Goal: Task Accomplishment & Management: Complete application form

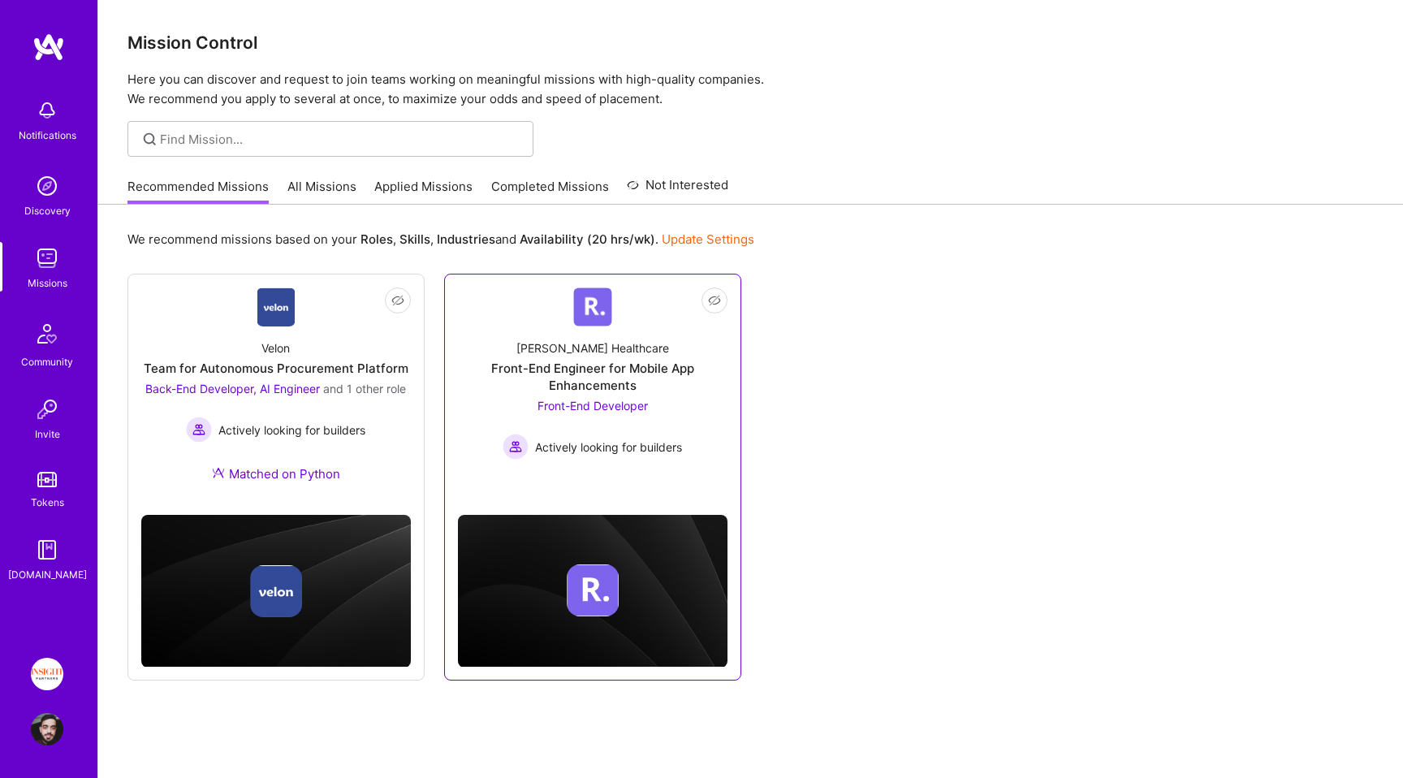
click at [667, 426] on div "Front-End Developer Actively looking for builders" at bounding box center [592, 428] width 179 height 63
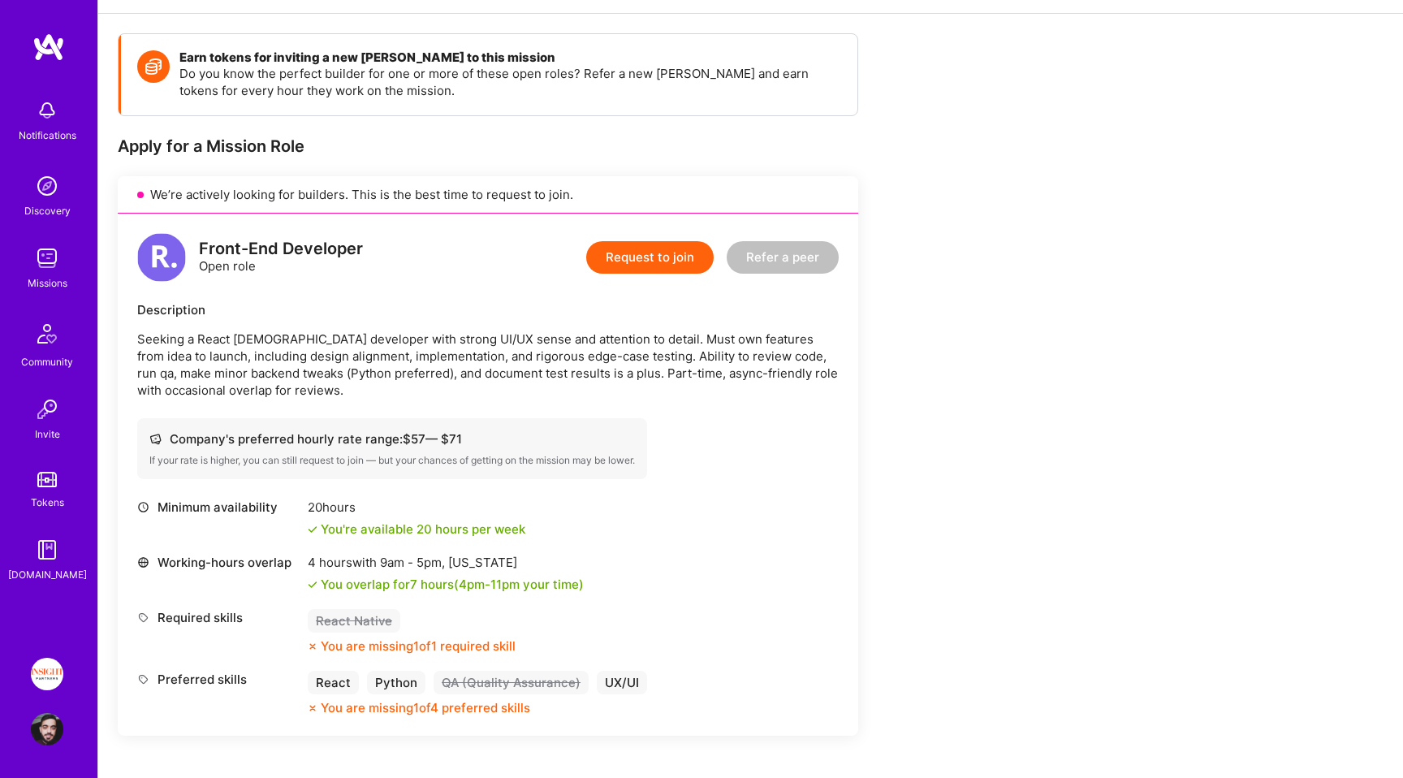
scroll to position [211, 0]
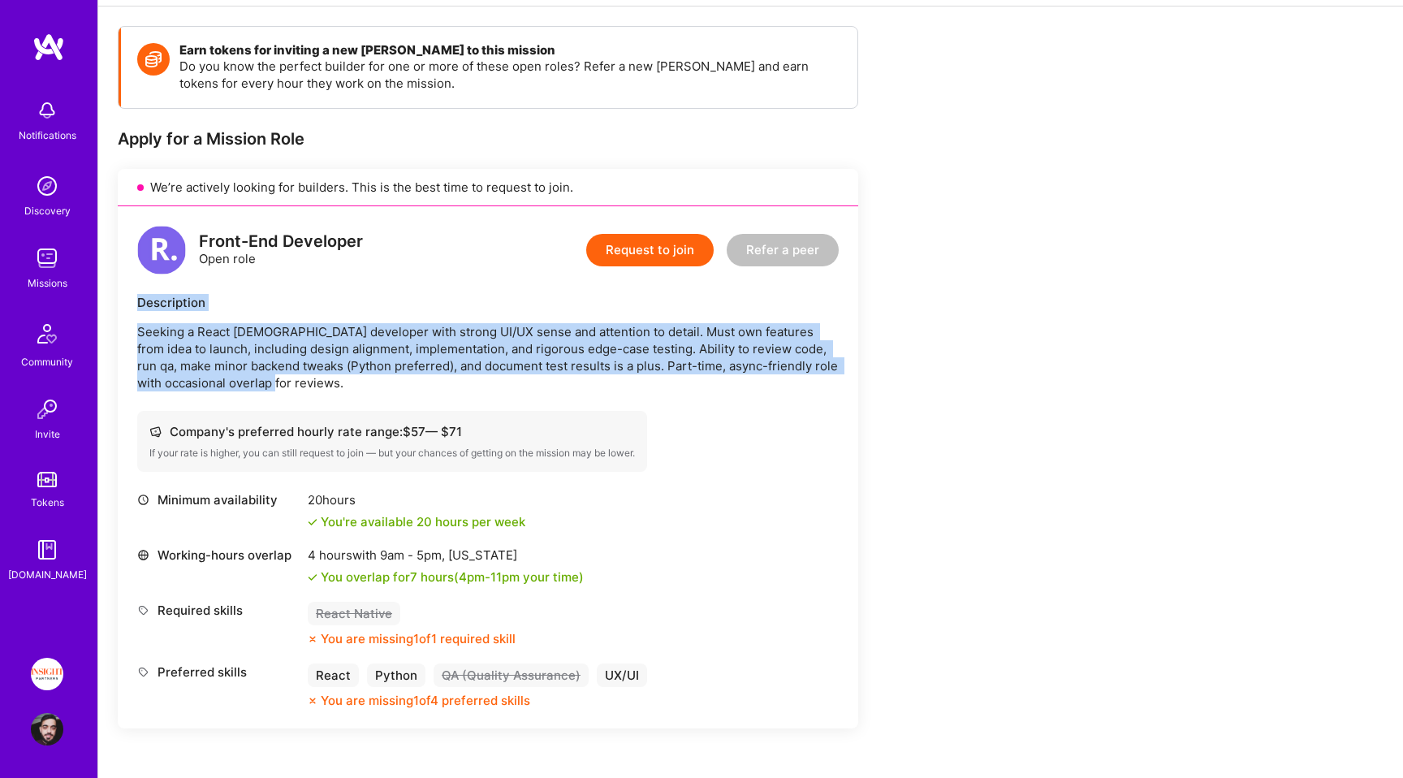
drag, startPoint x: 523, startPoint y: 379, endPoint x: 523, endPoint y: 287, distance: 91.8
click at [523, 287] on div "Front-End Developer Open role Request to join Refer a peer Description Seeking …" at bounding box center [488, 467] width 741 height 522
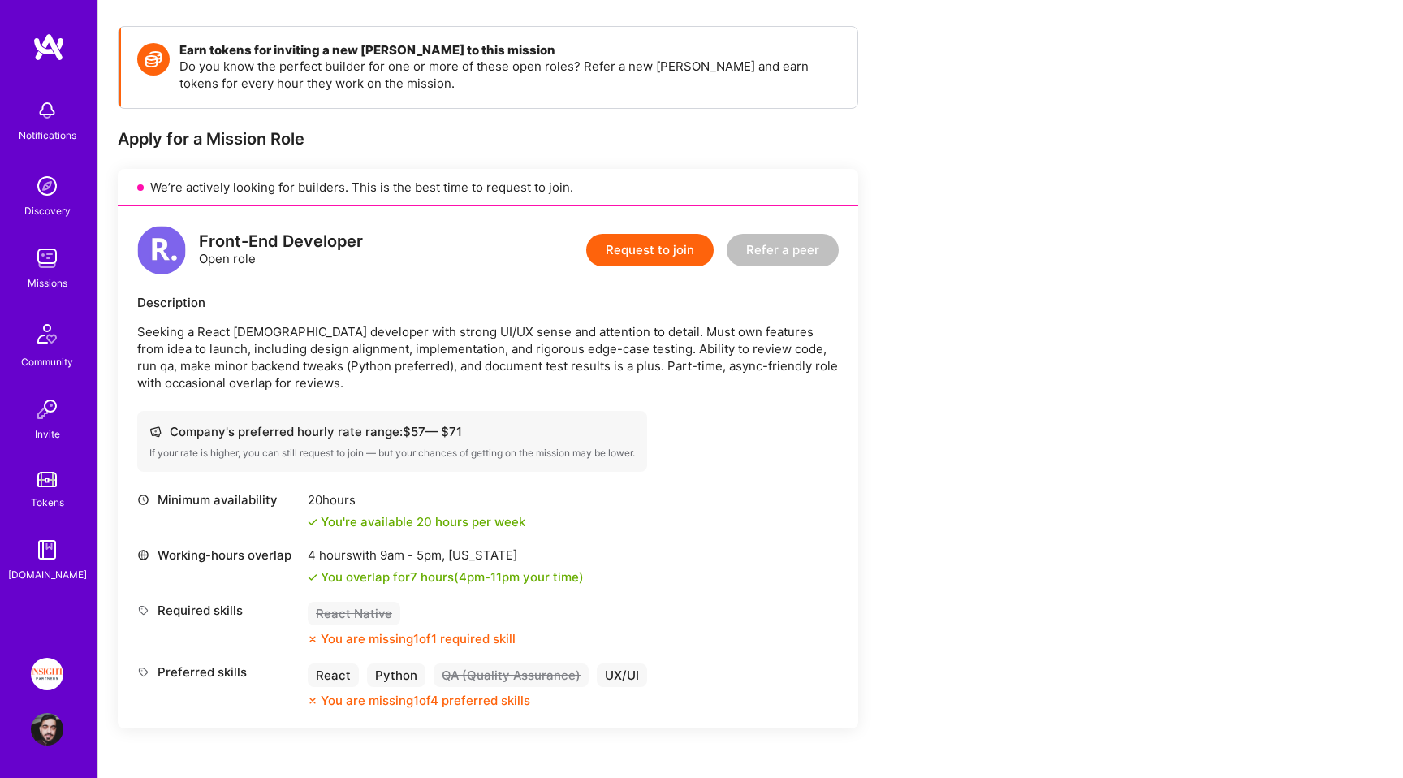
click at [512, 305] on div "Description" at bounding box center [488, 302] width 702 height 17
click at [332, 308] on div "Description" at bounding box center [488, 302] width 702 height 17
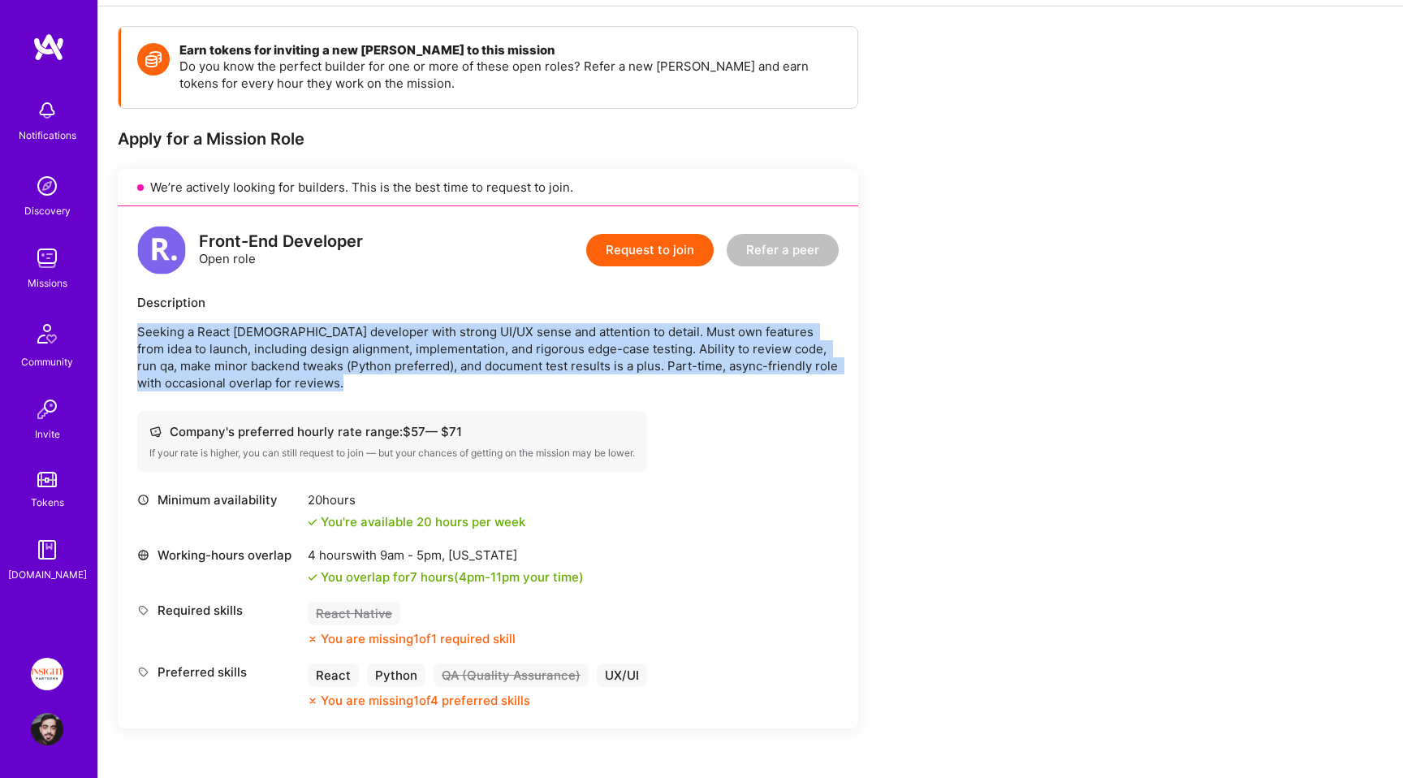
drag, startPoint x: 332, startPoint y: 308, endPoint x: 422, endPoint y: 383, distance: 117.6
click at [422, 383] on div "Description Seeking a React [DEMOGRAPHIC_DATA] developer with strong UI/UX sens…" at bounding box center [488, 342] width 702 height 97
click at [422, 383] on p "Seeking a React [DEMOGRAPHIC_DATA] developer with strong UI/UX sense and attent…" at bounding box center [488, 357] width 702 height 68
drag, startPoint x: 422, startPoint y: 383, endPoint x: 410, endPoint y: 319, distance: 65.3
click at [410, 319] on div "Description Seeking a React [DEMOGRAPHIC_DATA] developer with strong UI/UX sens…" at bounding box center [488, 342] width 702 height 97
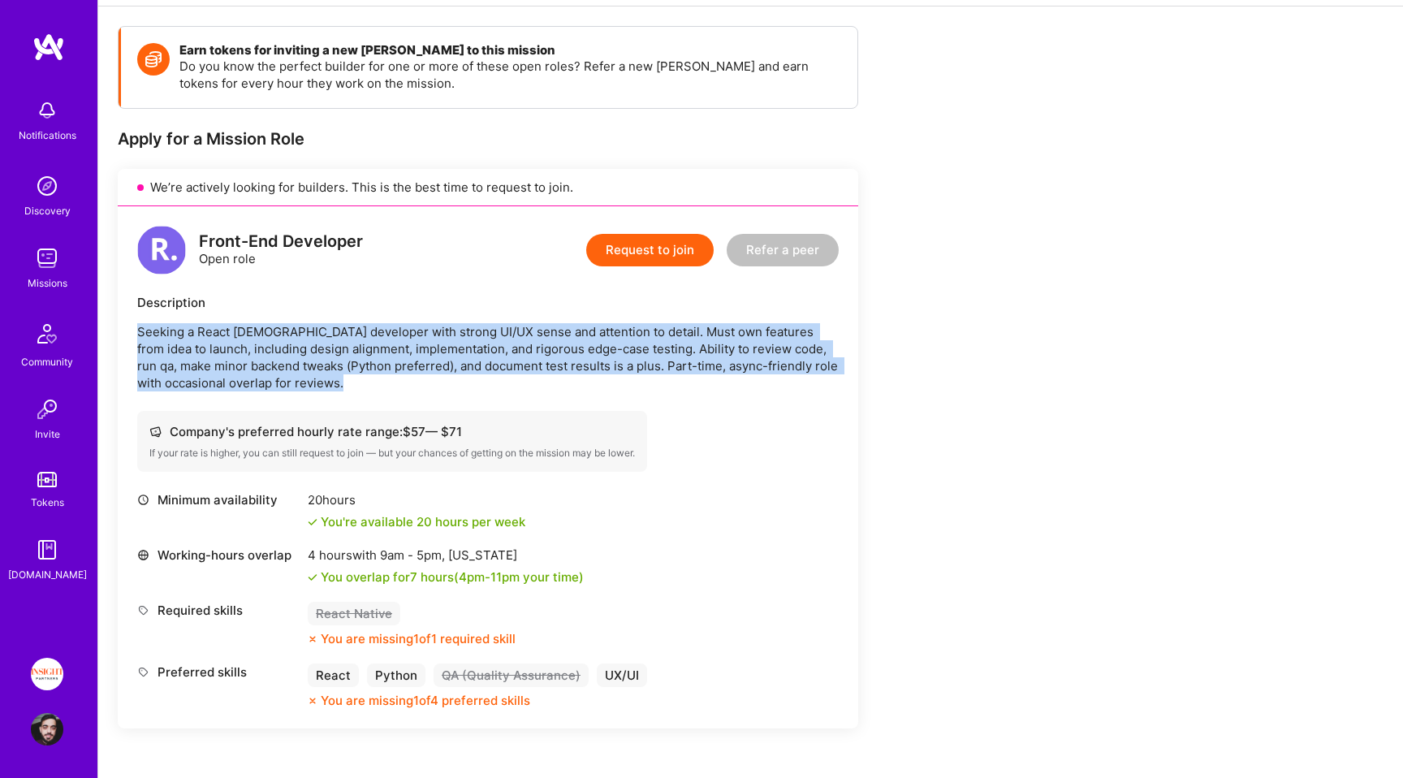
click at [410, 319] on div "Description Seeking a React [DEMOGRAPHIC_DATA] developer with strong UI/UX sens…" at bounding box center [488, 342] width 702 height 97
drag, startPoint x: 410, startPoint y: 319, endPoint x: 409, endPoint y: 385, distance: 65.8
click at [409, 384] on div "Description Seeking a React [DEMOGRAPHIC_DATA] developer with strong UI/UX sens…" at bounding box center [488, 342] width 702 height 97
click at [409, 385] on p "Seeking a React [DEMOGRAPHIC_DATA] developer with strong UI/UX sense and attent…" at bounding box center [488, 357] width 702 height 68
drag, startPoint x: 409, startPoint y: 385, endPoint x: 407, endPoint y: 315, distance: 69.9
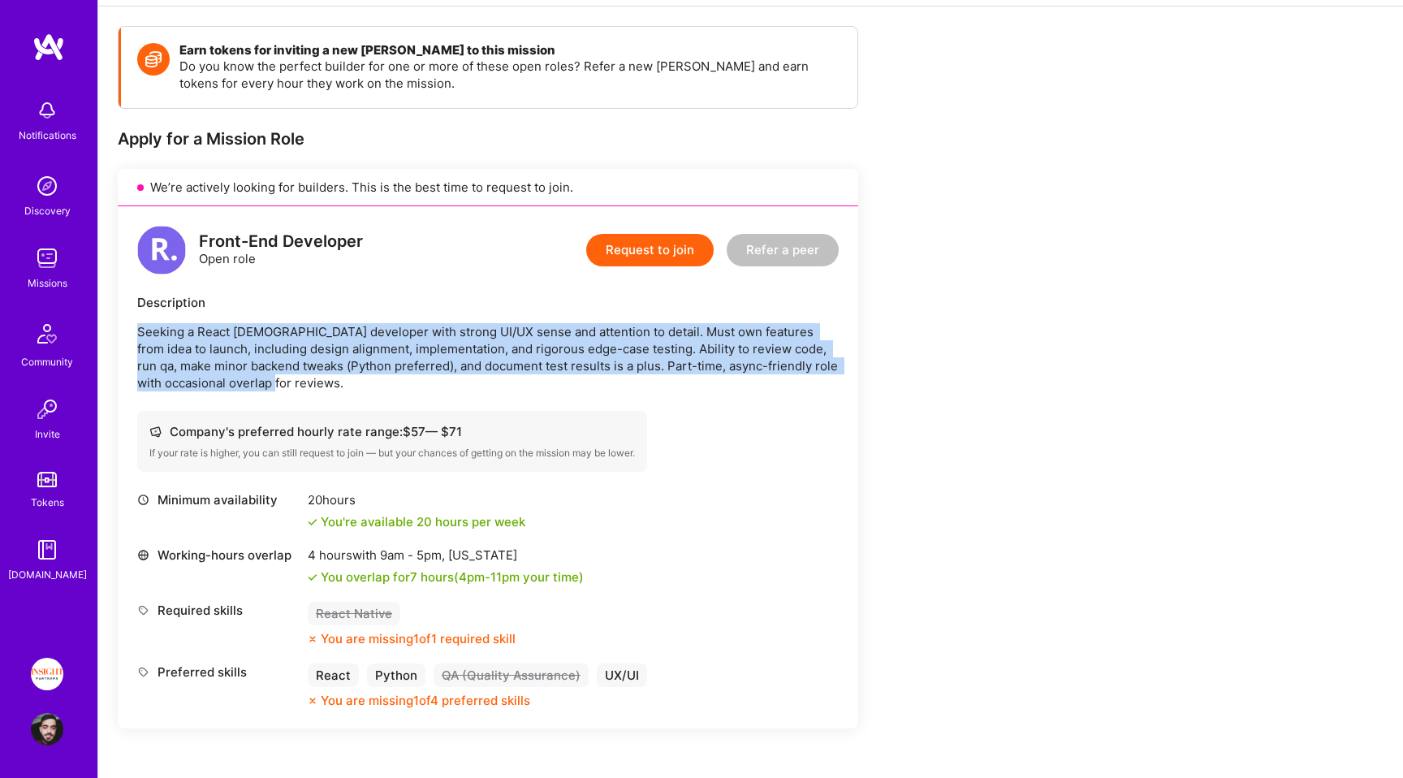
click at [407, 315] on div "Description Seeking a React [DEMOGRAPHIC_DATA] developer with strong UI/UX sens…" at bounding box center [488, 342] width 702 height 97
drag, startPoint x: 407, startPoint y: 315, endPoint x: 405, endPoint y: 370, distance: 55.2
click at [405, 369] on div "Description Seeking a React [DEMOGRAPHIC_DATA] developer with strong UI/UX sens…" at bounding box center [488, 342] width 702 height 97
click at [405, 370] on p "Seeking a React [DEMOGRAPHIC_DATA] developer with strong UI/UX sense and attent…" at bounding box center [488, 357] width 702 height 68
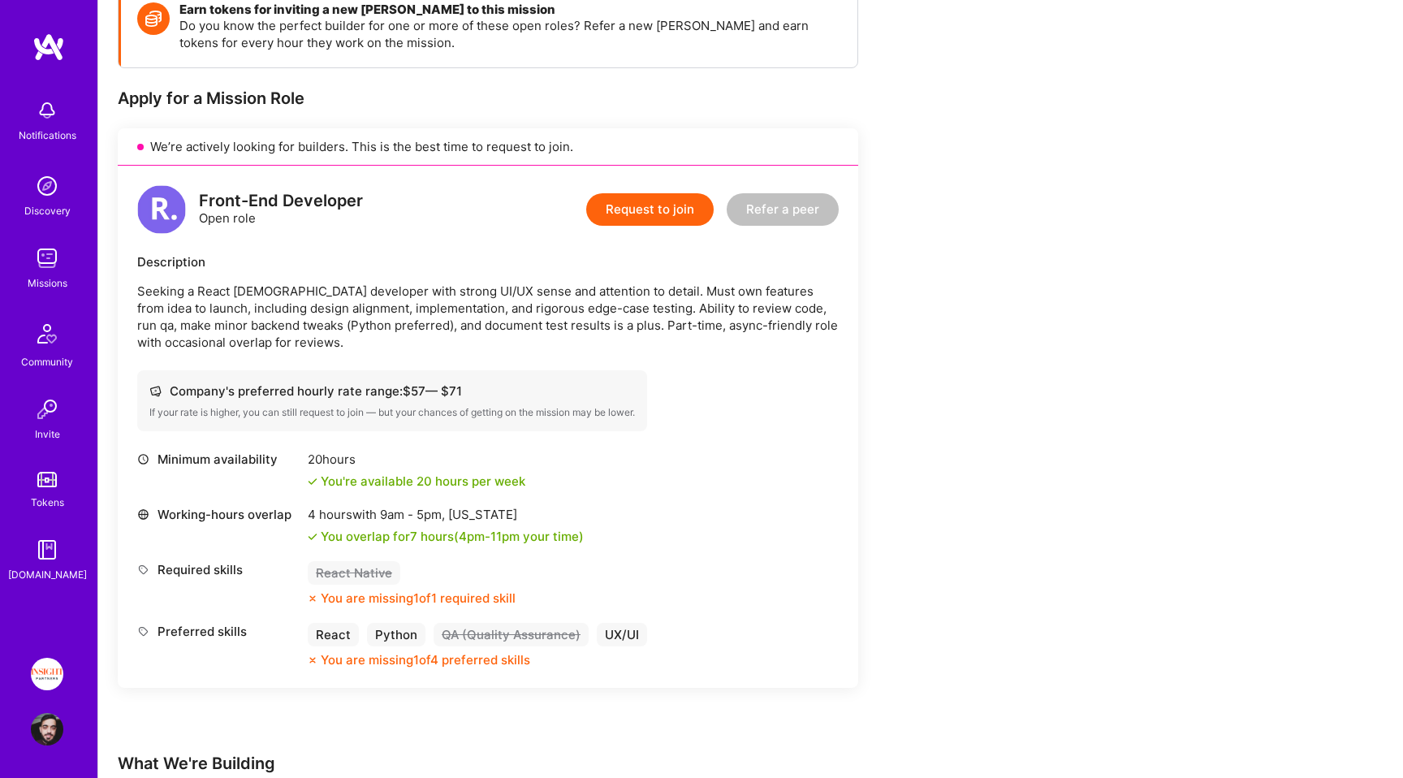
scroll to position [270, 0]
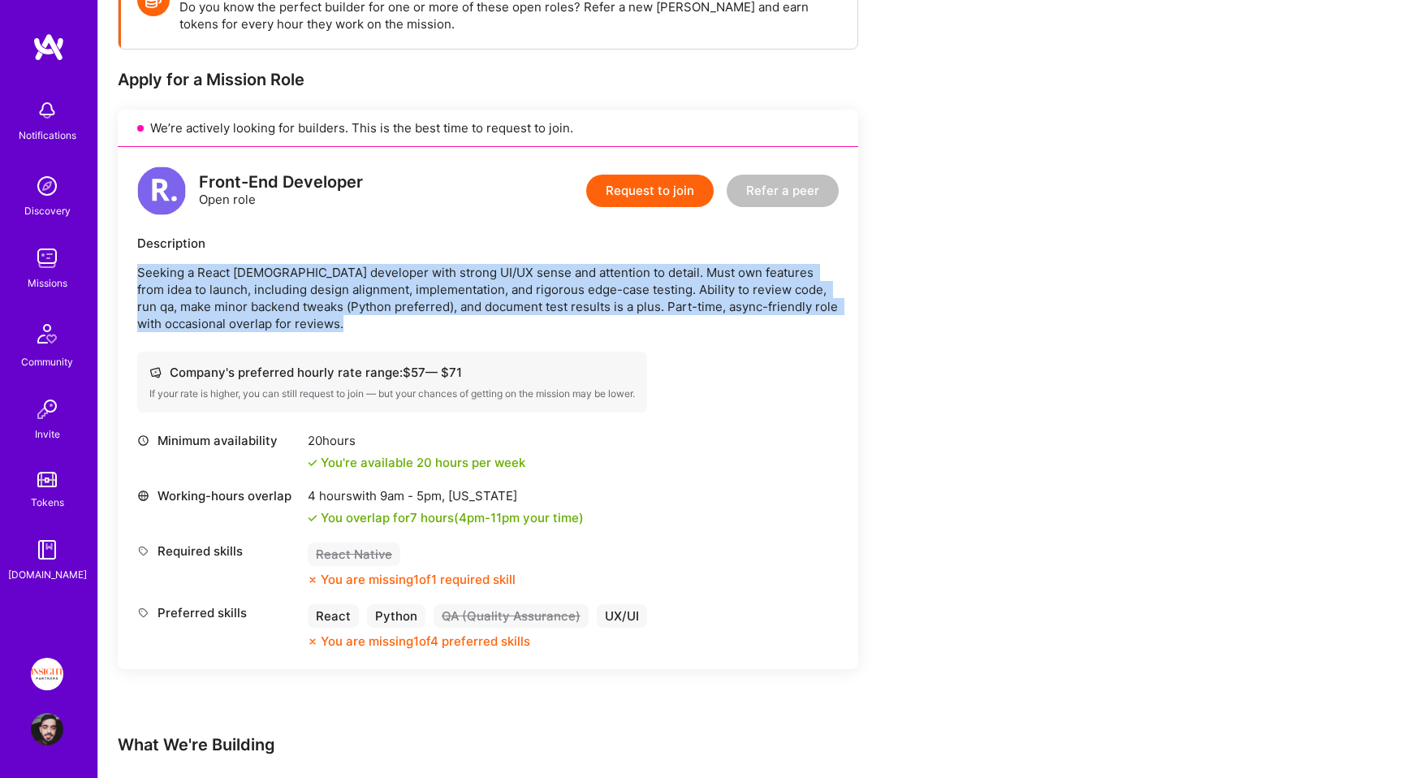
drag, startPoint x: 428, startPoint y: 332, endPoint x: 428, endPoint y: 252, distance: 80.4
click at [428, 252] on div "Front-End Developer Open role Request to join Refer a peer Description Seeking …" at bounding box center [488, 408] width 741 height 522
click at [428, 252] on div "Description Seeking a React [DEMOGRAPHIC_DATA] developer with strong UI/UX sens…" at bounding box center [488, 283] width 702 height 97
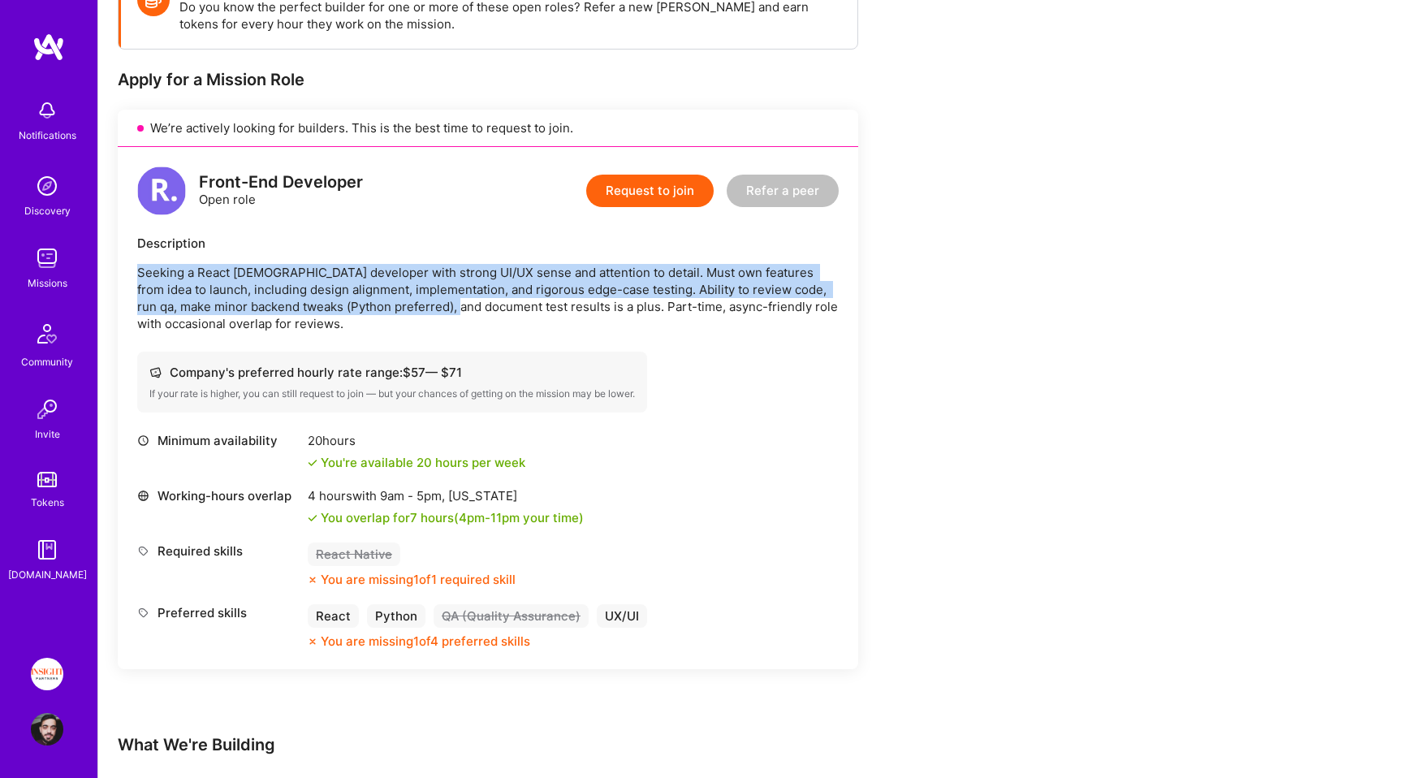
drag, startPoint x: 428, startPoint y: 252, endPoint x: 421, endPoint y: 318, distance: 67.0
click at [421, 318] on div "Description Seeking a React [DEMOGRAPHIC_DATA] developer with strong UI/UX sens…" at bounding box center [488, 283] width 702 height 97
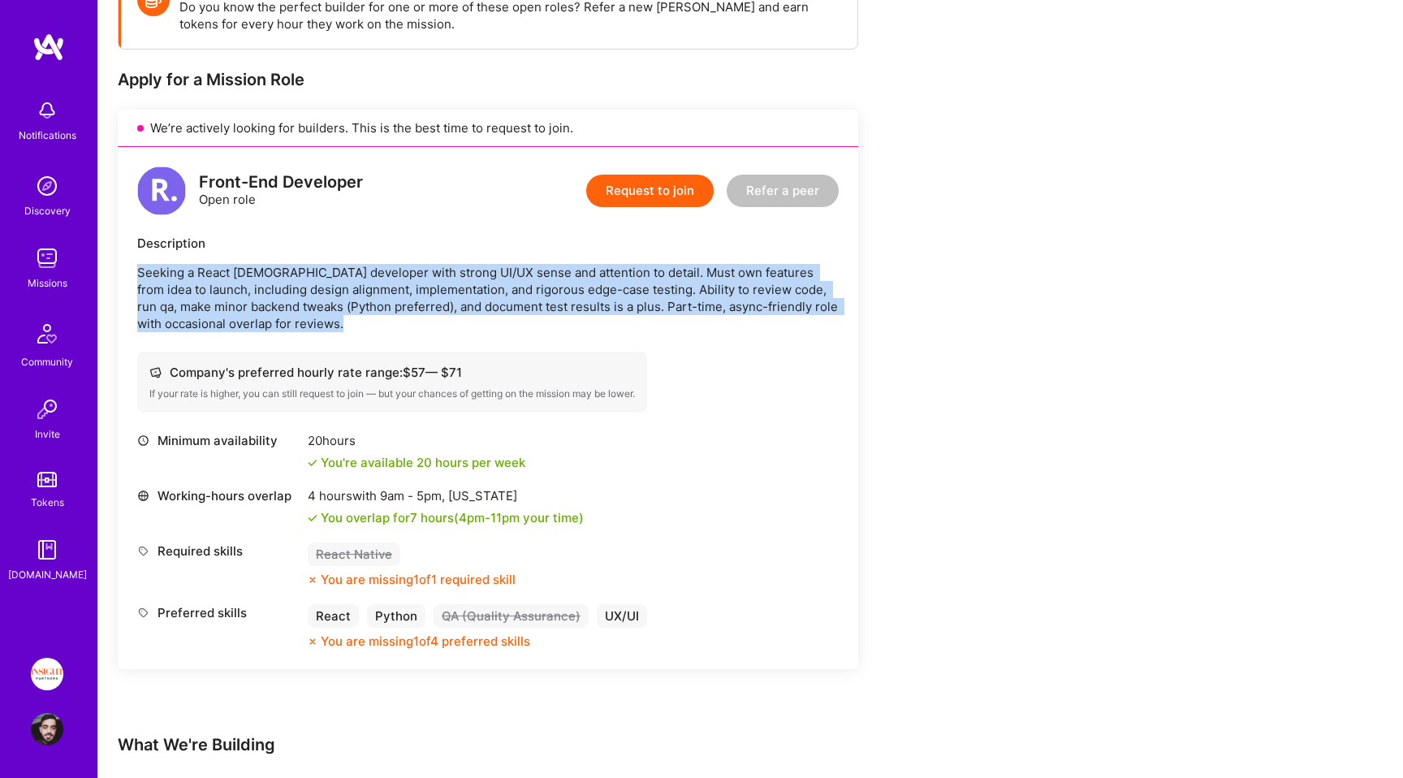
click at [421, 318] on p "Seeking a React [DEMOGRAPHIC_DATA] developer with strong UI/UX sense and attent…" at bounding box center [488, 298] width 702 height 68
drag, startPoint x: 421, startPoint y: 318, endPoint x: 421, endPoint y: 247, distance: 71.5
click at [421, 247] on div "Description Seeking a React [DEMOGRAPHIC_DATA] developer with strong UI/UX sens…" at bounding box center [488, 283] width 702 height 97
click at [421, 247] on div "Description" at bounding box center [488, 243] width 702 height 17
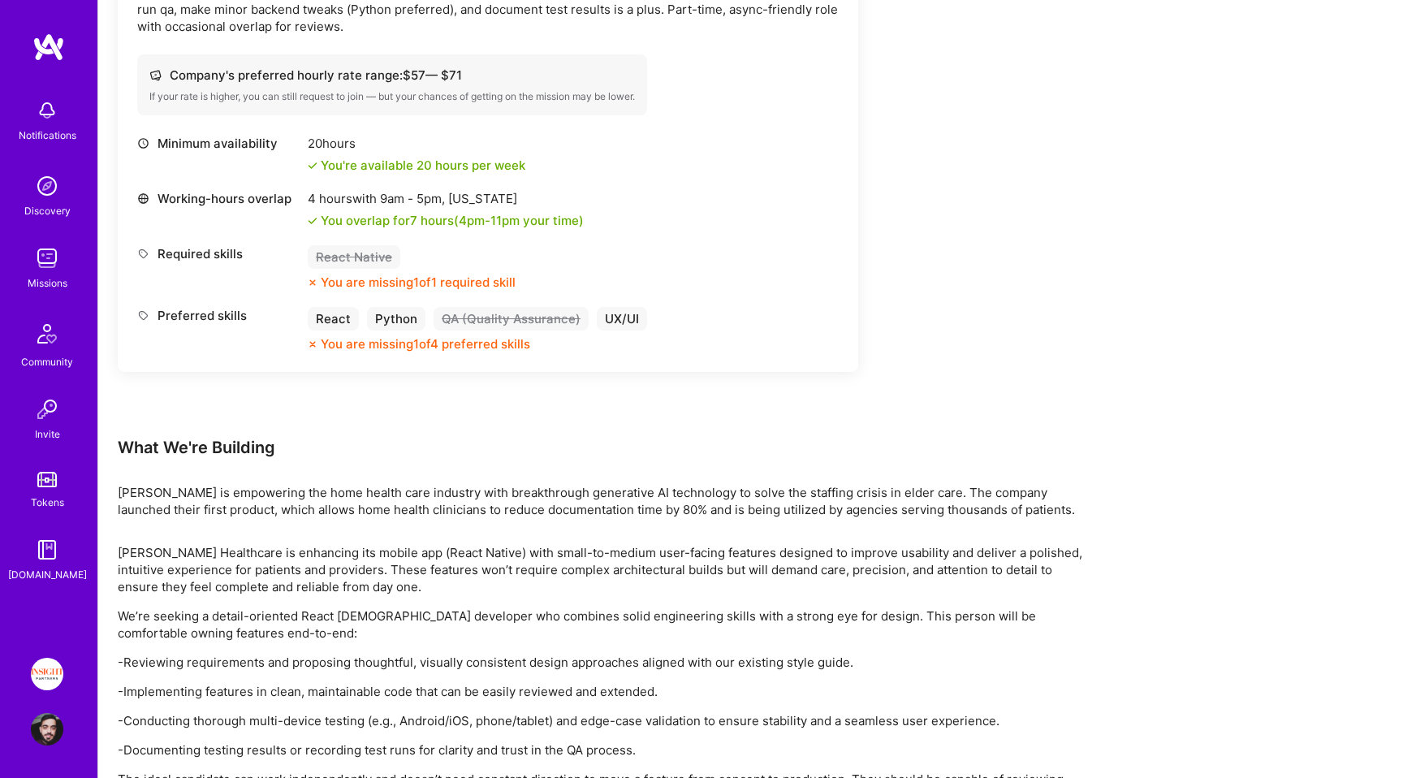
scroll to position [680, 0]
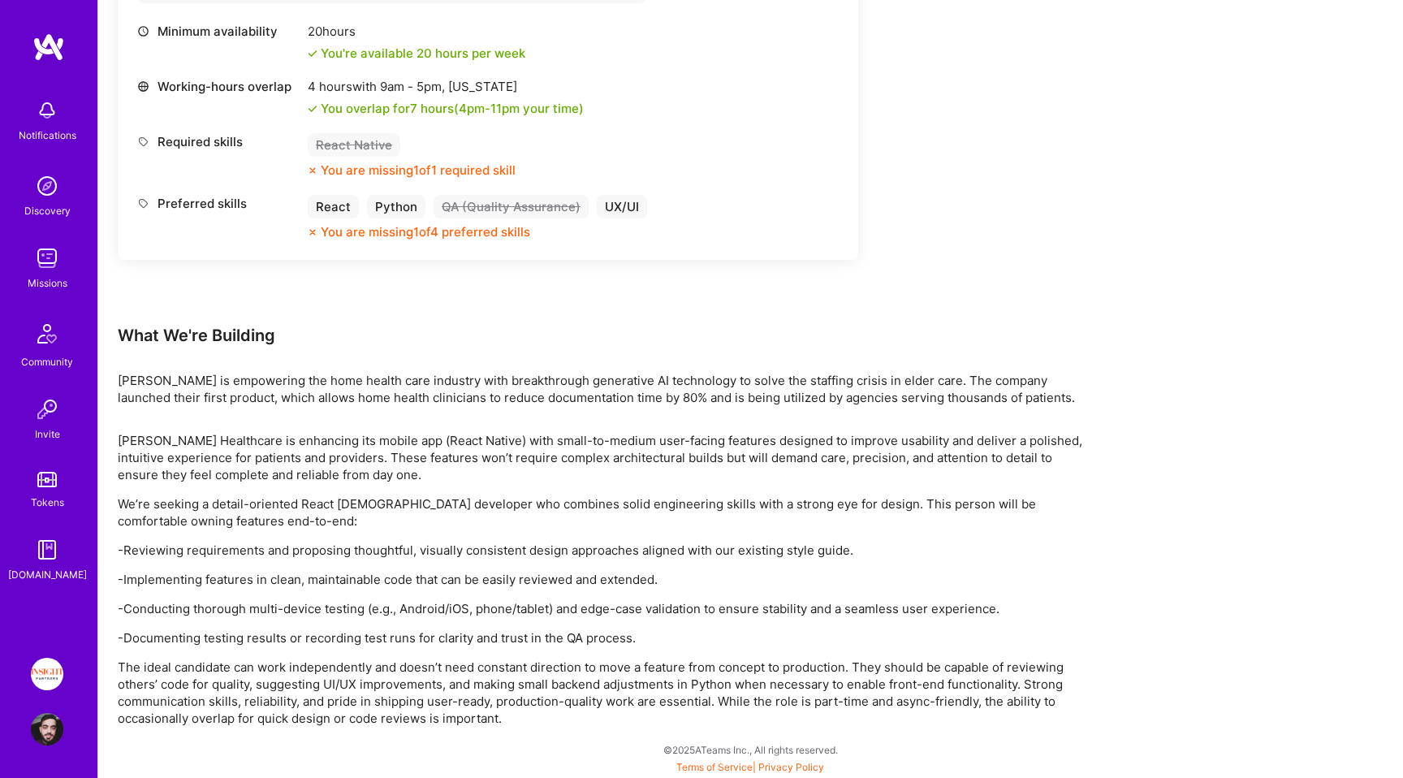
click at [688, 473] on p "[PERSON_NAME] Healthcare is enhancing its mobile app (React Native) with small-…" at bounding box center [605, 457] width 974 height 51
click at [688, 472] on p "[PERSON_NAME] Healthcare is enhancing its mobile app (React Native) with small-…" at bounding box center [605, 457] width 974 height 51
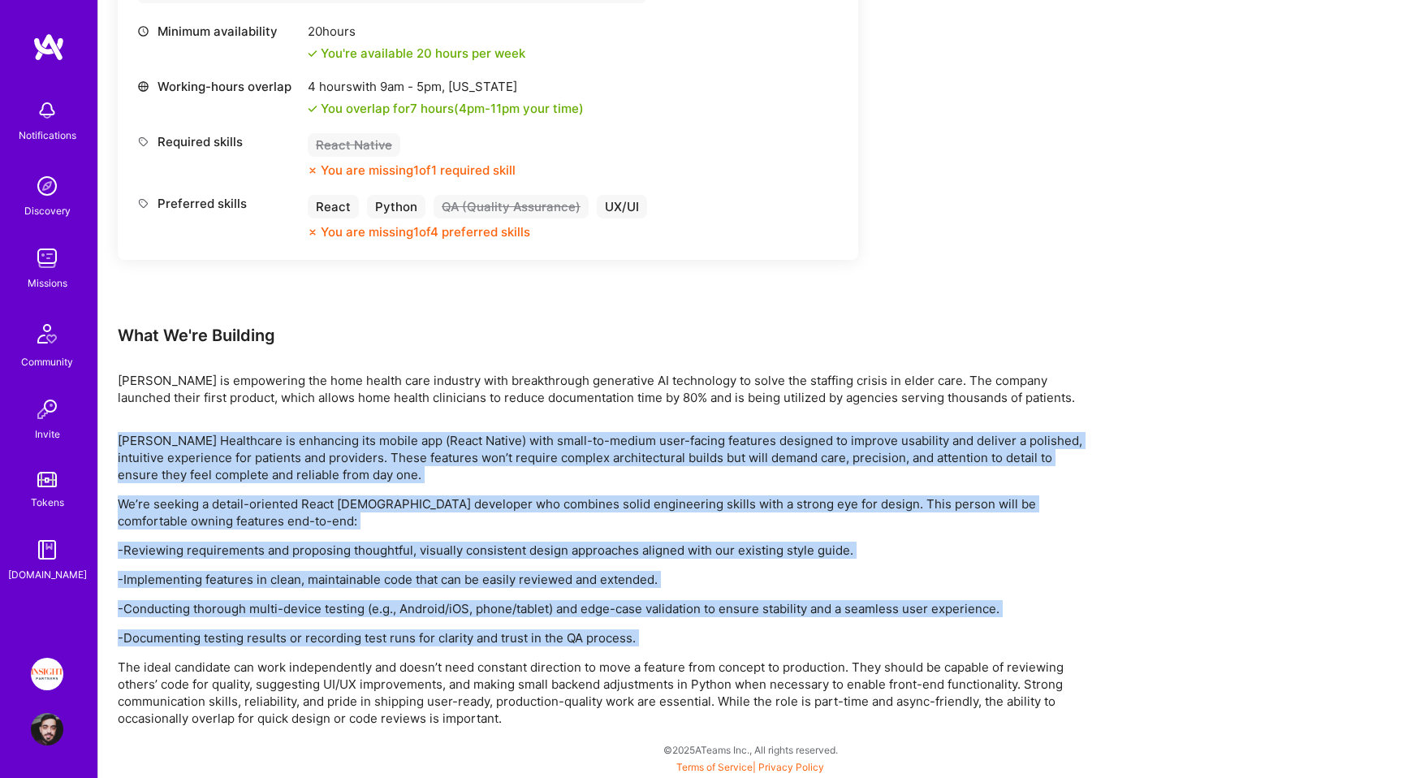
drag, startPoint x: 688, startPoint y: 472, endPoint x: 679, endPoint y: 646, distance: 174.0
click at [679, 644] on div "[PERSON_NAME] Healthcare is enhancing its mobile app (React Native) with small-…" at bounding box center [605, 579] width 974 height 295
click at [679, 646] on p "-Documenting testing results or recording test runs for clarity and trust in th…" at bounding box center [605, 637] width 974 height 17
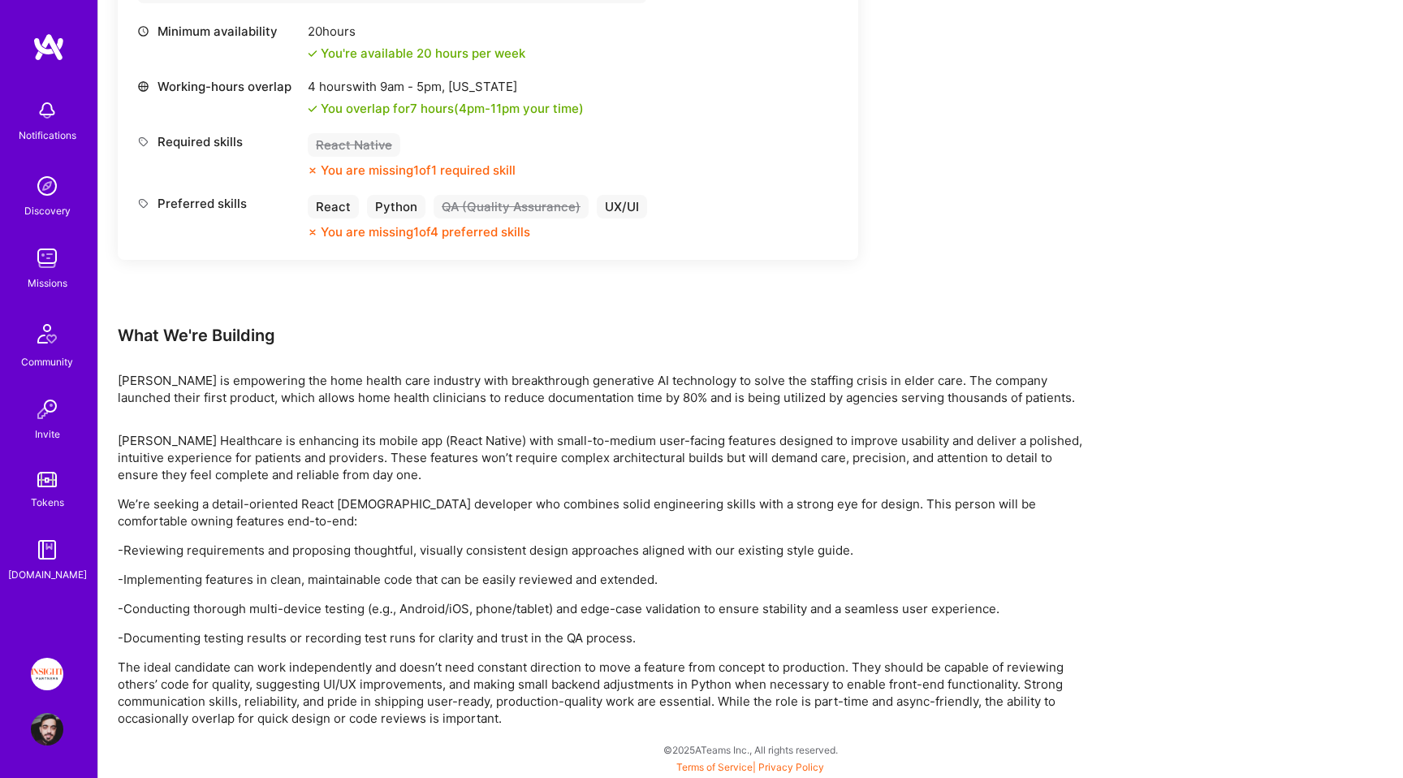
click at [484, 478] on p "[PERSON_NAME] Healthcare is enhancing its mobile app (React Native) with small-…" at bounding box center [605, 457] width 974 height 51
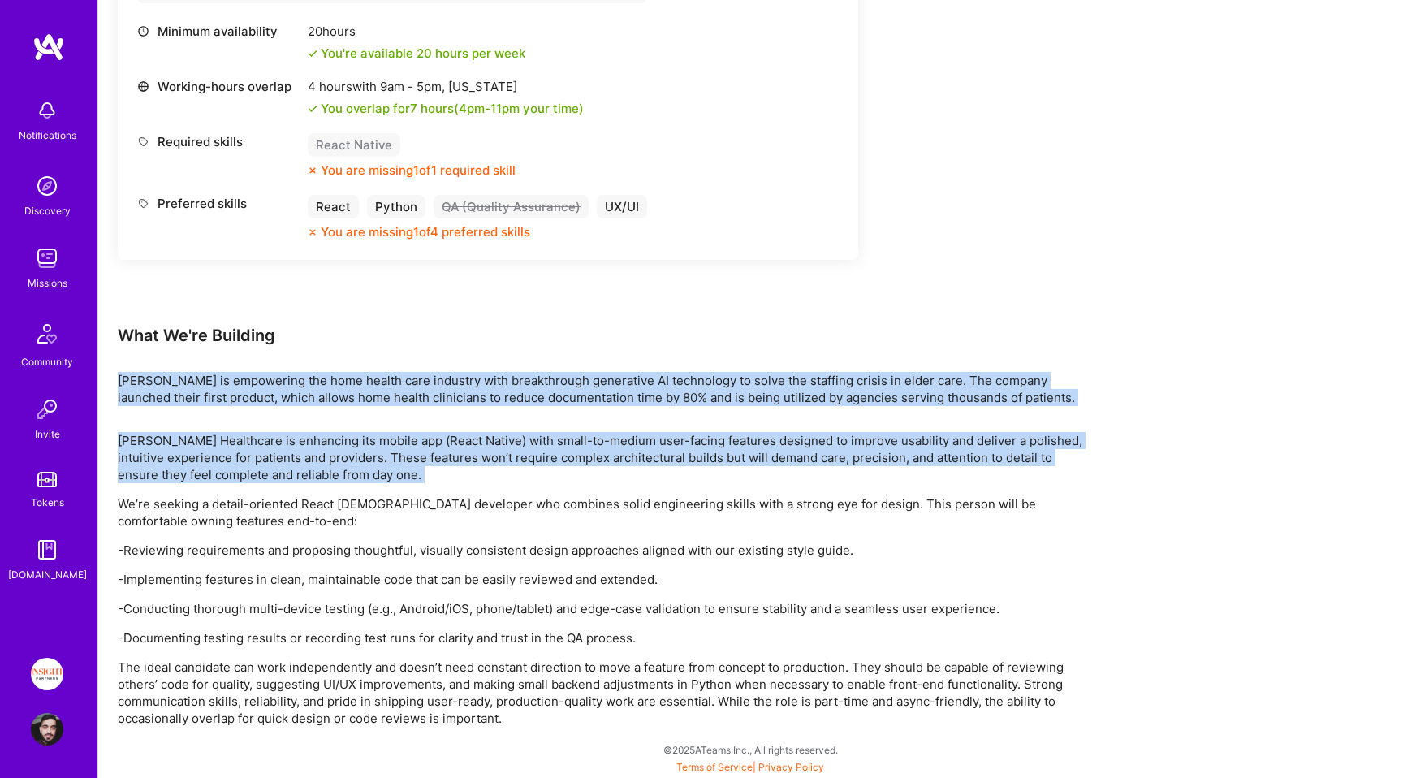
drag, startPoint x: 484, startPoint y: 478, endPoint x: 497, endPoint y: 374, distance: 104.8
click at [497, 374] on div "Earn tokens for inviting a new [PERSON_NAME] to this mission Do you know the pe…" at bounding box center [605, 141] width 974 height 1169
click at [497, 374] on p "[PERSON_NAME] is empowering the home health care industry with breakthrough gen…" at bounding box center [605, 389] width 974 height 34
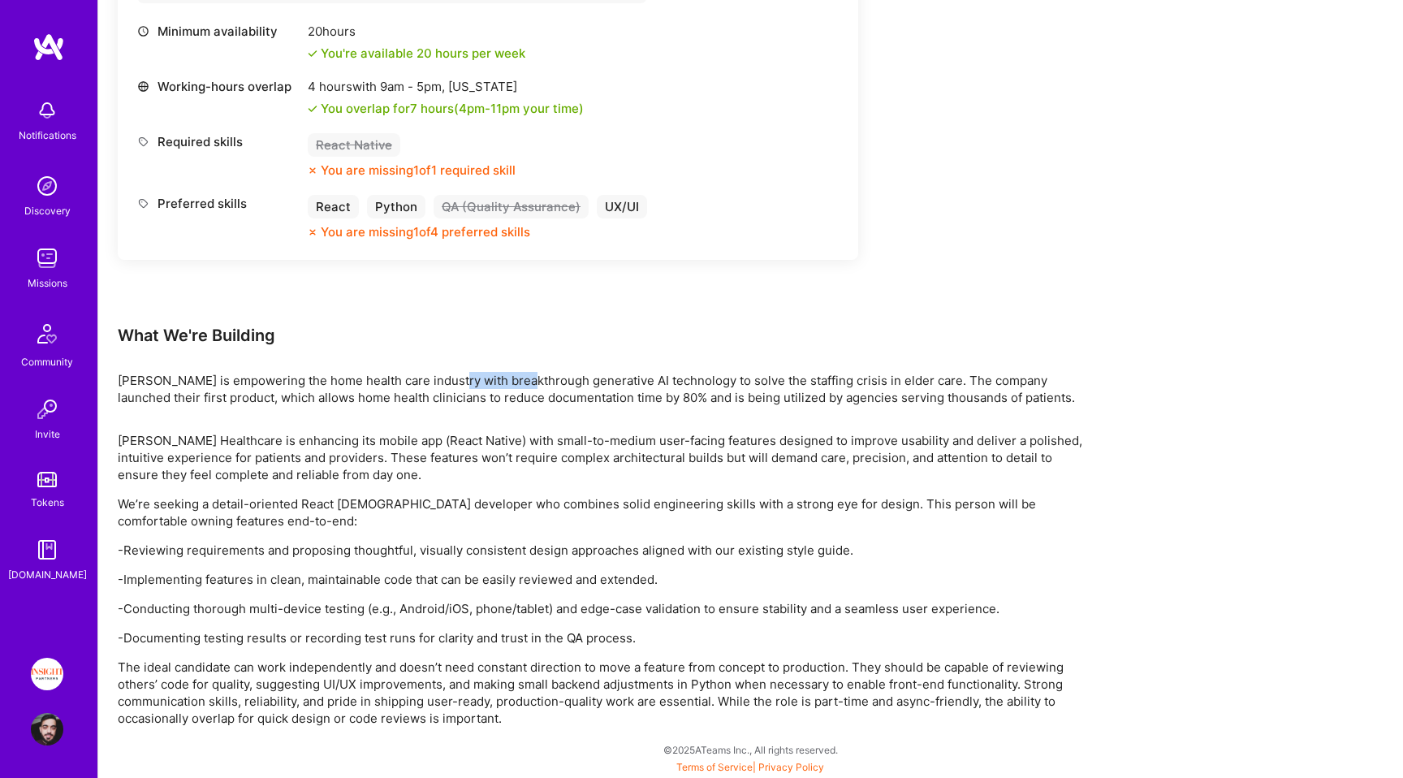
click at [497, 374] on p "[PERSON_NAME] is empowering the home health care industry with breakthrough gen…" at bounding box center [605, 389] width 974 height 34
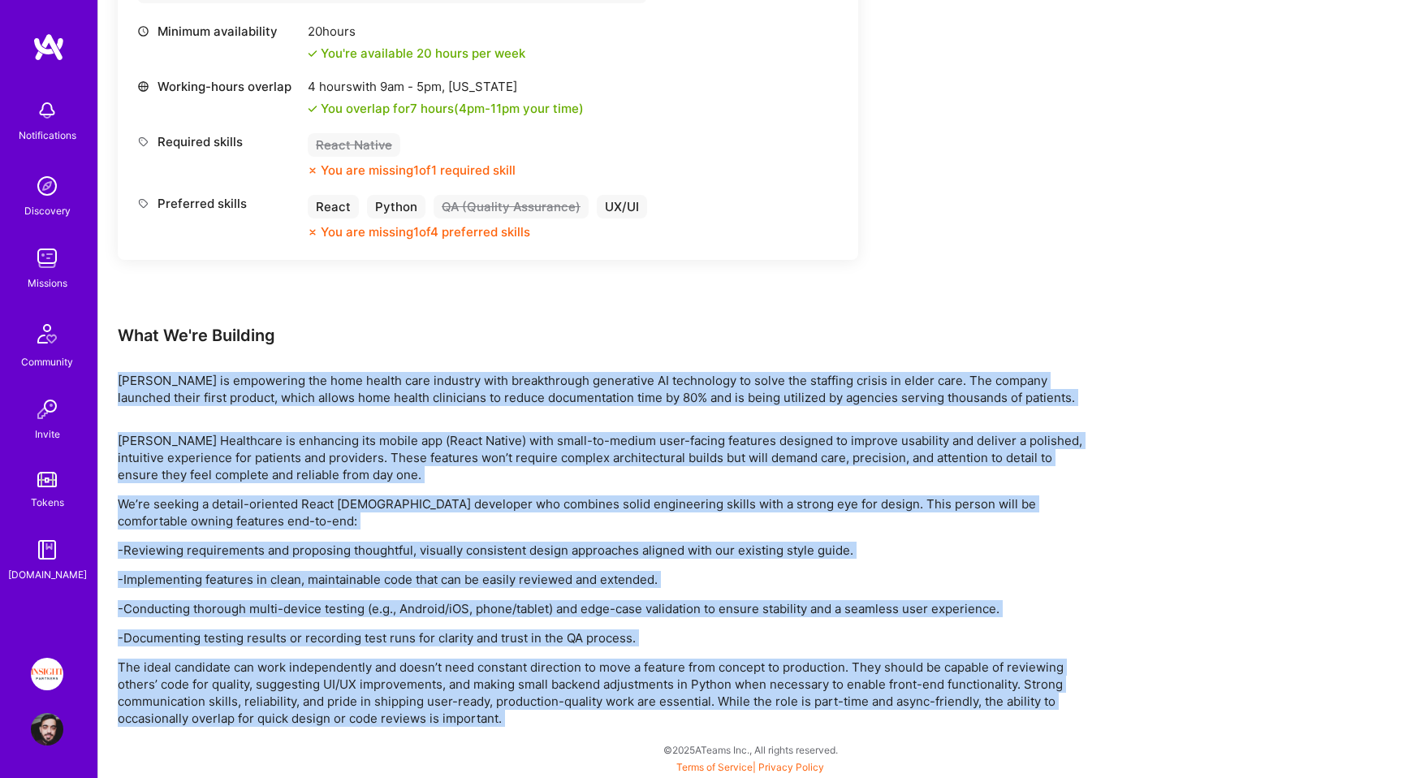
drag, startPoint x: 497, startPoint y: 374, endPoint x: 462, endPoint y: 671, distance: 299.3
click at [462, 667] on div "Earn tokens for inviting a new [PERSON_NAME] to this mission Do you know the pe…" at bounding box center [605, 141] width 974 height 1169
click at [462, 671] on p "The ideal candidate can work independently and doesn’t need constant direction …" at bounding box center [605, 693] width 974 height 68
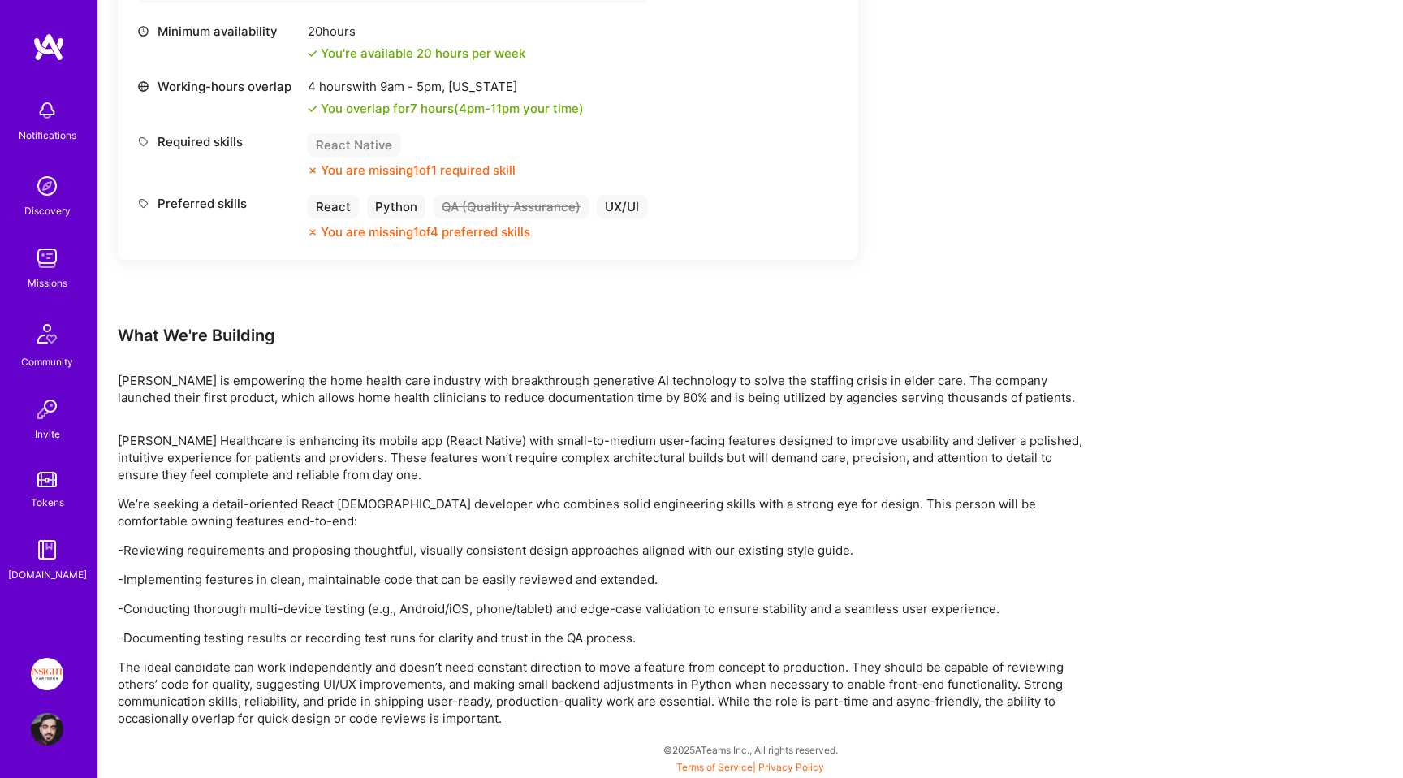
scroll to position [205, 0]
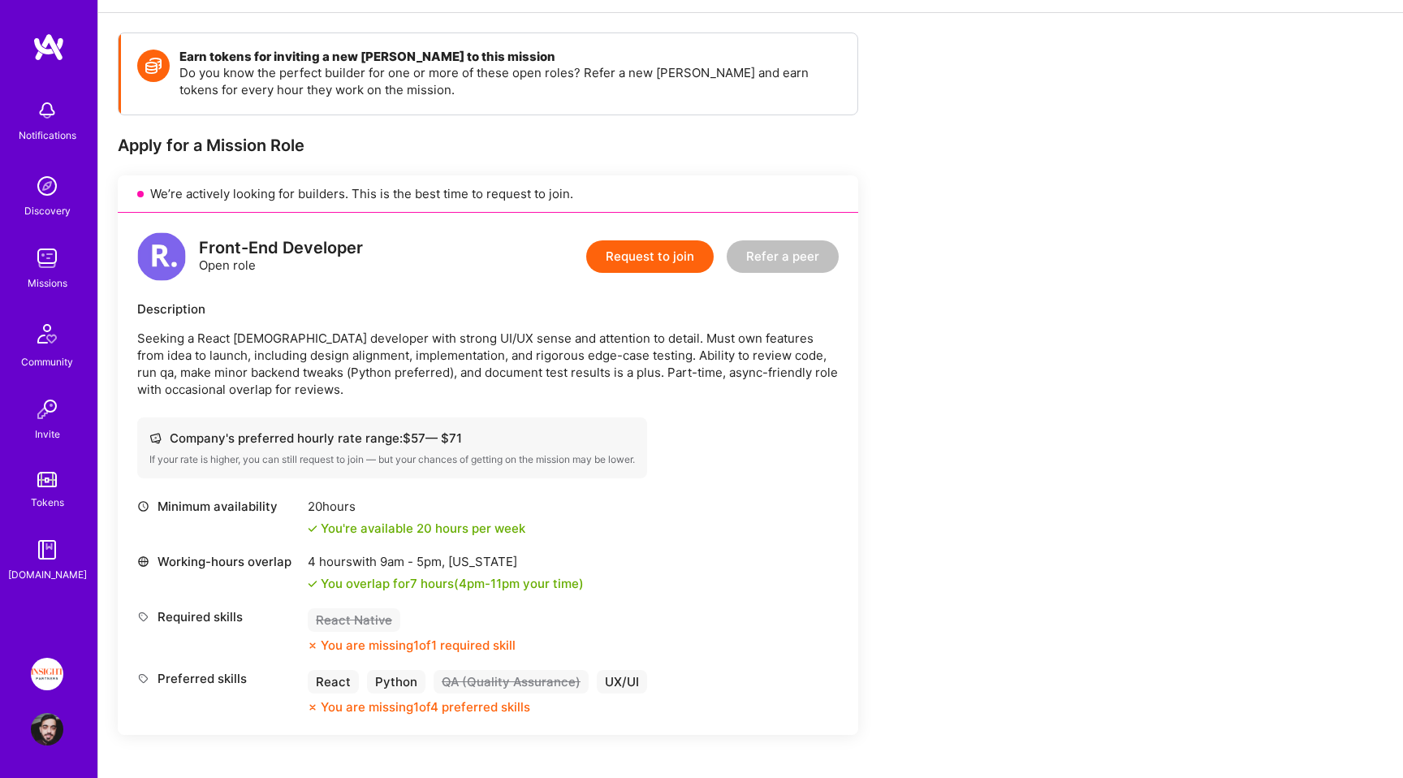
click at [434, 325] on div "Description Seeking a React [DEMOGRAPHIC_DATA] developer with strong UI/UX sens…" at bounding box center [488, 348] width 702 height 97
click at [646, 335] on p "Seeking a React [DEMOGRAPHIC_DATA] developer with strong UI/UX sense and attent…" at bounding box center [488, 364] width 702 height 68
click at [557, 371] on p "Seeking a React [DEMOGRAPHIC_DATA] developer with strong UI/UX sense and attent…" at bounding box center [488, 364] width 702 height 68
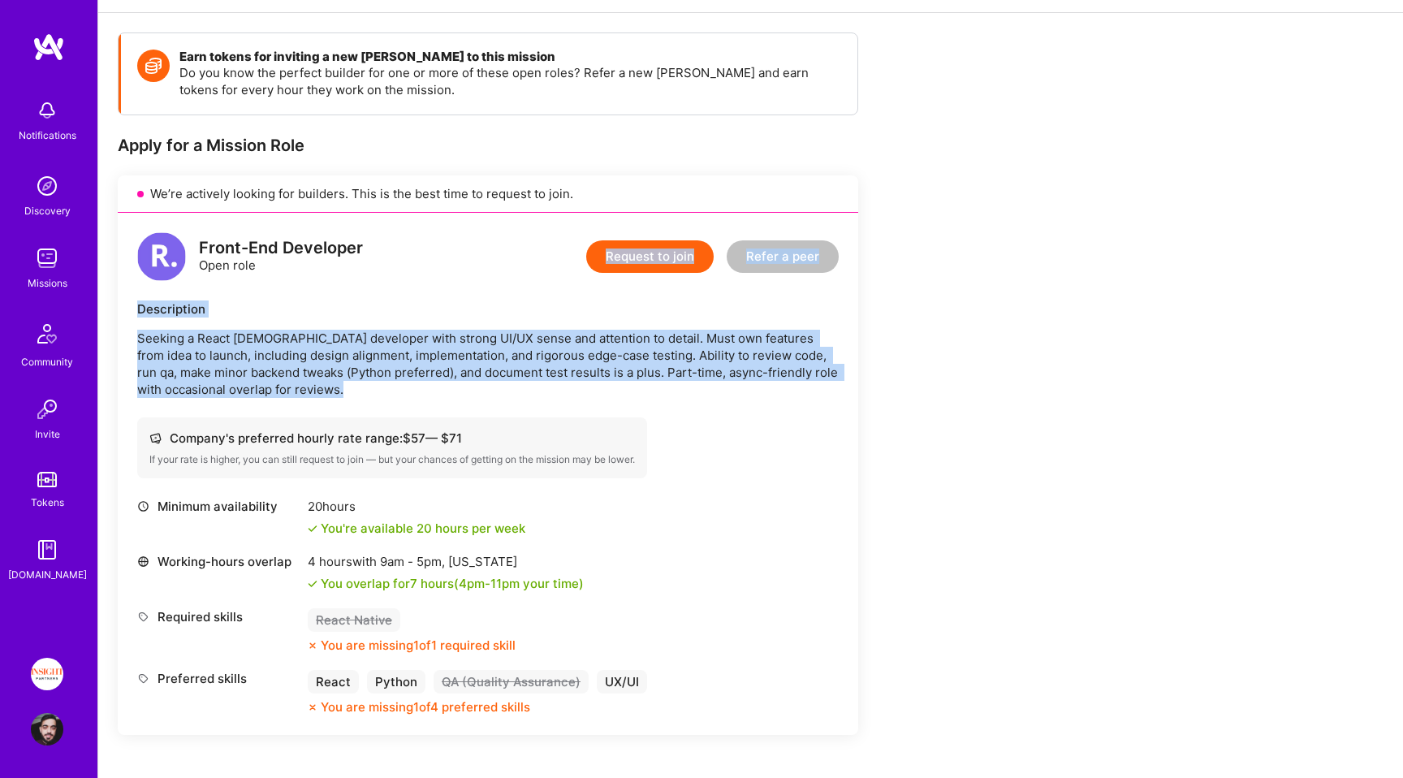
drag, startPoint x: 557, startPoint y: 371, endPoint x: 548, endPoint y: 279, distance: 92.2
click at [548, 279] on div "Front-End Developer Open role Request to join Refer a peer Description Seeking …" at bounding box center [488, 474] width 741 height 522
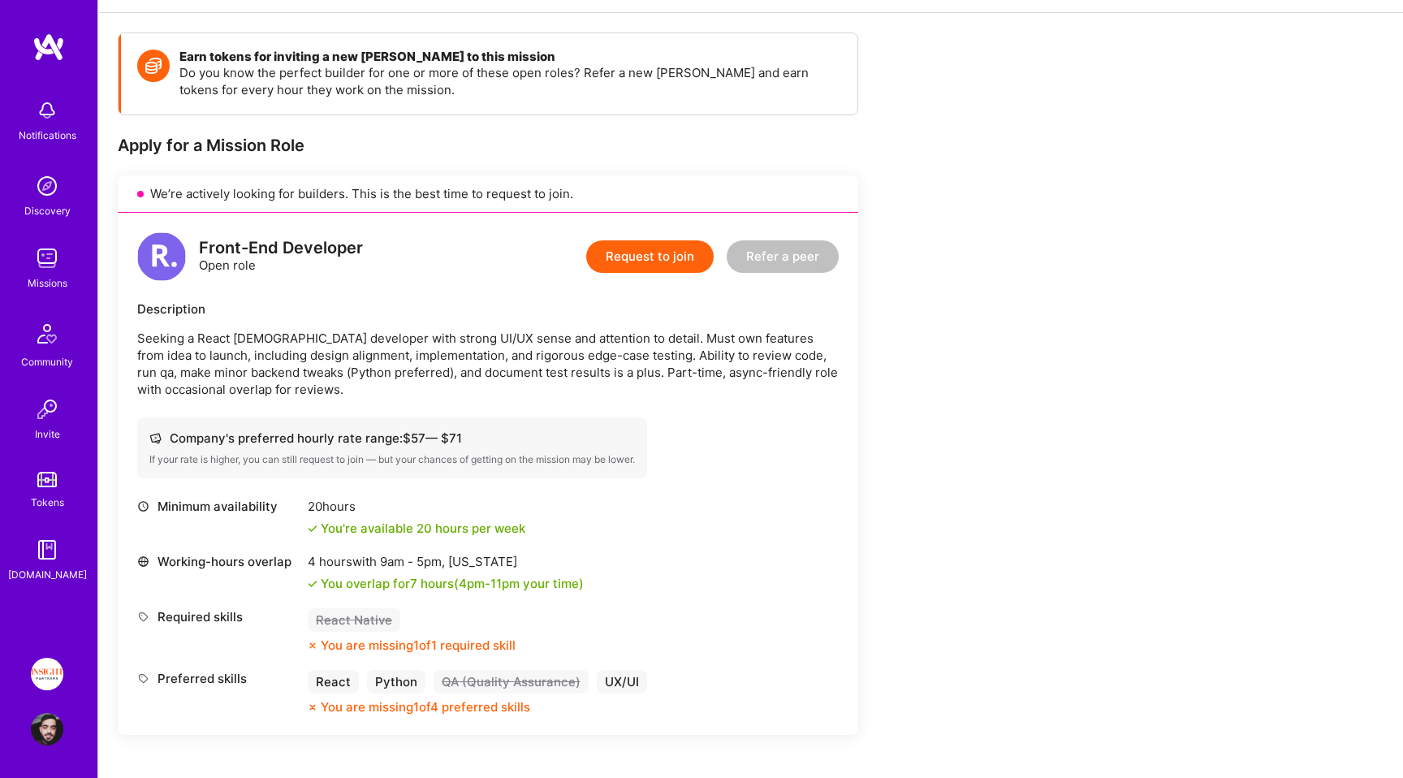
click at [540, 299] on div "Front-End Developer Open role Request to join Refer a peer Description Seeking …" at bounding box center [488, 474] width 741 height 522
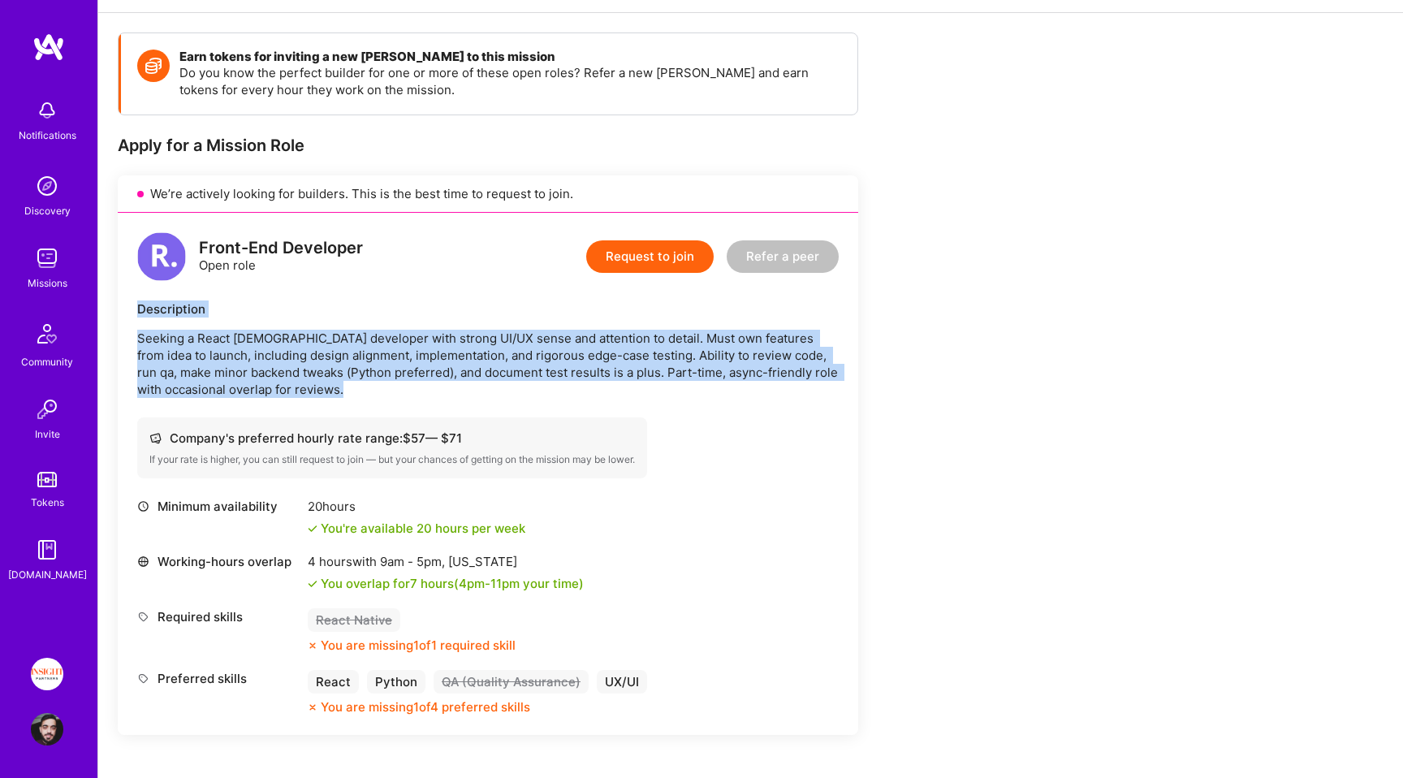
drag, startPoint x: 540, startPoint y: 299, endPoint x: 536, endPoint y: 358, distance: 59.4
click at [536, 358] on div "Front-End Developer Open role Request to join Refer a peer Description Seeking …" at bounding box center [488, 474] width 741 height 522
copy div "Description Seeking a React [DEMOGRAPHIC_DATA] developer with strong UI/UX sens…"
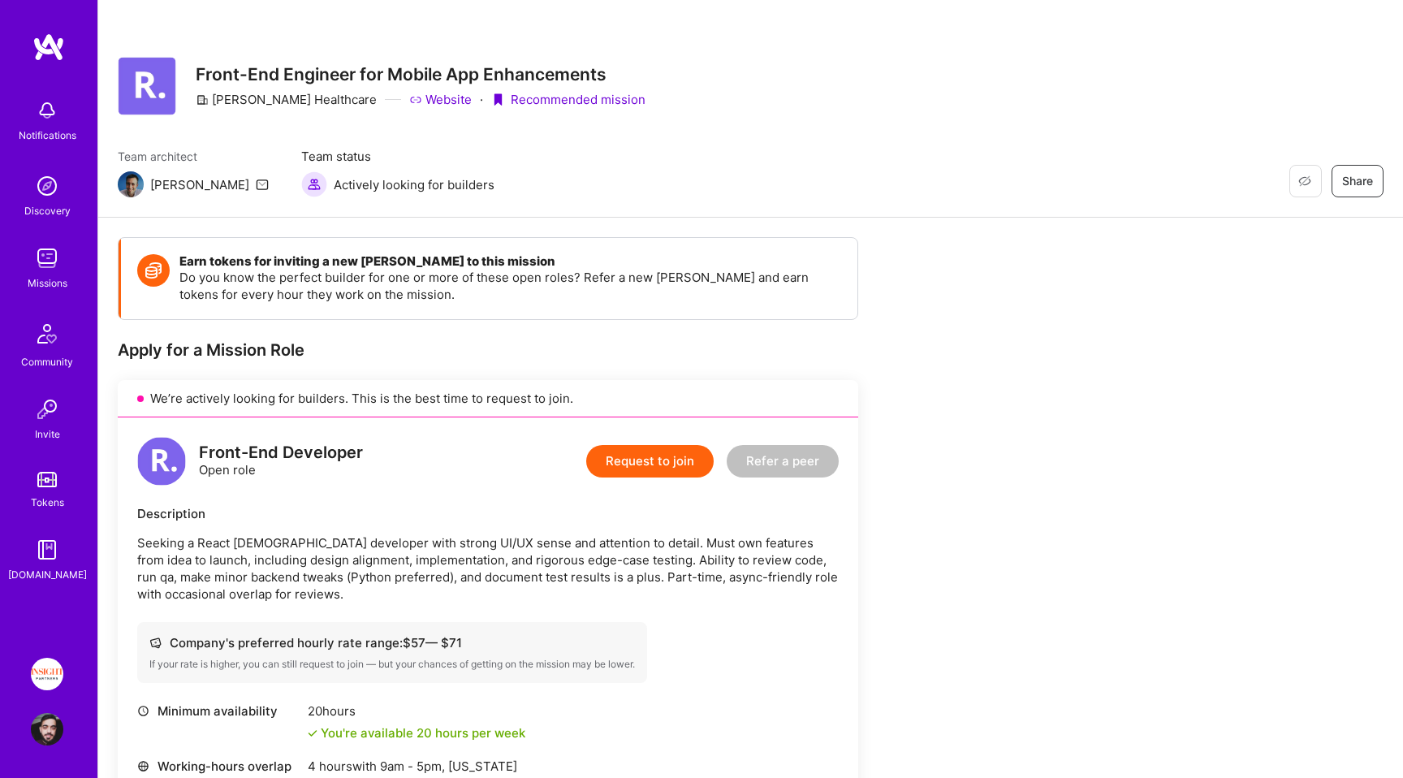
scroll to position [671, 0]
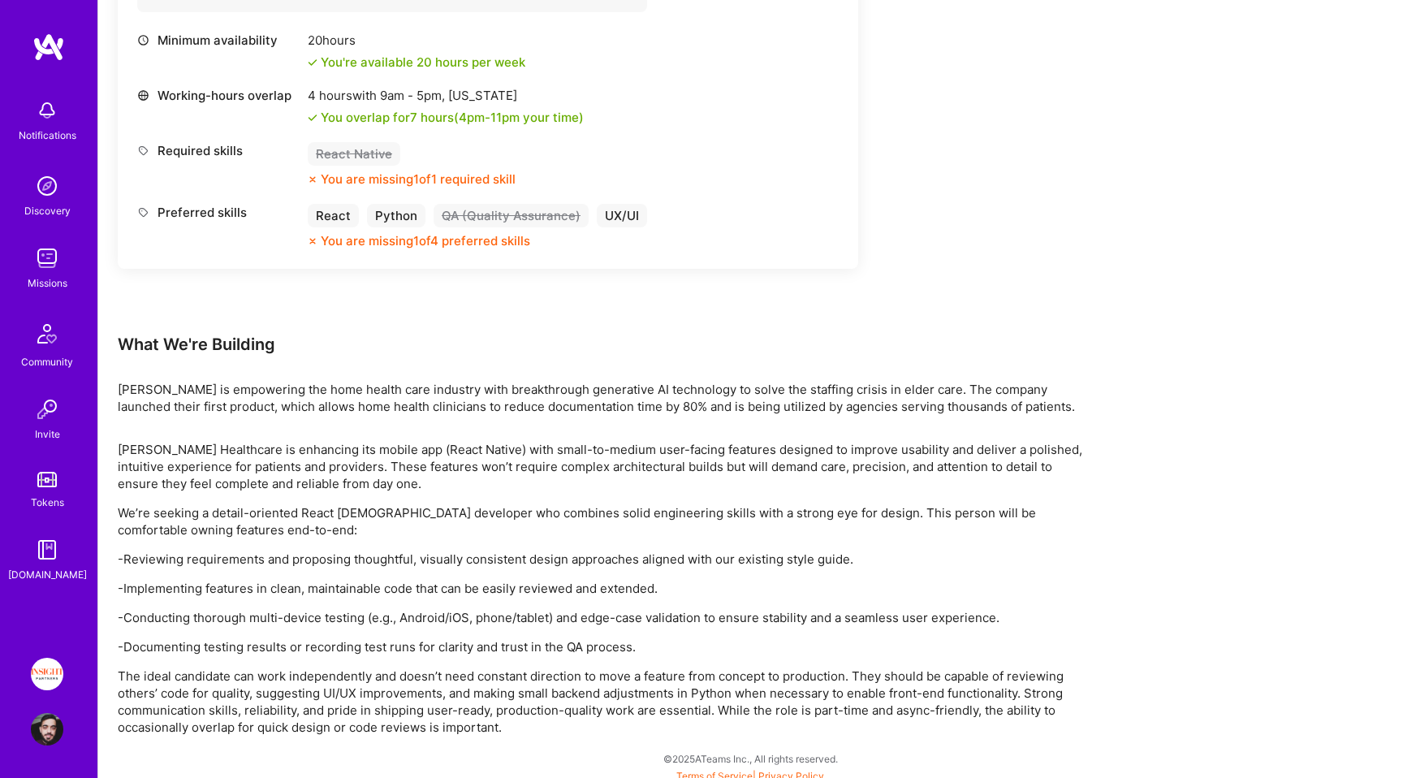
click at [490, 707] on p "The ideal candidate can work independently and doesn’t need constant direction …" at bounding box center [605, 702] width 974 height 68
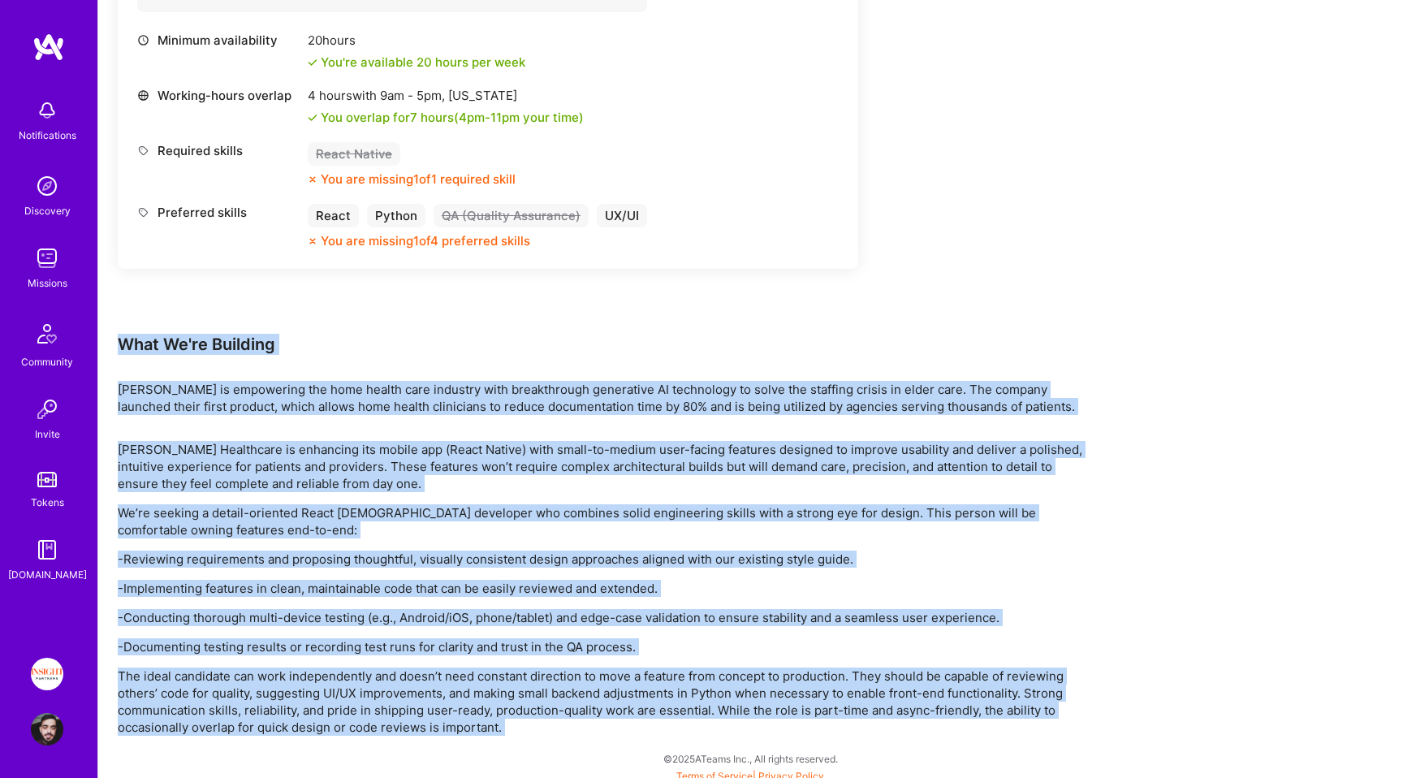
drag, startPoint x: 490, startPoint y: 707, endPoint x: 492, endPoint y: 348, distance: 358.9
click at [492, 348] on div "Earn tokens for inviting a new [PERSON_NAME] to this mission Do you know the pe…" at bounding box center [605, 150] width 974 height 1169
click at [492, 348] on div "What We're Building" at bounding box center [605, 344] width 974 height 21
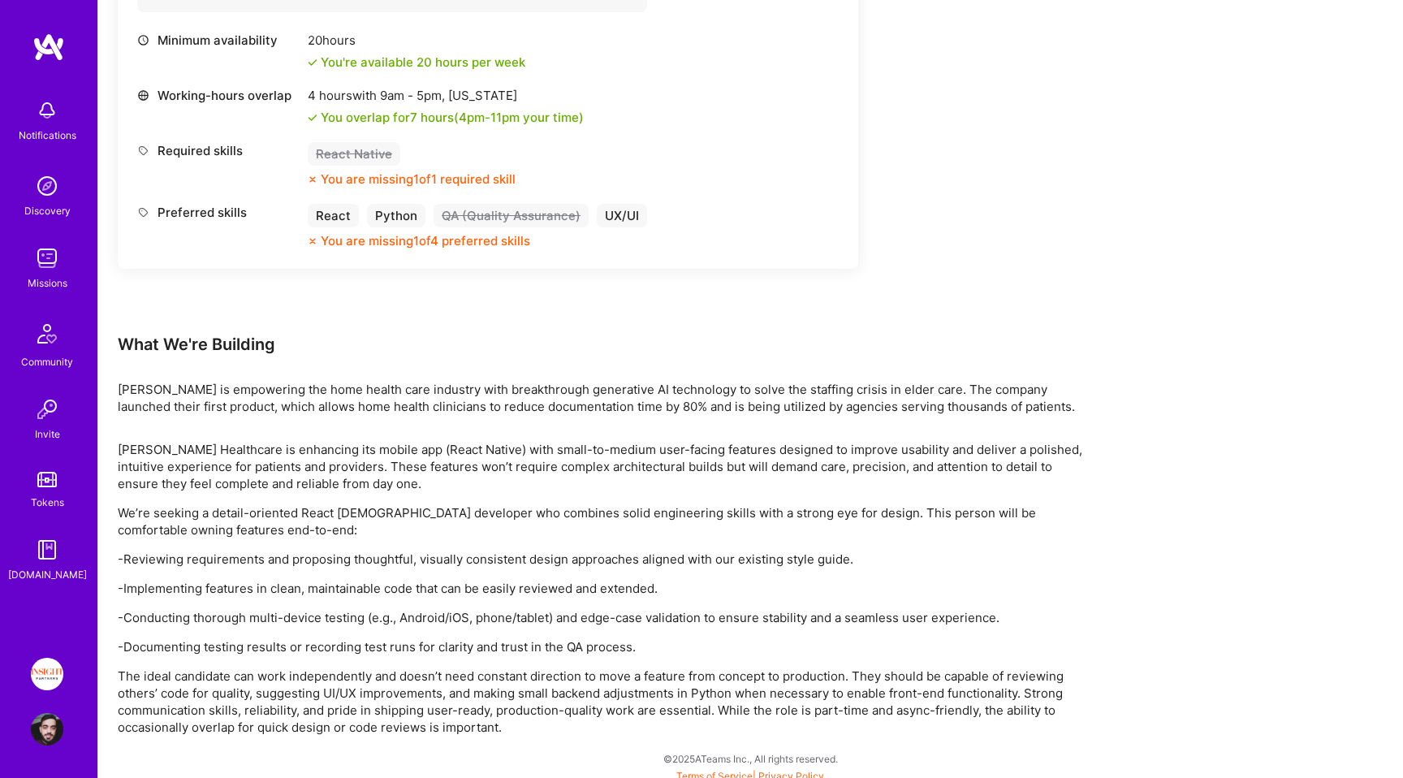
click at [492, 348] on div "What We're Building" at bounding box center [605, 344] width 974 height 21
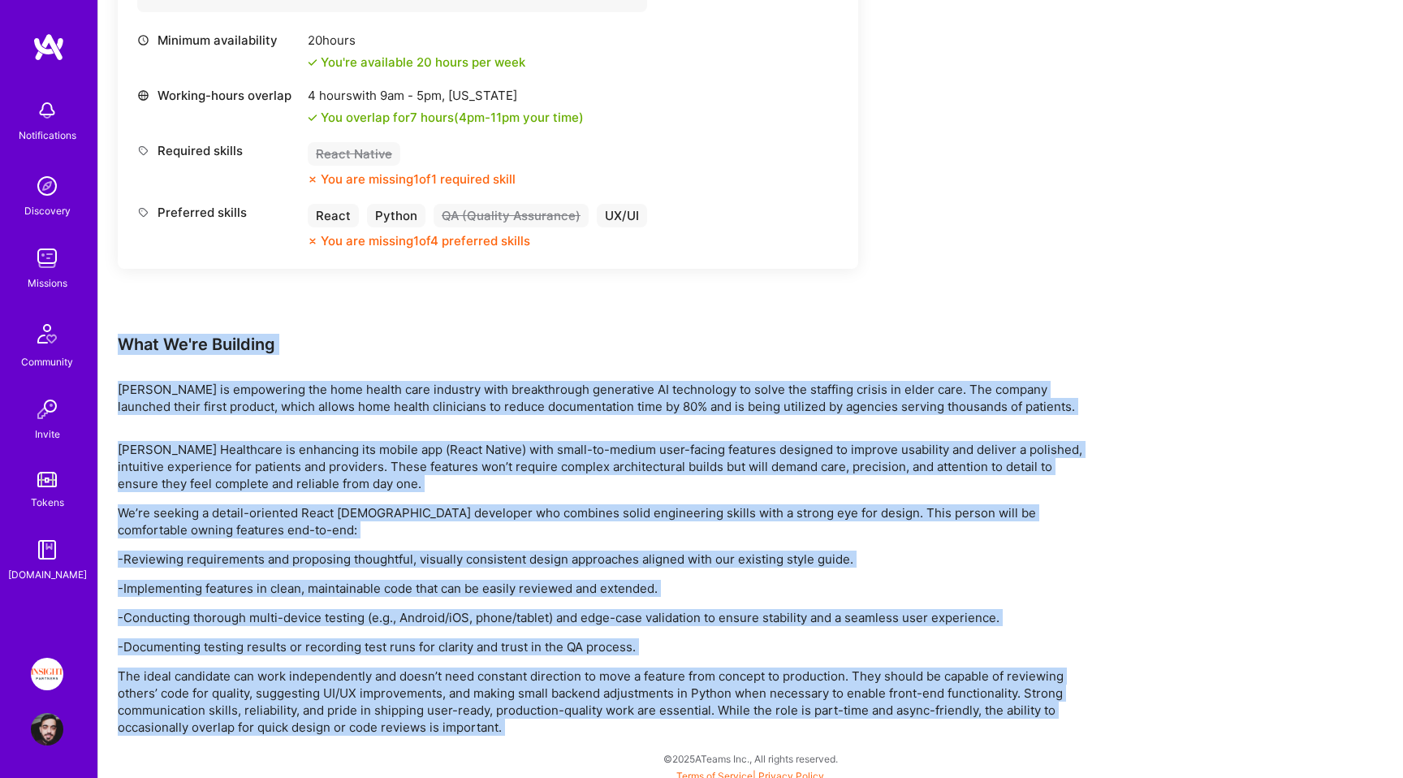
drag, startPoint x: 492, startPoint y: 348, endPoint x: 461, endPoint y: 729, distance: 382.1
click at [461, 728] on div "Earn tokens for inviting a new [PERSON_NAME] to this mission Do you know the pe…" at bounding box center [605, 150] width 974 height 1169
click at [461, 729] on p "The ideal candidate can work independently and doesn’t need constant direction …" at bounding box center [605, 702] width 974 height 68
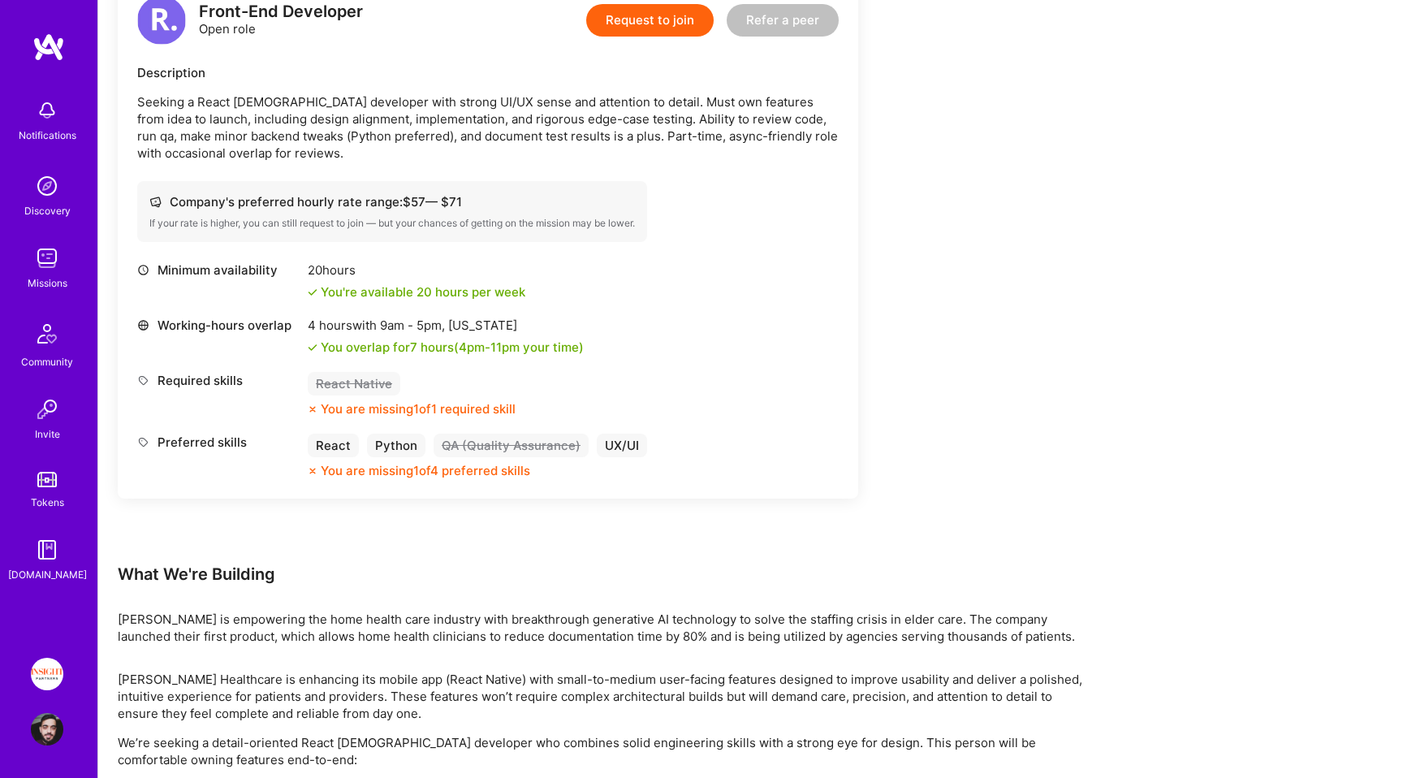
scroll to position [625, 0]
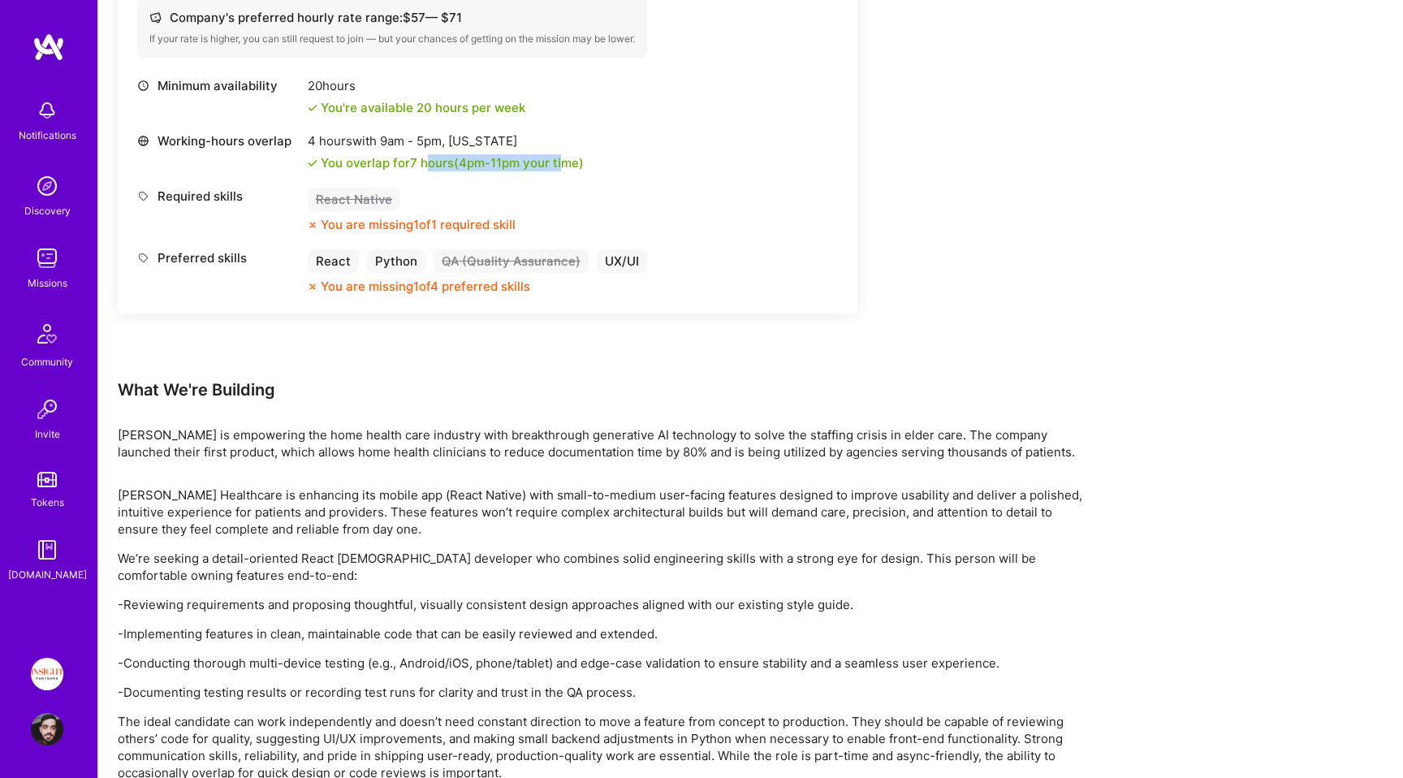
drag, startPoint x: 433, startPoint y: 164, endPoint x: 579, endPoint y: 164, distance: 146.2
click at [572, 164] on div "You overlap for 7 hours ( 4pm - 11pm your time)" at bounding box center [452, 162] width 263 height 17
click at [579, 164] on div "You overlap for 7 hours ( 4pm - 11pm your time)" at bounding box center [452, 162] width 263 height 17
click at [614, 166] on div "Working-hours overlap 4 hours with 9am - 5pm , [US_STATE] You overlap for 7 hou…" at bounding box center [488, 151] width 702 height 39
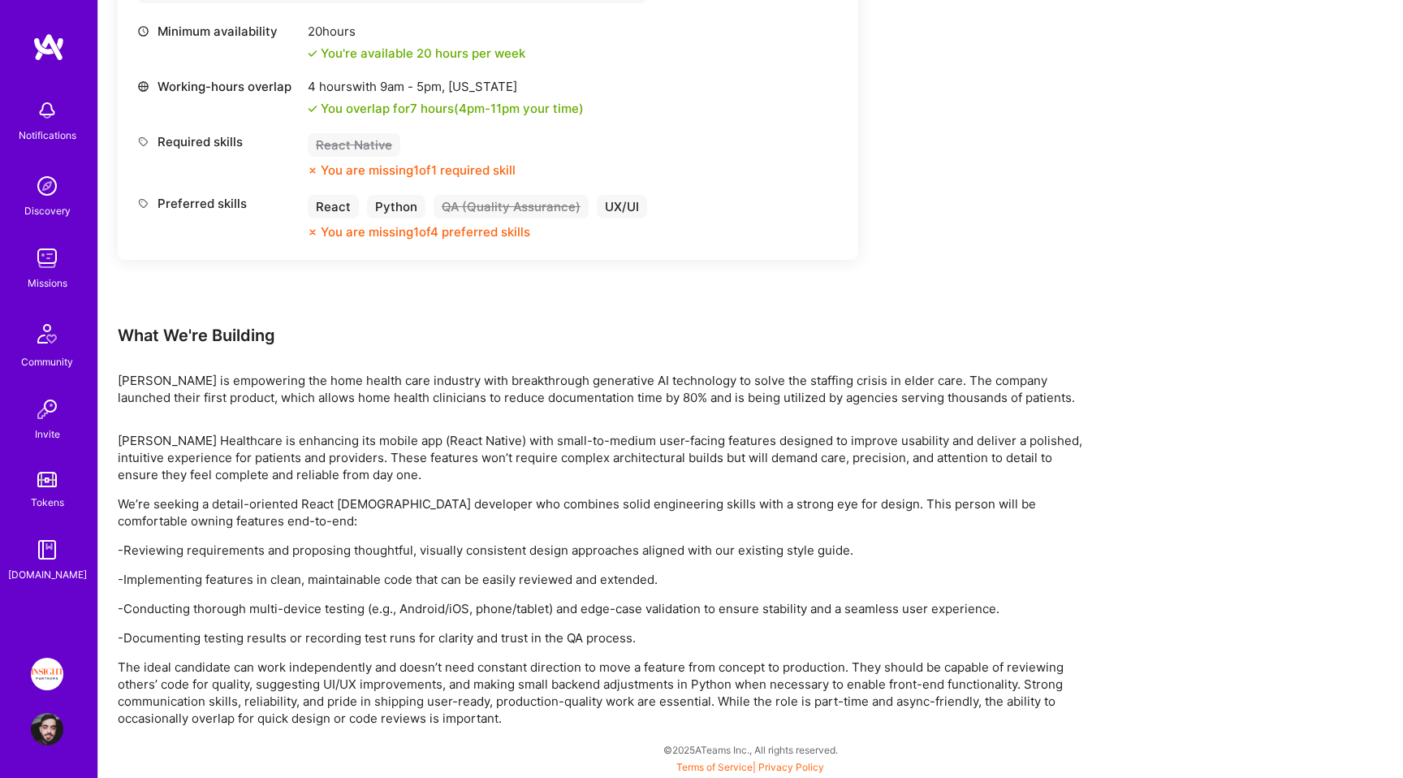
click at [468, 724] on p "The ideal candidate can work independently and doesn’t need constant direction …" at bounding box center [605, 693] width 974 height 68
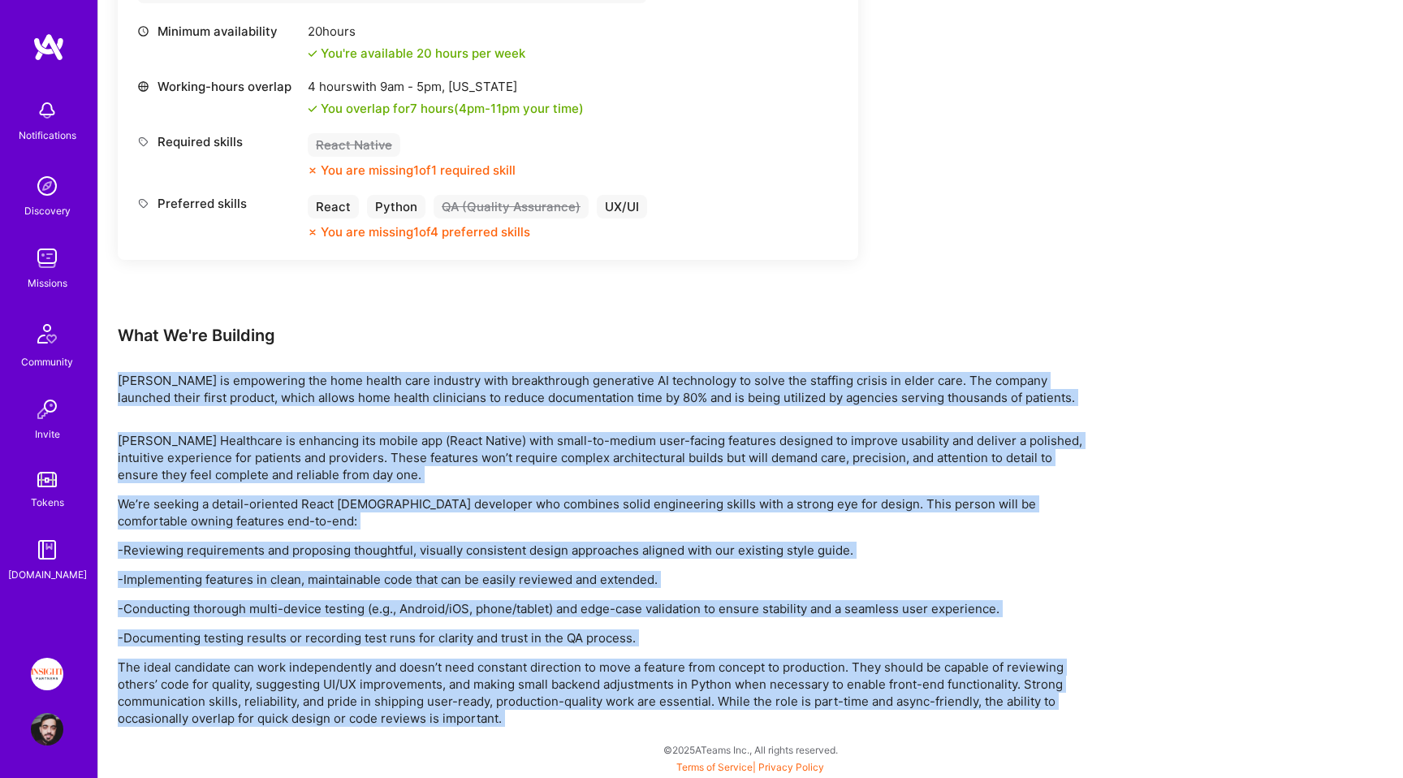
drag, startPoint x: 468, startPoint y: 724, endPoint x: 486, endPoint y: 376, distance: 348.8
click at [486, 375] on div "Earn tokens for inviting a new [PERSON_NAME] to this mission Do you know the pe…" at bounding box center [605, 141] width 974 height 1169
click at [486, 376] on p "[PERSON_NAME] is empowering the home health care industry with breakthrough gen…" at bounding box center [605, 389] width 974 height 34
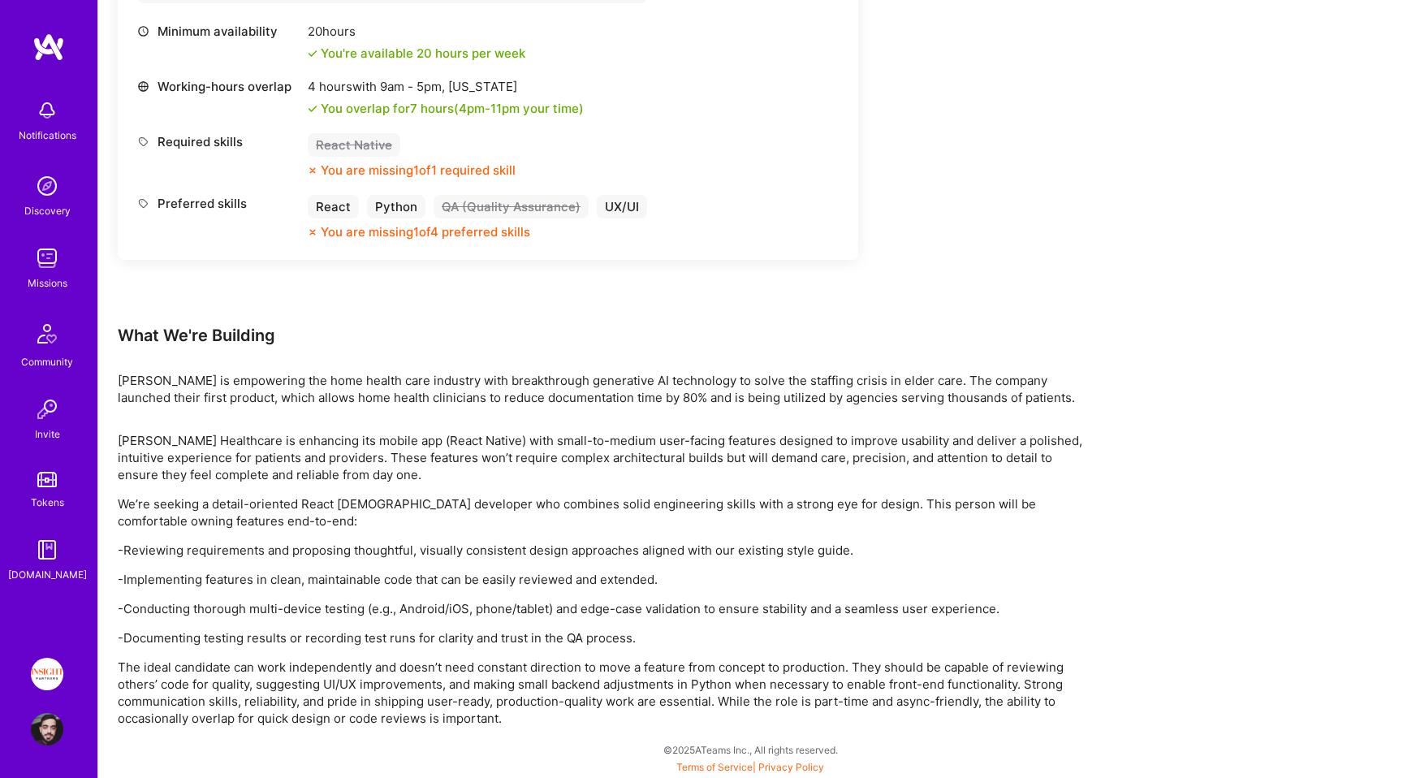
click at [525, 711] on p "The ideal candidate can work independently and doesn’t need constant direction …" at bounding box center [605, 693] width 974 height 68
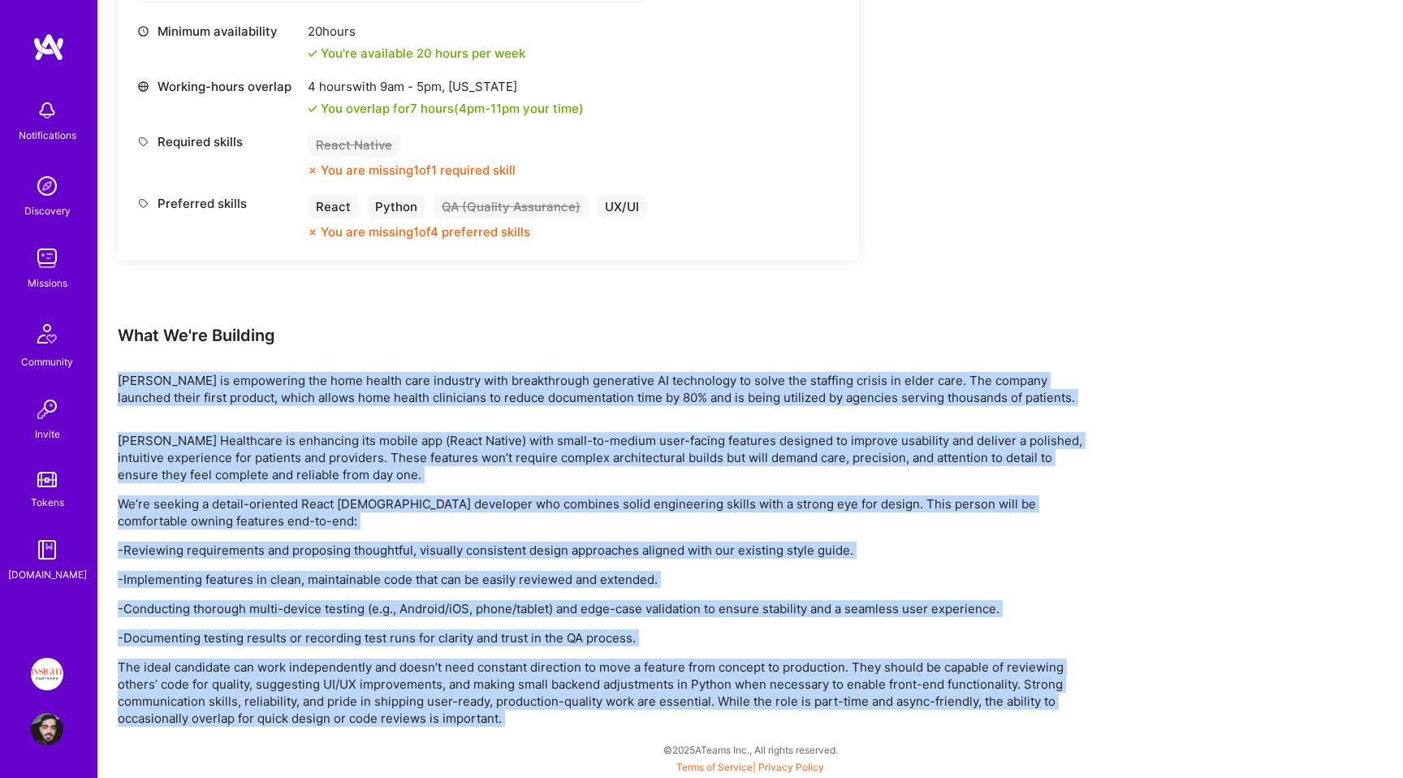
drag, startPoint x: 525, startPoint y: 711, endPoint x: 525, endPoint y: 384, distance: 326.5
click at [525, 384] on div "Earn tokens for inviting a new [PERSON_NAME] to this mission Do you know the pe…" at bounding box center [605, 141] width 974 height 1169
click at [525, 384] on p "[PERSON_NAME] is empowering the home health care industry with breakthrough gen…" at bounding box center [605, 389] width 974 height 34
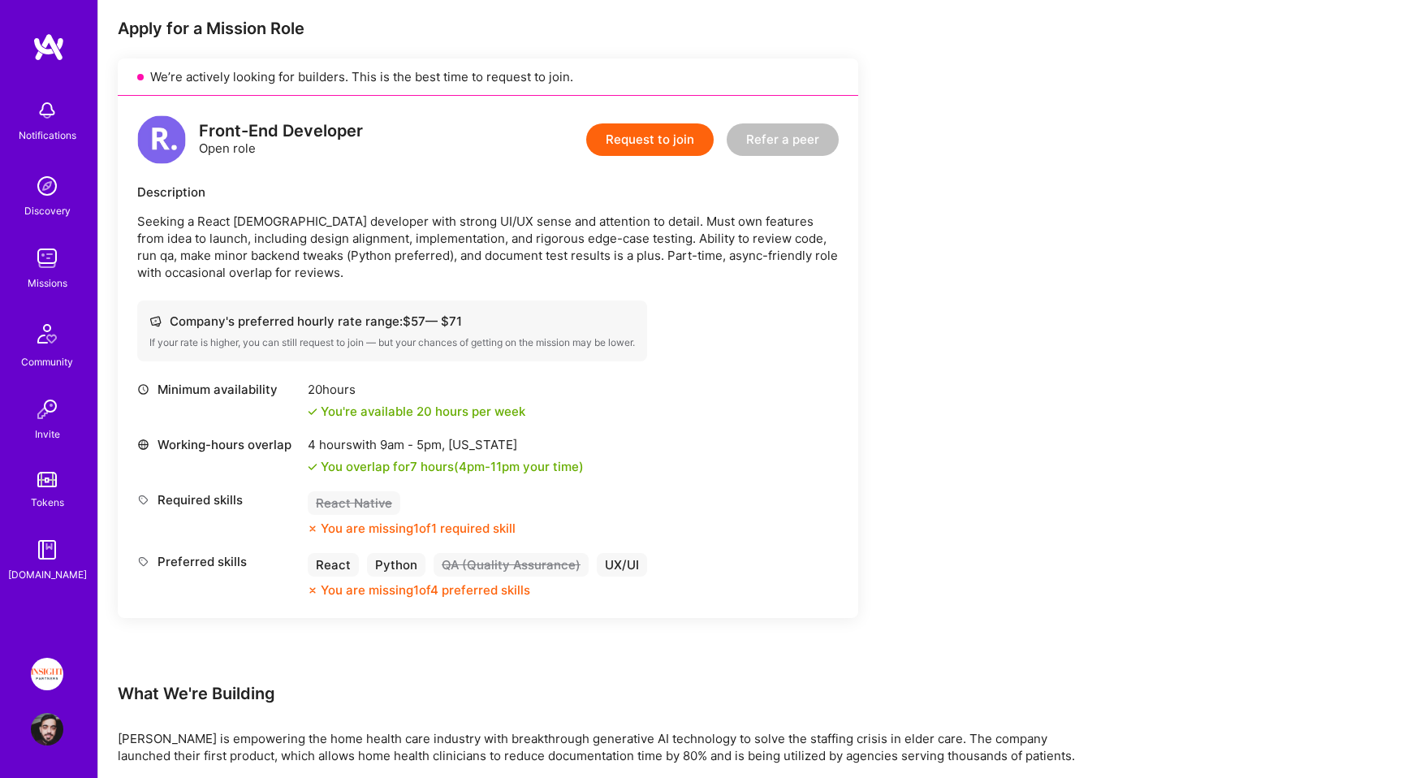
scroll to position [112, 0]
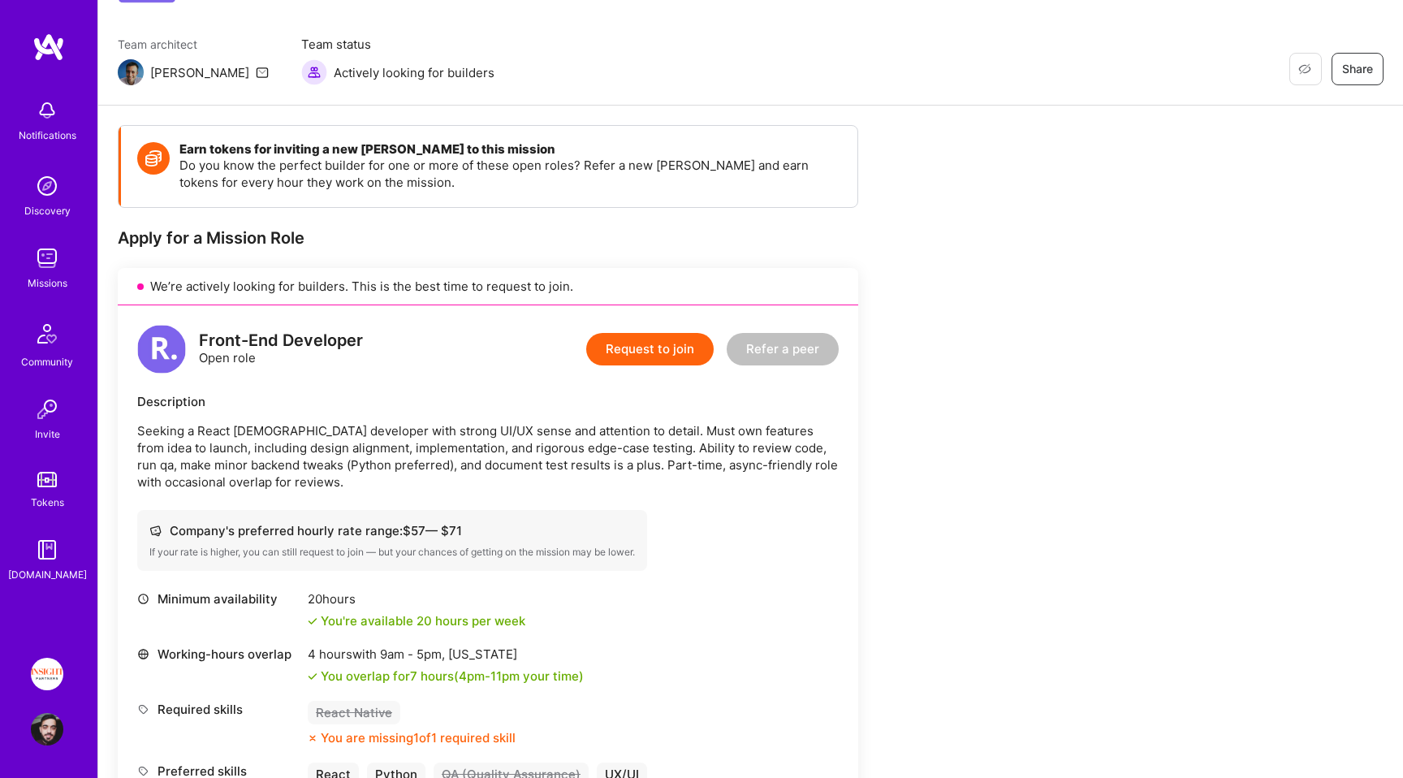
click at [667, 336] on button "Request to join" at bounding box center [649, 349] width 127 height 32
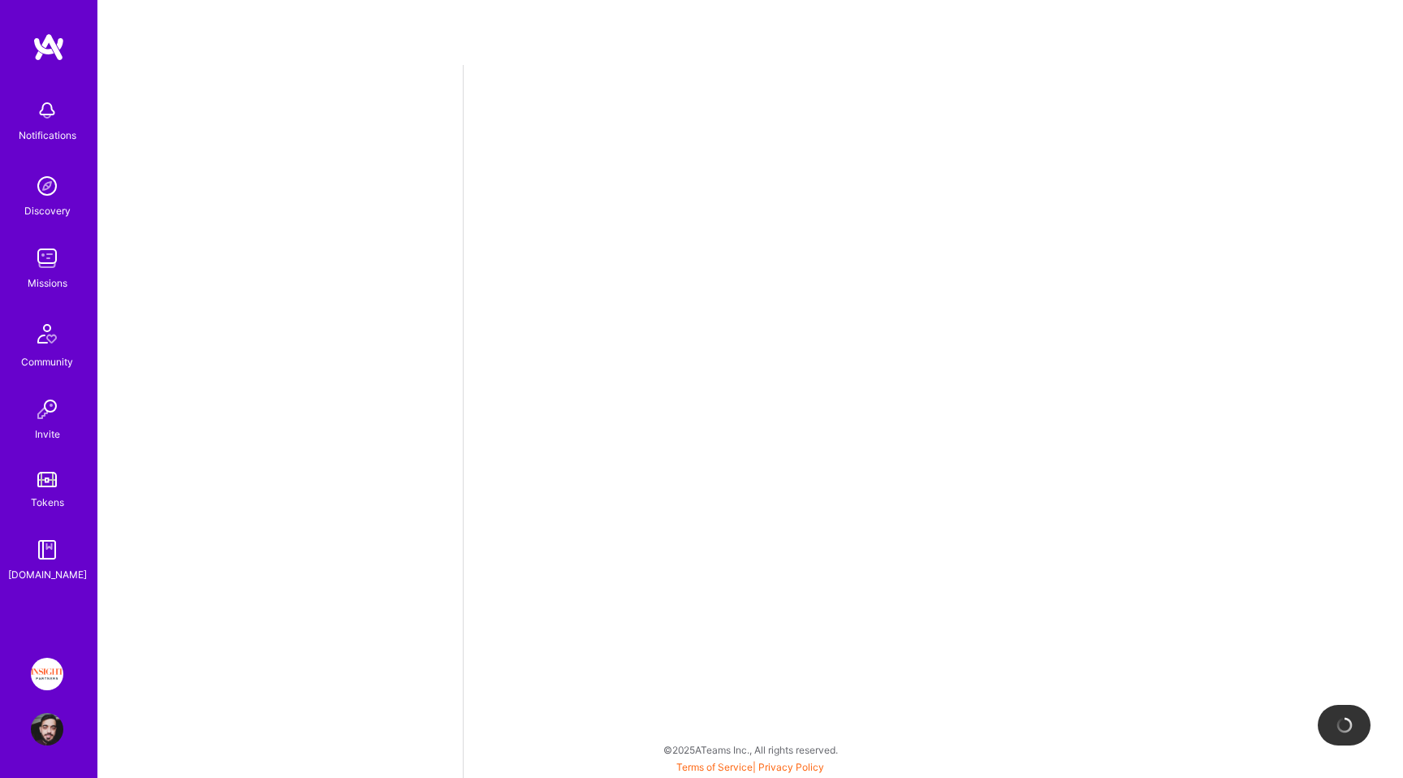
select select "IL"
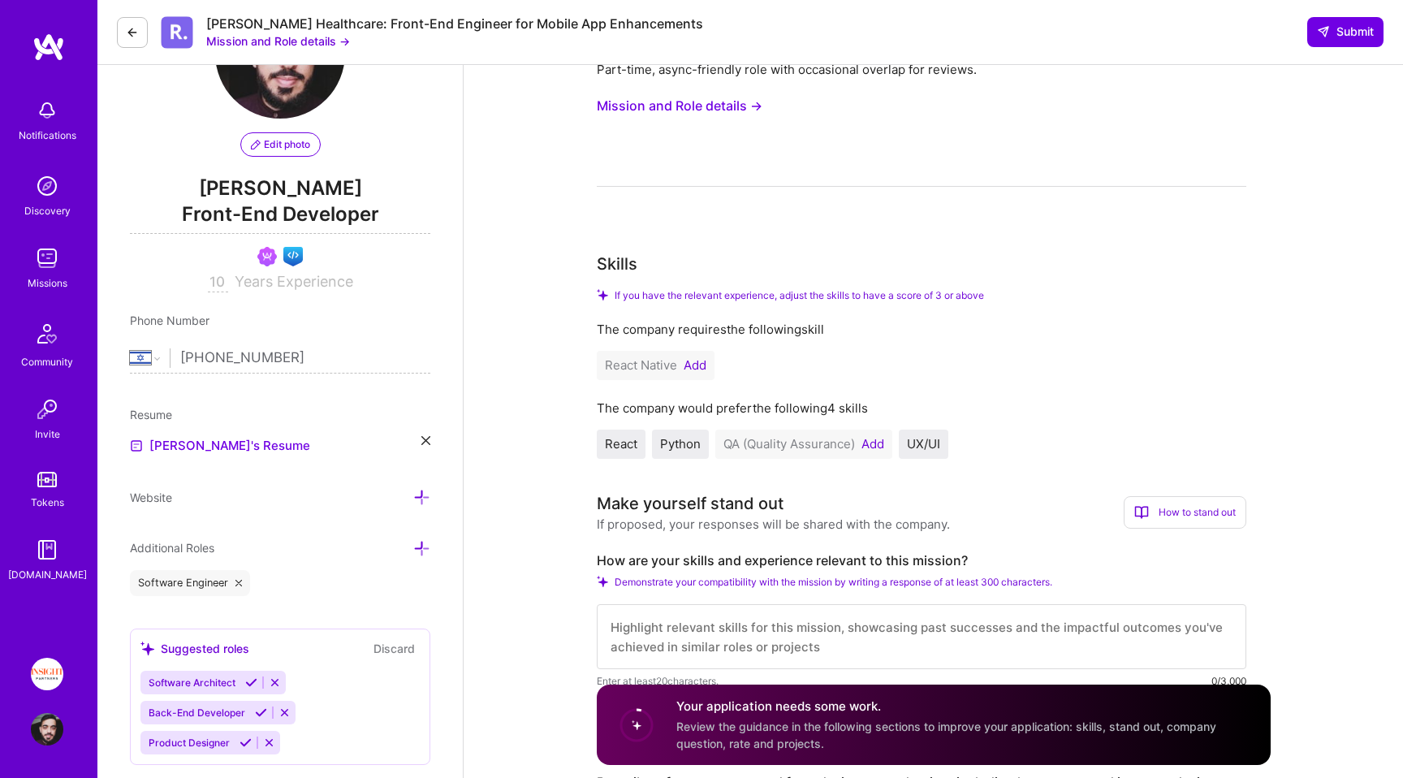
scroll to position [140, 0]
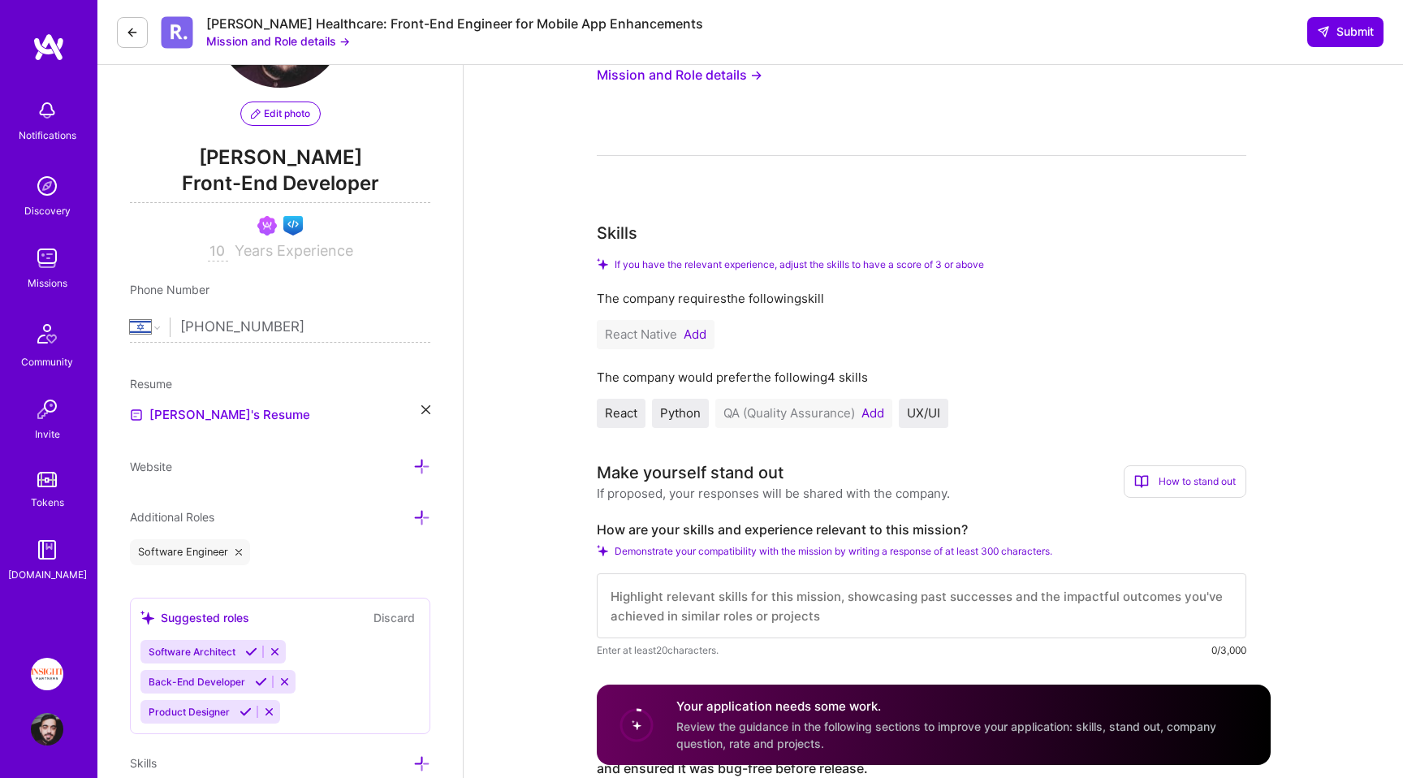
click at [877, 415] on button "Add" at bounding box center [873, 413] width 23 height 13
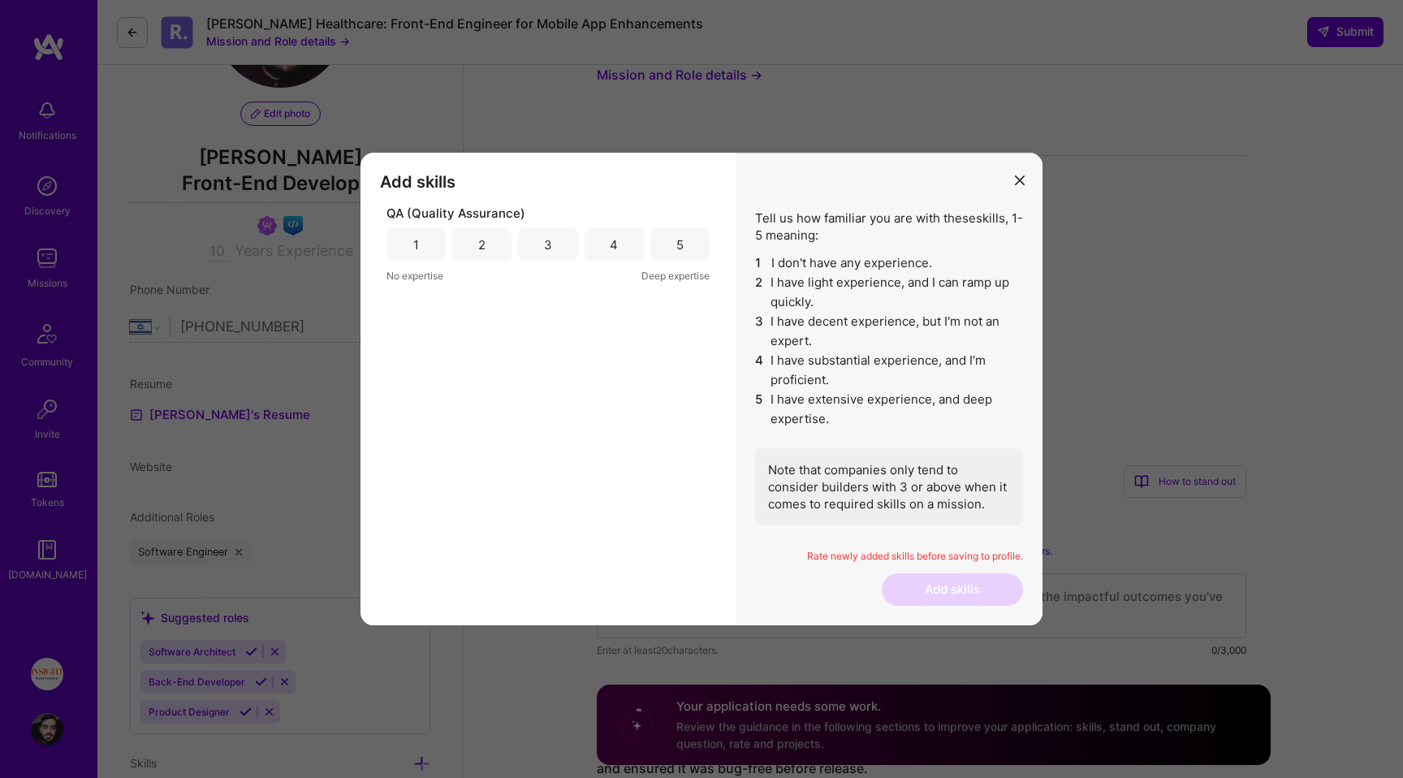
click at [697, 250] on div "5" at bounding box center [679, 244] width 59 height 32
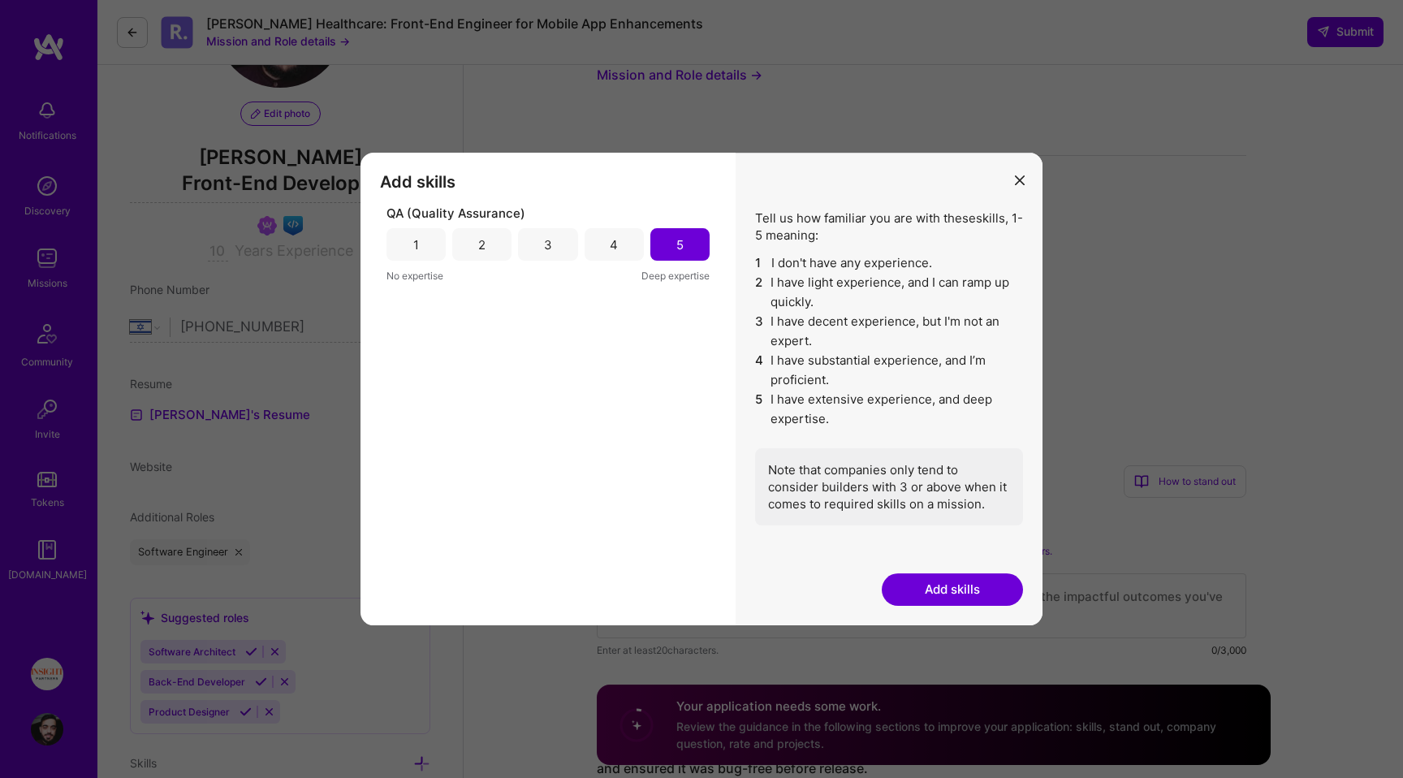
click at [933, 578] on button "Add skills" at bounding box center [952, 589] width 141 height 32
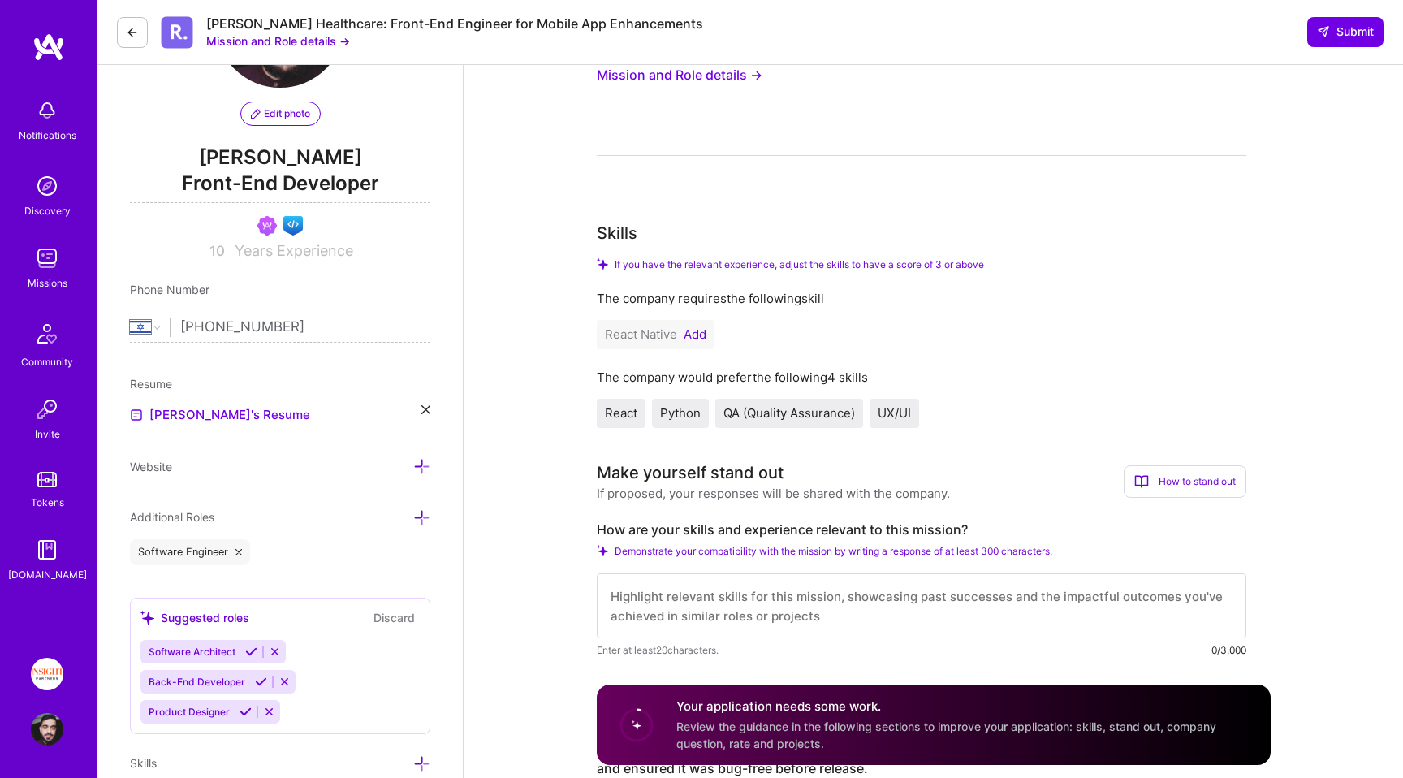
click at [694, 338] on button "Add" at bounding box center [695, 334] width 23 height 13
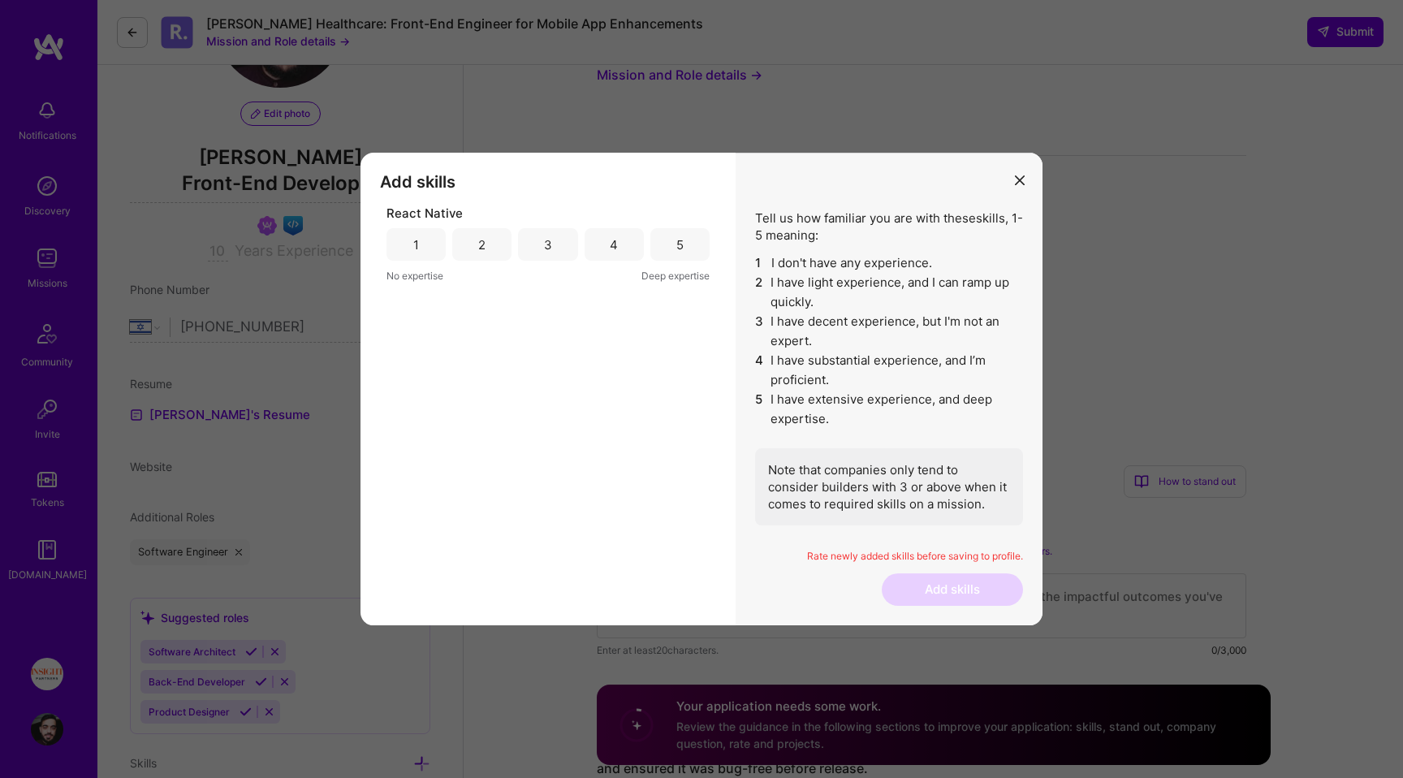
click at [687, 230] on div "5" at bounding box center [679, 244] width 59 height 32
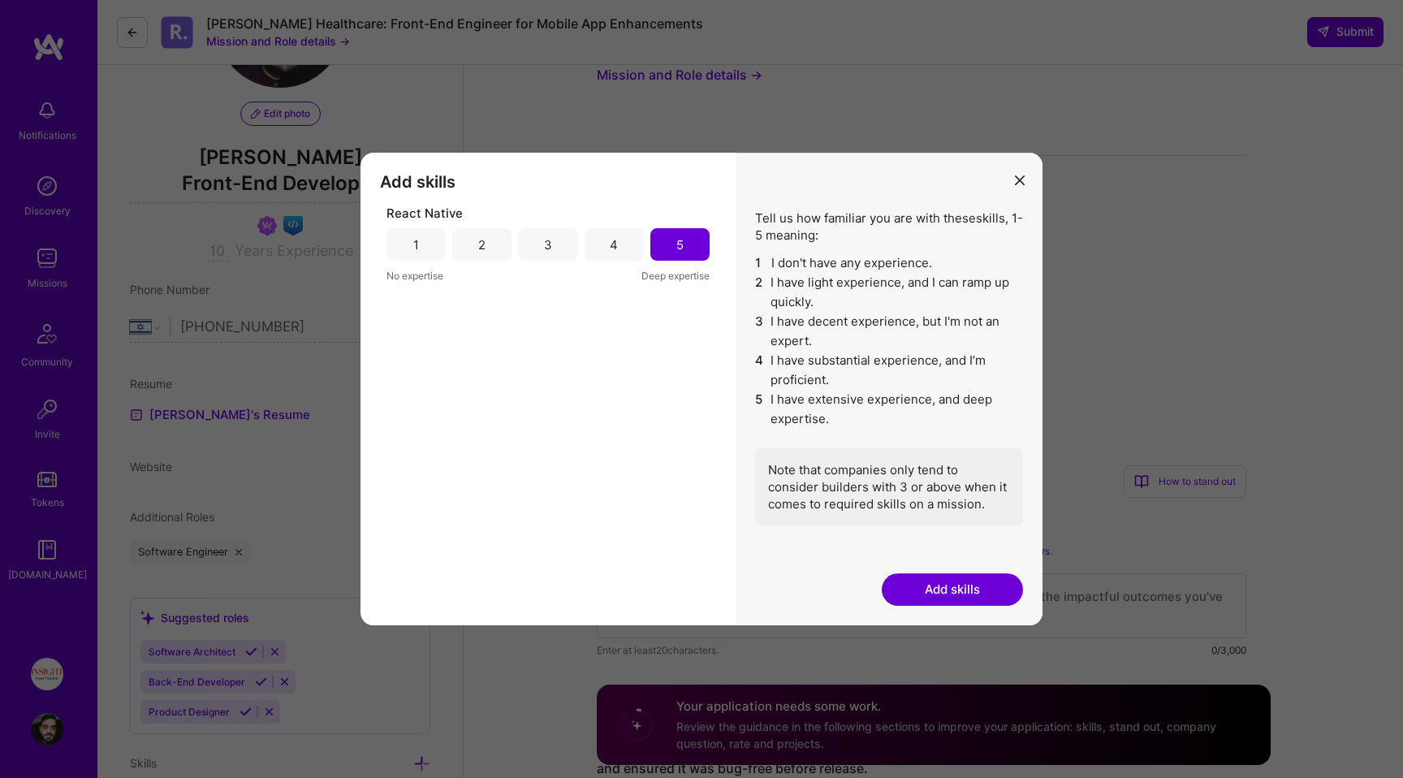
click at [956, 590] on button "Add skills" at bounding box center [952, 589] width 141 height 32
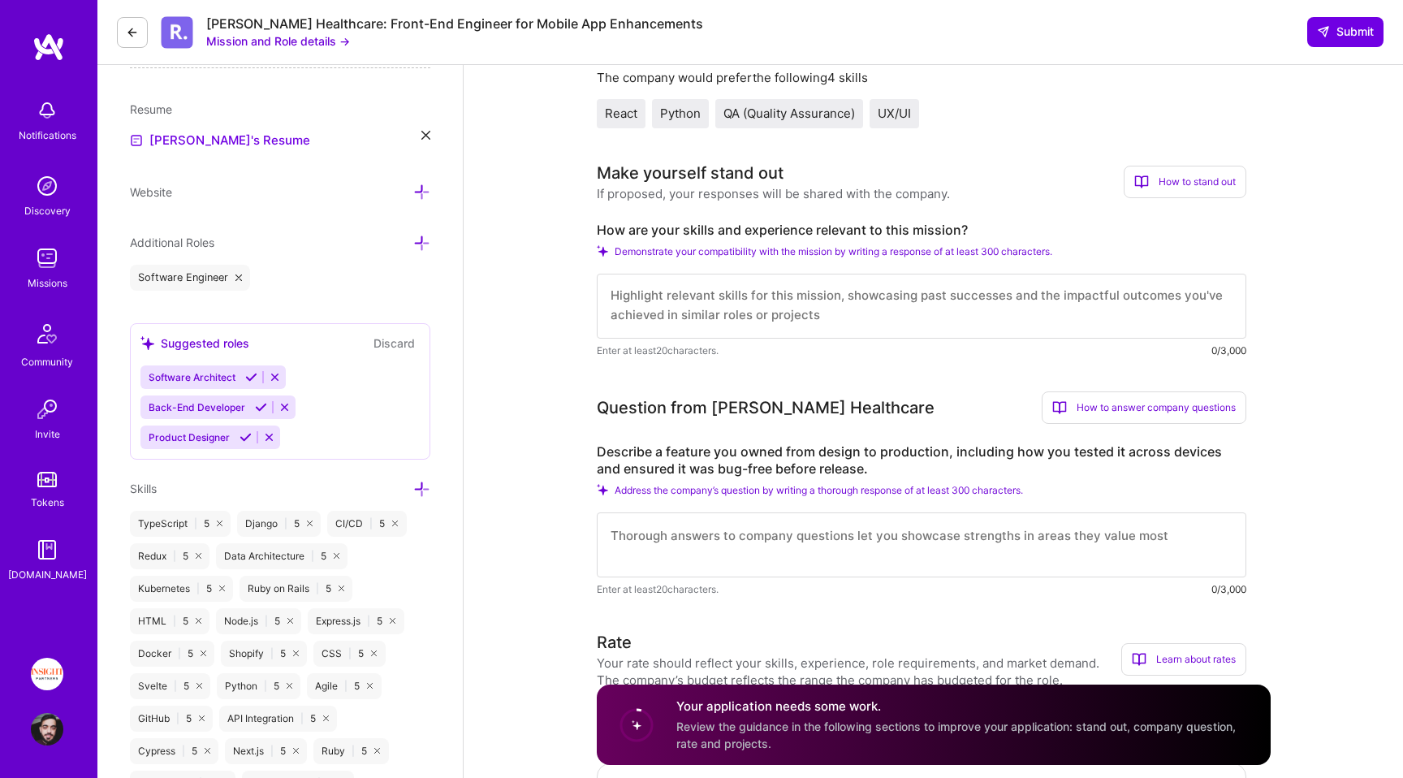
scroll to position [411, 0]
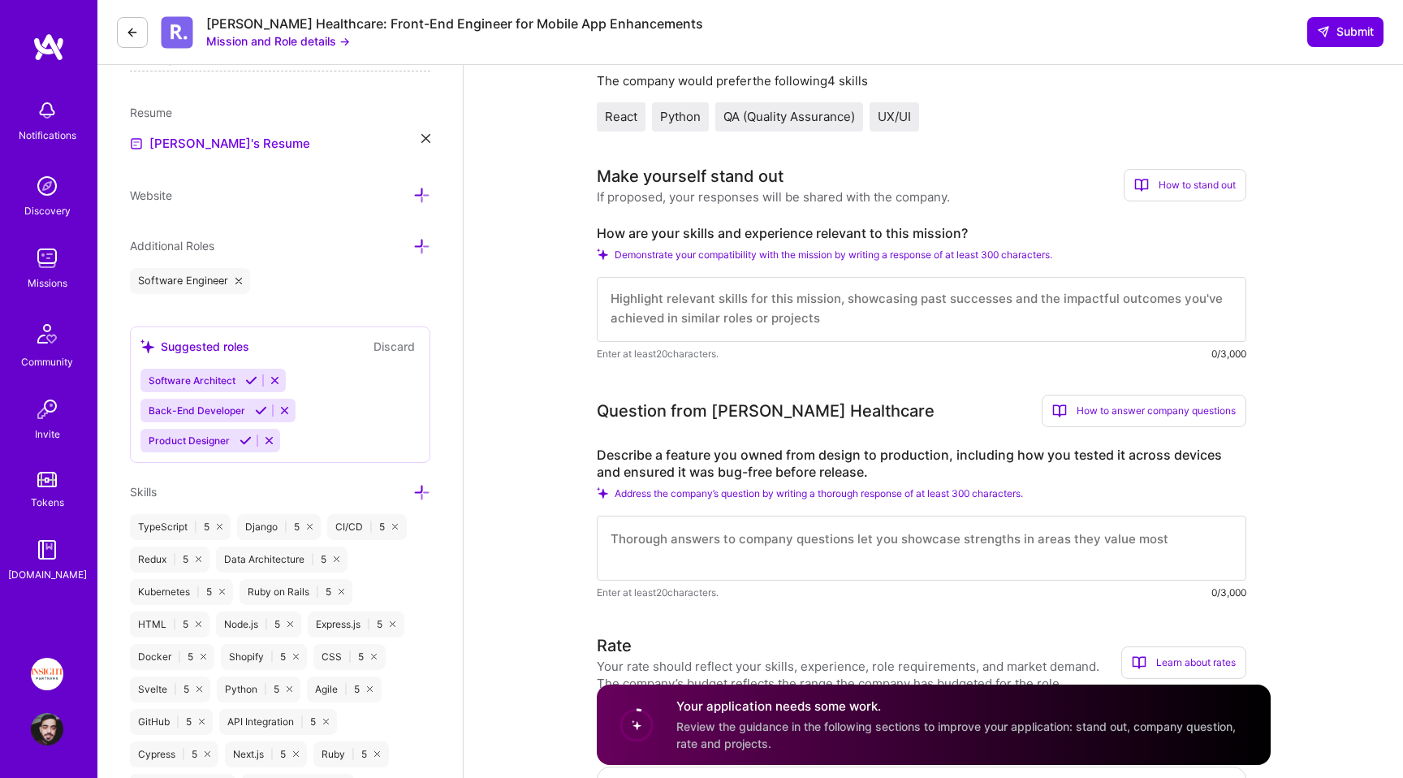
click at [748, 237] on label "How are your skills and experience relevant to this mission?" at bounding box center [922, 233] width 650 height 17
click at [718, 317] on textarea at bounding box center [922, 309] width 650 height 65
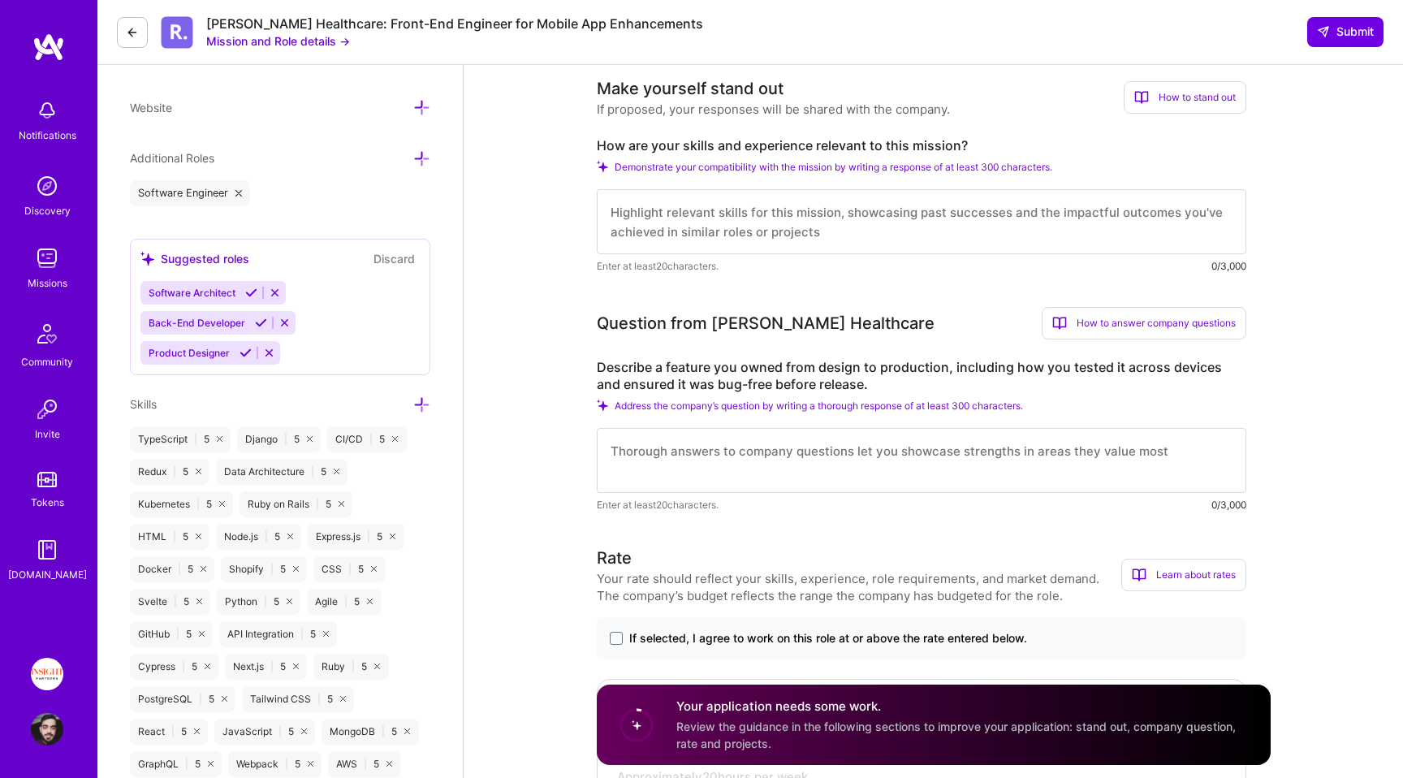
scroll to position [512, 0]
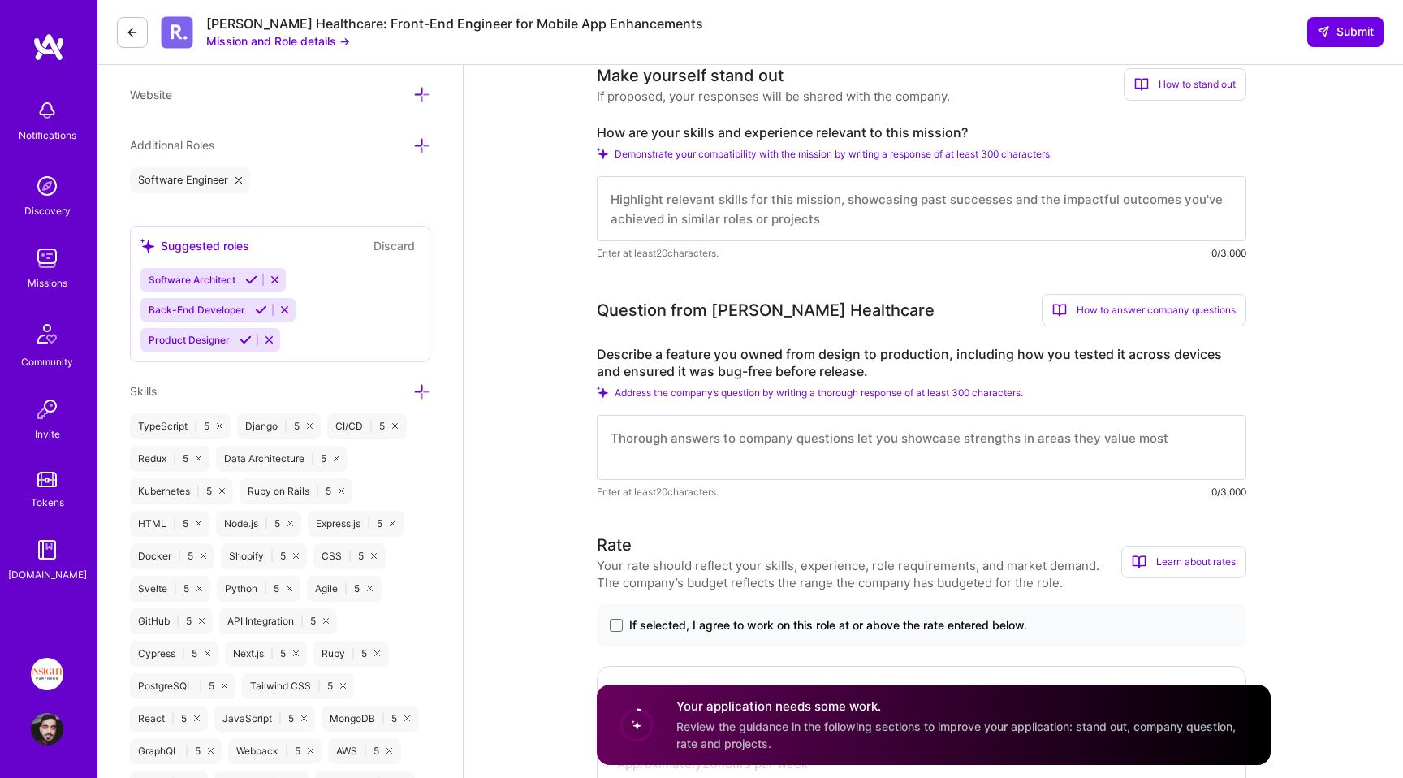
click at [918, 444] on textarea at bounding box center [922, 447] width 650 height 65
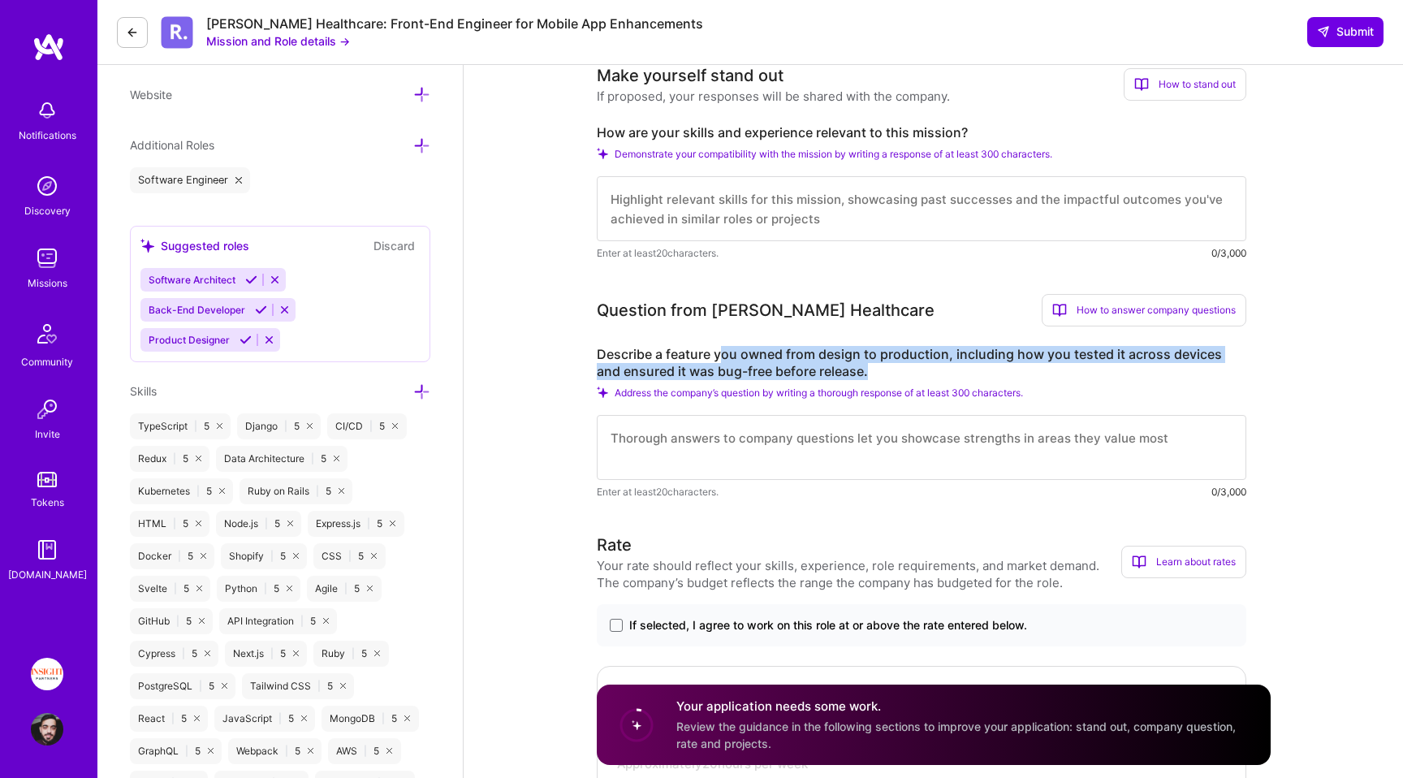
drag, startPoint x: 893, startPoint y: 365, endPoint x: 718, endPoint y: 359, distance: 175.5
click at [718, 359] on label "Describe a feature you owned from design to production, including how you teste…" at bounding box center [922, 363] width 650 height 34
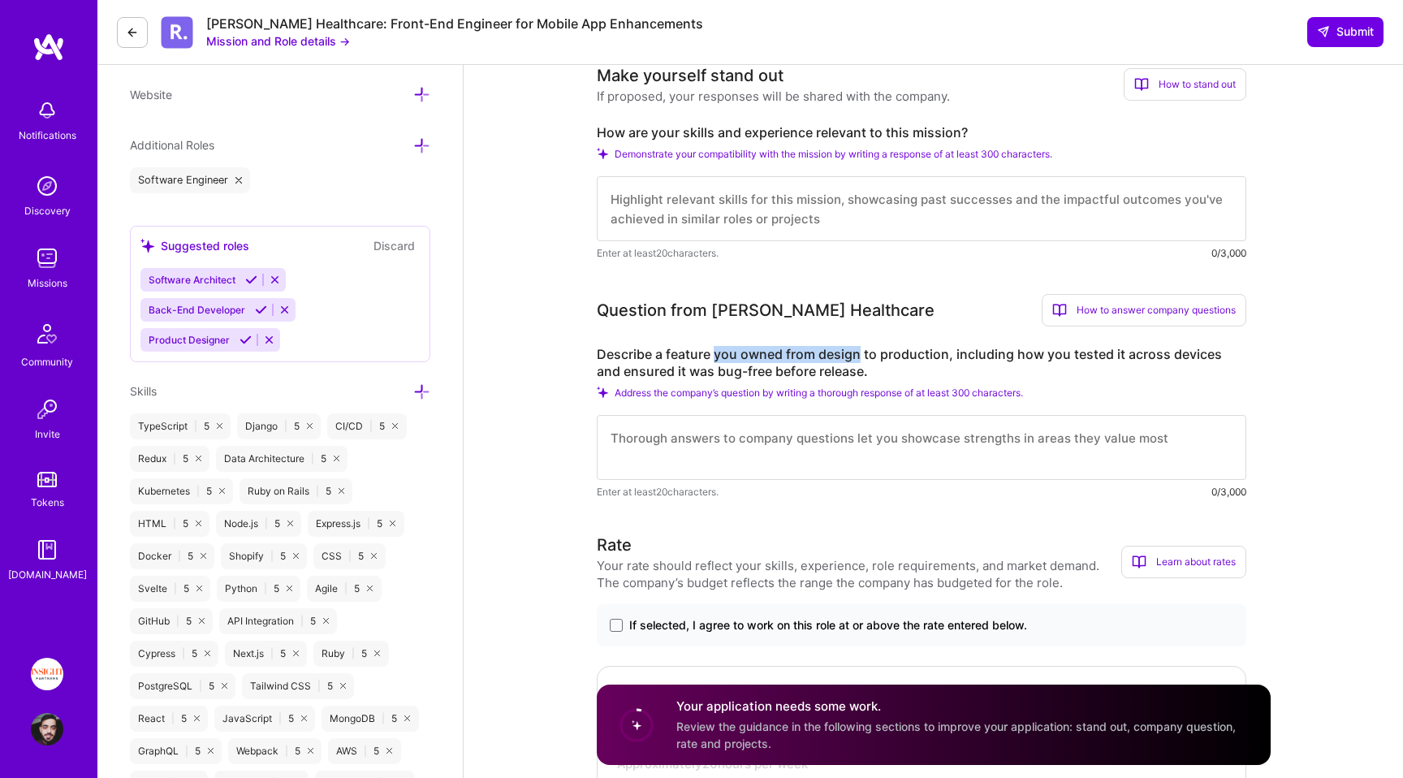
drag, startPoint x: 718, startPoint y: 359, endPoint x: 859, endPoint y: 360, distance: 141.3
click at [858, 360] on label "Describe a feature you owned from design to production, including how you teste…" at bounding box center [922, 363] width 650 height 34
click at [859, 360] on label "Describe a feature you owned from design to production, including how you teste…" at bounding box center [922, 363] width 650 height 34
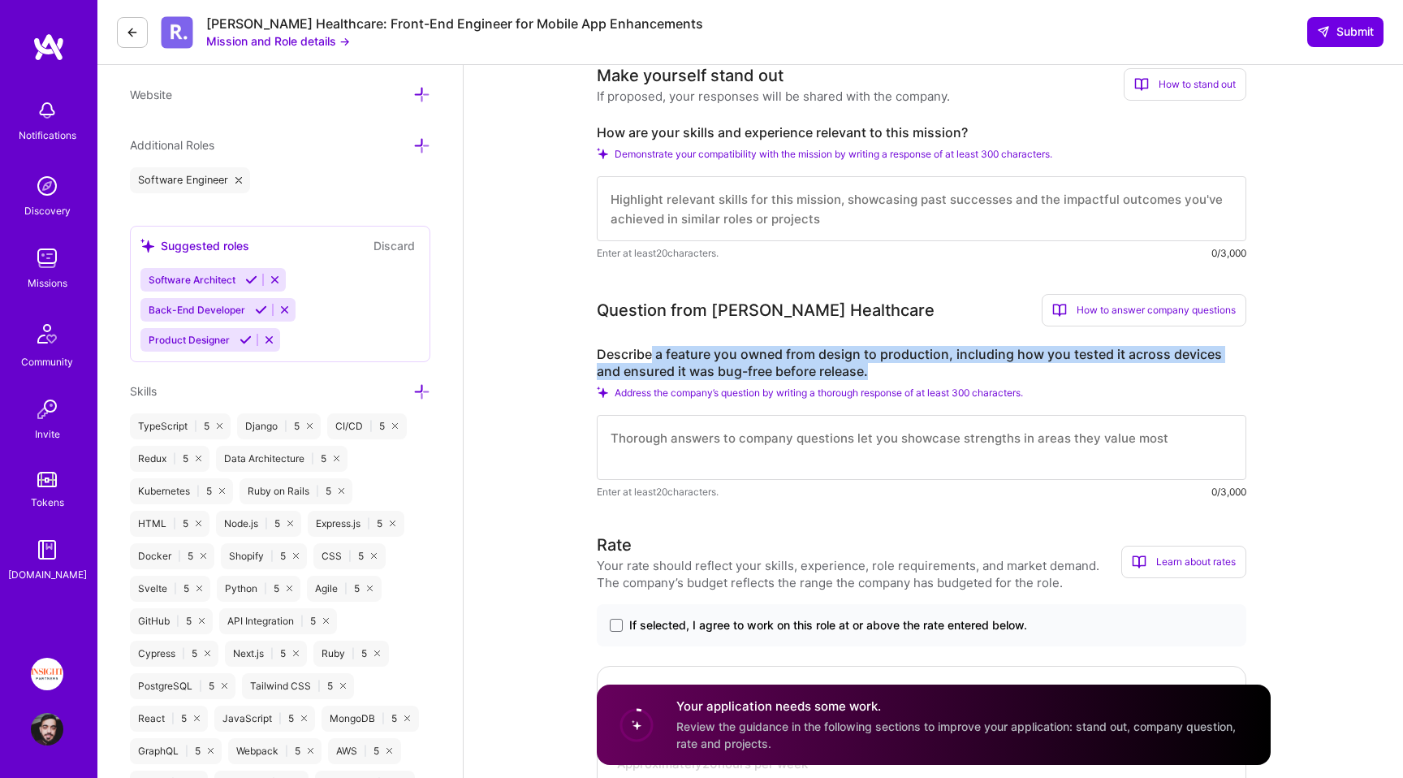
drag, startPoint x: 859, startPoint y: 366, endPoint x: 652, endPoint y: 358, distance: 207.2
click at [653, 359] on label "Describe a feature you owned from design to production, including how you teste…" at bounding box center [922, 363] width 650 height 34
click at [652, 358] on label "Describe a feature you owned from design to production, including how you teste…" at bounding box center [922, 363] width 650 height 34
drag, startPoint x: 652, startPoint y: 358, endPoint x: 864, endPoint y: 376, distance: 212.7
click at [863, 376] on label "Describe a feature you owned from design to production, including how you teste…" at bounding box center [922, 363] width 650 height 34
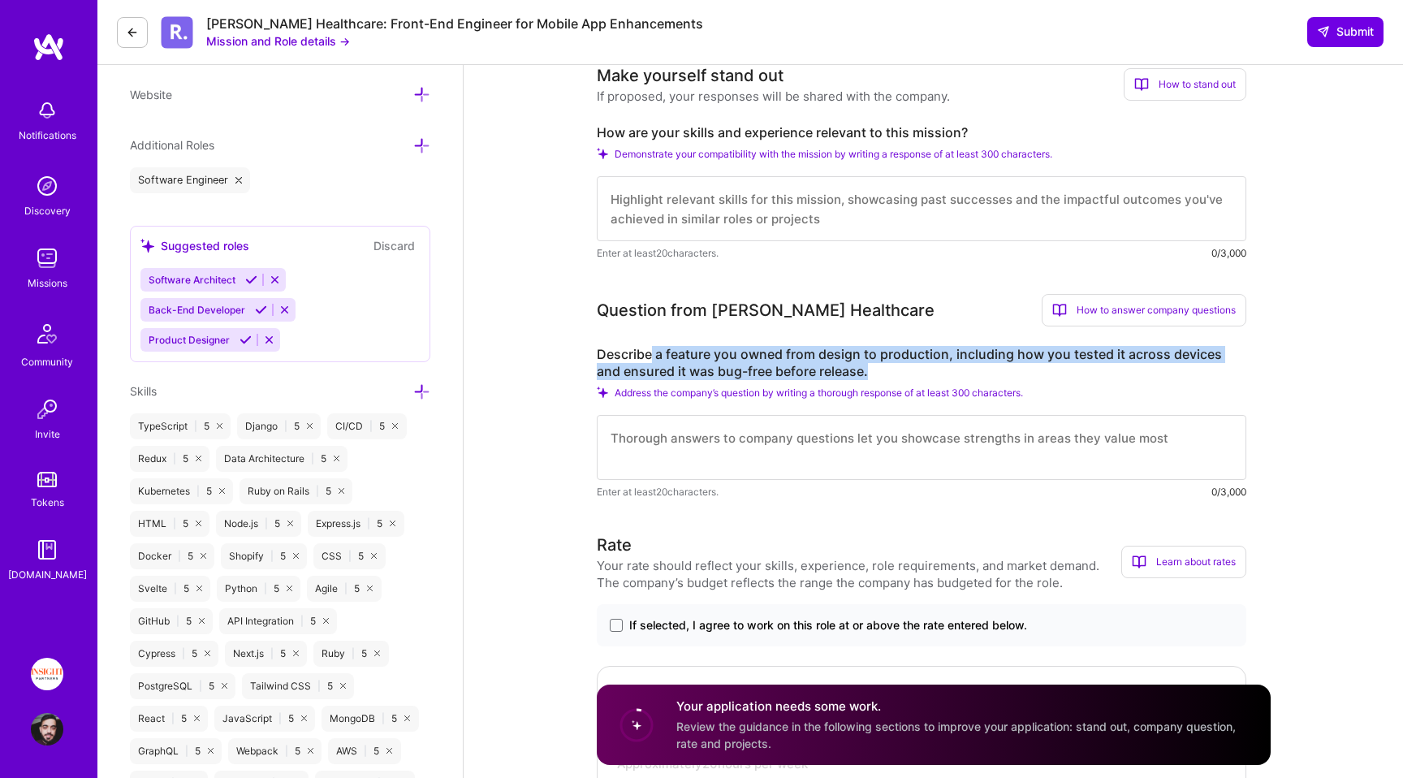
click at [864, 376] on label "Describe a feature you owned from design to production, including how you teste…" at bounding box center [922, 363] width 650 height 34
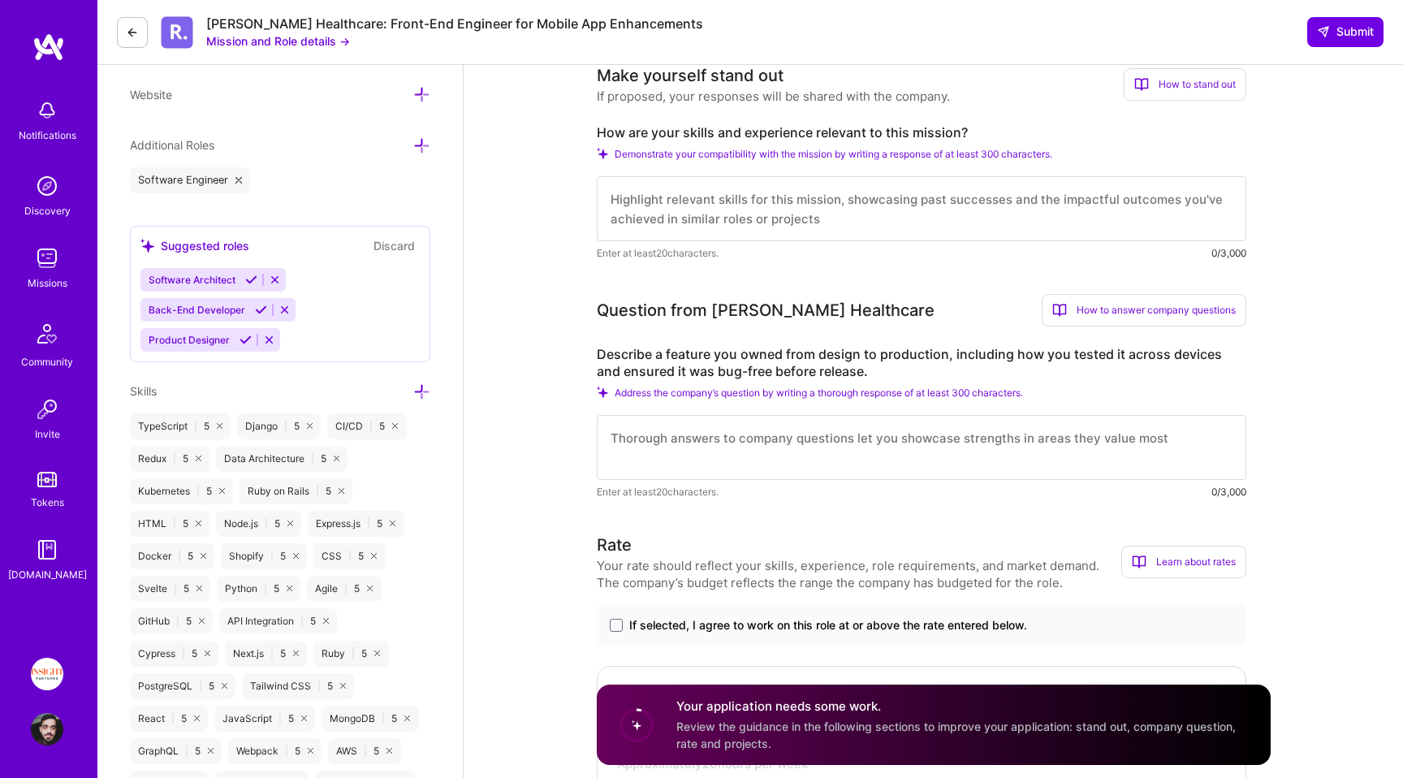
click at [774, 459] on textarea at bounding box center [922, 447] width 650 height 65
click at [859, 365] on label "Describe a feature you owned from design to production, including how you teste…" at bounding box center [922, 363] width 650 height 34
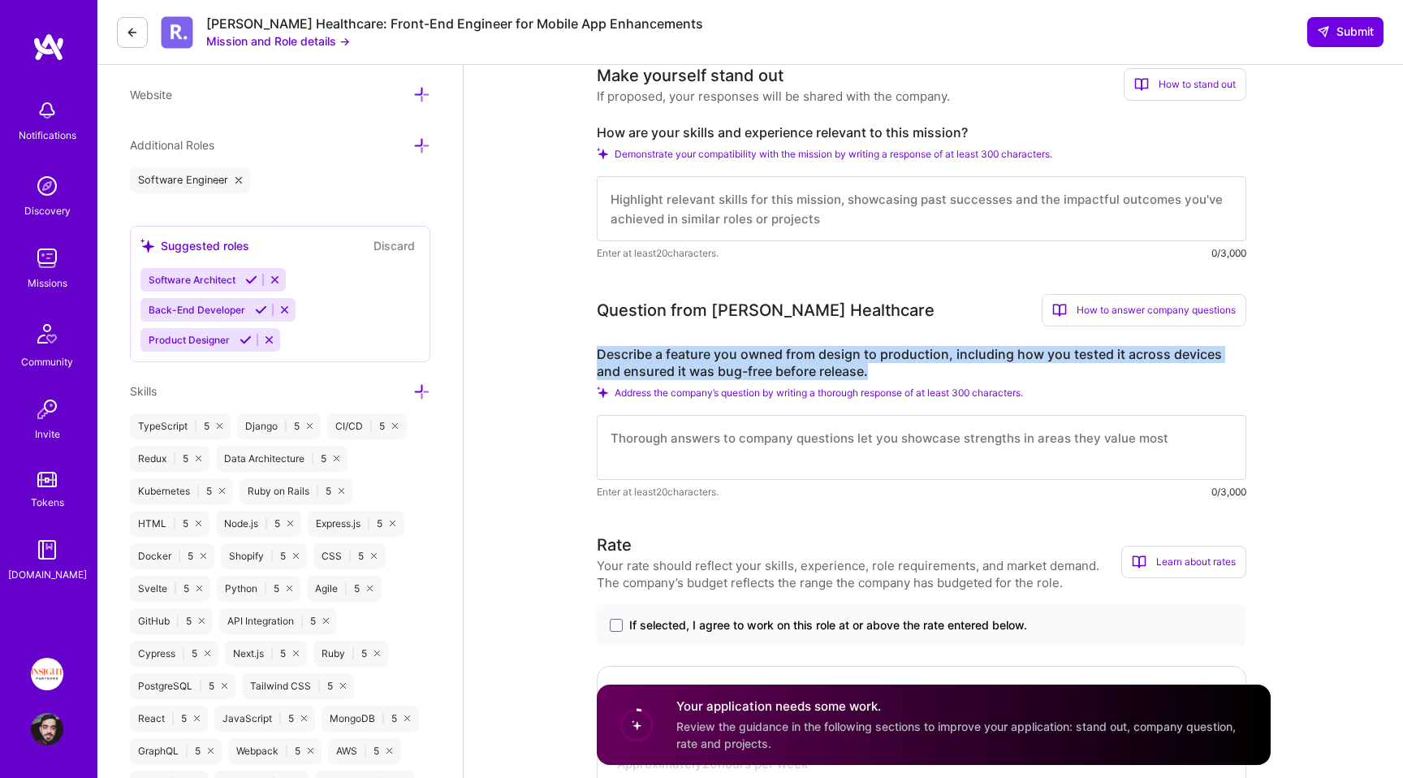
click at [859, 365] on label "Describe a feature you owned from design to production, including how you teste…" at bounding box center [922, 363] width 650 height 34
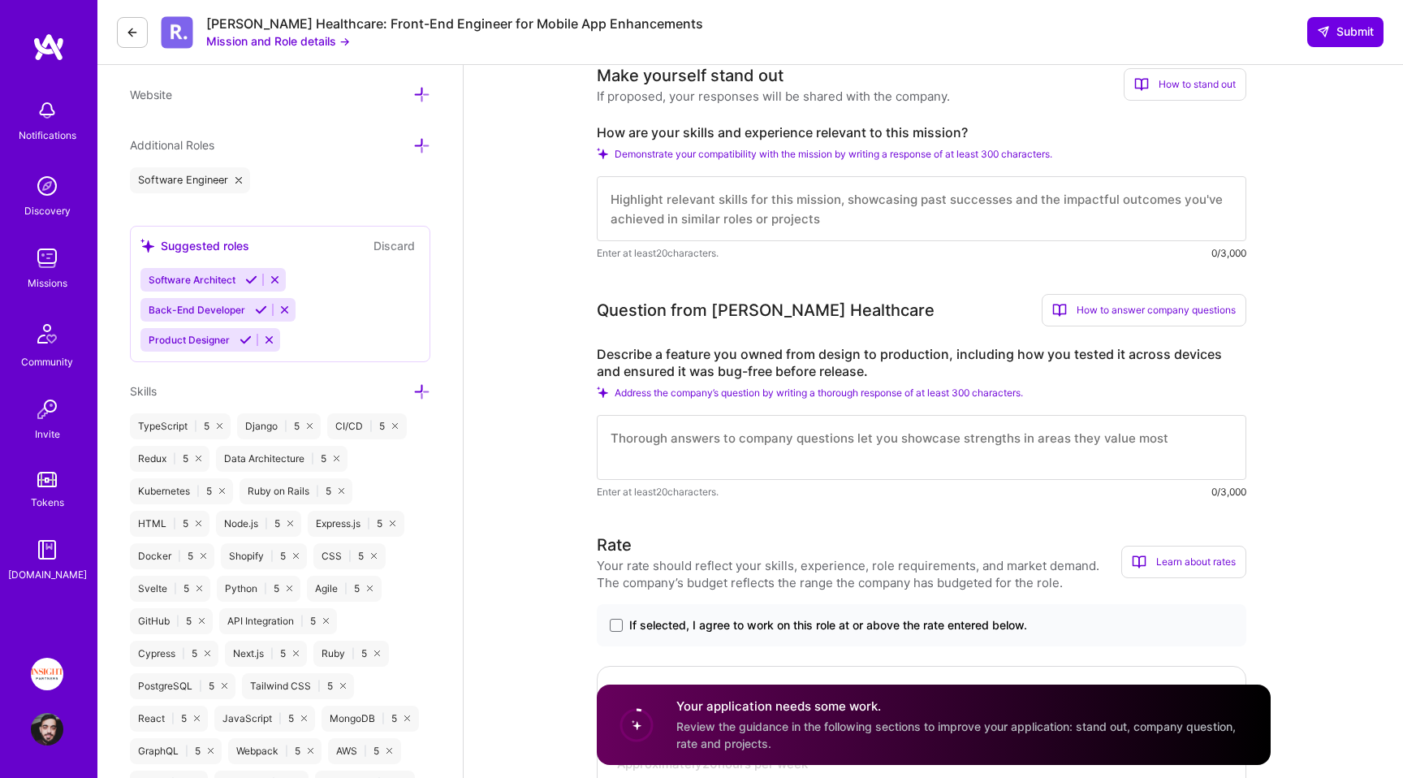
click at [873, 368] on label "Describe a feature you owned from design to production, including how you teste…" at bounding box center [922, 363] width 650 height 34
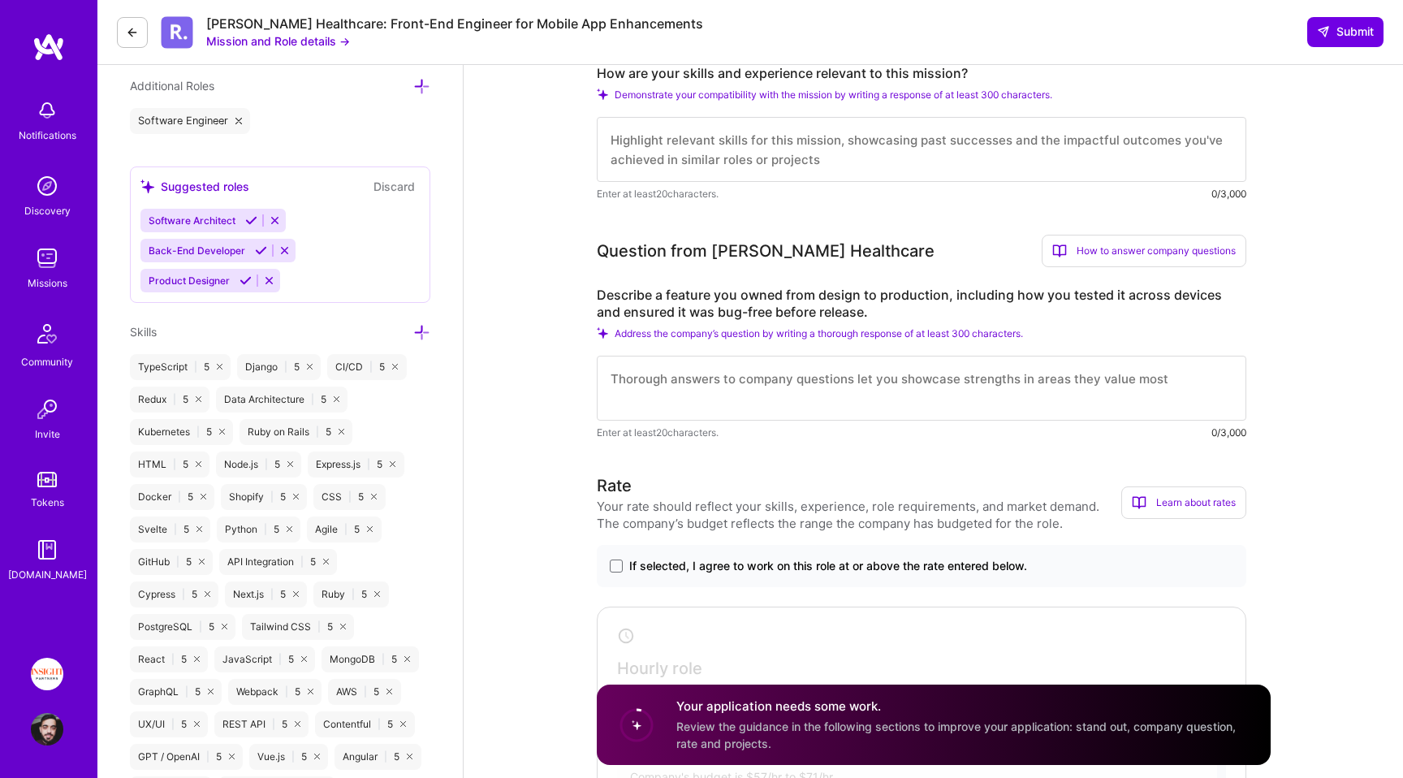
scroll to position [572, 0]
click at [873, 368] on textarea at bounding box center [922, 387] width 650 height 65
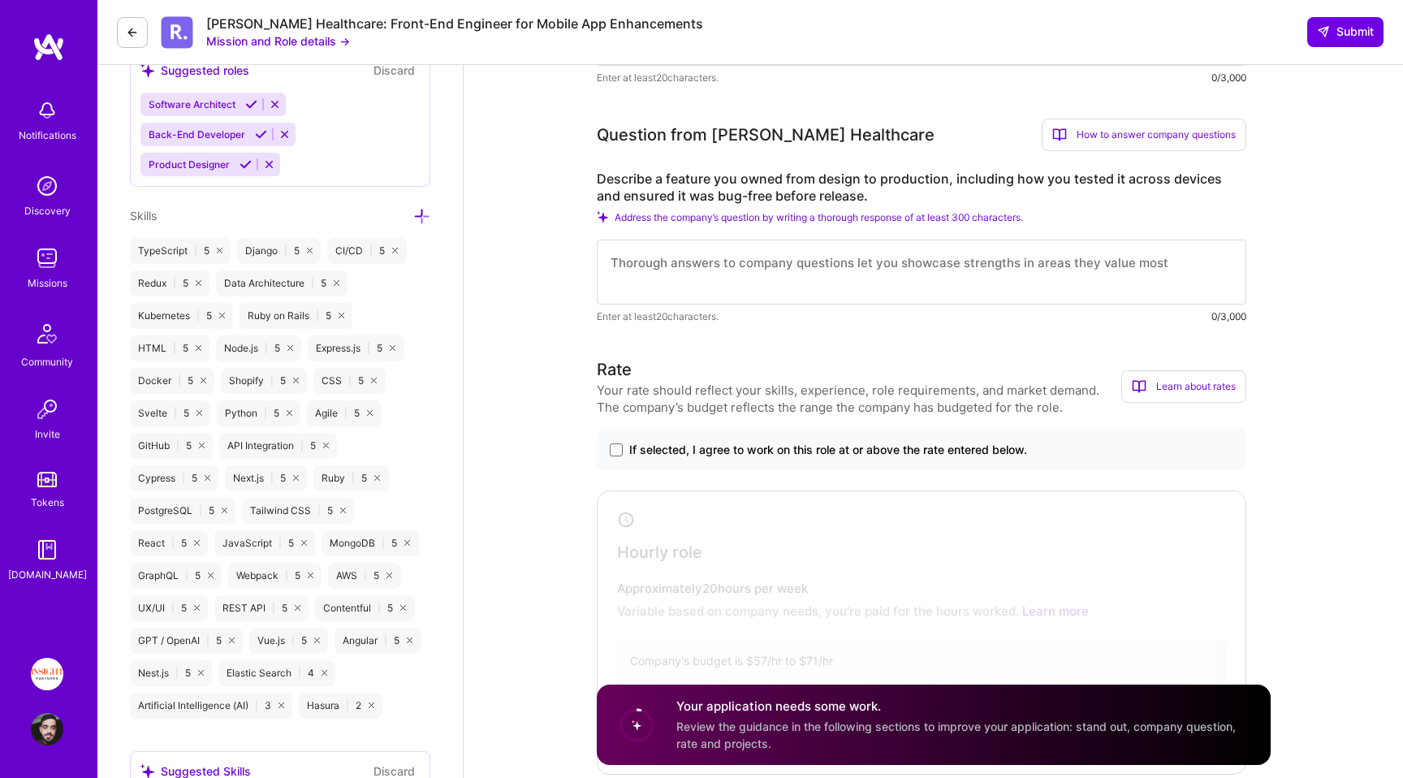
scroll to position [707, 0]
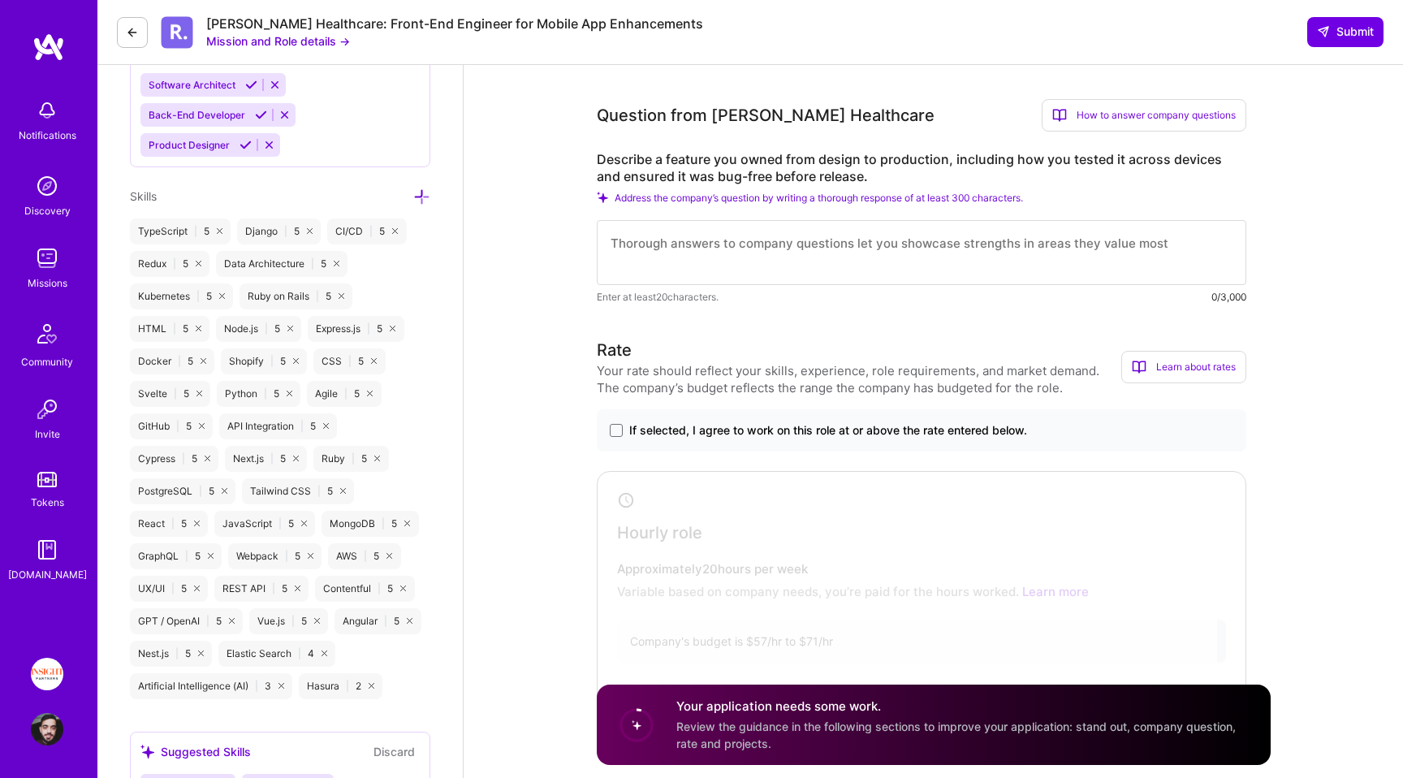
click at [839, 436] on span "If selected, I agree to work on this role at or above the rate entered below." at bounding box center [828, 430] width 398 height 16
click at [0, 0] on input "If selected, I agree to work on this role at or above the rate entered below." at bounding box center [0, 0] width 0 height 0
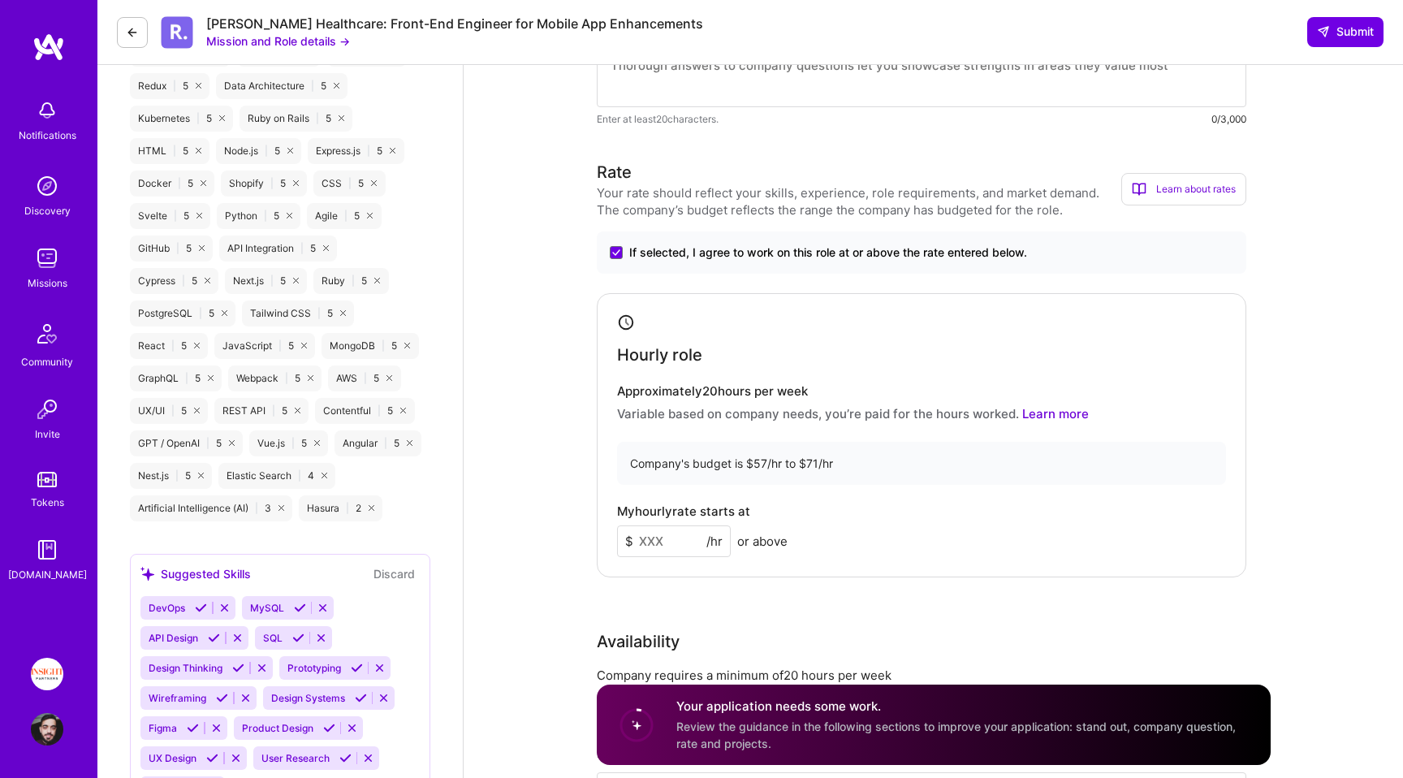
scroll to position [887, 0]
click at [663, 542] on input at bounding box center [674, 539] width 114 height 32
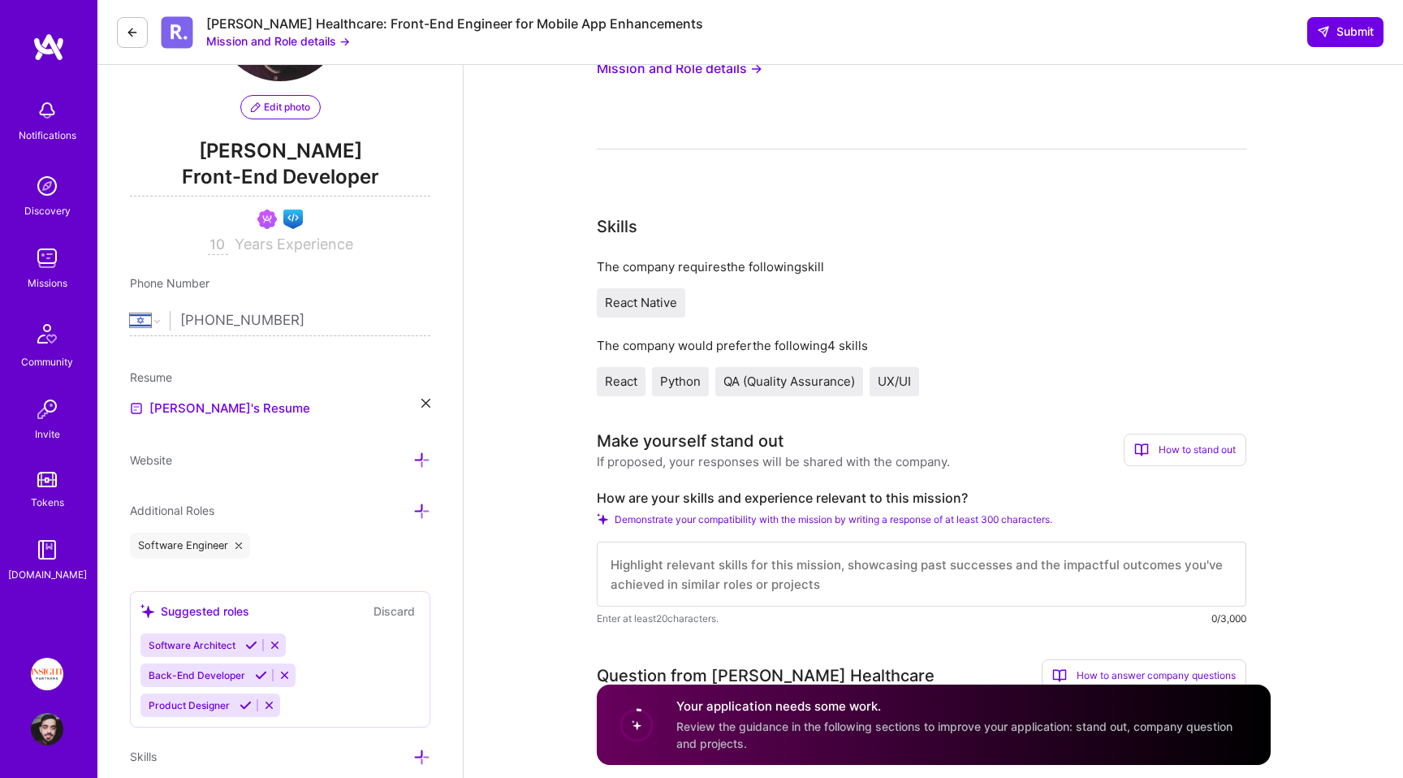
scroll to position [153, 0]
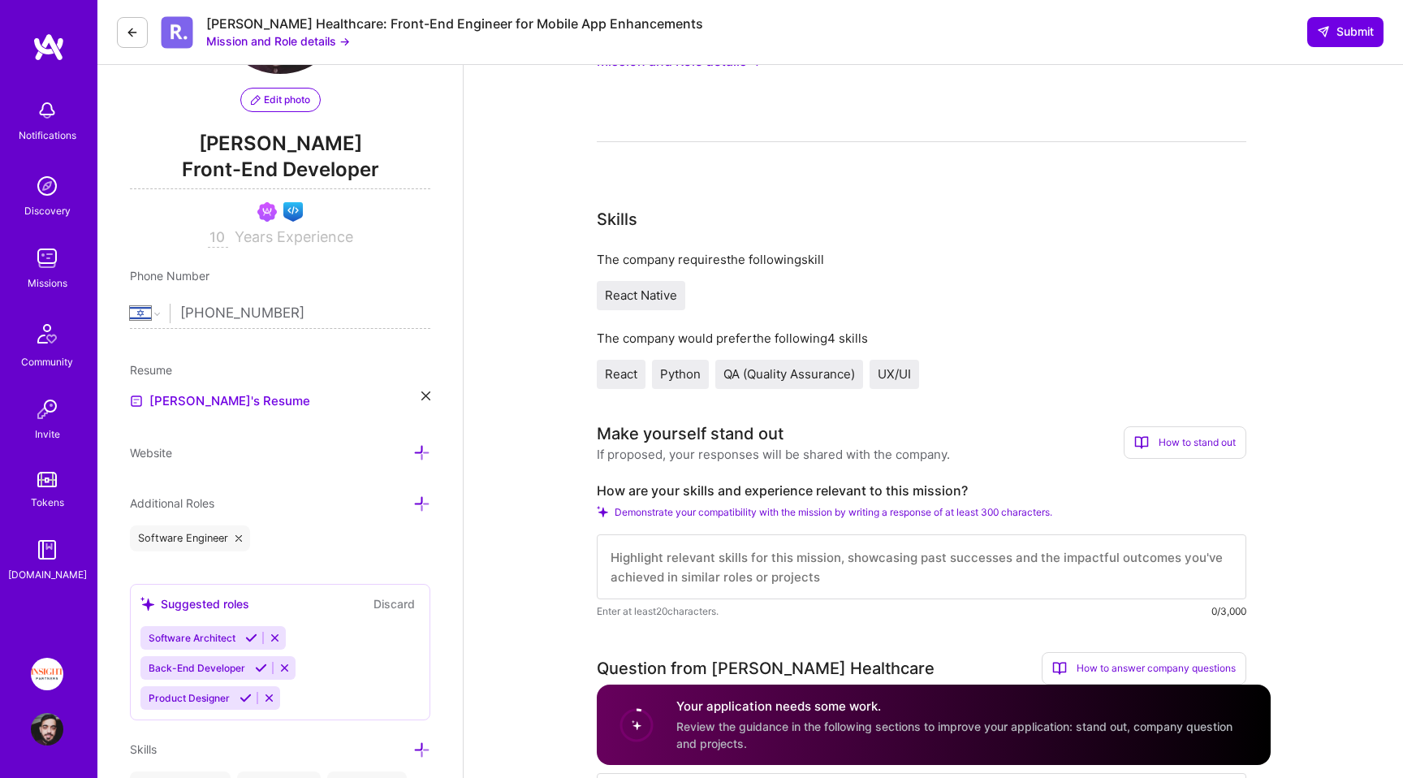
type input "65"
click at [711, 573] on textarea at bounding box center [922, 566] width 650 height 65
drag, startPoint x: 603, startPoint y: 452, endPoint x: 937, endPoint y: 455, distance: 333.8
click at [933, 454] on div "If proposed, your responses will be shared with the company." at bounding box center [773, 454] width 353 height 17
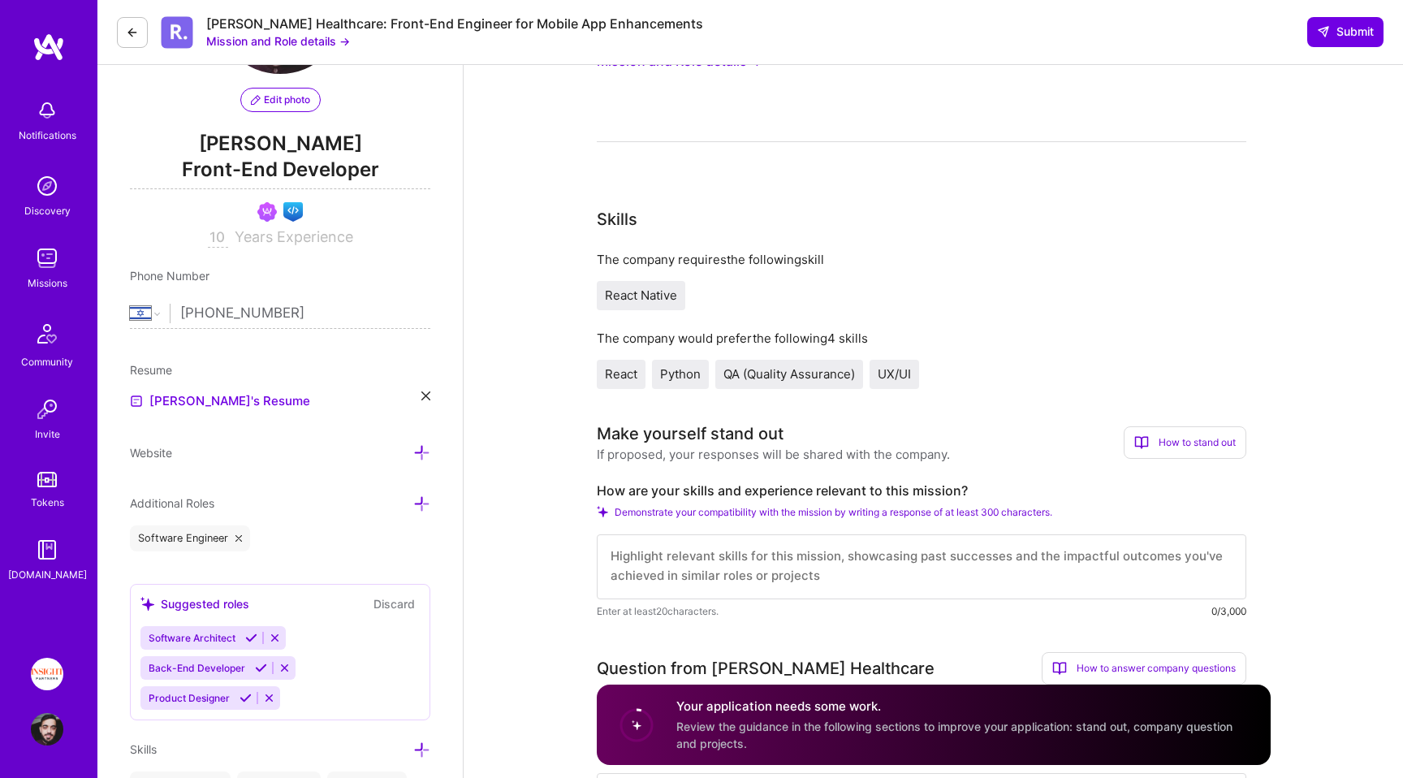
click at [937, 455] on div "If proposed, your responses will be shared with the company." at bounding box center [773, 454] width 353 height 17
click at [871, 570] on textarea at bounding box center [922, 566] width 650 height 65
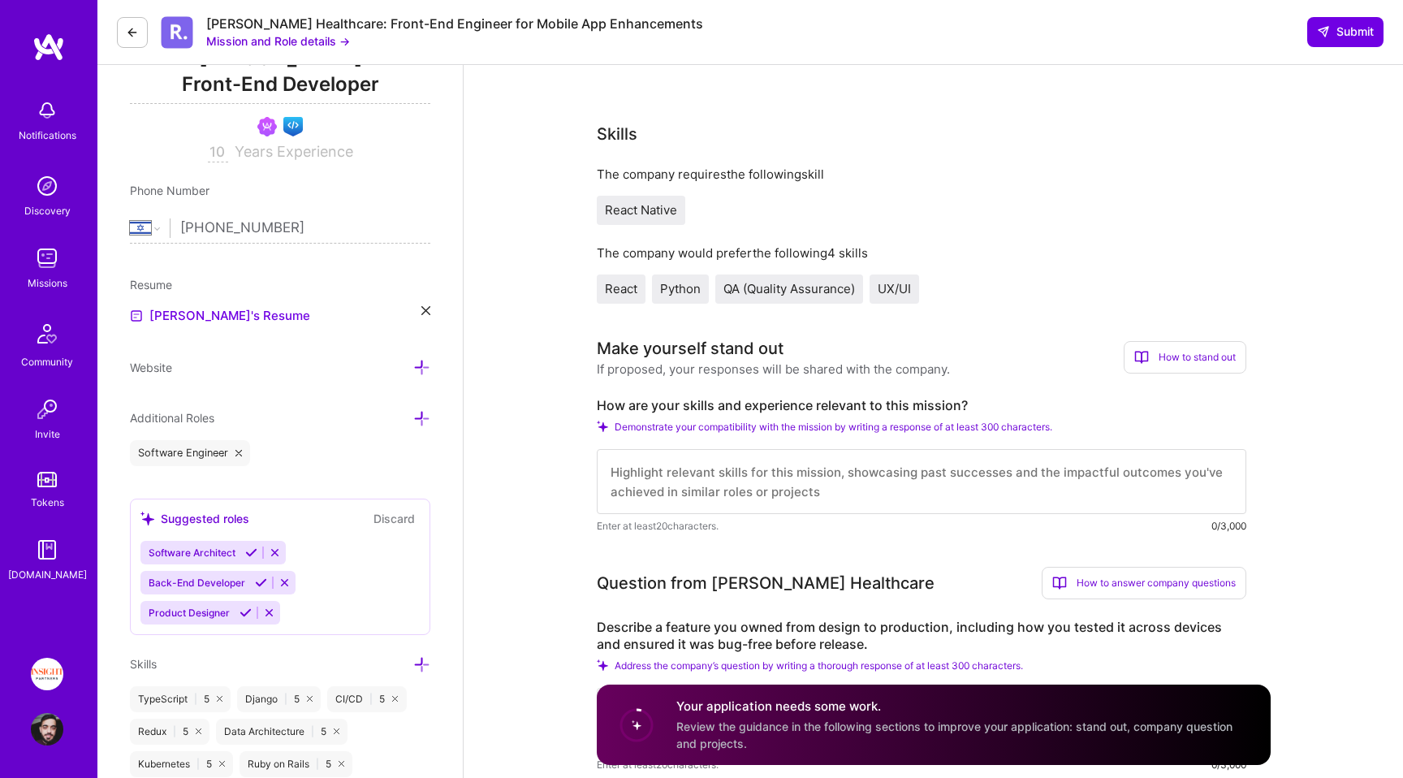
scroll to position [269, 0]
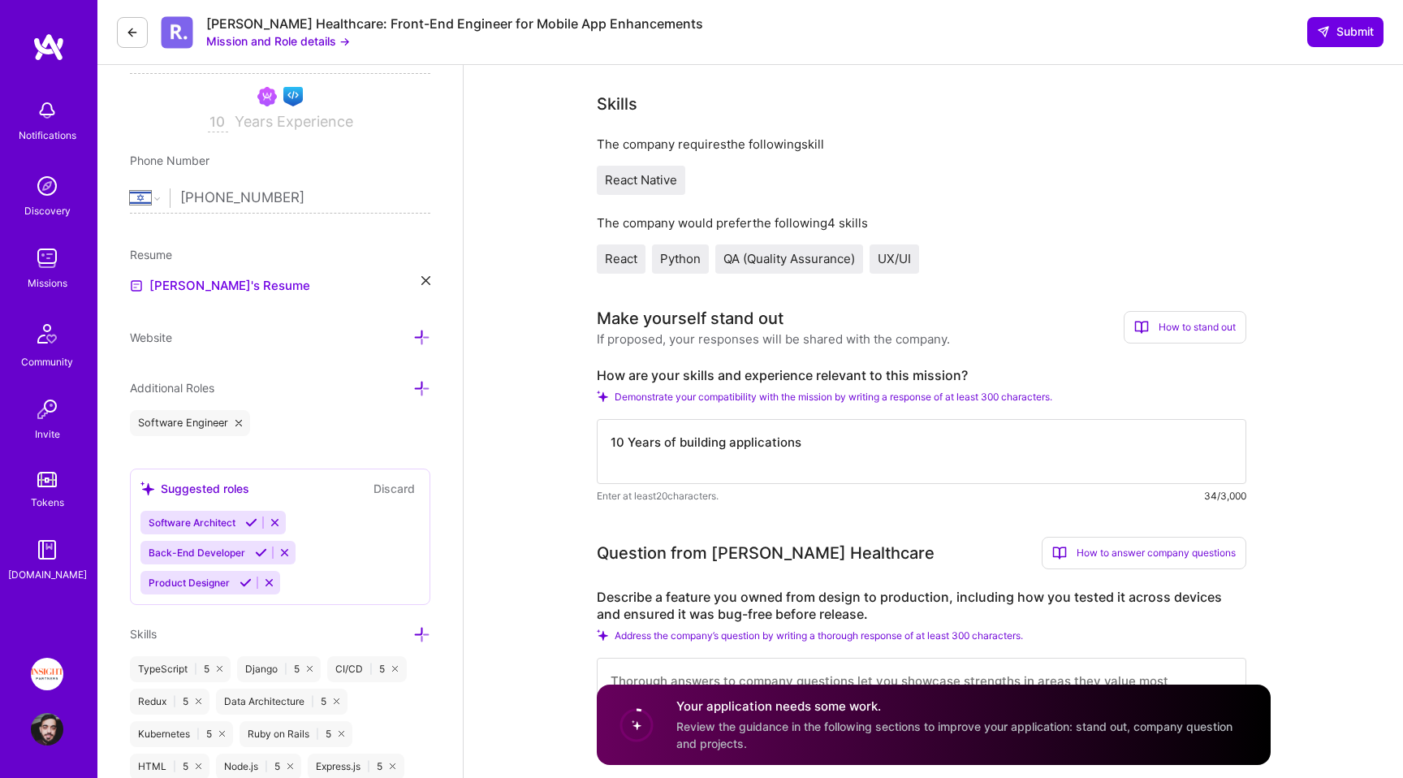
click at [665, 443] on textarea "10 Years of building applications" at bounding box center [922, 451] width 650 height 65
type textarea "10 Years"
click at [772, 444] on textarea "Frontend Engineer with 10 years" at bounding box center [922, 451] width 650 height 65
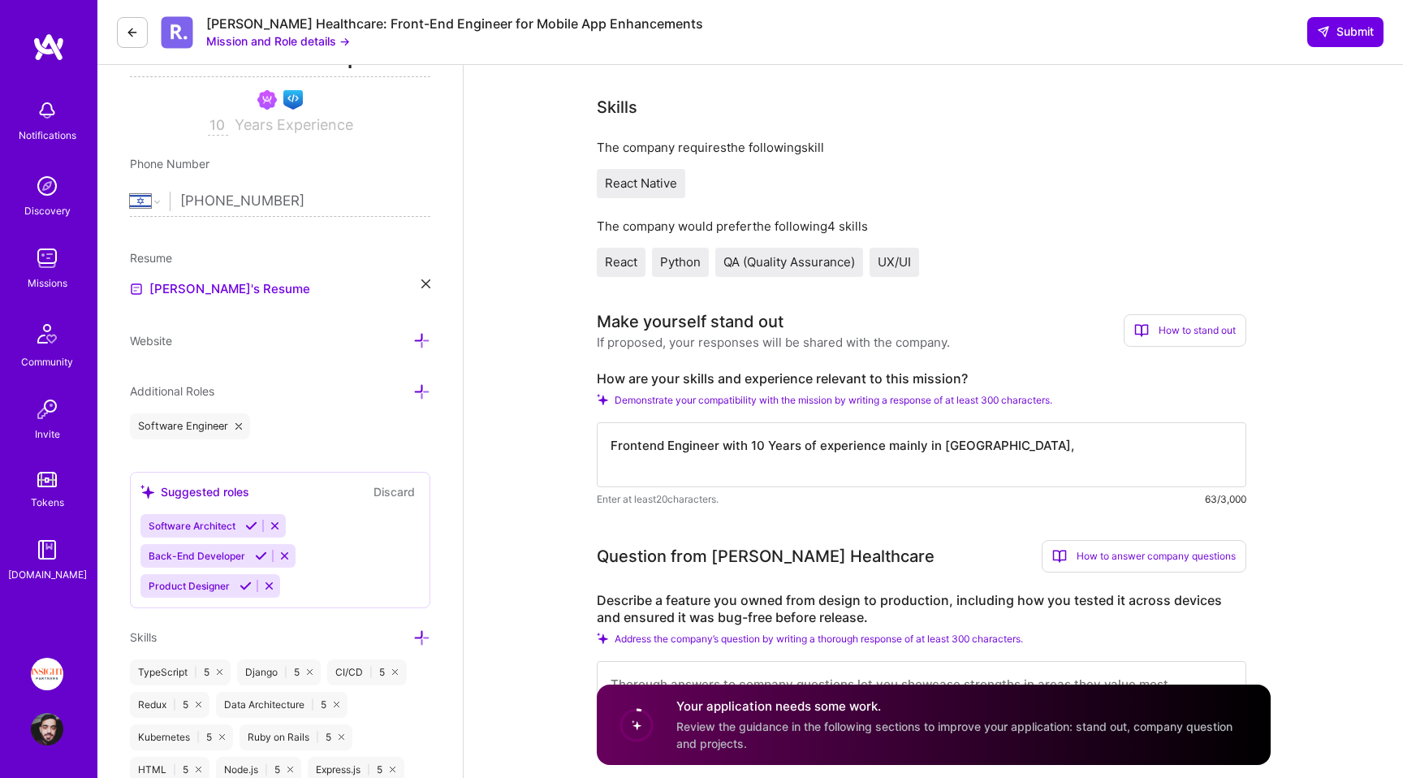
scroll to position [276, 0]
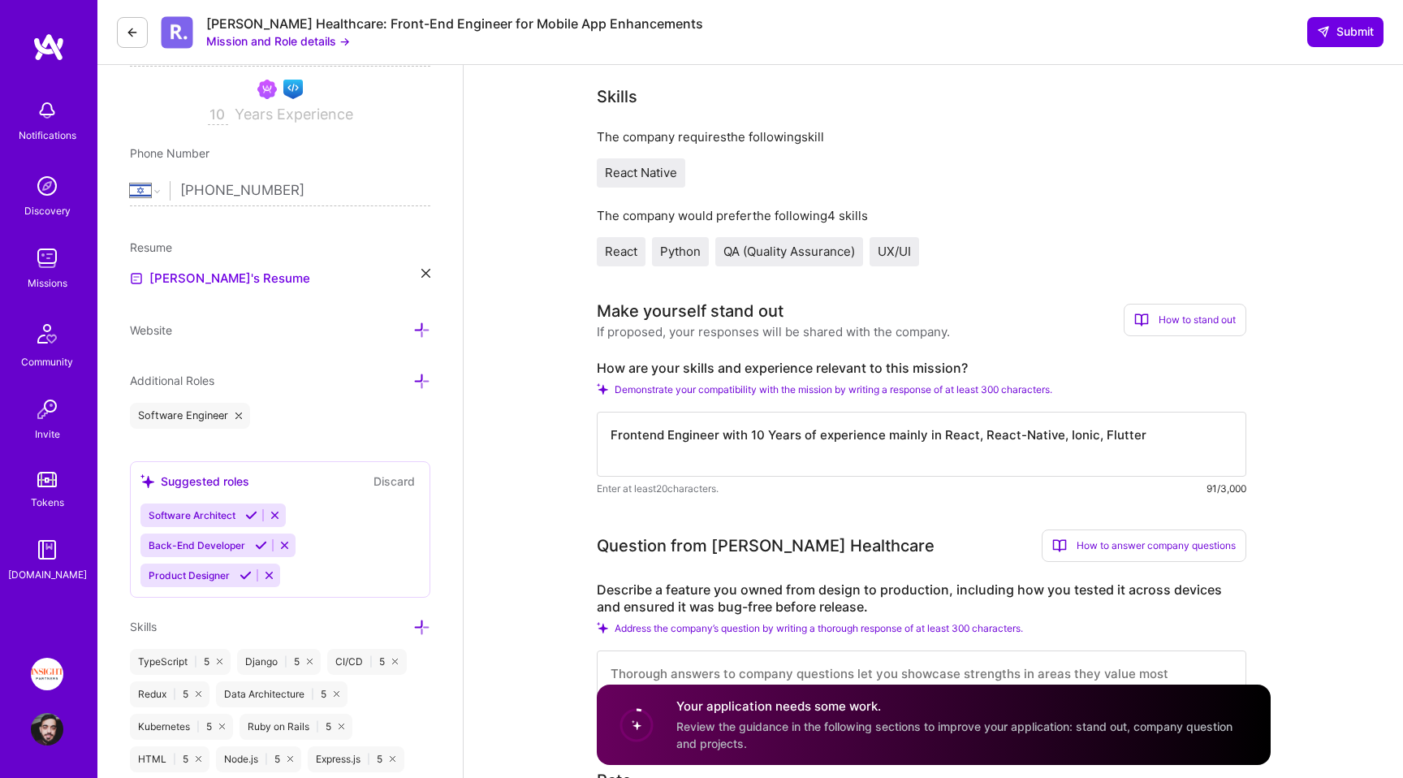
click at [932, 437] on textarea "Frontend Engineer with 10 Years of experience mainly in React, React-Native, Io…" at bounding box center [922, 444] width 650 height 65
click at [999, 435] on textarea "Frontend Engineer with 10 Years of experience mainly in Javascriot/Type React, …" at bounding box center [922, 444] width 650 height 65
click at [677, 377] on div "How are your skills and experience relevant to this mission? Demonstrate your c…" at bounding box center [922, 428] width 650 height 137
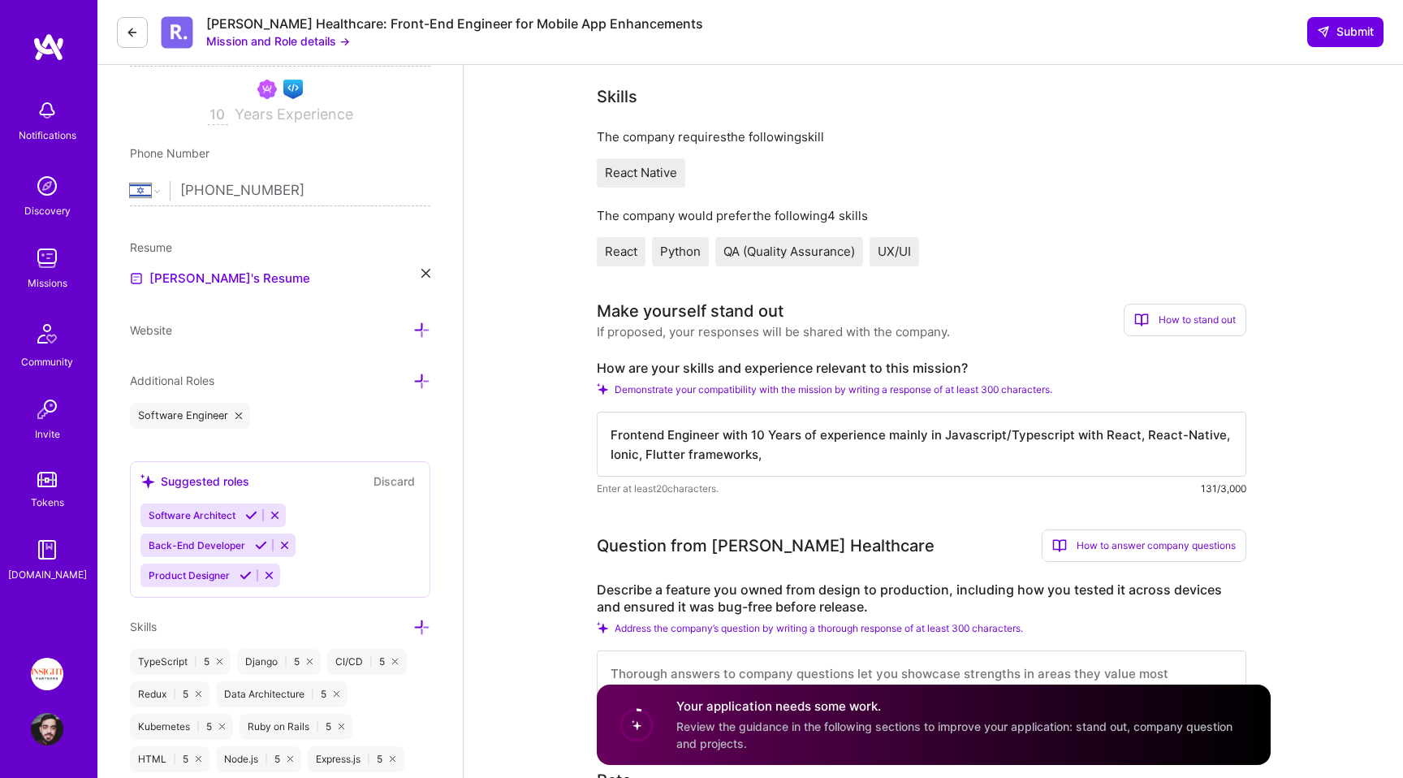
click at [675, 371] on label "How are your skills and experience relevant to this mission?" at bounding box center [922, 368] width 650 height 17
copy label "How are your skills and experience relevant to this mission?"
click at [670, 442] on textarea "Frontend Engineer with 10 Years of experience mainly in Javascript/Typescript w…" at bounding box center [922, 444] width 650 height 65
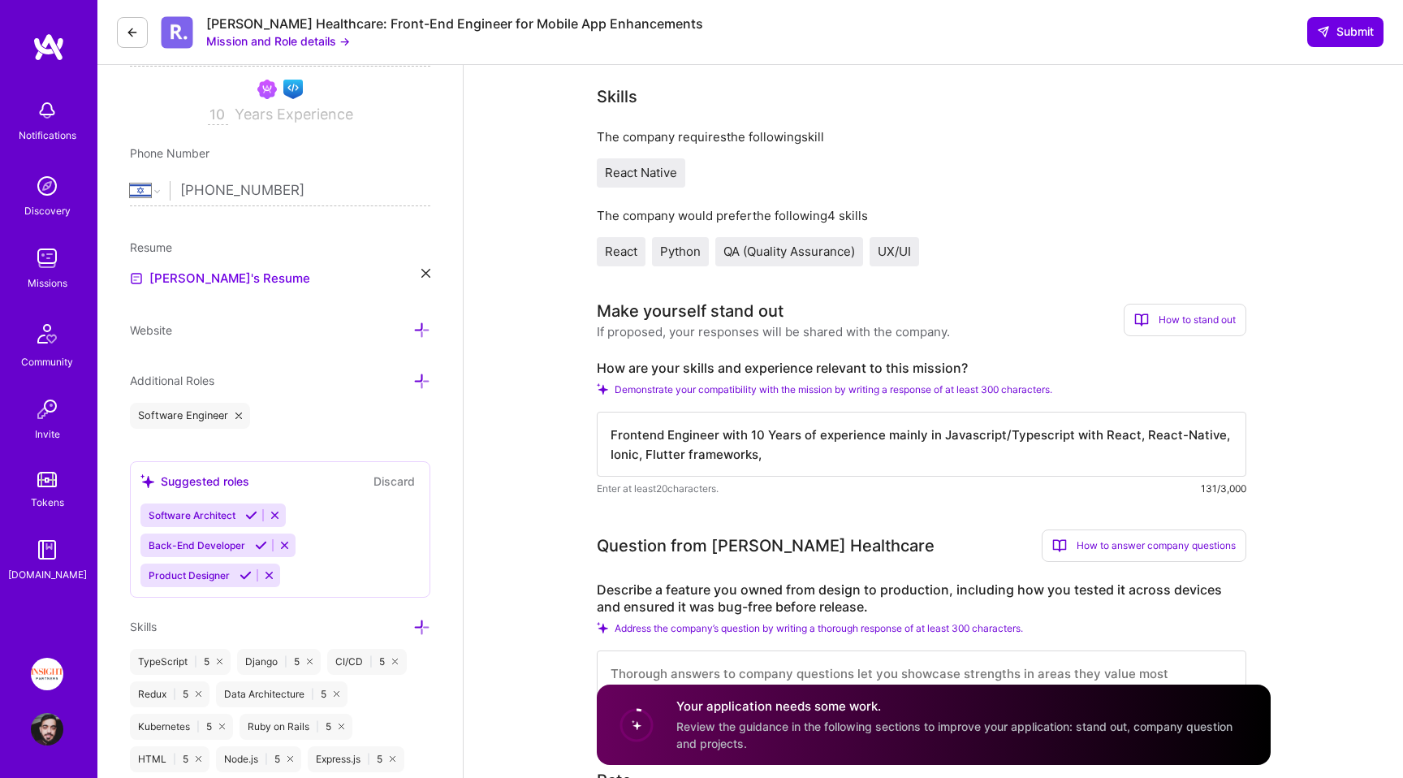
click at [670, 442] on textarea "Frontend Engineer with 10 Years of experience mainly in Javascript/Typescript w…" at bounding box center [922, 444] width 650 height 65
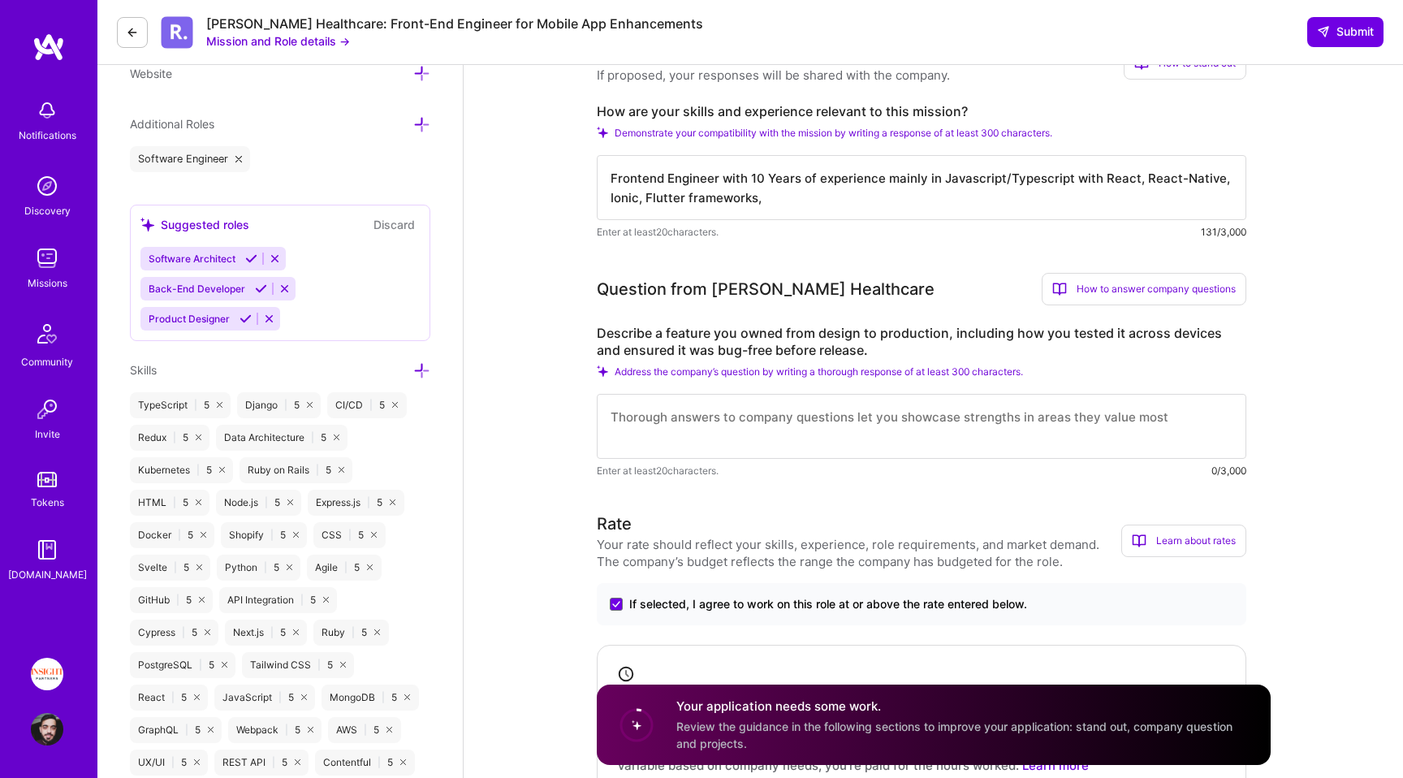
scroll to position [404, 0]
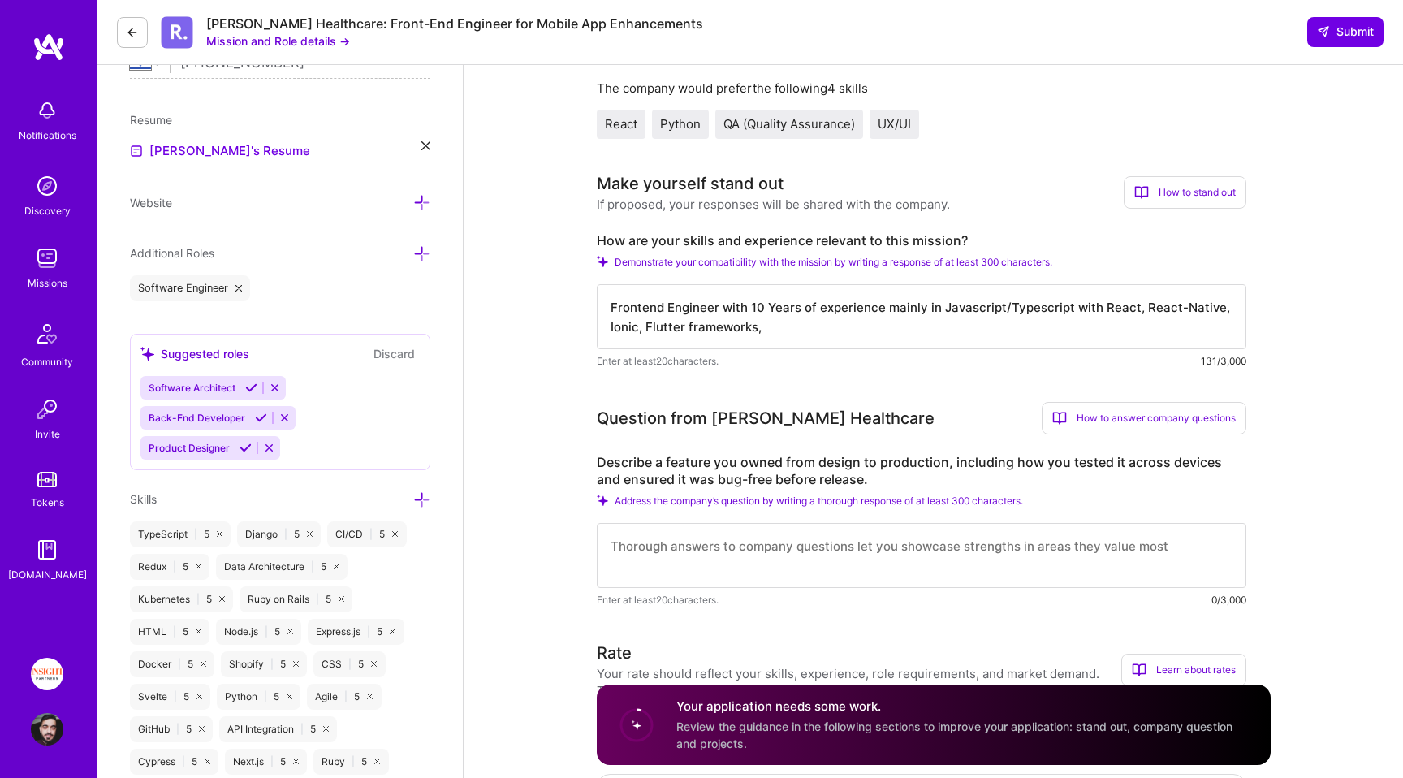
click at [803, 302] on textarea "Frontend Engineer with 10 Years of experience mainly in Javascript/Typescript w…" at bounding box center [922, 316] width 650 height 65
paste textarea "I’m a Frontend Engineer with 10 years’ experience in JavaScript/TypeScript, Rea…"
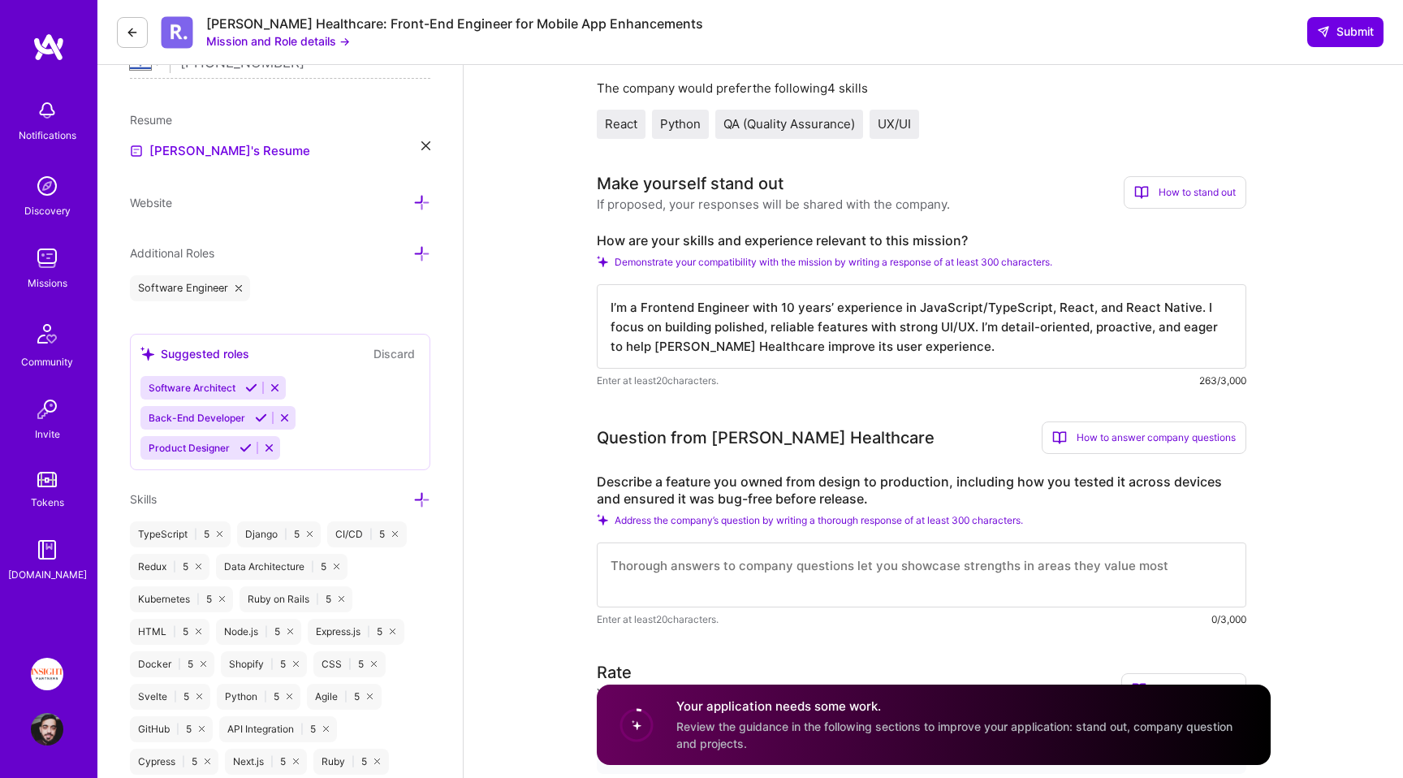
click at [996, 323] on textarea "I’m a Frontend Engineer with 10 years’ experience in JavaScript/TypeScript, Rea…" at bounding box center [922, 326] width 650 height 84
drag, startPoint x: 996, startPoint y: 323, endPoint x: 1049, endPoint y: 322, distance: 52.8
click at [1050, 323] on textarea "I’m a Frontend Engineer with 10 years’ experience in JavaScript/TypeScript, Rea…" at bounding box center [922, 326] width 650 height 84
click at [1062, 325] on textarea "I’m a Frontend Engineer with 10 years’ experience in JavaScript/TypeScript, Rea…" at bounding box center [922, 326] width 650 height 84
drag, startPoint x: 1062, startPoint y: 325, endPoint x: 1014, endPoint y: 325, distance: 47.9
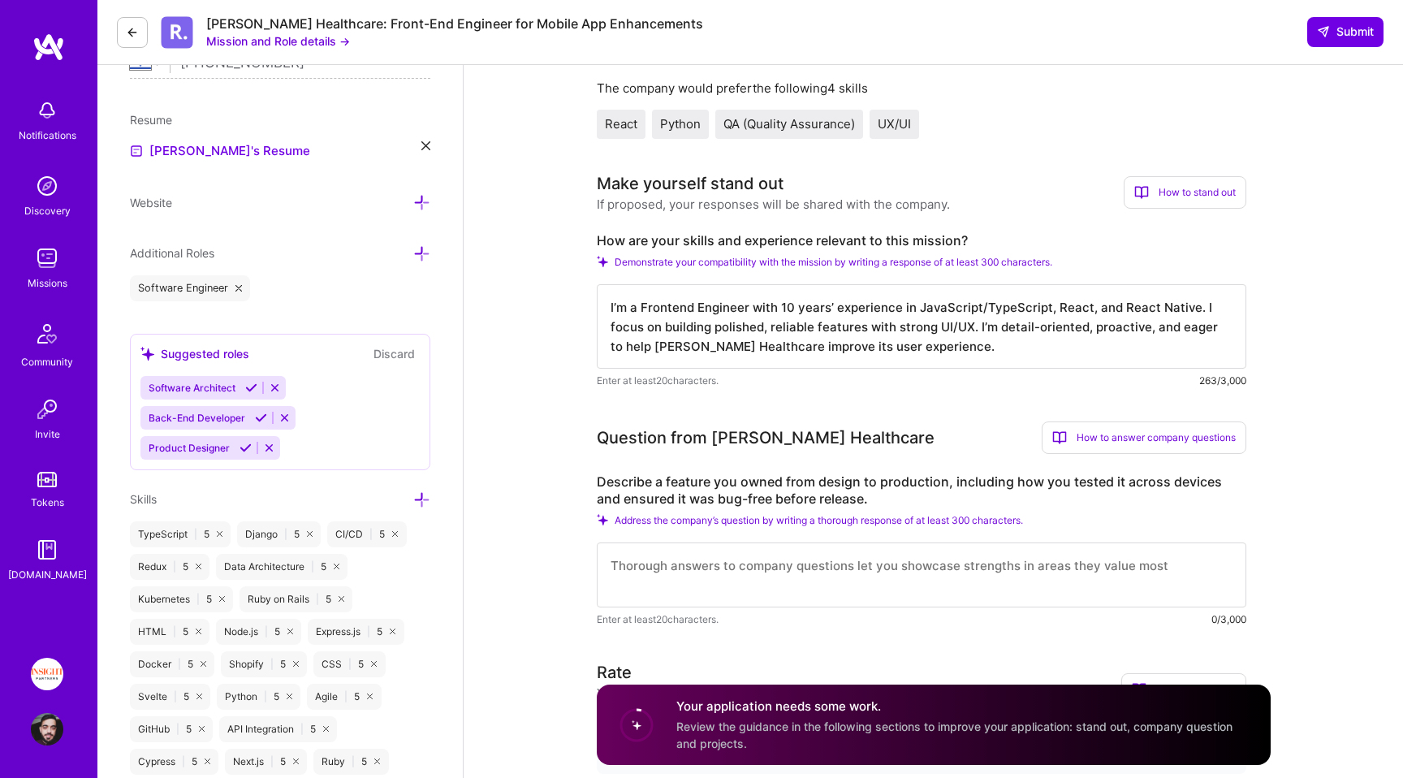
click at [1014, 325] on textarea "I’m a Frontend Engineer with 10 years’ experience in JavaScript/TypeScript, Rea…" at bounding box center [922, 326] width 650 height 84
click at [1010, 345] on textarea "I’m a Frontend Engineer with 10 years’ experience in JavaScript/TypeScript, Rea…" at bounding box center [922, 326] width 650 height 84
click at [814, 353] on textarea "I’m a Frontend Engineer with 10 years’ experience in JavaScript/TypeScript, Rea…" at bounding box center [922, 326] width 650 height 84
drag, startPoint x: 927, startPoint y: 346, endPoint x: 1195, endPoint y: 311, distance: 270.3
click at [1195, 311] on textarea "I’m a Frontend Engineer with 10 years’ experience in JavaScript/TypeScript, Rea…" at bounding box center [922, 326] width 650 height 84
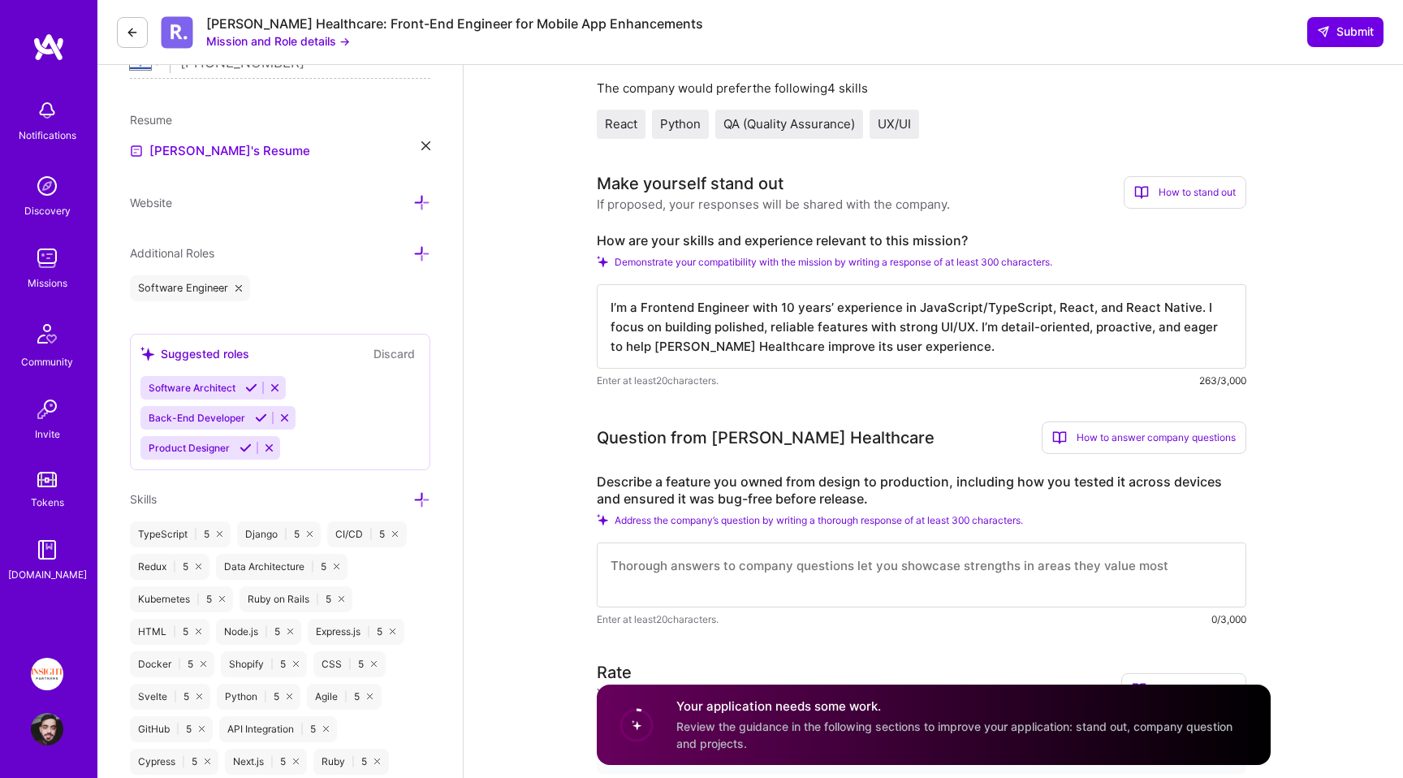
click at [651, 310] on textarea "I’m a Frontend Engineer with 10 years’ experience in JavaScript/TypeScript, Rea…" at bounding box center [922, 326] width 650 height 84
paste textarea "I’m a Senior Full Stack Engineer with 8 years of experience, having delivered e…"
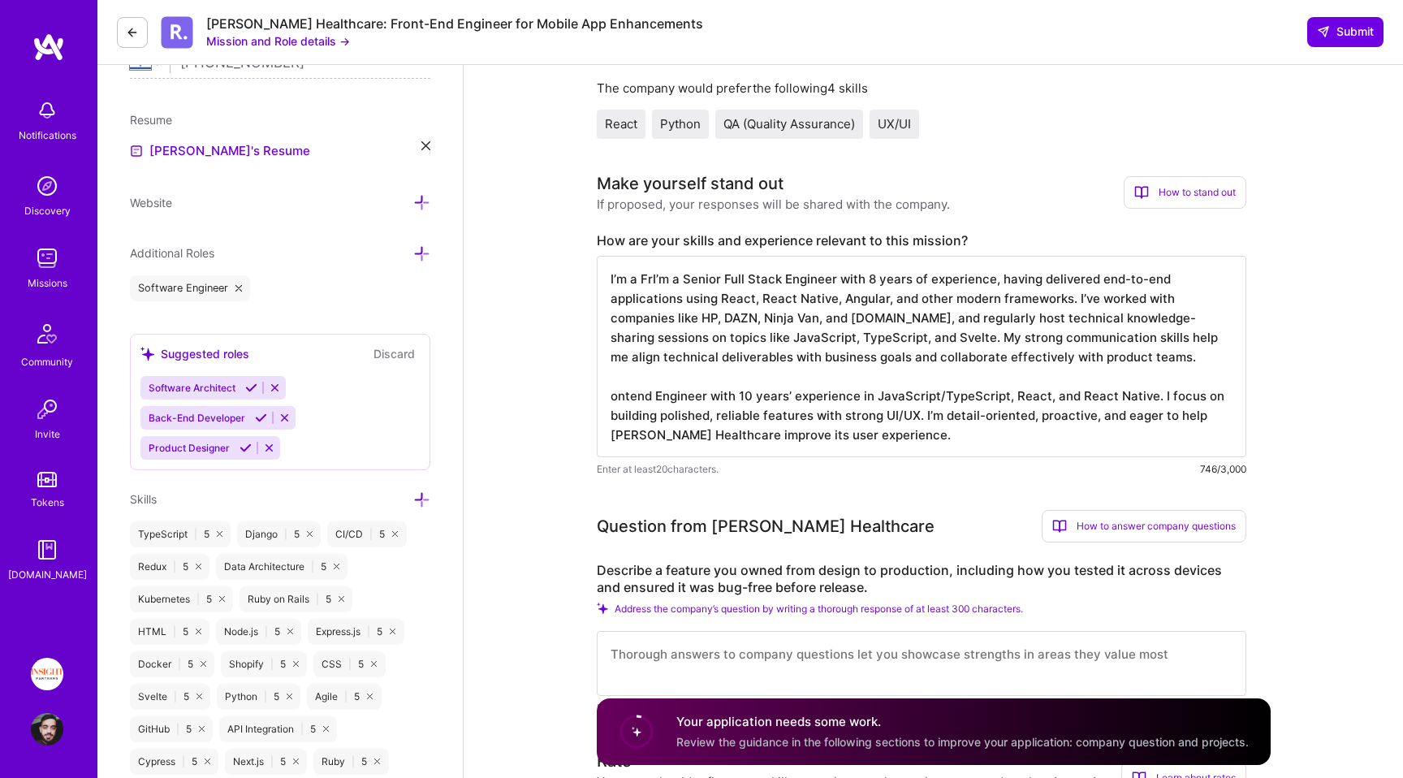
paste textarea "Senior Full Stack Engineer with 8 years of experience, having delivered end-to-…"
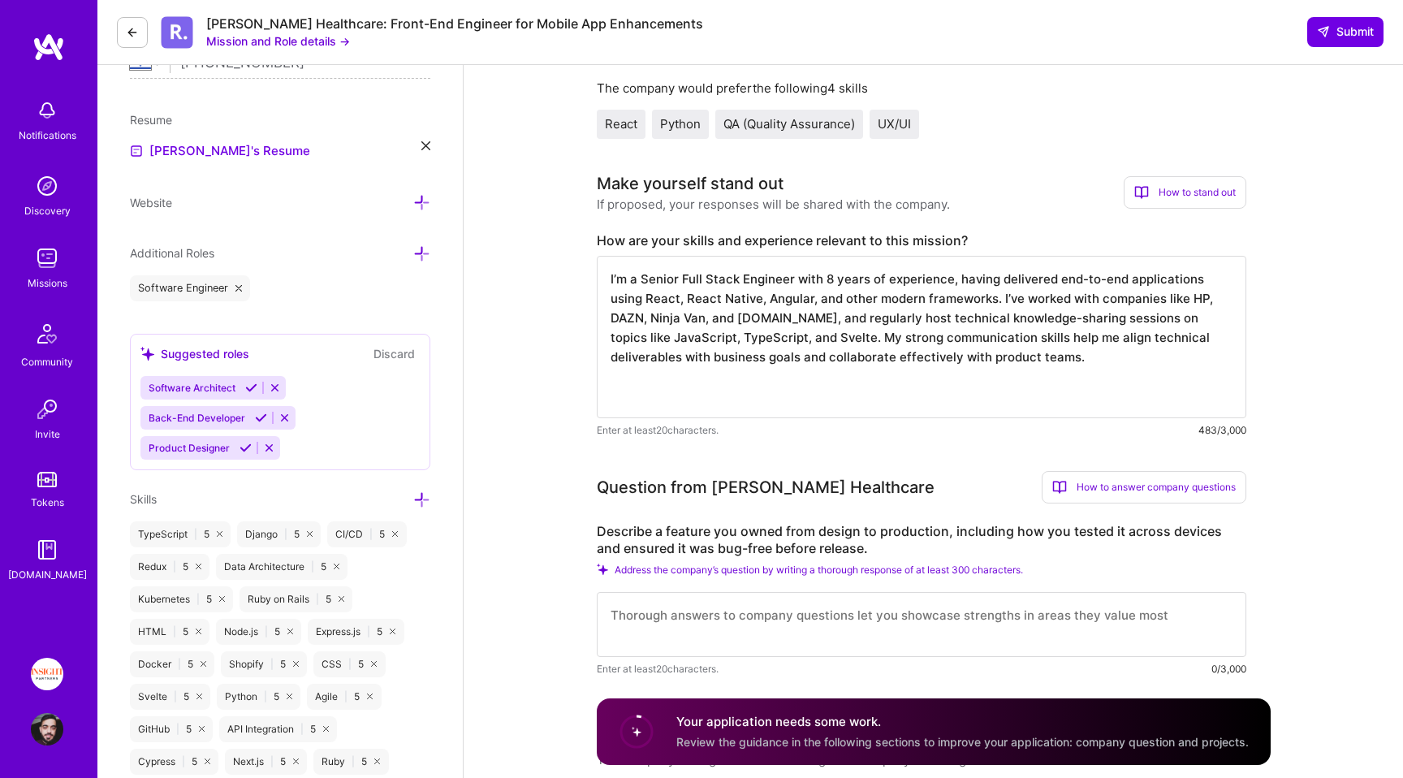
click at [663, 371] on textarea "I’m a Senior Full Stack Engineer with 8 years of experience, having delivered e…" at bounding box center [922, 337] width 650 height 162
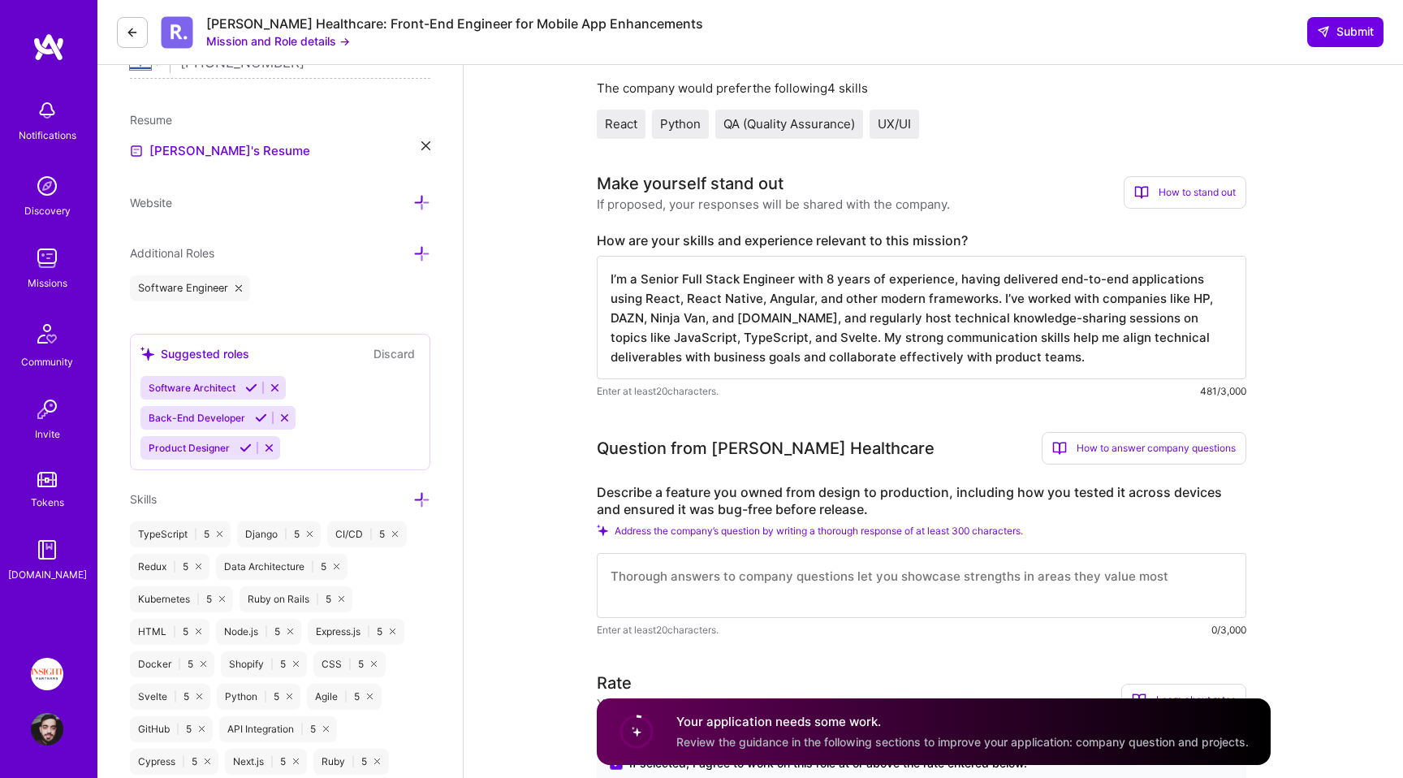
click at [690, 271] on textarea "I’m a Senior Full Stack Engineer with 8 years of experience, having delivered e…" at bounding box center [922, 317] width 650 height 123
drag, startPoint x: 690, startPoint y: 271, endPoint x: 719, endPoint y: 271, distance: 28.4
click at [719, 271] on textarea "I’m a Senior Full Stack Engineer with 8 years of experience, having delivered e…" at bounding box center [922, 317] width 650 height 123
click at [828, 283] on textarea "I’m a Senior Front-End Engineer with 8 years of experience, having delivered en…" at bounding box center [922, 317] width 650 height 123
click at [976, 278] on textarea "I’m a Senior Front-End Engineer with 10 years of experience, having delivered e…" at bounding box center [922, 317] width 650 height 123
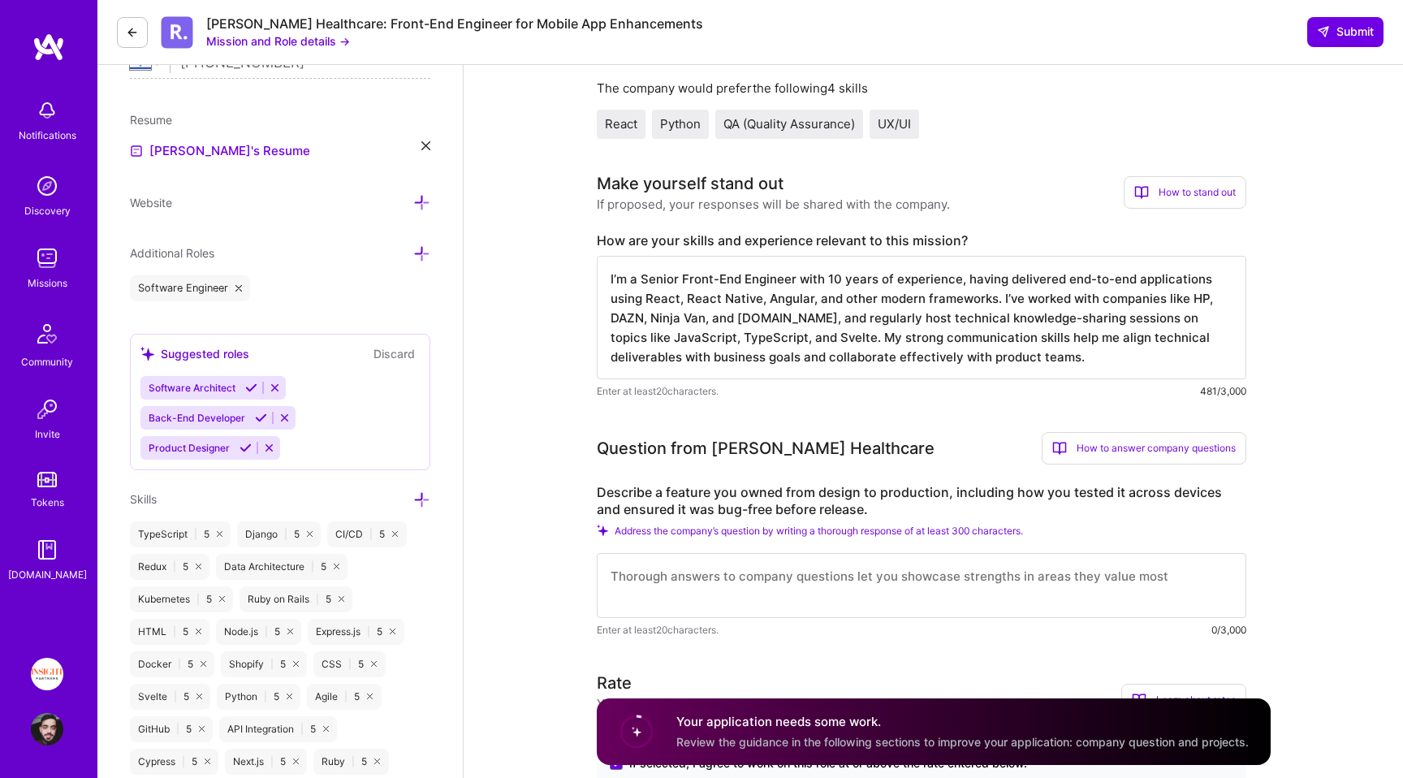
drag, startPoint x: 976, startPoint y: 278, endPoint x: 1161, endPoint y: 279, distance: 185.2
click at [1160, 279] on textarea "I’m a Senior Front-End Engineer with 10 years of experience, having delivered e…" at bounding box center [922, 317] width 650 height 123
click at [1161, 279] on textarea "I’m a Senior Front-End Engineer with 10 years of experience, having delivered e…" at bounding box center [922, 317] width 650 height 123
drag, startPoint x: 1161, startPoint y: 279, endPoint x: 981, endPoint y: 279, distance: 180.3
click at [981, 279] on textarea "I’m a Senior Front-End Engineer with 10 years of experience, having delivered e…" at bounding box center [922, 317] width 650 height 123
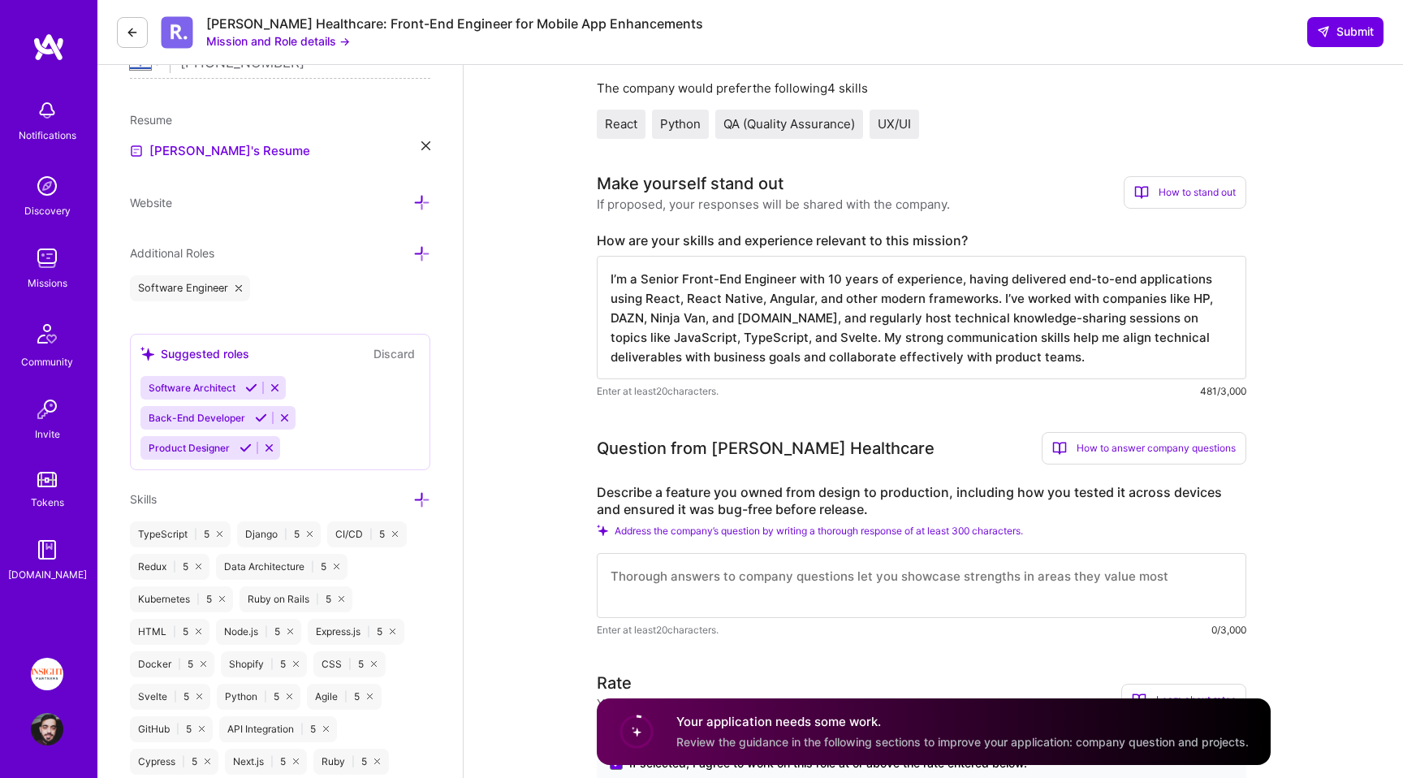
click at [981, 279] on textarea "I’m a Senior Front-End Engineer with 10 years of experience, having delivered e…" at bounding box center [922, 317] width 650 height 123
drag, startPoint x: 981, startPoint y: 279, endPoint x: 1157, endPoint y: 279, distance: 176.2
click at [1154, 279] on textarea "I’m a Senior Front-End Engineer with 10 years of experience, having delivered e…" at bounding box center [922, 317] width 650 height 123
click at [1157, 279] on textarea "I’m a Senior Front-End Engineer with 10 years of experience, having delivered e…" at bounding box center [922, 317] width 650 height 123
click at [789, 300] on textarea "I’m a Senior Front-End Engineer with 10 years of experience, having delivered e…" at bounding box center [922, 317] width 650 height 123
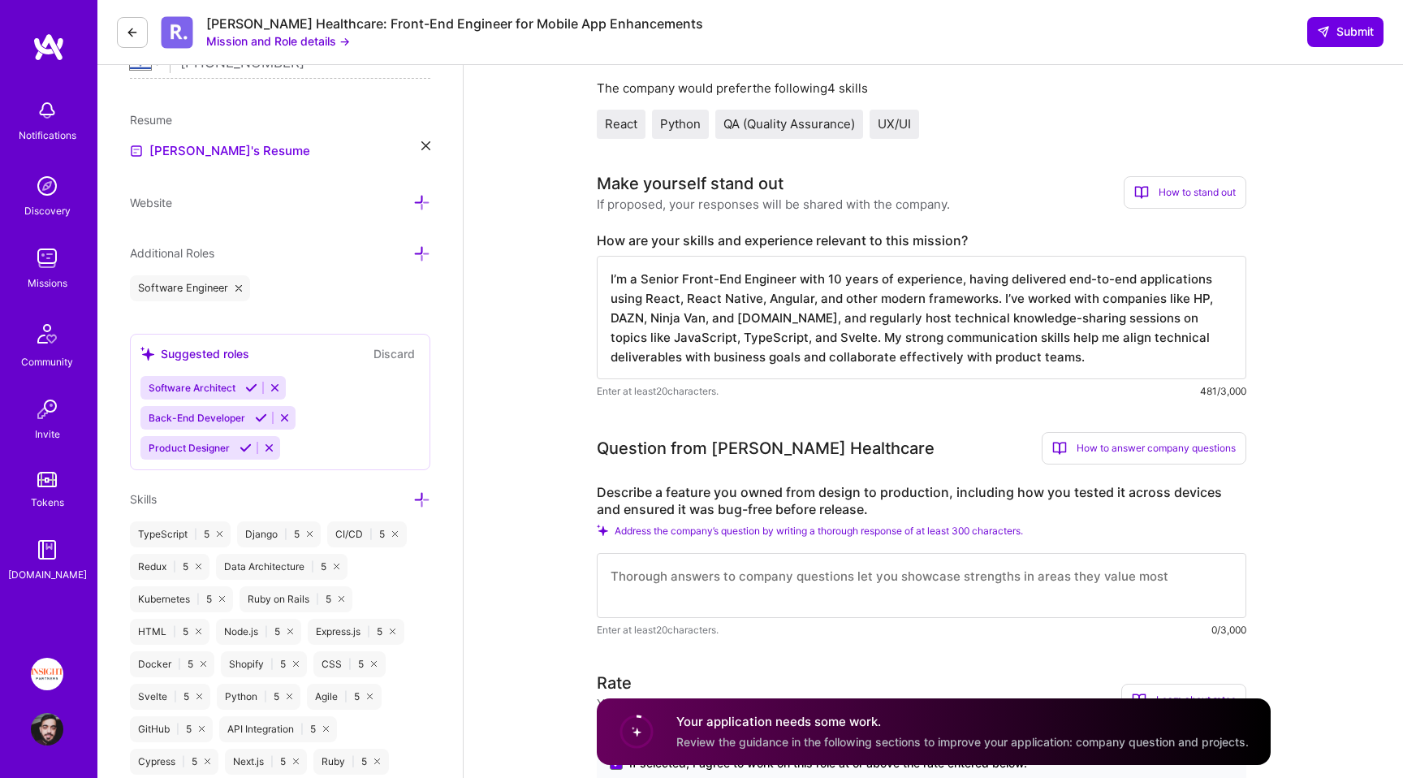
click at [789, 300] on textarea "I’m a Senior Front-End Engineer with 10 years of experience, having delivered e…" at bounding box center [922, 317] width 650 height 123
click at [881, 308] on textarea "I’m a Senior Front-End Engineer with 10 years of experience, having delivered e…" at bounding box center [922, 317] width 650 height 123
drag, startPoint x: 881, startPoint y: 308, endPoint x: 1070, endPoint y: 321, distance: 188.8
click at [1063, 321] on textarea "I’m a Senior Front-End Engineer with 10 years of experience, having delivered e…" at bounding box center [922, 317] width 650 height 123
click at [1071, 321] on textarea "I’m a Senior Front-End Engineer with 10 years of experience, having delivered e…" at bounding box center [922, 317] width 650 height 123
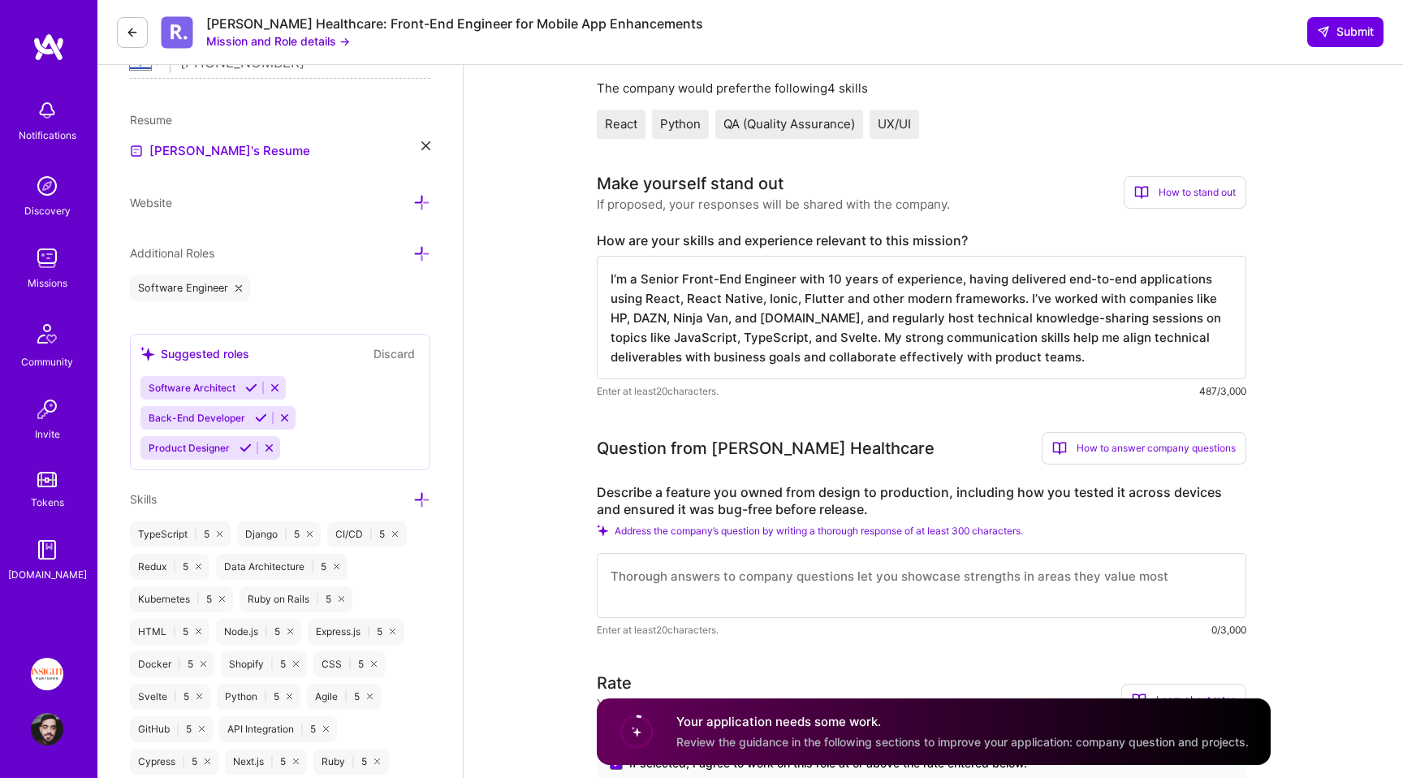
drag, startPoint x: 1071, startPoint y: 321, endPoint x: 1019, endPoint y: 305, distance: 54.2
click at [1019, 305] on textarea "I’m a Senior Front-End Engineer with 10 years of experience, having delivered e…" at bounding box center [922, 317] width 650 height 123
drag, startPoint x: 1019, startPoint y: 305, endPoint x: 1089, endPoint y: 355, distance: 85.6
click at [1087, 354] on textarea "I’m a Senior Front-End Engineer with 10 years of experience, having delivered e…" at bounding box center [922, 317] width 650 height 123
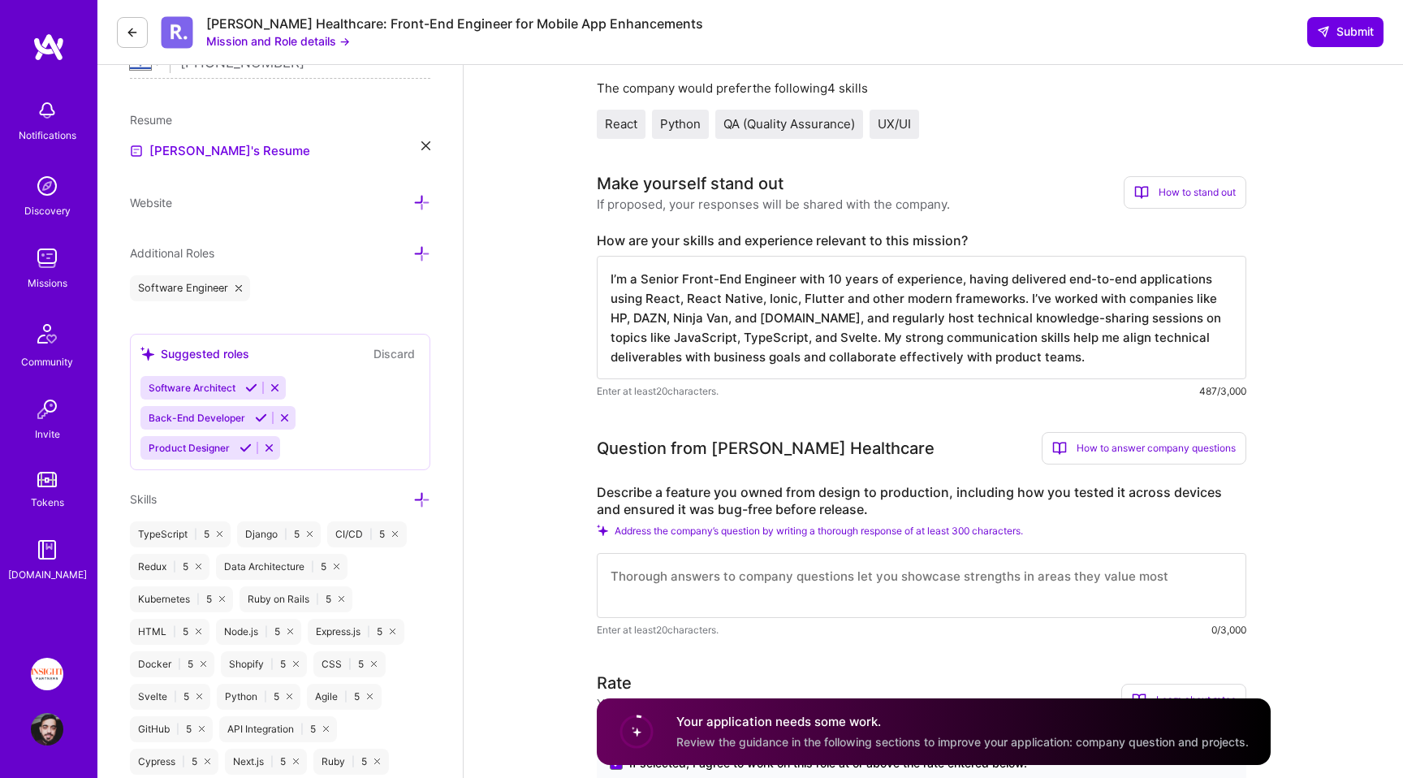
click at [1089, 355] on textarea "I’m a Senior Front-End Engineer with 10 years of experience, having delivered e…" at bounding box center [922, 317] width 650 height 123
drag, startPoint x: 1123, startPoint y: 355, endPoint x: 765, endPoint y: 312, distance: 360.7
click at [765, 312] on textarea "I’m a Senior Front-End Engineer with 10 years of experience, having delivered e…" at bounding box center [922, 317] width 650 height 123
click at [1218, 296] on textarea "I’m a Senior Front-End Engineer with 10 years of experience, having delivered e…" at bounding box center [922, 317] width 650 height 123
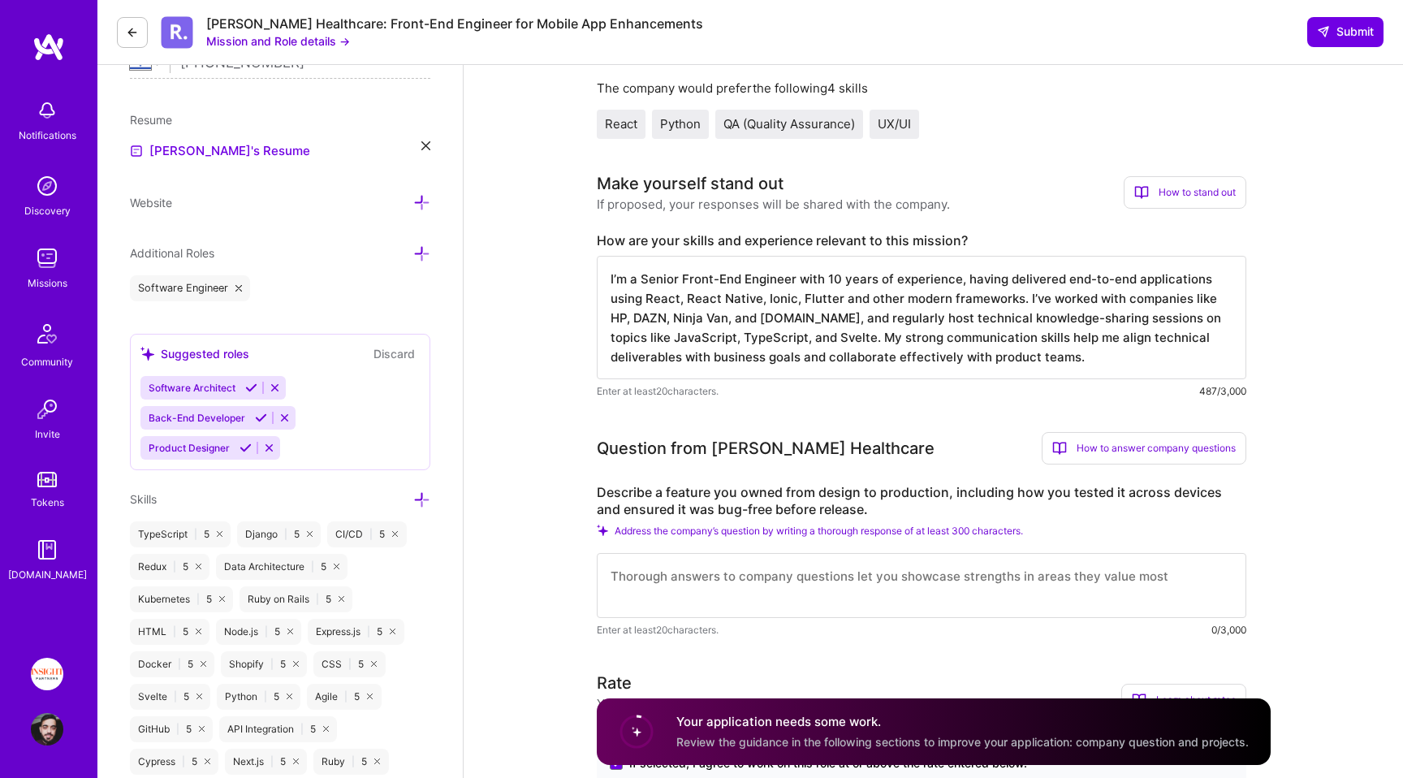
click at [1218, 296] on textarea "I’m a Senior Front-End Engineer with 10 years of experience, having delivered e…" at bounding box center [922, 317] width 650 height 123
click at [928, 309] on textarea "I’m a Senior Front-End Engineer with 10 years of experience, having delivered e…" at bounding box center [922, 317] width 650 height 123
drag, startPoint x: 928, startPoint y: 309, endPoint x: 1165, endPoint y: 325, distance: 236.9
click at [1161, 324] on textarea "I’m a Senior Front-End Engineer with 10 years of experience, having delivered e…" at bounding box center [922, 317] width 650 height 123
click at [1165, 325] on textarea "I’m a Senior Front-End Engineer with 10 years of experience, having delivered e…" at bounding box center [922, 317] width 650 height 123
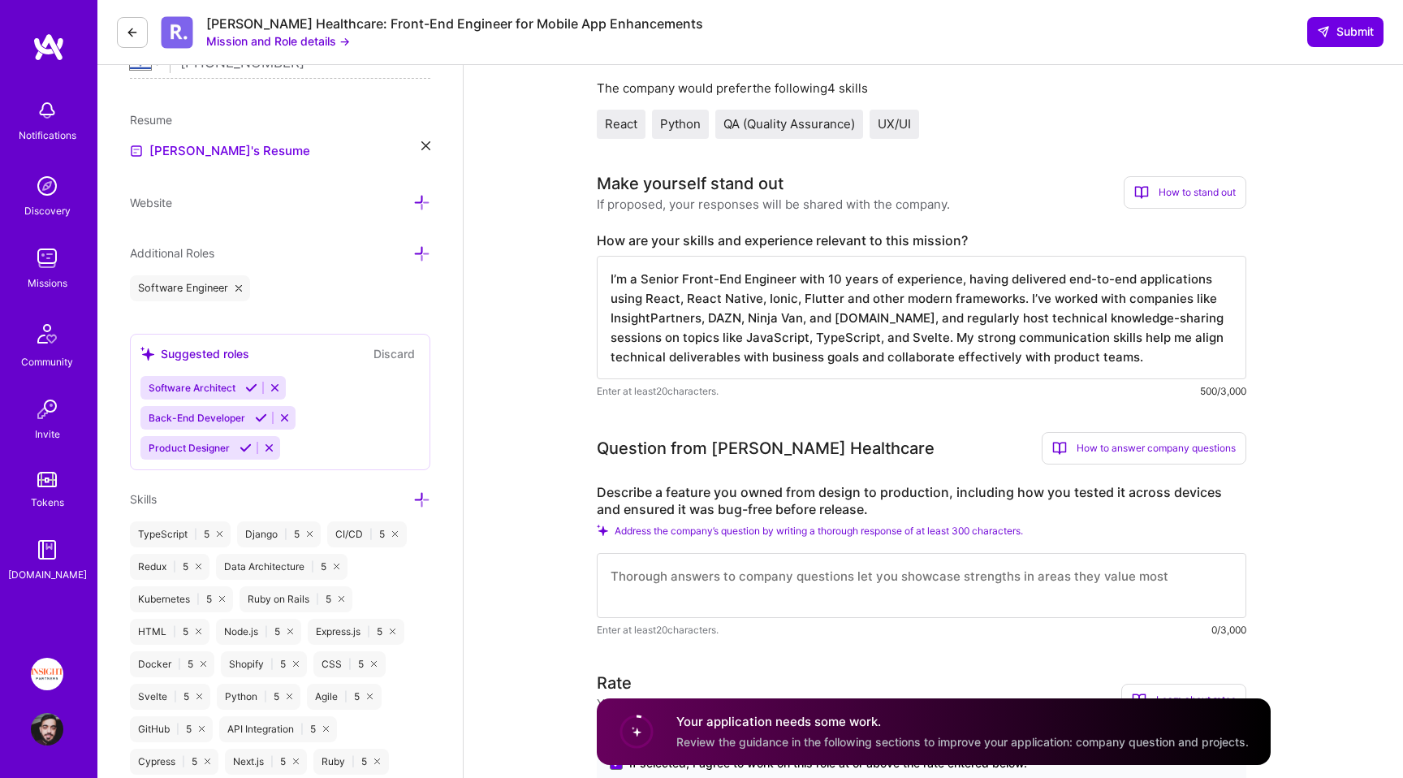
drag, startPoint x: 1165, startPoint y: 325, endPoint x: 901, endPoint y: 325, distance: 263.1
click at [905, 325] on textarea "I’m a Senior Front-End Engineer with 10 years of experience, having delivered e…" at bounding box center [922, 317] width 650 height 123
click at [901, 325] on textarea "I’m a Senior Front-End Engineer with 10 years of experience, having delivered e…" at bounding box center [922, 317] width 650 height 123
drag, startPoint x: 901, startPoint y: 325, endPoint x: 1139, endPoint y: 359, distance: 239.6
click at [1138, 358] on textarea "I’m a Senior Front-End Engineer with 10 years of experience, having delivered e…" at bounding box center [922, 317] width 650 height 123
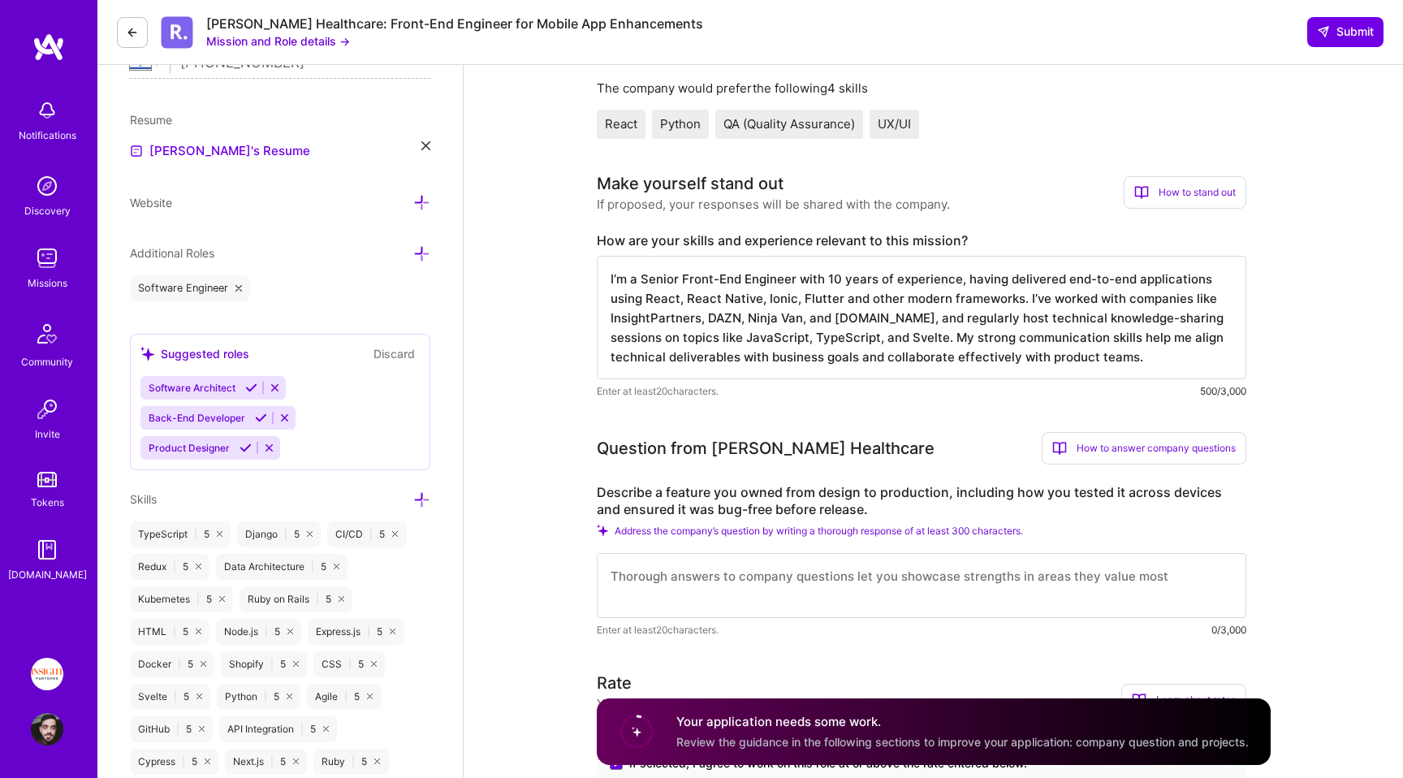
click at [1178, 359] on textarea "I’m a Senior Front-End Engineer with 10 years of experience, having delivered e…" at bounding box center [922, 317] width 650 height 123
drag, startPoint x: 1192, startPoint y: 359, endPoint x: 974, endPoint y: 338, distance: 219.5
click at [974, 338] on textarea "I’m a Senior Front-End Engineer with 10 years of experience, having delivered e…" at bounding box center [922, 317] width 650 height 123
click at [927, 336] on textarea "I’m a Senior Front-End Engineer with 10 years of experience, having delivered e…" at bounding box center [922, 317] width 650 height 123
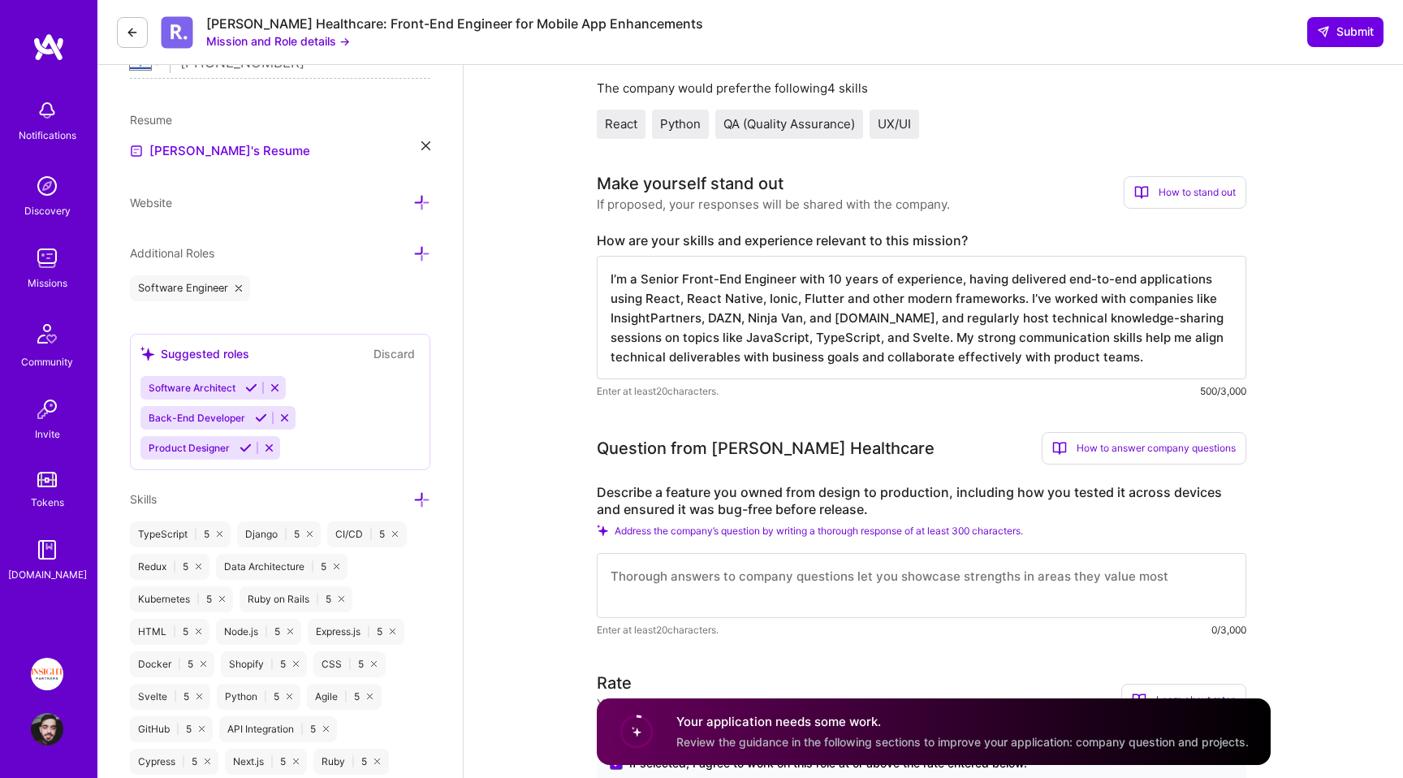
drag, startPoint x: 927, startPoint y: 336, endPoint x: 925, endPoint y: 316, distance: 20.4
click at [925, 317] on textarea "I’m a Senior Front-End Engineer with 10 years of experience, having delivered e…" at bounding box center [922, 317] width 650 height 123
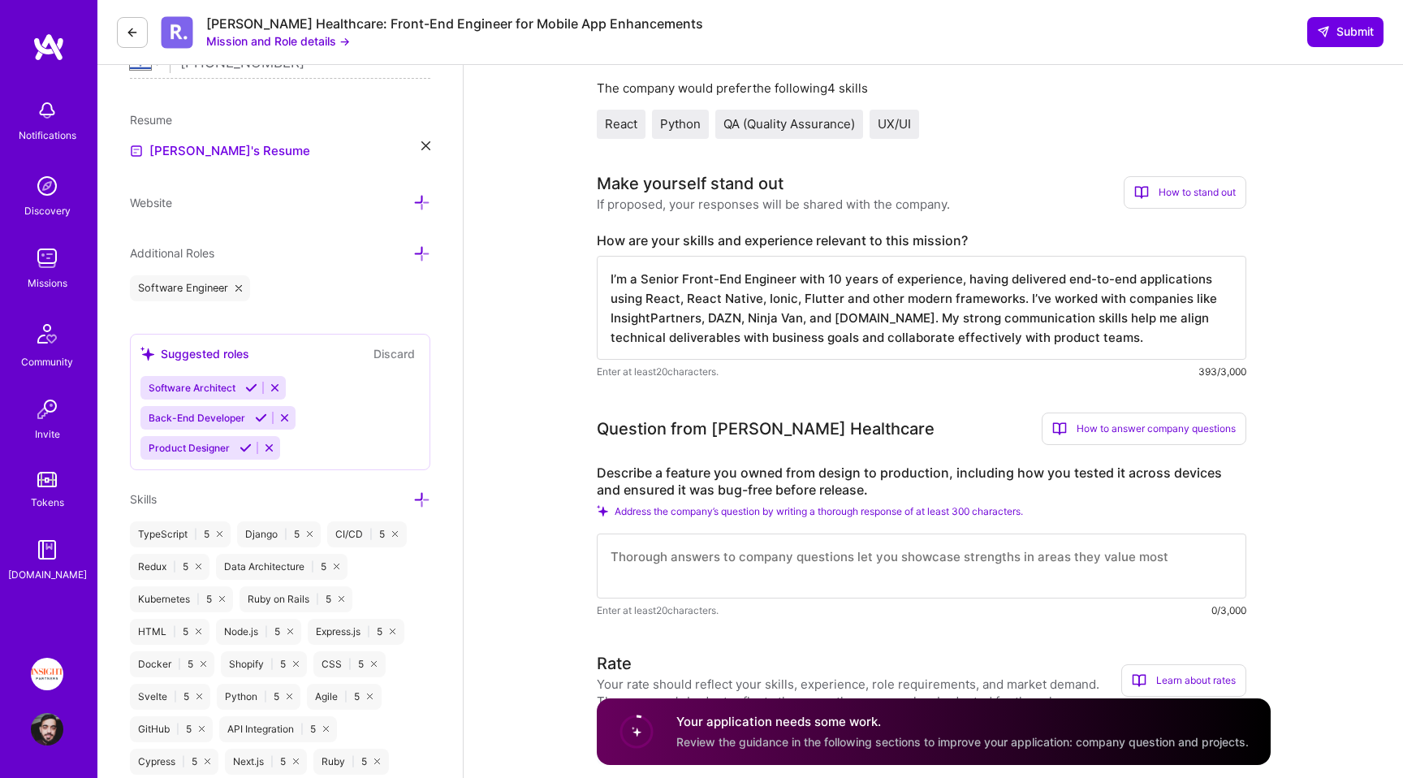
drag, startPoint x: 1156, startPoint y: 334, endPoint x: 953, endPoint y: 325, distance: 204.0
click at [953, 326] on textarea "I’m a Senior Front-End Engineer with 10 years of experience, having delivered e…" at bounding box center [922, 308] width 650 height 104
click at [953, 325] on textarea "I’m a Senior Front-End Engineer with 10 years of experience, having delivered e…" at bounding box center [922, 308] width 650 height 104
drag, startPoint x: 953, startPoint y: 325, endPoint x: 1029, endPoint y: 346, distance: 79.2
click at [1028, 346] on textarea "I’m a Senior Front-End Engineer with 10 years of experience, having delivered e…" at bounding box center [922, 308] width 650 height 104
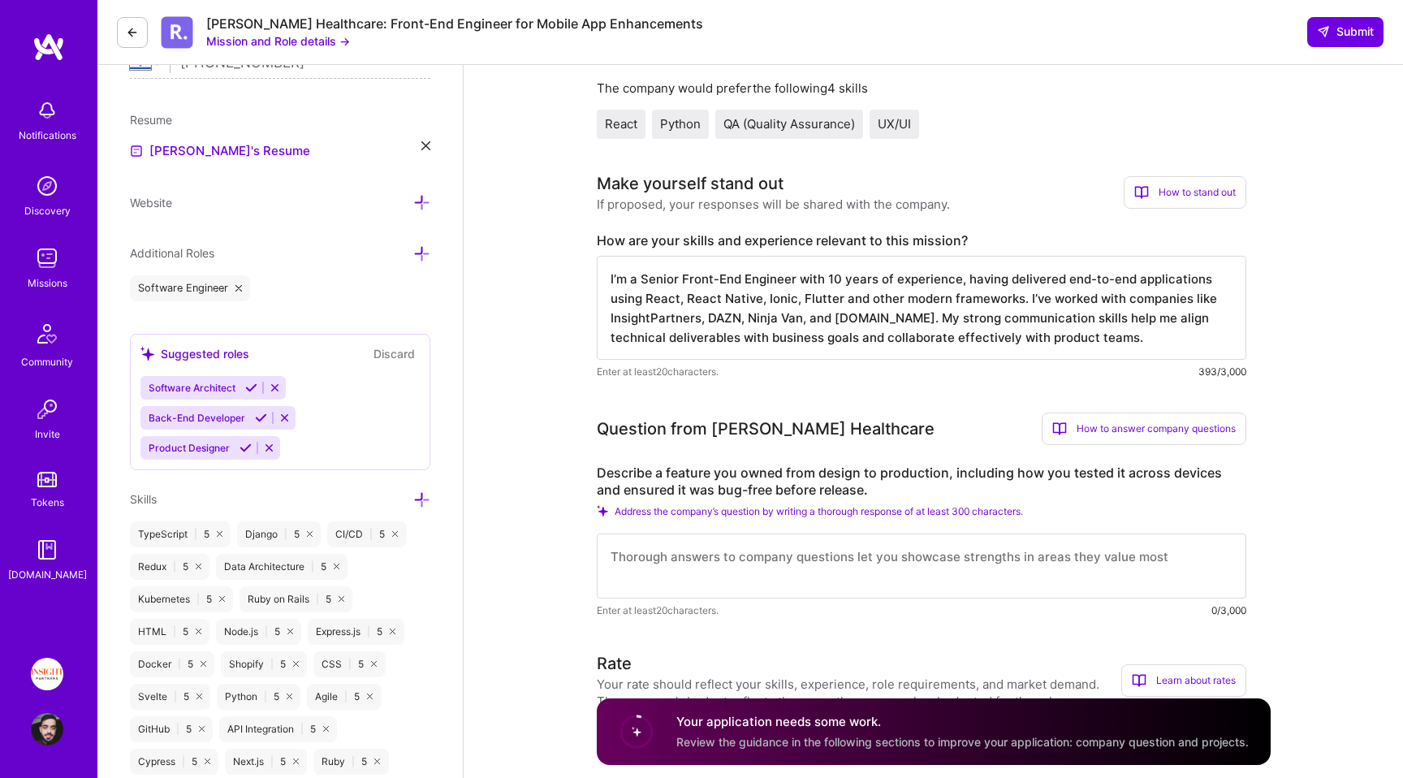
click at [1029, 346] on textarea "I’m a Senior Front-End Engineer with 10 years of experience, having delivered e…" at bounding box center [922, 308] width 650 height 104
click at [1155, 335] on textarea "I’m a Senior Front-End Engineer with 10 years of experience, having delivered e…" at bounding box center [922, 308] width 650 height 104
click at [1160, 337] on textarea "I’m a Senior Front-End Engineer with 10 years of experience, having delivered e…" at bounding box center [922, 308] width 650 height 104
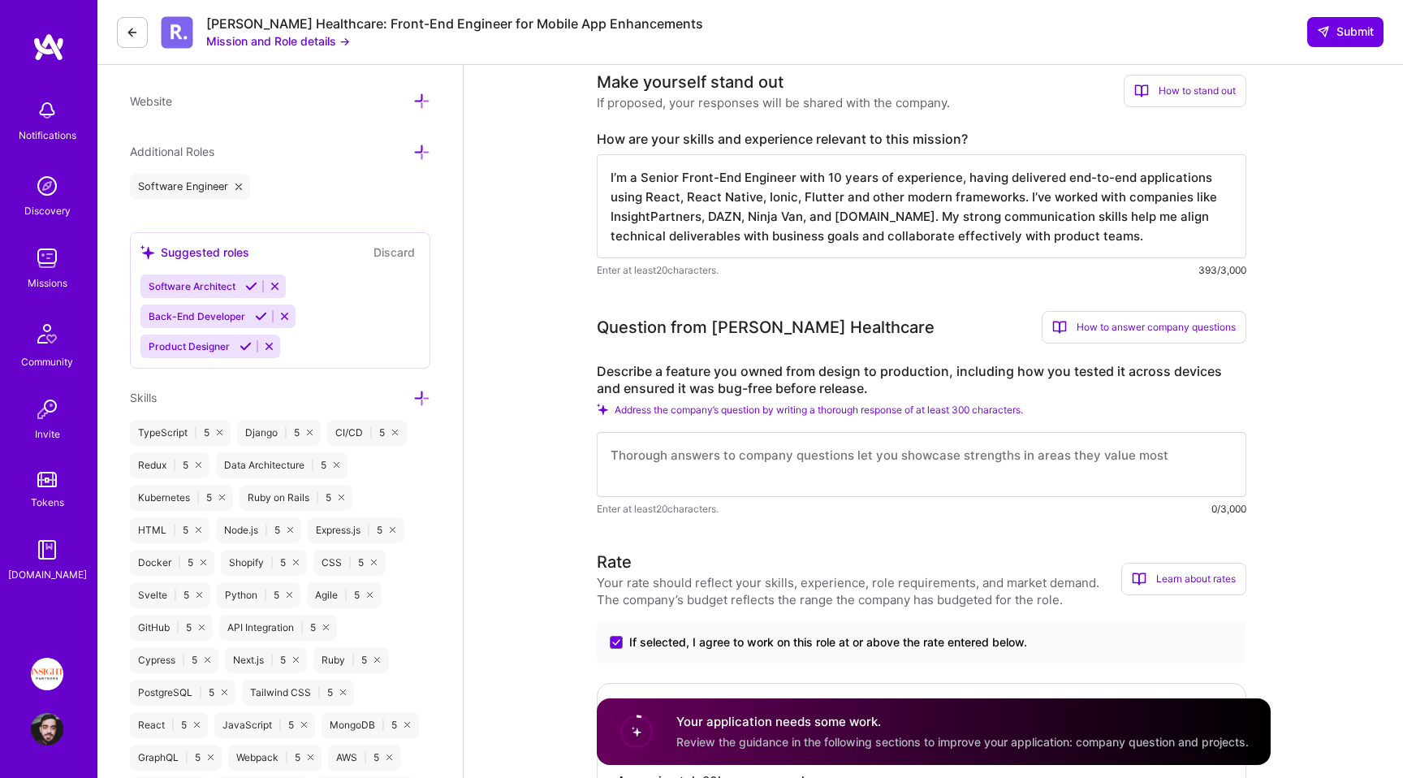
scroll to position [506, 0]
drag, startPoint x: 760, startPoint y: 131, endPoint x: 973, endPoint y: 136, distance: 212.8
click at [970, 136] on label "How are your skills and experience relevant to this mission?" at bounding box center [922, 138] width 650 height 17
click at [973, 136] on label "How are your skills and experience relevant to this mission?" at bounding box center [922, 138] width 650 height 17
click at [1172, 231] on textarea "I’m a Senior Front-End Engineer with 10 years of experience, having delivered e…" at bounding box center [922, 205] width 650 height 104
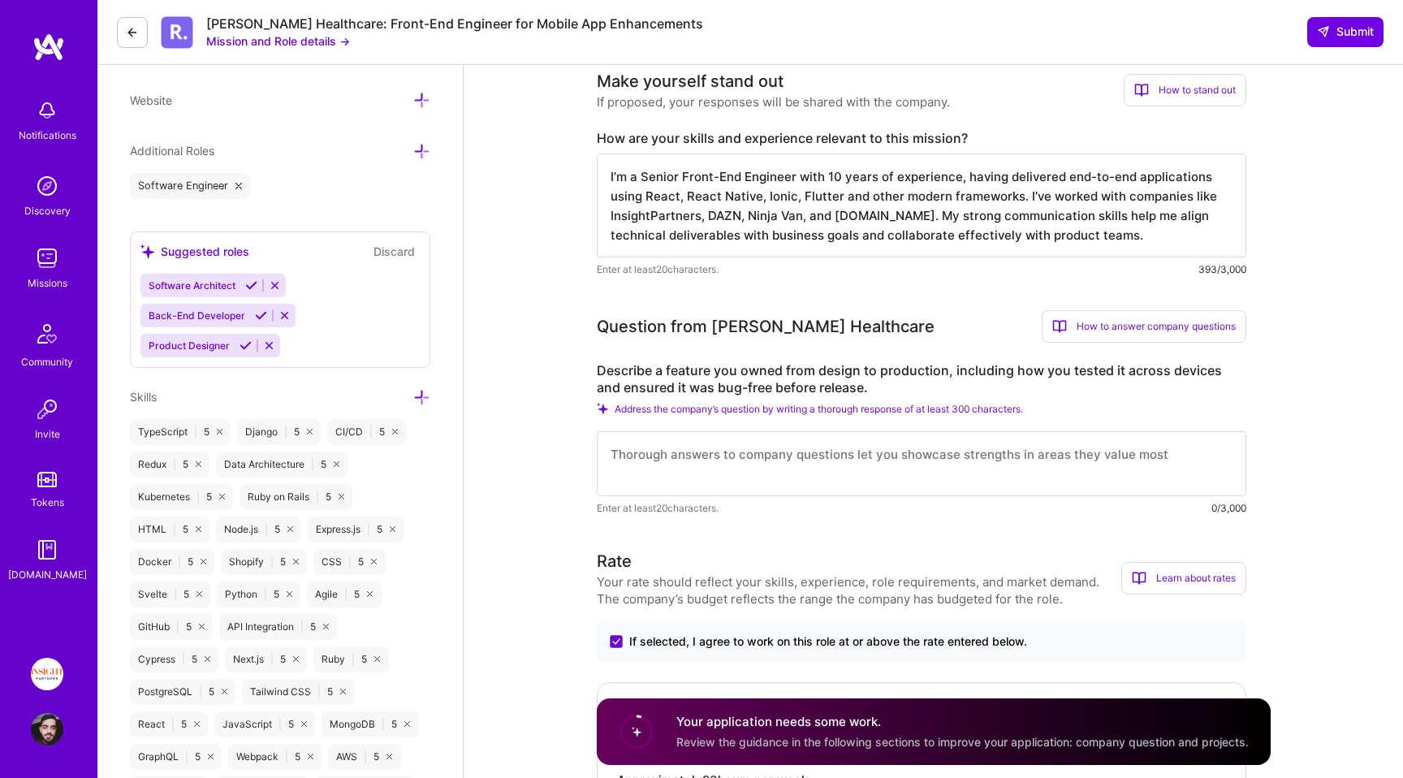
click at [754, 205] on textarea "I’m a Senior Front-End Engineer with 10 years of experience, having delivered e…" at bounding box center [922, 205] width 650 height 104
click at [964, 171] on textarea "I’m a Senior Front-End Engineer with 10 years of experience, having delivered e…" at bounding box center [922, 205] width 650 height 104
drag, startPoint x: 964, startPoint y: 171, endPoint x: 1191, endPoint y: 249, distance: 240.4
click at [1191, 250] on textarea "I’m a Senior Front-End Engineer with 10 years of experience, having delivered e…" at bounding box center [922, 205] width 650 height 104
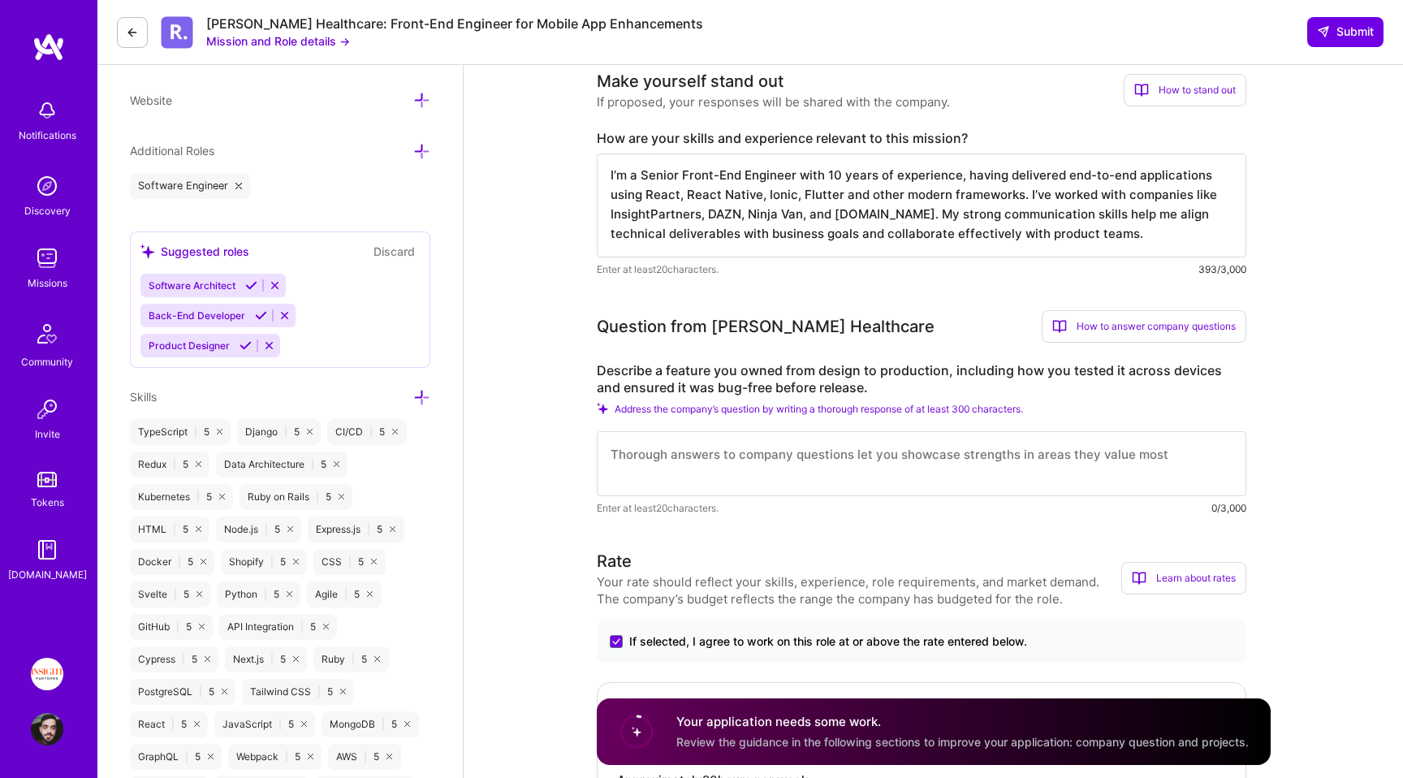
click at [1191, 249] on textarea "I’m a Senior Front-End Engineer with 10 years of experience, having delivered e…" at bounding box center [922, 205] width 650 height 104
click at [961, 169] on textarea "I’m a Senior Front-End Engineer with 10 years of experience, having delivered e…" at bounding box center [922, 205] width 650 height 104
click at [790, 208] on textarea "I’m a Senior Front-End Engineer with 10 years of experience, having delivered e…" at bounding box center [922, 205] width 650 height 104
paste textarea "ull Stack Engineer with 8 years of experience, having delivered end-to-end appl…"
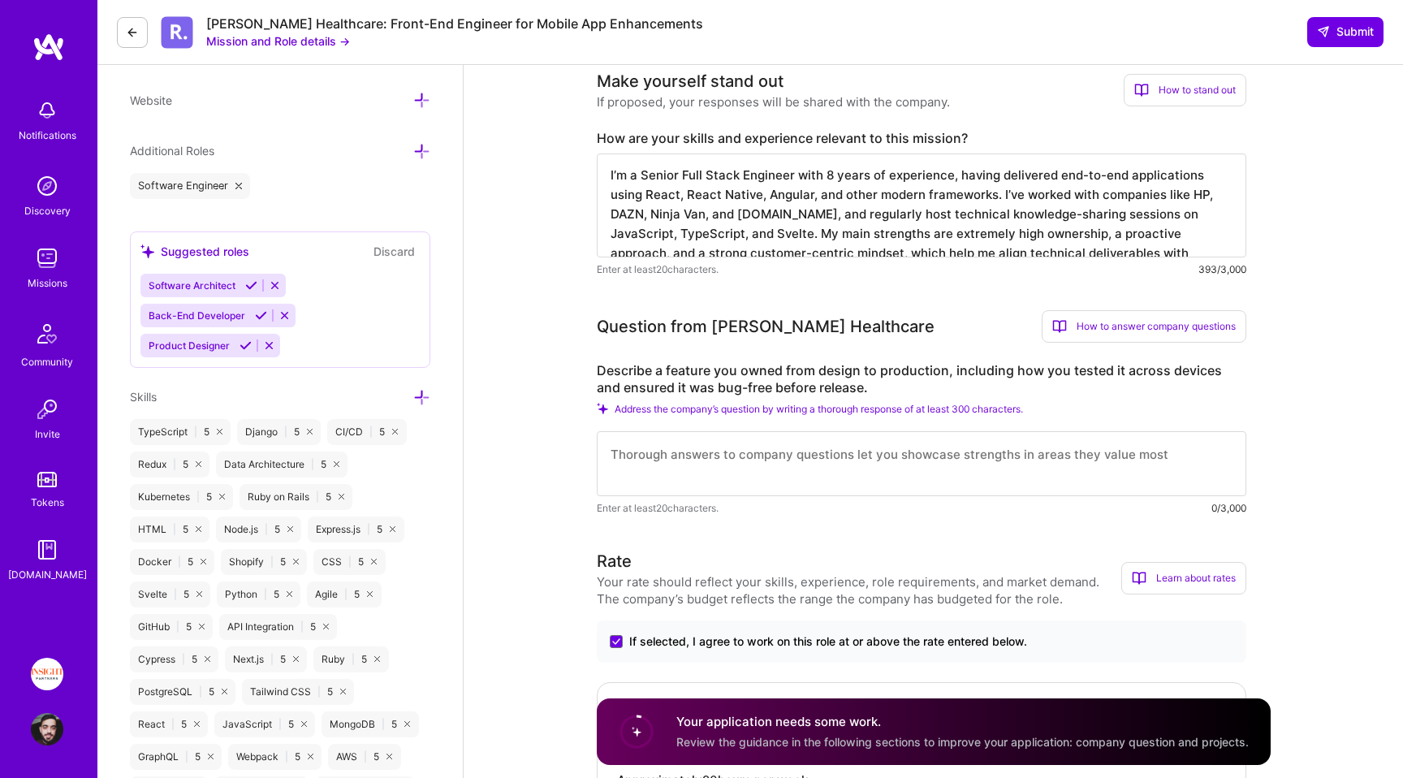
scroll to position [0, 0]
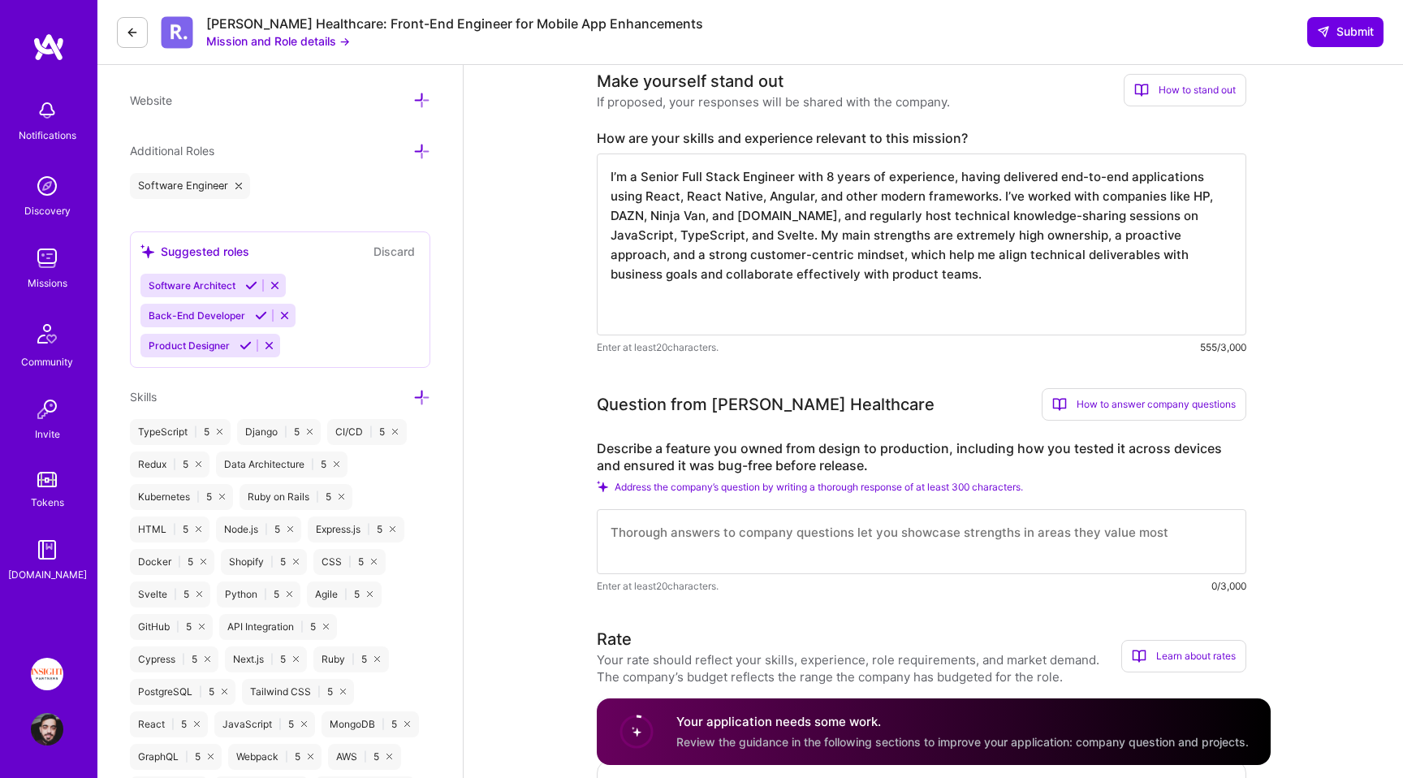
click at [793, 279] on textarea "I’m a Senior Full Stack Engineer with 8 years of experience, having delivered e…" at bounding box center [922, 244] width 650 height 182
drag, startPoint x: 776, startPoint y: 290, endPoint x: 773, endPoint y: 411, distance: 121.0
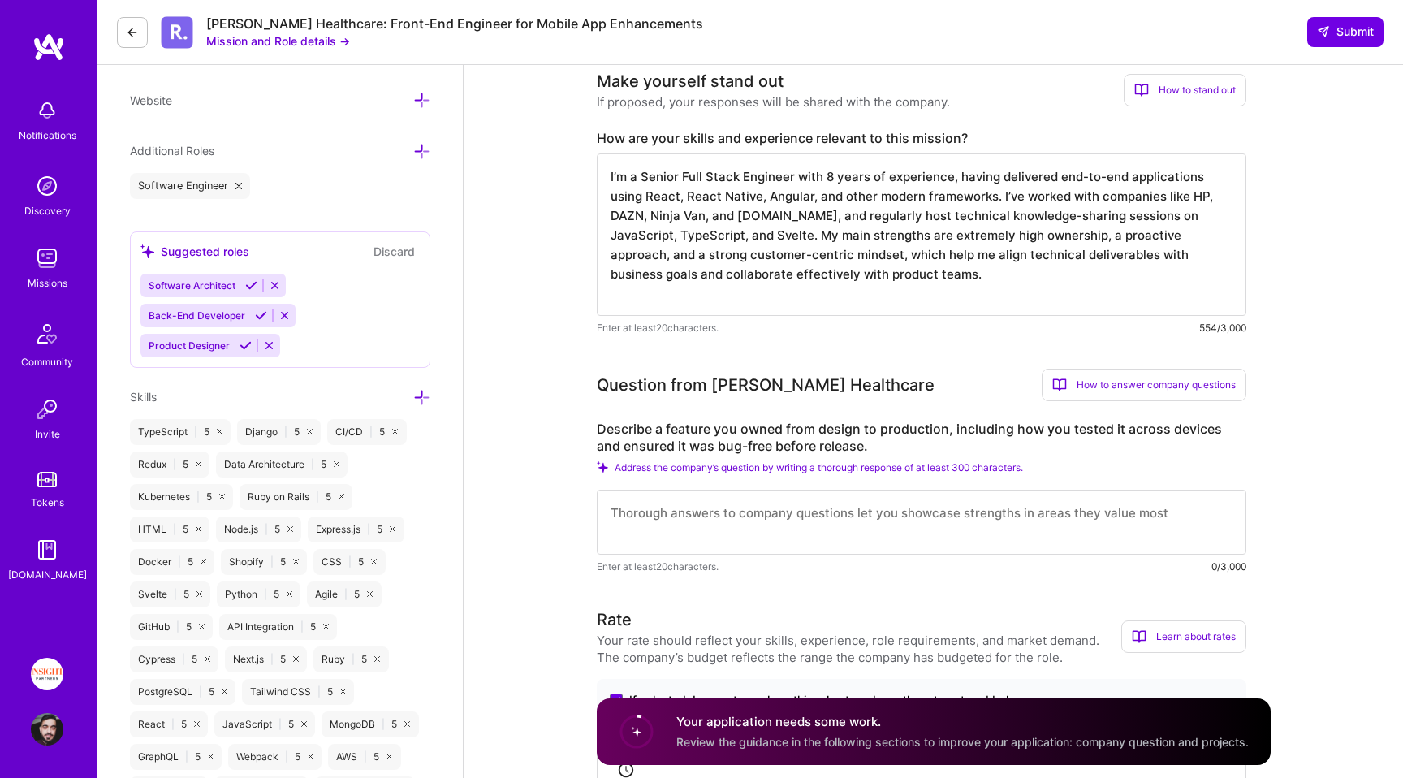
click at [715, 177] on textarea "I’m a Senior Full Stack Engineer with 8 years of experience, having delivered e…" at bounding box center [922, 234] width 650 height 162
drag, startPoint x: 715, startPoint y: 177, endPoint x: 695, endPoint y: 177, distance: 19.5
click at [695, 177] on textarea "I’m a Senior Full Stack Engineer with 8 years of experience, having delivered e…" at bounding box center [922, 234] width 650 height 162
click at [846, 166] on textarea "I’m a Senior Front-End Engineer with 8 years of experience, having delivered en…" at bounding box center [922, 234] width 650 height 162
click at [832, 173] on textarea "I’m a Senior Front-End Engineer with 8 years of experience, having delivered en…" at bounding box center [922, 234] width 650 height 162
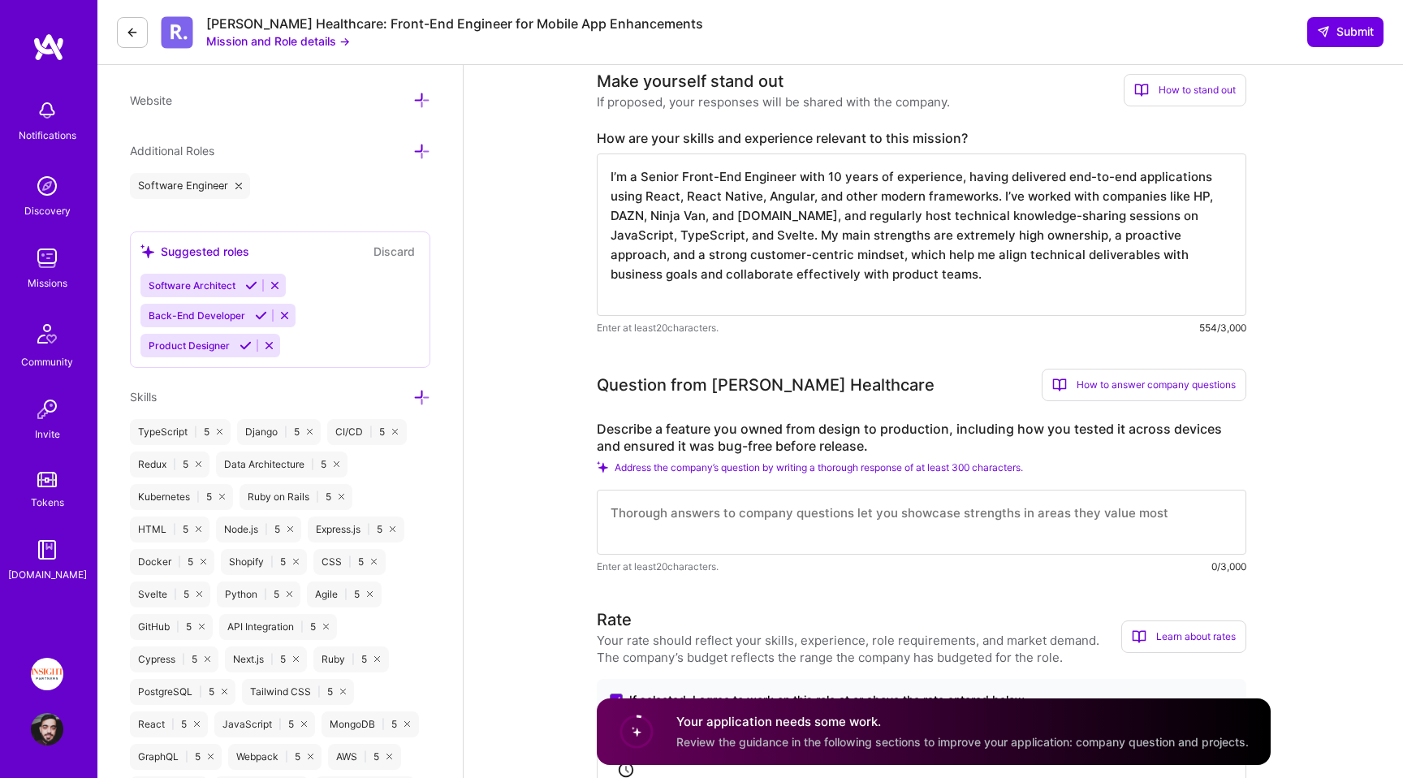
click at [973, 175] on textarea "I’m a Senior Front-End Engineer with 10 years of experience, having delivered e…" at bounding box center [922, 234] width 650 height 162
drag, startPoint x: 973, startPoint y: 175, endPoint x: 1164, endPoint y: 175, distance: 190.8
click at [1164, 175] on textarea "I’m a Senior Front-End Engineer with 10 years of experience, having delivered e…" at bounding box center [922, 234] width 650 height 162
drag, startPoint x: 1164, startPoint y: 175, endPoint x: 874, endPoint y: 171, distance: 289.9
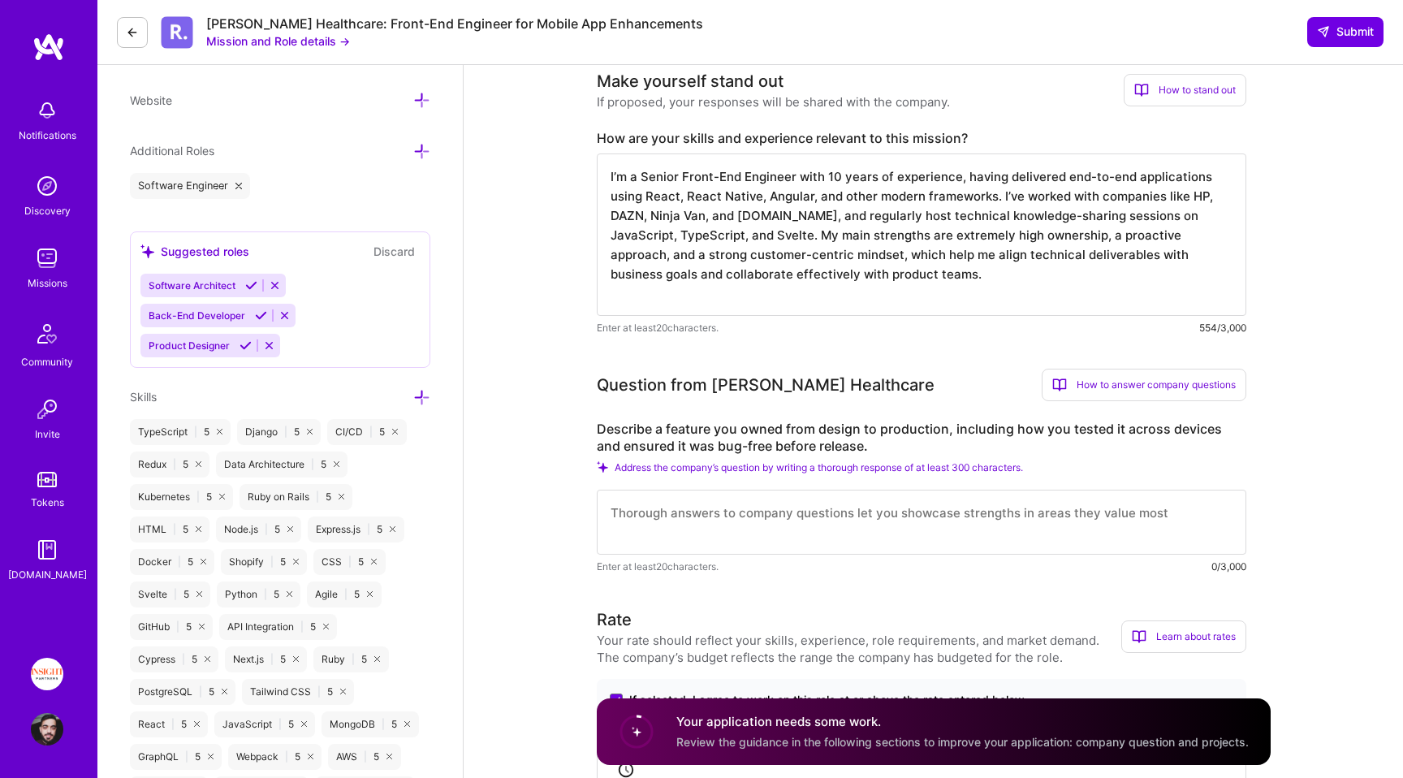
click at [874, 172] on textarea "I’m a Senior Front-End Engineer with 10 years of experience, having delivered e…" at bounding box center [922, 234] width 650 height 162
click at [874, 171] on textarea "I’m a Senior Front-End Engineer with 10 years of experience, having delivered e…" at bounding box center [922, 234] width 650 height 162
click at [787, 192] on textarea "I’m a Senior Front-End Engineer with 10 years of experience, having delivered e…" at bounding box center [922, 234] width 650 height 162
click at [615, 215] on textarea "I’m a Senior Front-End Engineer with 10 years of experience, having delivered e…" at bounding box center [922, 234] width 650 height 162
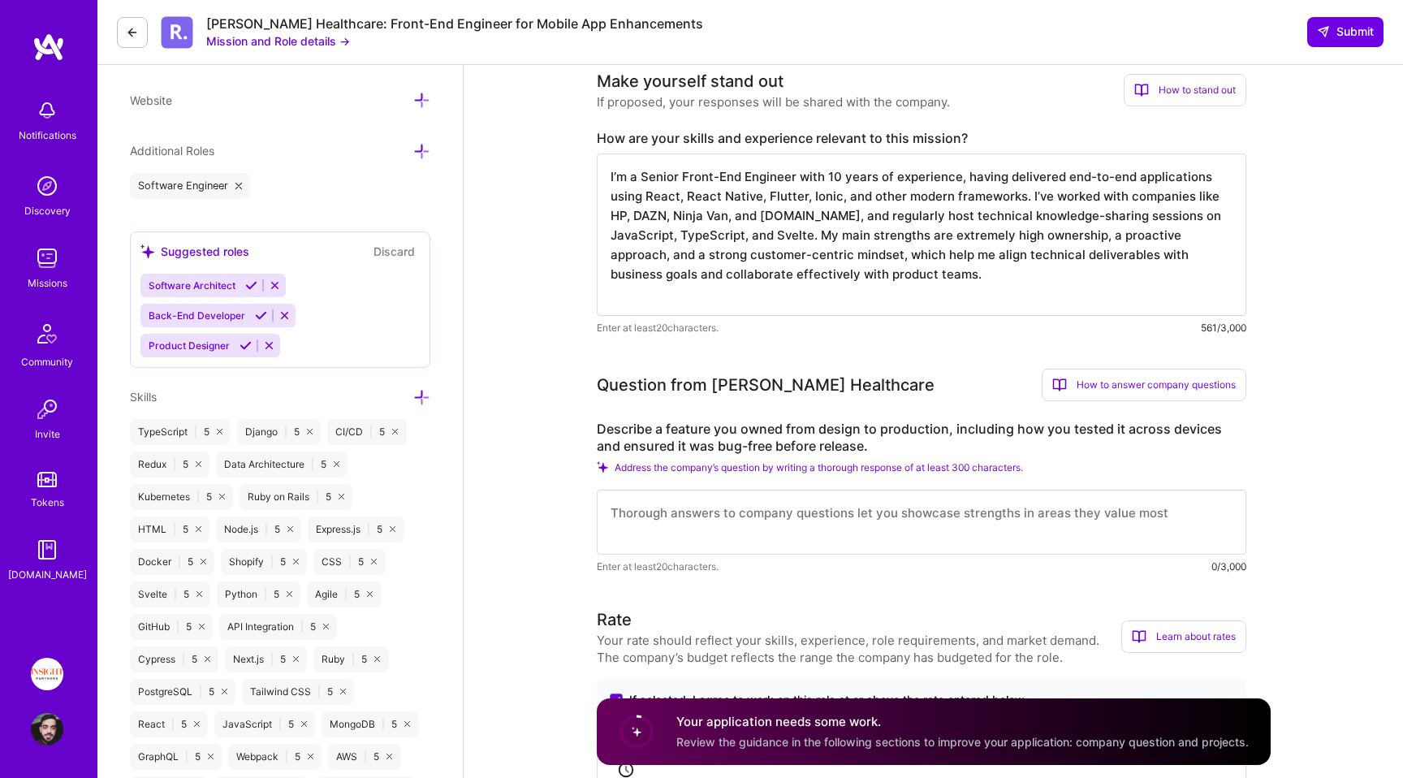
click at [615, 215] on textarea "I’m a Senior Front-End Engineer with 10 years of experience, having delivered e…" at bounding box center [922, 234] width 650 height 162
drag, startPoint x: 939, startPoint y: 210, endPoint x: 1075, endPoint y: 227, distance: 137.4
click at [1074, 227] on textarea "I’m a Senior Front-End Engineer with 10 years of experience, having delivered e…" at bounding box center [922, 234] width 650 height 162
click at [1075, 227] on textarea "I’m a Senior Front-End Engineer with 10 years of experience, having delivered e…" at bounding box center [922, 234] width 650 height 162
drag, startPoint x: 1075, startPoint y: 227, endPoint x: 972, endPoint y: 227, distance: 103.1
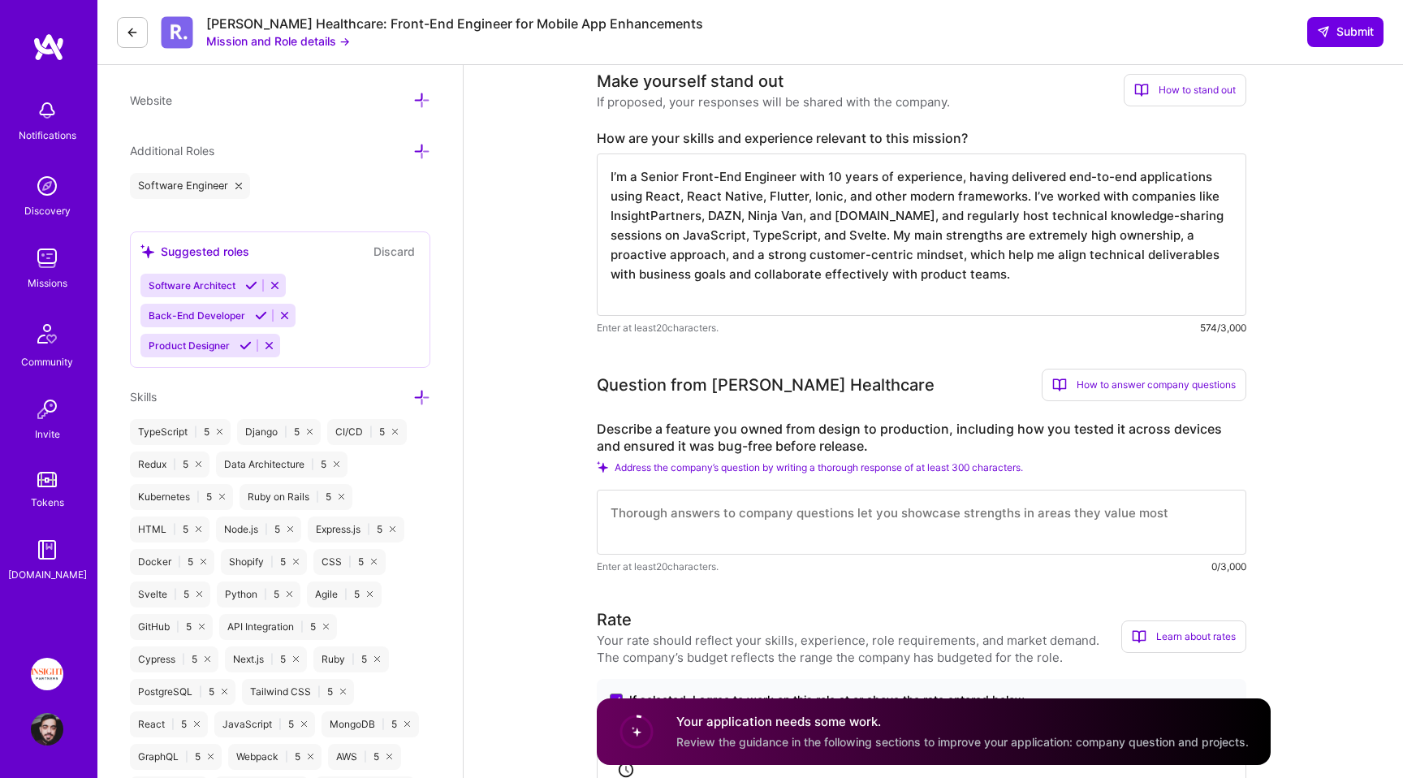
click at [972, 227] on textarea "I’m a Senior Front-End Engineer with 10 years of experience, having delivered e…" at bounding box center [922, 234] width 650 height 162
click at [870, 235] on textarea "I’m a Senior Front-End Engineer with 10 years of experience, having delivered e…" at bounding box center [922, 234] width 650 height 162
drag, startPoint x: 870, startPoint y: 235, endPoint x: 911, endPoint y: 218, distance: 44.8
click at [911, 218] on textarea "I’m a Senior Front-End Engineer with 10 years of experience, having delivered e…" at bounding box center [922, 234] width 650 height 162
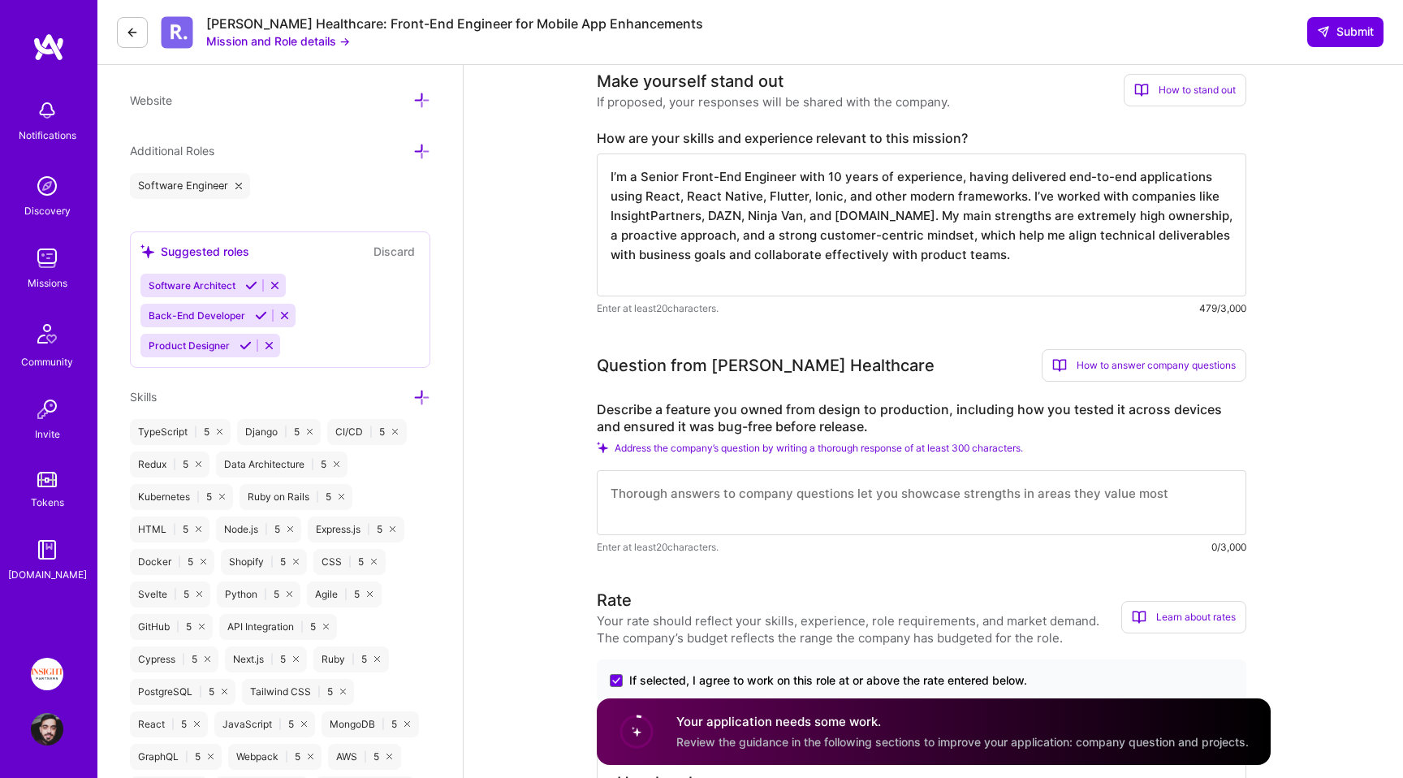
click at [728, 240] on textarea "I’m a Senior Front-End Engineer with 10 years of experience, having delivered e…" at bounding box center [922, 224] width 650 height 143
drag, startPoint x: 728, startPoint y: 240, endPoint x: 1010, endPoint y: 240, distance: 281.8
click at [1007, 240] on textarea "I’m a Senior Front-End Engineer with 10 years of experience, having delivered e…" at bounding box center [922, 224] width 650 height 143
click at [1010, 240] on textarea "I’m a Senior Front-End Engineer with 10 years of experience, having delivered e…" at bounding box center [922, 224] width 650 height 143
drag, startPoint x: 1010, startPoint y: 240, endPoint x: 794, endPoint y: 240, distance: 216.0
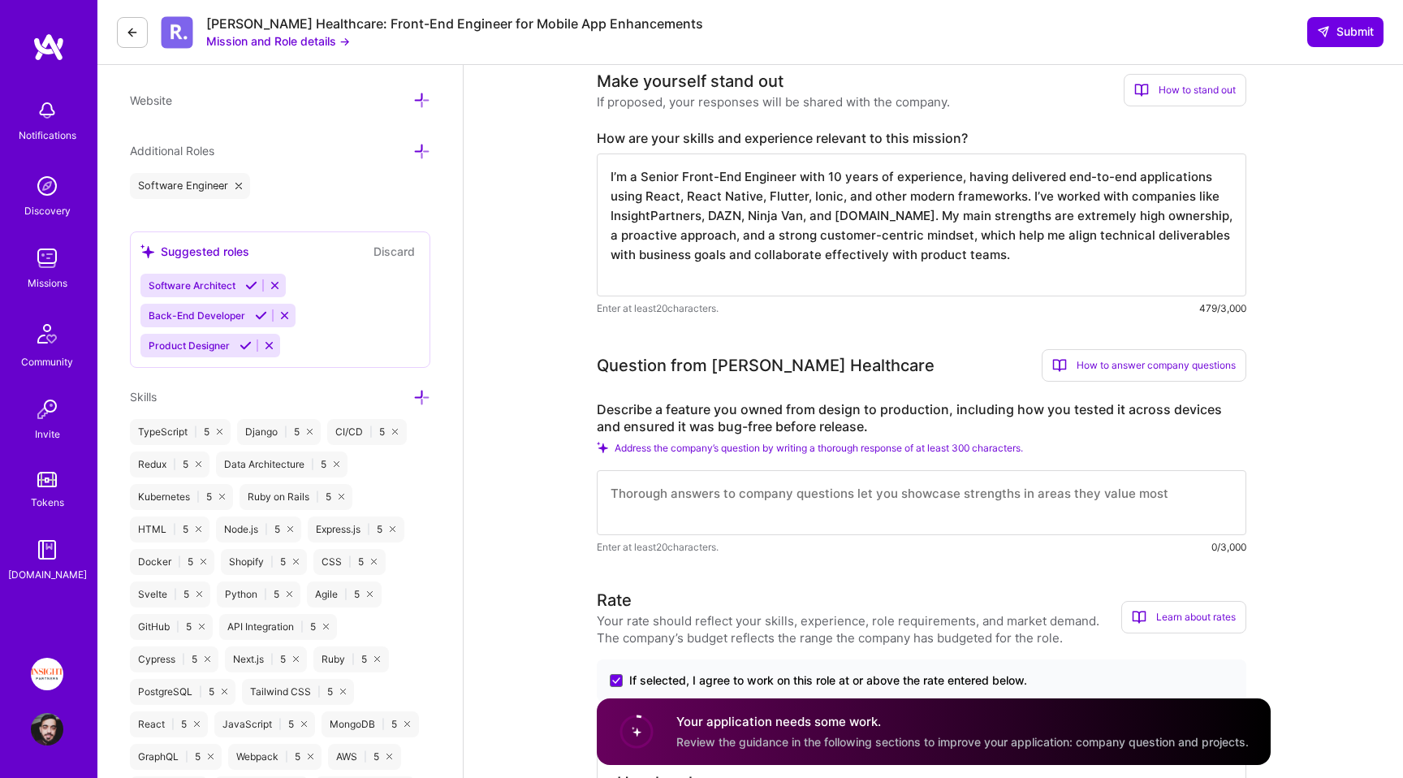
click at [795, 240] on textarea "I’m a Senior Front-End Engineer with 10 years of experience, having delivered e…" at bounding box center [922, 224] width 650 height 143
click at [794, 240] on textarea "I’m a Senior Front-End Engineer with 10 years of experience, having delivered e…" at bounding box center [922, 224] width 650 height 143
click at [1124, 252] on textarea "I’m a Senior Front-End Engineer with 10 years of experience, having delivered e…" at bounding box center [922, 224] width 650 height 143
drag, startPoint x: 1120, startPoint y: 255, endPoint x: 900, endPoint y: 229, distance: 221.6
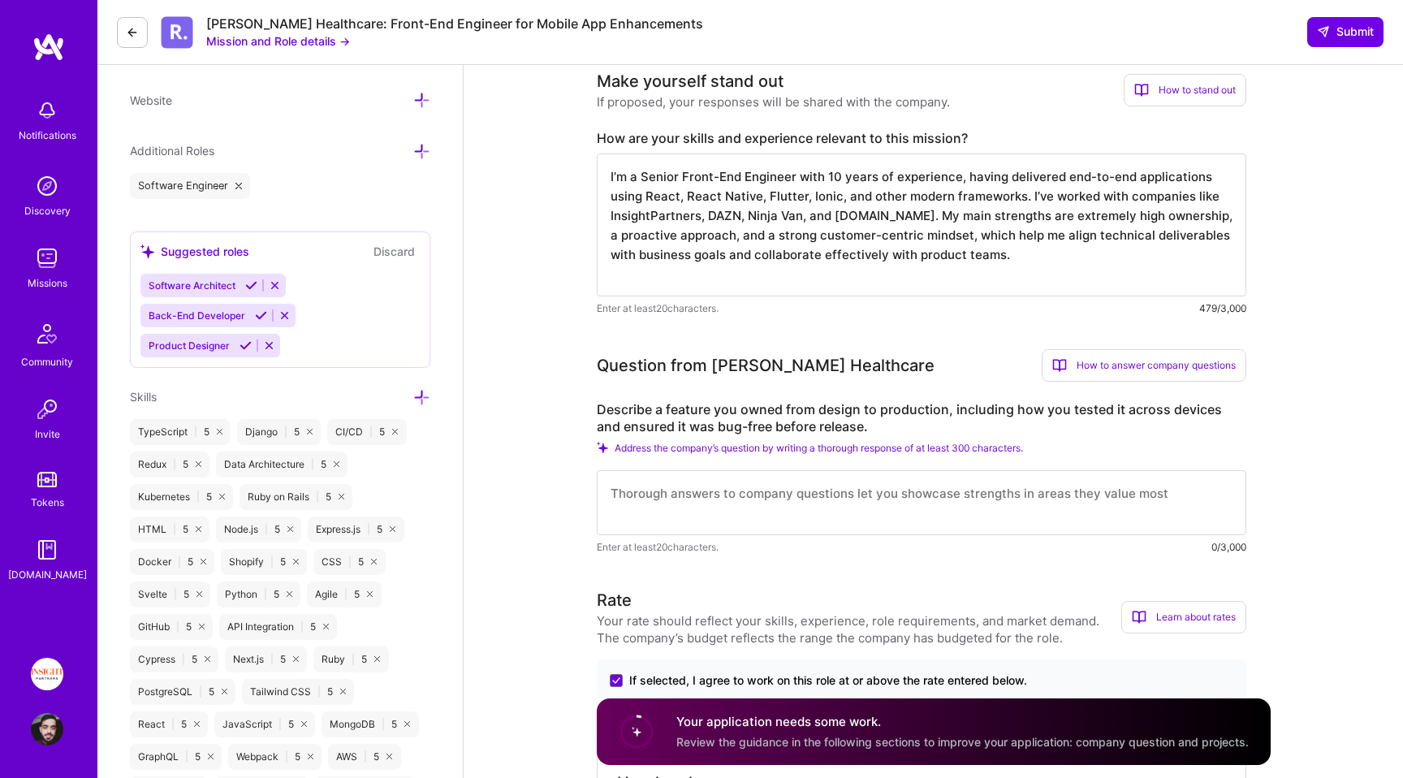
click at [904, 231] on textarea "I’m a Senior Front-End Engineer with 10 years of experience, having delivered e…" at bounding box center [922, 224] width 650 height 143
click at [935, 290] on textarea "I’m a Senior Front-End Engineer with 10 years of experience, having delivered e…" at bounding box center [922, 224] width 650 height 143
click at [938, 274] on textarea "I’m a Senior Front-End Engineer with 10 years of experience, having delivered e…" at bounding box center [922, 224] width 650 height 143
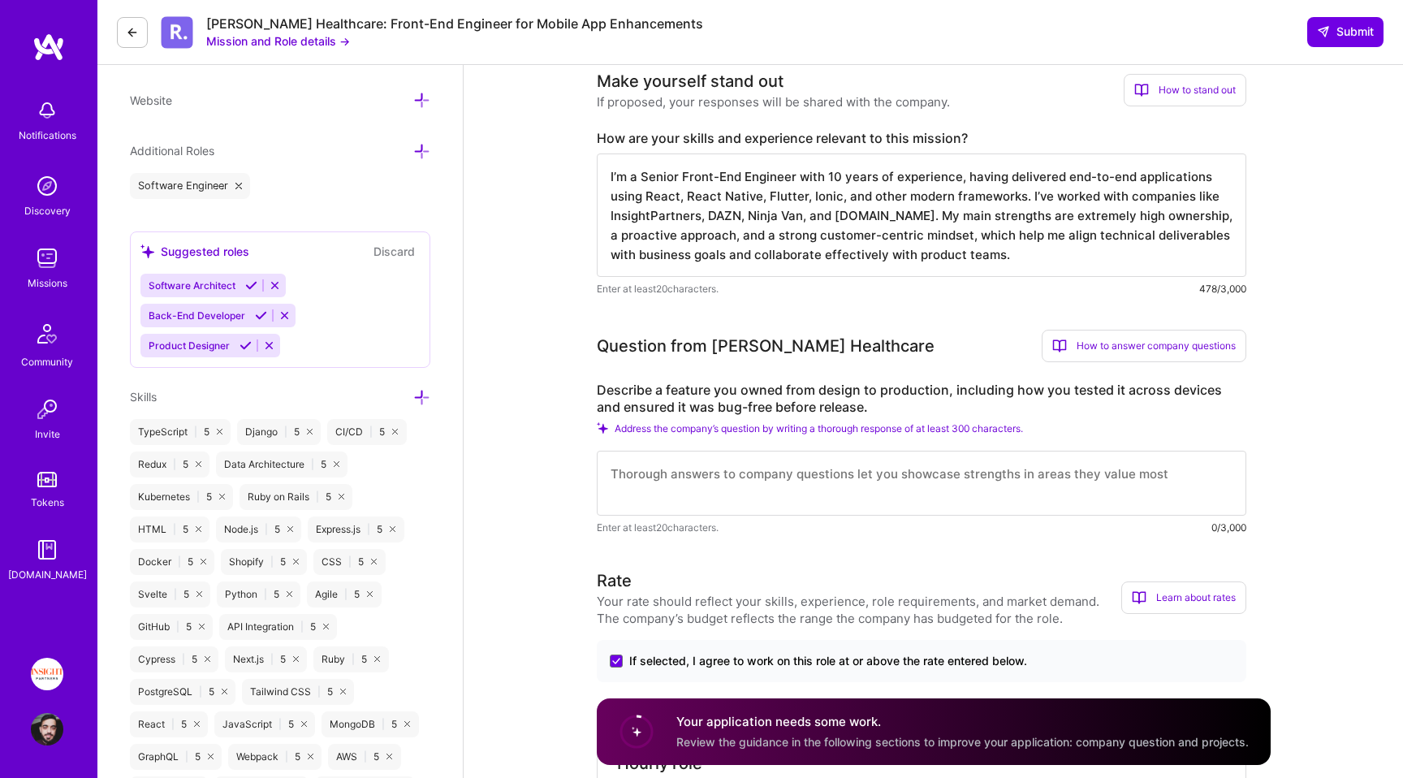
click at [995, 207] on textarea "I’m a Senior Front-End Engineer with 10 years of experience, having delivered e…" at bounding box center [922, 214] width 650 height 123
drag, startPoint x: 995, startPoint y: 207, endPoint x: 921, endPoint y: 206, distance: 73.9
click at [921, 206] on textarea "I’m a Senior Front-End Engineer with 10 years of experience, having delivered e…" at bounding box center [922, 214] width 650 height 123
click at [751, 234] on textarea "I’m a Senior Front-End Engineer with 10 years of experience, having delivered e…" at bounding box center [922, 214] width 650 height 123
click at [928, 215] on textarea "I’m a Senior Front-End Engineer with 10 years of experience, having delivered e…" at bounding box center [922, 214] width 650 height 123
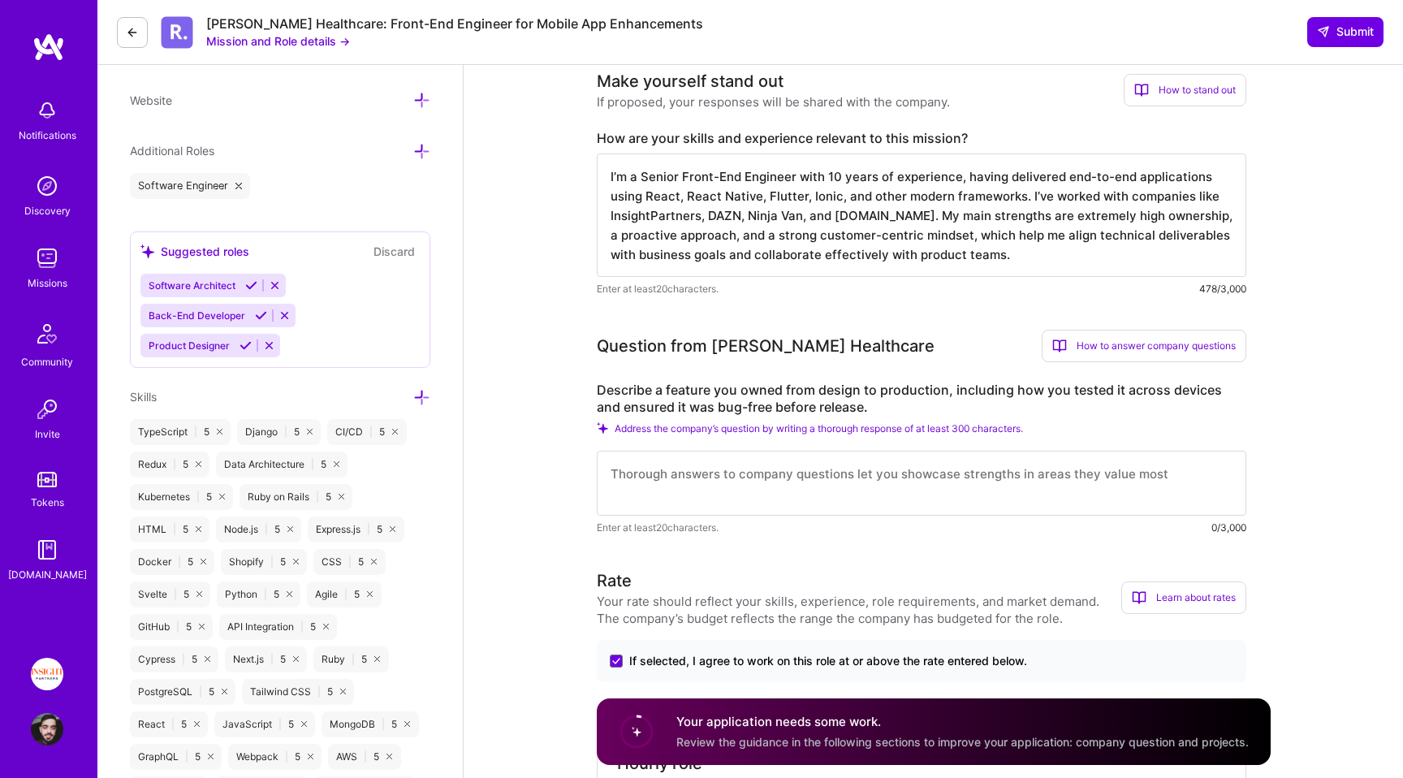
drag, startPoint x: 928, startPoint y: 215, endPoint x: 1037, endPoint y: 214, distance: 108.8
click at [1037, 214] on textarea "I’m a Senior Front-End Engineer with 10 years of experience, having delivered e…" at bounding box center [922, 214] width 650 height 123
paste textarea "In peer reviews, I’m often recognized for"
click at [1041, 215] on textarea "I’m a Senior Front-End Engineer with 10 years of experience, having delivered e…" at bounding box center [922, 214] width 650 height 123
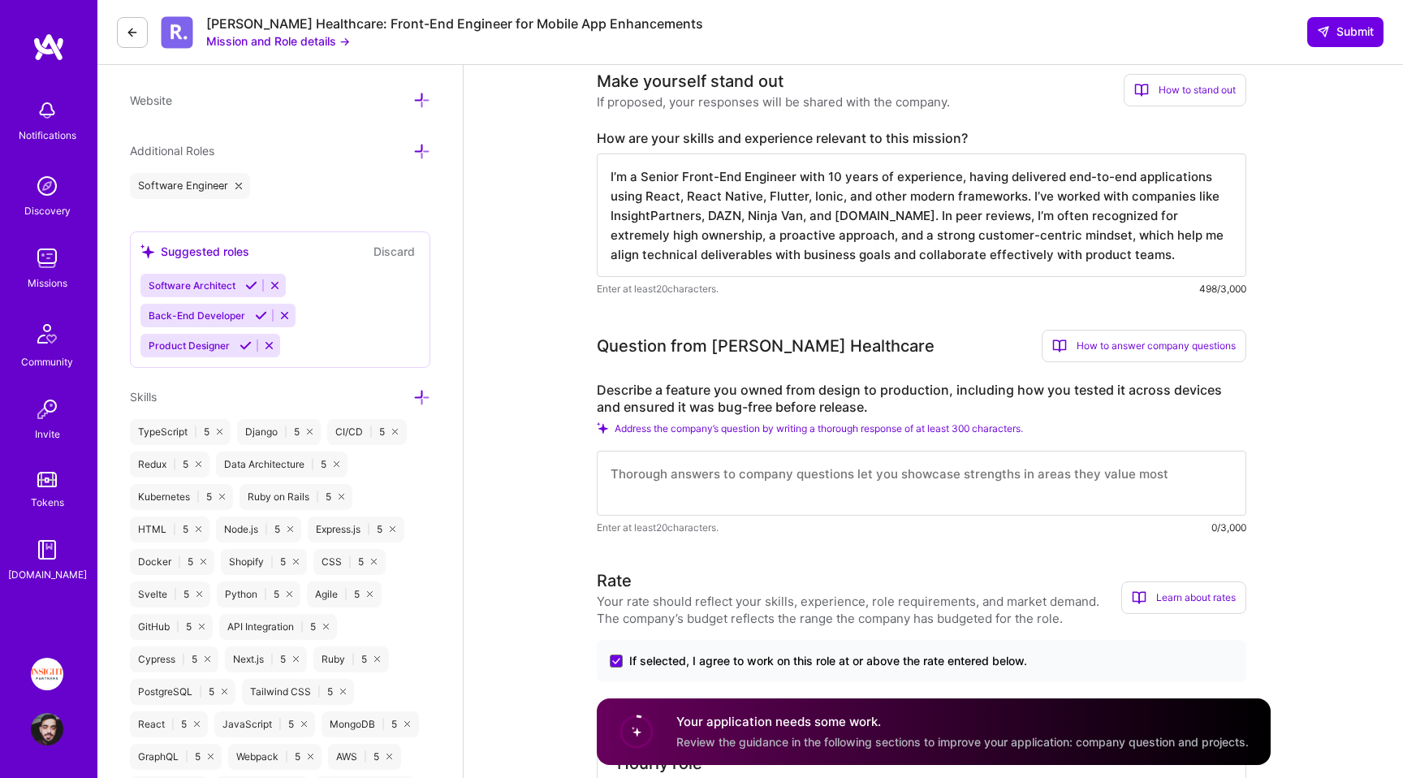
click at [1041, 215] on textarea "I’m a Senior Front-End Engineer with 10 years of experience, having delivered e…" at bounding box center [922, 214] width 650 height 123
click at [1070, 222] on textarea "I’m a Senior Front-End Engineer with 10 years of experience, having delivered e…" at bounding box center [922, 214] width 650 height 123
click at [1132, 223] on textarea "I’m a Senior Front-End Engineer with 10 years of experience, having delivered e…" at bounding box center [922, 214] width 650 height 123
click at [1063, 223] on textarea "I’m a Senior Front-End Engineer with 10 years of experience, having delivered e…" at bounding box center [922, 214] width 650 height 123
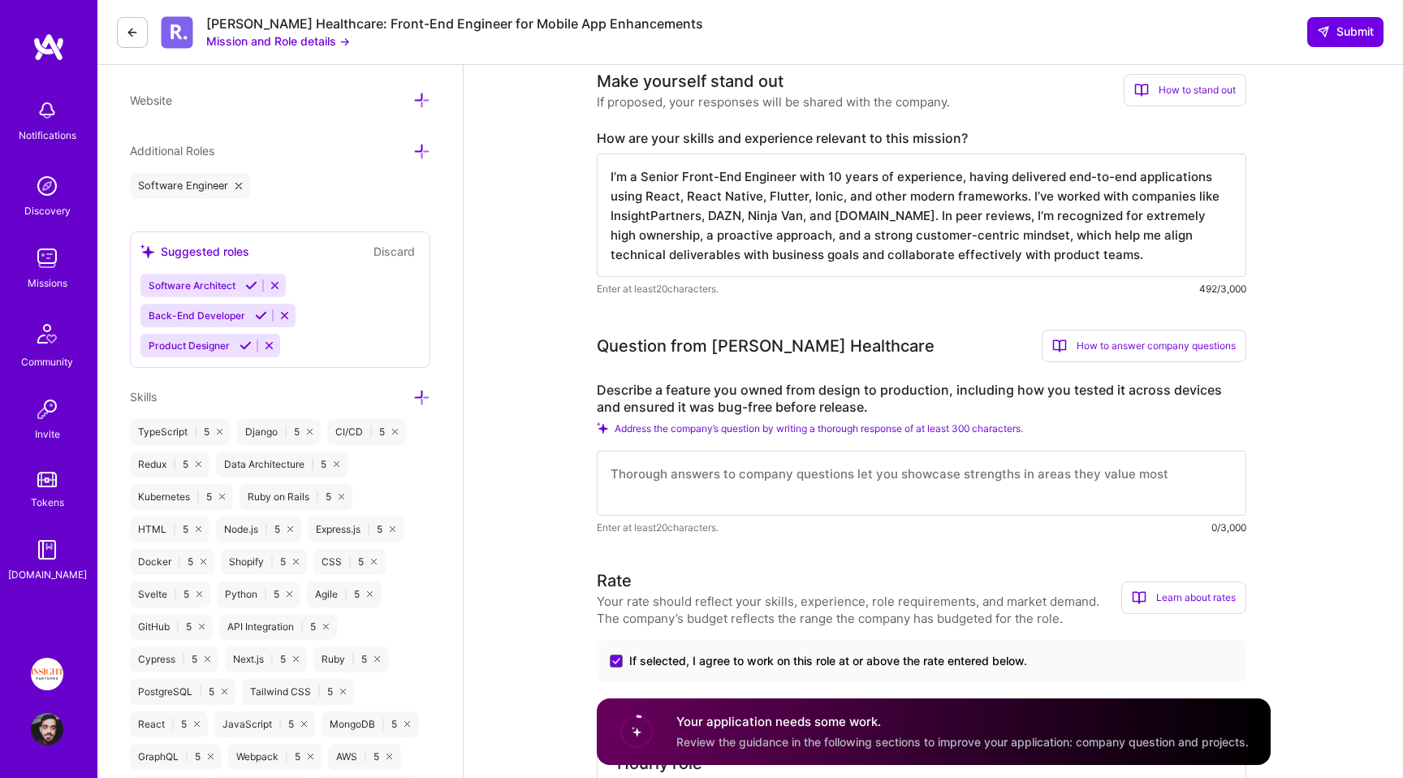
click at [1063, 223] on textarea "I’m a Senior Front-End Engineer with 10 years of experience, having delivered e…" at bounding box center [922, 214] width 650 height 123
click at [937, 219] on textarea "I’m a Senior Front-End Engineer with 10 years of experience, having delivered e…" at bounding box center [922, 214] width 650 height 123
click at [997, 219] on textarea "I’m a Senior Front-End Engineer with 10 years of experience, having delivered e…" at bounding box center [922, 214] width 650 height 123
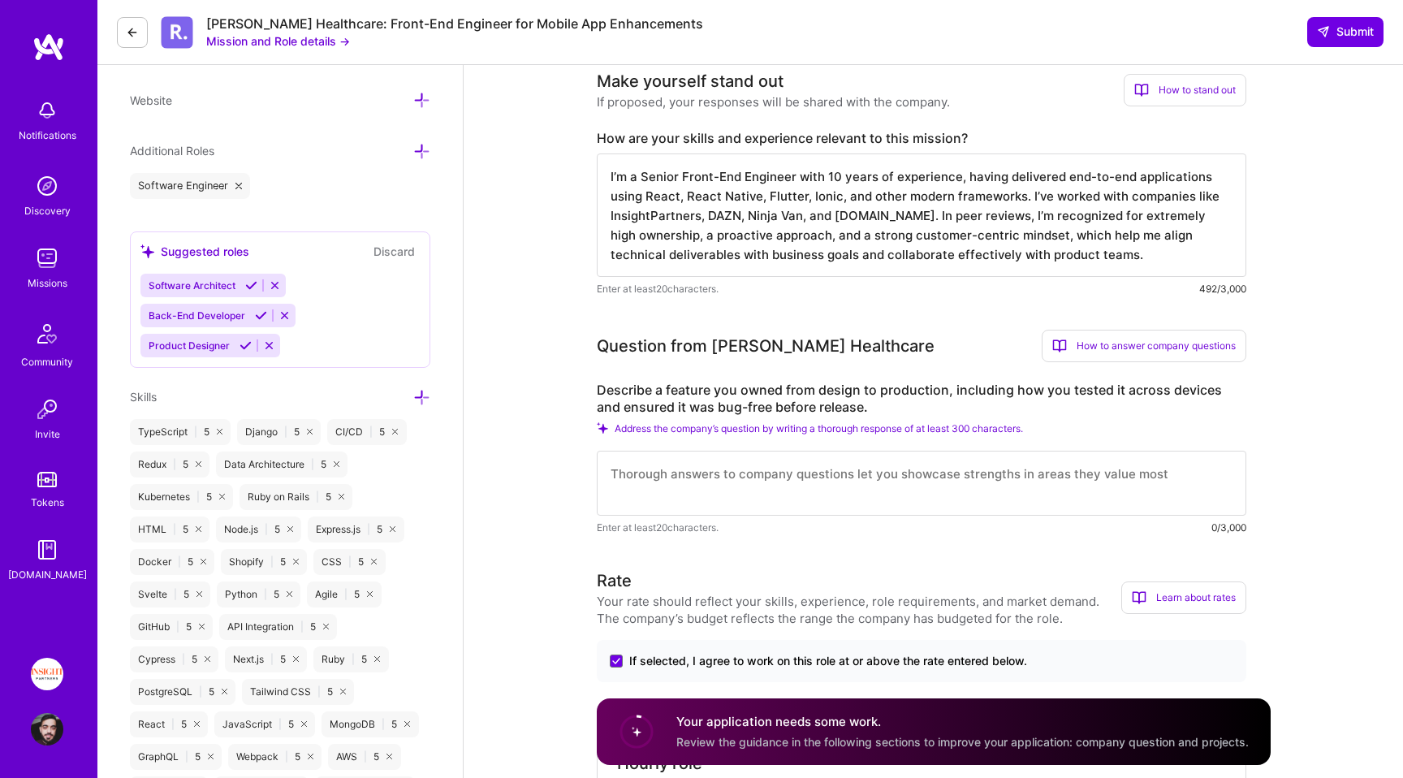
click at [940, 218] on textarea "I’m a Senior Front-End Engineer with 10 years of experience, having delivered e…" at bounding box center [922, 214] width 650 height 123
drag, startPoint x: 940, startPoint y: 218, endPoint x: 990, endPoint y: 218, distance: 50.3
click at [990, 218] on textarea "I’m a Senior Front-End Engineer with 10 years of experience, having delivered e…" at bounding box center [922, 214] width 650 height 123
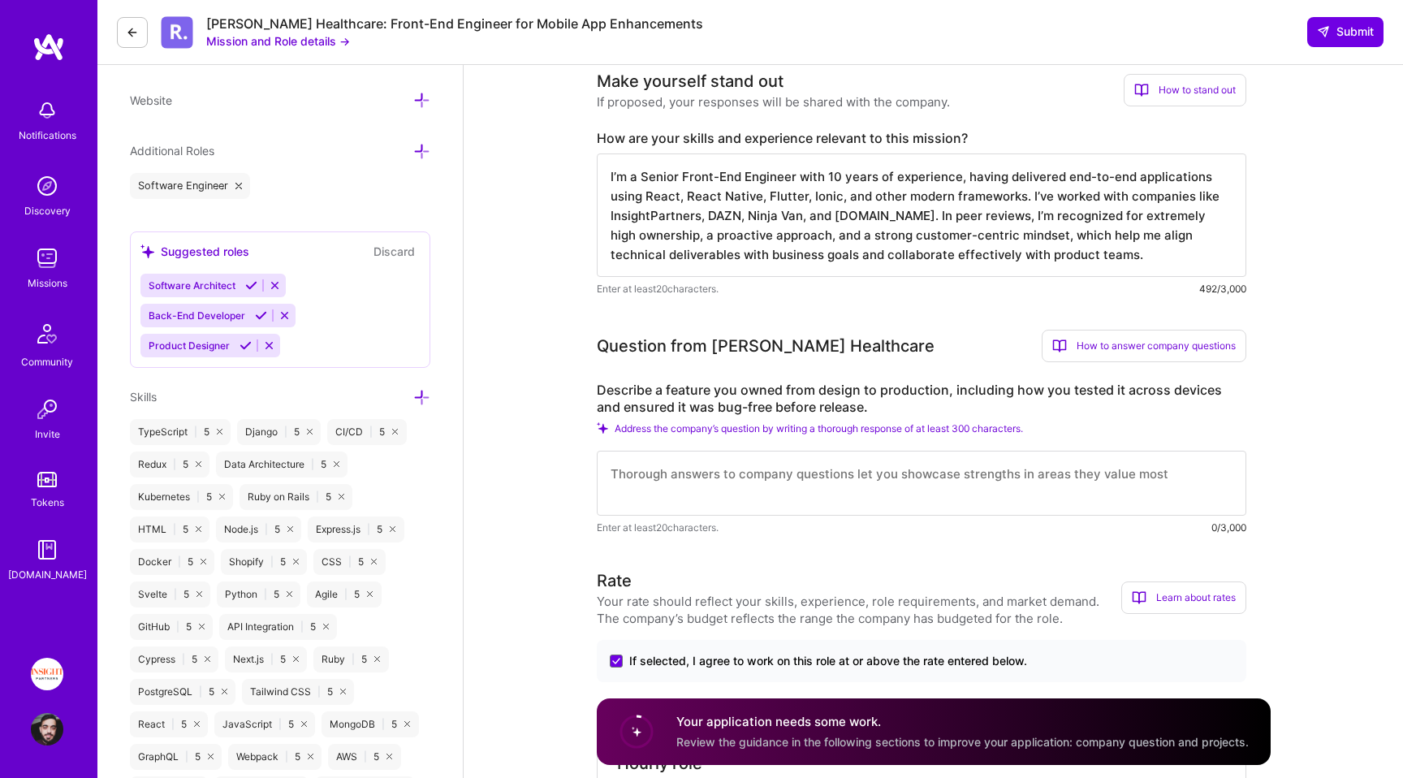
click at [962, 218] on textarea "I’m a Senior Front-End Engineer with 10 years of experience, having delivered e…" at bounding box center [922, 214] width 650 height 123
click at [1037, 227] on textarea "I’m a Senior Front-End Engineer with 10 years of experience, having delivered e…" at bounding box center [922, 214] width 650 height 123
drag, startPoint x: 1037, startPoint y: 227, endPoint x: 1143, endPoint y: 239, distance: 107.0
click at [1142, 238] on textarea "I’m a Senior Front-End Engineer with 10 years of experience, having delivered e…" at bounding box center [922, 214] width 650 height 123
click at [1143, 239] on textarea "I’m a Senior Front-End Engineer with 10 years of experience, having delivered e…" at bounding box center [922, 214] width 650 height 123
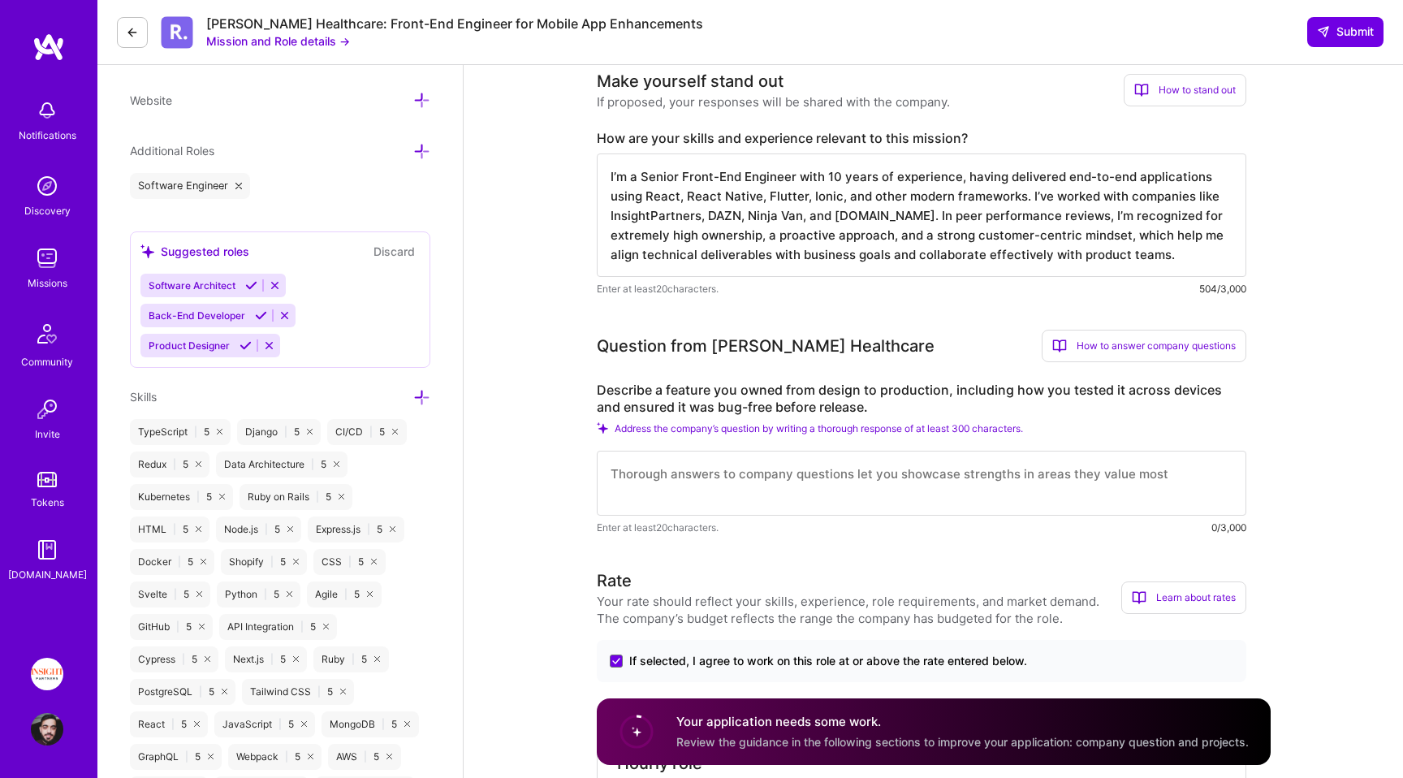
click at [934, 227] on textarea "I’m a Senior Front-End Engineer with 10 years of experience, having delivered e…" at bounding box center [922, 214] width 650 height 123
drag, startPoint x: 934, startPoint y: 227, endPoint x: 1099, endPoint y: 249, distance: 166.4
click at [1099, 249] on textarea "I’m a Senior Front-End Engineer with 10 years of experience, having delivered e…" at bounding box center [922, 214] width 650 height 123
click at [1100, 249] on textarea "I’m a Senior Front-End Engineer with 10 years of experience, having delivered e…" at bounding box center [922, 214] width 650 height 123
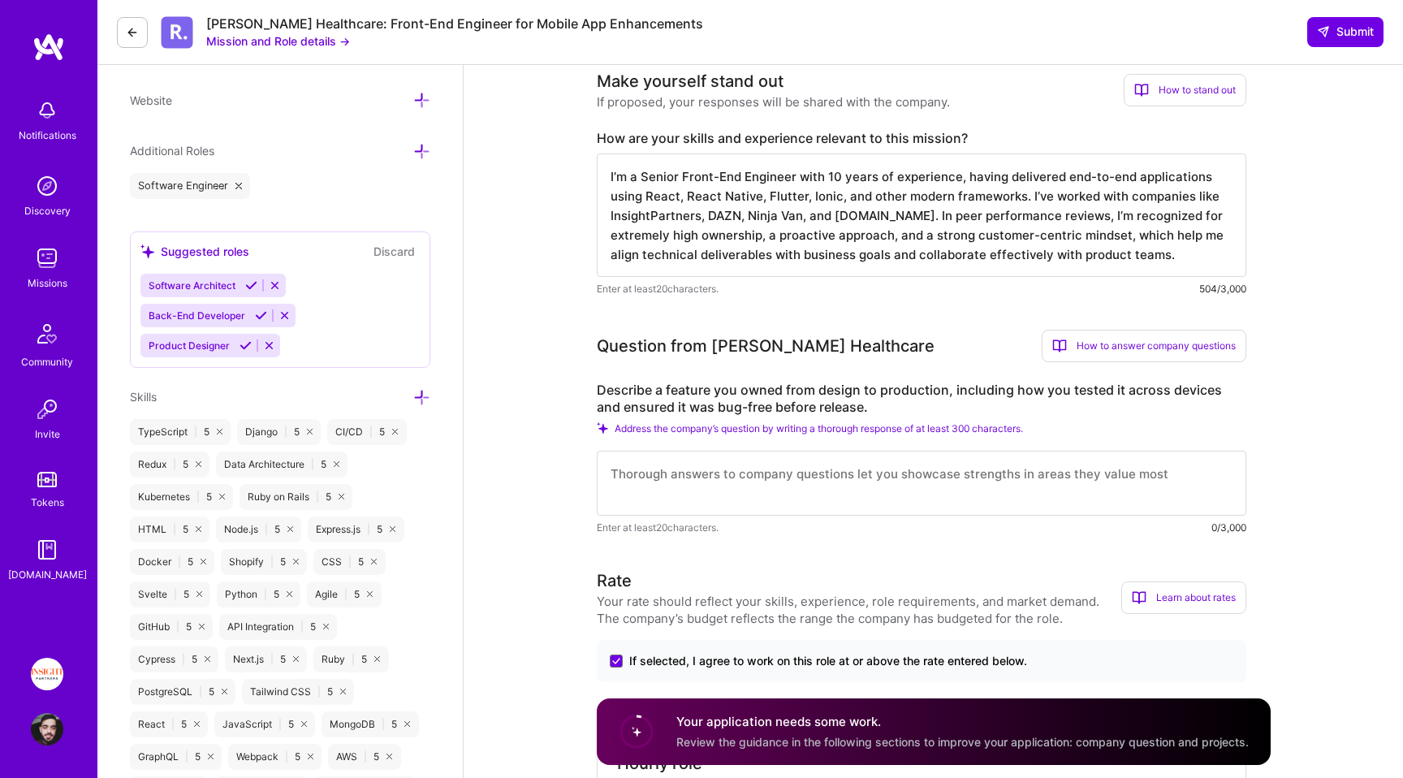
click at [1100, 249] on textarea "I’m a Senior Front-End Engineer with 10 years of experience, having delivered e…" at bounding box center [922, 214] width 650 height 123
type textarea "I’m a Senior Front-End Engineer with 10 years of experience, having delivered e…"
click at [1032, 289] on div "Enter at least 20 characters. 504/3,000" at bounding box center [922, 288] width 650 height 17
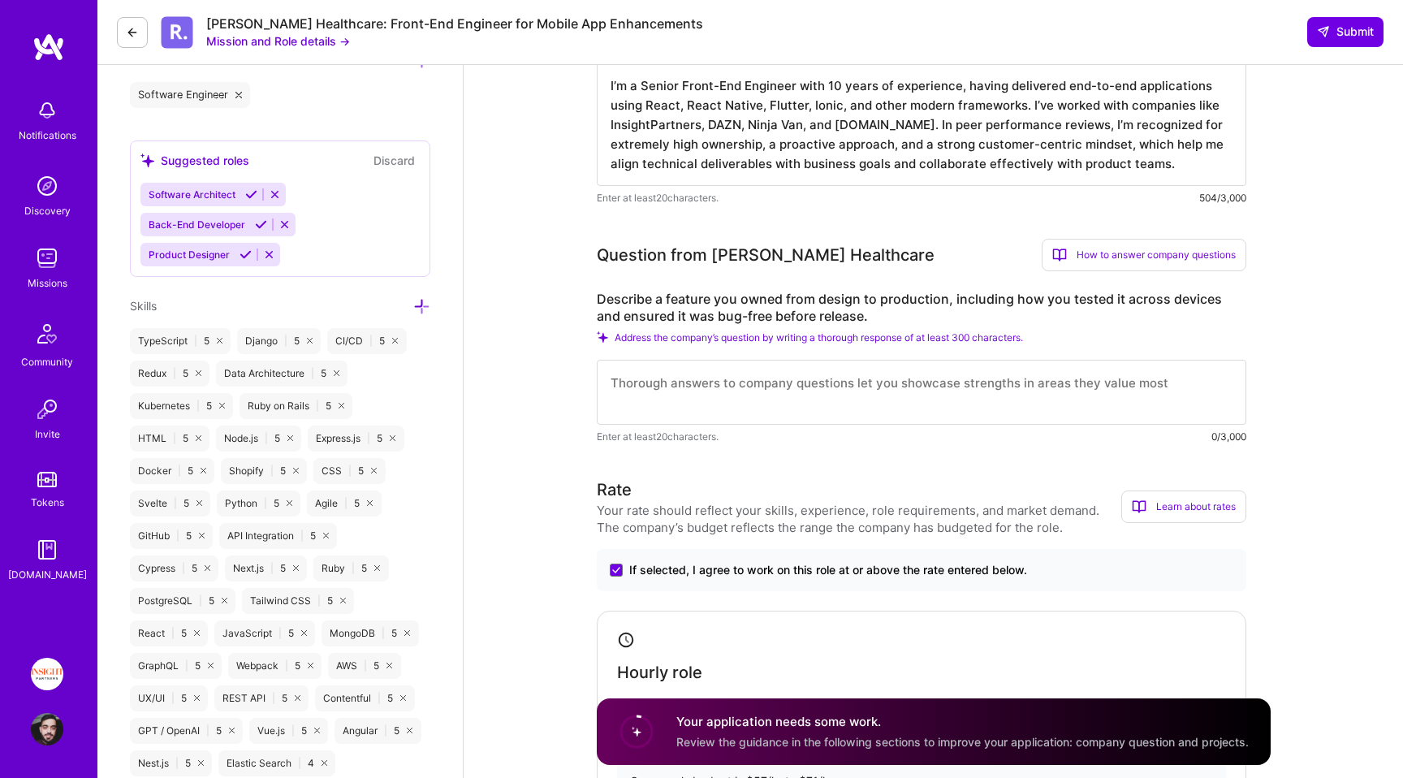
click at [744, 241] on div "Question from [PERSON_NAME] Healthcare How to answer company questions Masterin…" at bounding box center [922, 255] width 650 height 32
click at [823, 251] on div "Question from [PERSON_NAME] Healthcare" at bounding box center [766, 255] width 338 height 24
click at [832, 305] on label "Describe a feature you owned from design to production, including how you teste…" at bounding box center [922, 308] width 650 height 34
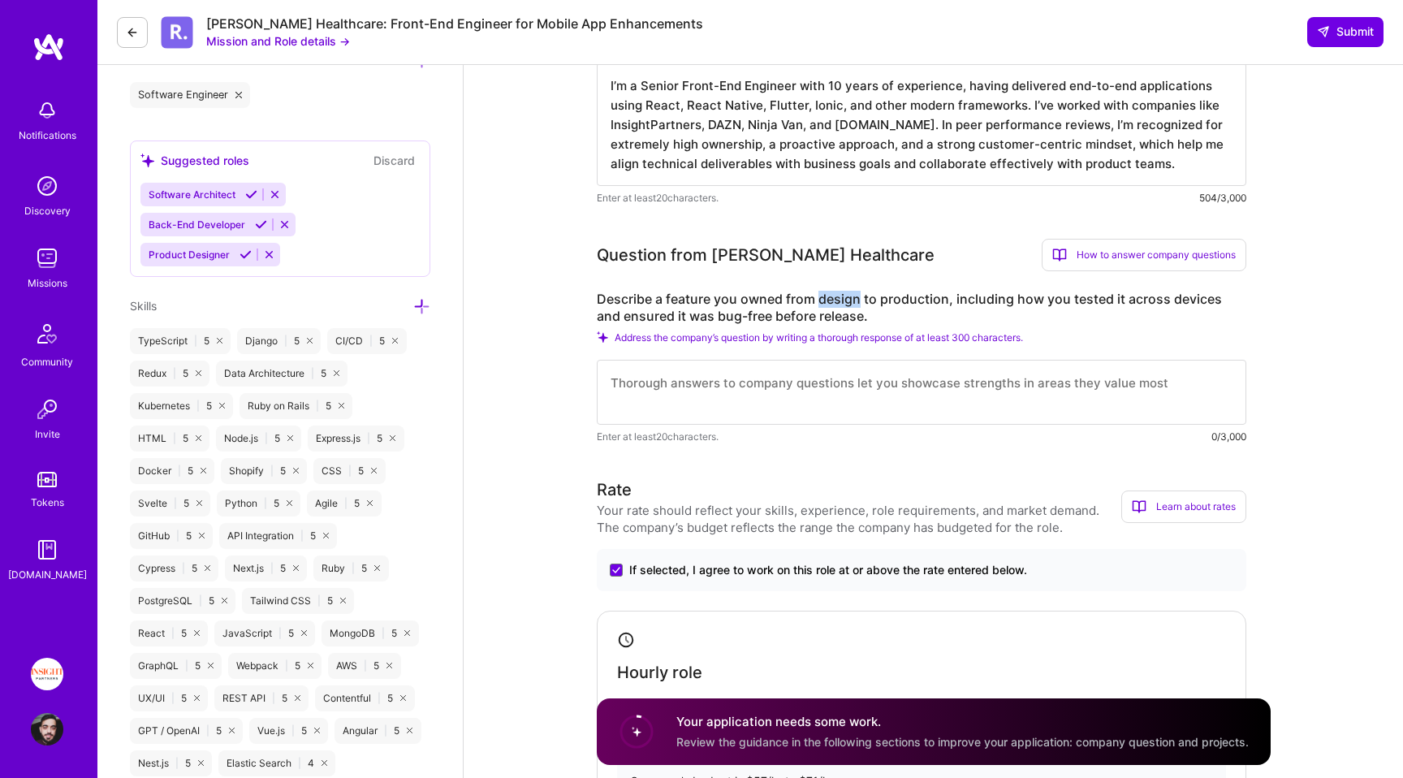
click at [832, 305] on label "Describe a feature you owned from design to production, including how you teste…" at bounding box center [922, 308] width 650 height 34
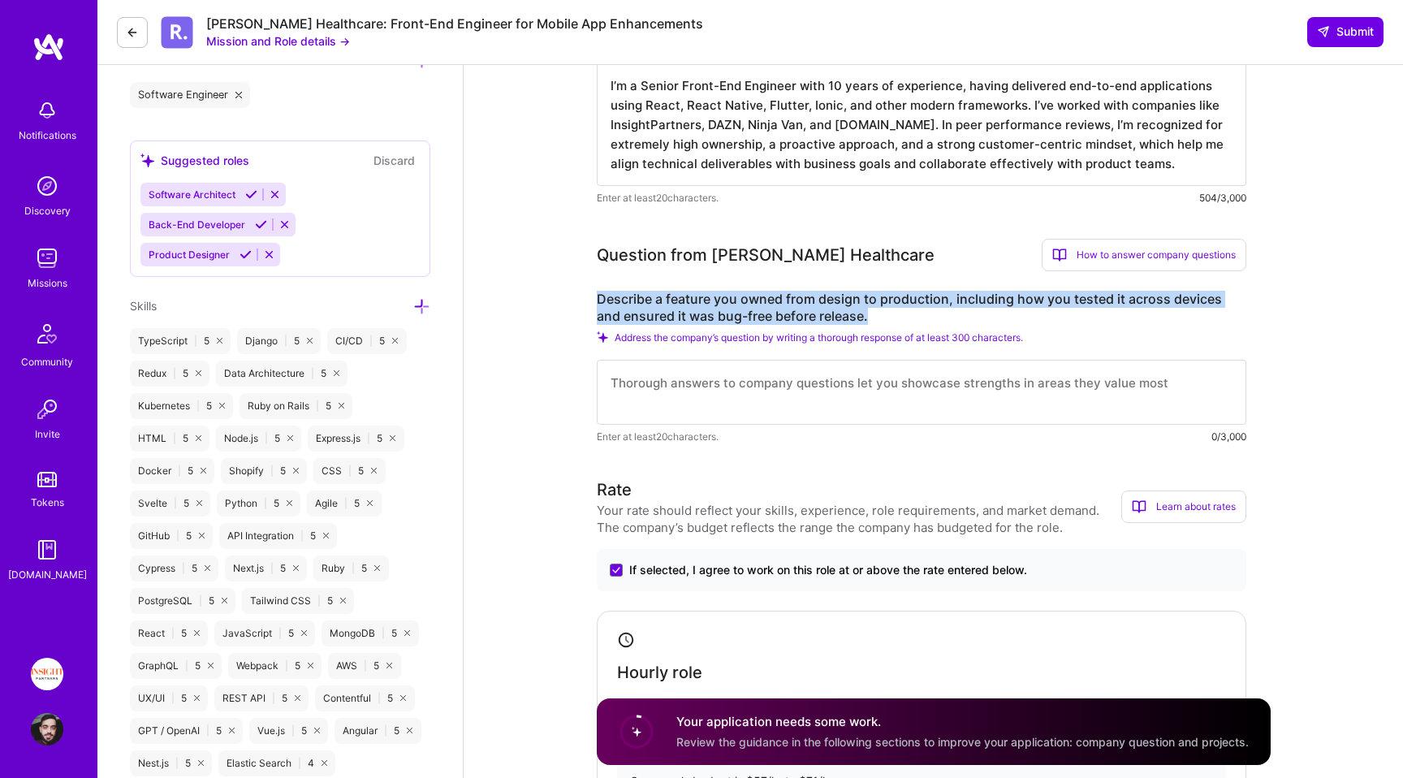
click at [832, 305] on label "Describe a feature you owned from design to production, including how you teste…" at bounding box center [922, 308] width 650 height 34
copy label "Describe a feature you owned from design to production, including how you teste…"
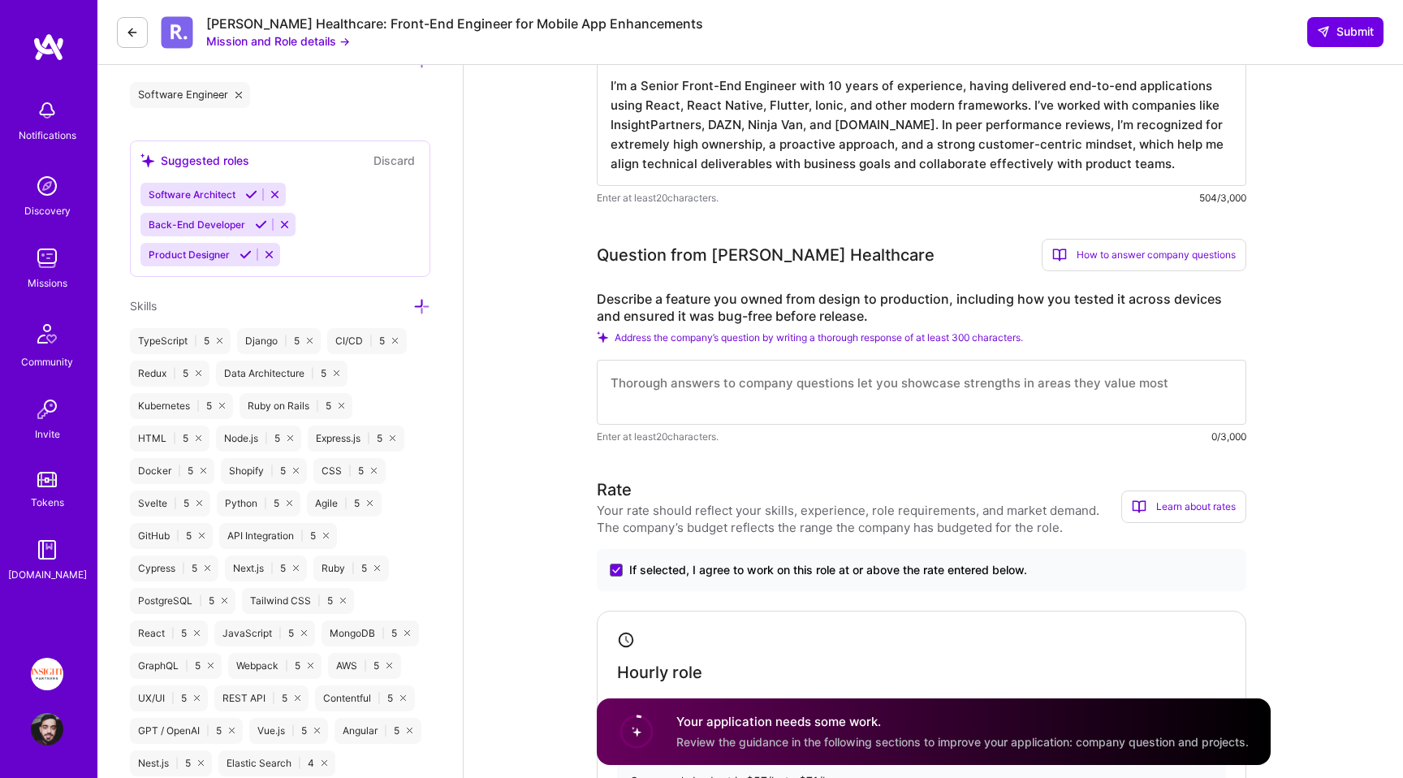
click at [893, 321] on label "Describe a feature you owned from design to production, including how you teste…" at bounding box center [922, 308] width 650 height 34
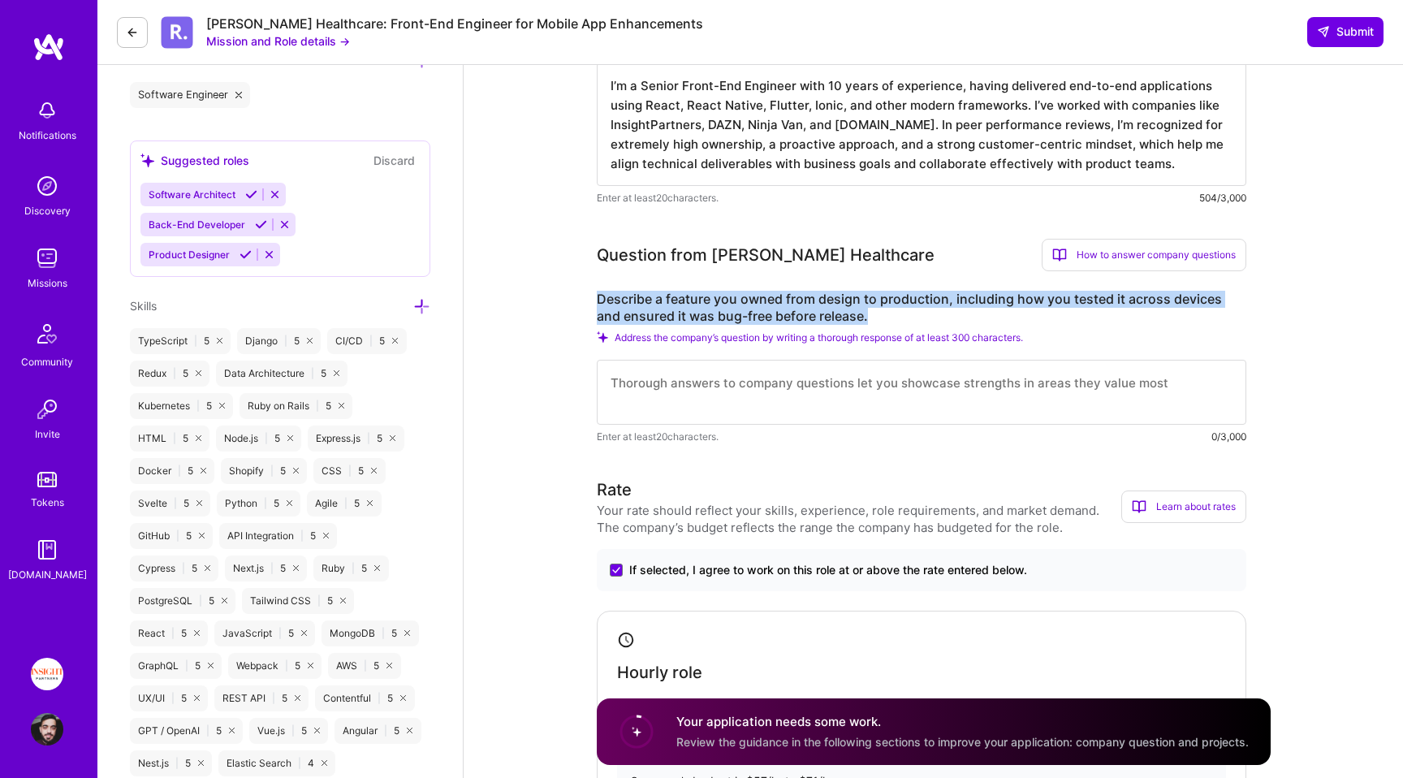
drag, startPoint x: 900, startPoint y: 321, endPoint x: 821, endPoint y: 306, distance: 80.1
click at [821, 306] on label "Describe a feature you owned from design to production, including how you teste…" at bounding box center [922, 308] width 650 height 34
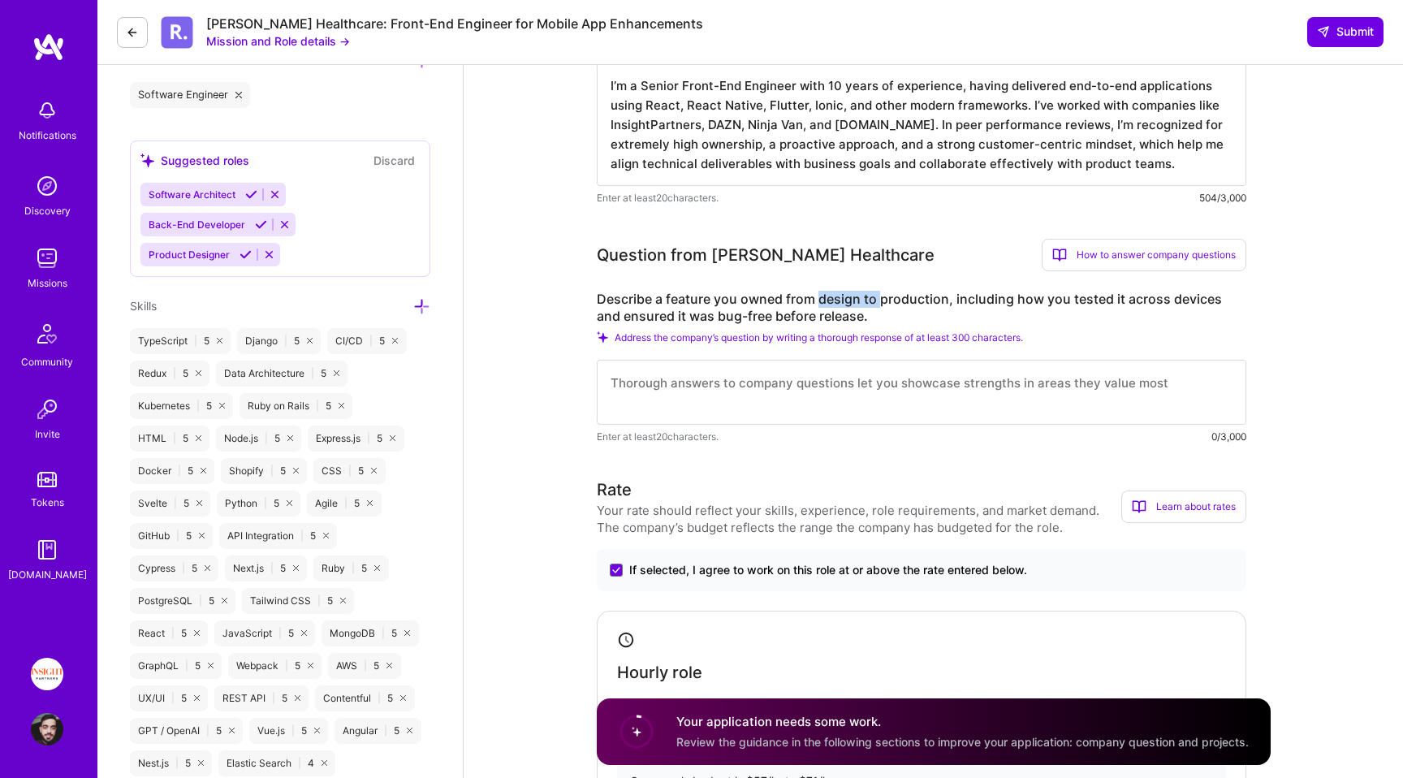
drag, startPoint x: 821, startPoint y: 306, endPoint x: 871, endPoint y: 305, distance: 50.4
click at [871, 305] on label "Describe a feature you owned from design to production, including how you teste…" at bounding box center [922, 308] width 650 height 34
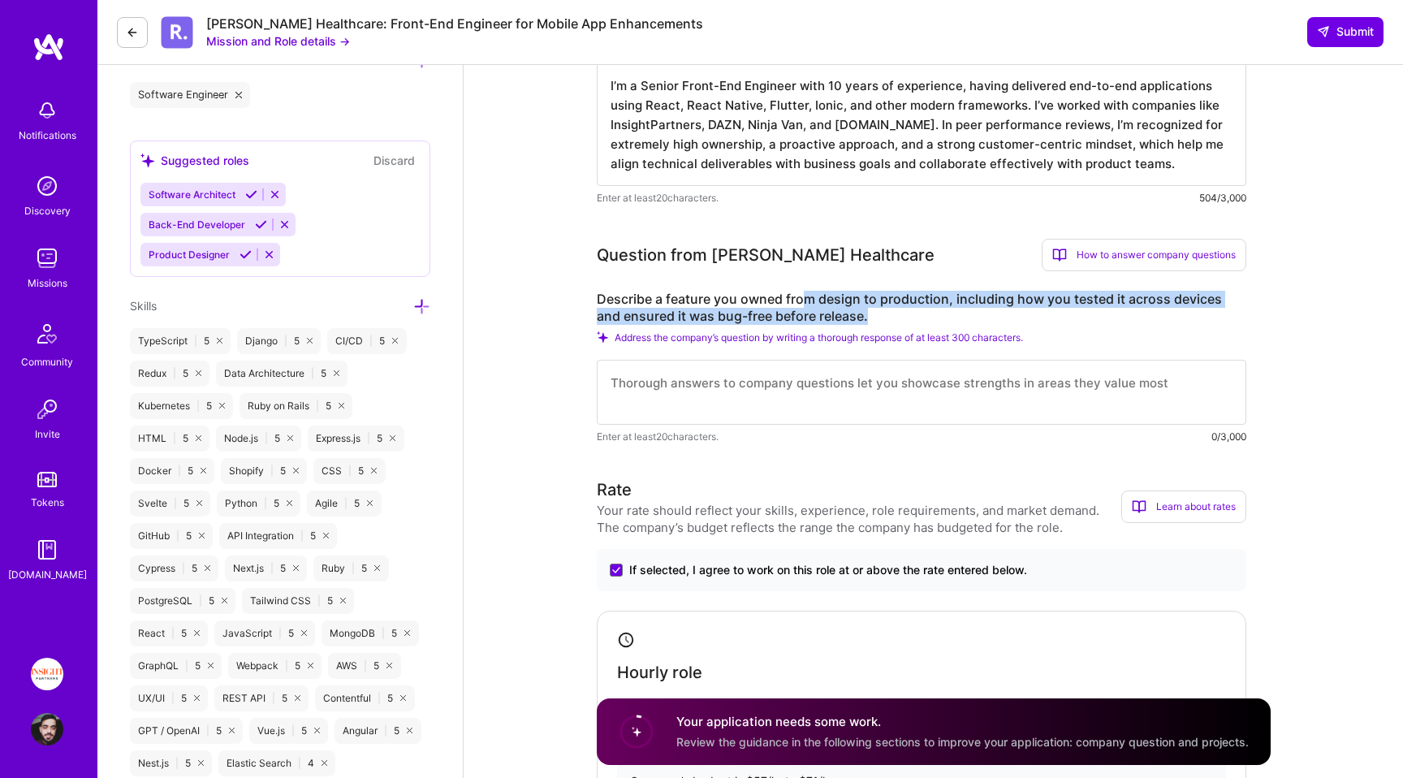
drag, startPoint x: 860, startPoint y: 314, endPoint x: 802, endPoint y: 304, distance: 58.6
click at [802, 304] on label "Describe a feature you owned from design to production, including how you teste…" at bounding box center [922, 308] width 650 height 34
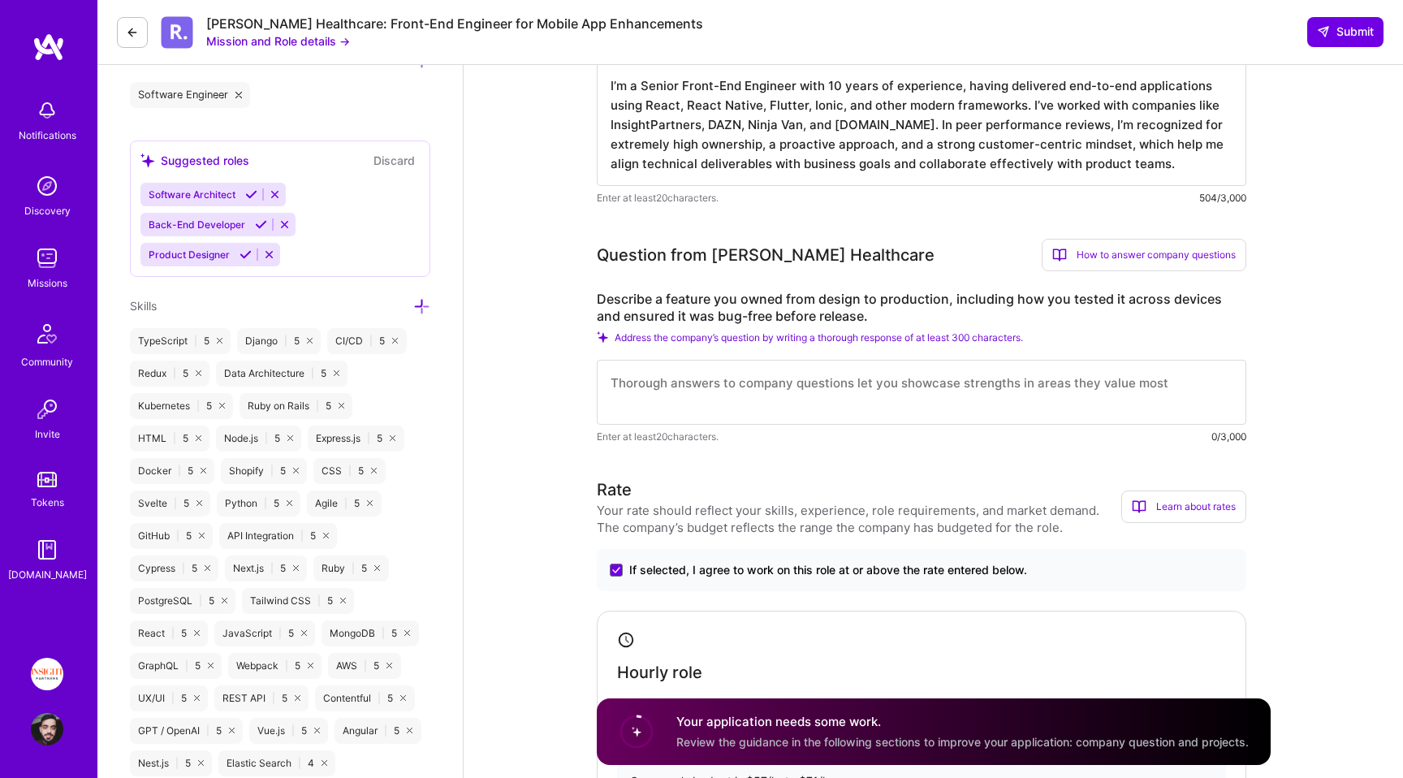
click at [680, 292] on label "Describe a feature you owned from design to production, including how you teste…" at bounding box center [922, 308] width 650 height 34
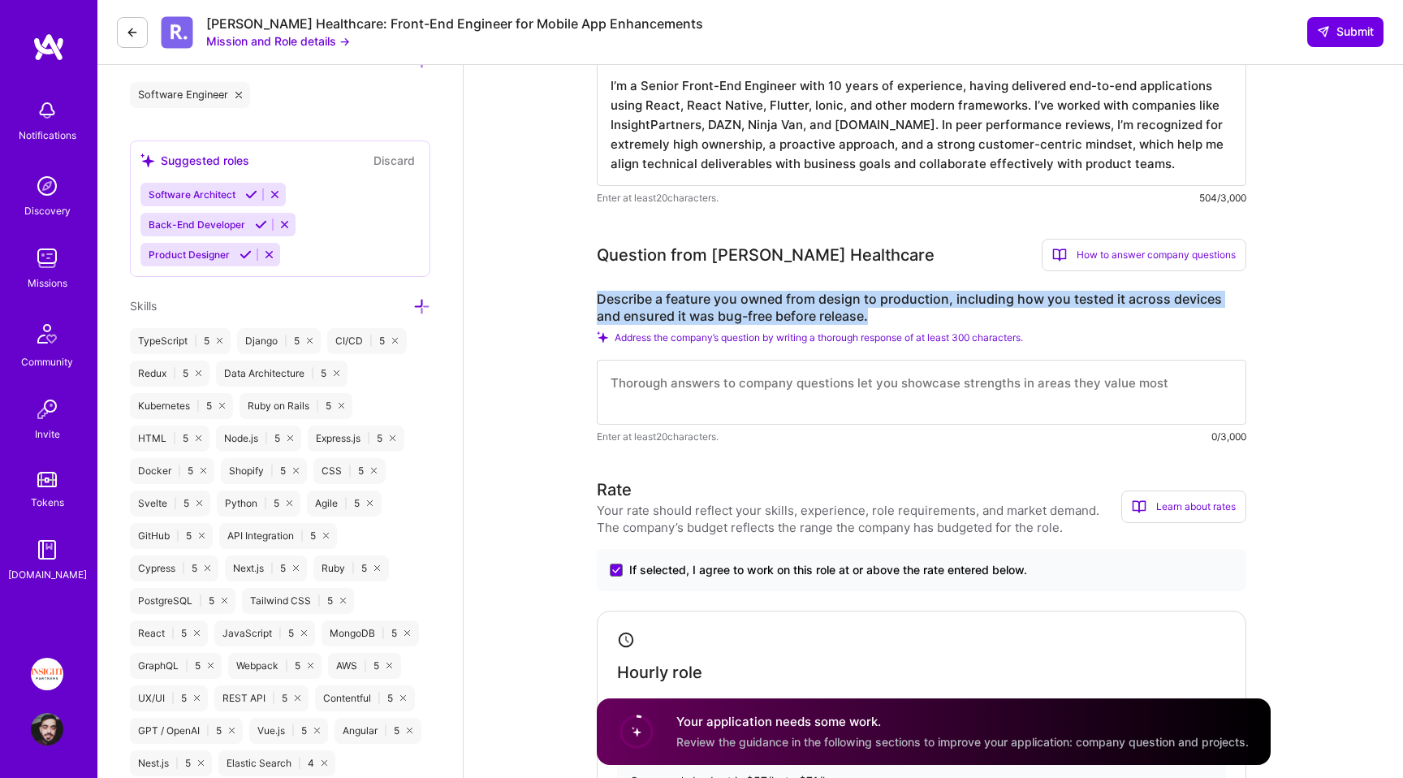
drag, startPoint x: 680, startPoint y: 292, endPoint x: 680, endPoint y: 270, distance: 21.9
click at [680, 270] on div "Question from [PERSON_NAME] Healthcare How to answer company questions Masterin…" at bounding box center [922, 342] width 650 height 206
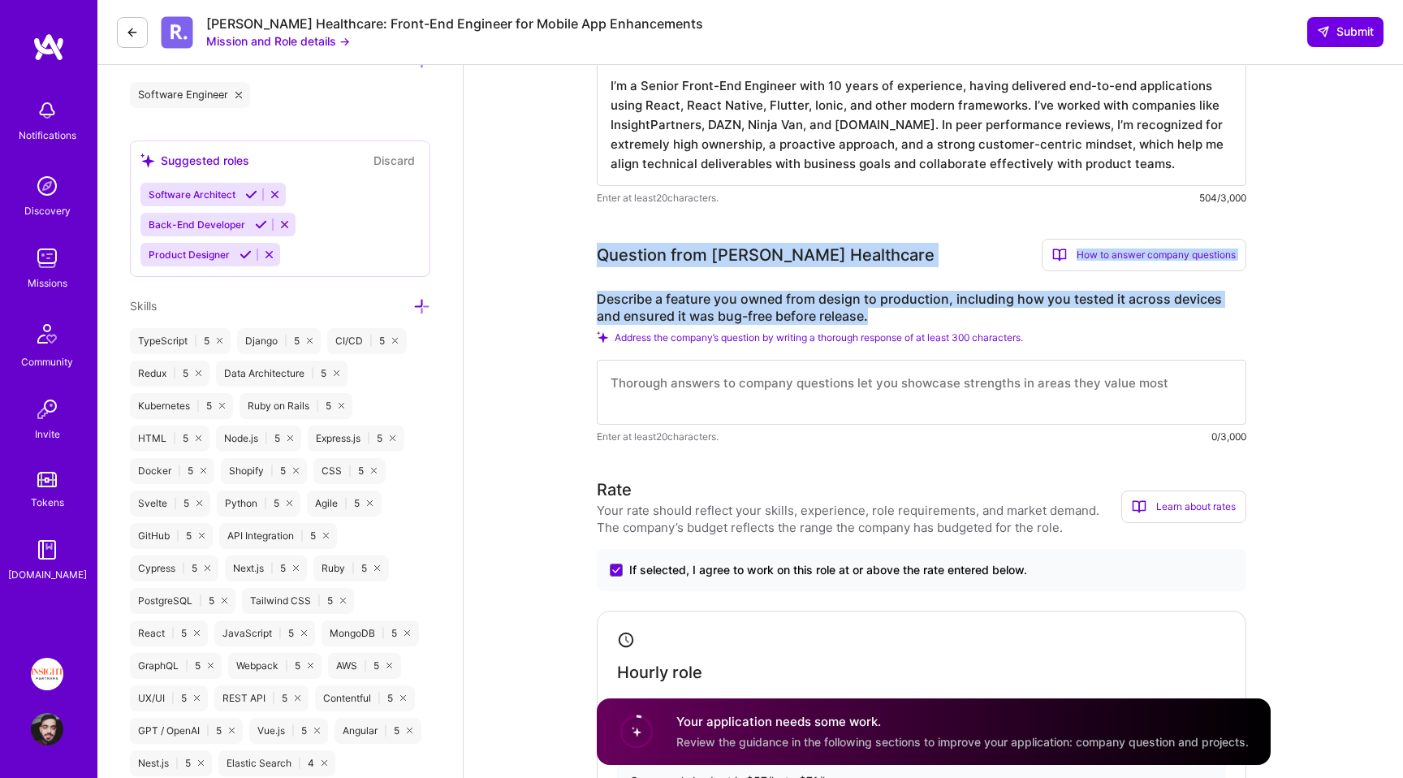
click at [680, 270] on div "Question from [PERSON_NAME] Healthcare How to answer company questions Masterin…" at bounding box center [922, 255] width 650 height 32
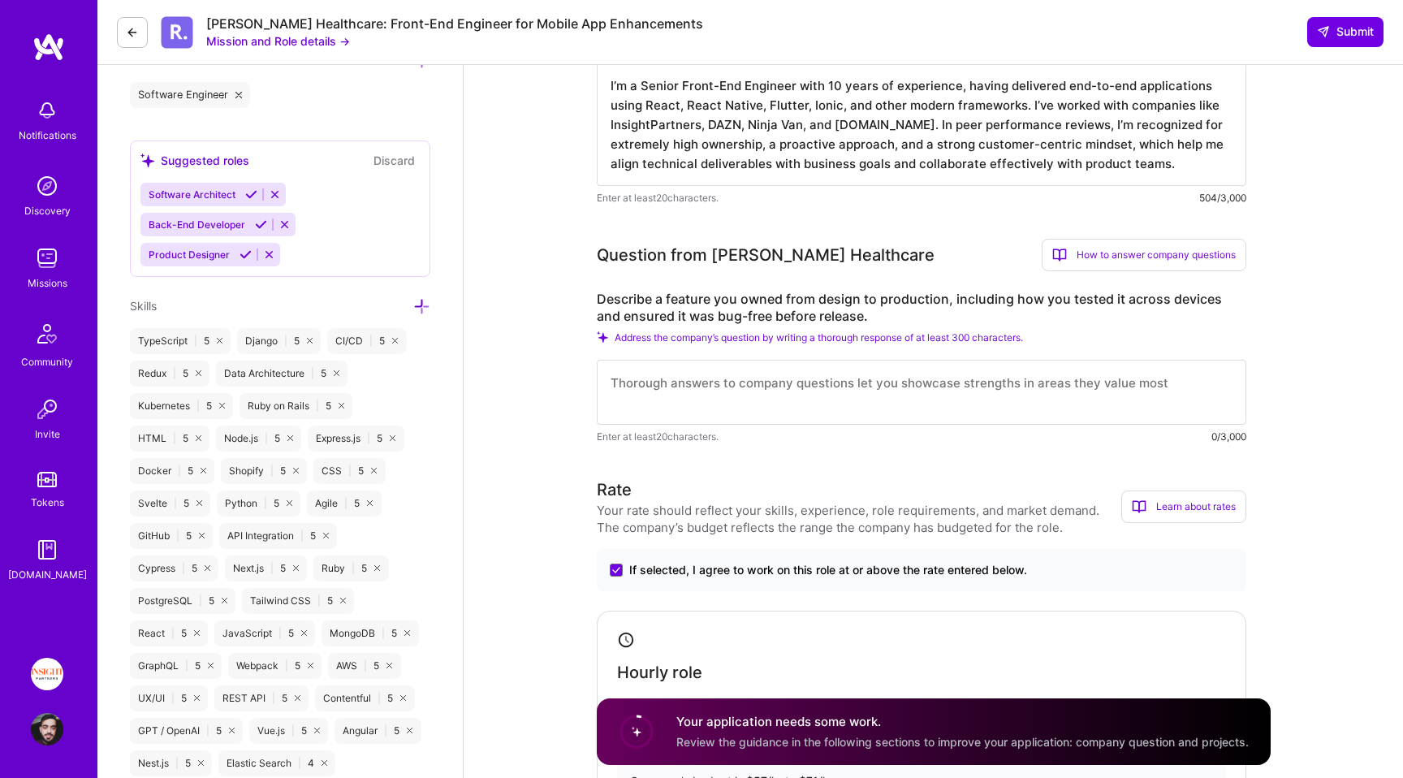
click at [793, 310] on label "Describe a feature you owned from design to production, including how you teste…" at bounding box center [922, 308] width 650 height 34
click at [794, 294] on label "Describe a feature you owned from design to production, including how you teste…" at bounding box center [922, 308] width 650 height 34
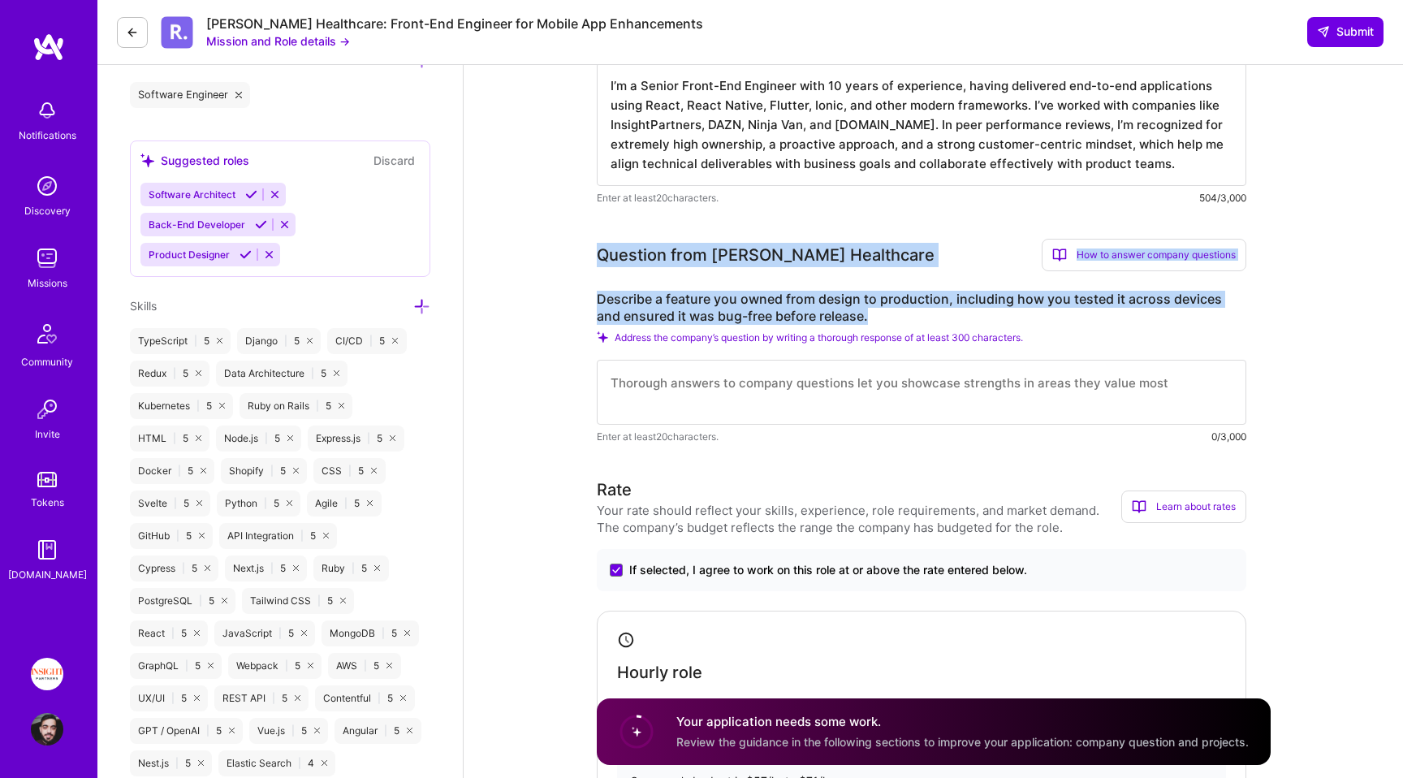
drag, startPoint x: 794, startPoint y: 294, endPoint x: 793, endPoint y: 270, distance: 24.4
click at [793, 270] on div "Question from [PERSON_NAME] Healthcare How to answer company questions Masterin…" at bounding box center [922, 342] width 650 height 206
click at [793, 270] on div "Question from [PERSON_NAME] Healthcare How to answer company questions Masterin…" at bounding box center [922, 255] width 650 height 32
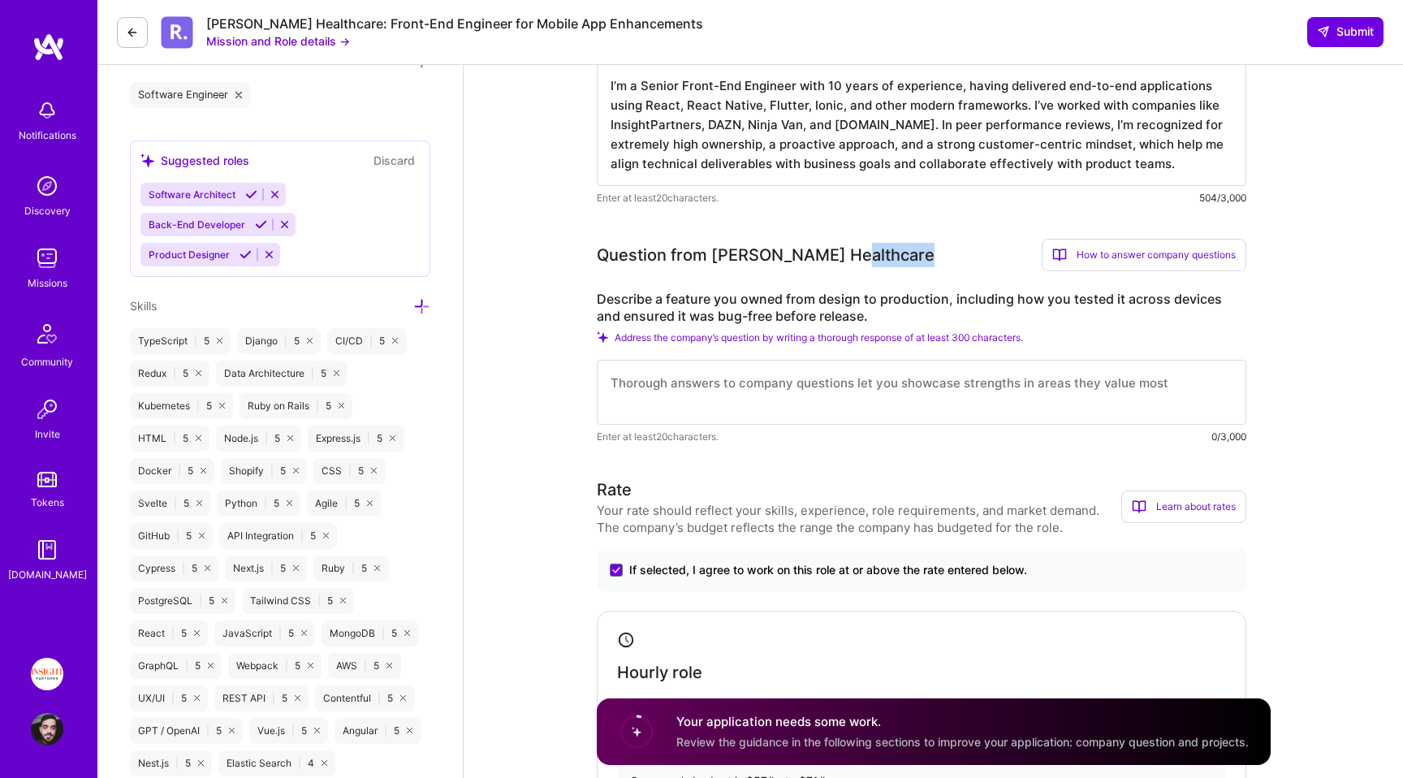
click at [793, 270] on div "Question from [PERSON_NAME] Healthcare How to answer company questions Masterin…" at bounding box center [922, 255] width 650 height 32
click at [829, 301] on label "Describe a feature you owned from design to production, including how you teste…" at bounding box center [922, 308] width 650 height 34
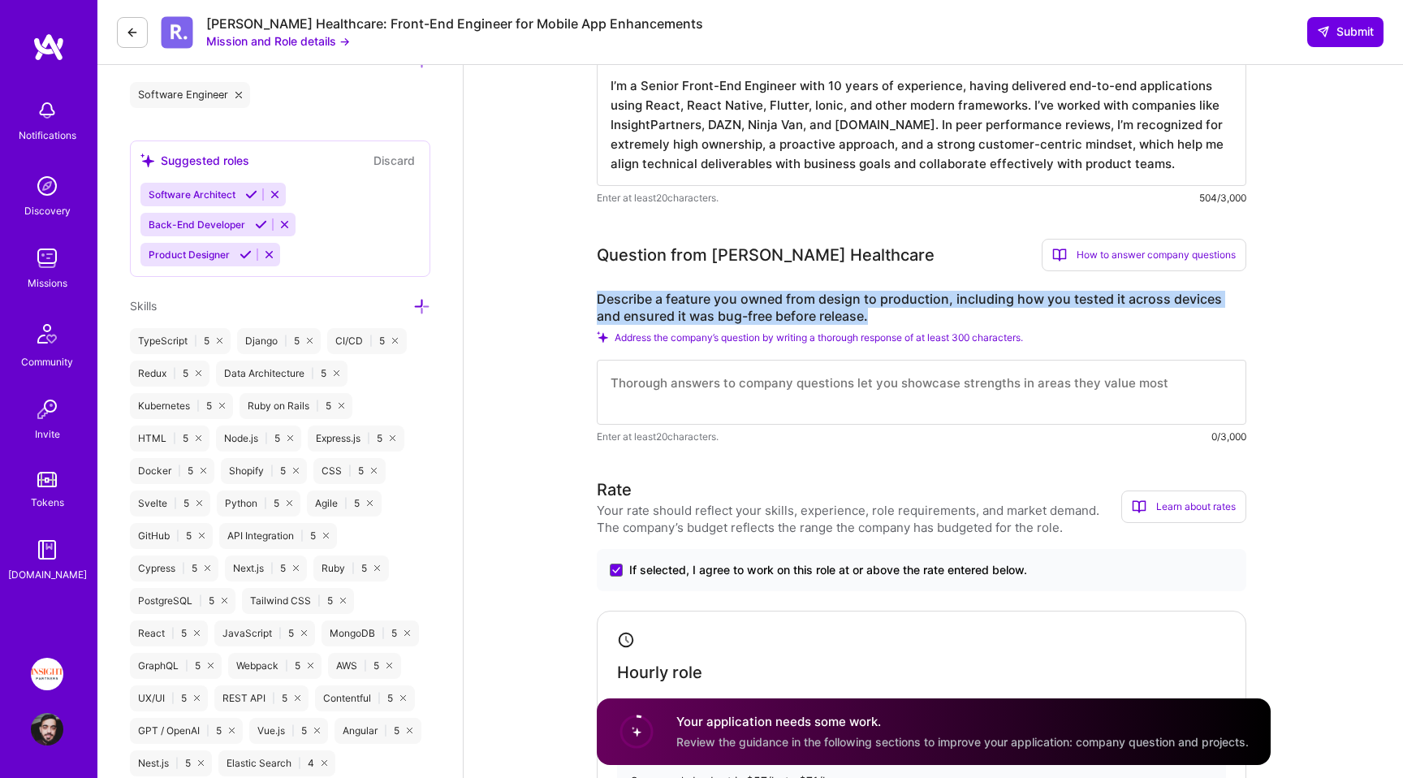
click at [829, 301] on label "Describe a feature you owned from design to production, including how you teste…" at bounding box center [922, 308] width 650 height 34
click at [843, 303] on label "Describe a feature you owned from design to production, including how you teste…" at bounding box center [922, 308] width 650 height 34
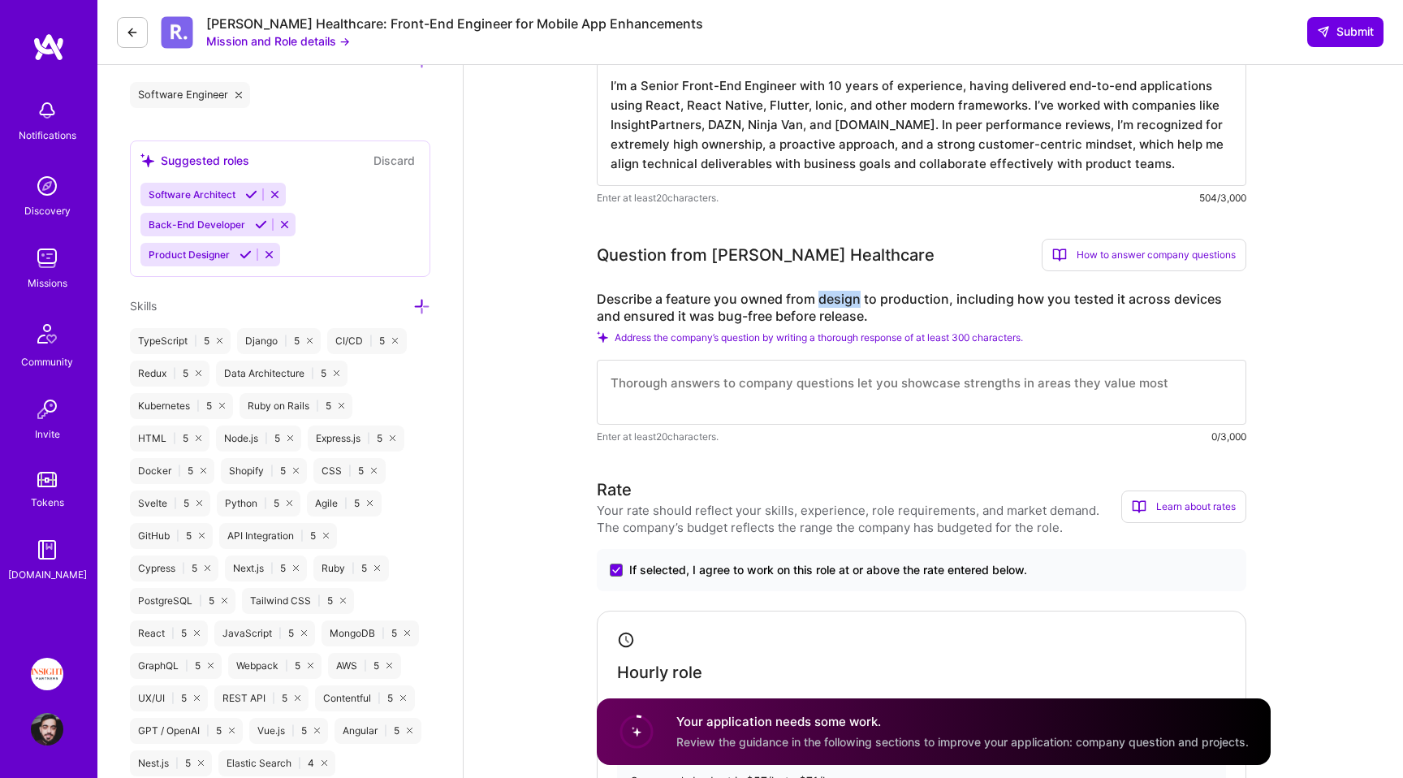
click at [843, 303] on label "Describe a feature you owned from design to production, including how you teste…" at bounding box center [922, 308] width 650 height 34
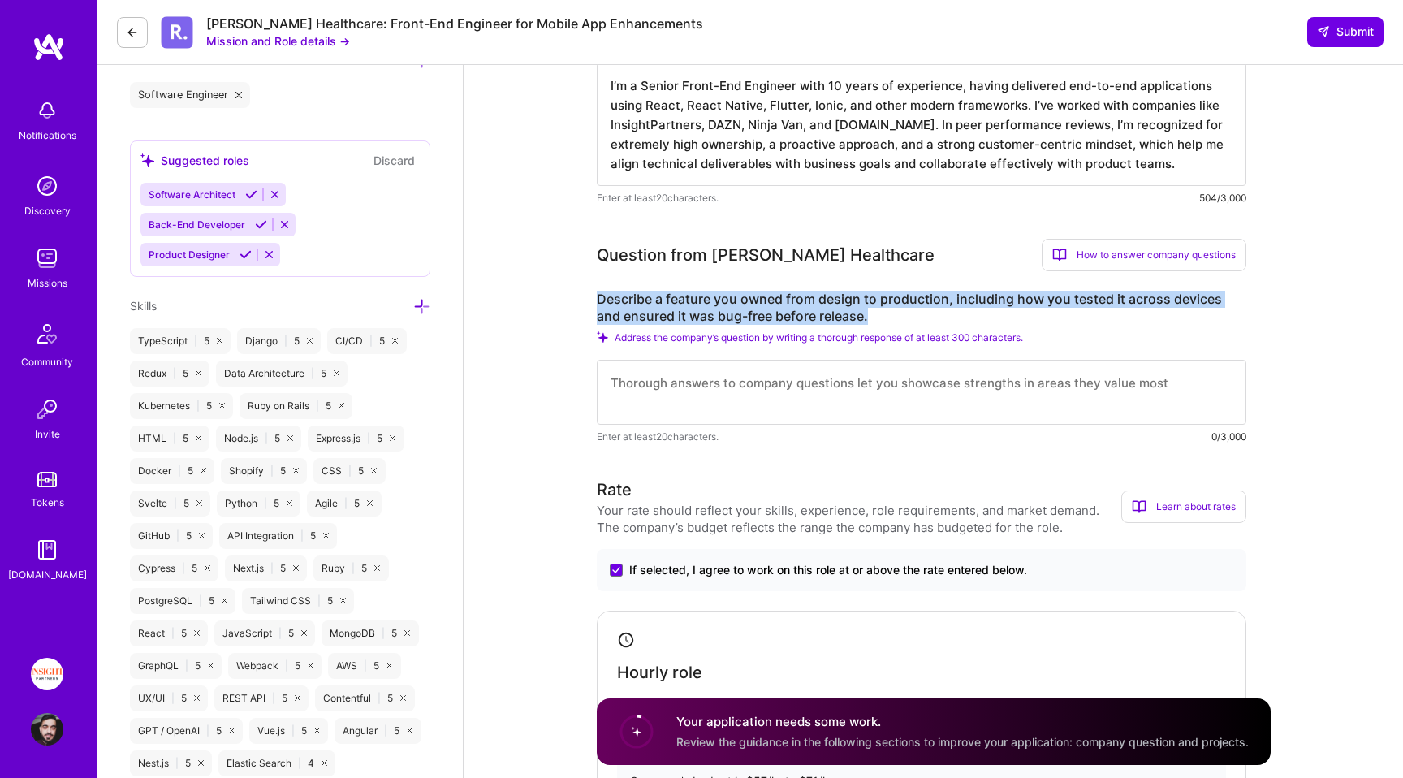
click at [843, 303] on label "Describe a feature you owned from design to production, including how you teste…" at bounding box center [922, 308] width 650 height 34
click at [848, 307] on label "Describe a feature you owned from design to production, including how you teste…" at bounding box center [922, 308] width 650 height 34
drag, startPoint x: 866, startPoint y: 322, endPoint x: 707, endPoint y: 299, distance: 160.8
click at [707, 299] on label "Describe a feature you owned from design to production, including how you teste…" at bounding box center [922, 308] width 650 height 34
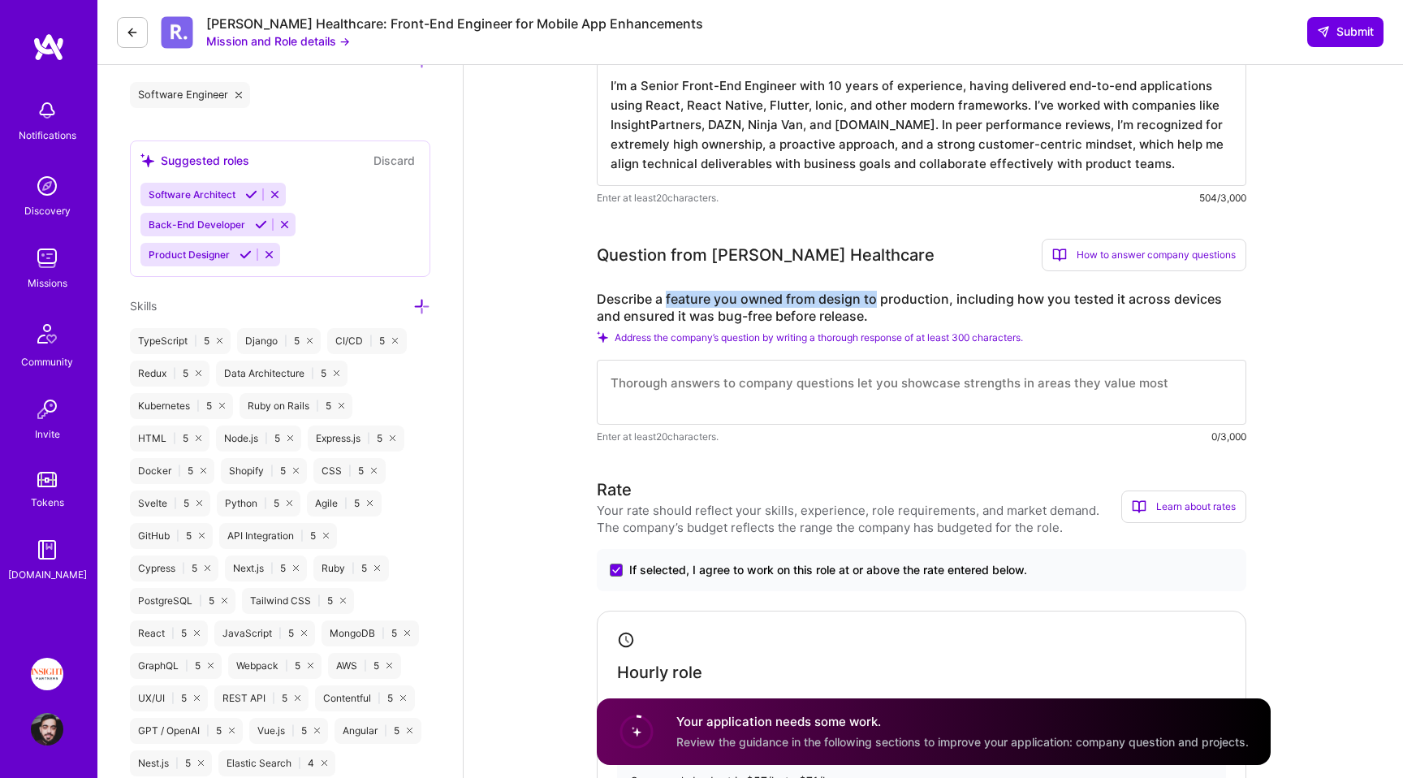
drag, startPoint x: 707, startPoint y: 299, endPoint x: 870, endPoint y: 299, distance: 163.2
click at [870, 299] on label "Describe a feature you owned from design to production, including how you teste…" at bounding box center [922, 308] width 650 height 34
click at [870, 298] on label "Describe a feature you owned from design to production, including how you teste…" at bounding box center [922, 308] width 650 height 34
click at [916, 298] on label "Describe a feature you owned from design to production, including how you teste…" at bounding box center [922, 308] width 650 height 34
drag, startPoint x: 916, startPoint y: 298, endPoint x: 706, endPoint y: 295, distance: 210.4
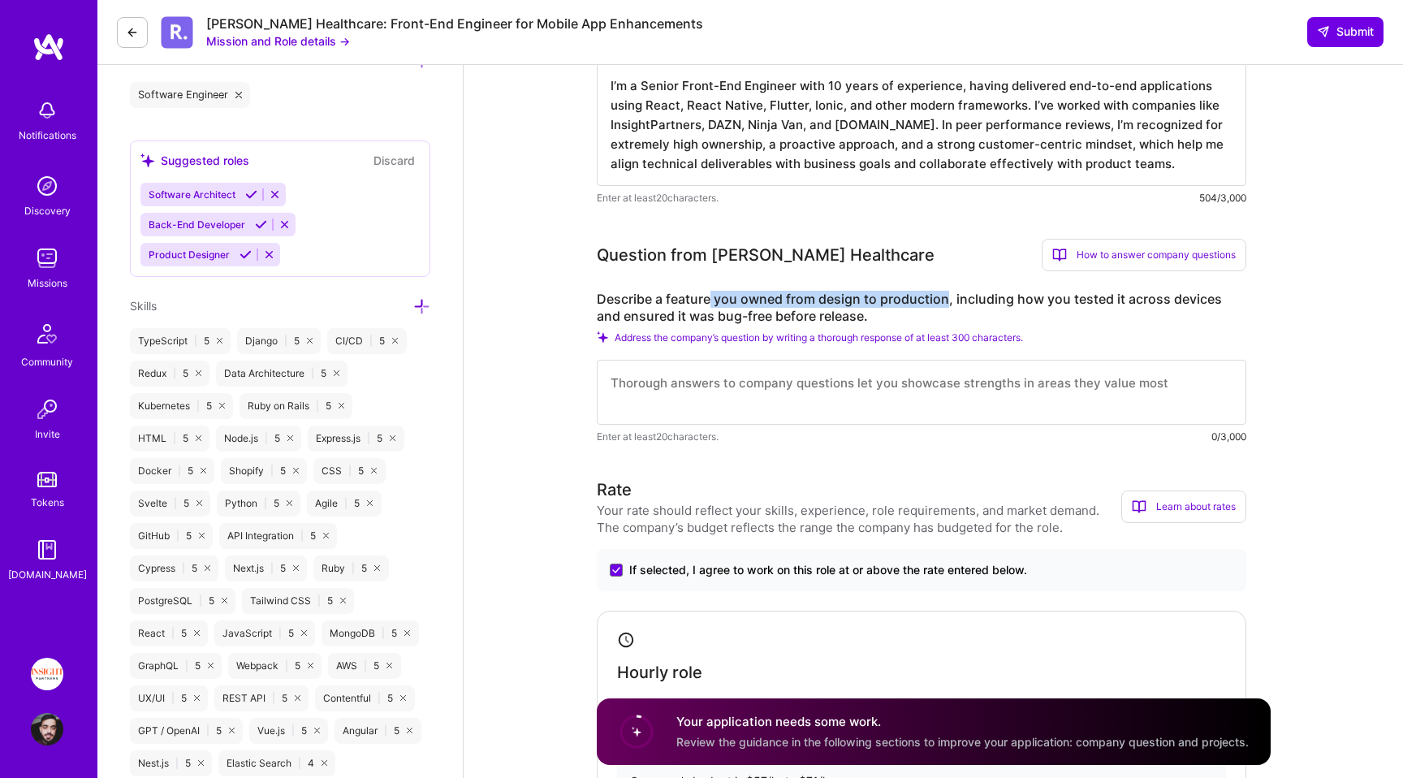
click at [706, 295] on label "Describe a feature you owned from design to production, including how you teste…" at bounding box center [922, 308] width 650 height 34
drag, startPoint x: 706, startPoint y: 295, endPoint x: 887, endPoint y: 301, distance: 181.2
click at [886, 301] on label "Describe a feature you owned from design to production, including how you teste…" at bounding box center [922, 308] width 650 height 34
click at [872, 309] on label "Describe a feature you owned from design to production, including how you teste…" at bounding box center [922, 308] width 650 height 34
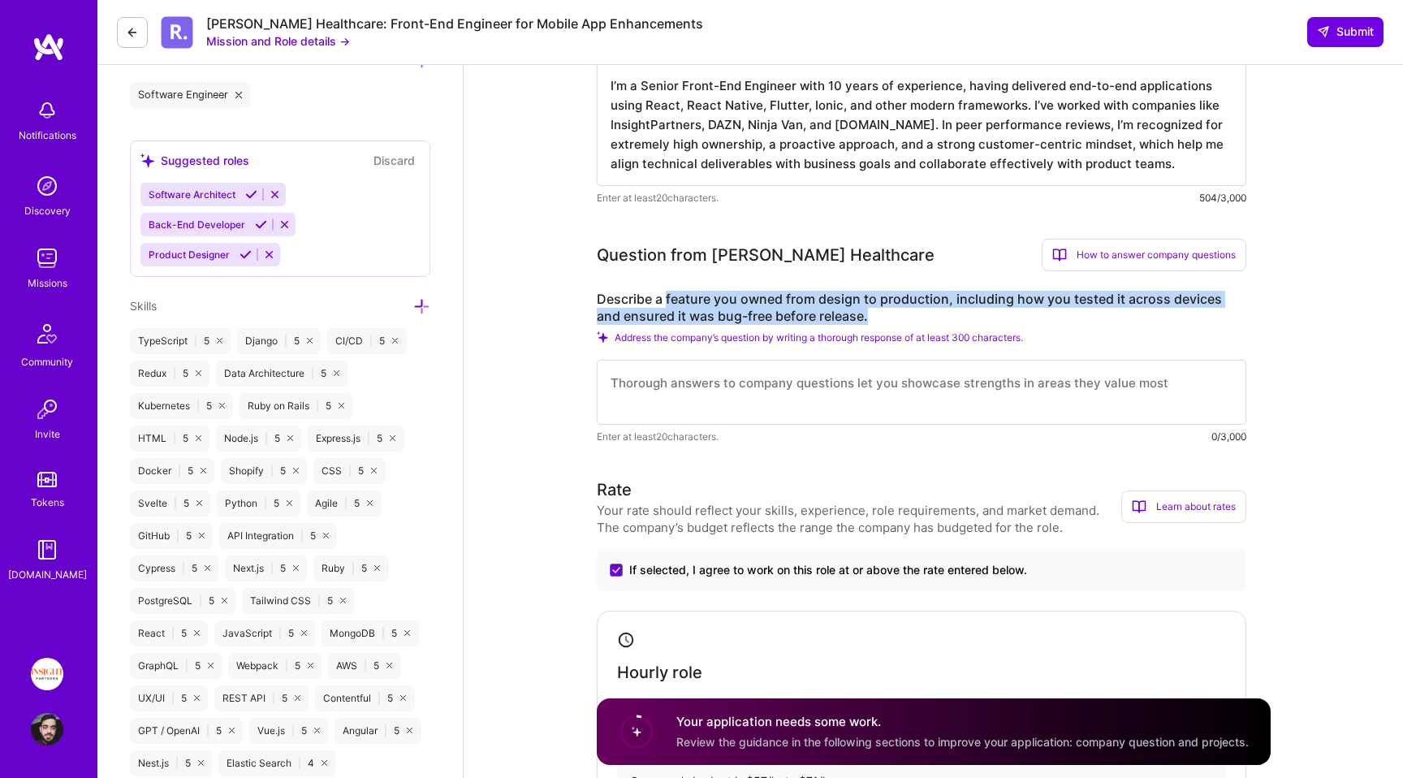
drag, startPoint x: 872, startPoint y: 309, endPoint x: 701, endPoint y: 305, distance: 171.4
click at [701, 305] on label "Describe a feature you owned from design to production, including how you teste…" at bounding box center [922, 308] width 650 height 34
drag, startPoint x: 701, startPoint y: 305, endPoint x: 769, endPoint y: 319, distance: 69.6
click at [768, 319] on label "Describe a feature you owned from design to production, including how you teste…" at bounding box center [922, 308] width 650 height 34
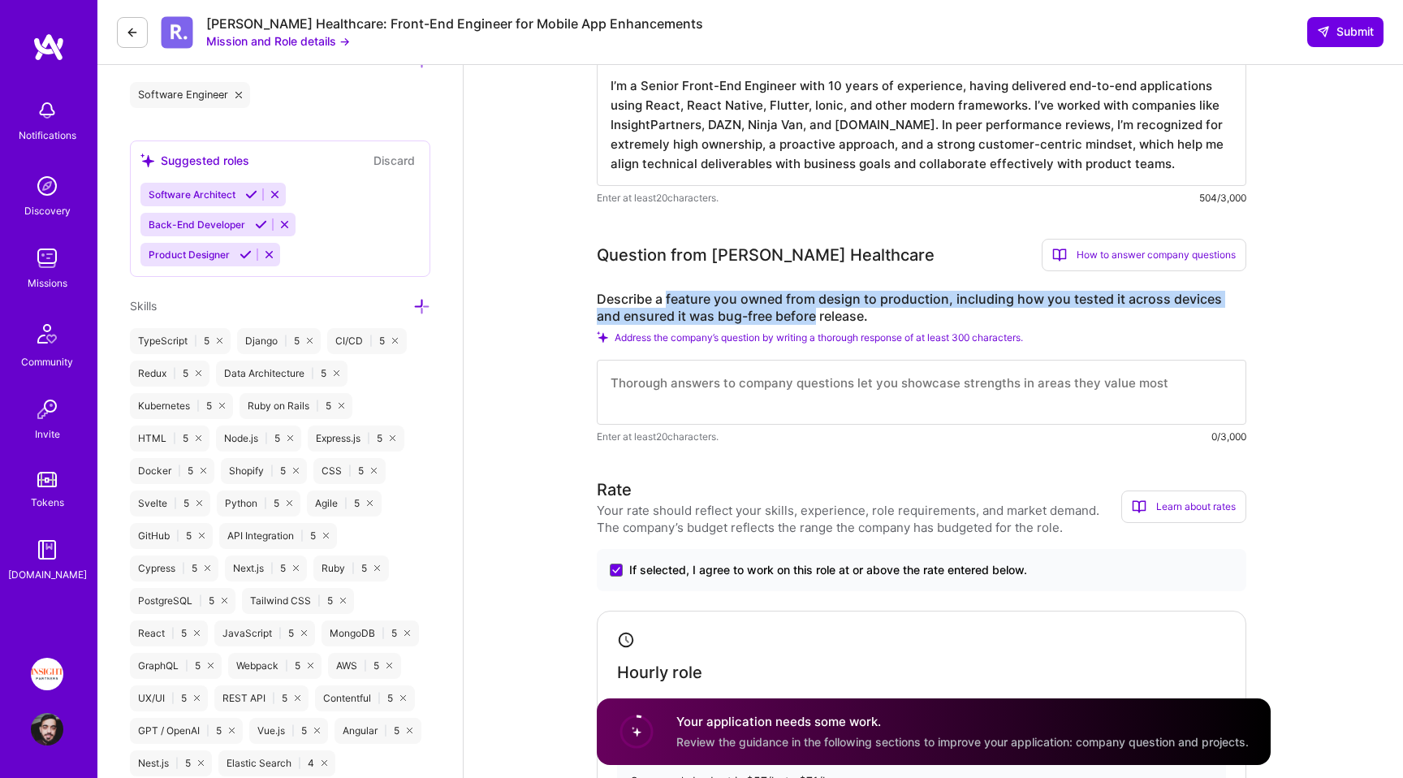
click at [769, 319] on label "Describe a feature you owned from design to production, including how you teste…" at bounding box center [922, 308] width 650 height 34
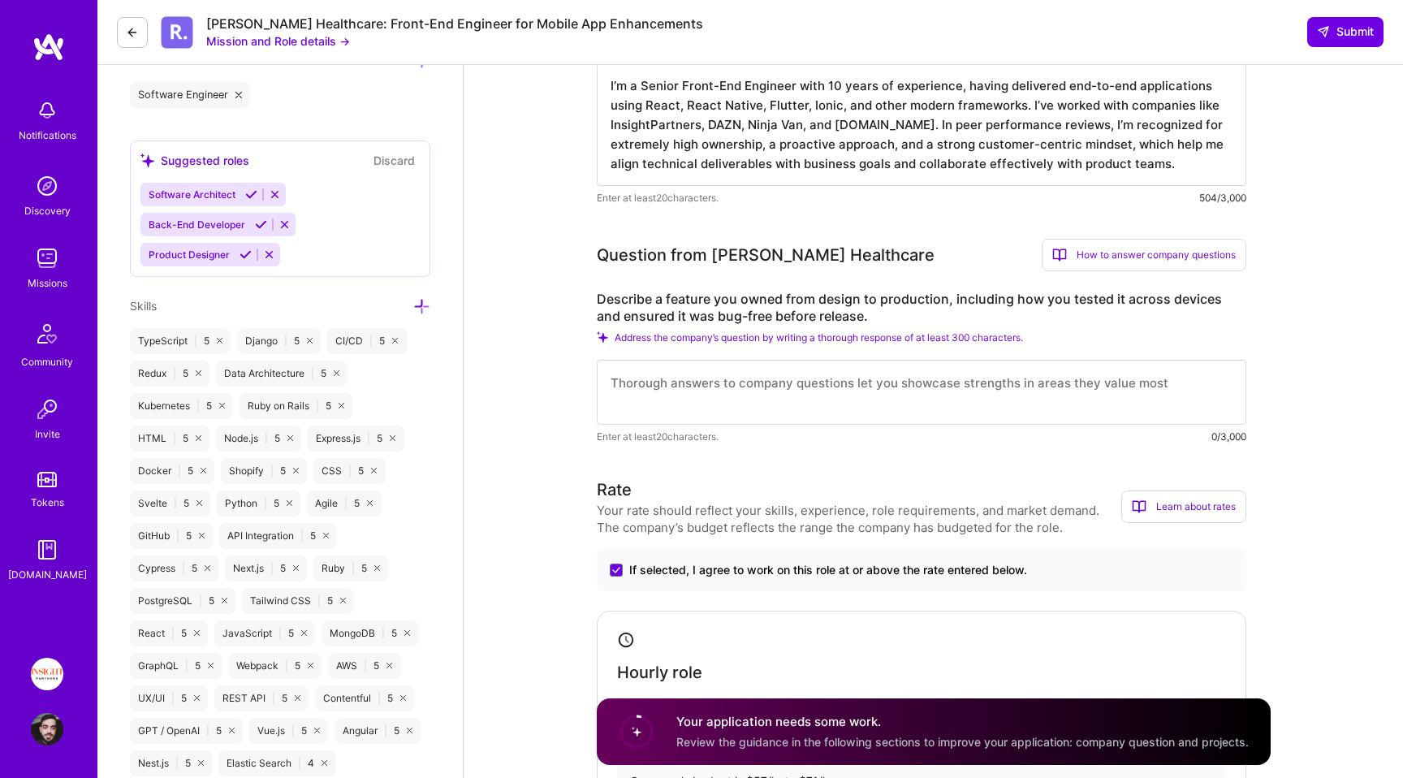
click at [749, 367] on textarea at bounding box center [922, 392] width 650 height 65
click at [745, 382] on textarea at bounding box center [922, 392] width 650 height 65
paste textarea "I led the design and implementation of a chatbot for our internal sourcing tool…"
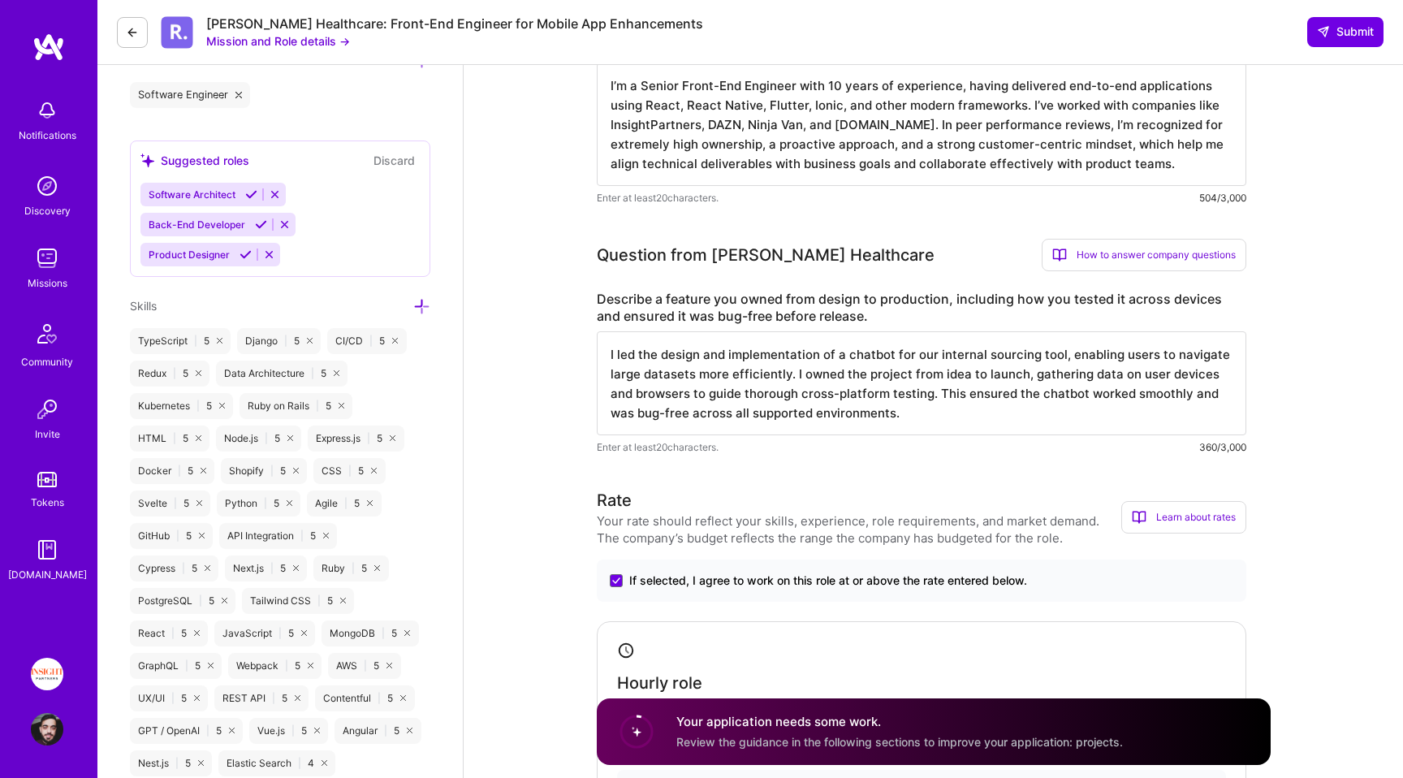
click at [863, 352] on textarea "I led the design and implementation of a chatbot for our internal sourcing tool…" at bounding box center [922, 383] width 650 height 104
click at [1035, 401] on textarea "I led the design and implementation of a chatbot for our internal sourcing tool…" at bounding box center [922, 383] width 650 height 104
click at [1010, 411] on textarea "I led the design and implementation of a chatbot for our internal sourcing tool…" at bounding box center [922, 383] width 650 height 104
drag, startPoint x: 1062, startPoint y: 353, endPoint x: 1049, endPoint y: 353, distance: 13.0
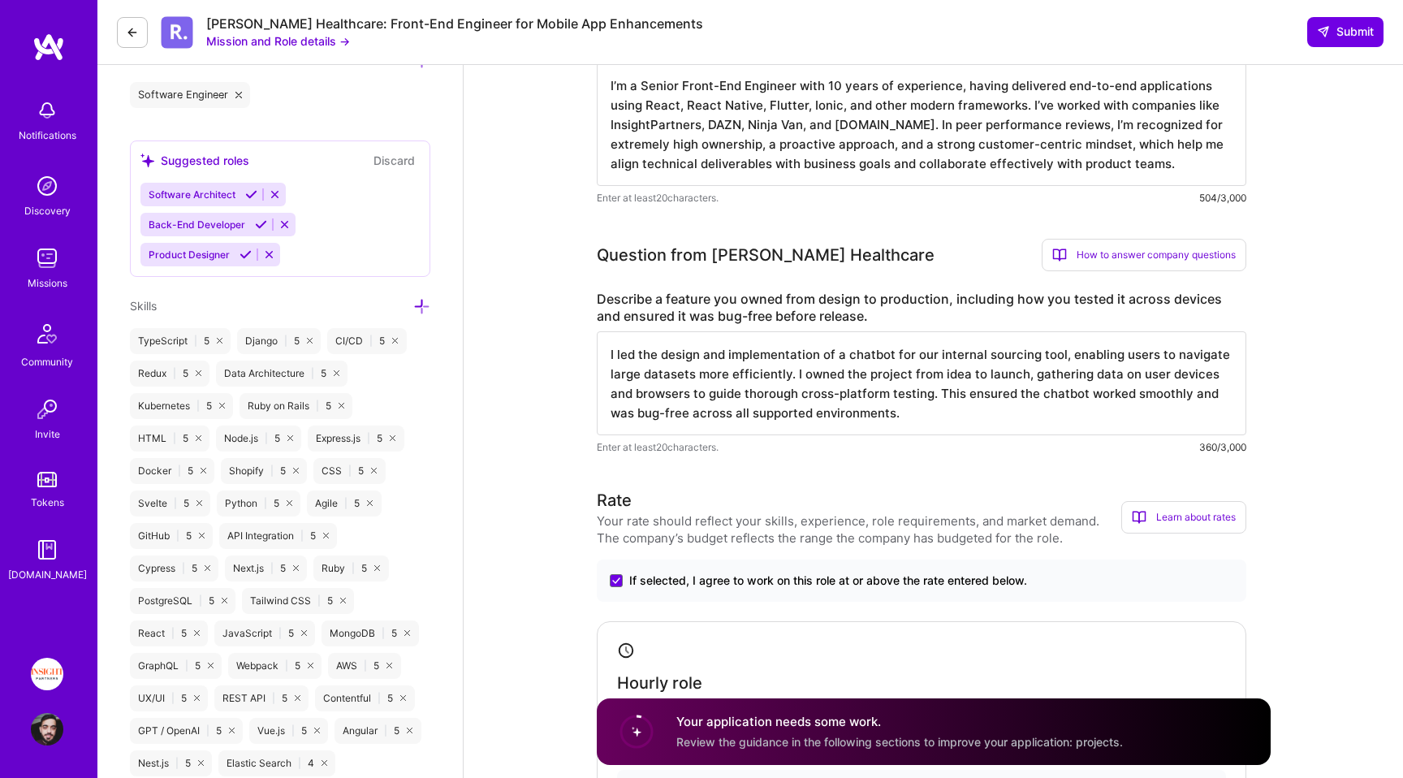
click at [1049, 353] on textarea "I led the design and implementation of a chatbot for our internal sourcing tool…" at bounding box center [922, 383] width 650 height 104
click at [1040, 391] on textarea "I led the design and implementation of a chatbot for our internal sourcing tool…" at bounding box center [922, 383] width 650 height 104
click at [1040, 399] on textarea "I led the design and implementation of a chatbot for our internal sourcing tool…" at bounding box center [922, 383] width 650 height 104
click at [1031, 407] on textarea "I led the design and implementation of a chatbot for our internal sourcing tool…" at bounding box center [922, 383] width 650 height 104
drag, startPoint x: 1006, startPoint y: 414, endPoint x: 801, endPoint y: 349, distance: 215.5
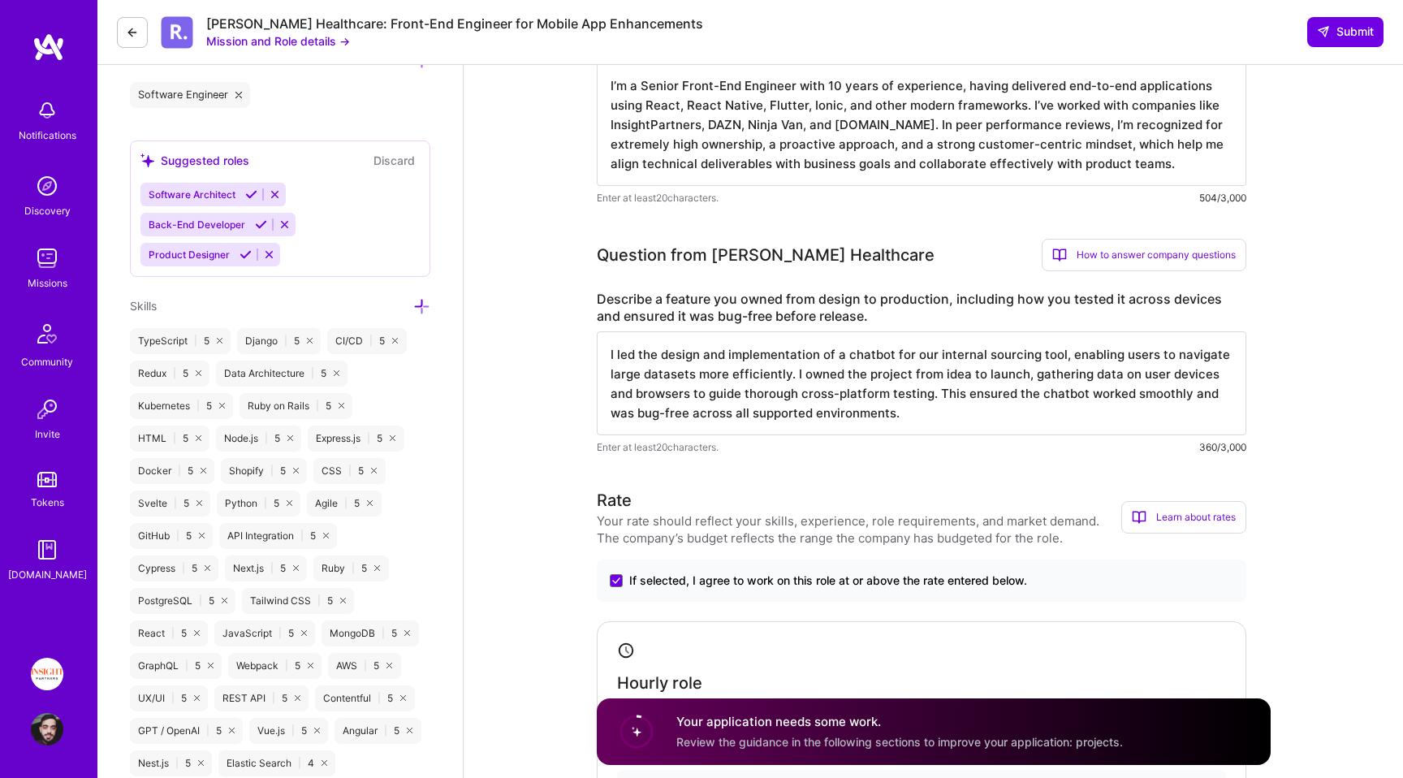
click at [801, 350] on textarea "I led the design and implementation of a chatbot for our internal sourcing tool…" at bounding box center [922, 383] width 650 height 104
click at [822, 365] on textarea "I led the design and implementation of a chatbot for our internal sourcing tool…" at bounding box center [922, 383] width 650 height 104
click at [957, 433] on textarea "I led the design and implementation of a chatbot for our internal sourcing tool…" at bounding box center [922, 383] width 650 height 104
drag, startPoint x: 967, startPoint y: 417, endPoint x: 933, endPoint y: 361, distance: 64.9
click at [933, 361] on textarea "I led the design and implementation of a chatbot for our internal sourcing tool…" at bounding box center [922, 383] width 650 height 104
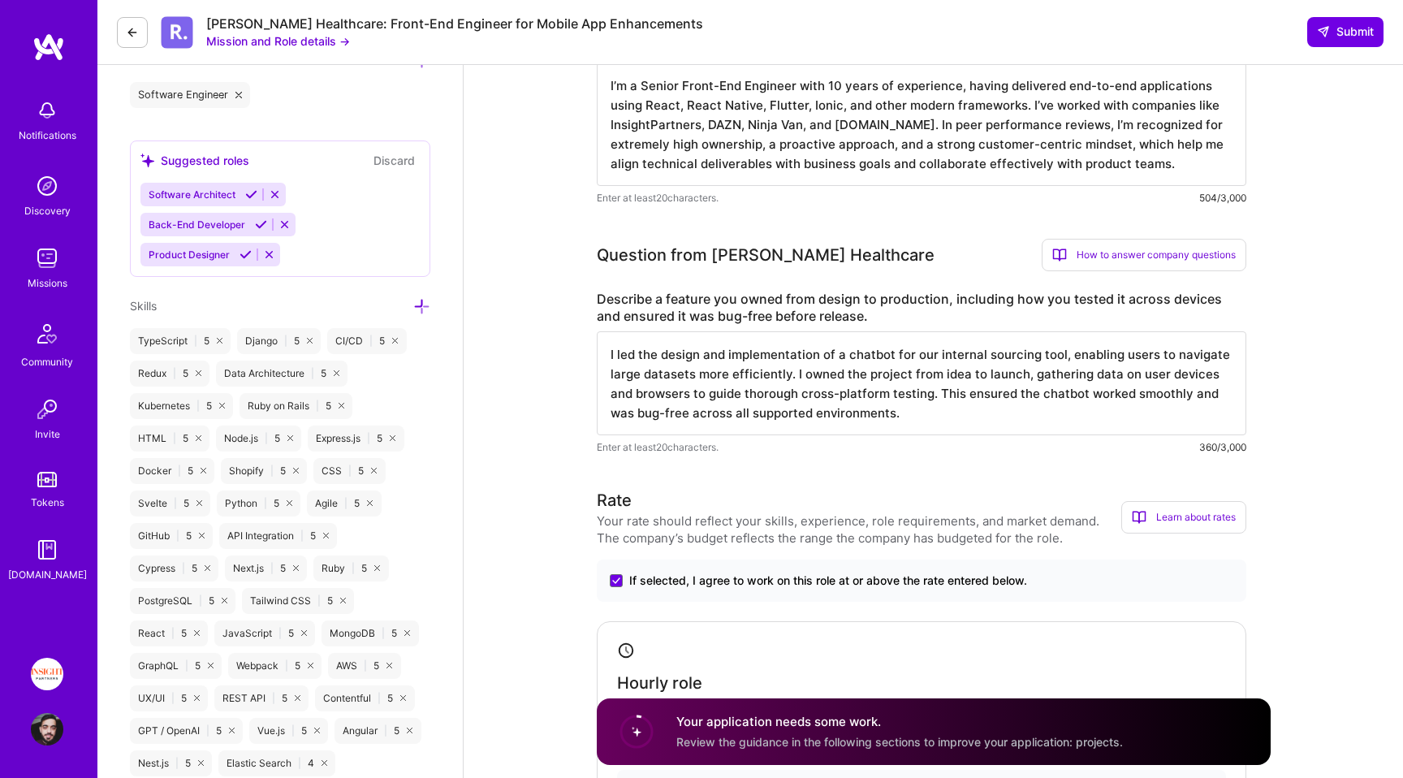
click at [933, 361] on textarea "I led the design and implementation of a chatbot for our internal sourcing tool…" at bounding box center [922, 383] width 650 height 104
drag, startPoint x: 933, startPoint y: 361, endPoint x: 933, endPoint y: 406, distance: 44.7
click at [933, 406] on textarea "I led the design and implementation of a chatbot for our internal sourcing tool…" at bounding box center [922, 383] width 650 height 104
drag, startPoint x: 933, startPoint y: 411, endPoint x: 939, endPoint y: 395, distance: 16.4
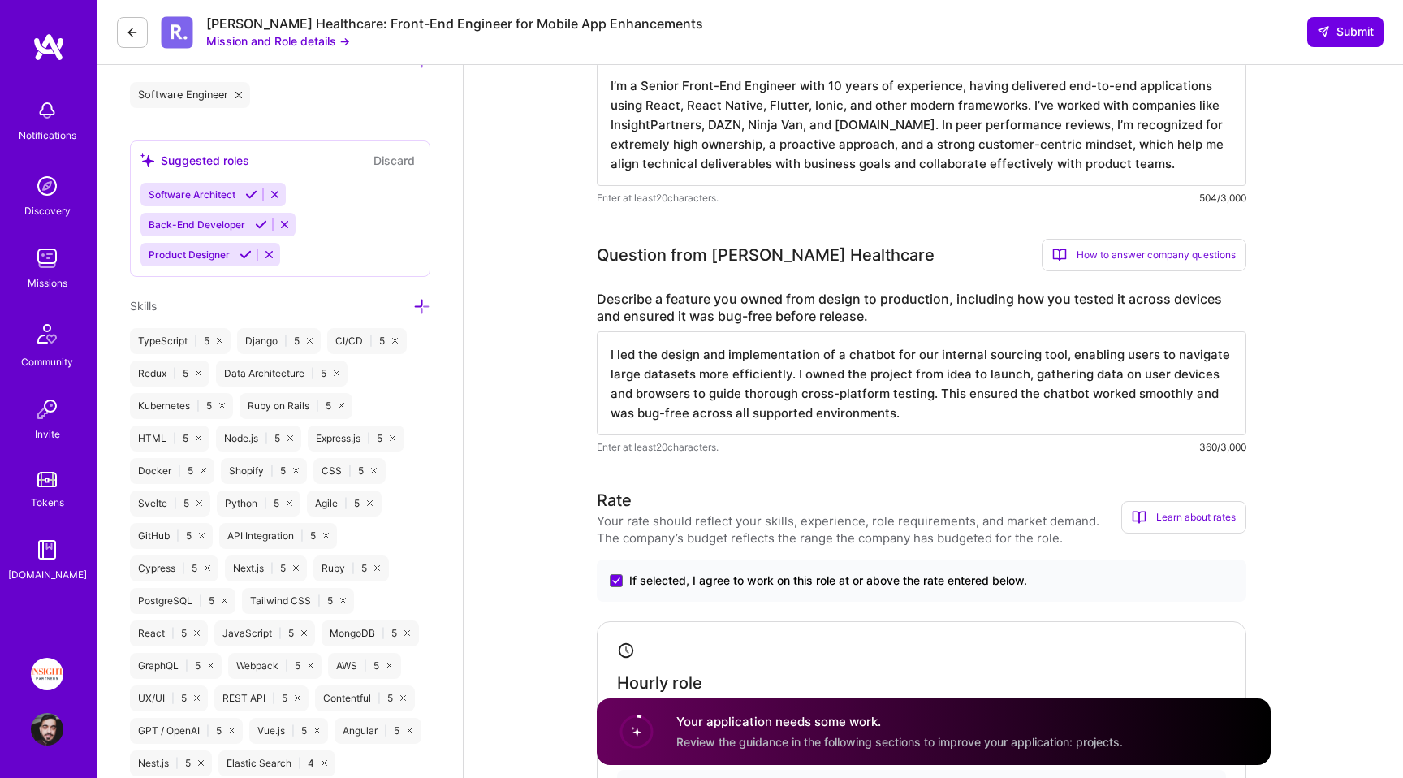
click at [939, 395] on textarea "I led the design and implementation of a chatbot for our internal sourcing tool…" at bounding box center [922, 383] width 650 height 104
click at [679, 300] on label "Describe a feature you owned from design to production, including how you teste…" at bounding box center [922, 308] width 650 height 34
drag, startPoint x: 679, startPoint y: 300, endPoint x: 983, endPoint y: 300, distance: 303.7
click at [966, 300] on label "Describe a feature you owned from design to production, including how you teste…" at bounding box center [922, 308] width 650 height 34
click at [983, 300] on label "Describe a feature you owned from design to production, including how you teste…" at bounding box center [922, 308] width 650 height 34
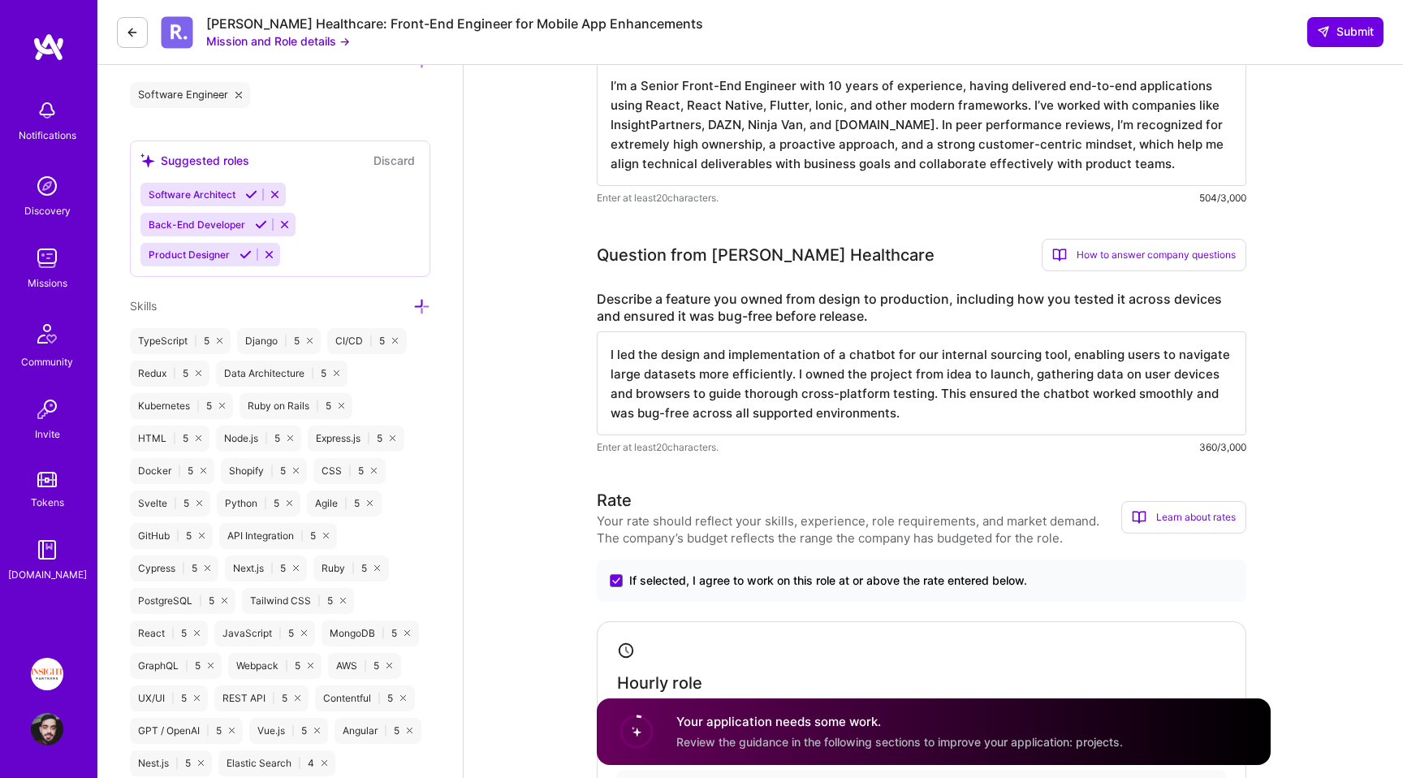
click at [915, 413] on textarea "I led the design and implementation of a chatbot for our internal sourcing tool…" at bounding box center [922, 383] width 650 height 104
click at [974, 404] on textarea "I led the design and implementation of a chatbot for our internal sourcing tool…" at bounding box center [922, 383] width 650 height 104
click at [946, 395] on textarea "I led the design and implementation of a chatbot for our internal sourcing tool…" at bounding box center [922, 383] width 650 height 104
drag, startPoint x: 946, startPoint y: 395, endPoint x: 1086, endPoint y: 394, distance: 139.7
click at [1086, 394] on textarea "I led the design and implementation of a chatbot for our internal sourcing tool…" at bounding box center [922, 383] width 650 height 104
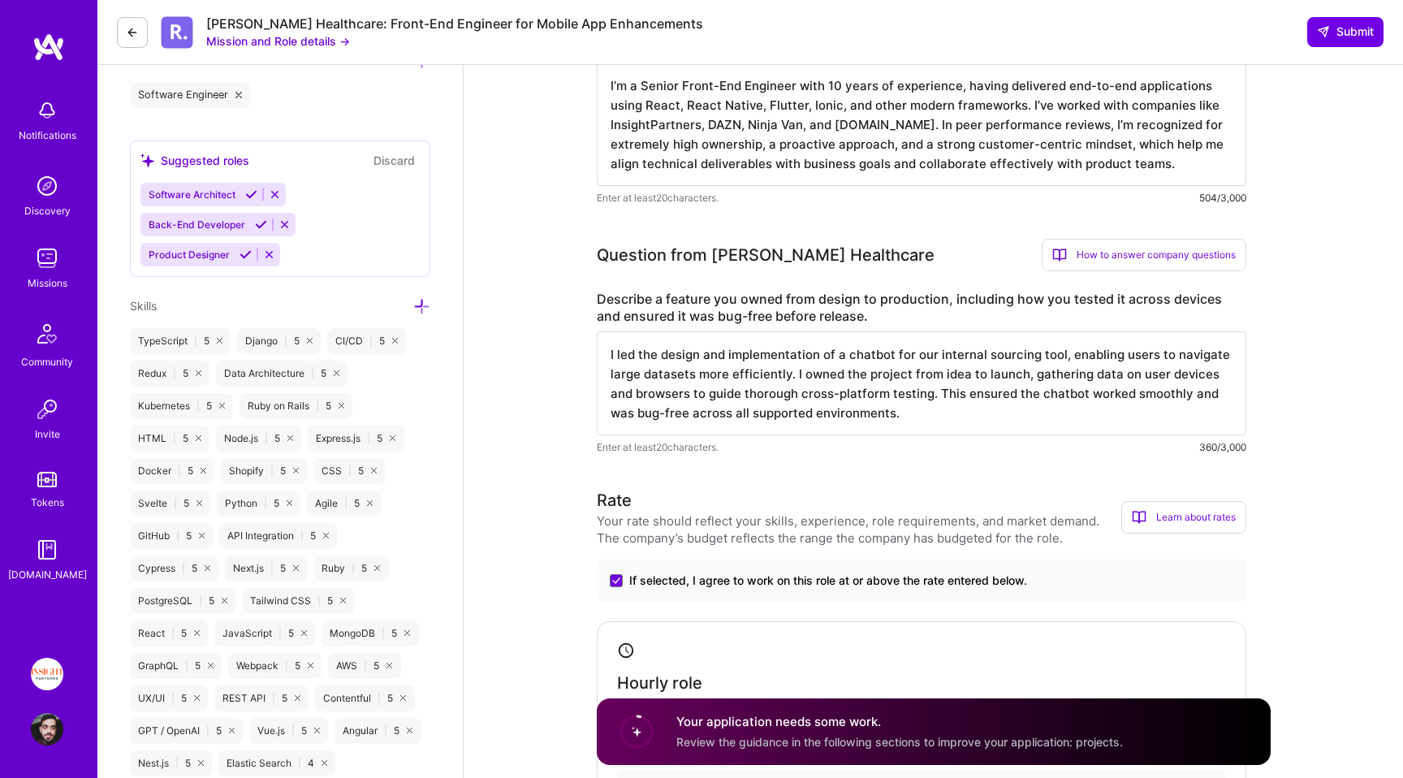
click at [1086, 393] on textarea "I led the design and implementation of a chatbot for our internal sourcing tool…" at bounding box center [922, 383] width 650 height 104
drag, startPoint x: 1032, startPoint y: 420, endPoint x: 565, endPoint y: 420, distance: 466.9
click at [802, 417] on textarea "I led the design and implementation of a chatbot for our internal sourcing tool…" at bounding box center [922, 383] width 650 height 104
click at [807, 387] on textarea "I led the design and implementation of a chatbot for our internal sourcing tool…" at bounding box center [922, 383] width 650 height 104
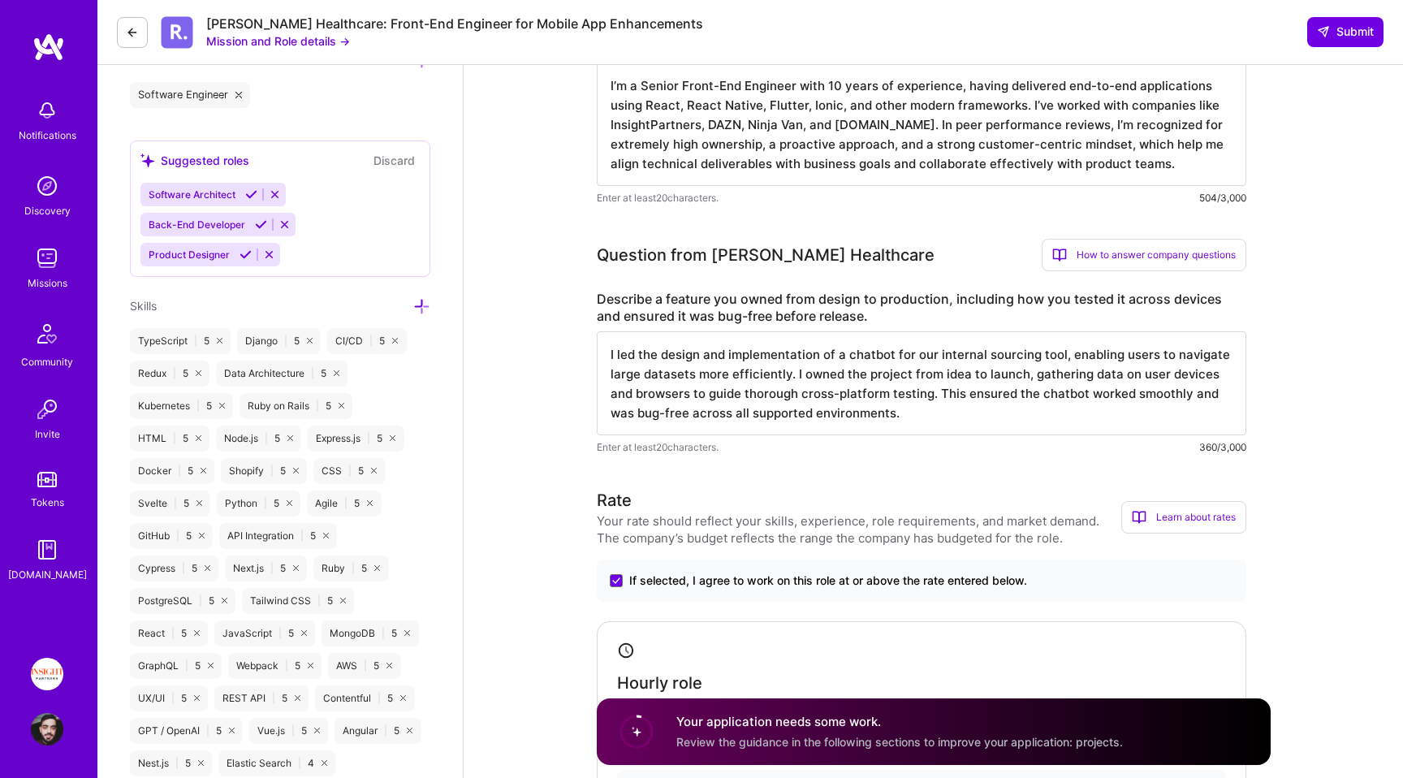
paste textarea "ost-efficient chatbot for our internal sourcing tool, using prompt-caching with…"
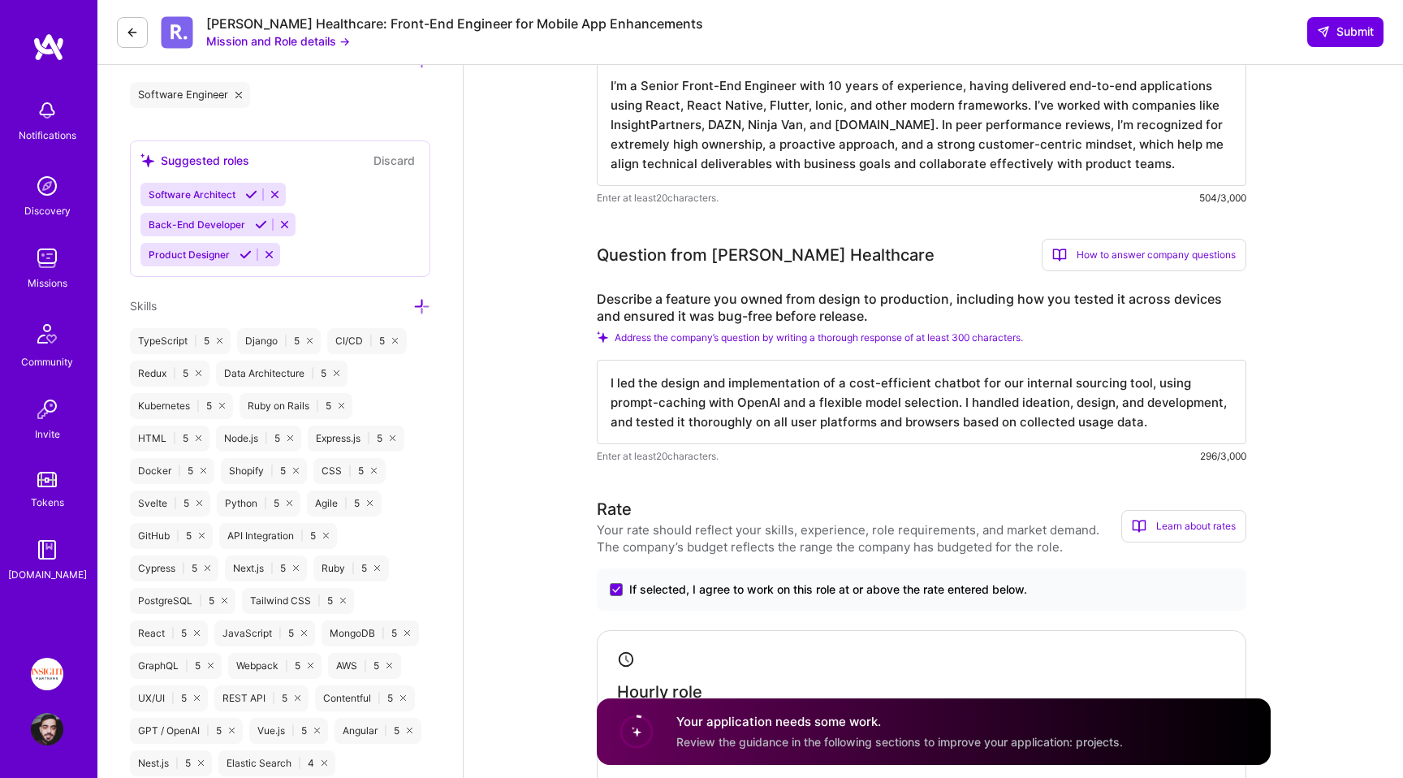
click at [635, 458] on span "Enter at least 20 characters." at bounding box center [658, 455] width 122 height 17
click at [672, 412] on textarea "I led the design and implementation of a cost-efficient chatbot for our interna…" at bounding box center [922, 402] width 650 height 84
paste textarea "introduced a chatbot to our internal sourcing tool to help users find informati…"
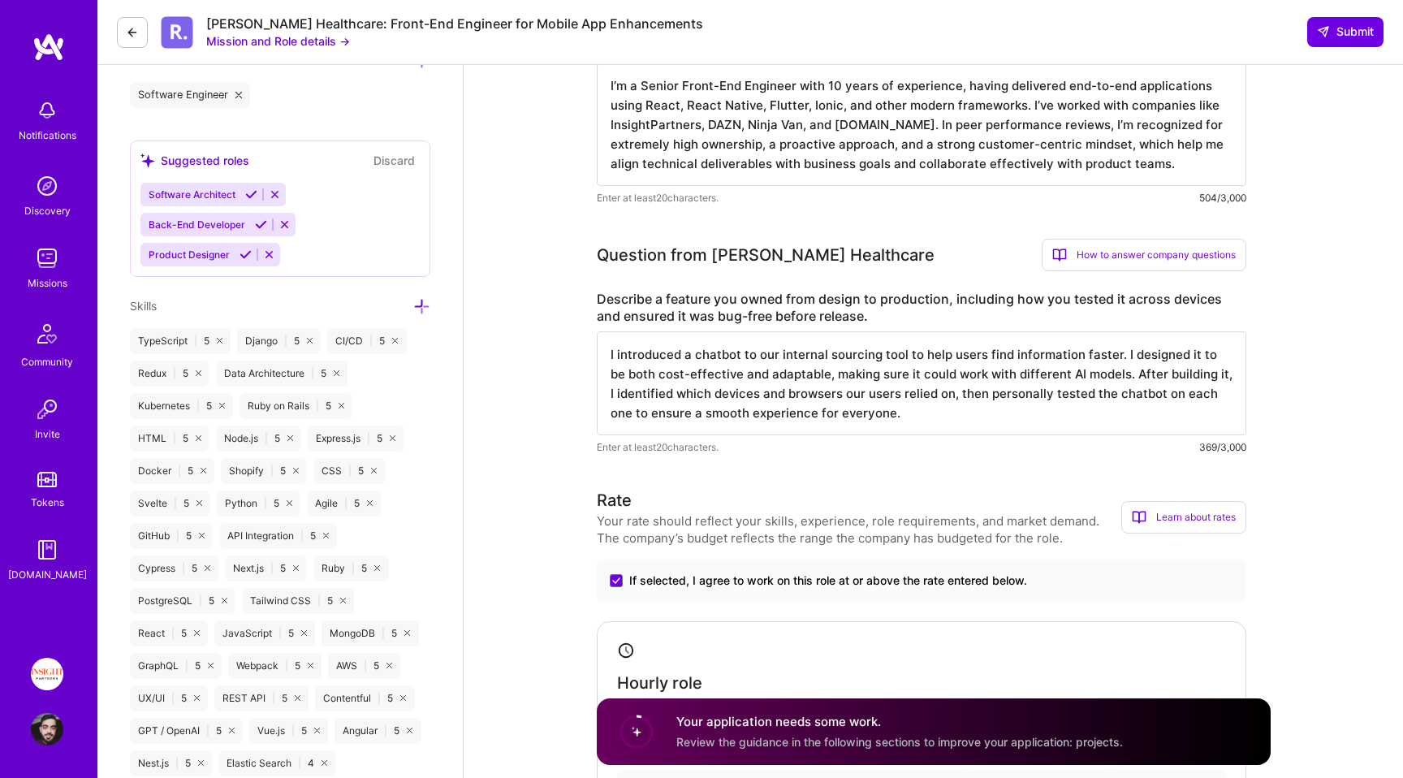
click at [895, 375] on textarea "I introduced a chatbot to our internal sourcing tool to help users find informa…" at bounding box center [922, 383] width 650 height 104
click at [726, 374] on textarea "I introduced a chatbot to our internal sourcing tool to help users find informa…" at bounding box center [922, 383] width 650 height 104
click at [791, 376] on textarea "I introduced a chatbot to our internal sourcing tool to help users find informa…" at bounding box center [922, 383] width 650 height 104
drag, startPoint x: 791, startPoint y: 376, endPoint x: 735, endPoint y: 375, distance: 56.0
click at [735, 375] on textarea "I introduced a chatbot to our internal sourcing tool to help users find informa…" at bounding box center [922, 383] width 650 height 104
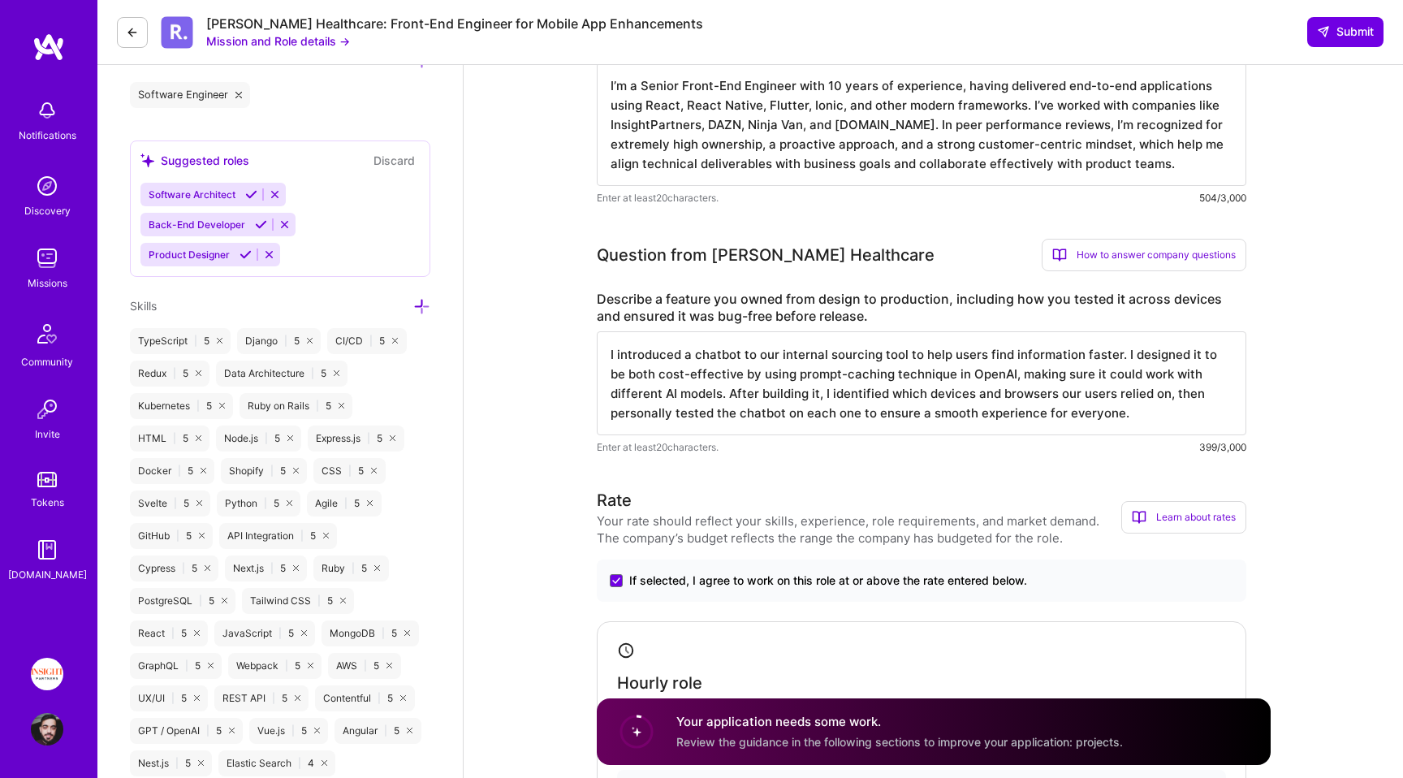
click at [991, 370] on textarea "I introduced a chatbot to our internal sourcing tool to help users find informa…" at bounding box center [922, 383] width 650 height 104
click at [975, 397] on textarea "I introduced a chatbot to our internal sourcing tool to help users find informa…" at bounding box center [922, 383] width 650 height 104
drag, startPoint x: 1065, startPoint y: 404, endPoint x: 1027, endPoint y: 376, distance: 46.5
click at [1027, 377] on textarea "I introduced a chatbot to our internal sourcing tool to help users find informa…" at bounding box center [922, 383] width 650 height 104
click at [1027, 376] on textarea "I introduced a chatbot to our internal sourcing tool to help users find informa…" at bounding box center [922, 383] width 650 height 104
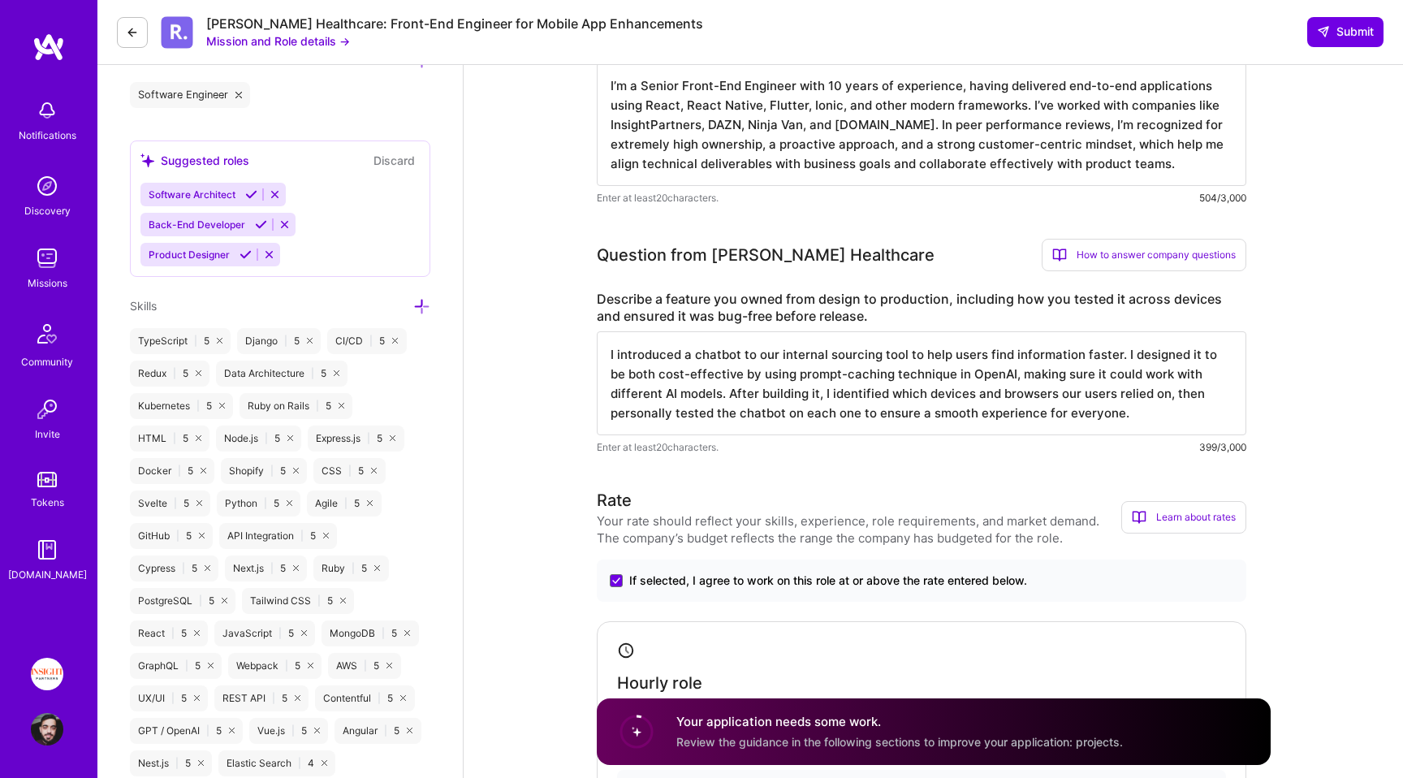
click at [1113, 396] on textarea "I introduced a chatbot to our internal sourcing tool to help users find informa…" at bounding box center [922, 383] width 650 height 104
click at [1108, 399] on textarea "I introduced a chatbot to our internal sourcing tool to help users find informa…" at bounding box center [922, 383] width 650 height 104
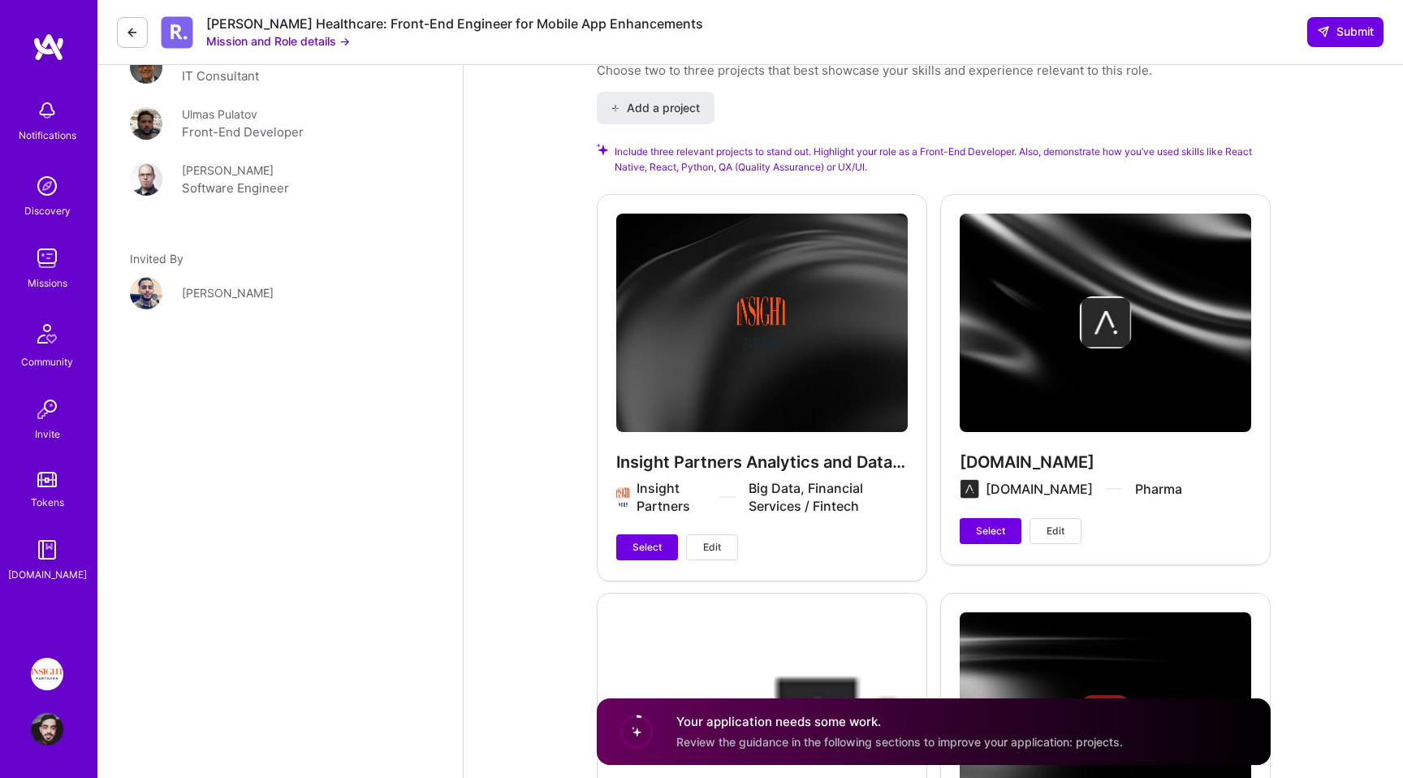
scroll to position [1980, 0]
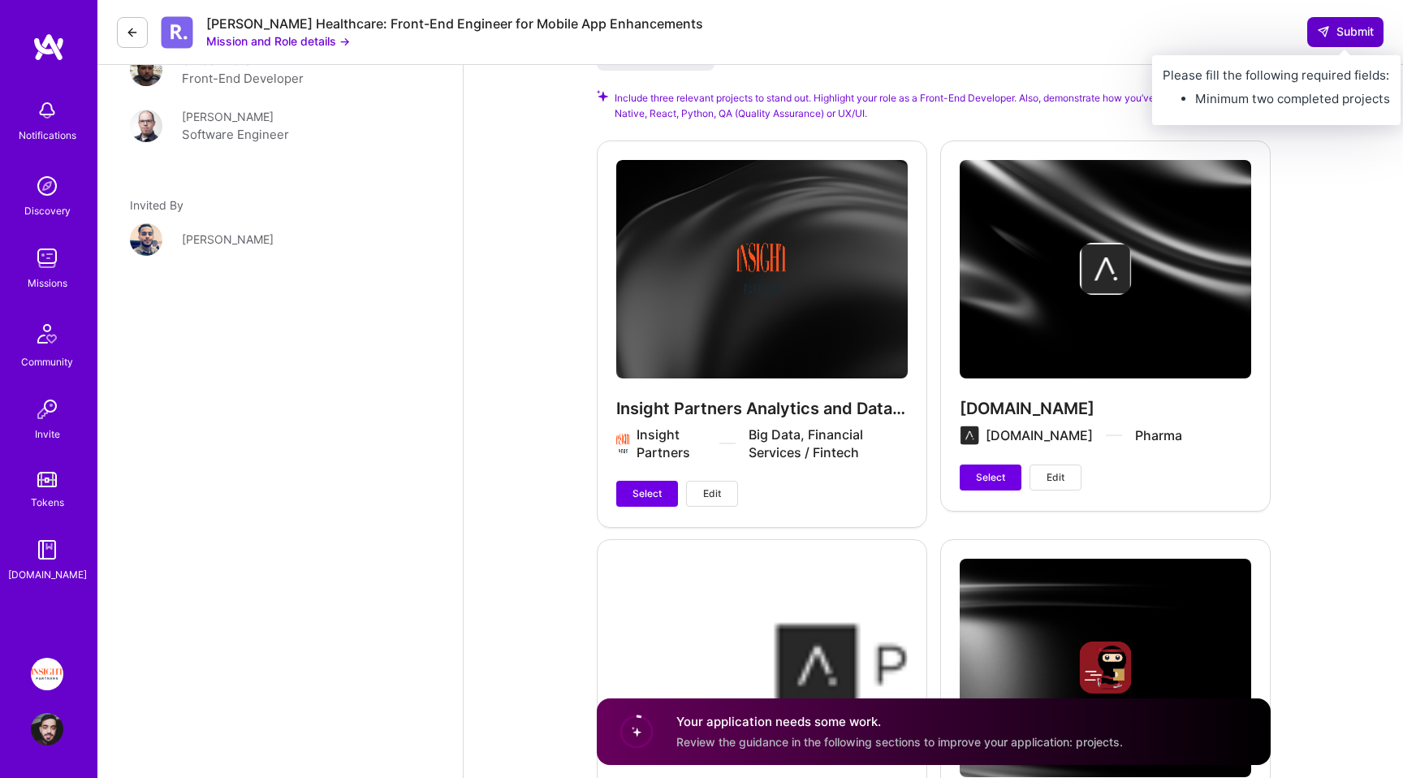
type textarea "I introduced a chatbot to our internal sourcing tool to help users find informa…"
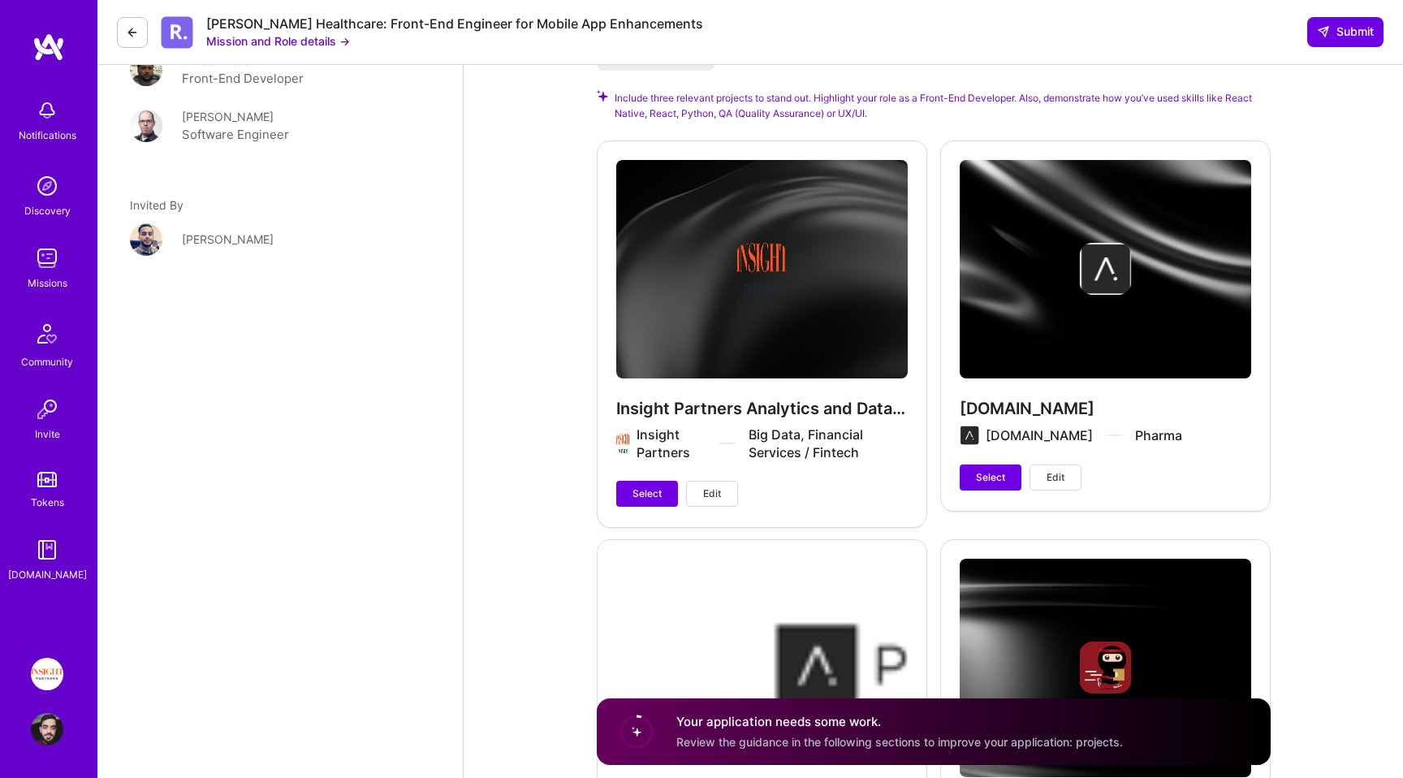
drag, startPoint x: 1350, startPoint y: 33, endPoint x: 1325, endPoint y: 330, distance: 297.4
click at [1325, 330] on div "Notifications Discovery Missions Community Invite Tokens [DOMAIN_NAME] Insight …" at bounding box center [701, 162] width 1403 height 4285
click at [646, 487] on span "Select" at bounding box center [647, 493] width 29 height 15
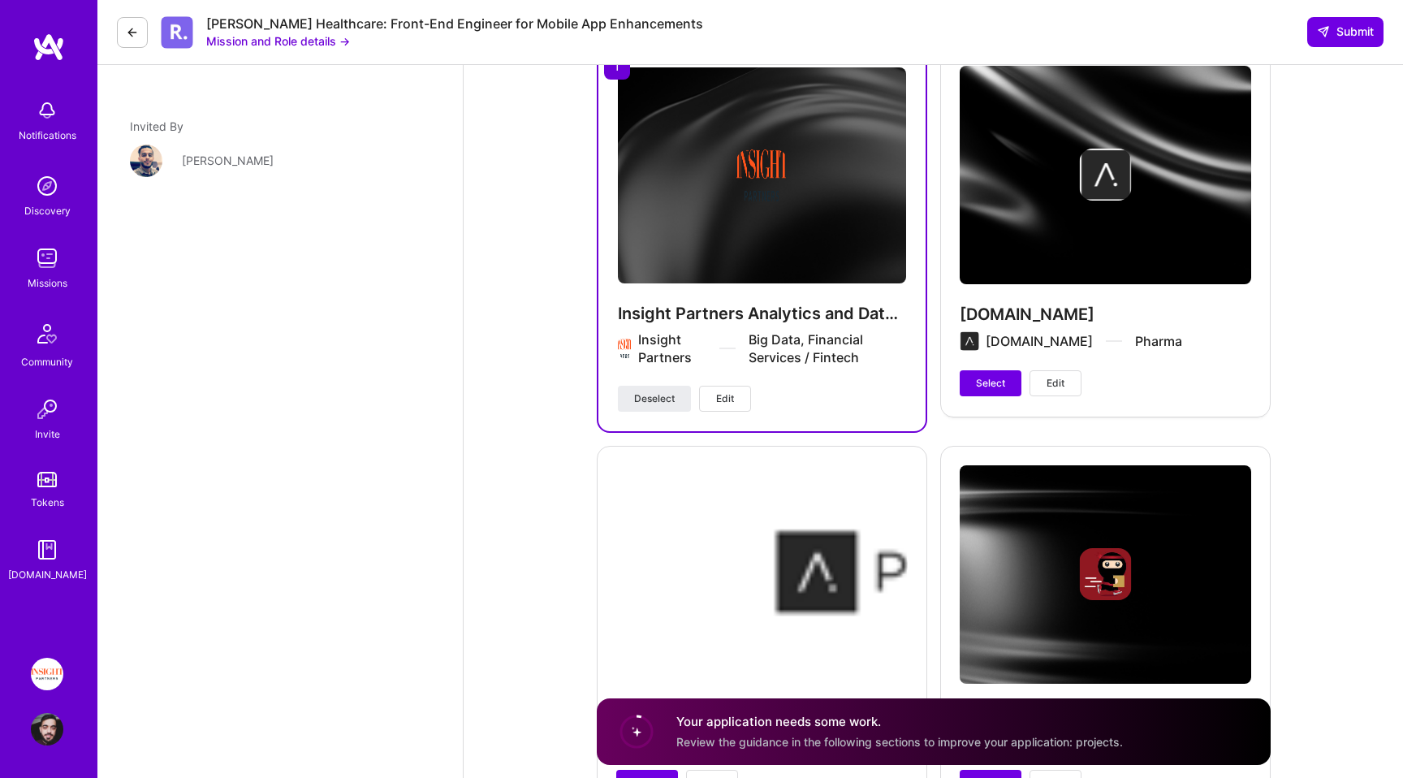
scroll to position [2062, 0]
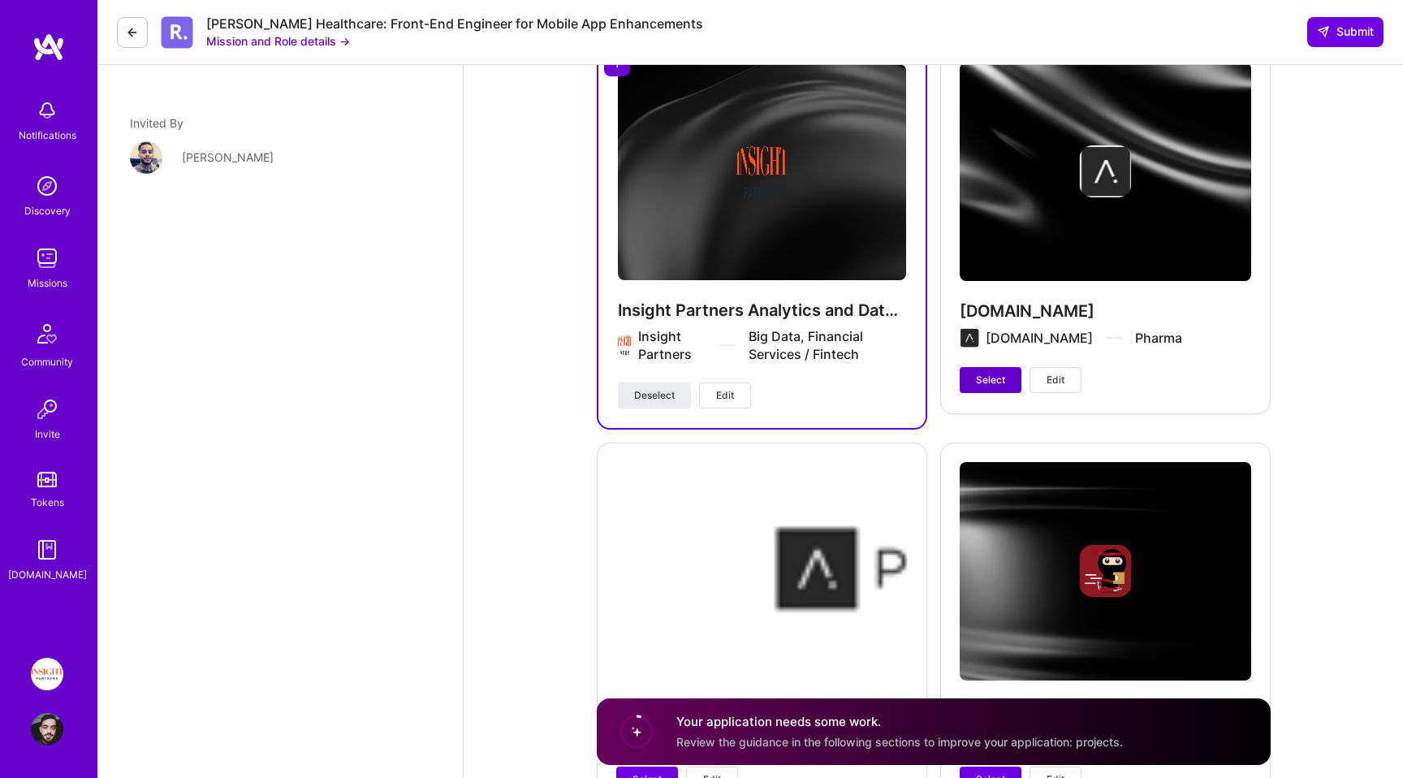
click at [992, 383] on span "Select" at bounding box center [990, 380] width 29 height 15
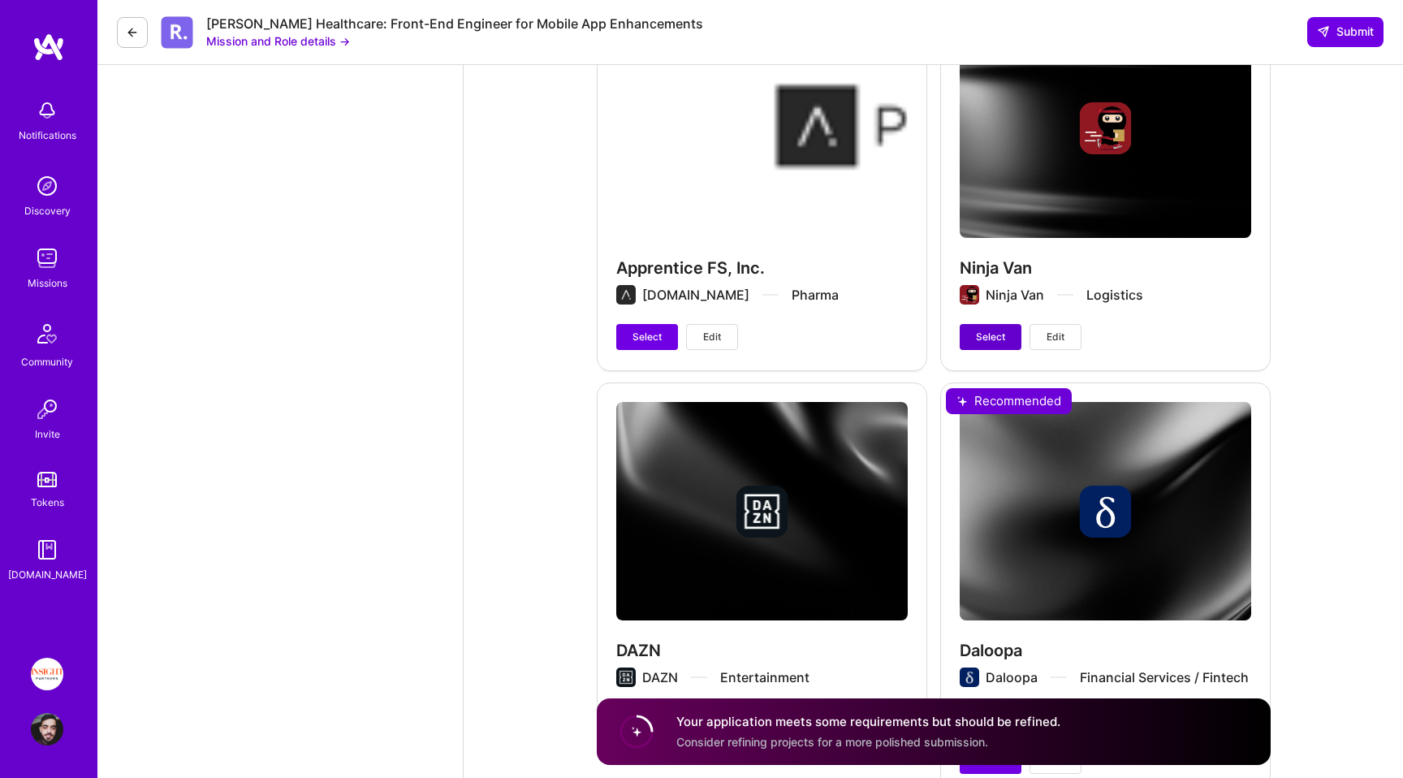
scroll to position [2682, 0]
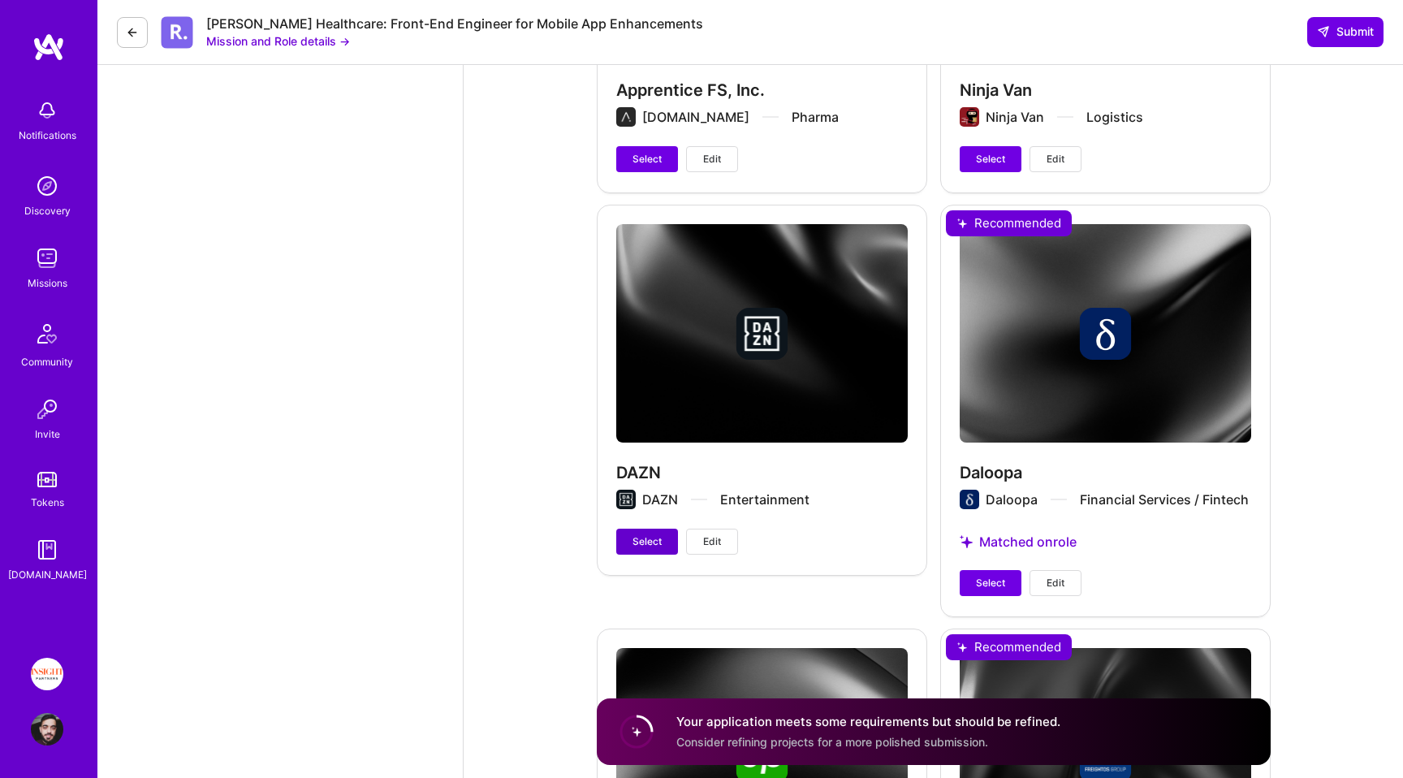
click at [650, 540] on span "Select" at bounding box center [647, 541] width 29 height 15
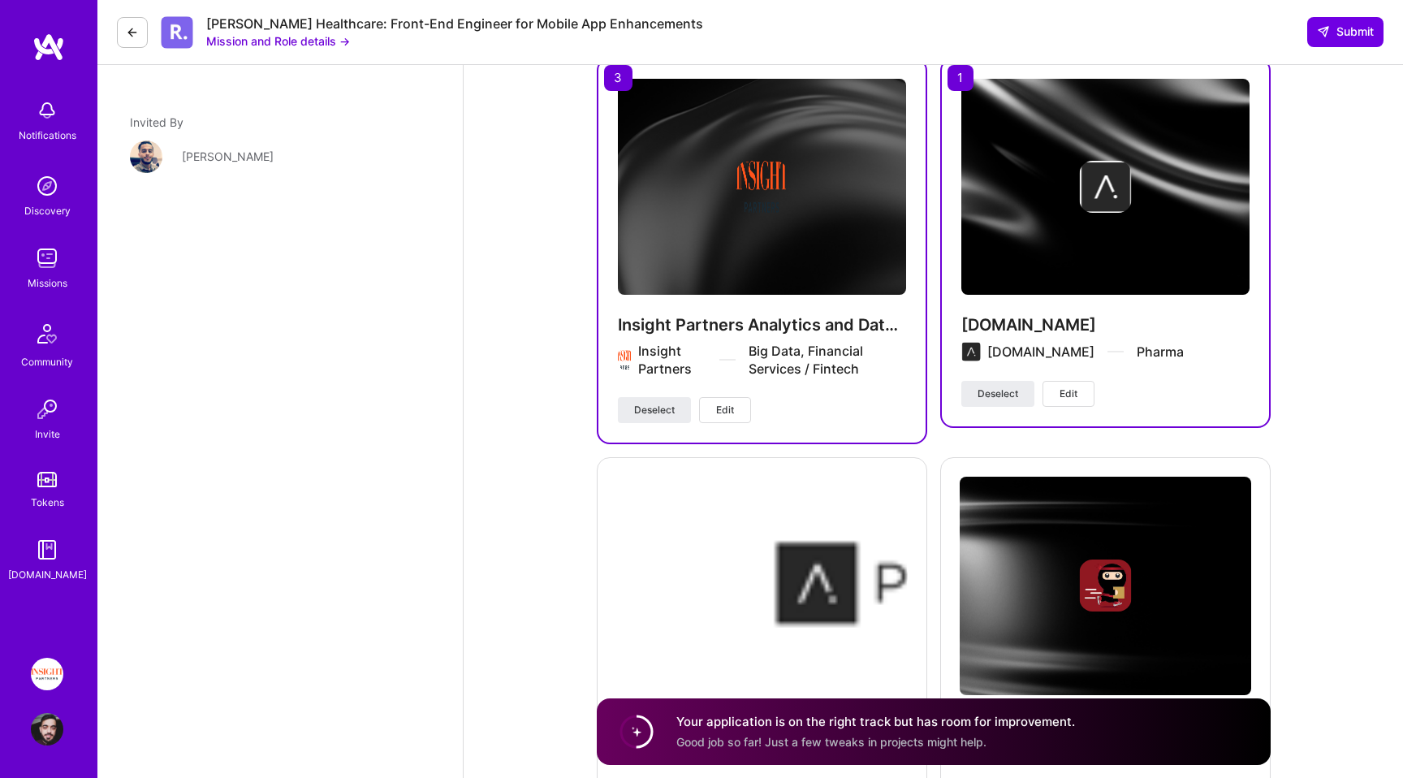
scroll to position [2001, 0]
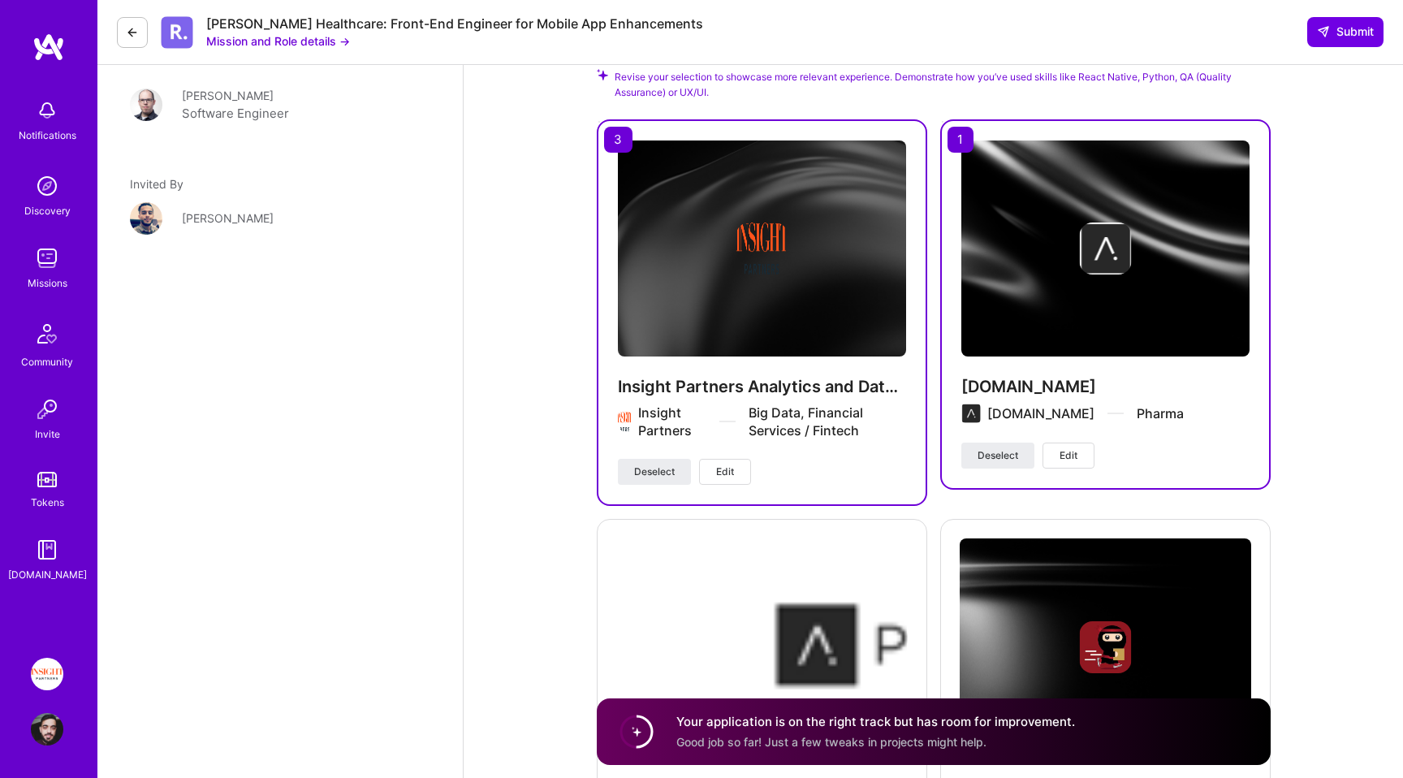
click at [898, 723] on h4 "Your application is on the right track but has room for improvement." at bounding box center [875, 721] width 399 height 17
click at [888, 747] on span "Good job so far! Just a few tweaks in projects might help." at bounding box center [831, 742] width 310 height 14
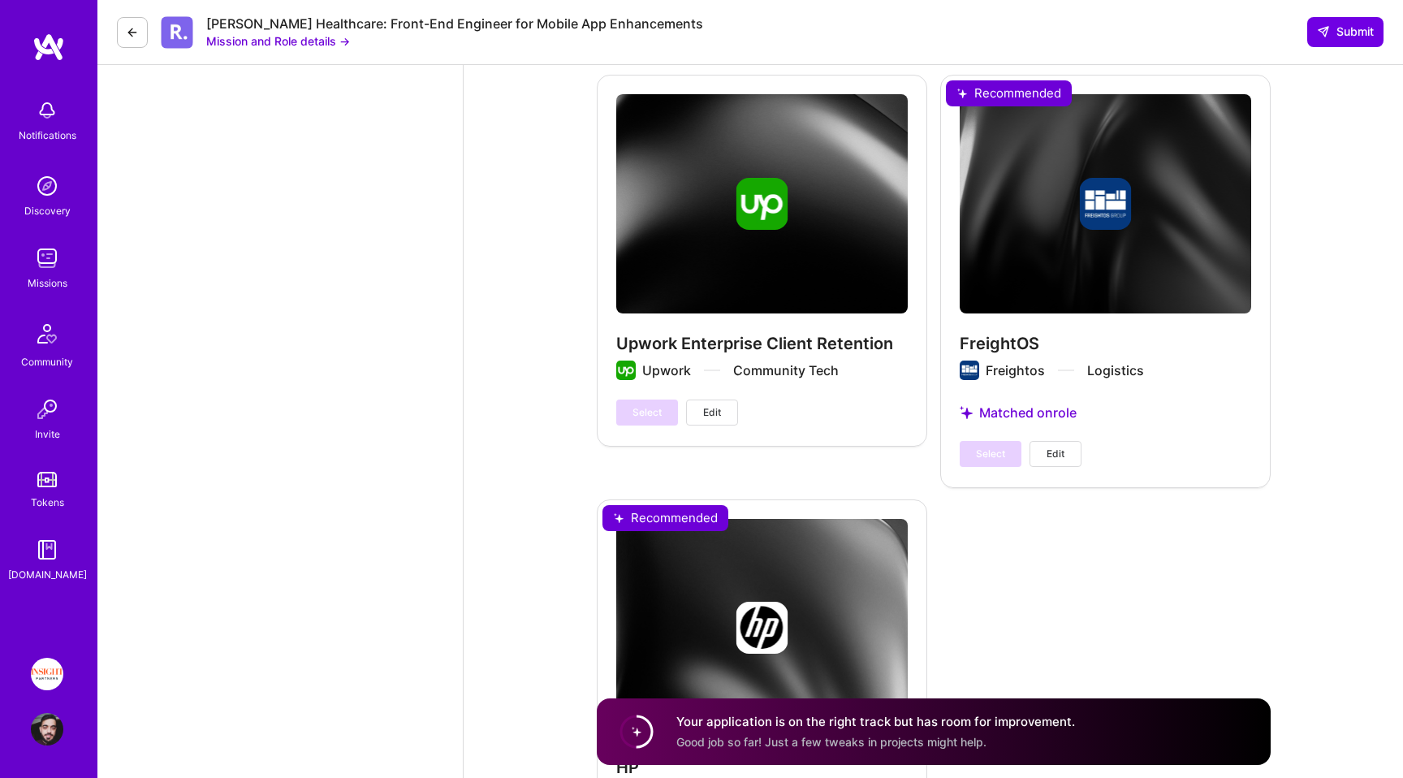
scroll to position [3212, 0]
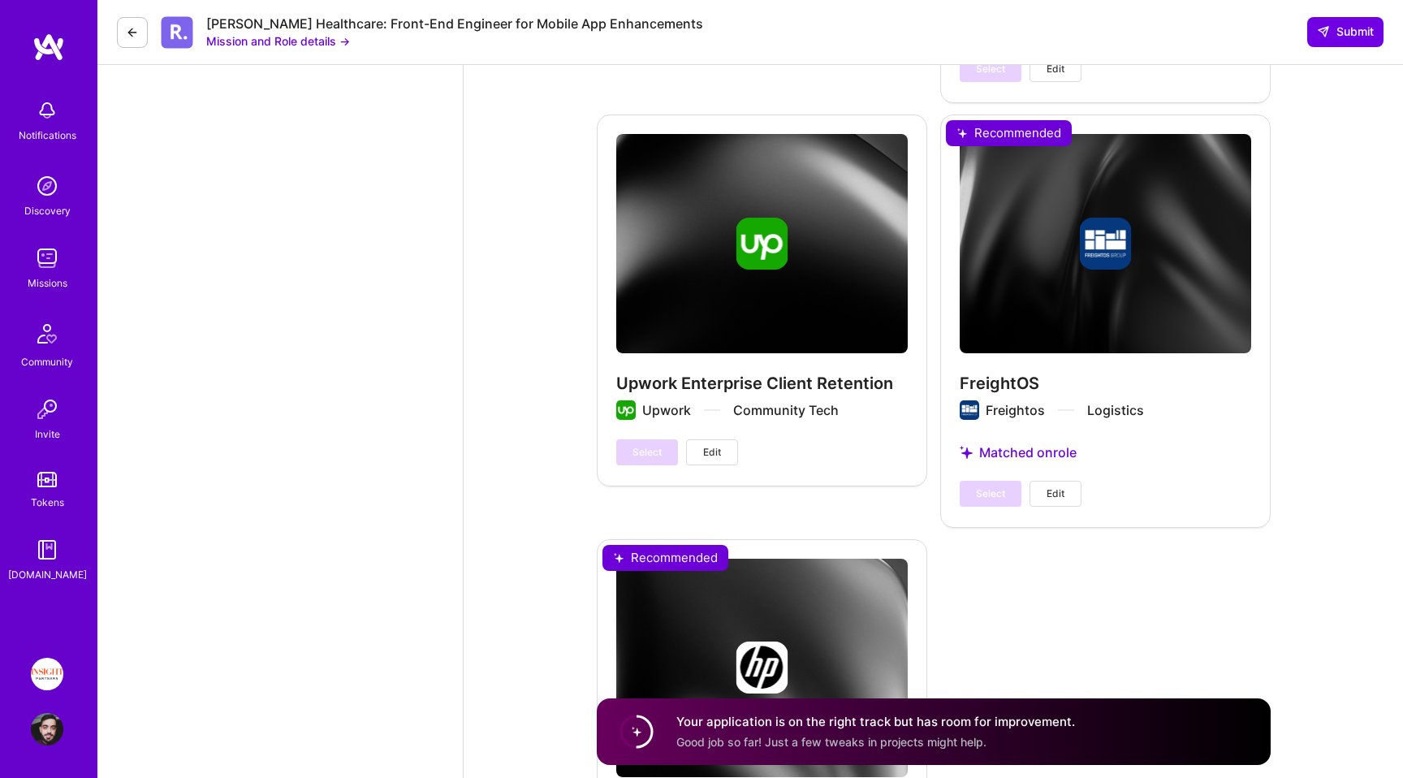
click at [1005, 300] on div "FreightOS Freightos Logistics Matched on role Select Edit" at bounding box center [1105, 320] width 331 height 411
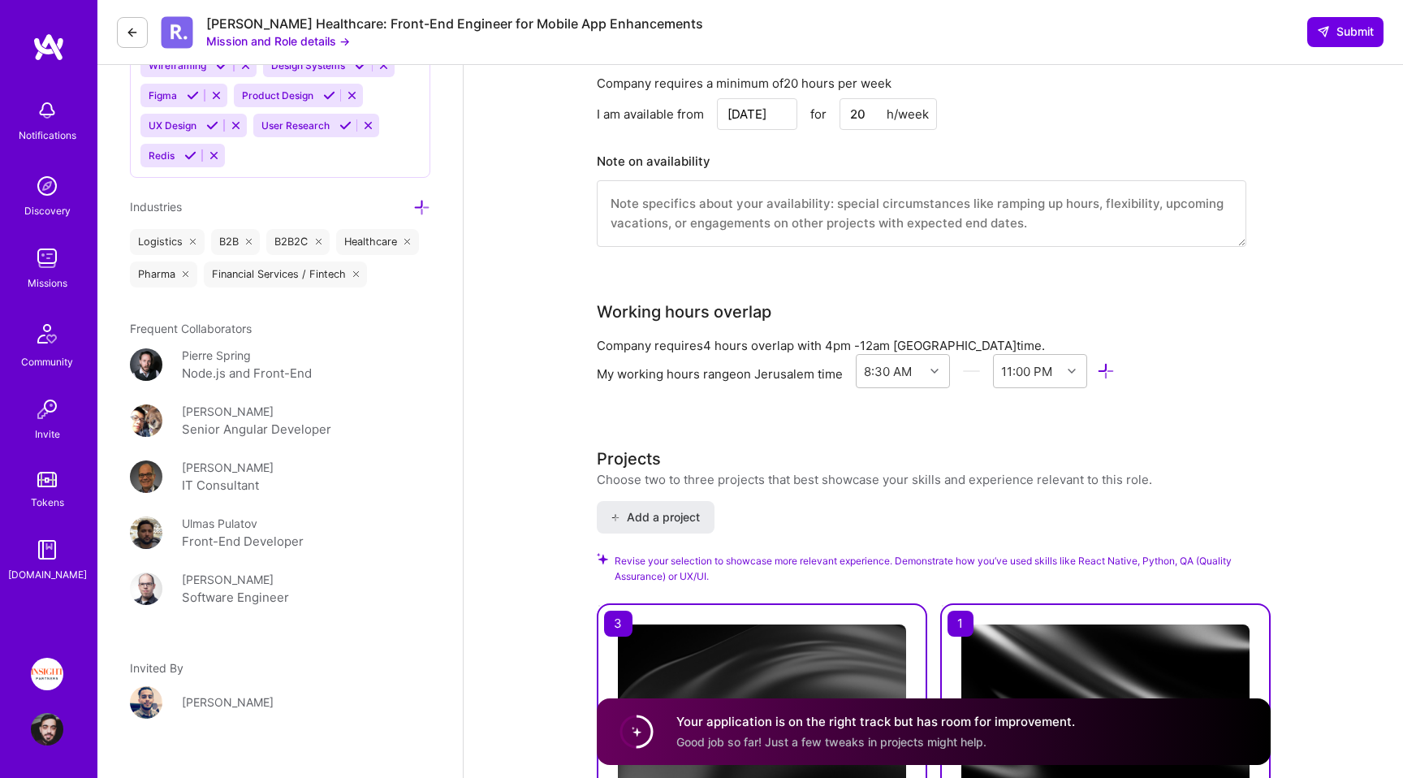
scroll to position [1518, 0]
click at [897, 754] on div "Your application is on the right track but has room for improvement. Good job s…" at bounding box center [934, 731] width 674 height 67
click at [900, 733] on div "Your application is on the right track but has room for improvement. Good job s…" at bounding box center [875, 731] width 399 height 37
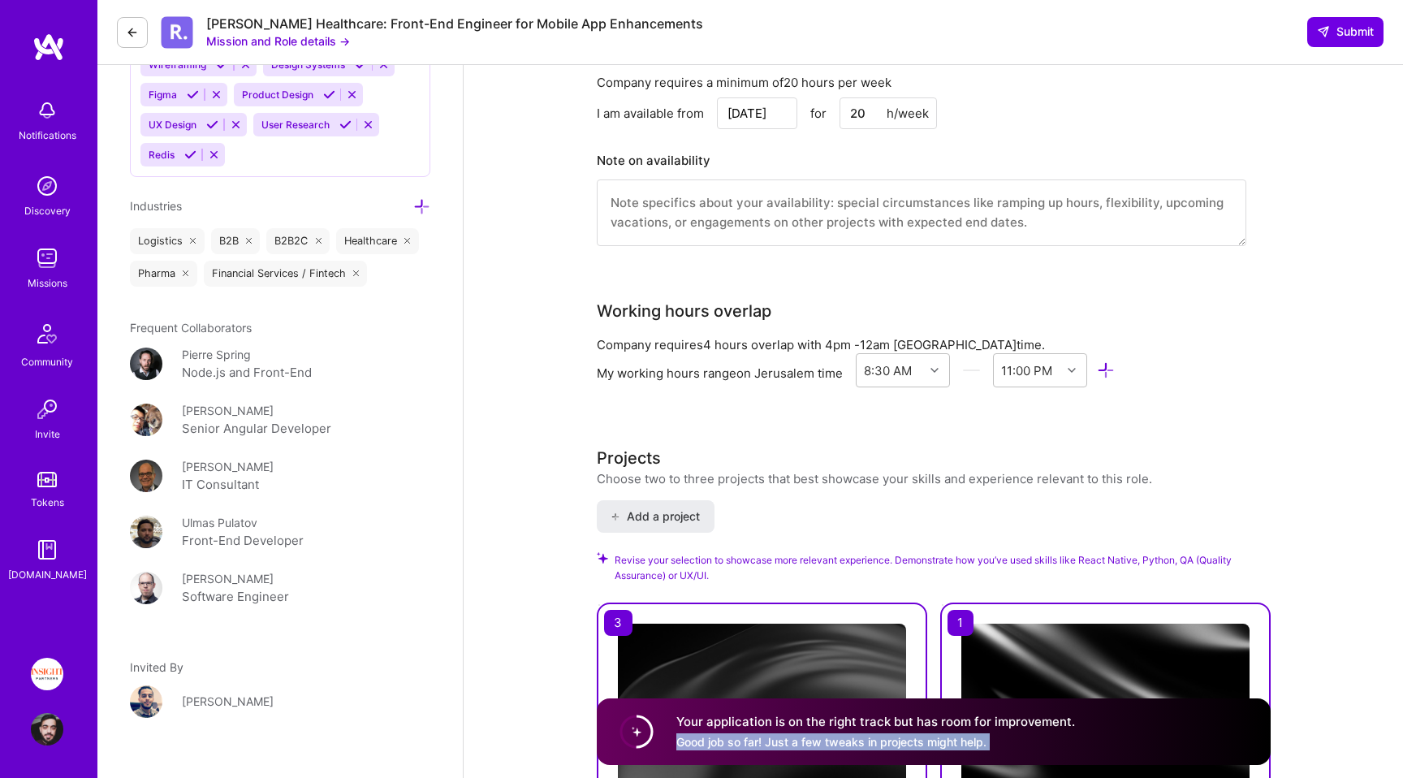
click at [900, 733] on div "Your application is on the right track but has room for improvement. Good job s…" at bounding box center [875, 731] width 399 height 37
click at [876, 730] on div "Your application is on the right track but has room for improvement. Good job s…" at bounding box center [875, 731] width 399 height 37
click at [678, 573] on span "Revise your selection to showcase more relevant experience. Demonstrate how you…" at bounding box center [943, 567] width 656 height 31
click at [637, 472] on div "Choose two to three projects that best showcase your skills and experience rele…" at bounding box center [874, 478] width 555 height 17
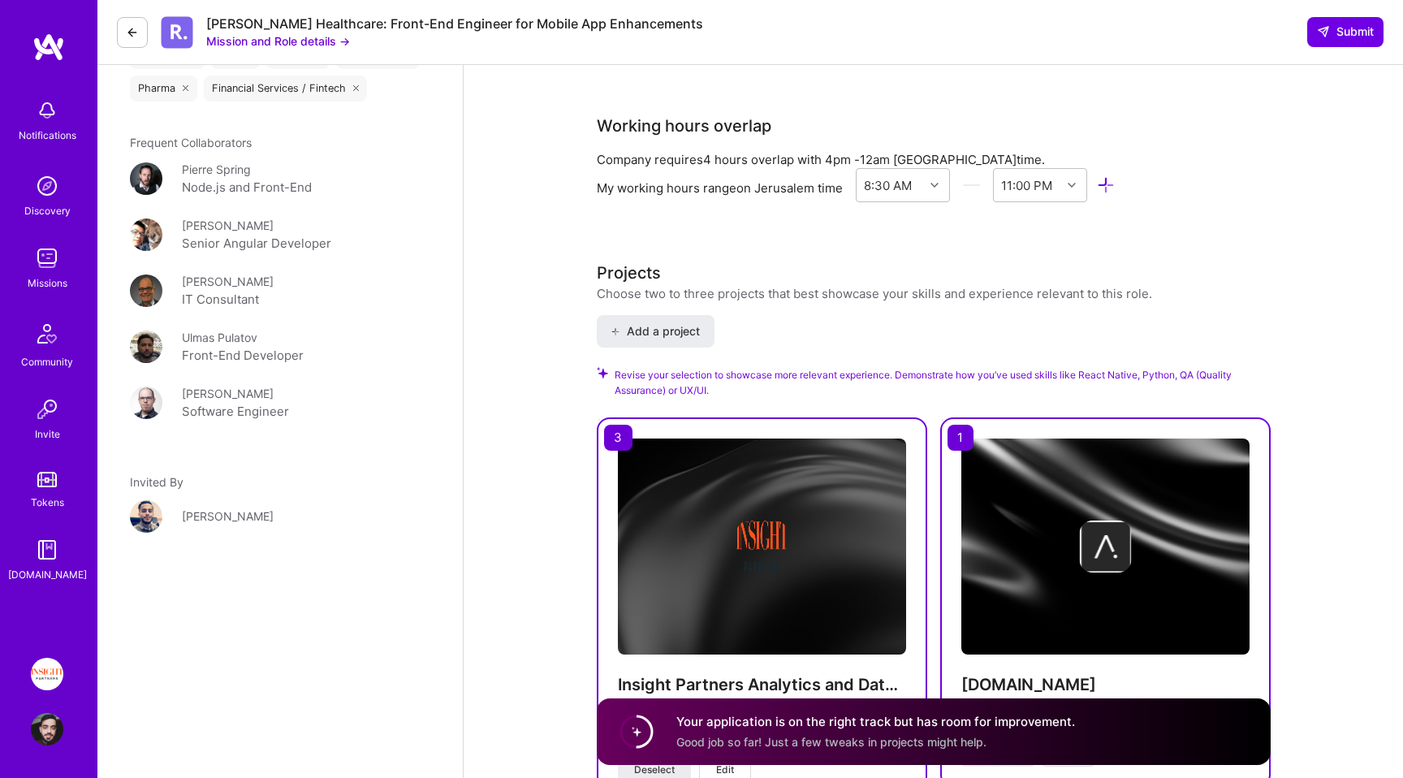
scroll to position [2009, 0]
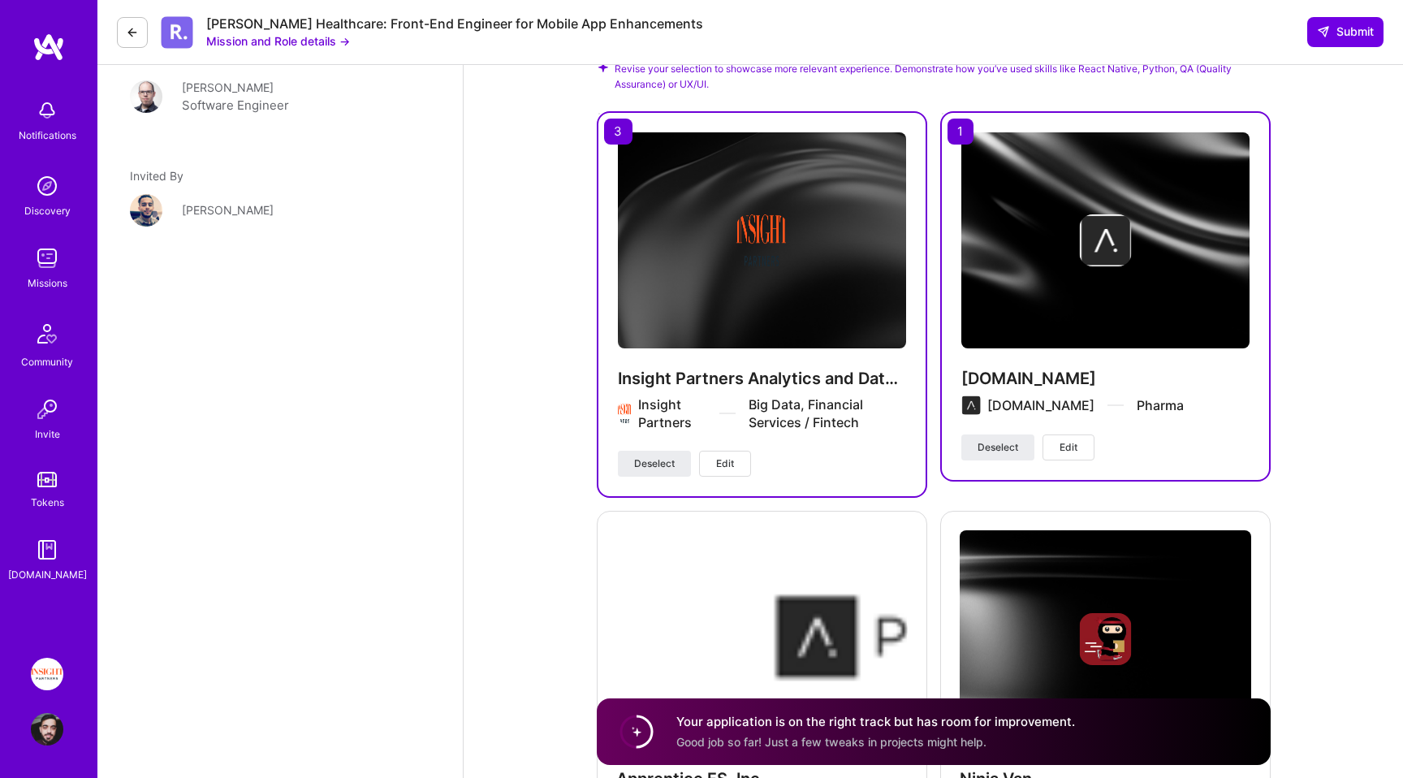
click at [741, 383] on h4 "Insight Partners Analytics and Data Visualizations" at bounding box center [762, 378] width 288 height 21
click at [1344, 25] on span "Submit" at bounding box center [1345, 32] width 57 height 16
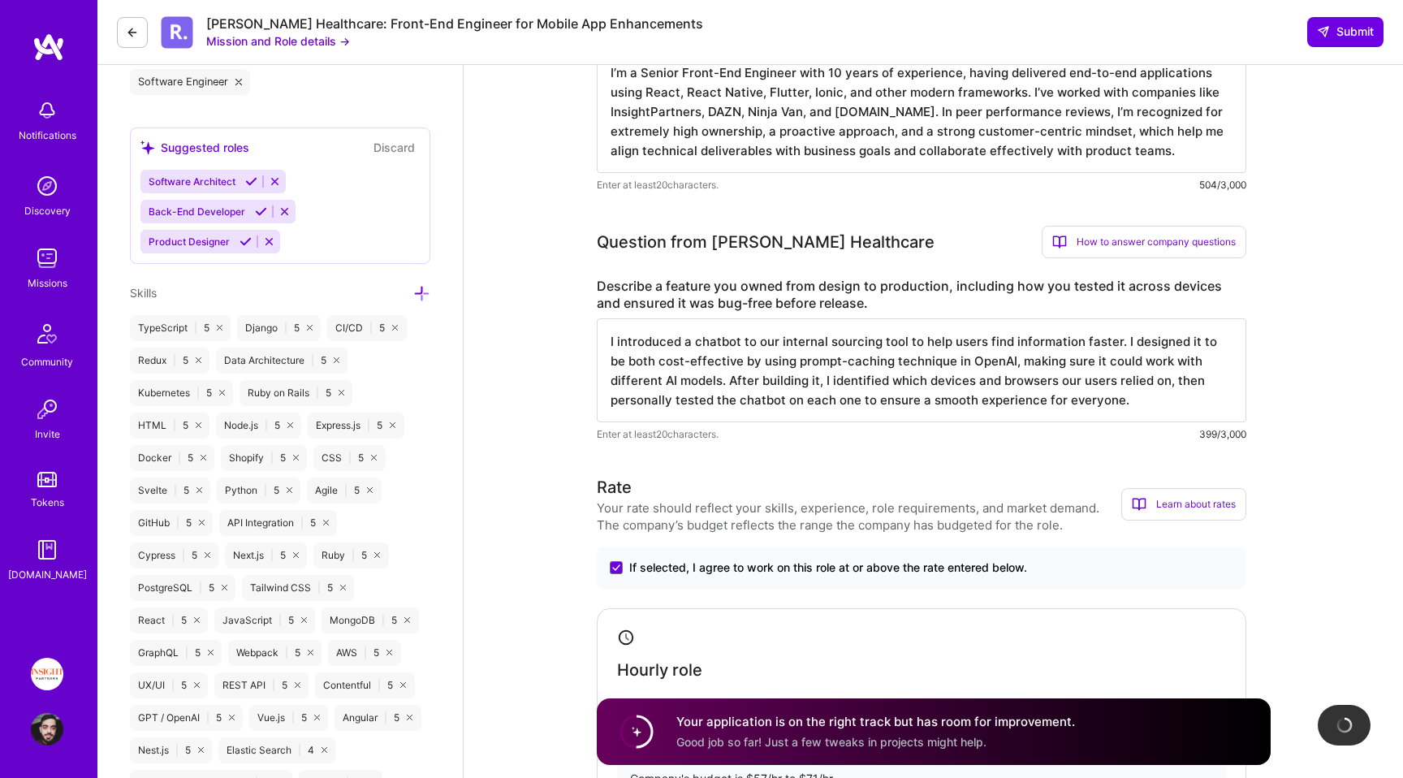
scroll to position [0, 0]
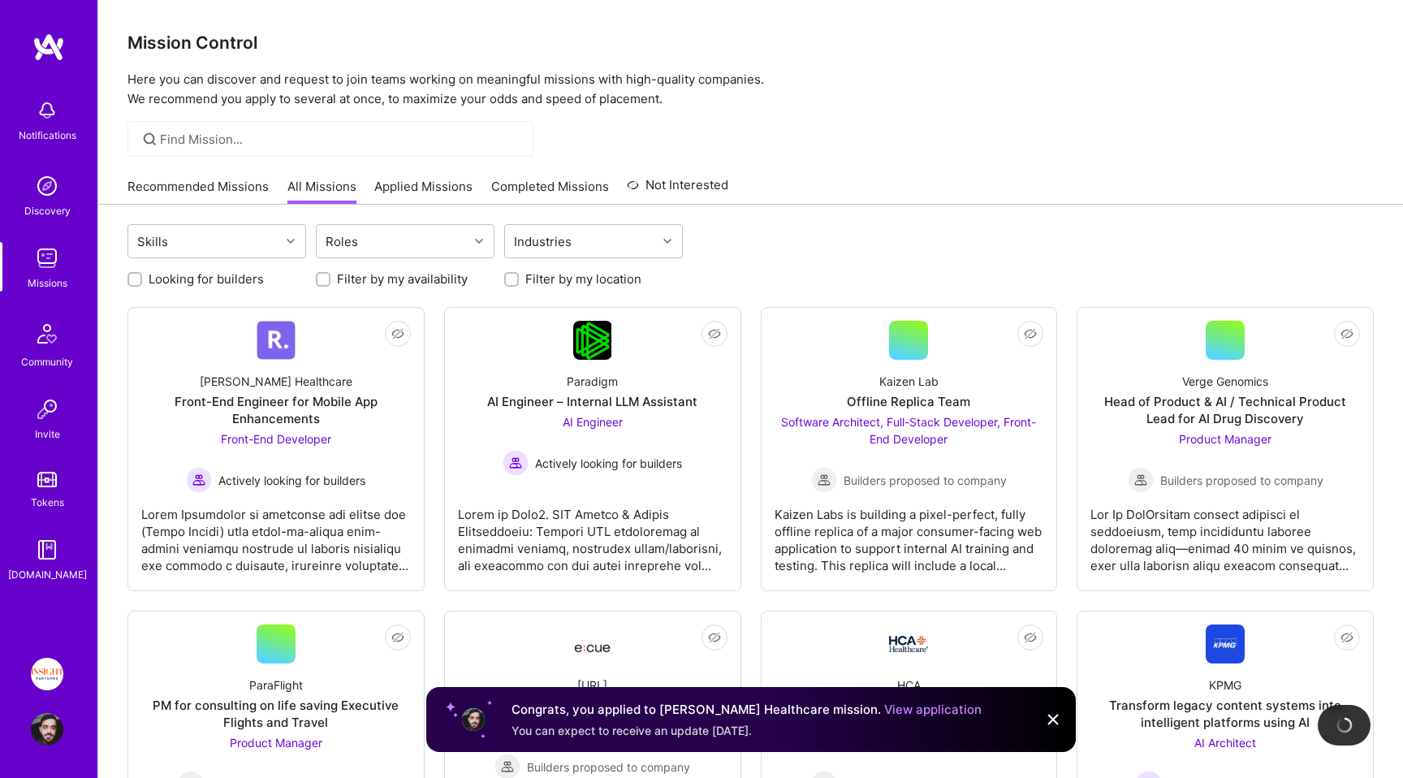
click at [403, 181] on link "Applied Missions" at bounding box center [423, 191] width 98 height 27
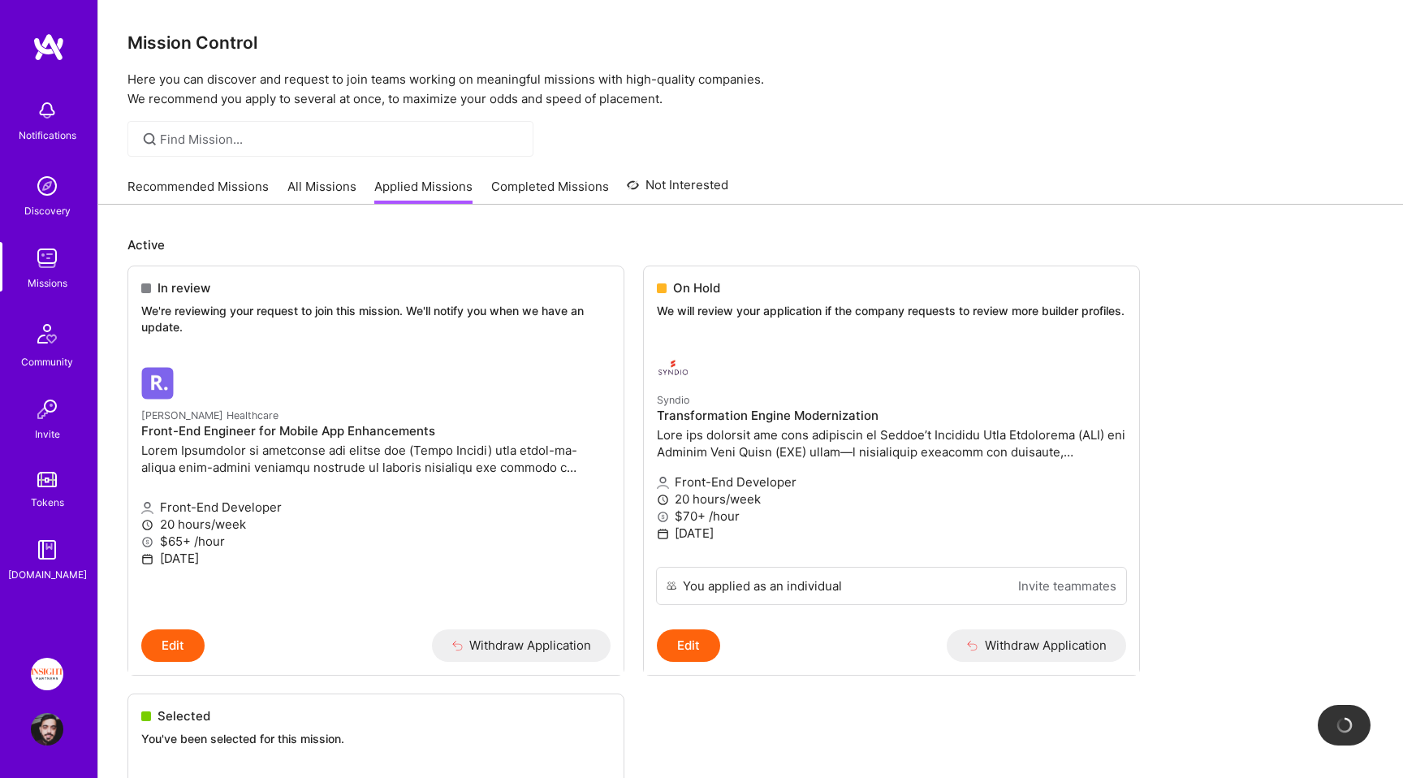
click at [335, 188] on link "All Missions" at bounding box center [321, 191] width 69 height 27
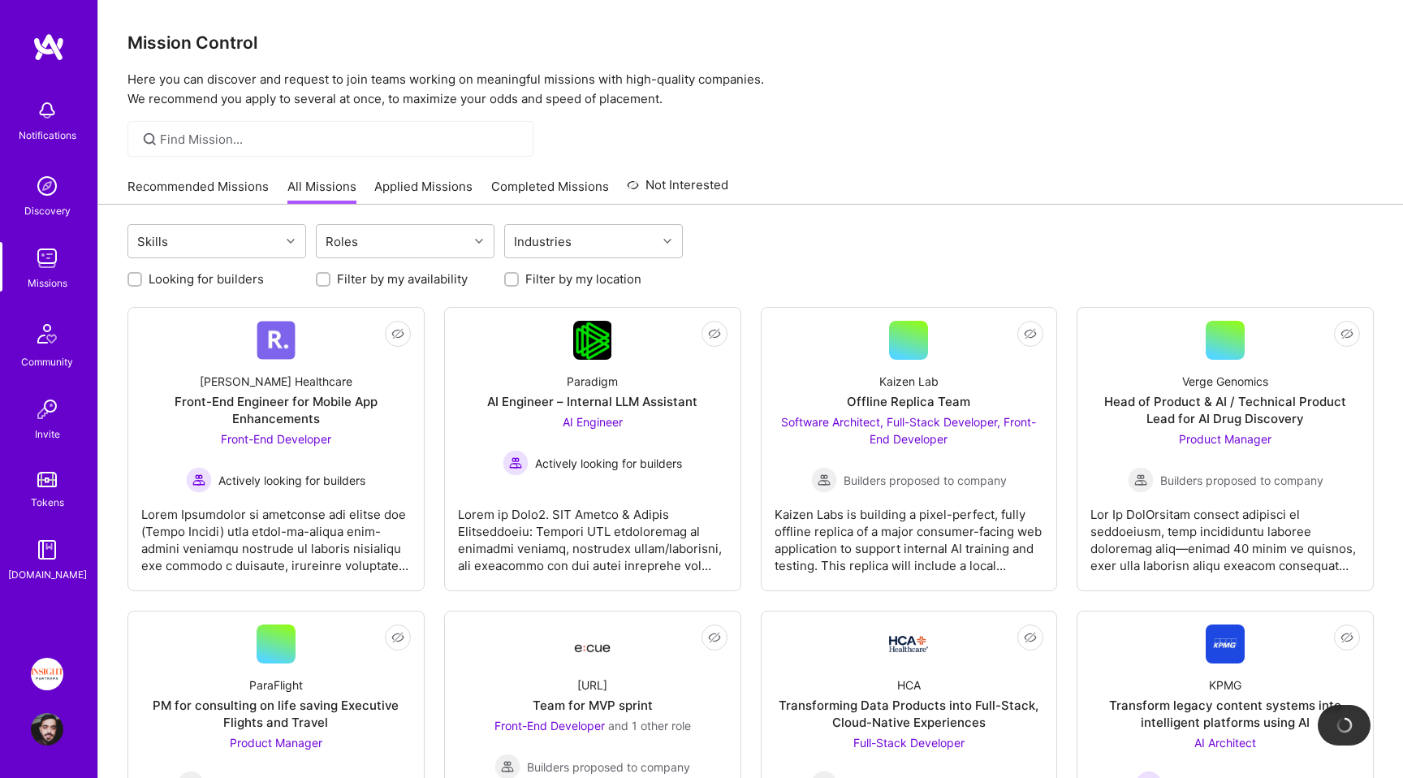
click at [255, 276] on label "Looking for builders" at bounding box center [206, 278] width 115 height 17
click at [142, 276] on input "Looking for builders" at bounding box center [136, 279] width 11 height 11
checkbox input "true"
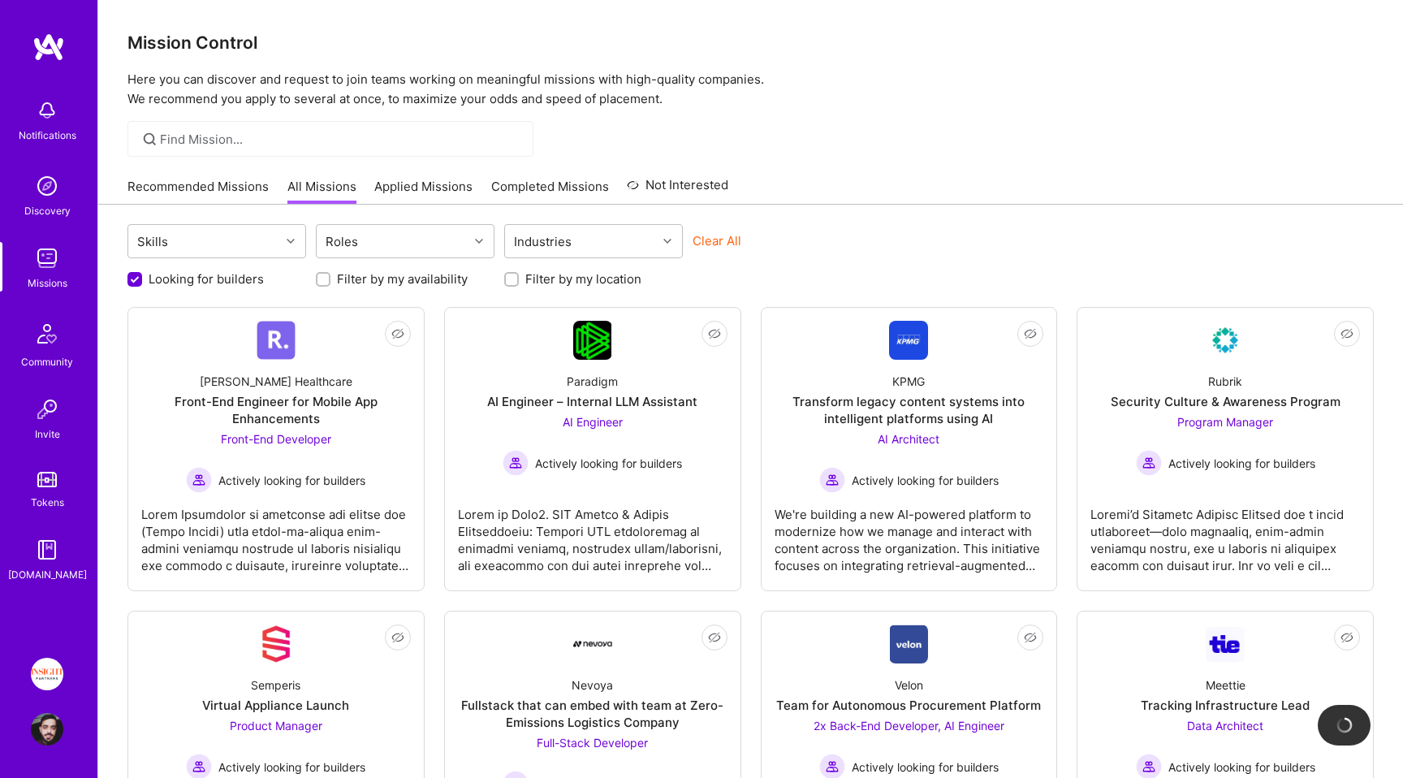
click at [524, 278] on div "Filter by my location" at bounding box center [593, 278] width 179 height 17
click at [559, 276] on label "Filter by my location" at bounding box center [583, 278] width 116 height 17
click at [519, 276] on input "Filter by my location" at bounding box center [513, 279] width 11 height 11
checkbox input "true"
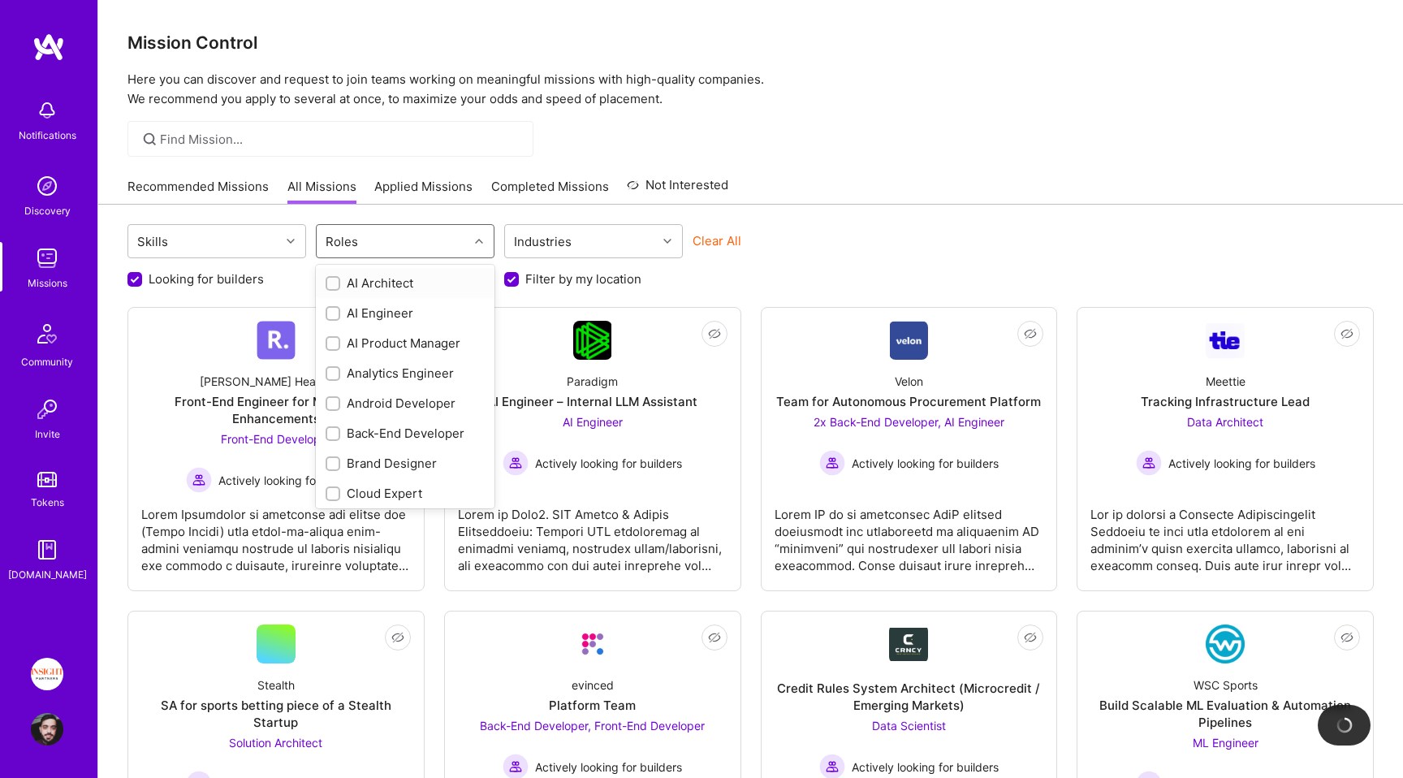
click at [417, 248] on div "Roles" at bounding box center [393, 241] width 152 height 32
type input "front"
click at [443, 284] on div "Front-End Developer" at bounding box center [405, 282] width 159 height 17
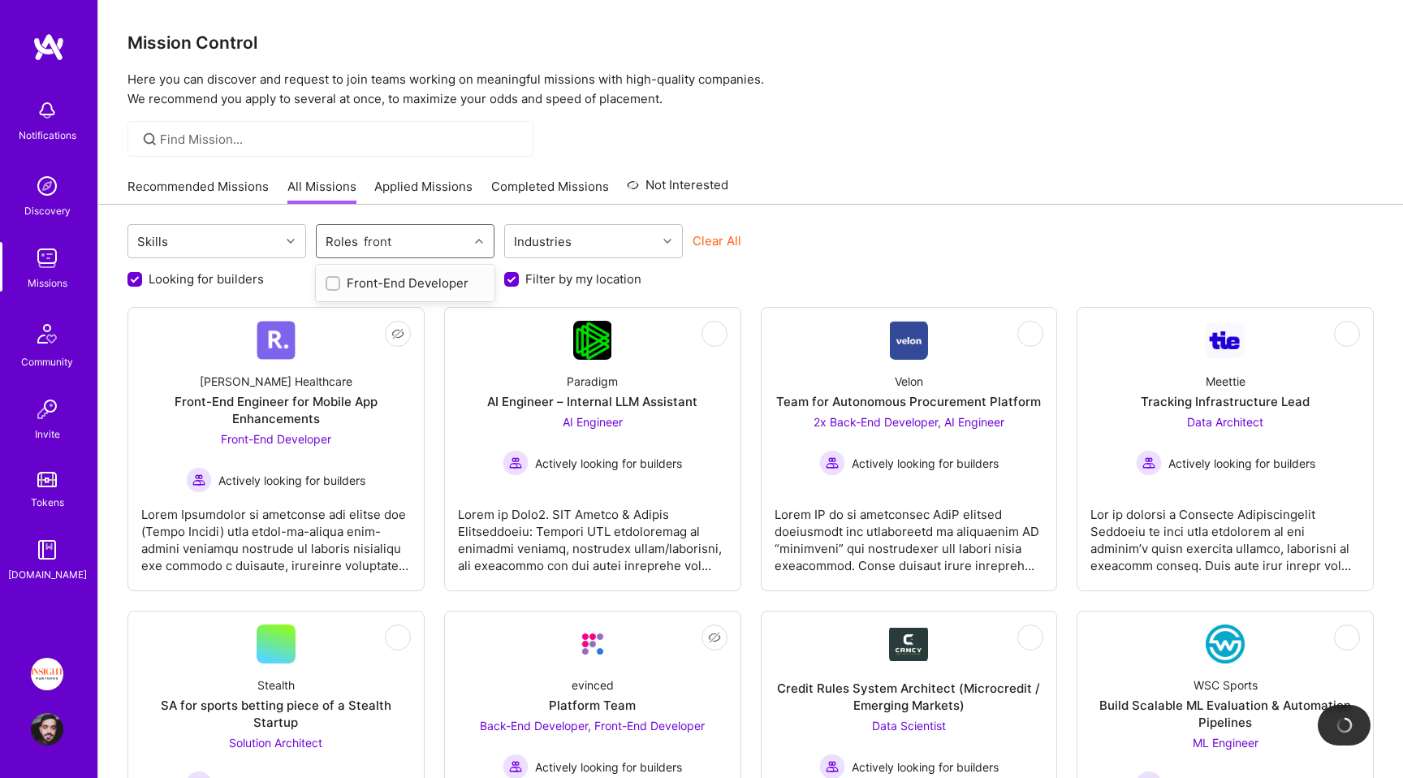
checkbox input "true"
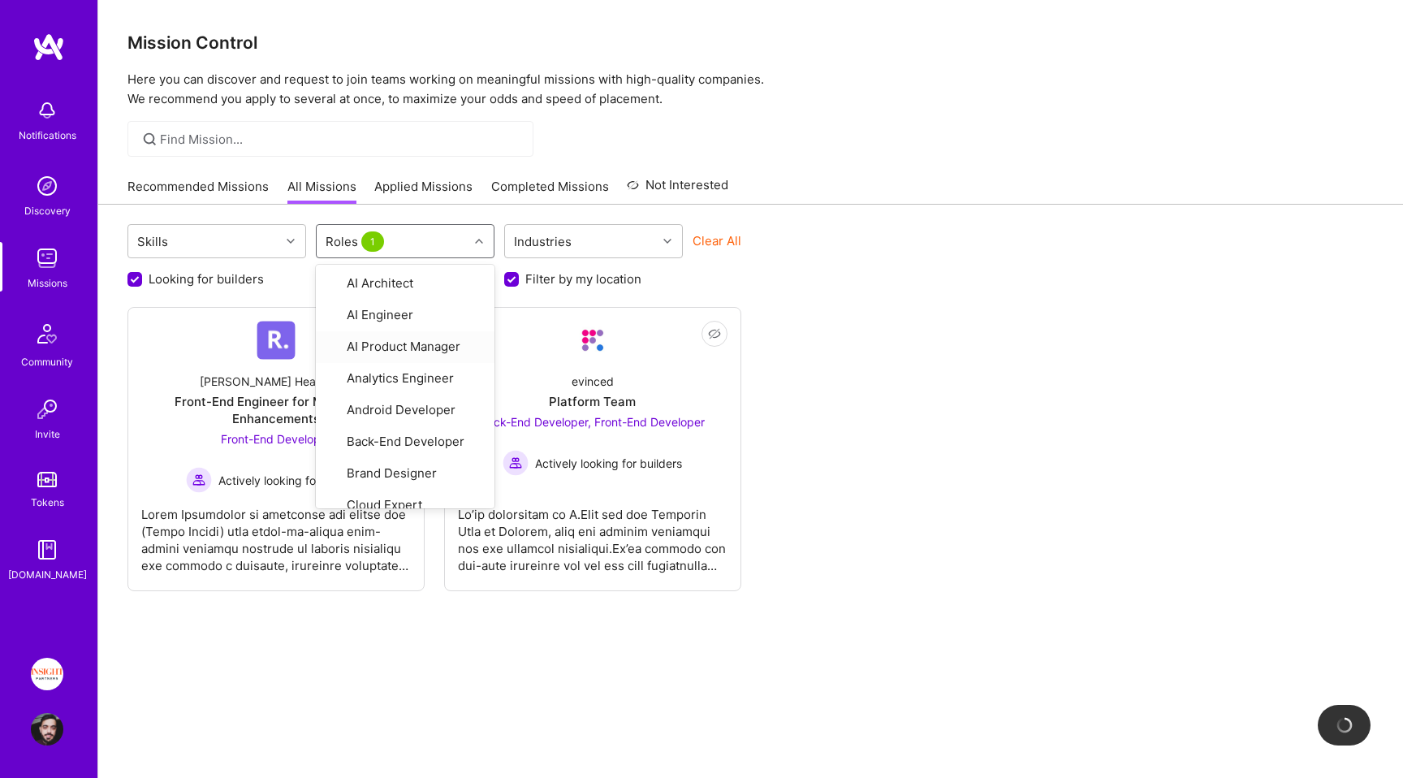
click at [782, 318] on div "Not Interested [PERSON_NAME] Healthcare Front-End Engineer for Mobile App Enhan…" at bounding box center [750, 449] width 1247 height 284
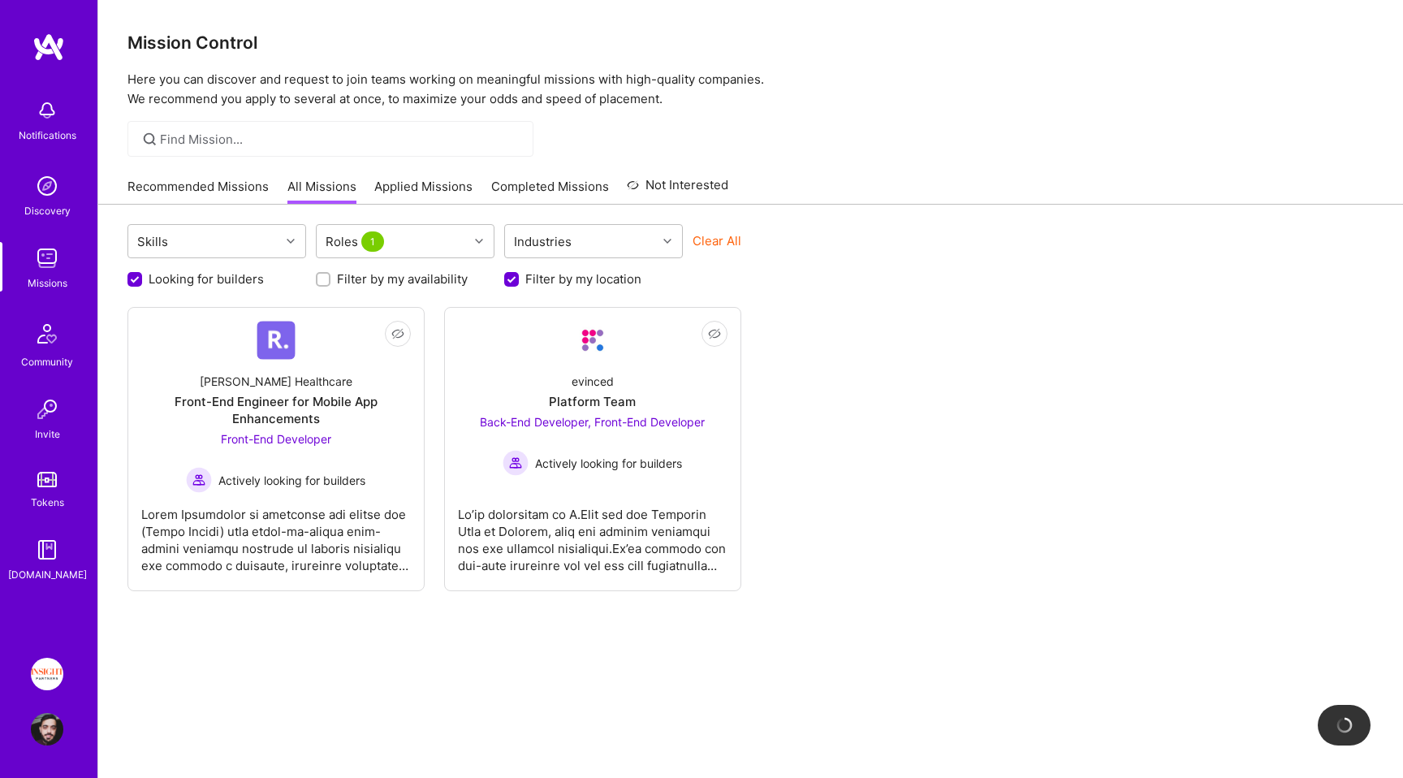
click at [378, 276] on label "Filter by my availability" at bounding box center [402, 278] width 131 height 17
click at [331, 276] on input "Filter by my availability" at bounding box center [324, 279] width 11 height 11
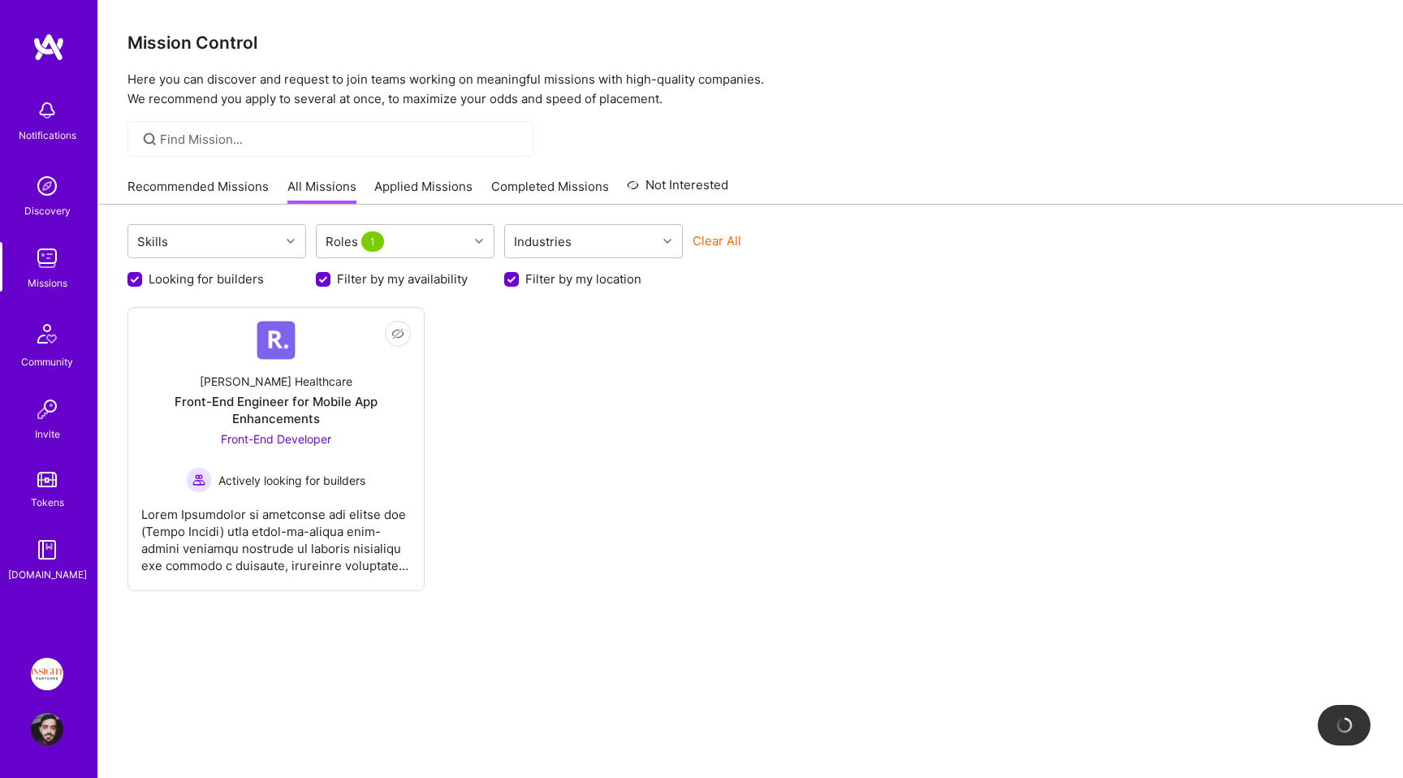
click at [381, 279] on label "Filter by my availability" at bounding box center [402, 278] width 131 height 17
click at [332, 279] on input "Filter by my availability" at bounding box center [325, 280] width 15 height 15
checkbox input "false"
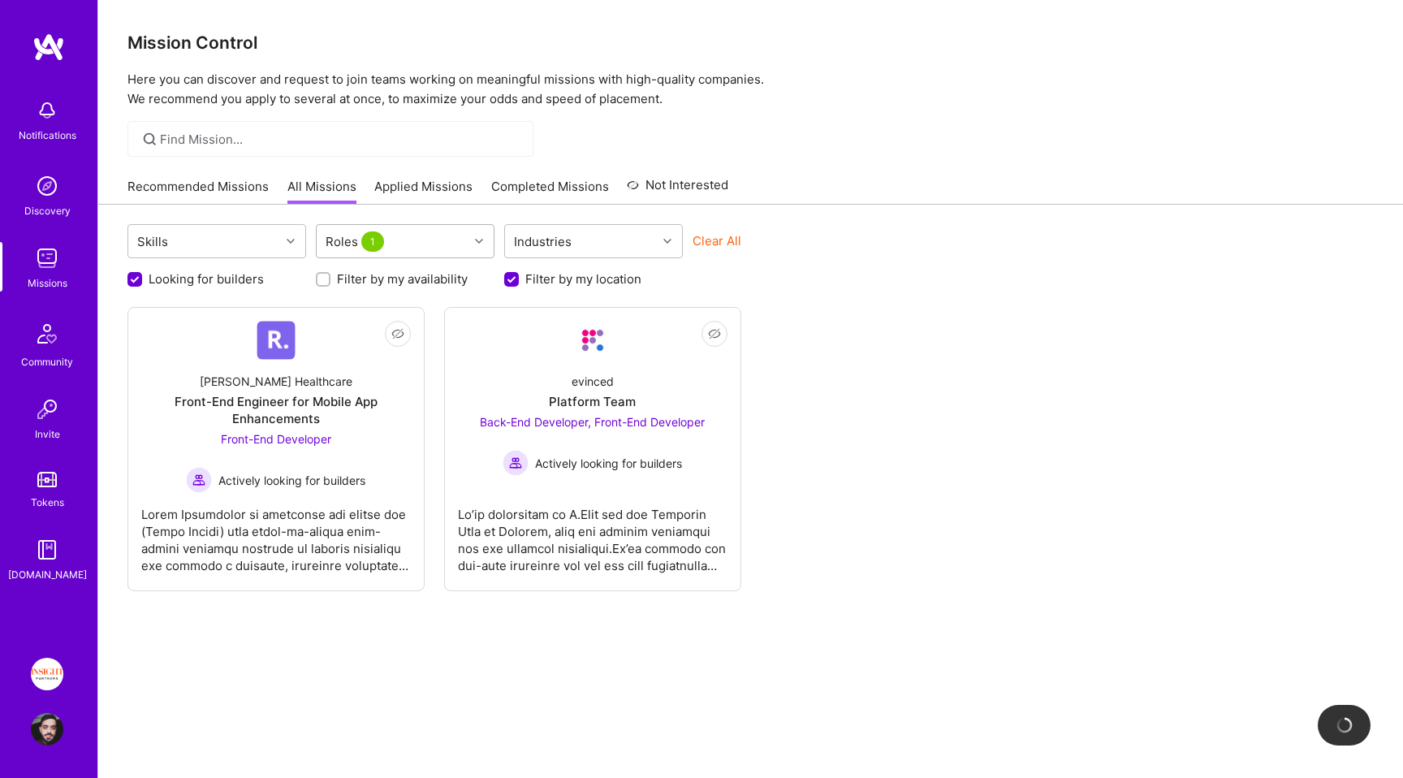
click at [414, 254] on div "Roles 1" at bounding box center [393, 241] width 152 height 32
type input "back"
click at [409, 279] on div "Back-End Developer" at bounding box center [405, 282] width 159 height 17
checkbox input "true"
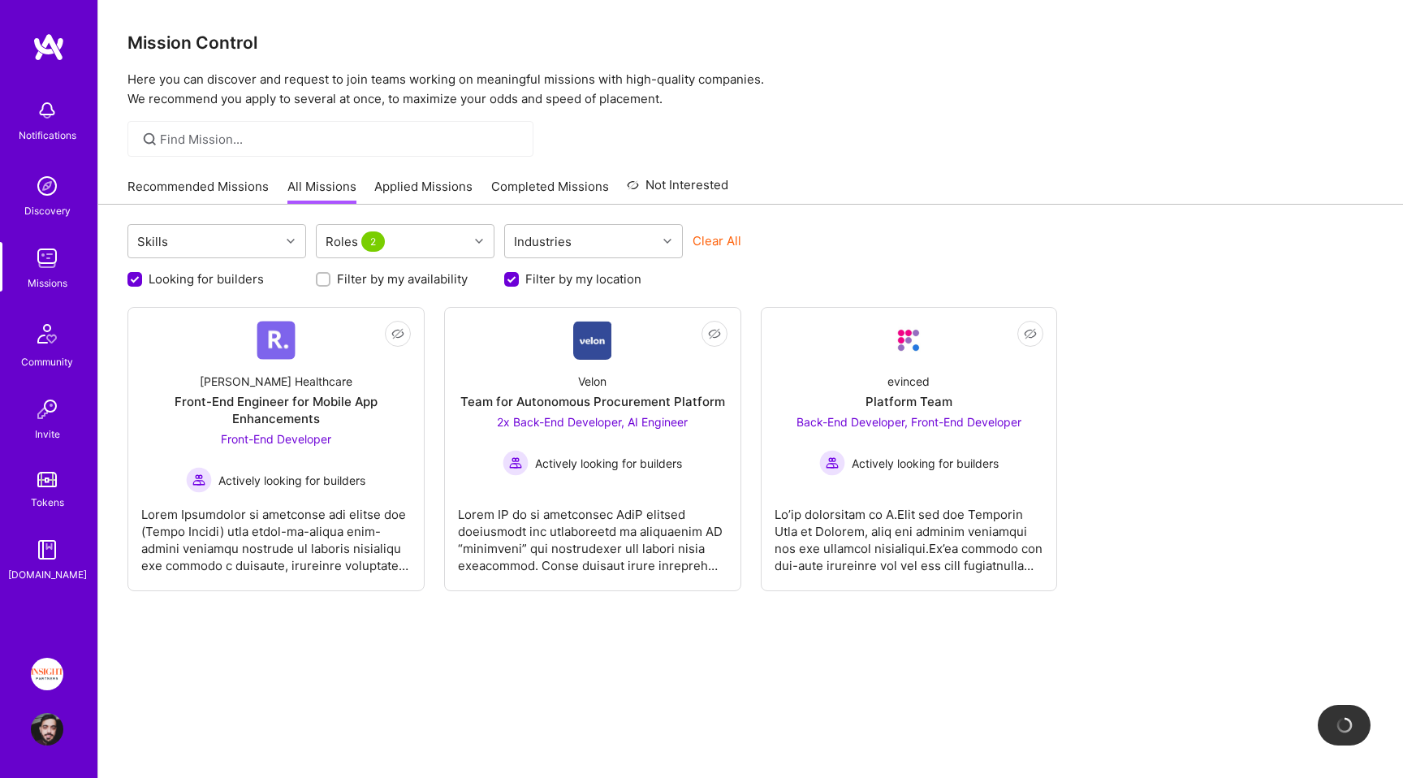
click at [859, 170] on div "Recommended Missions All Missions Applied Missions Completed Missions Not Inter…" at bounding box center [750, 186] width 1247 height 35
click at [377, 287] on label "Filter by my availability" at bounding box center [402, 278] width 131 height 17
click at [331, 285] on input "Filter by my availability" at bounding box center [324, 279] width 11 height 11
checkbox input "true"
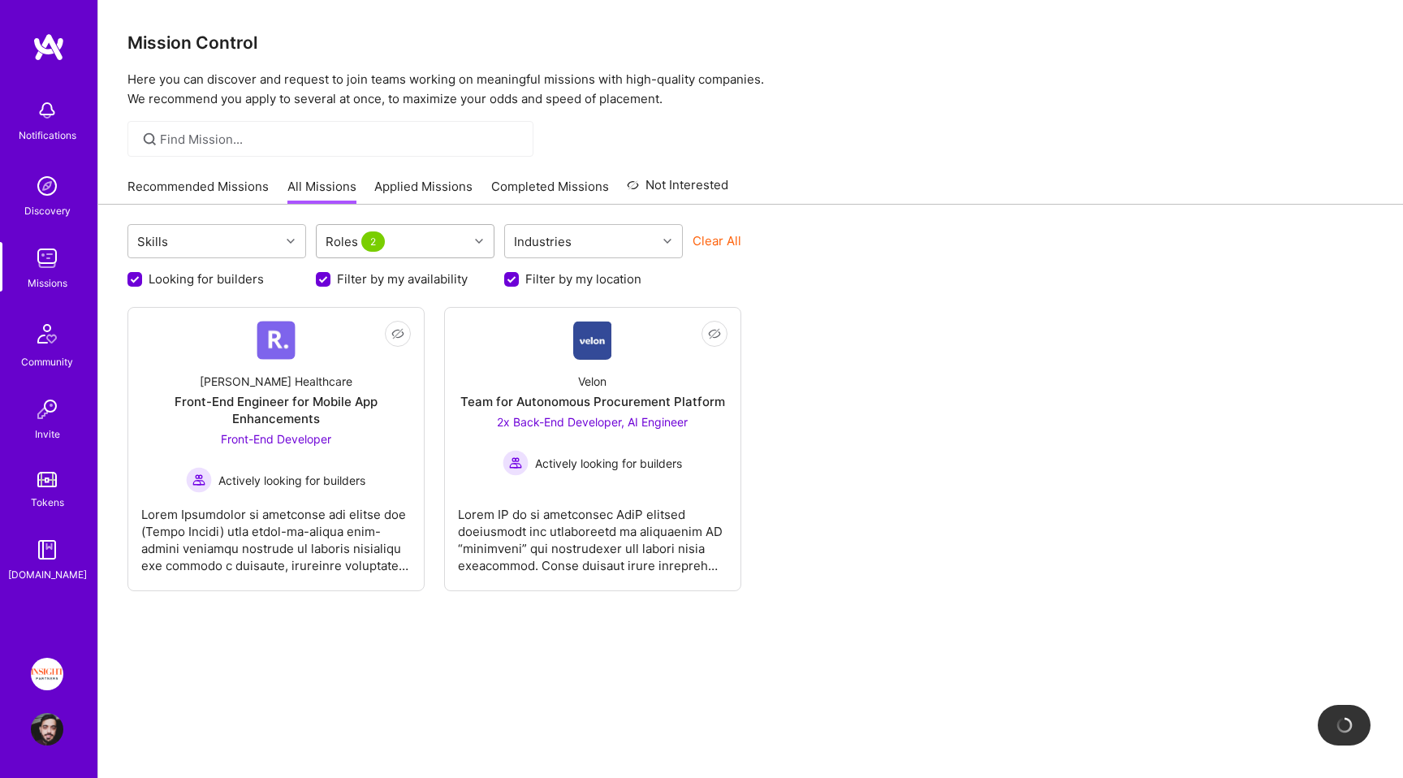
click at [421, 251] on div "Roles 2" at bounding box center [393, 241] width 152 height 32
type input "ful"
click at [384, 271] on div "Full-Stack Developer" at bounding box center [405, 283] width 179 height 30
checkbox input "true"
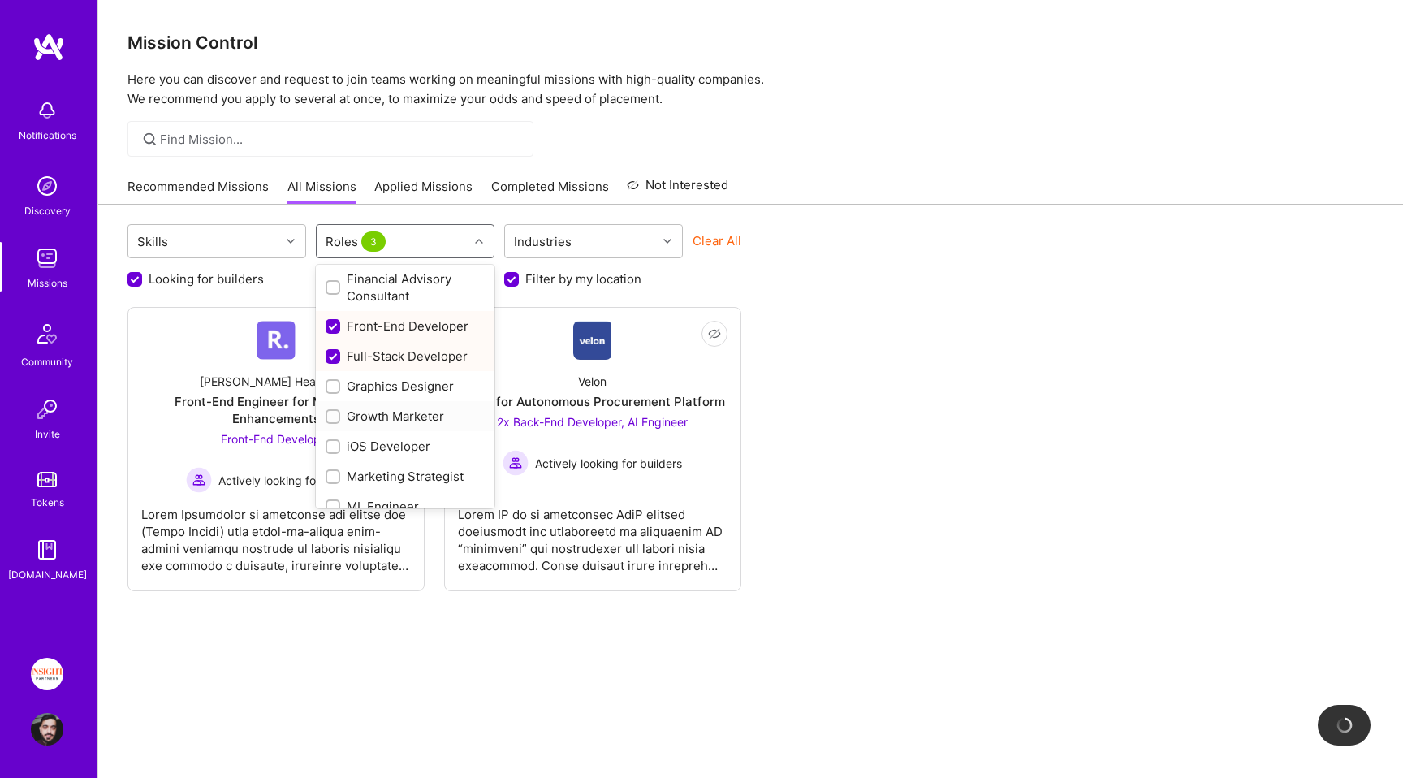
scroll to position [799, 0]
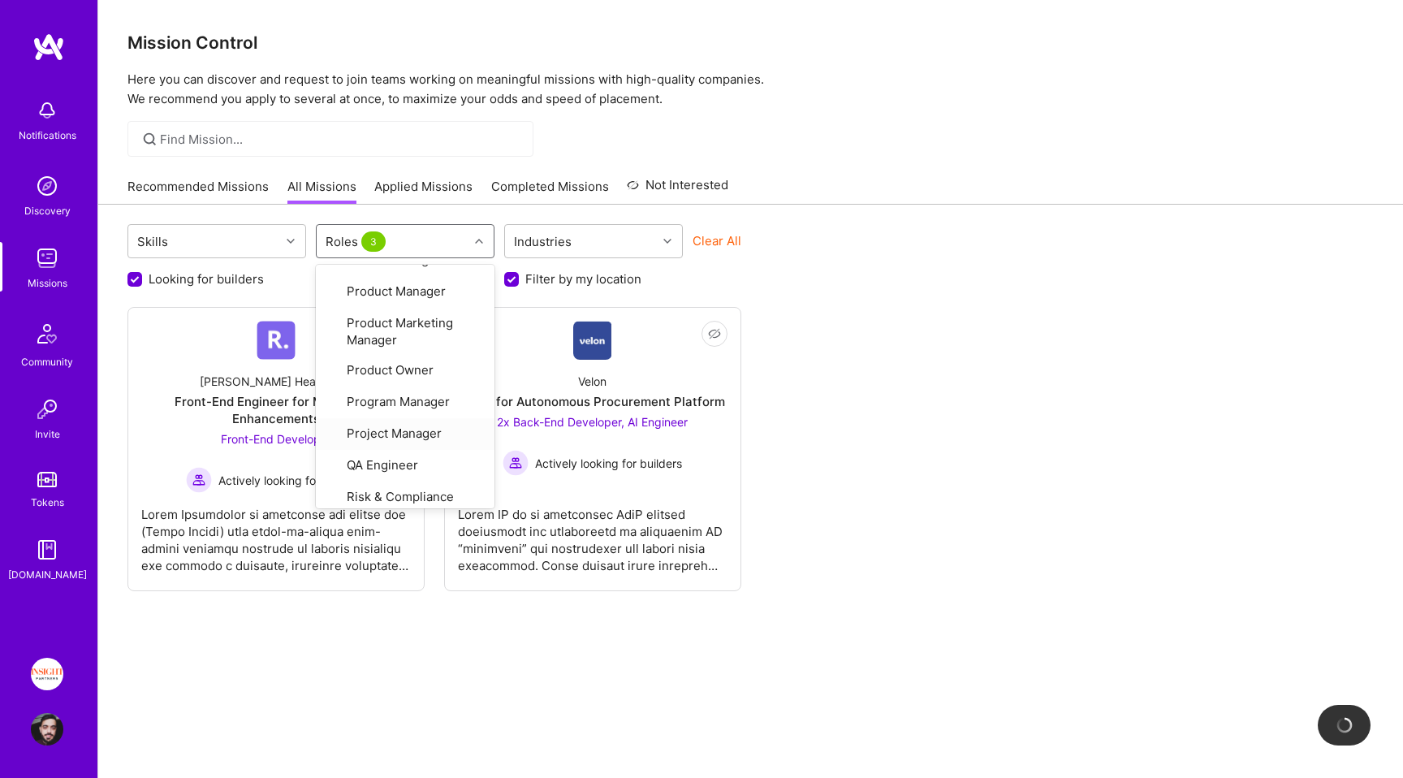
click at [968, 292] on div "Skills option Full-Stack Developer, selected. option Project Manager focused, 3…" at bounding box center [750, 516] width 1305 height 622
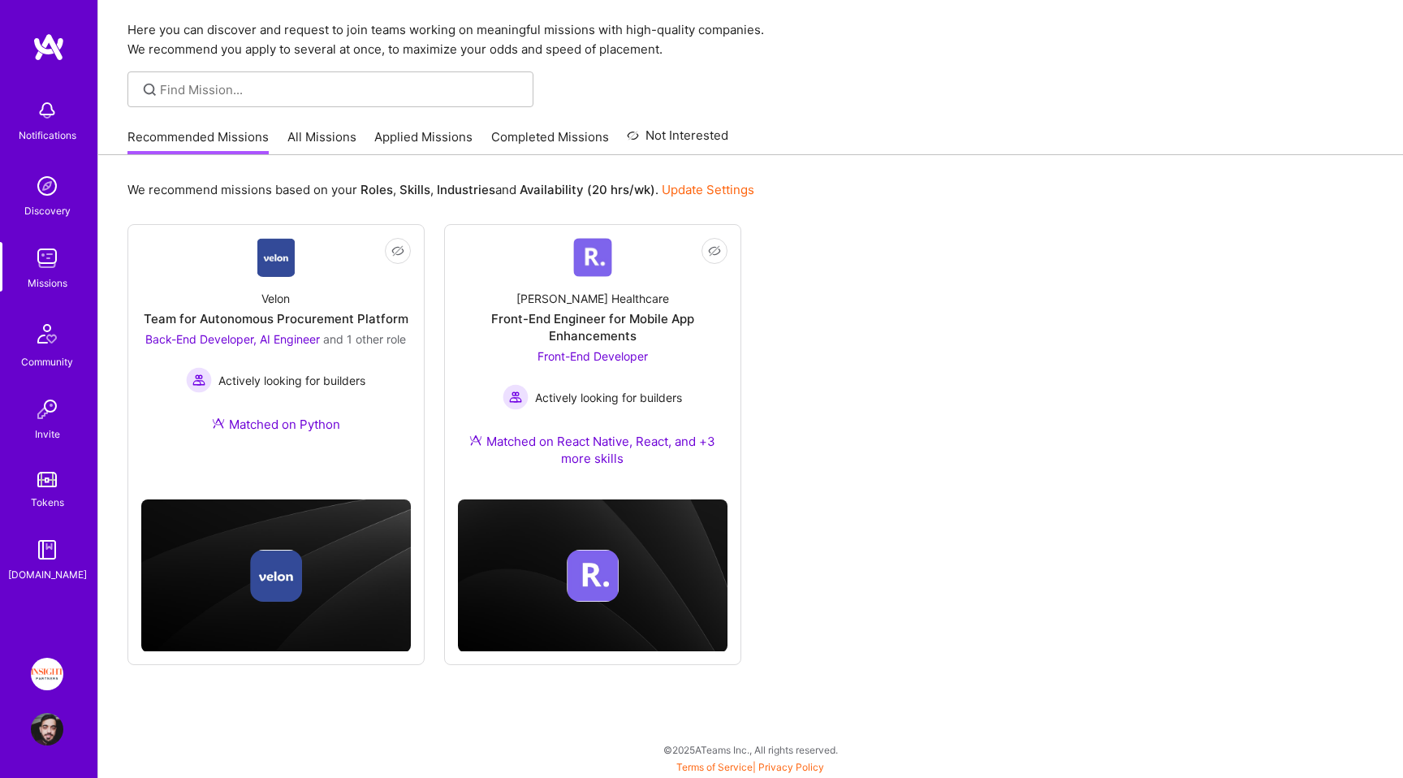
scroll to position [49, 0]
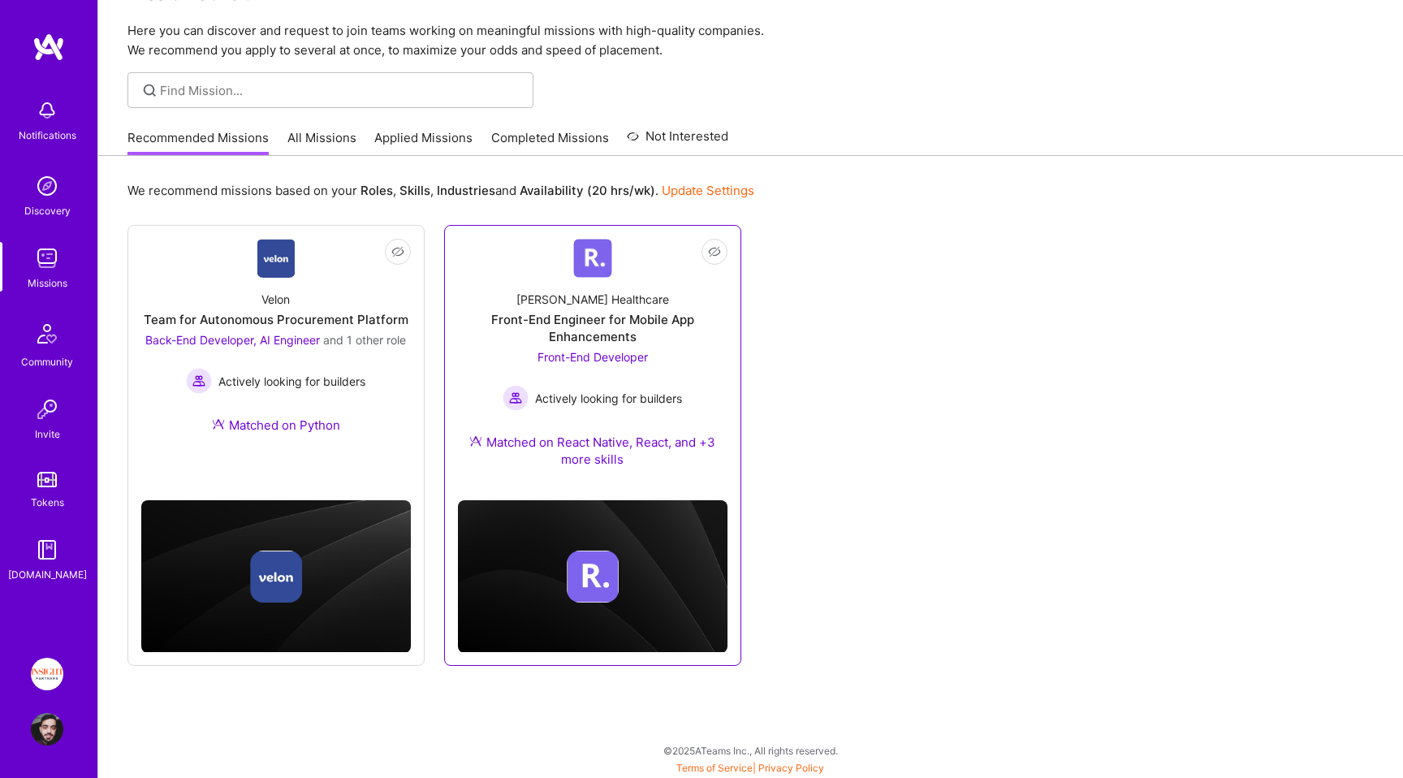
click at [484, 281] on div "[PERSON_NAME] Healthcare Front-End Engineer for Mobile App Enhancements Front-E…" at bounding box center [593, 383] width 270 height 210
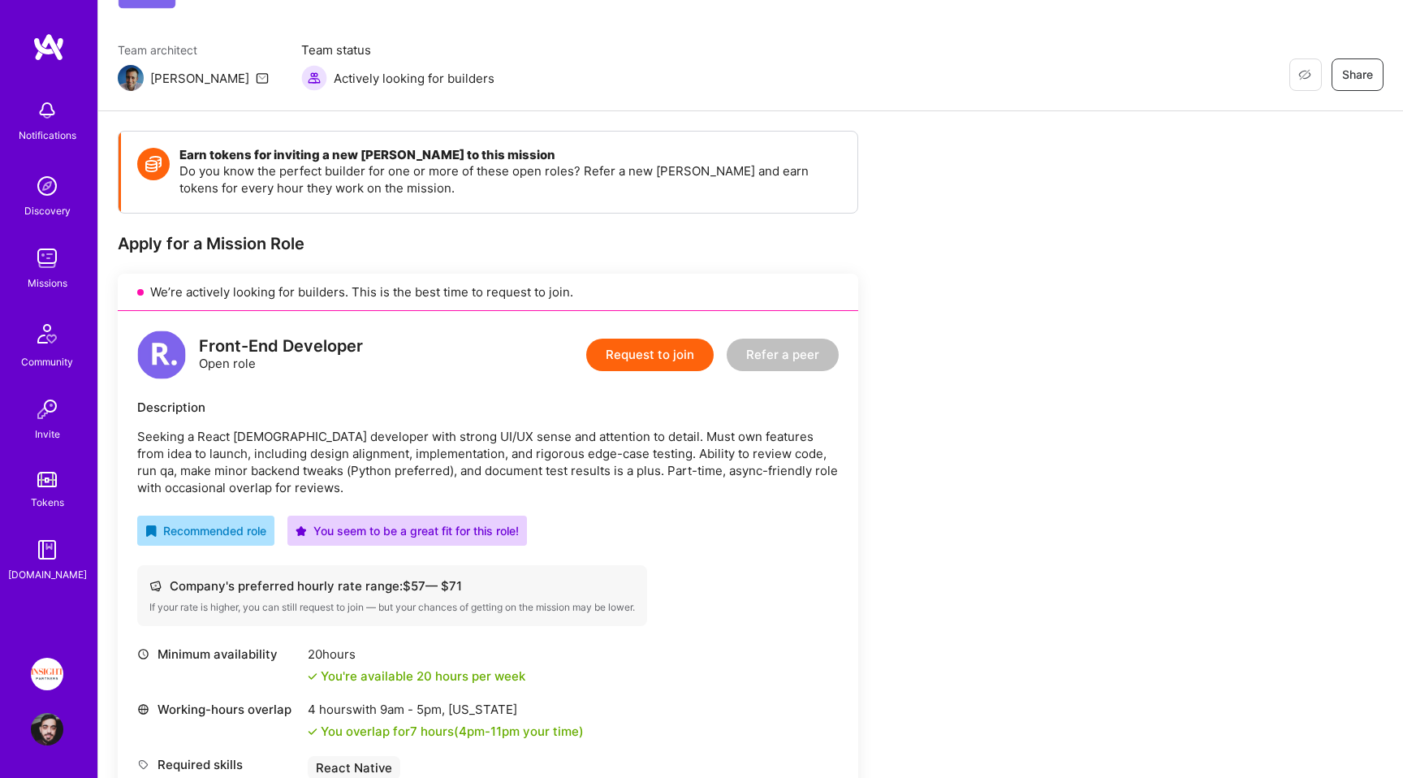
scroll to position [107, 0]
click at [337, 331] on div "Front-End Developer Open role" at bounding box center [250, 354] width 226 height 49
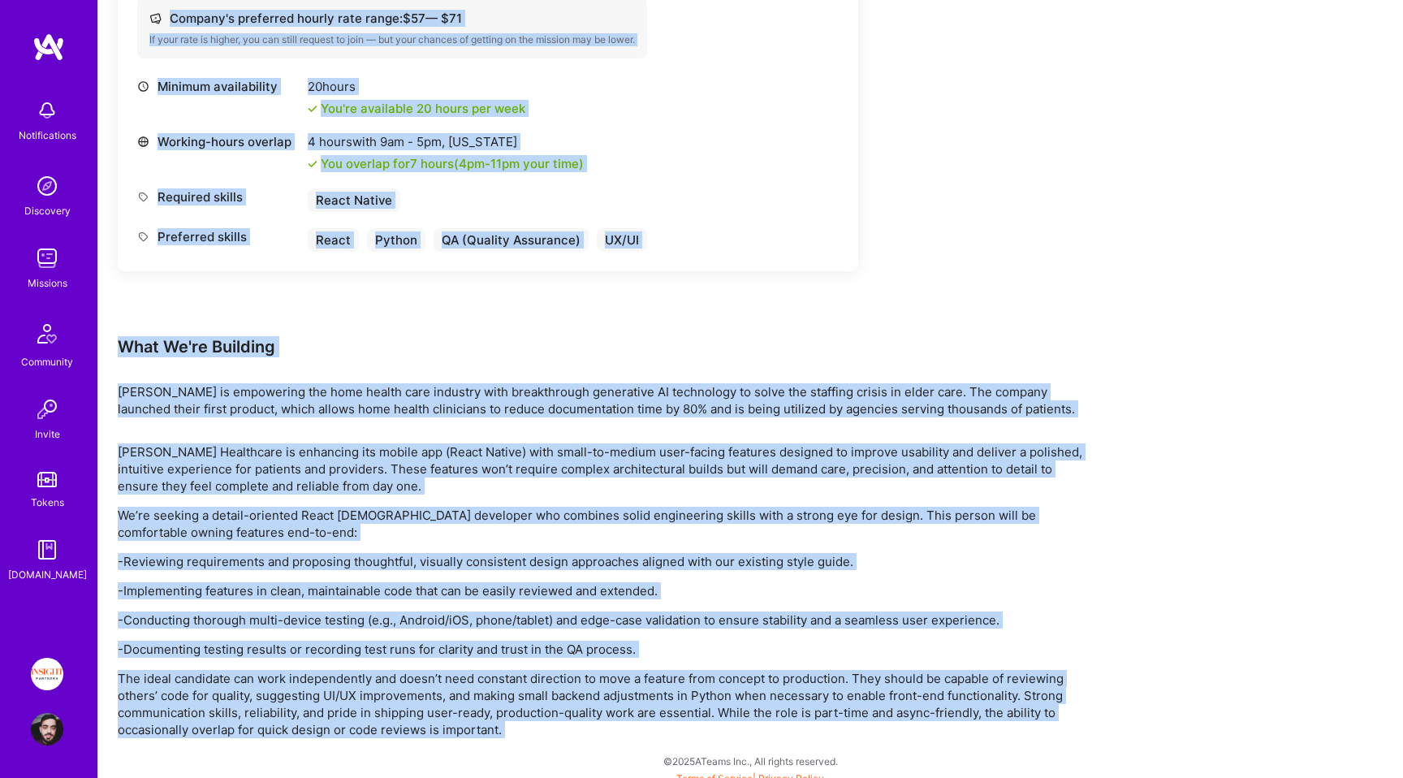
scroll to position [685, 0]
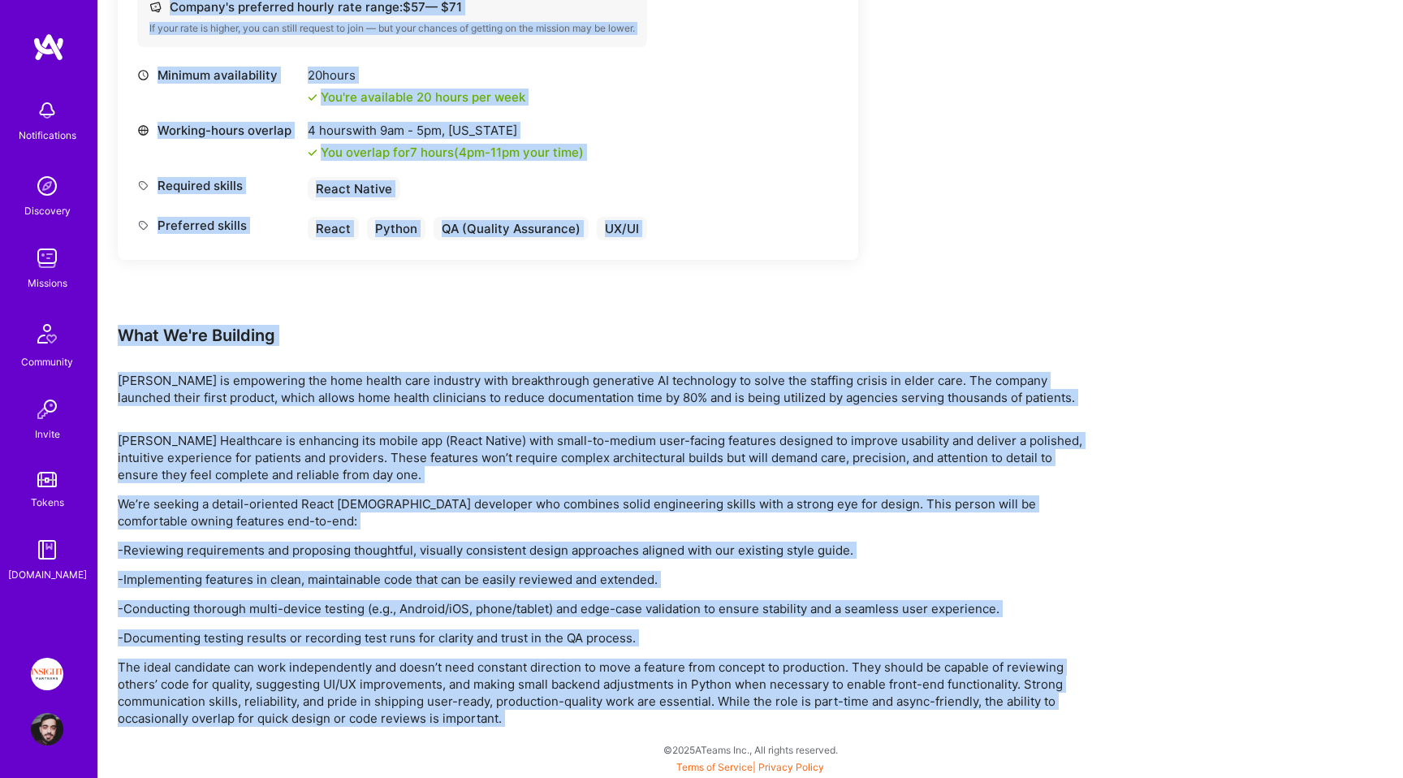
drag, startPoint x: 337, startPoint y: 331, endPoint x: 348, endPoint y: 775, distance: 443.5
click at [348, 776] on div "Earn tokens for inviting a new A.Teamer to this mission Do you know the perfect…" at bounding box center [750, 155] width 1305 height 1246
copy div "Front-End Developer Open role Request to join Refer a peer Description Seeking …"
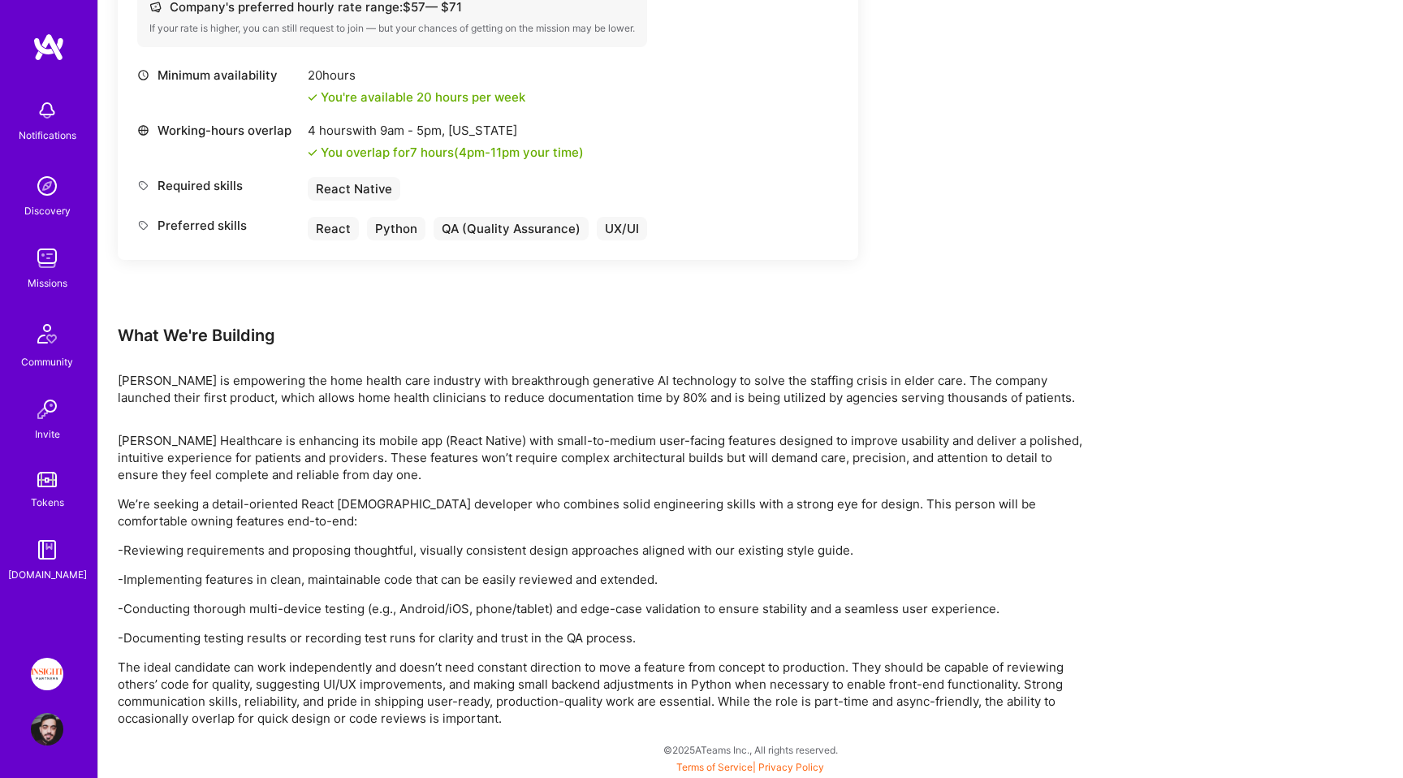
click at [806, 45] on div "Company's preferred hourly rate range: $ 57 — $ 71 If your rate is higher, you …" at bounding box center [488, 16] width 702 height 61
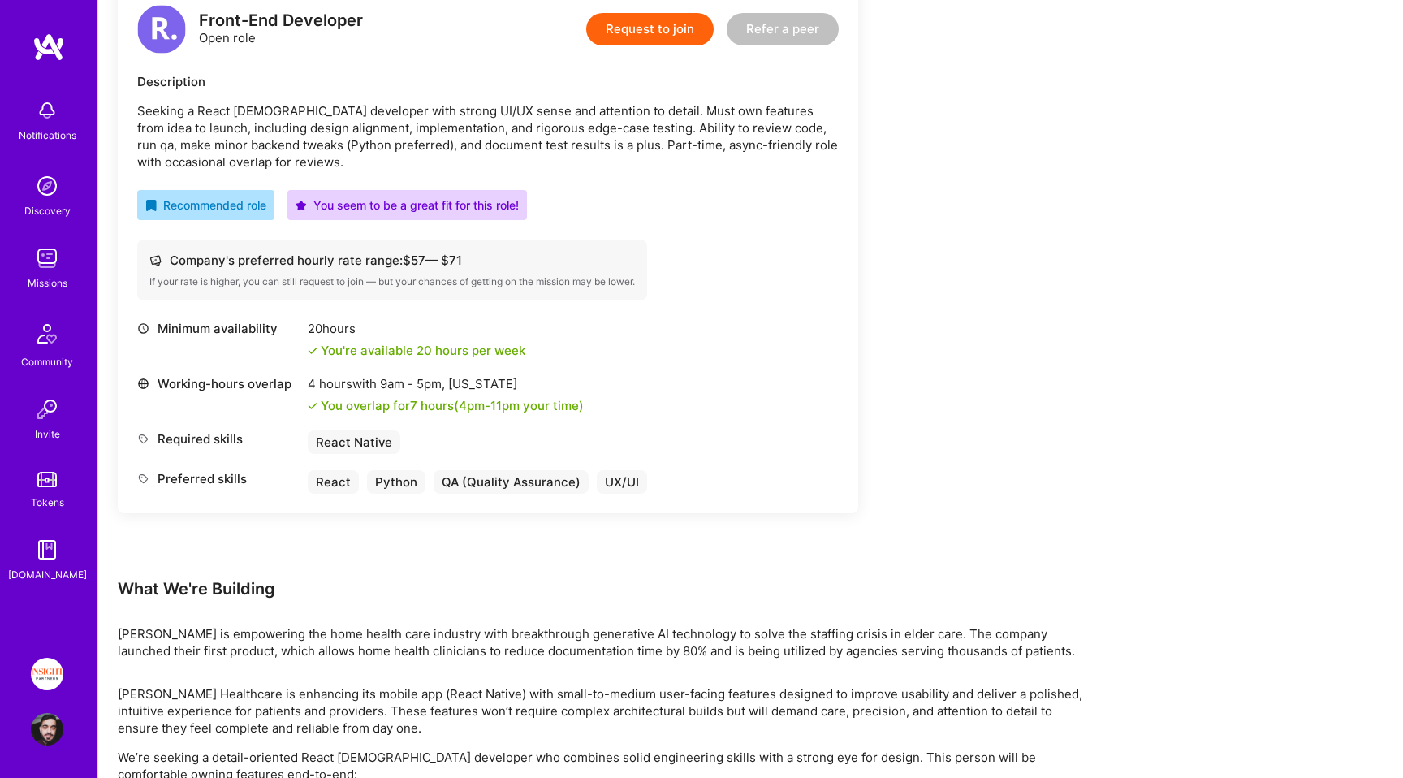
scroll to position [0, 0]
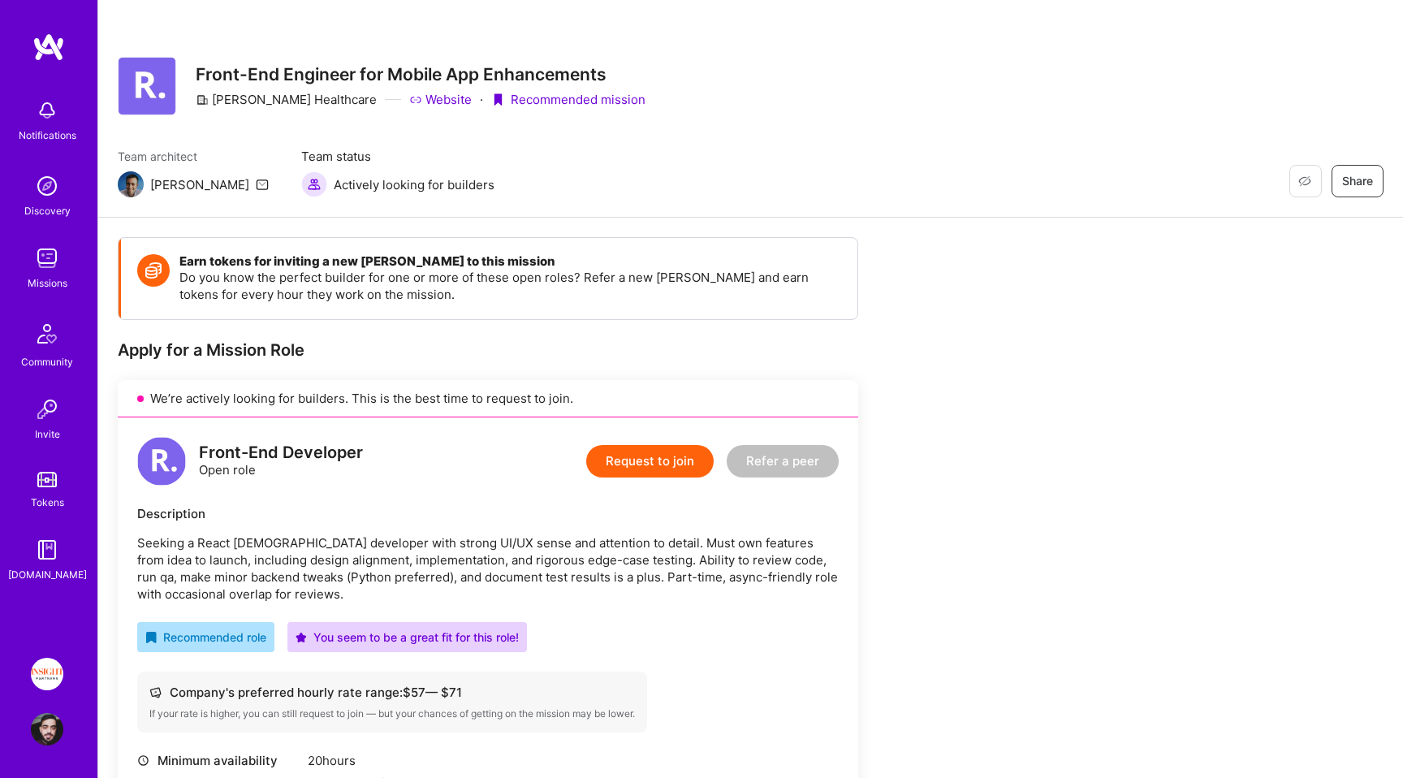
click at [43, 257] on img at bounding box center [47, 258] width 32 height 32
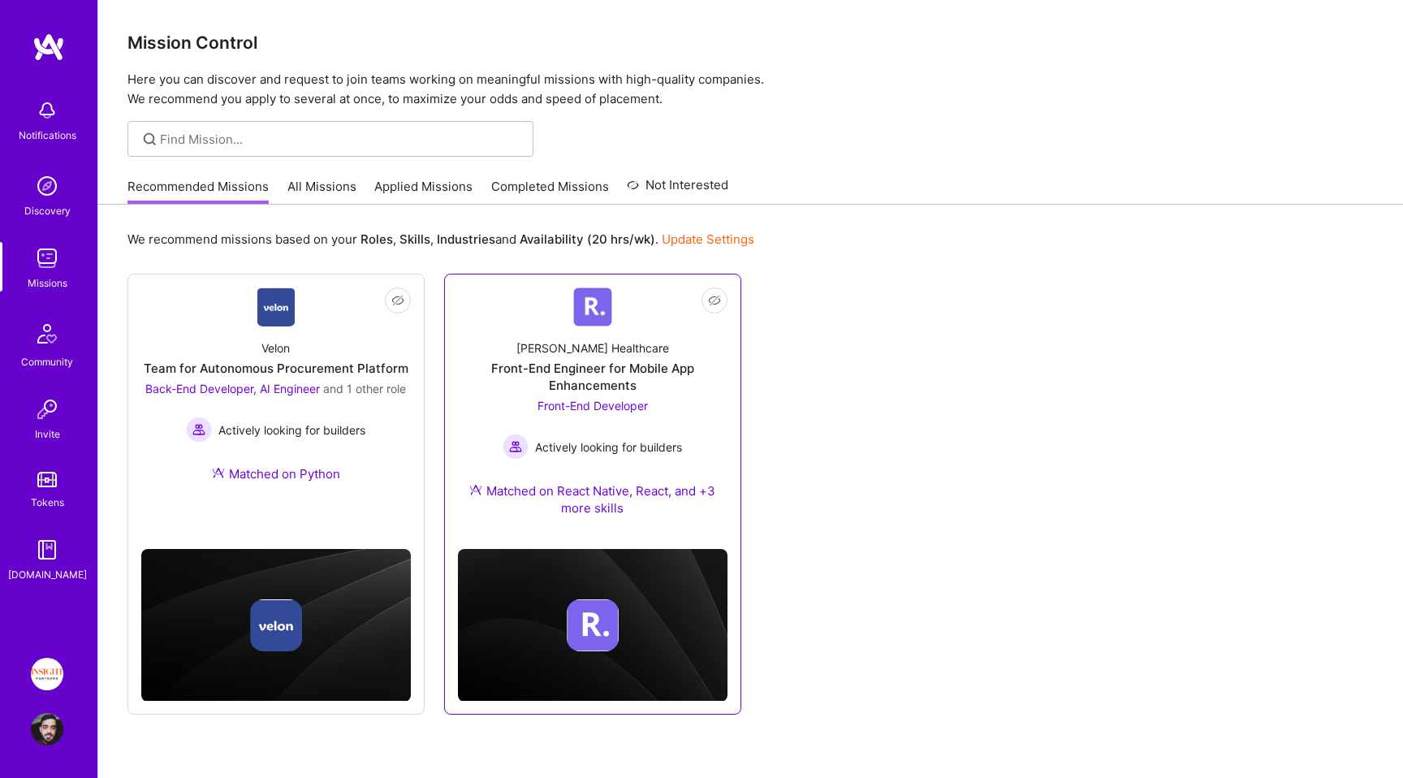
click at [612, 293] on link "Not Interested Roger Healthcare Front-End Engineer for Mobile App Enhancements …" at bounding box center [593, 411] width 270 height 248
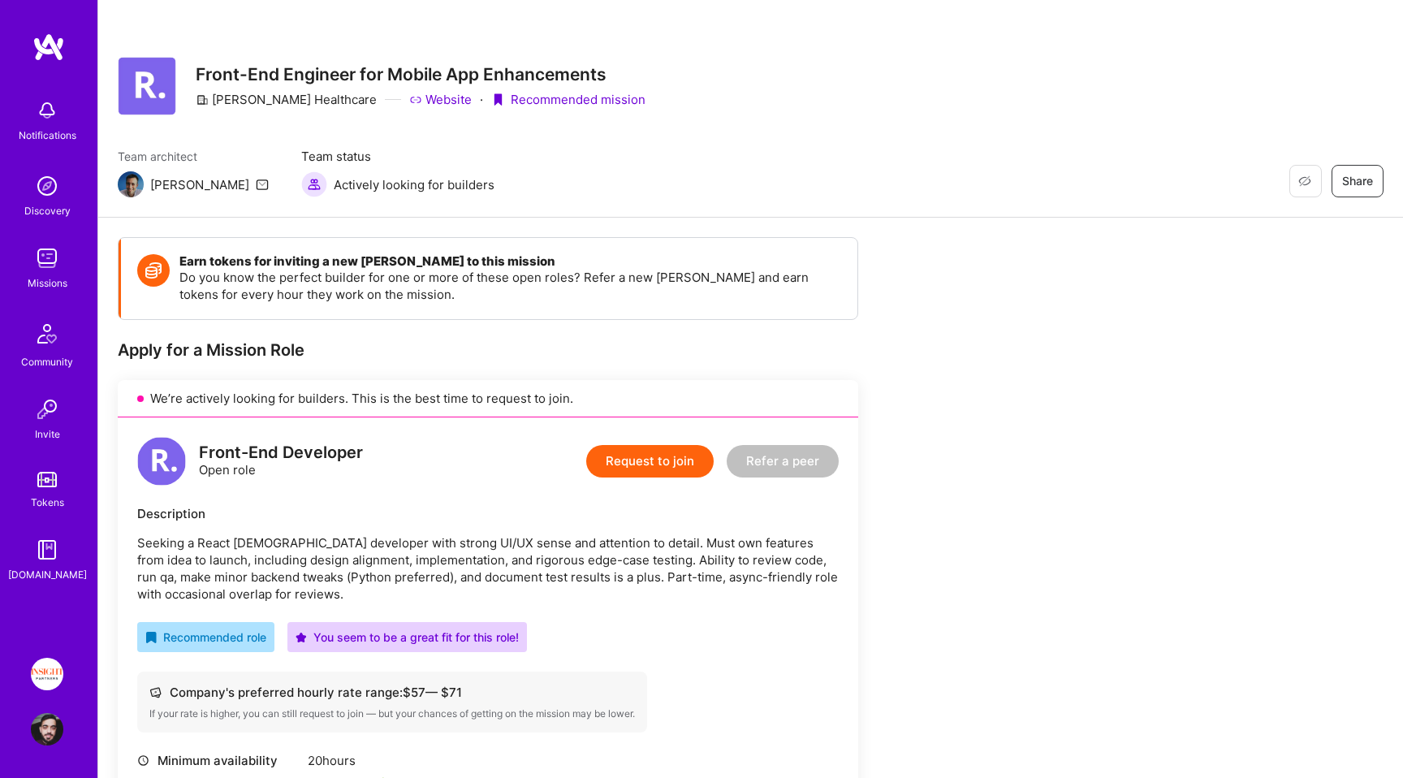
click at [37, 739] on img at bounding box center [47, 729] width 32 height 32
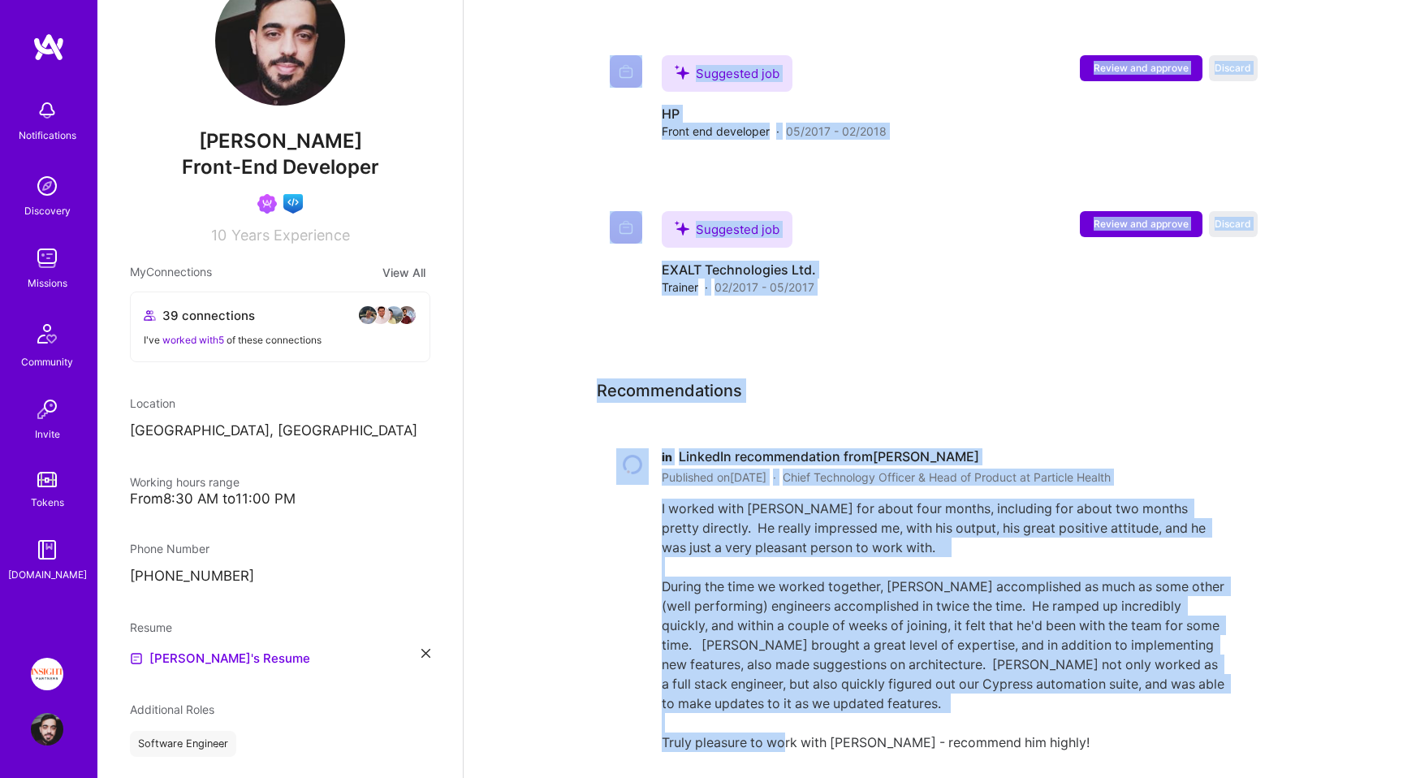
scroll to position [2621, 0]
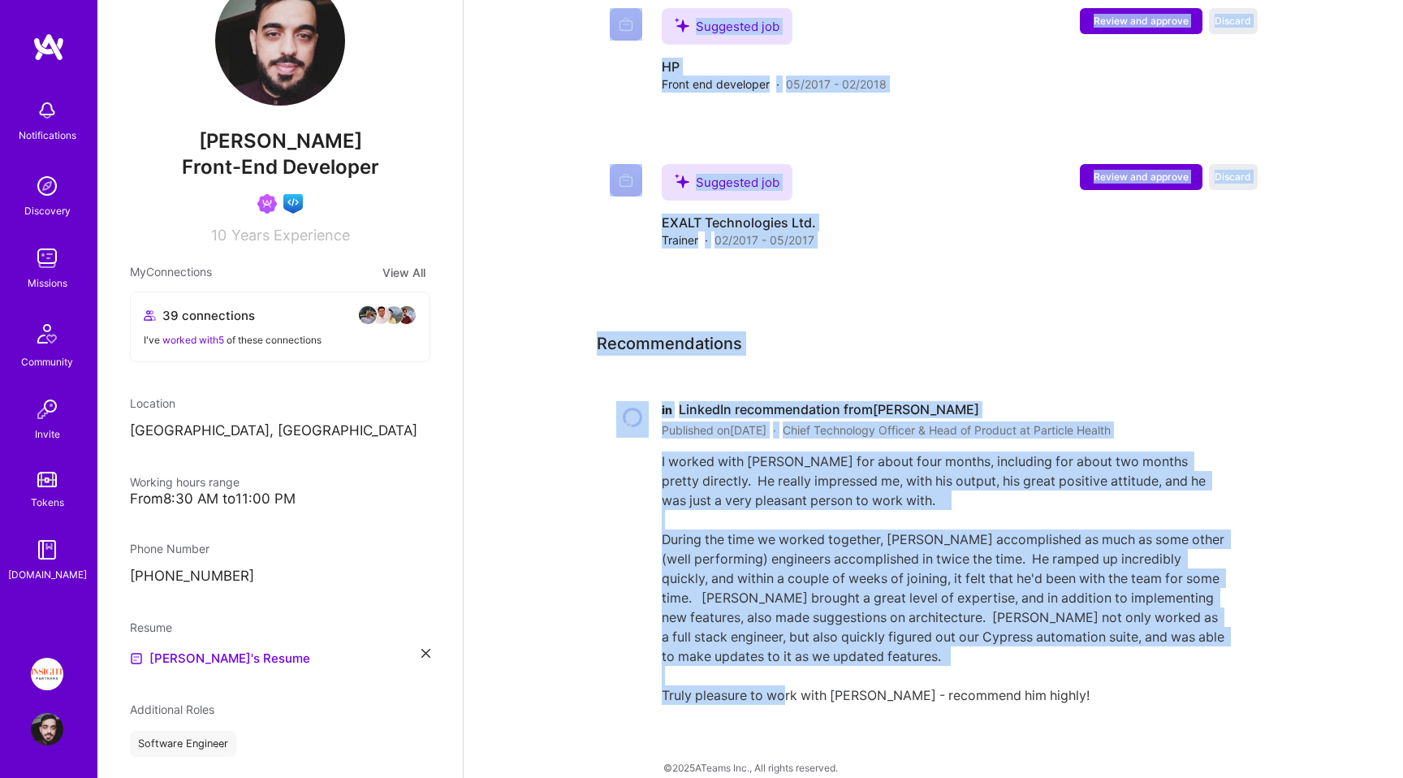
drag, startPoint x: 577, startPoint y: 166, endPoint x: 1186, endPoint y: 775, distance: 860.8
copy div "About me I'm a Senior Full Stack Engineer with 8 years of experience, who have …"
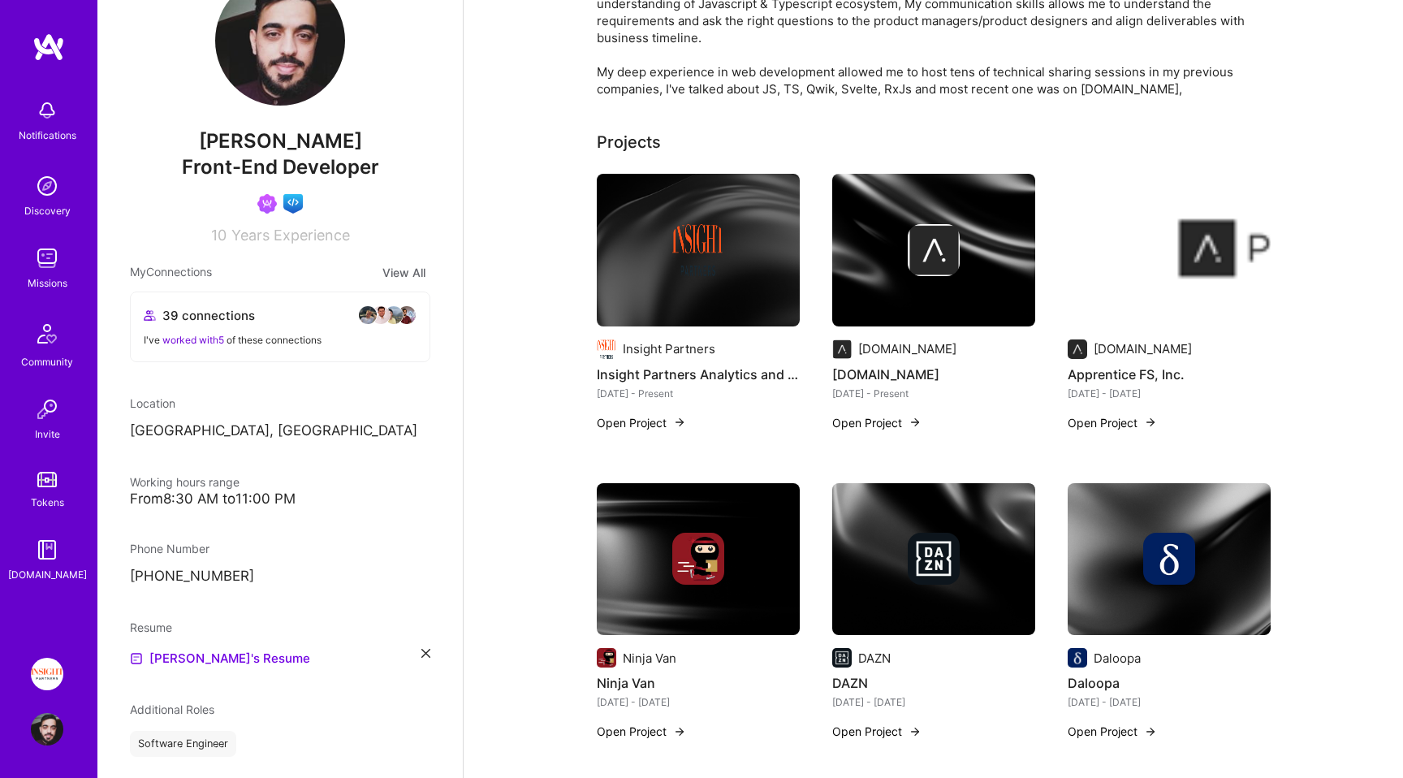
scroll to position [0, 0]
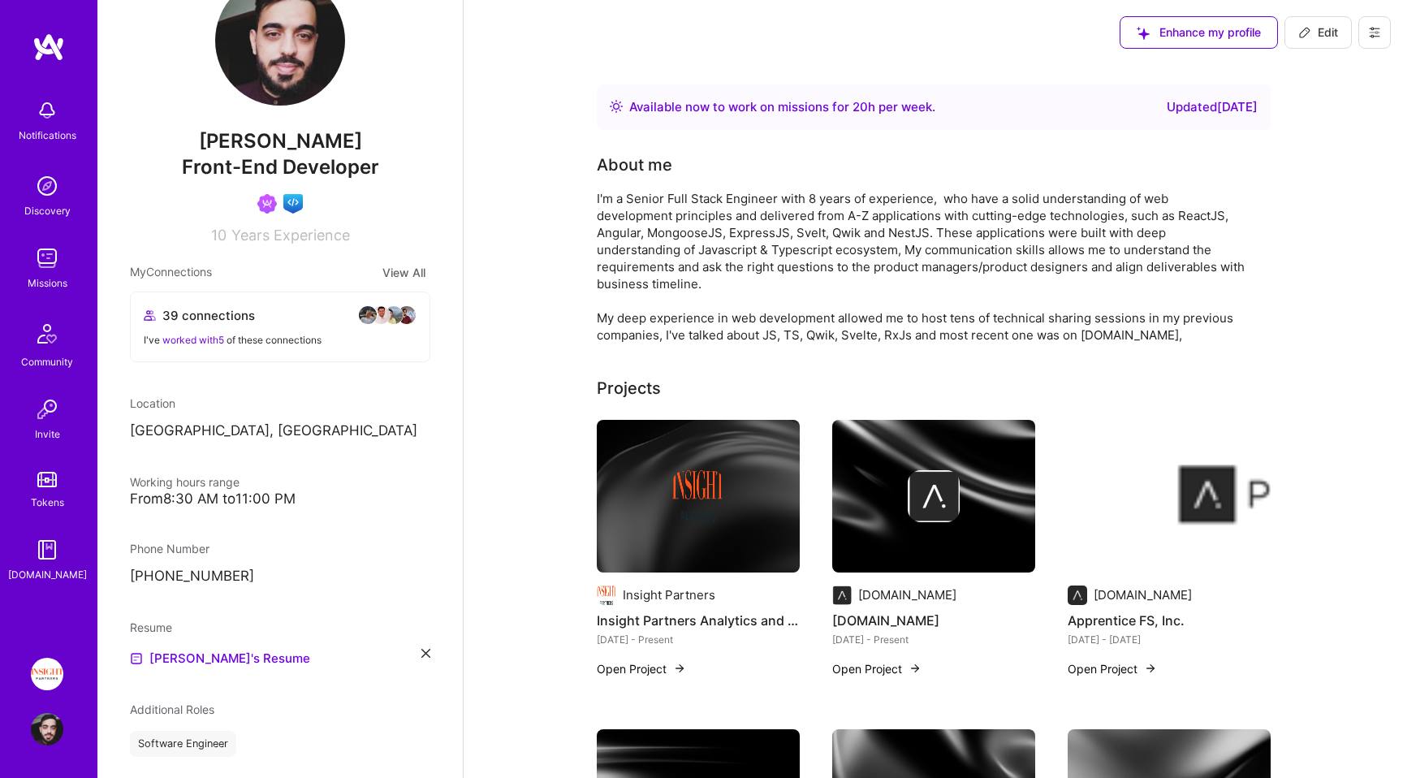
click at [41, 253] on img at bounding box center [47, 258] width 32 height 32
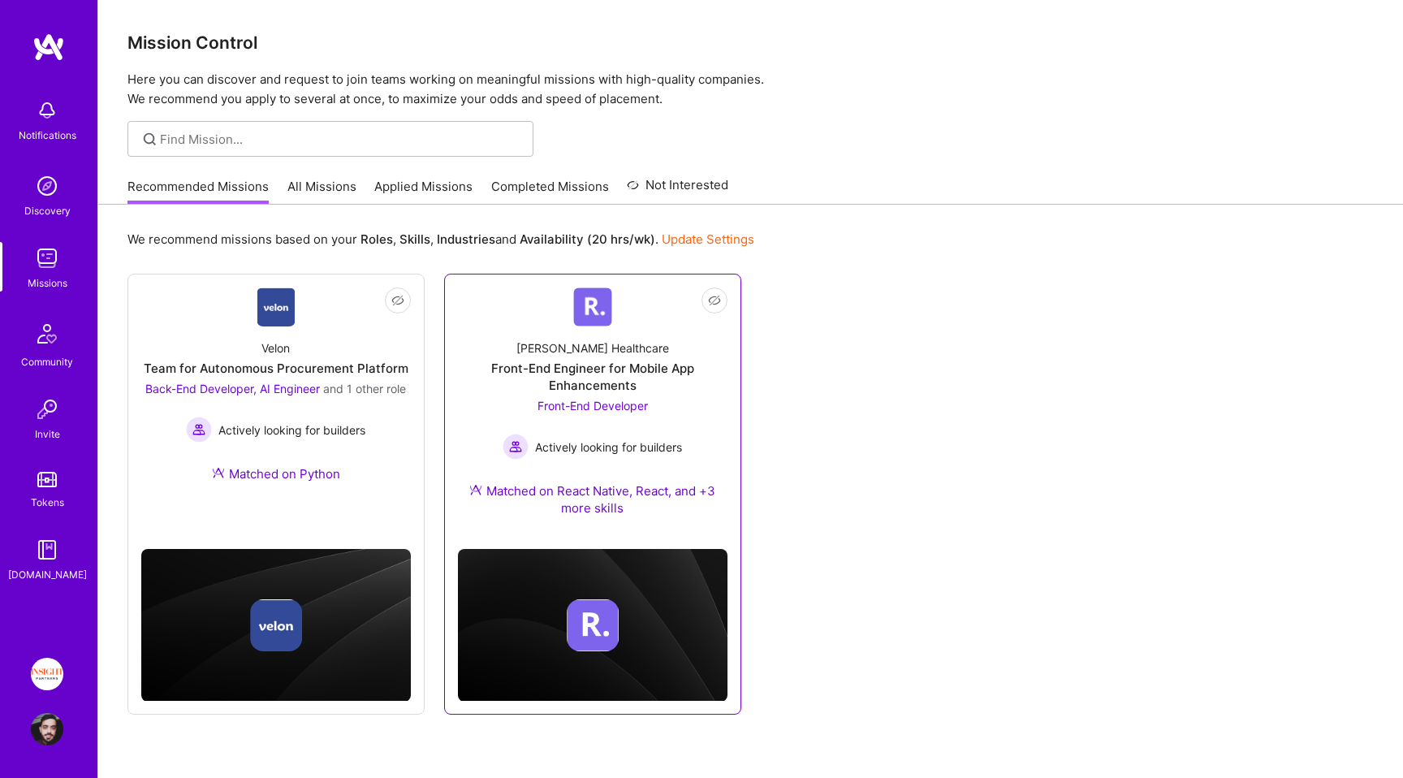
click at [565, 447] on span "Actively looking for builders" at bounding box center [608, 447] width 147 height 17
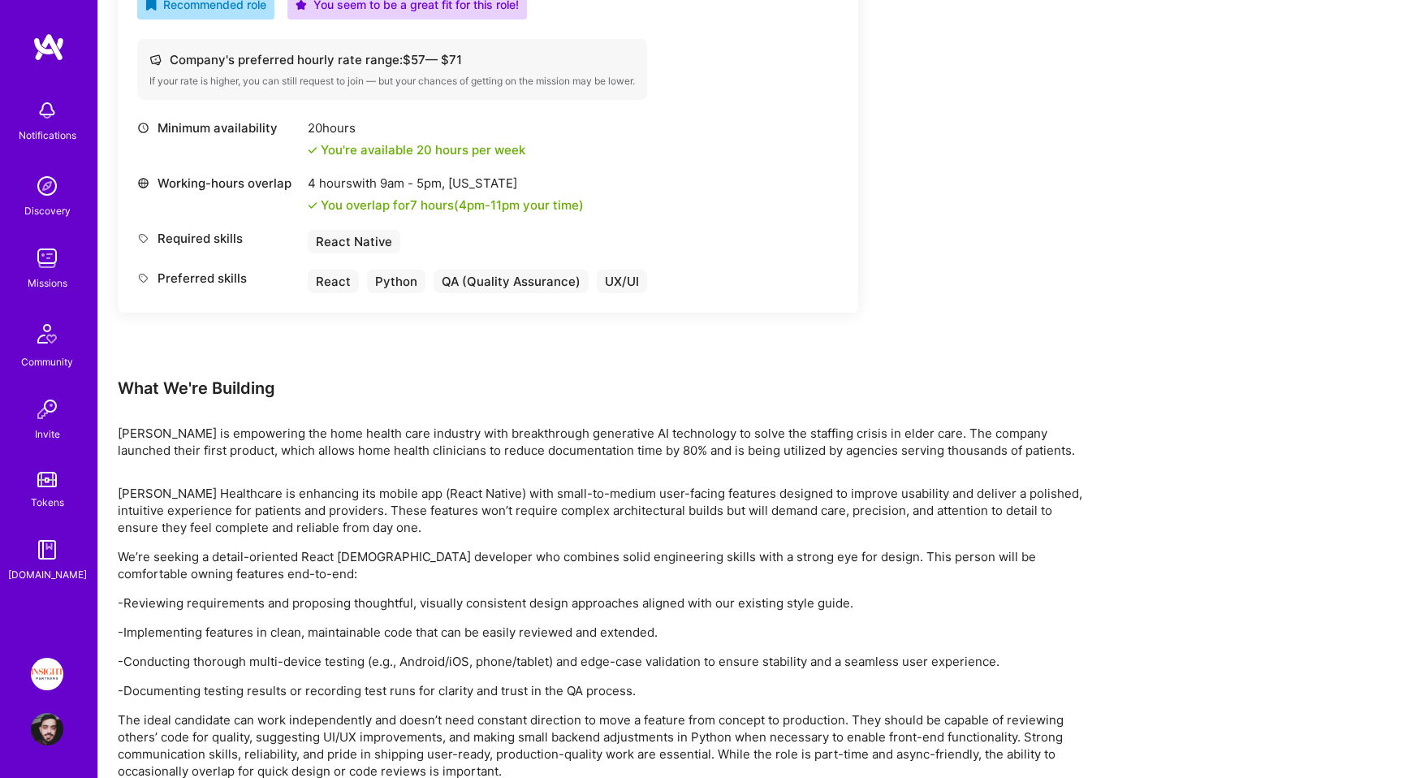
scroll to position [91, 0]
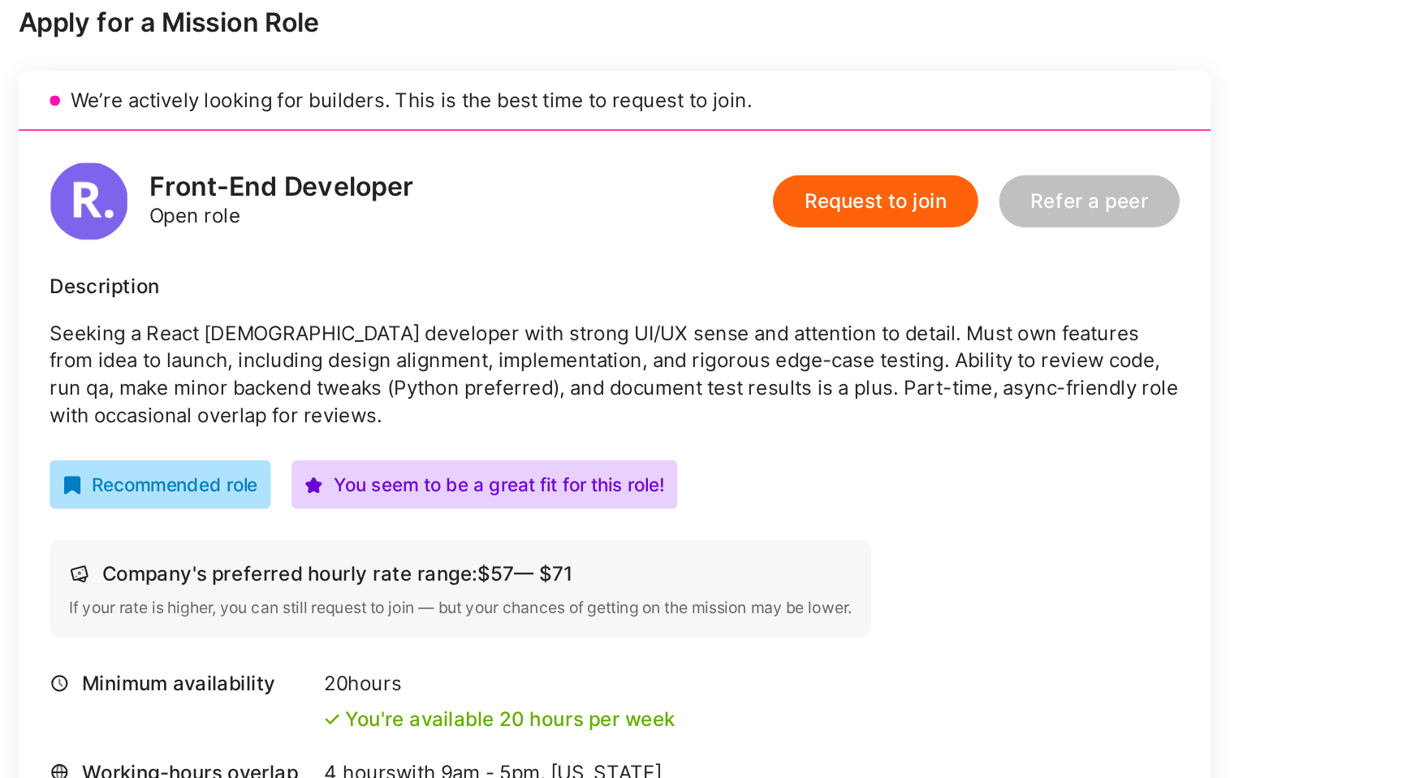
click at [451, 494] on p "Seeking a React [DEMOGRAPHIC_DATA] developer with strong UI/UX sense and attent…" at bounding box center [488, 477] width 702 height 68
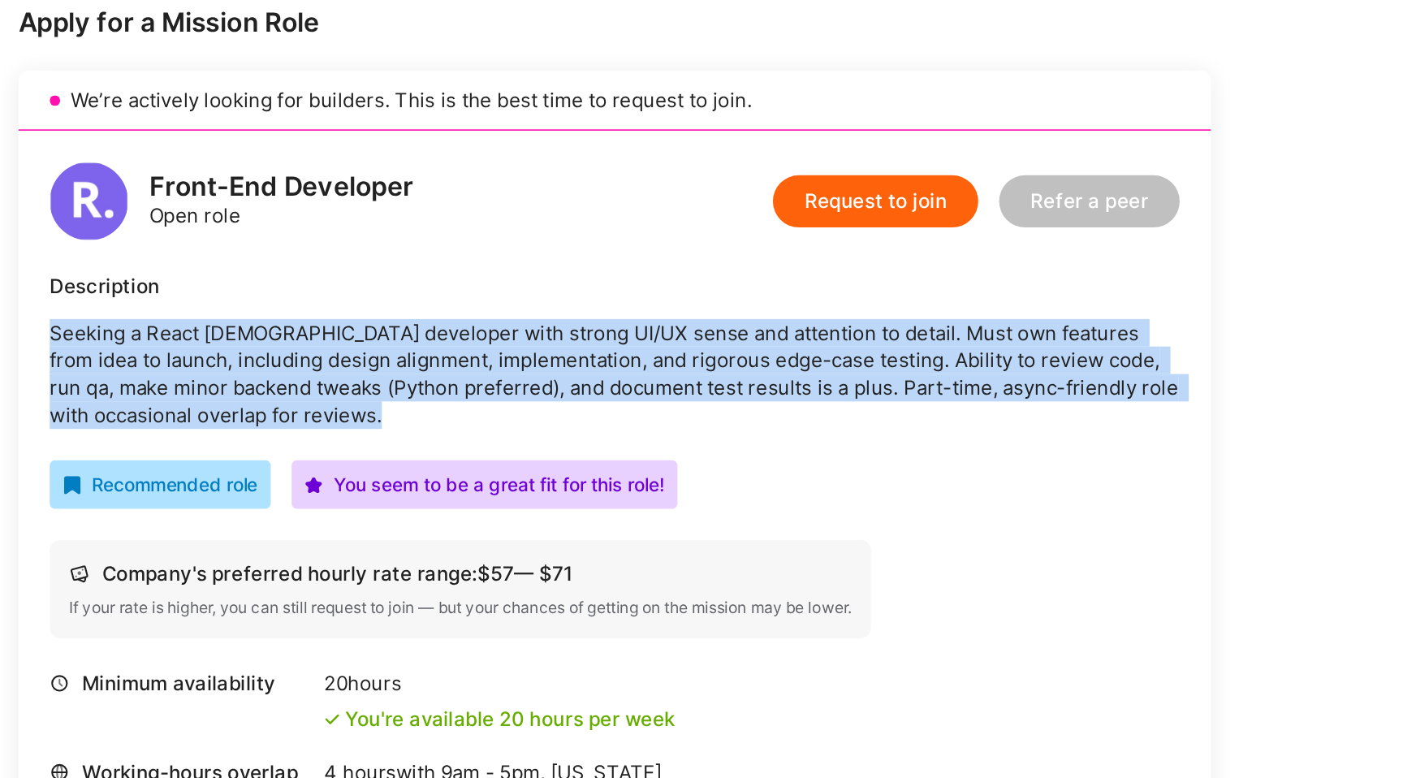
click at [451, 494] on p "Seeking a React [DEMOGRAPHIC_DATA] developer with strong UI/UX sense and attent…" at bounding box center [488, 477] width 702 height 68
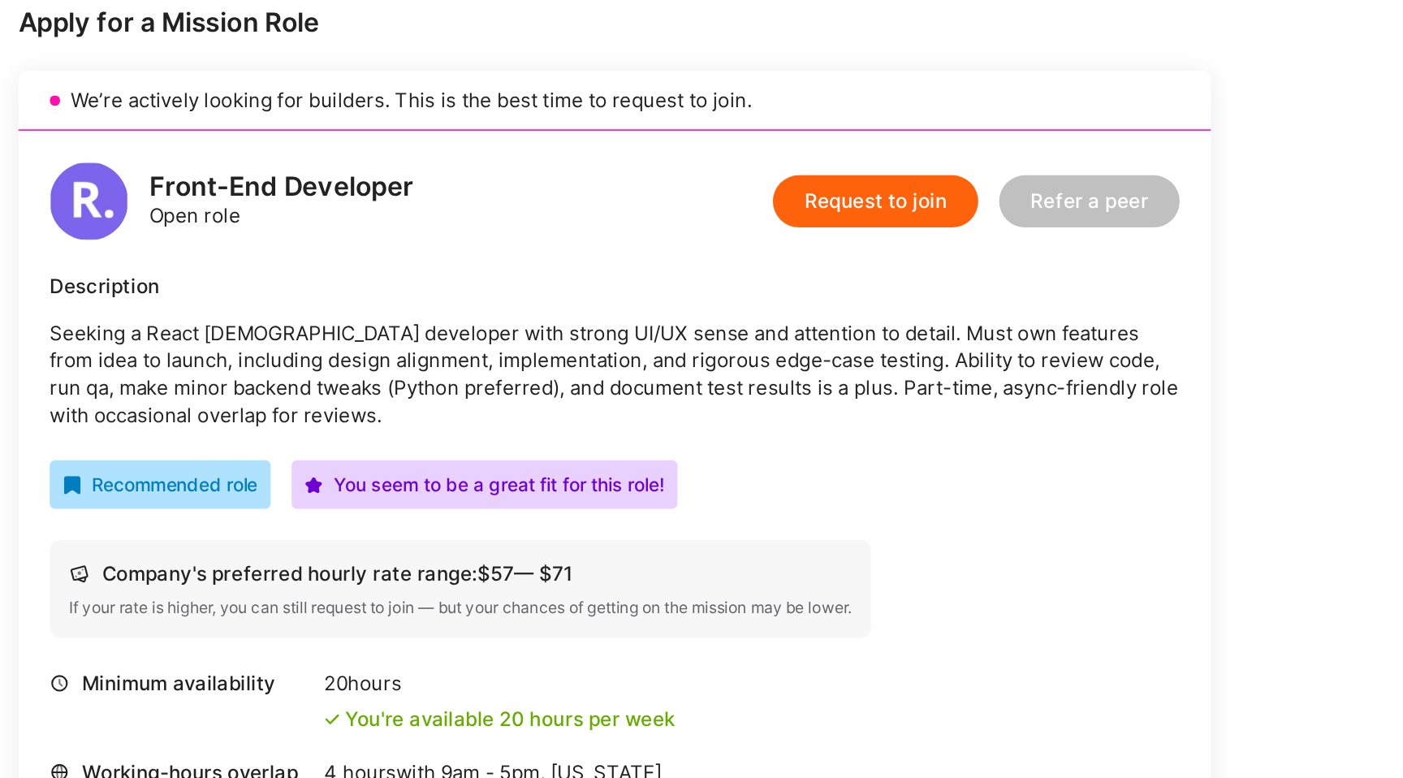
click at [451, 502] on p "Seeking a React [DEMOGRAPHIC_DATA] developer with strong UI/UX sense and attent…" at bounding box center [488, 477] width 702 height 68
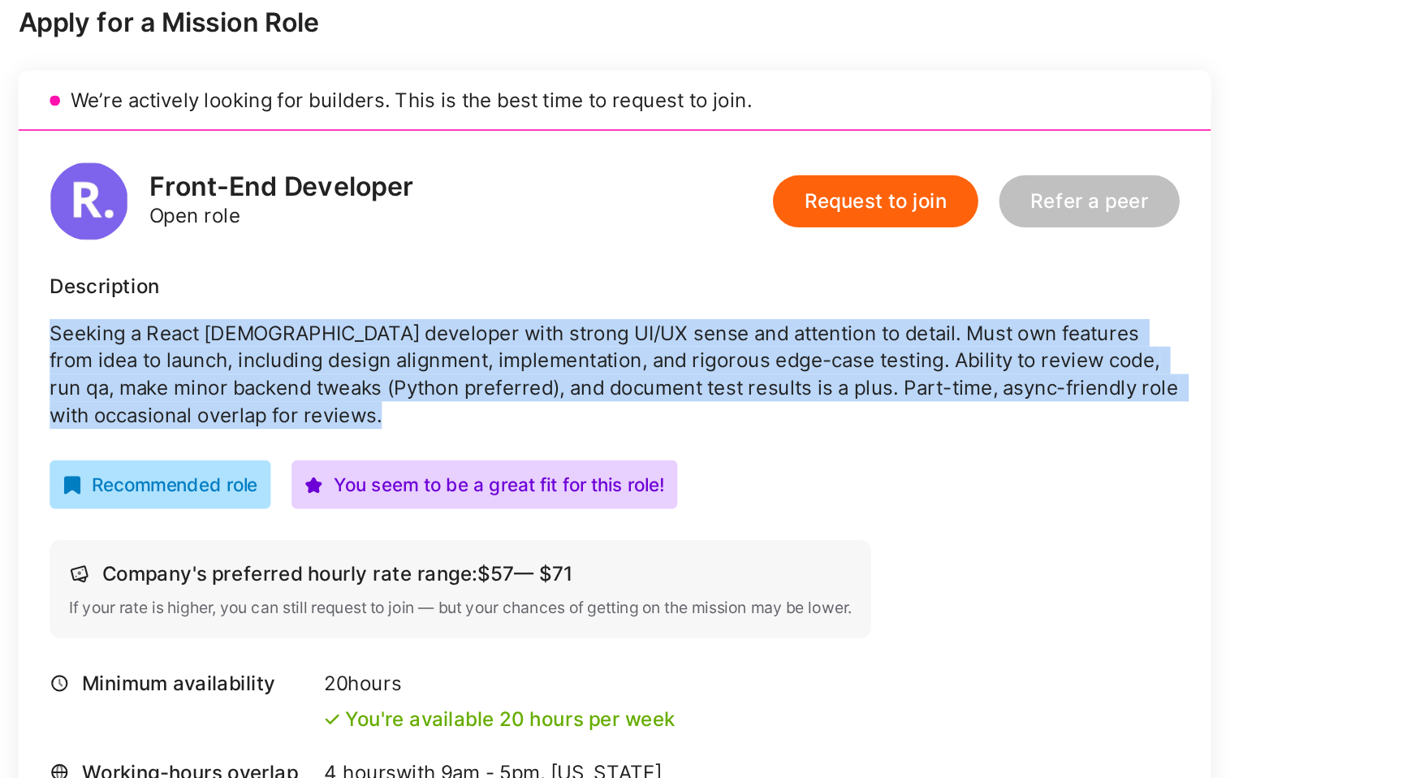
drag, startPoint x: 451, startPoint y: 502, endPoint x: 451, endPoint y: 434, distance: 68.2
click at [451, 434] on div "Description Seeking a React [DEMOGRAPHIC_DATA] developer with strong UI/UX sens…" at bounding box center [488, 462] width 702 height 97
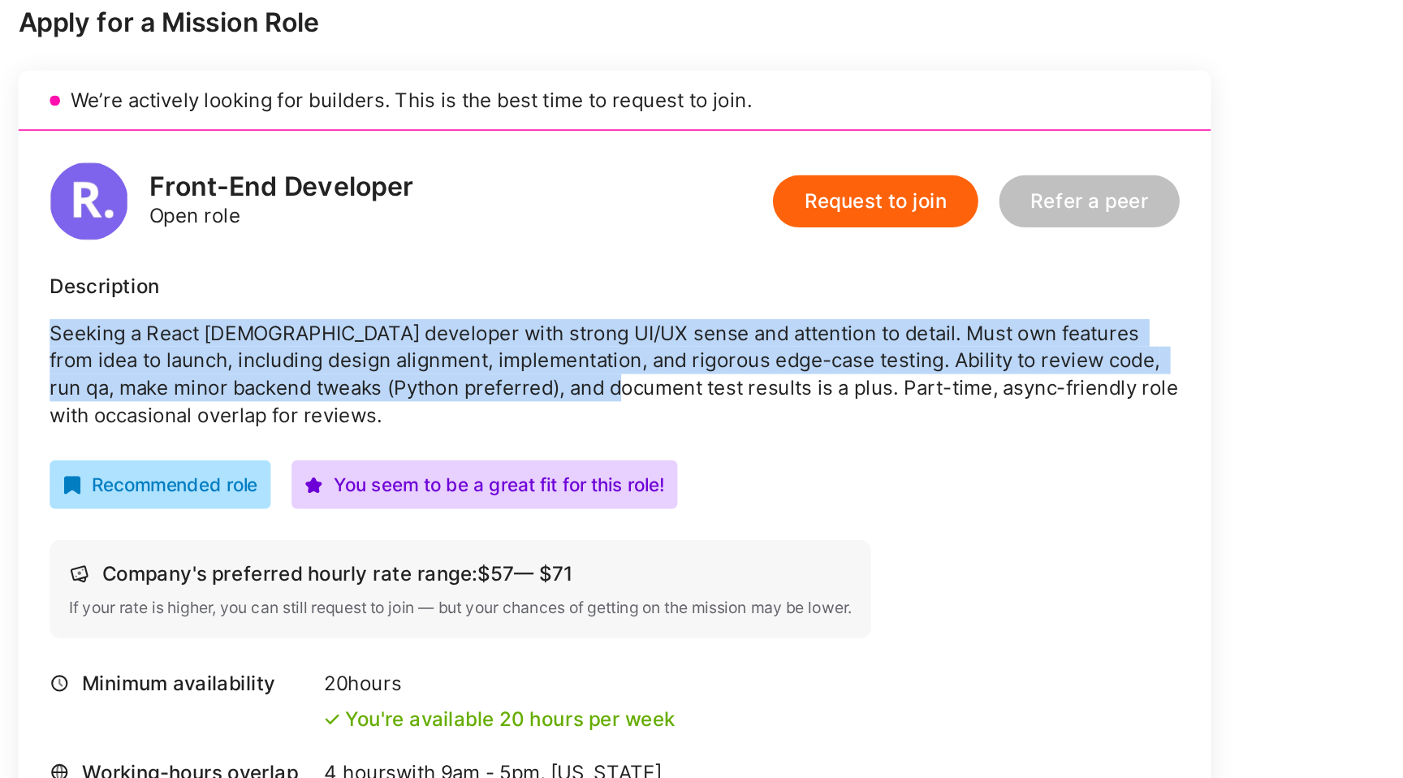
drag, startPoint x: 451, startPoint y: 434, endPoint x: 444, endPoint y: 493, distance: 59.6
click at [444, 493] on div "Description Seeking a React [DEMOGRAPHIC_DATA] developer with strong UI/UX sens…" at bounding box center [488, 462] width 702 height 97
click at [444, 493] on p "Seeking a React [DEMOGRAPHIC_DATA] developer with strong UI/UX sense and attent…" at bounding box center [488, 477] width 702 height 68
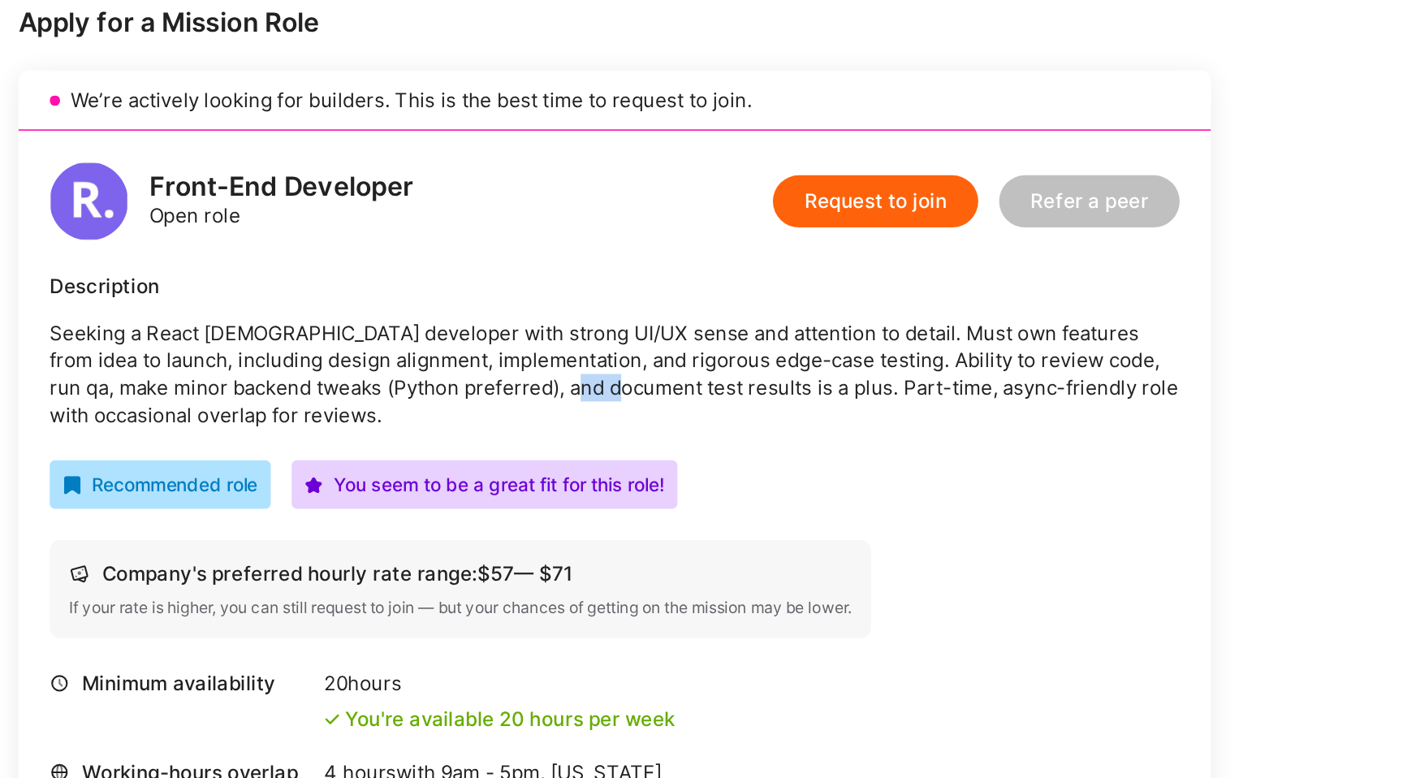
click at [444, 493] on p "Seeking a React [DEMOGRAPHIC_DATA] developer with strong UI/UX sense and attent…" at bounding box center [488, 477] width 702 height 68
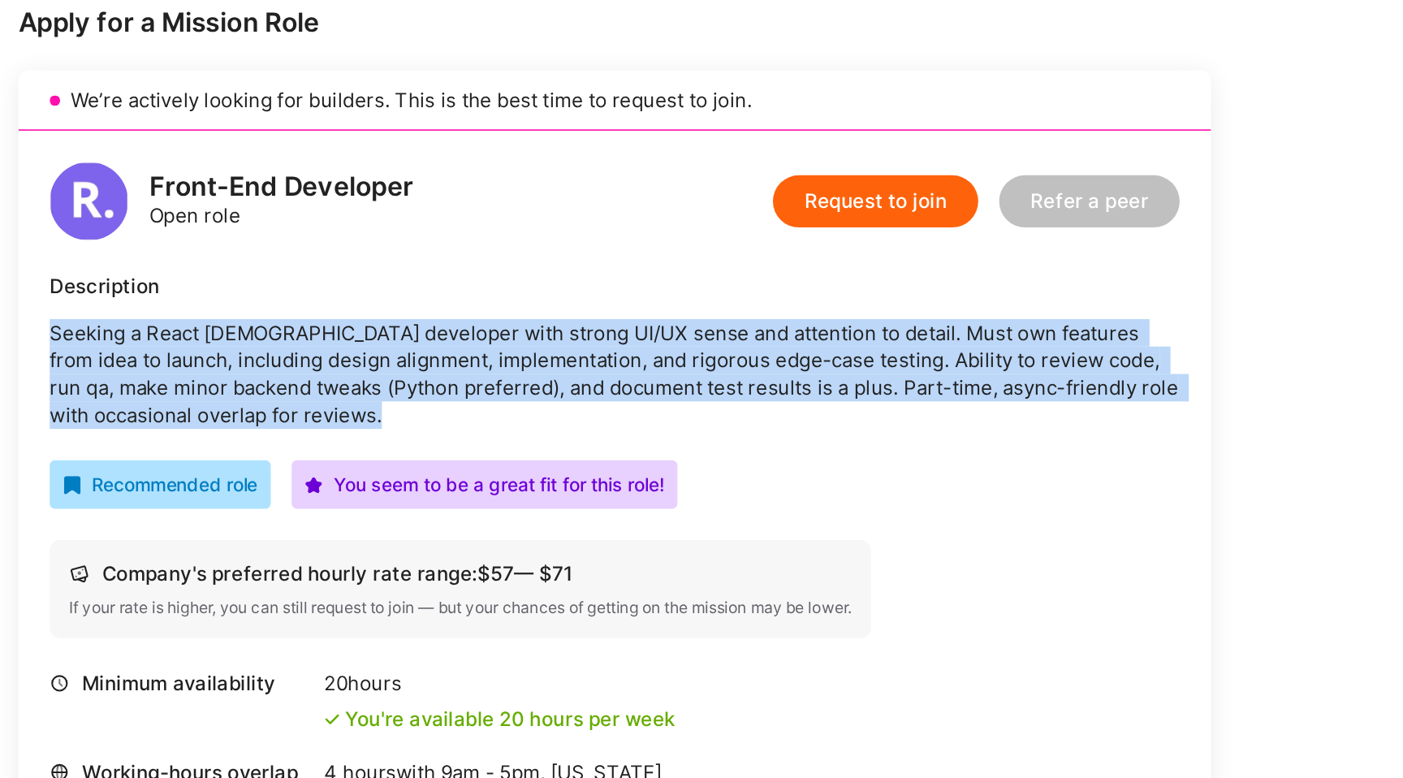
click at [444, 493] on p "Seeking a React [DEMOGRAPHIC_DATA] developer with strong UI/UX sense and attent…" at bounding box center [488, 477] width 702 height 68
click at [456, 511] on p "Seeking a React [DEMOGRAPHIC_DATA] developer with strong UI/UX sense and attent…" at bounding box center [488, 477] width 702 height 68
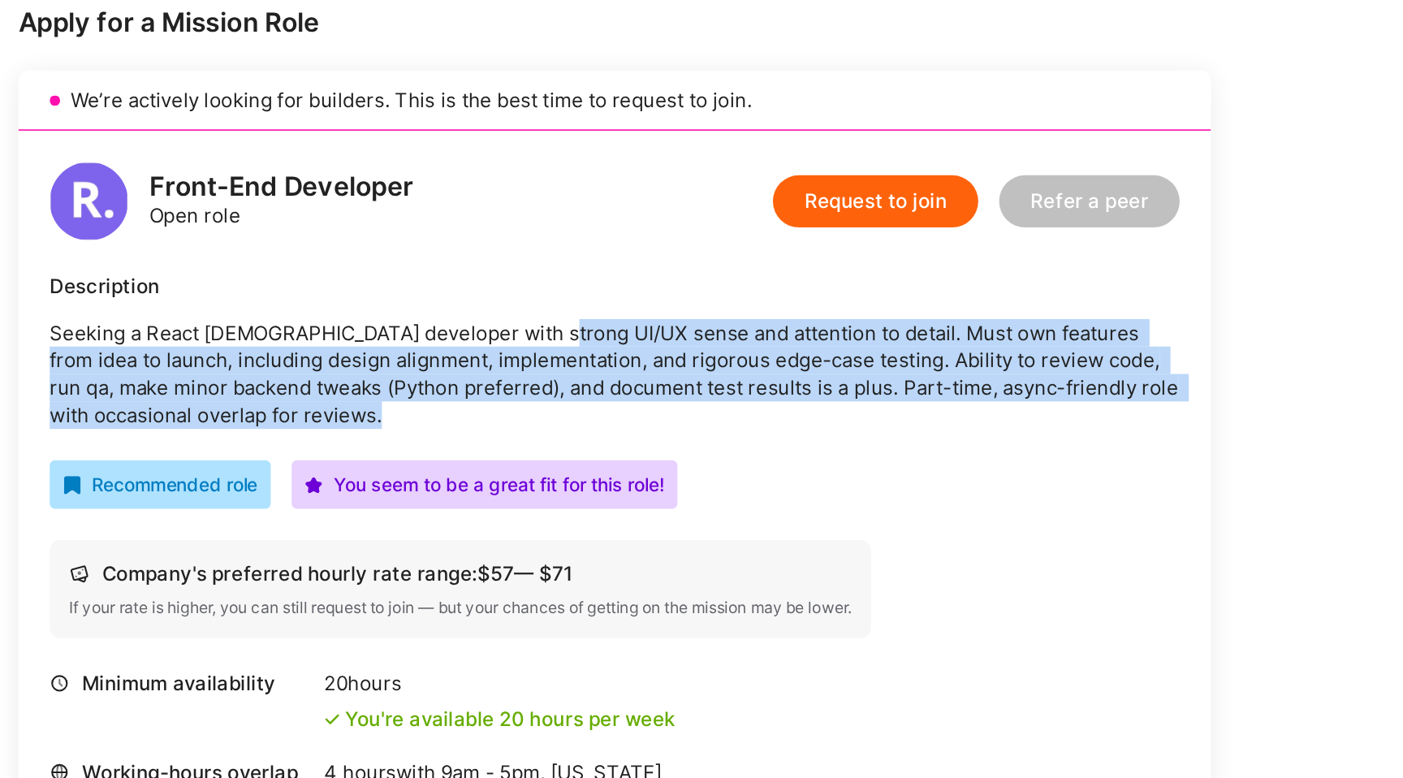
drag, startPoint x: 456, startPoint y: 511, endPoint x: 456, endPoint y: 449, distance: 61.7
click at [456, 449] on p "Seeking a React [DEMOGRAPHIC_DATA] developer with strong UI/UX sense and attent…" at bounding box center [488, 477] width 702 height 68
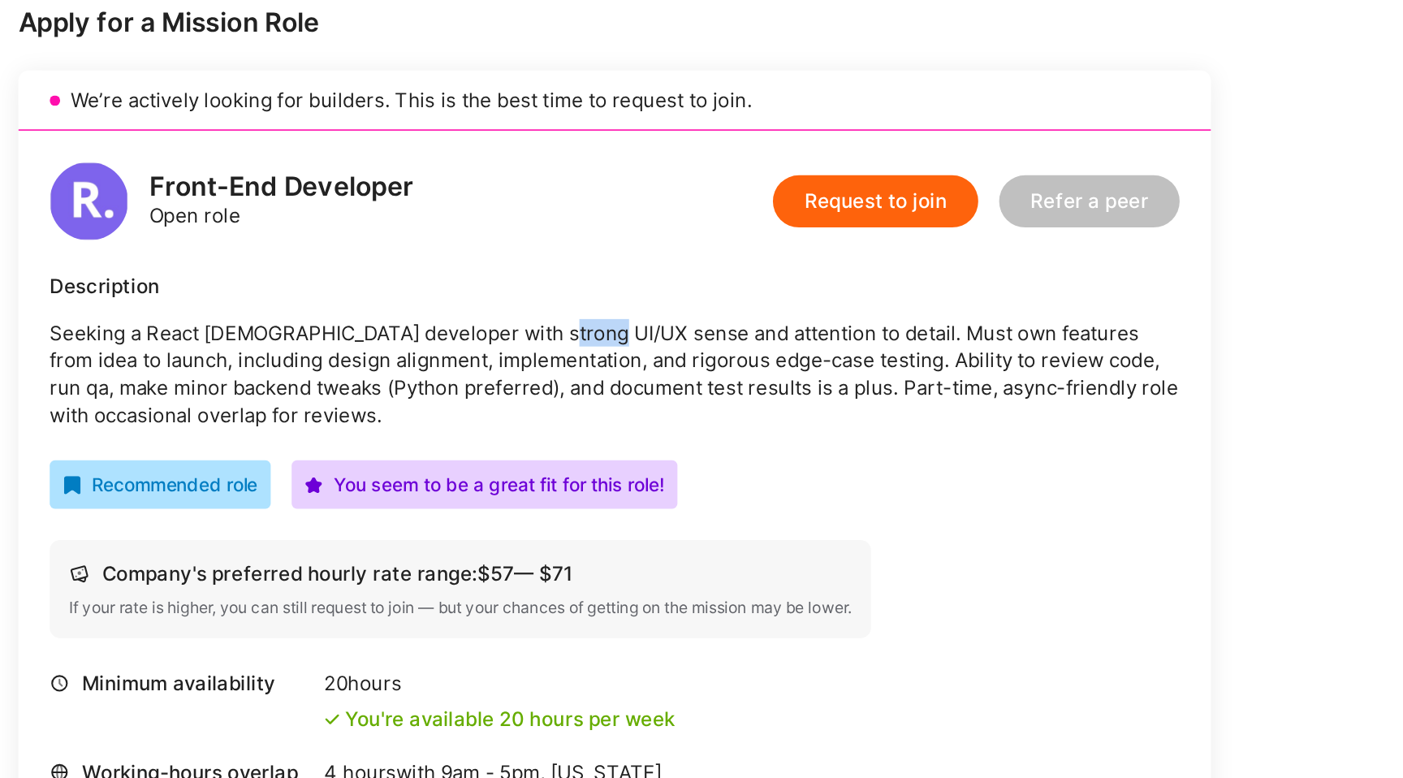
click at [456, 449] on p "Seeking a React [DEMOGRAPHIC_DATA] developer with strong UI/UX sense and attent…" at bounding box center [488, 477] width 702 height 68
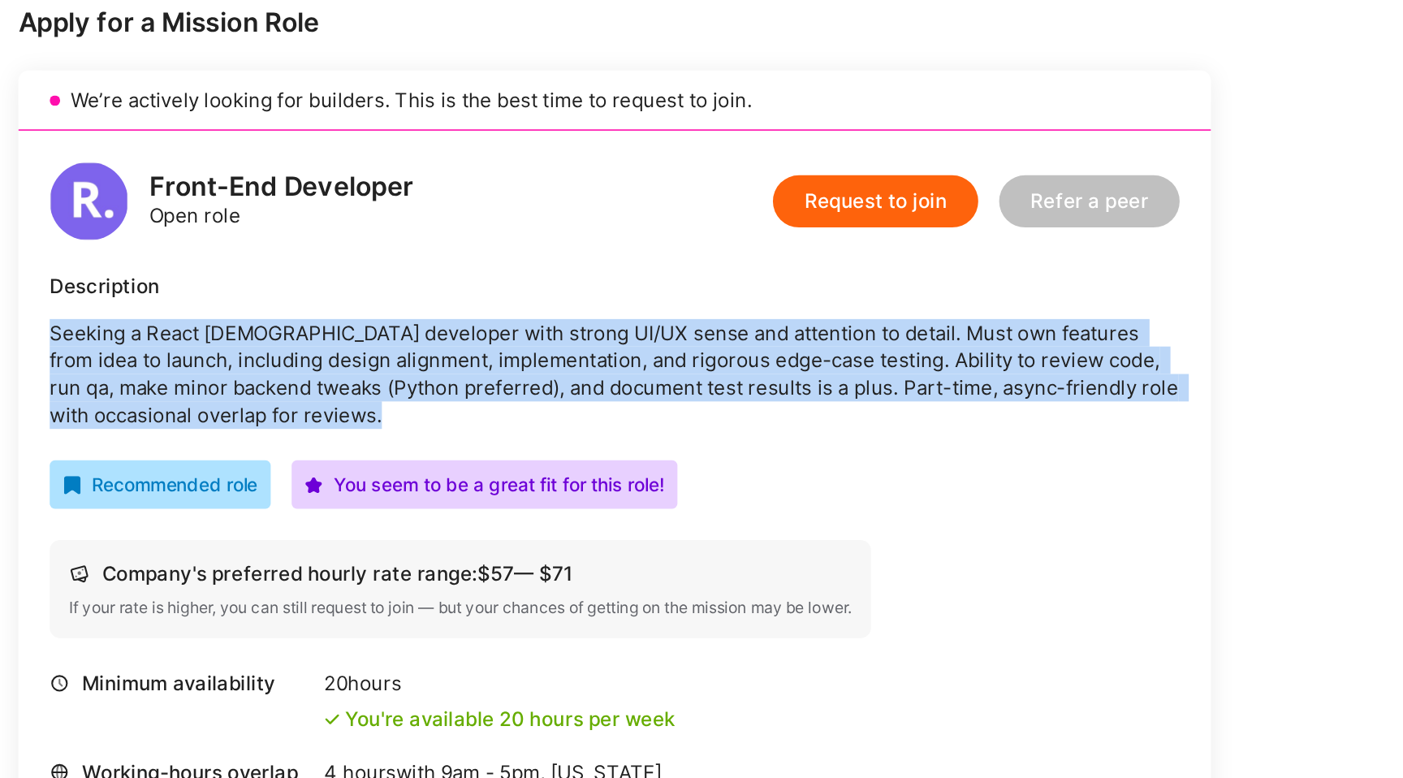
click at [456, 449] on p "Seeking a React [DEMOGRAPHIC_DATA] developer with strong UI/UX sense and attent…" at bounding box center [488, 477] width 702 height 68
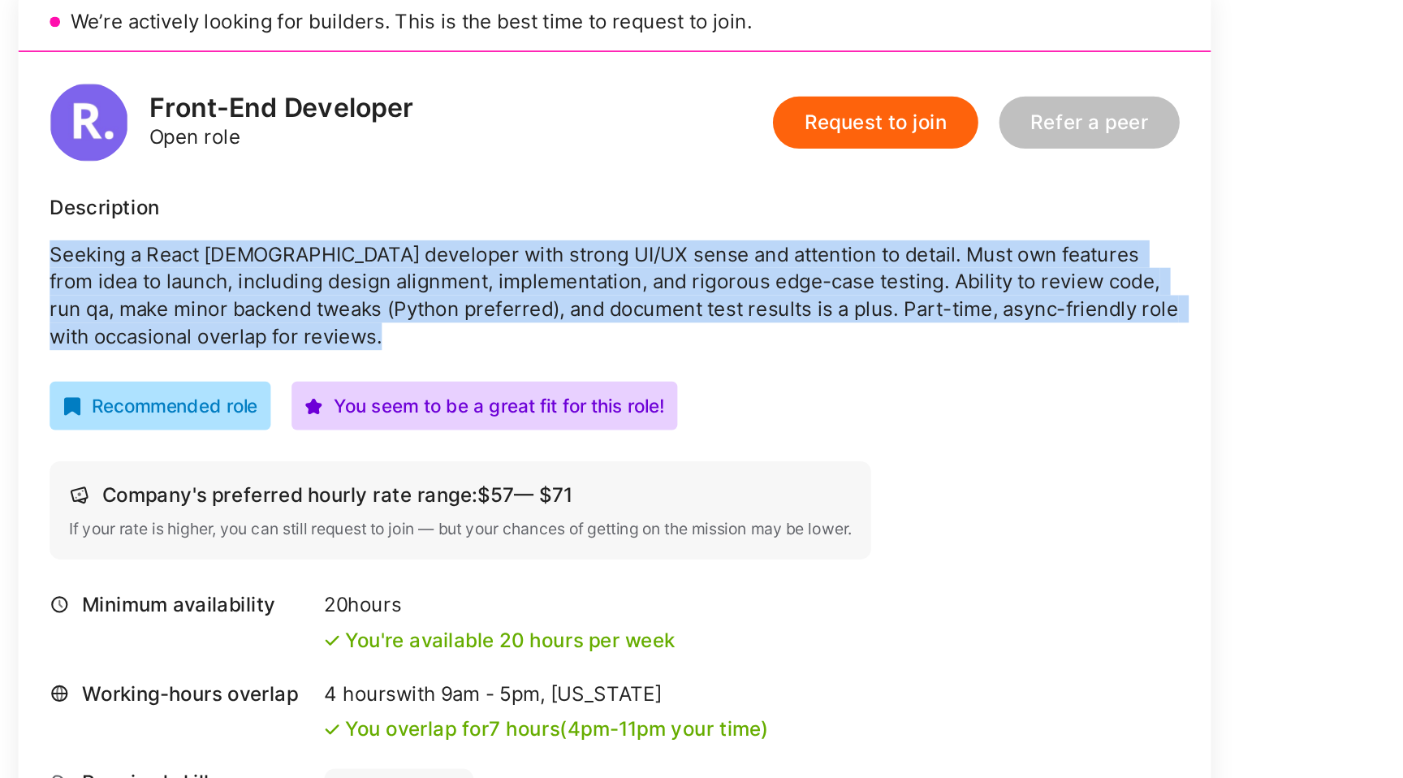
click at [456, 499] on p "Seeking a React [DEMOGRAPHIC_DATA] developer with strong UI/UX sense and attent…" at bounding box center [488, 477] width 702 height 68
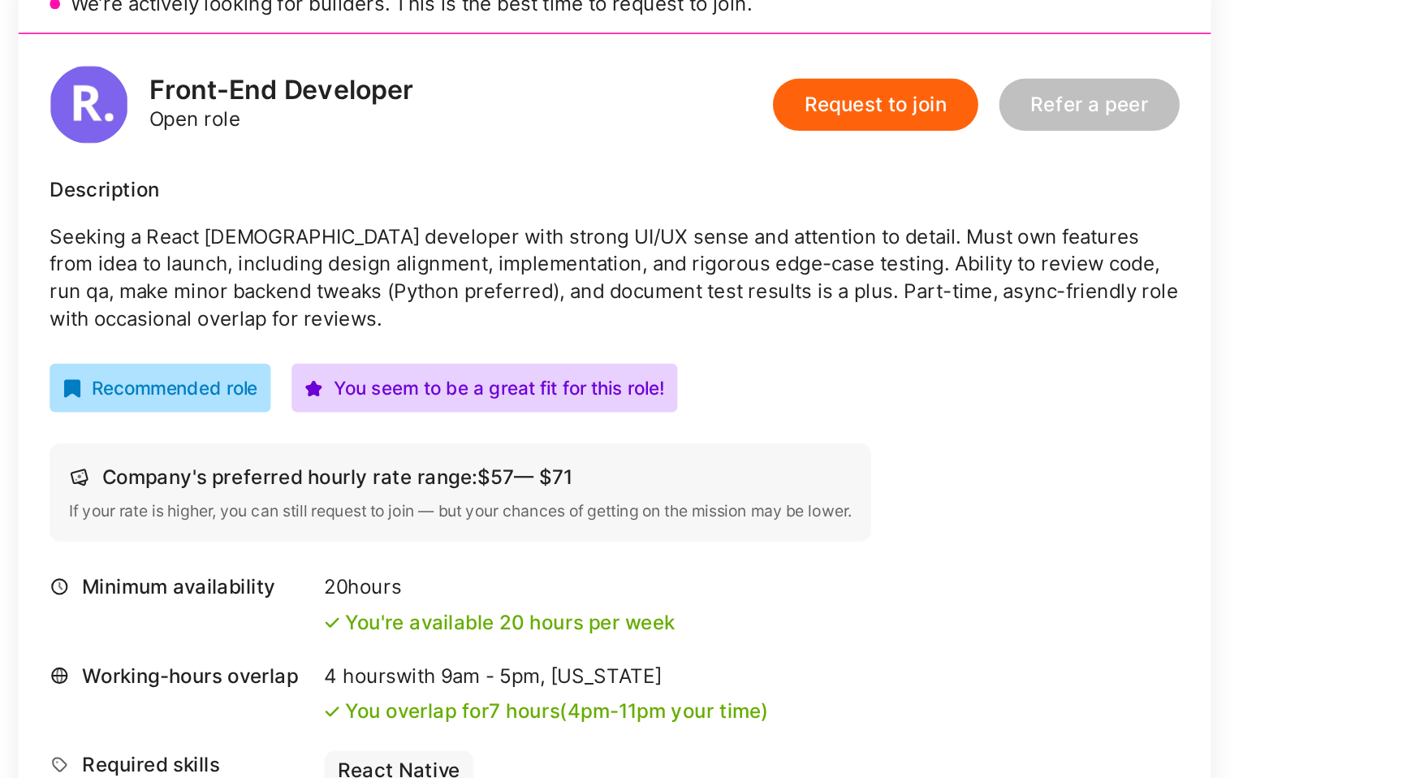
scroll to position [107, 0]
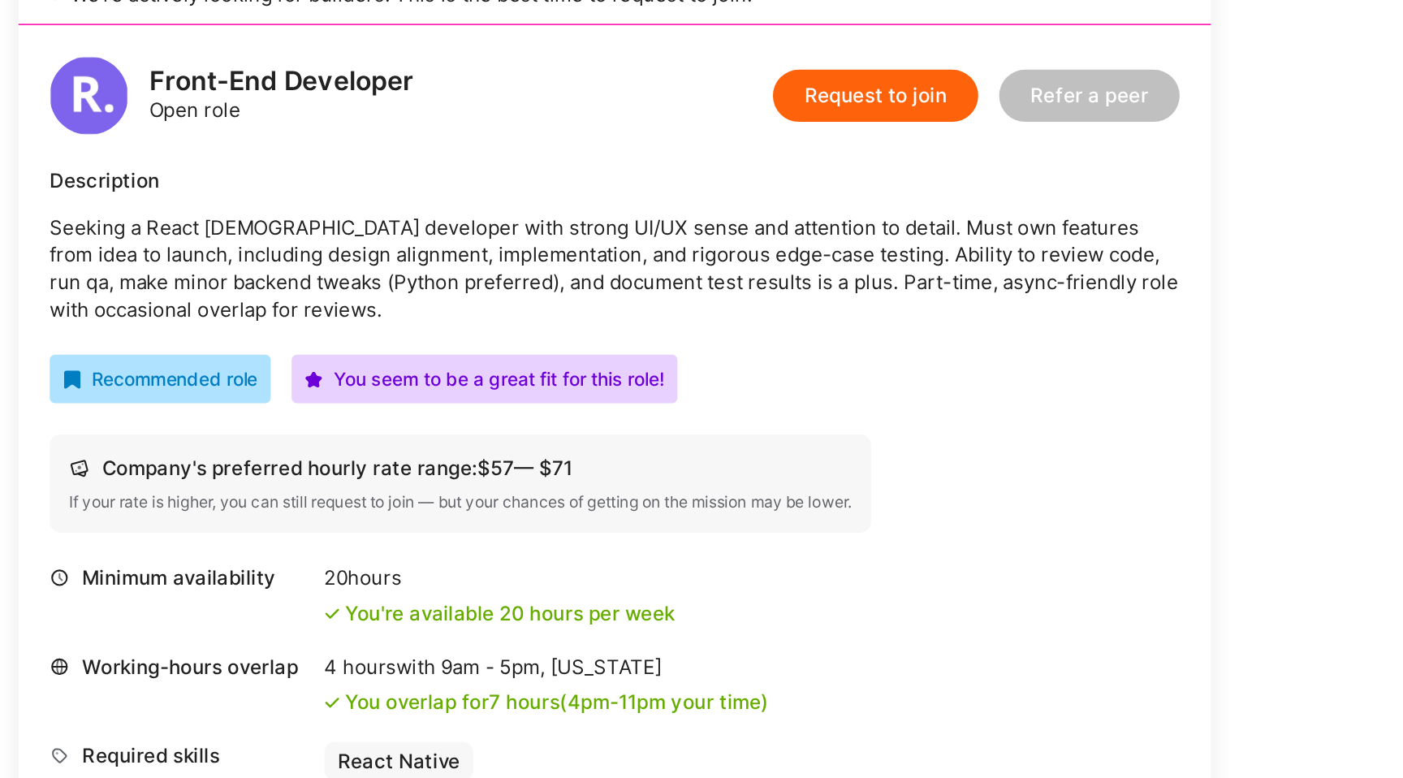
click at [456, 488] on p "Seeking a React [DEMOGRAPHIC_DATA] developer with strong UI/UX sense and attent…" at bounding box center [488, 461] width 702 height 68
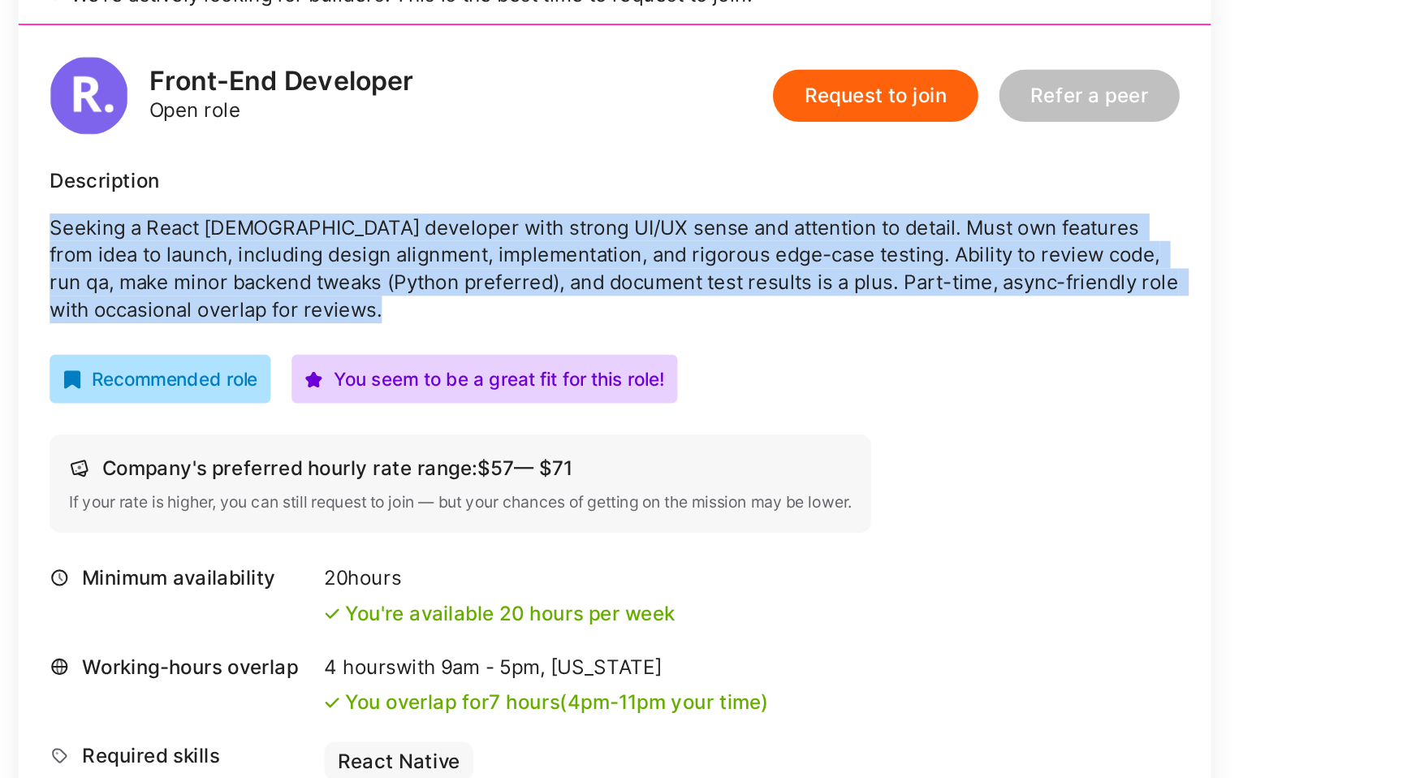
click at [456, 488] on p "Seeking a React [DEMOGRAPHIC_DATA] developer with strong UI/UX sense and attent…" at bounding box center [488, 461] width 702 height 68
click at [459, 488] on p "Seeking a React [DEMOGRAPHIC_DATA] developer with strong UI/UX sense and attent…" at bounding box center [488, 461] width 702 height 68
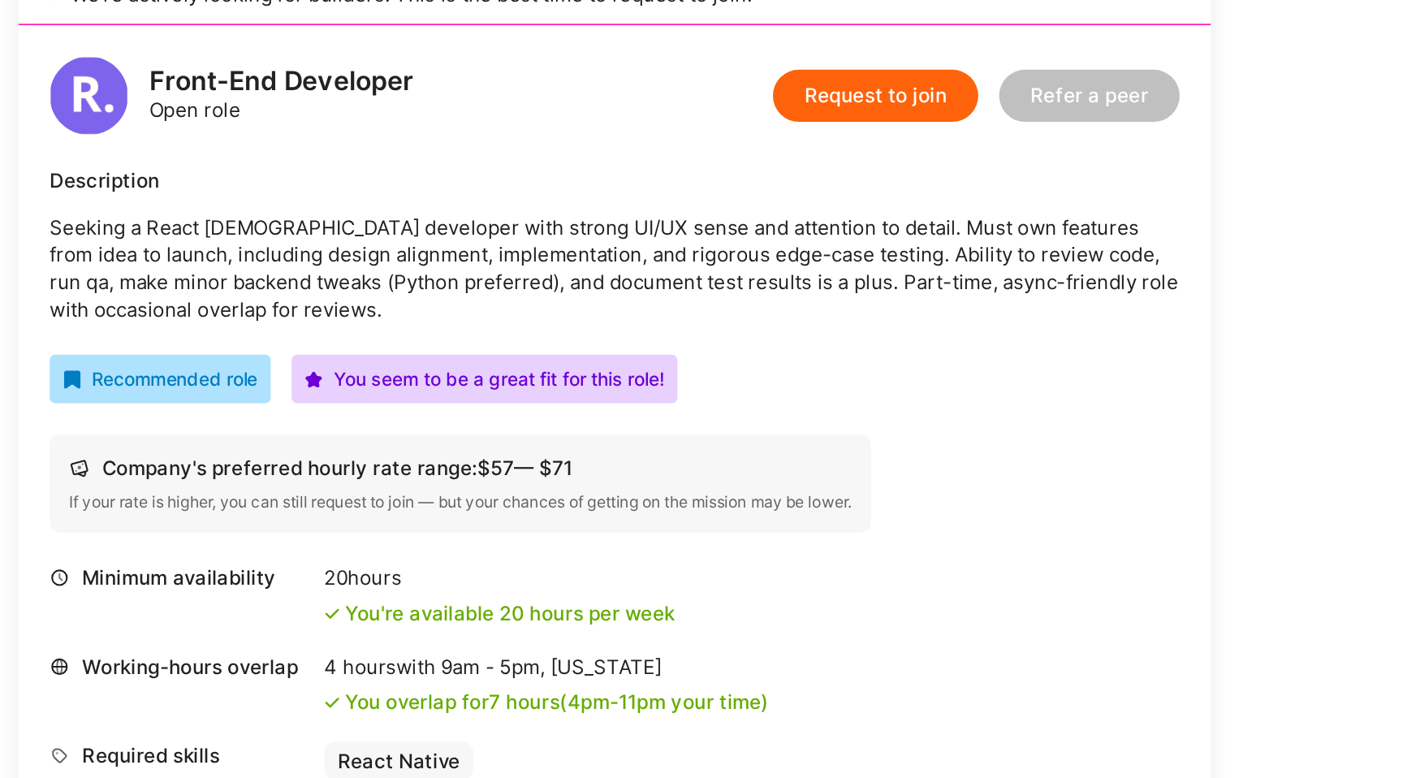
click at [459, 488] on p "Seeking a React [DEMOGRAPHIC_DATA] developer with strong UI/UX sense and attent…" at bounding box center [488, 461] width 702 height 68
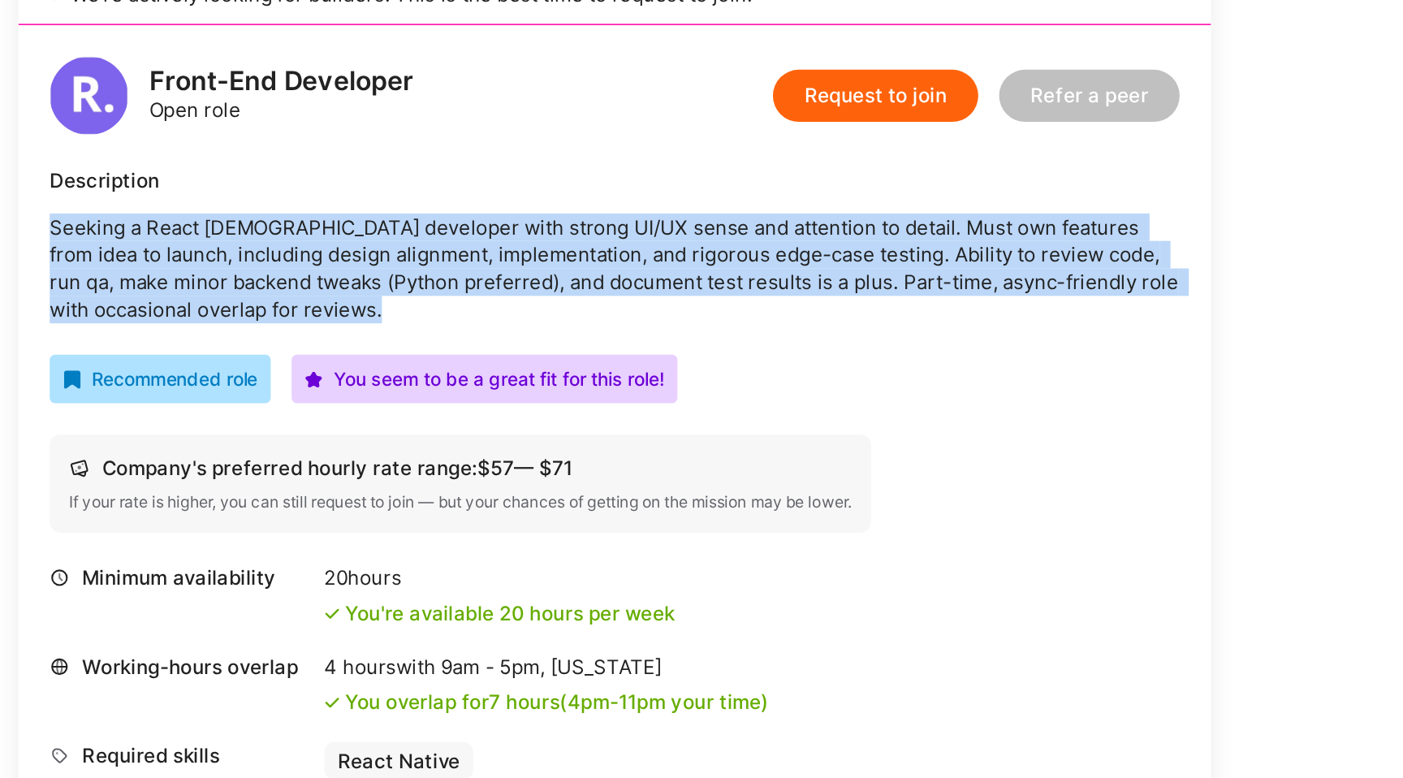
click at [459, 488] on p "Seeking a React [DEMOGRAPHIC_DATA] developer with strong UI/UX sense and attent…" at bounding box center [488, 461] width 702 height 68
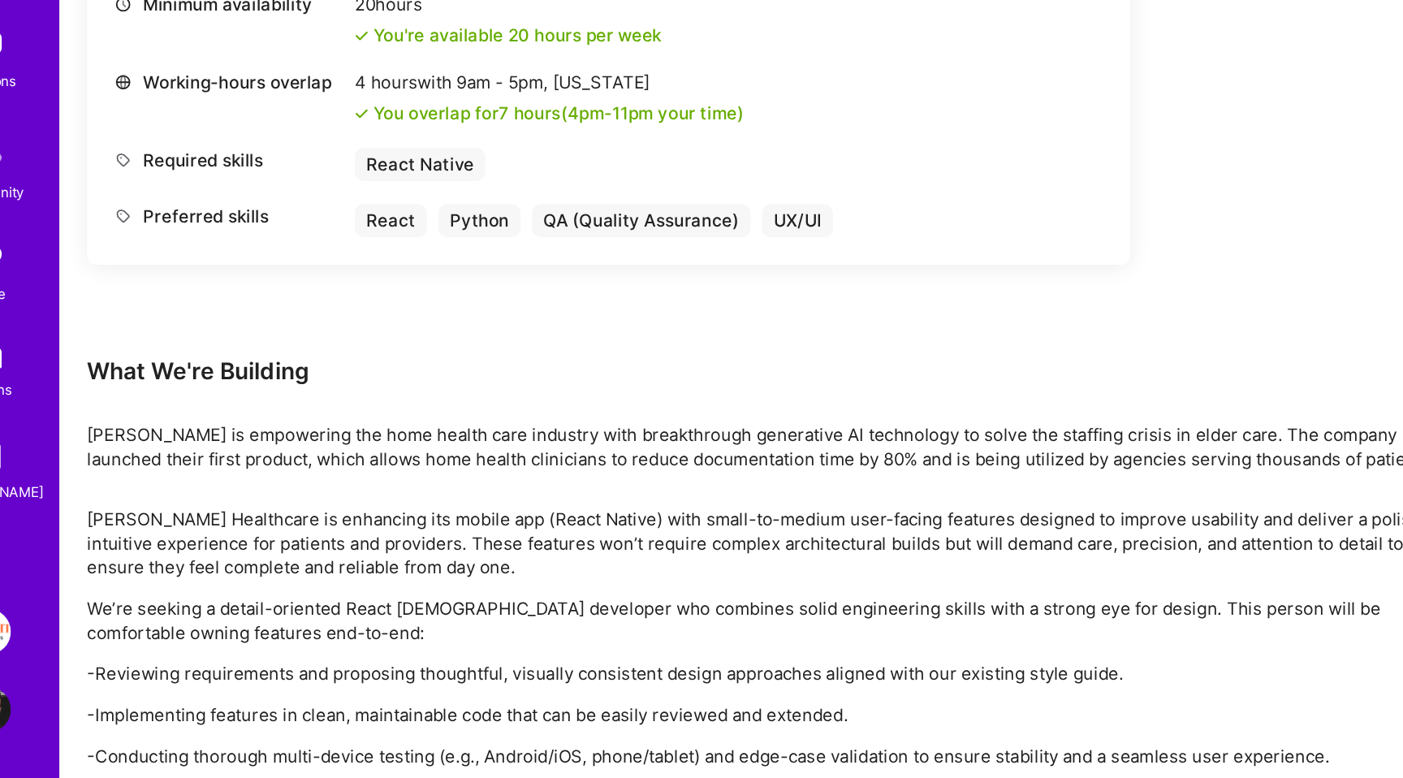
scroll to position [533, 0]
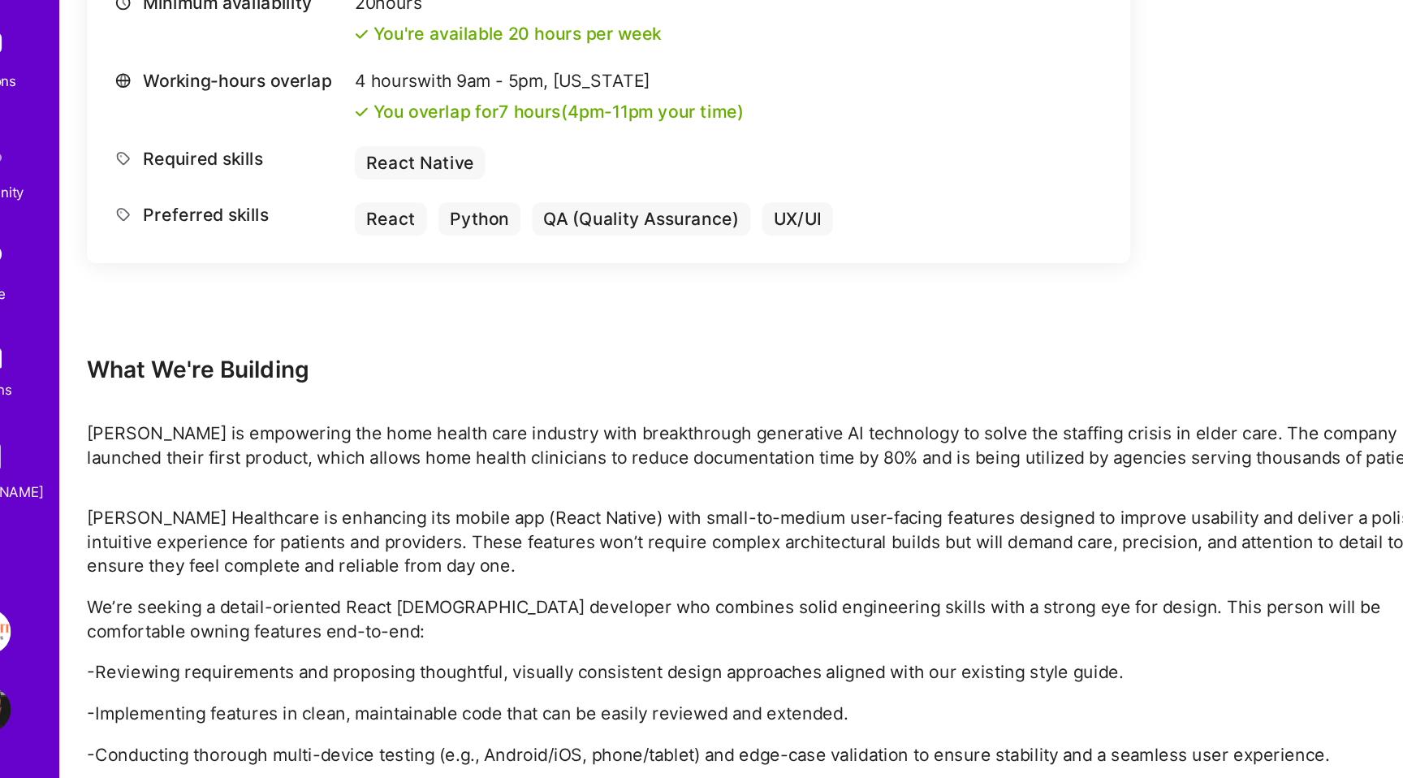
click at [408, 525] on p "[PERSON_NAME] is empowering the home health care industry with breakthrough gen…" at bounding box center [605, 542] width 974 height 34
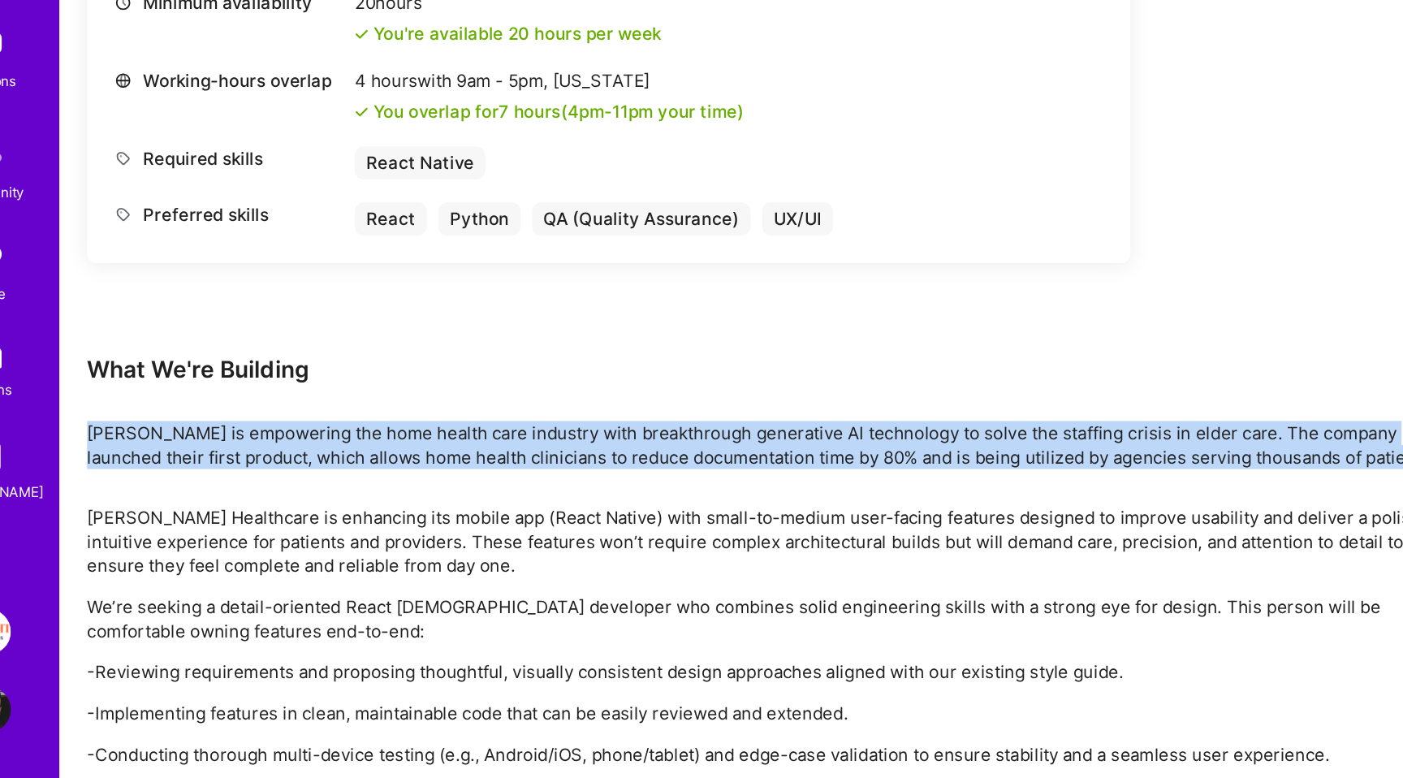
click at [408, 525] on p "[PERSON_NAME] is empowering the home health care industry with breakthrough gen…" at bounding box center [605, 542] width 974 height 34
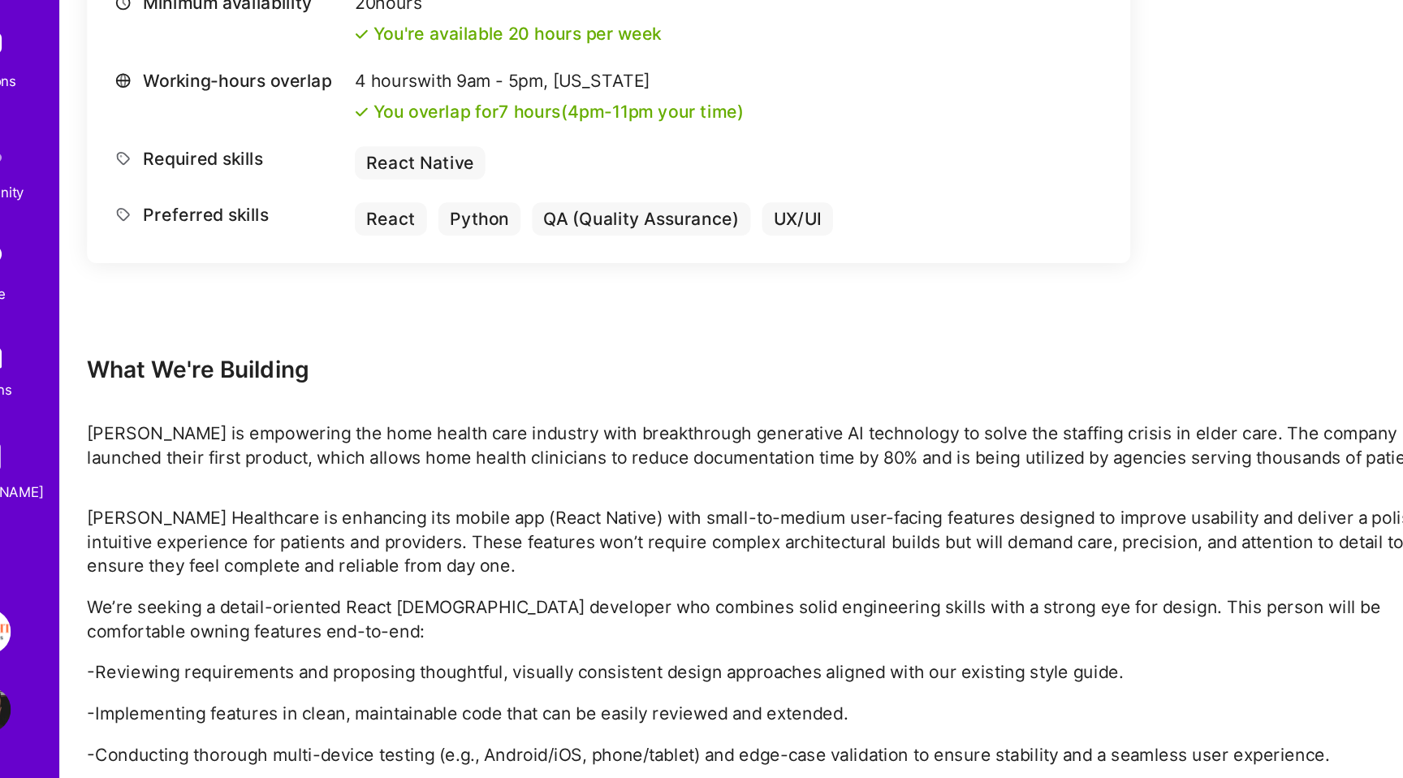
click at [415, 541] on p "[PERSON_NAME] is empowering the home health care industry with breakthrough gen…" at bounding box center [605, 542] width 974 height 34
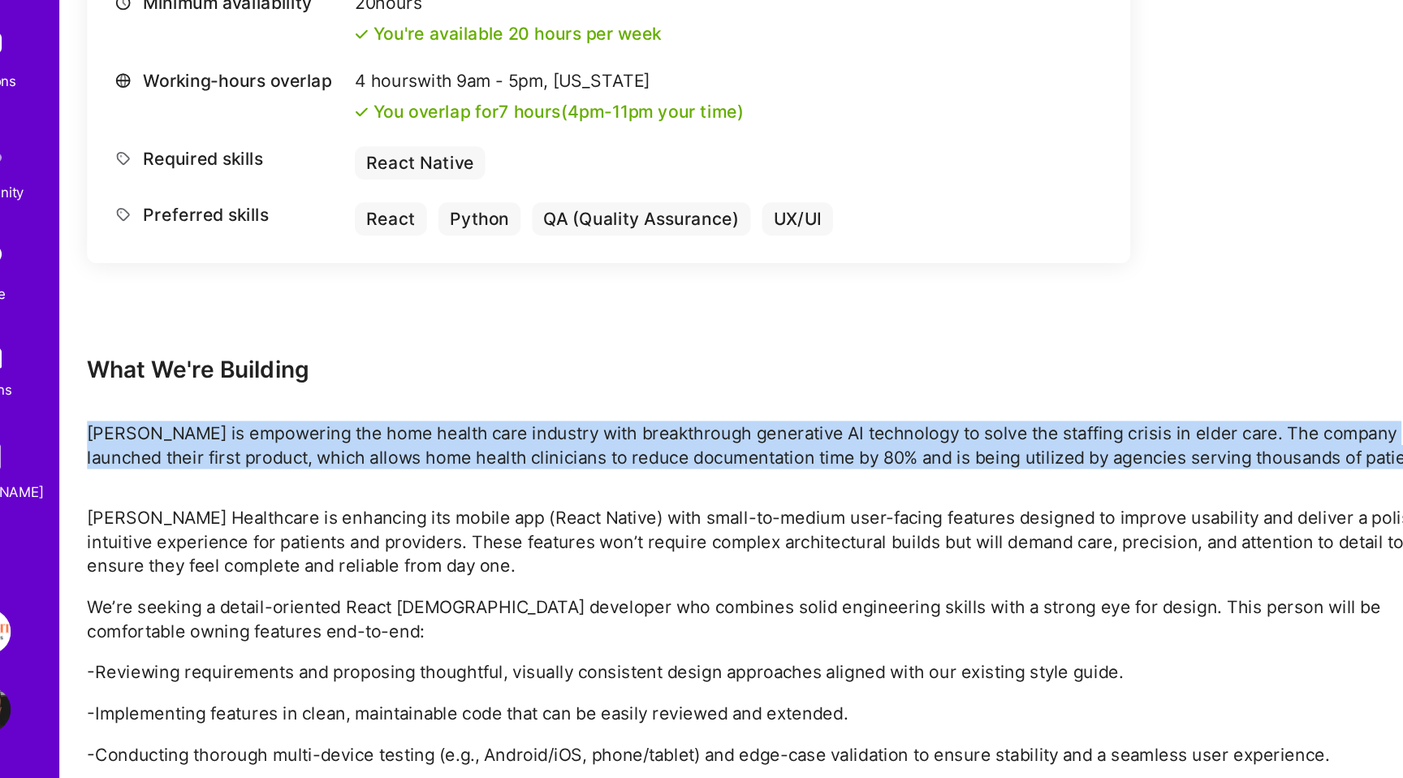
click at [415, 541] on p "[PERSON_NAME] is empowering the home health care industry with breakthrough gen…" at bounding box center [605, 542] width 974 height 34
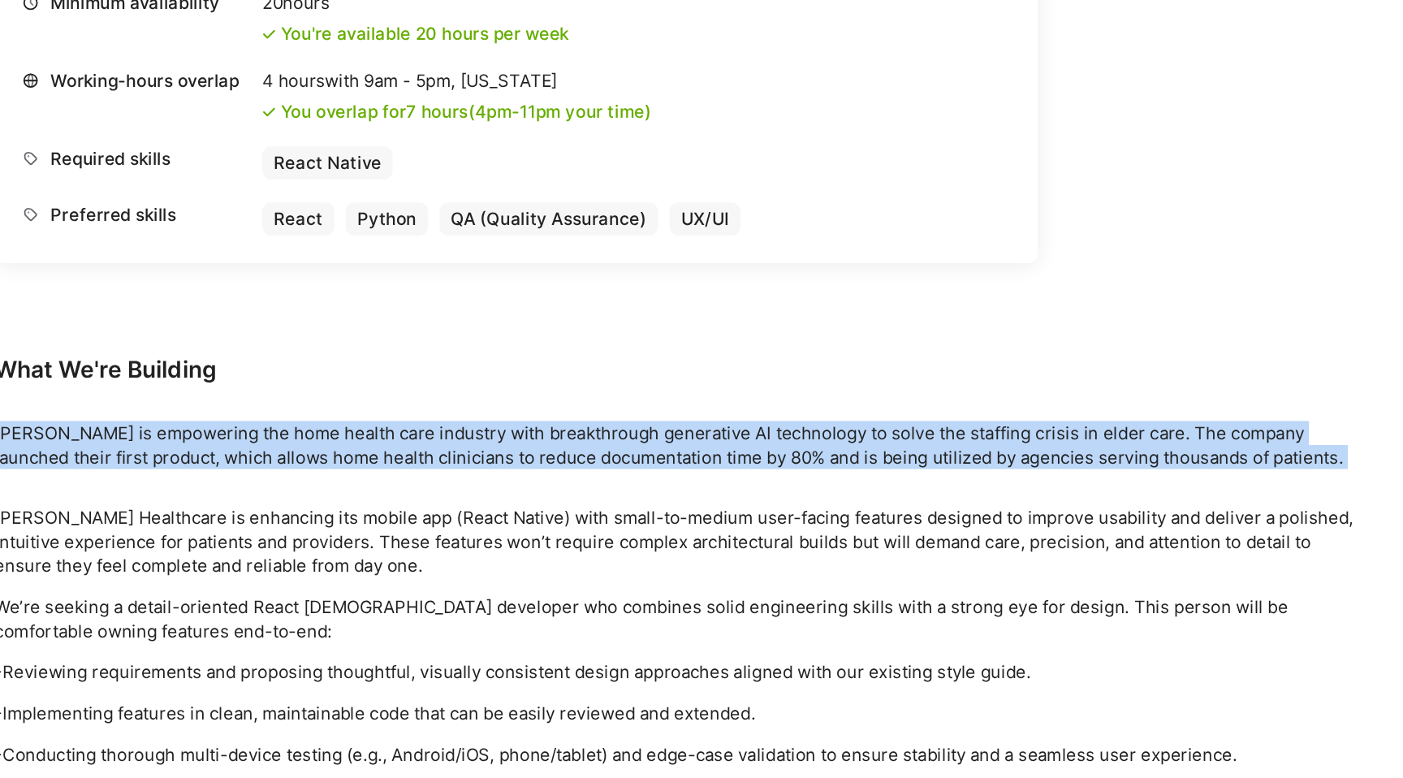
click at [481, 541] on p "[PERSON_NAME] is empowering the home health care industry with breakthrough gen…" at bounding box center [605, 542] width 974 height 34
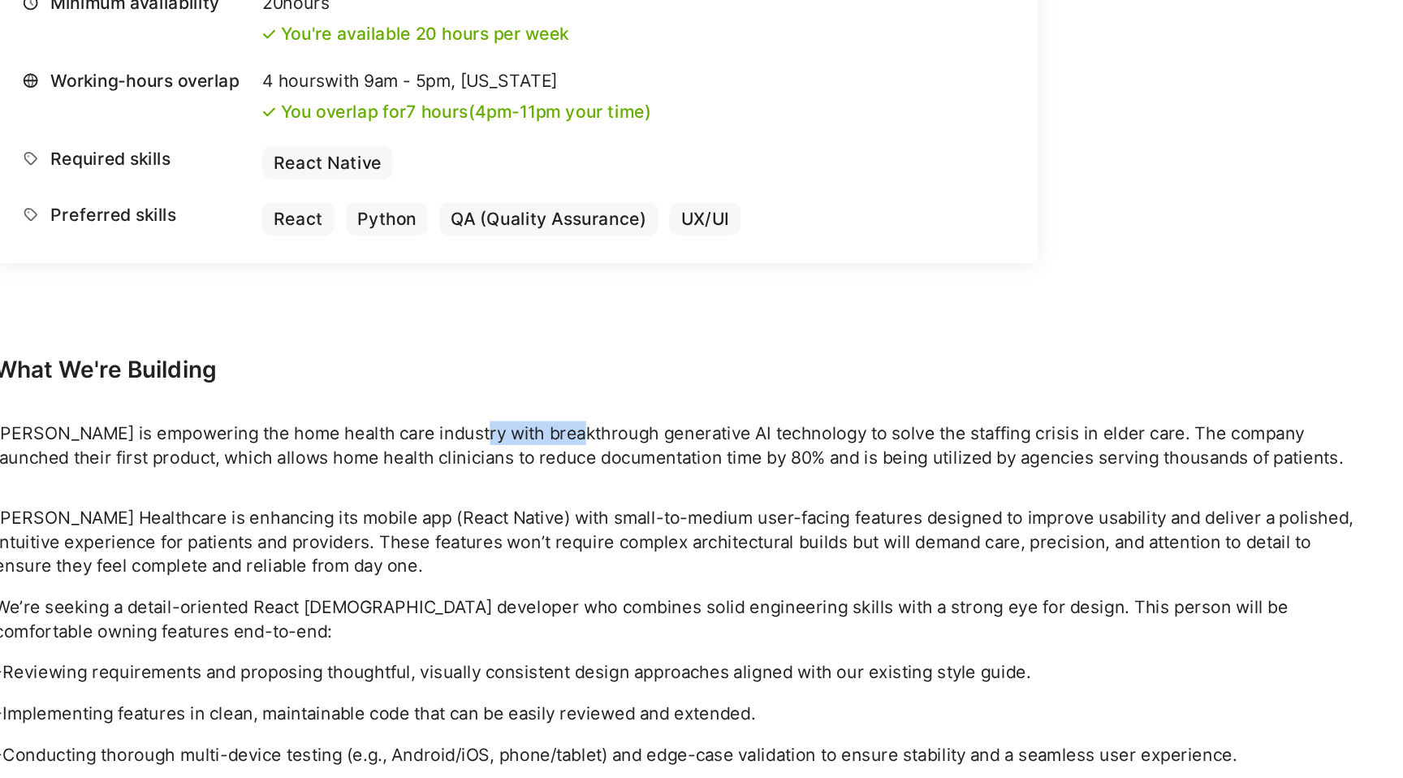
click at [481, 541] on p "[PERSON_NAME] is empowering the home health care industry with breakthrough gen…" at bounding box center [605, 542] width 974 height 34
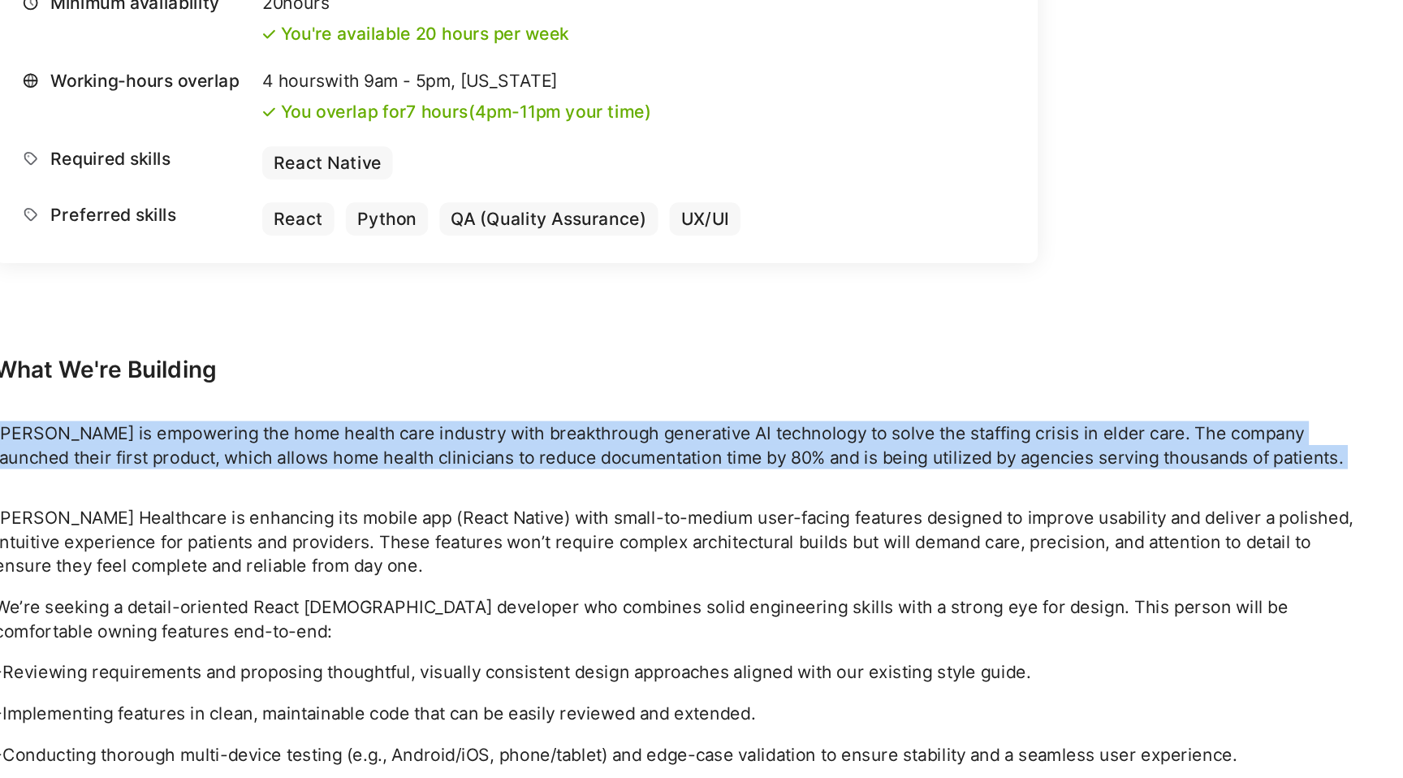
click at [481, 541] on p "[PERSON_NAME] is empowering the home health care industry with breakthrough gen…" at bounding box center [605, 542] width 974 height 34
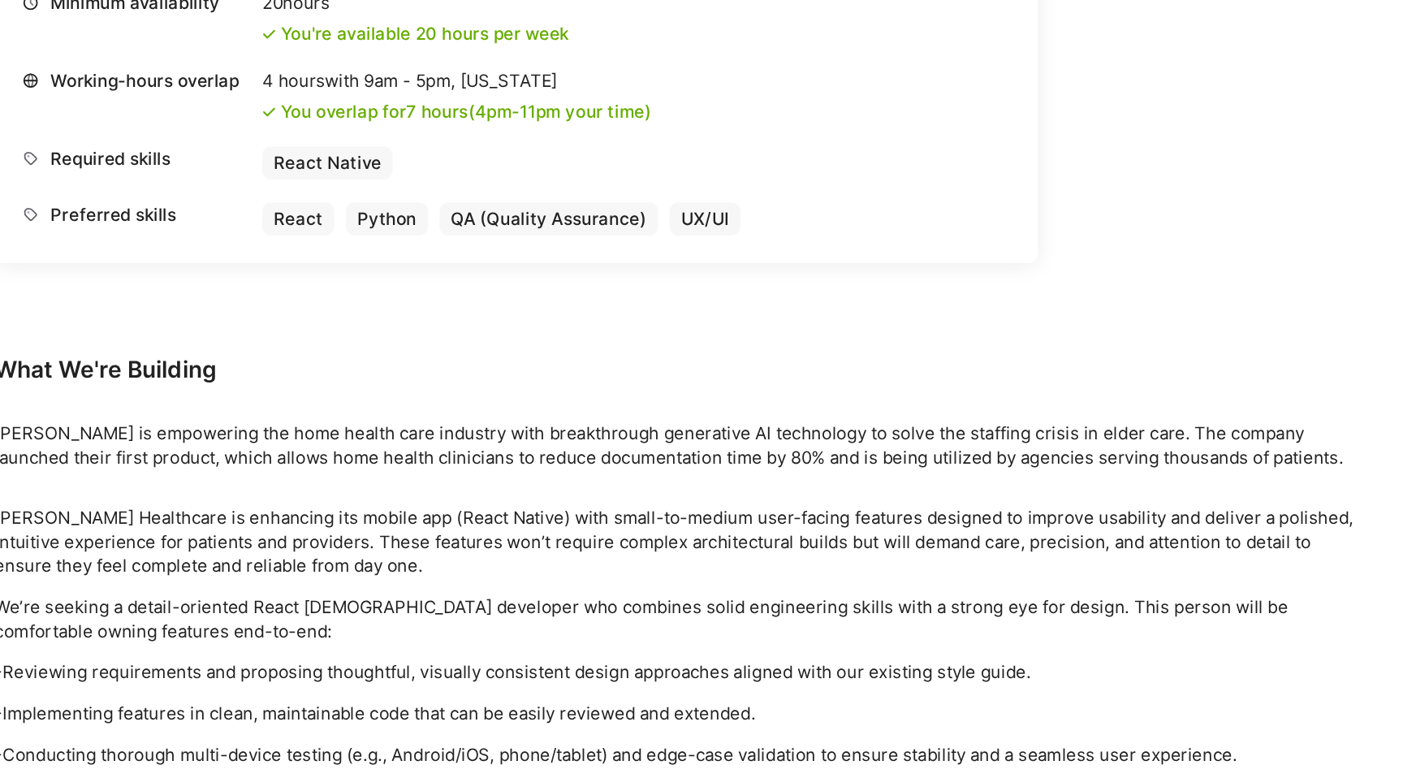
click at [598, 551] on p "[PERSON_NAME] is empowering the home health care industry with breakthrough gen…" at bounding box center [605, 542] width 974 height 34
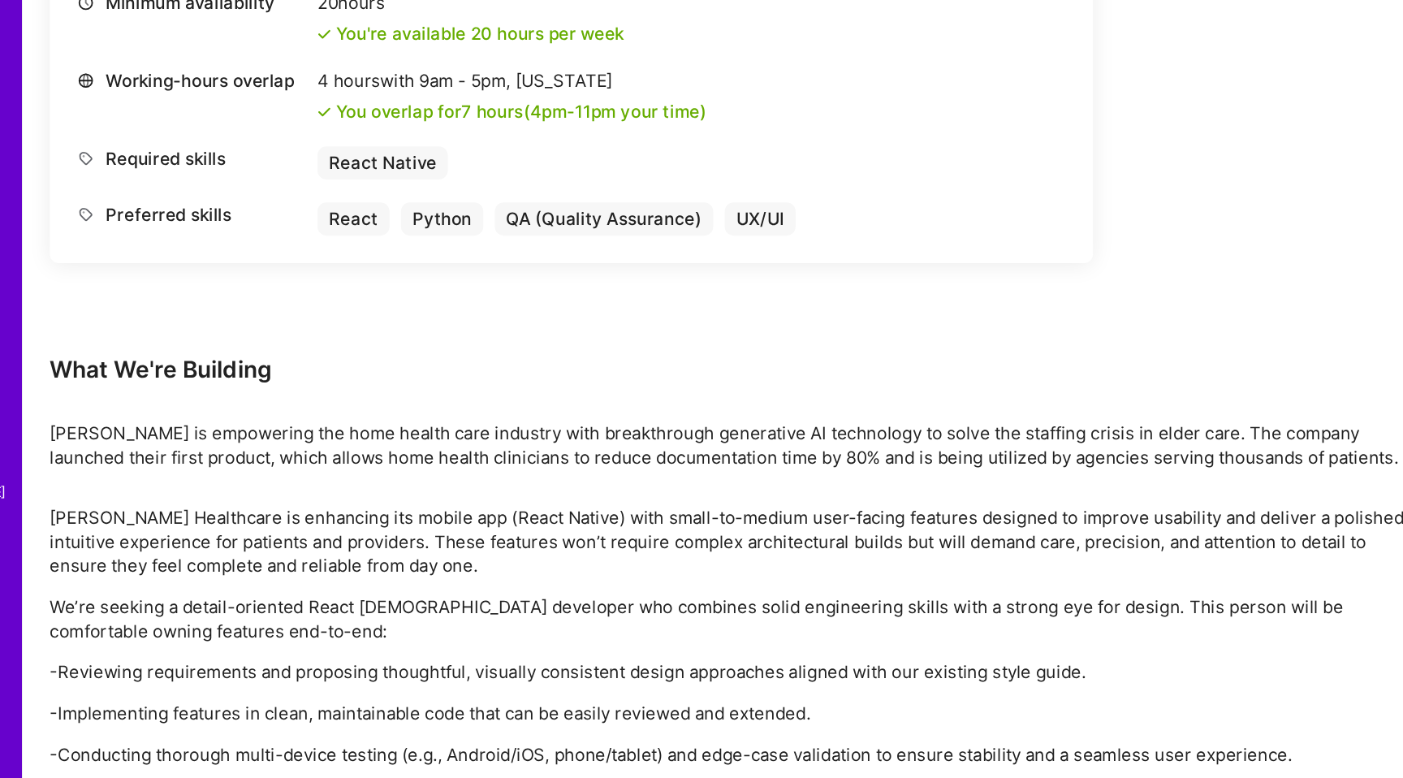
click at [559, 551] on p "[PERSON_NAME] is empowering the home health care industry with breakthrough gen…" at bounding box center [605, 542] width 974 height 34
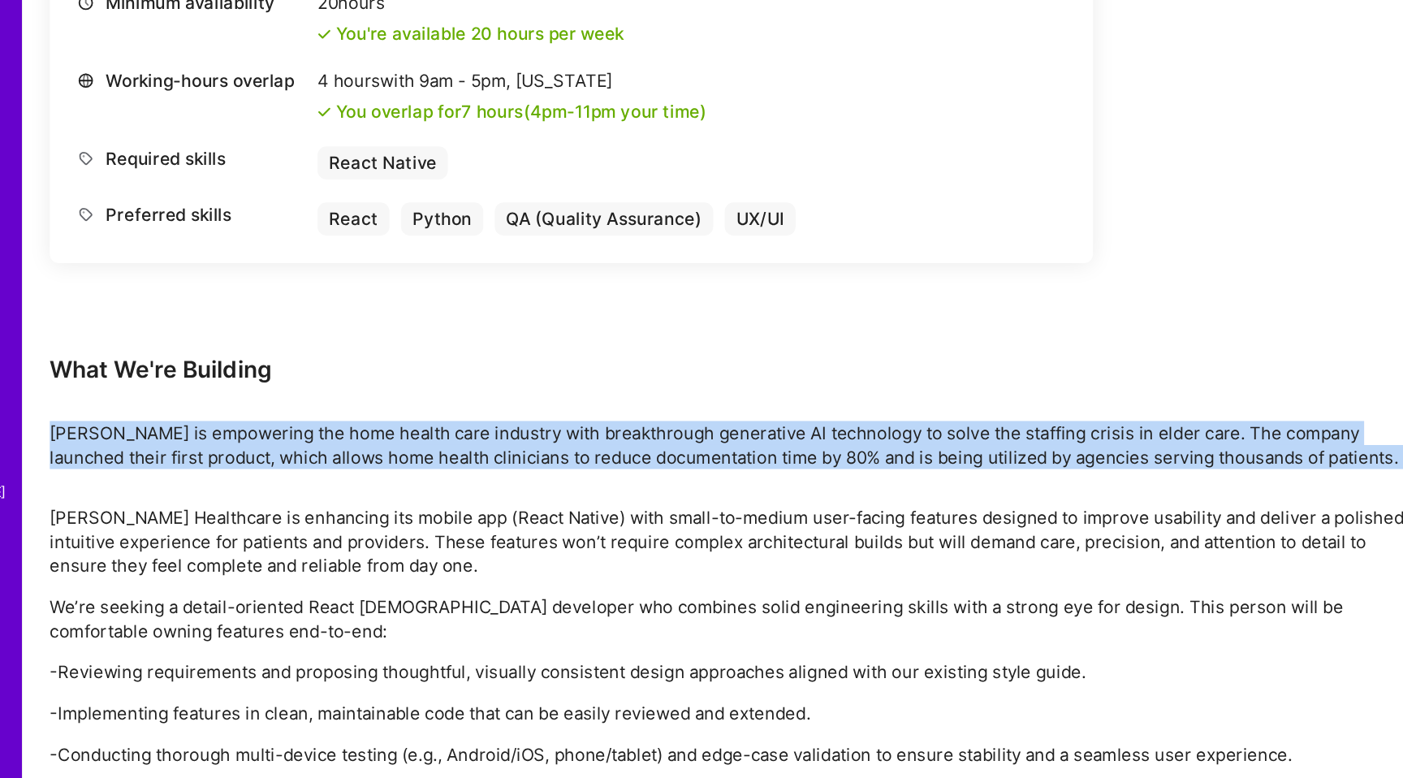
click at [559, 551] on p "[PERSON_NAME] is empowering the home health care industry with breakthrough gen…" at bounding box center [605, 542] width 974 height 34
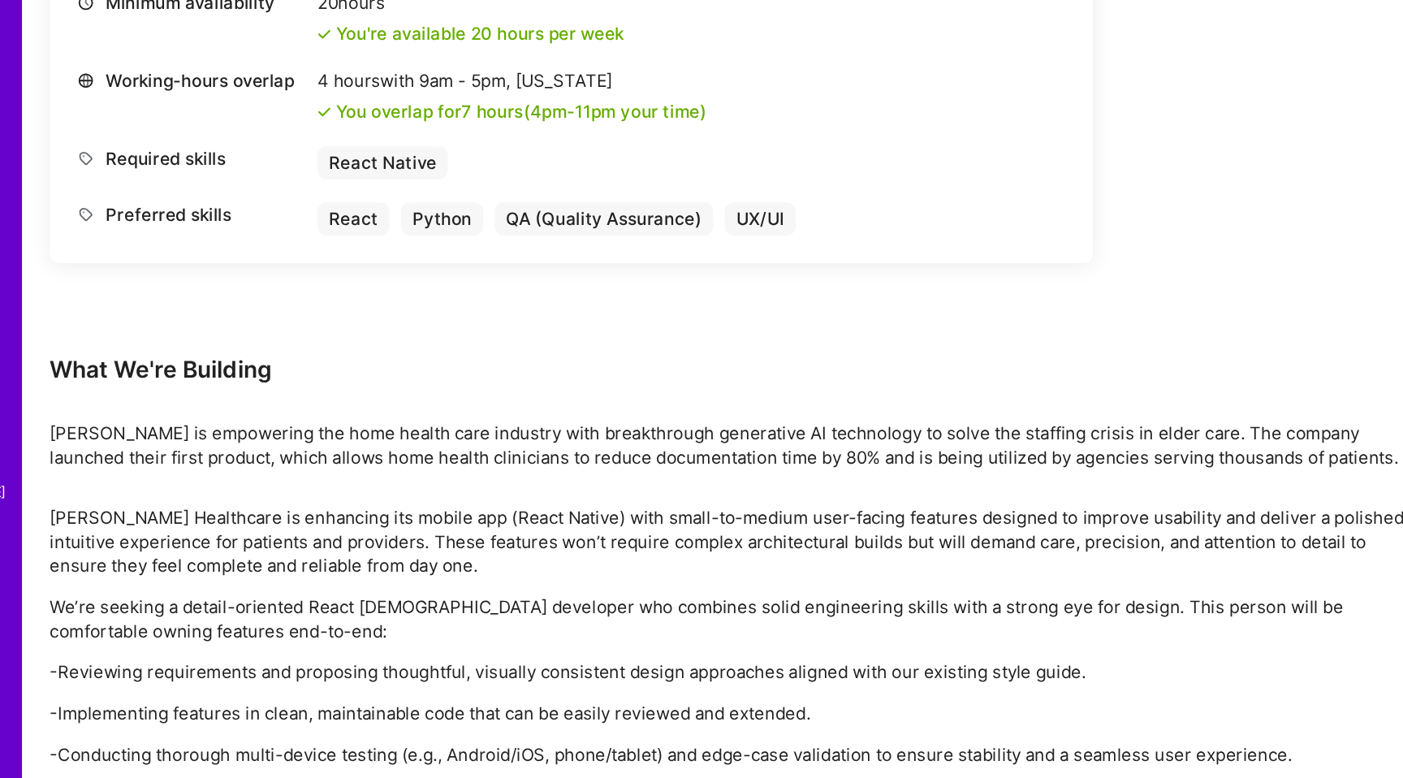
click at [644, 551] on p "[PERSON_NAME] is empowering the home health care industry with breakthrough gen…" at bounding box center [605, 542] width 974 height 34
drag, startPoint x: 644, startPoint y: 551, endPoint x: 728, endPoint y: 551, distance: 84.5
click at [727, 551] on p "[PERSON_NAME] is empowering the home health care industry with breakthrough gen…" at bounding box center [605, 542] width 974 height 34
click at [728, 551] on p "[PERSON_NAME] is empowering the home health care industry with breakthrough gen…" at bounding box center [605, 542] width 974 height 34
drag, startPoint x: 728, startPoint y: 551, endPoint x: 581, endPoint y: 551, distance: 147.8
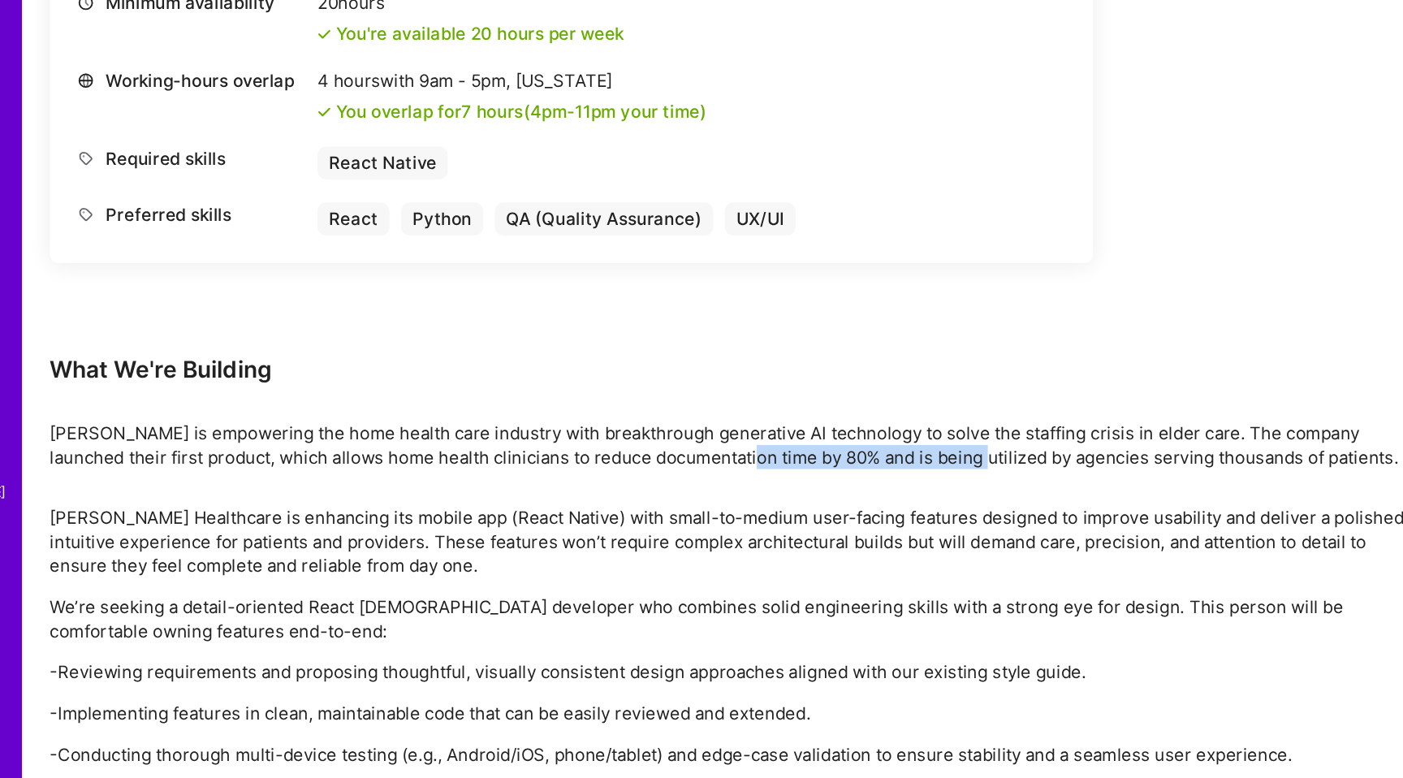
click at [581, 551] on p "[PERSON_NAME] is empowering the home health care industry with breakthrough gen…" at bounding box center [605, 542] width 974 height 34
click at [408, 553] on p "[PERSON_NAME] is empowering the home health care industry with breakthrough gen…" at bounding box center [605, 542] width 974 height 34
drag, startPoint x: 408, startPoint y: 553, endPoint x: 531, endPoint y: 553, distance: 123.4
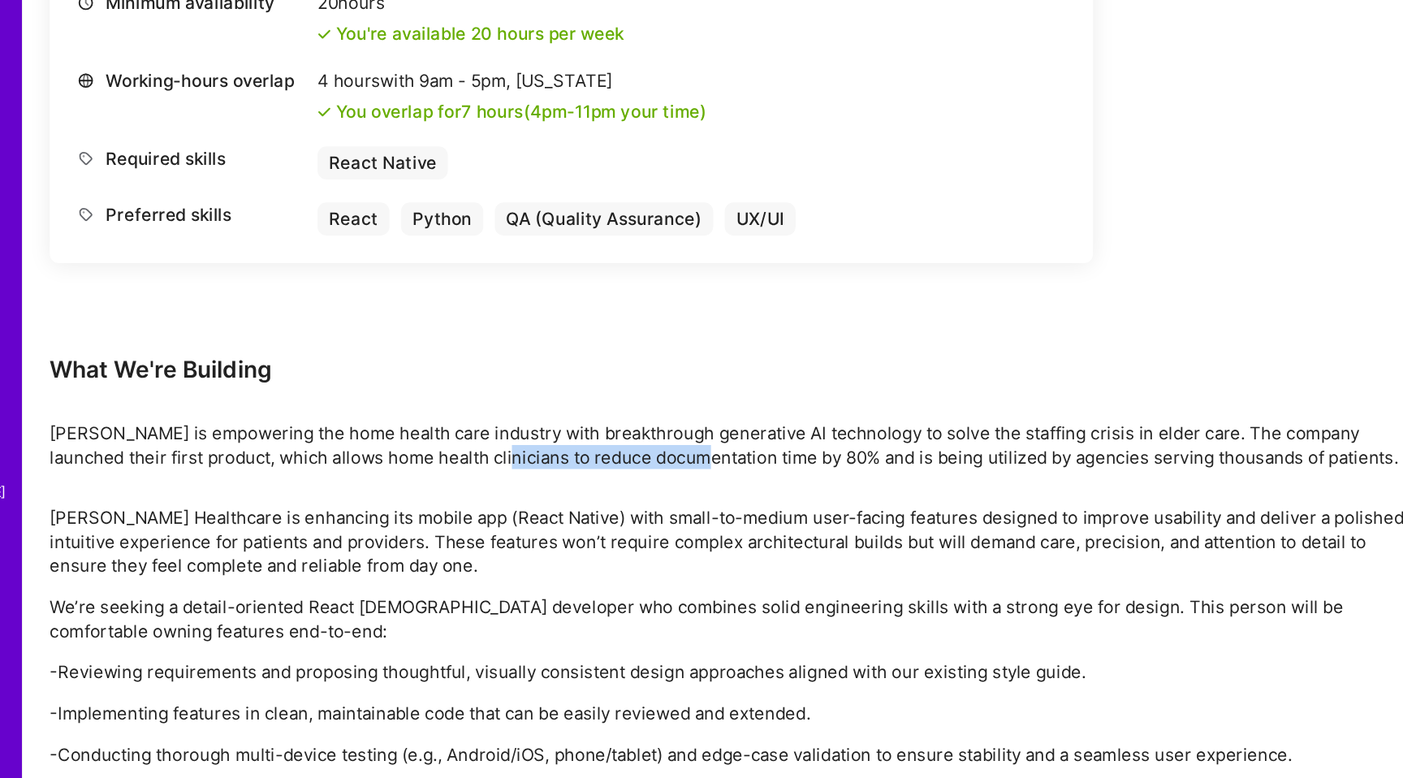
click at [524, 553] on p "[PERSON_NAME] is empowering the home health care industry with breakthrough gen…" at bounding box center [605, 542] width 974 height 34
click at [531, 553] on p "[PERSON_NAME] is empowering the home health care industry with breakthrough gen…" at bounding box center [605, 542] width 974 height 34
click at [315, 544] on p "[PERSON_NAME] is empowering the home health care industry with breakthrough gen…" at bounding box center [605, 542] width 974 height 34
drag, startPoint x: 315, startPoint y: 544, endPoint x: 409, endPoint y: 547, distance: 94.3
click at [409, 547] on p "[PERSON_NAME] is empowering the home health care industry with breakthrough gen…" at bounding box center [605, 542] width 974 height 34
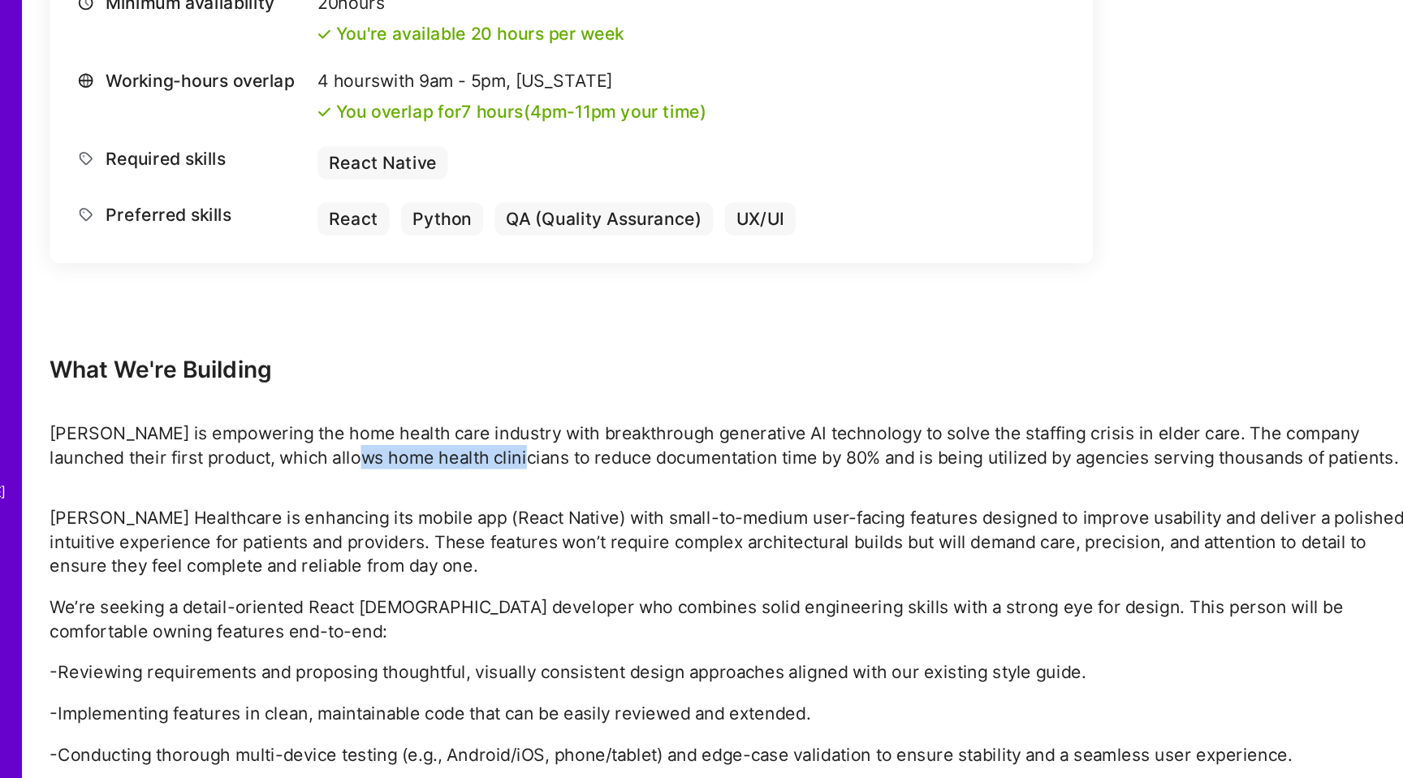
click at [409, 547] on p "[PERSON_NAME] is empowering the home health care industry with breakthrough gen…" at bounding box center [605, 542] width 974 height 34
click at [377, 547] on p "[PERSON_NAME] is empowering the home health care industry with breakthrough gen…" at bounding box center [605, 542] width 974 height 34
drag, startPoint x: 377, startPoint y: 547, endPoint x: 506, endPoint y: 547, distance: 129.1
click at [505, 547] on p "[PERSON_NAME] is empowering the home health care industry with breakthrough gen…" at bounding box center [605, 542] width 974 height 34
click at [506, 547] on p "[PERSON_NAME] is empowering the home health care industry with breakthrough gen…" at bounding box center [605, 542] width 974 height 34
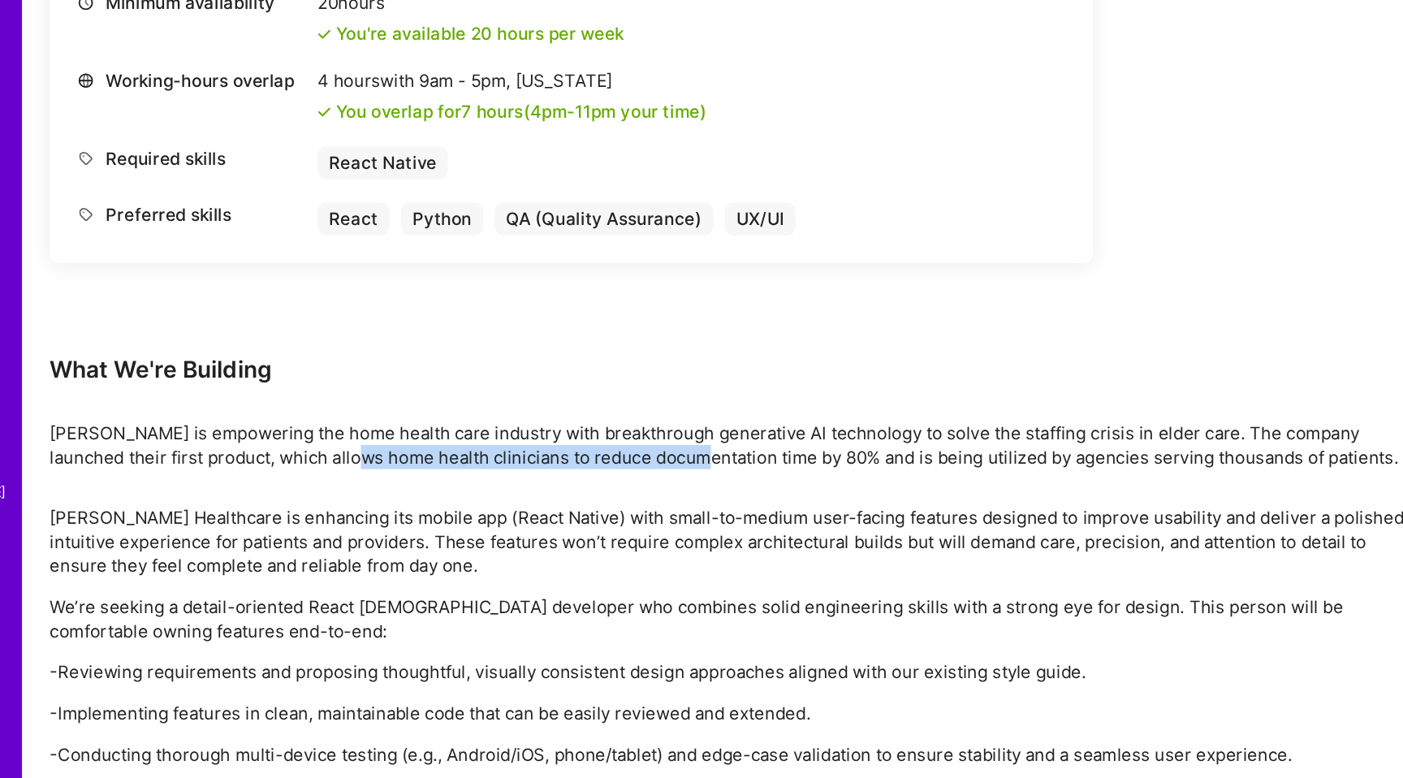
drag, startPoint x: 506, startPoint y: 547, endPoint x: 304, endPoint y: 546, distance: 202.2
click at [305, 546] on p "[PERSON_NAME] is empowering the home health care industry with breakthrough gen…" at bounding box center [605, 542] width 974 height 34
click at [304, 546] on p "[PERSON_NAME] is empowering the home health care industry with breakthrough gen…" at bounding box center [605, 542] width 974 height 34
drag, startPoint x: 304, startPoint y: 546, endPoint x: 568, endPoint y: 543, distance: 264.7
click at [568, 543] on p "[PERSON_NAME] is empowering the home health care industry with breakthrough gen…" at bounding box center [605, 542] width 974 height 34
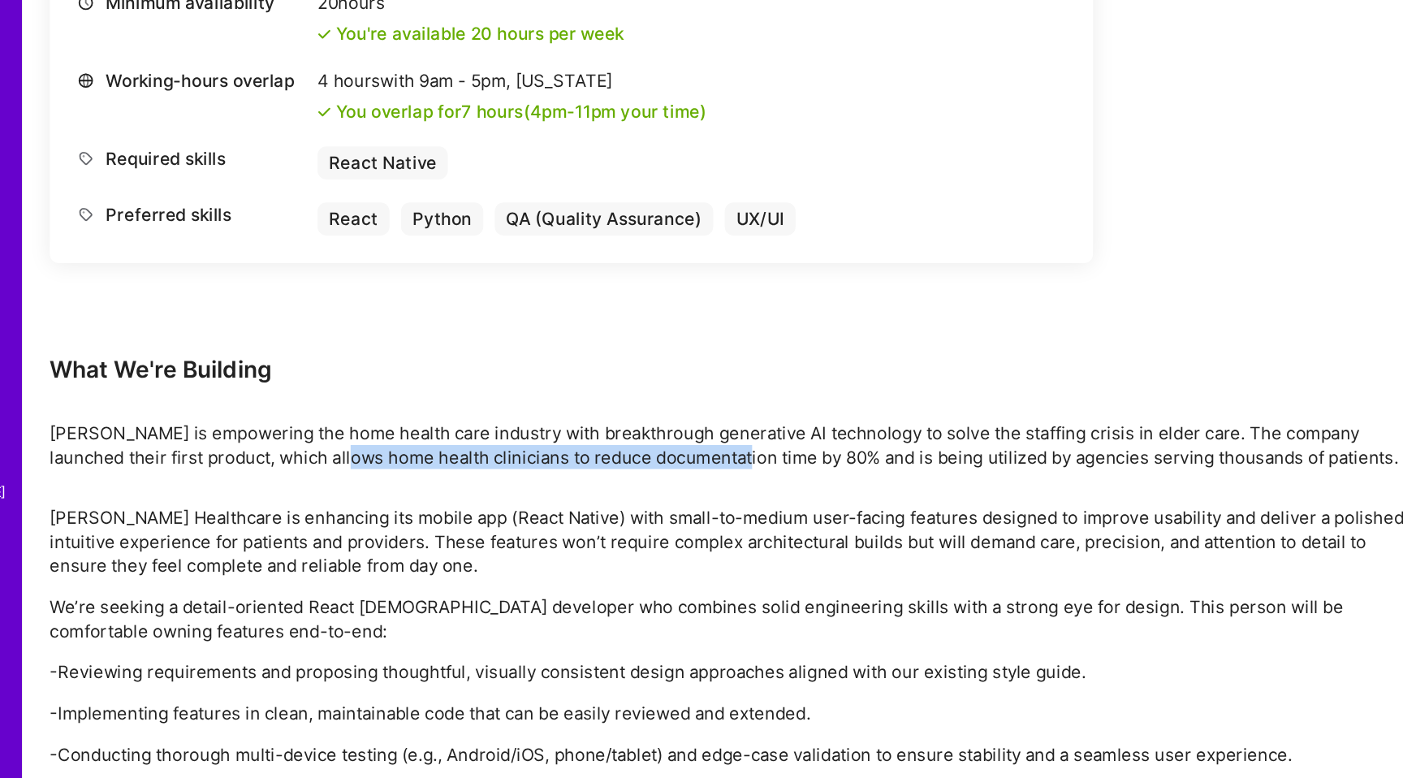
click at [575, 543] on p "[PERSON_NAME] is empowering the home health care industry with breakthrough gen…" at bounding box center [605, 542] width 974 height 34
click at [723, 553] on p "[PERSON_NAME] is empowering the home health care industry with breakthrough gen…" at bounding box center [605, 542] width 974 height 34
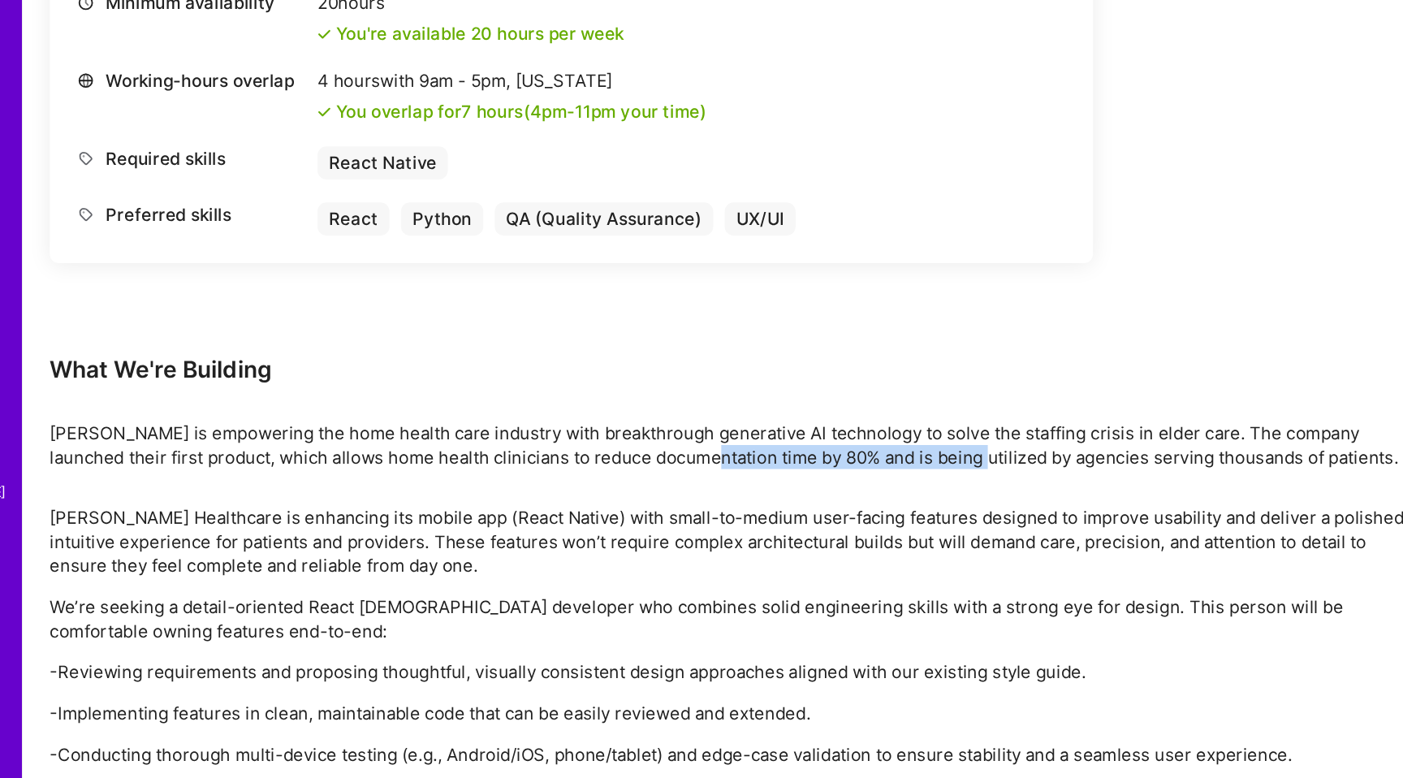
drag, startPoint x: 723, startPoint y: 553, endPoint x: 555, endPoint y: 551, distance: 168.1
click at [560, 553] on p "[PERSON_NAME] is empowering the home health care industry with breakthrough gen…" at bounding box center [605, 542] width 974 height 34
click at [555, 551] on p "[PERSON_NAME] is empowering the home health care industry with breakthrough gen…" at bounding box center [605, 542] width 974 height 34
drag, startPoint x: 555, startPoint y: 551, endPoint x: 805, endPoint y: 551, distance: 250.1
click at [799, 551] on p "[PERSON_NAME] is empowering the home health care industry with breakthrough gen…" at bounding box center [605, 542] width 974 height 34
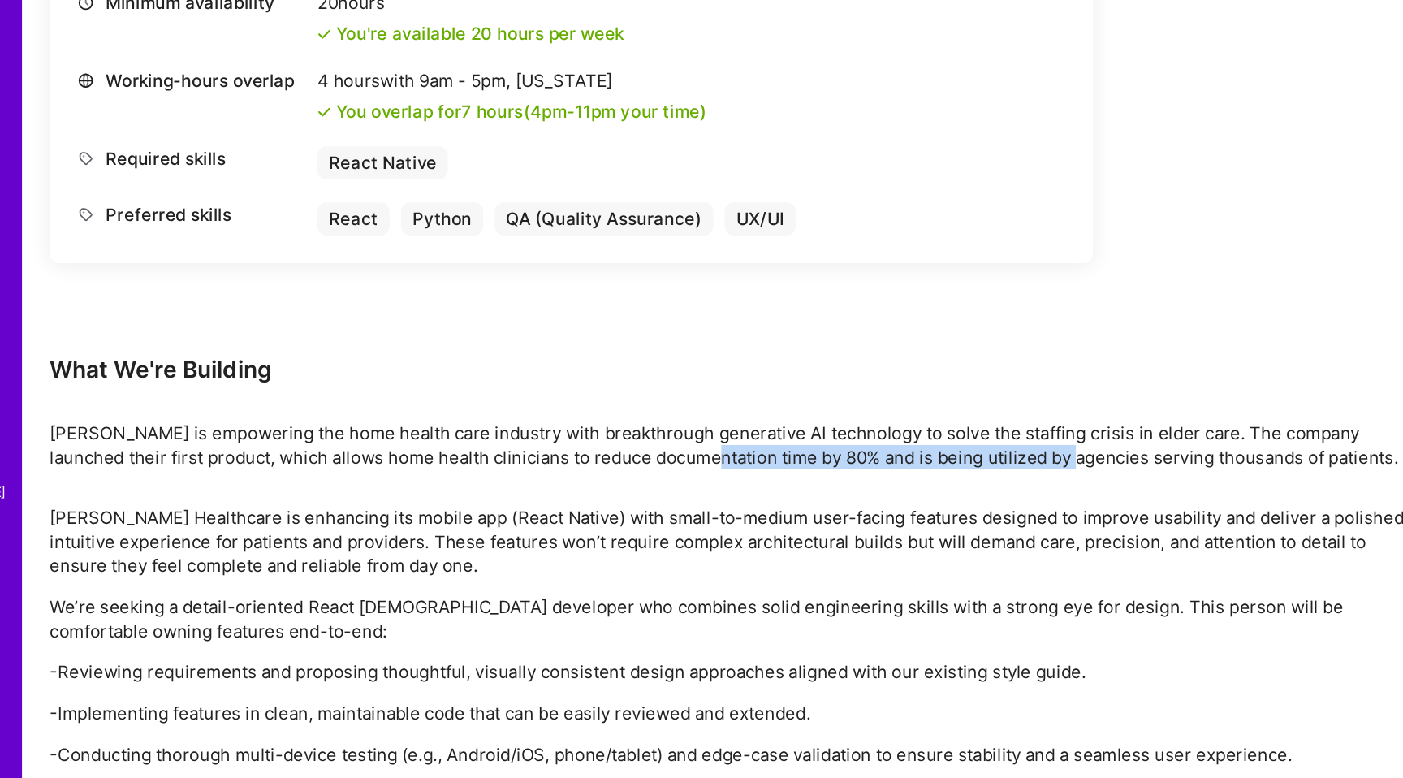
click at [805, 551] on p "[PERSON_NAME] is empowering the home health care industry with breakthrough gen…" at bounding box center [605, 542] width 974 height 34
click at [1033, 548] on p "[PERSON_NAME] is empowering the home health care industry with breakthrough gen…" at bounding box center [605, 542] width 974 height 34
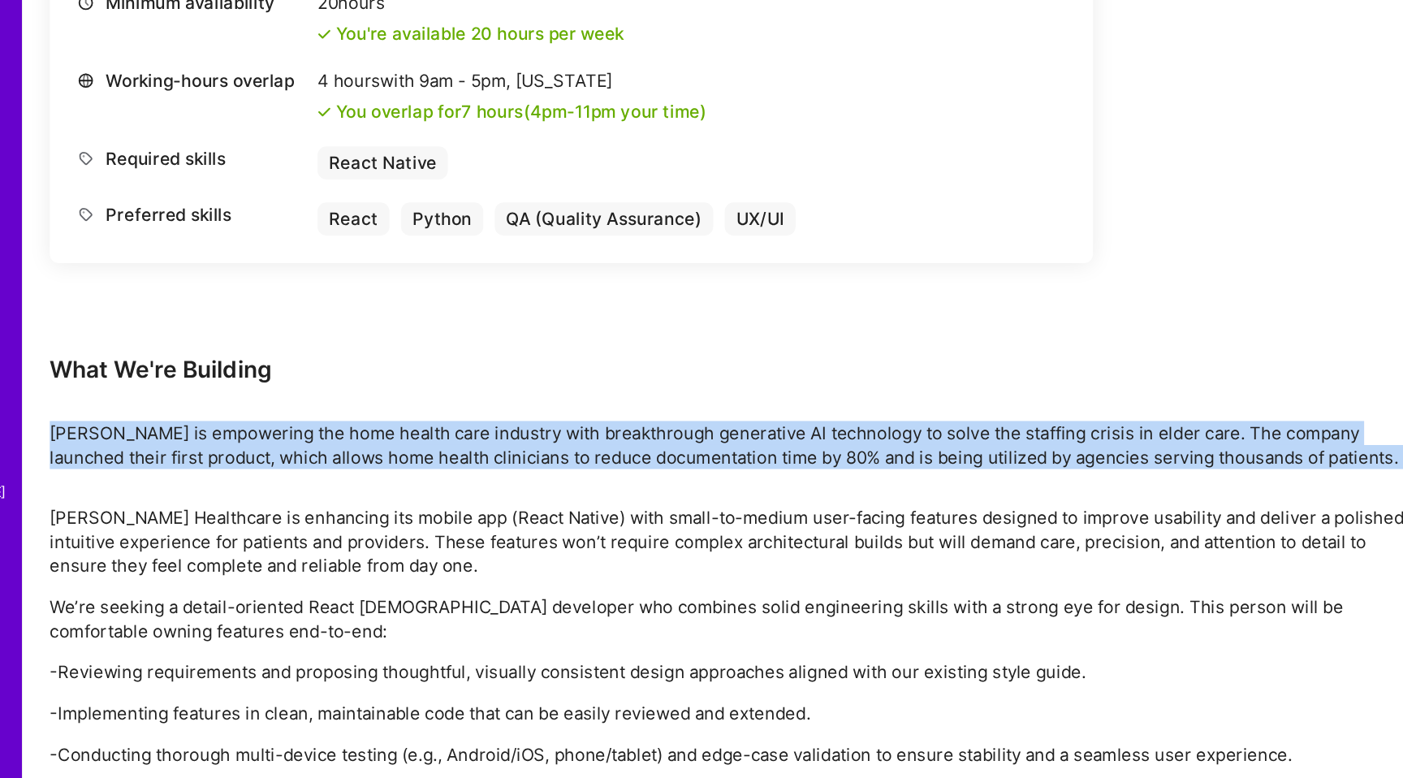
click at [1033, 548] on p "[PERSON_NAME] is empowering the home health care industry with breakthrough gen…" at bounding box center [605, 542] width 974 height 34
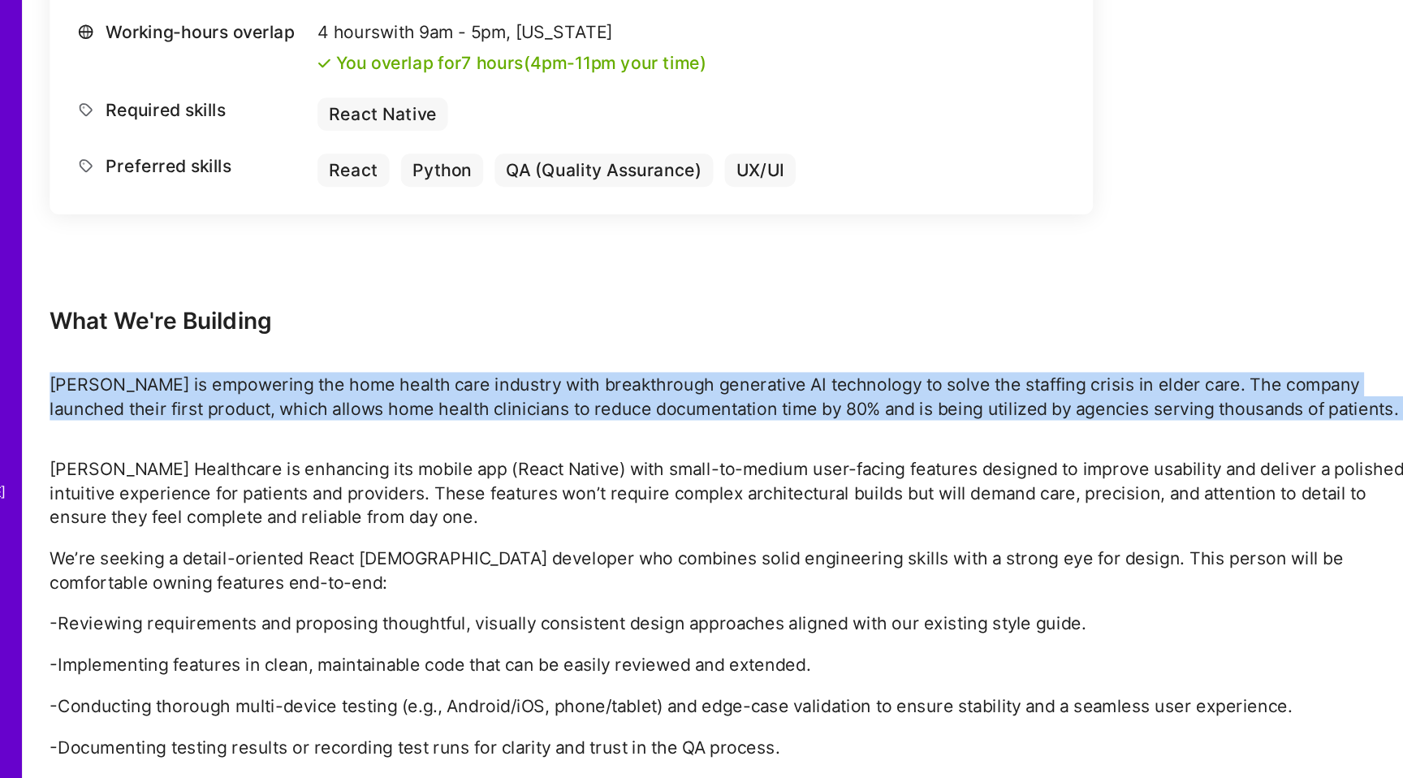
scroll to position [568, 0]
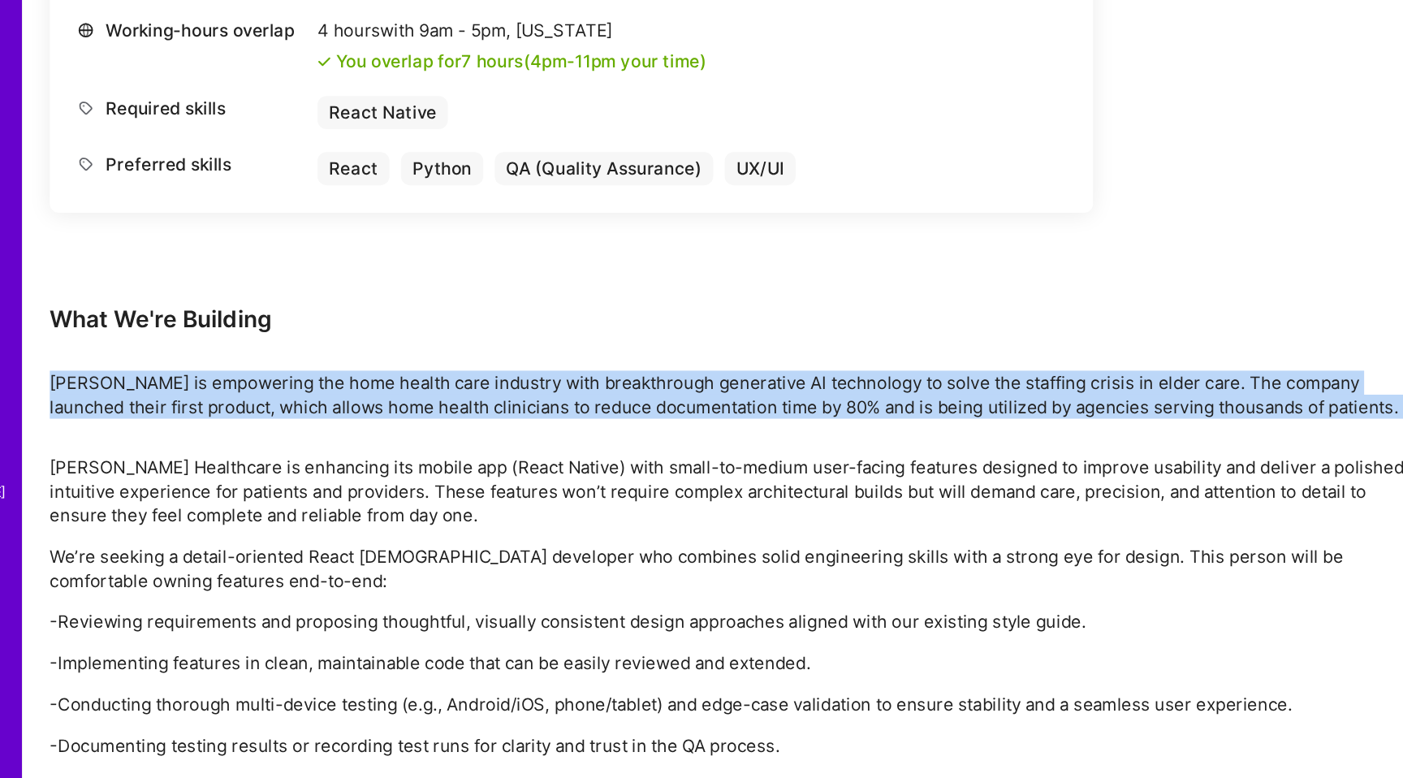
click at [1022, 549] on p "[PERSON_NAME] Healthcare is enhancing its mobile app (React Native) with small-…" at bounding box center [605, 574] width 974 height 51
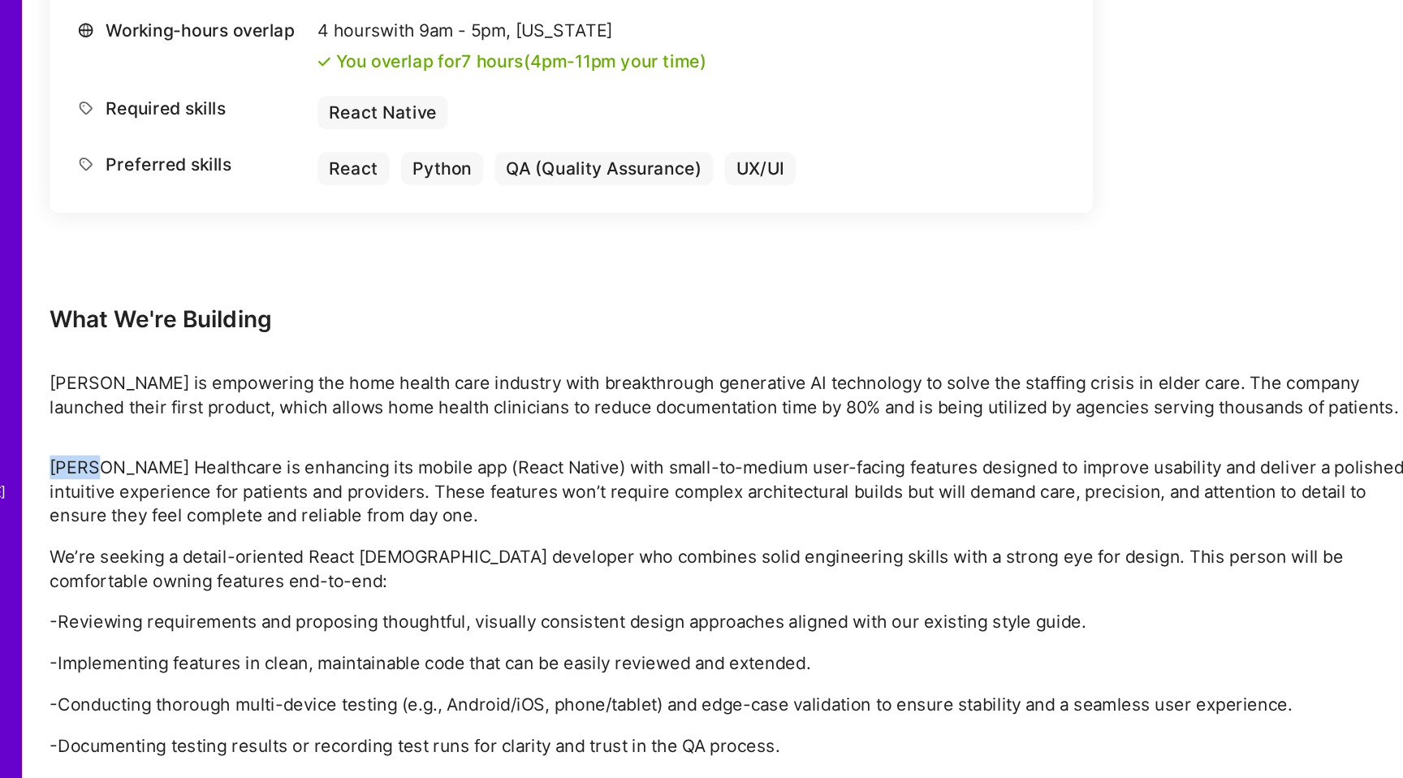
click at [1022, 549] on p "[PERSON_NAME] Healthcare is enhancing its mobile app (React Native) with small-…" at bounding box center [605, 574] width 974 height 51
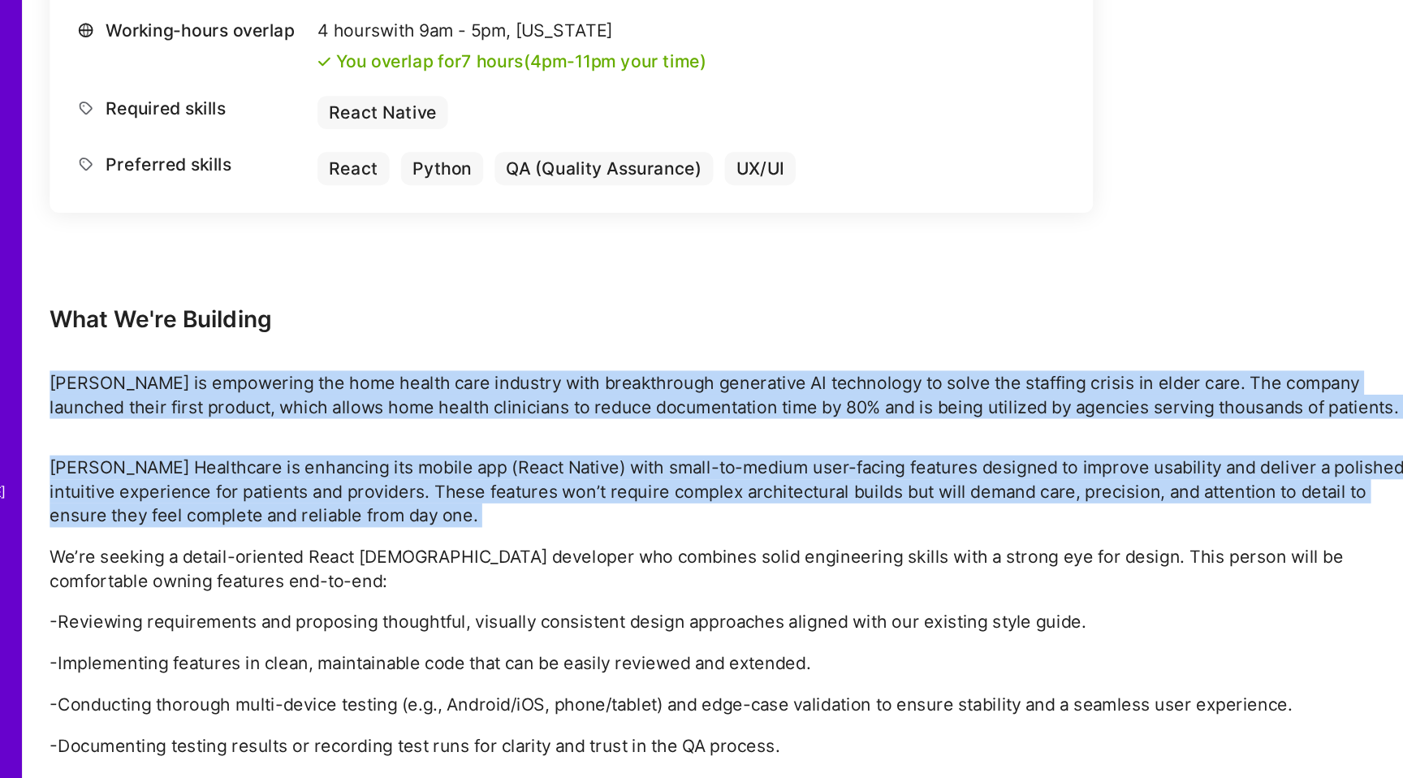
drag, startPoint x: 1022, startPoint y: 548, endPoint x: 1018, endPoint y: 516, distance: 32.7
click at [1018, 516] on div "Earn tokens for inviting a new A.Teamer to this mission Do you know the perfect…" at bounding box center [605, 256] width 974 height 1175
click at [1018, 516] on p "[PERSON_NAME] is empowering the home health care industry with breakthrough gen…" at bounding box center [605, 506] width 974 height 34
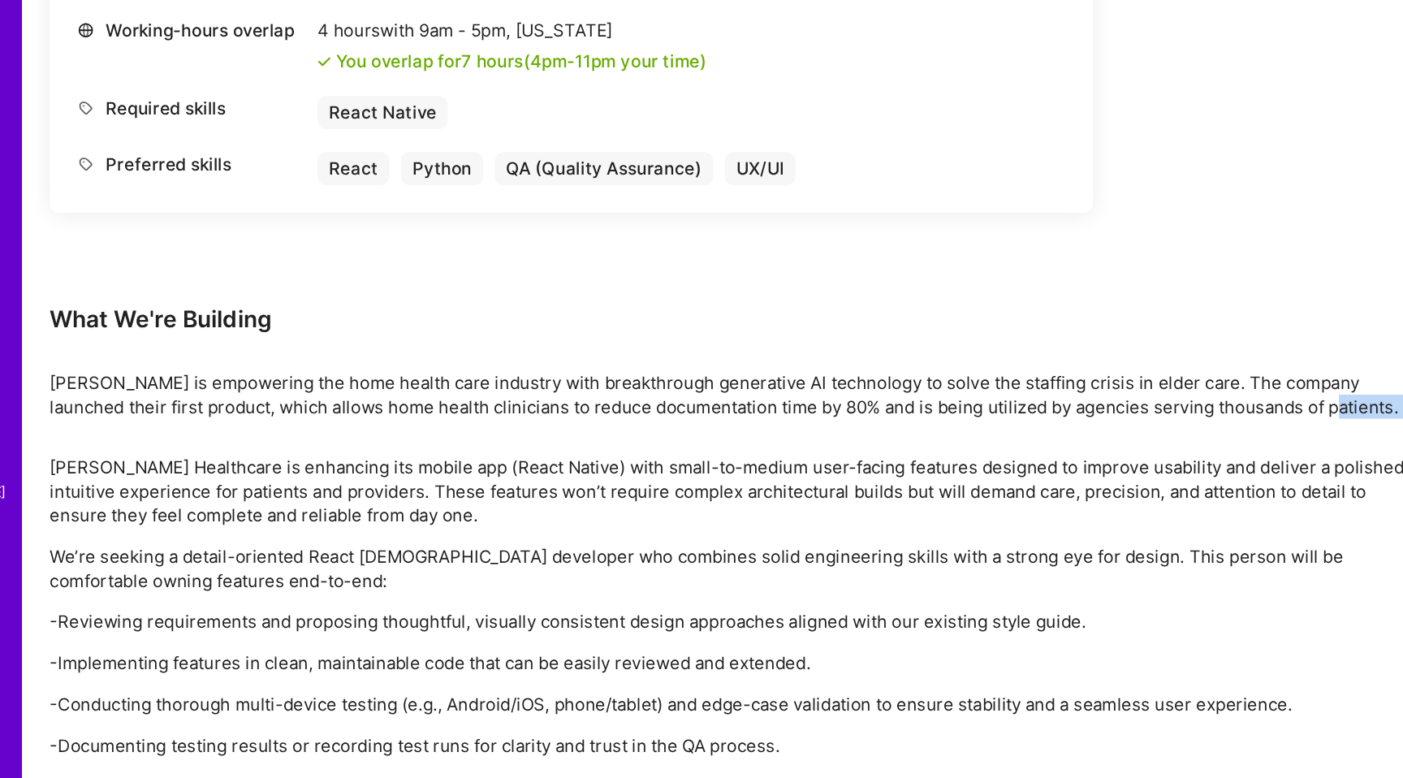
click at [1018, 516] on p "[PERSON_NAME] is empowering the home health care industry with breakthrough gen…" at bounding box center [605, 506] width 974 height 34
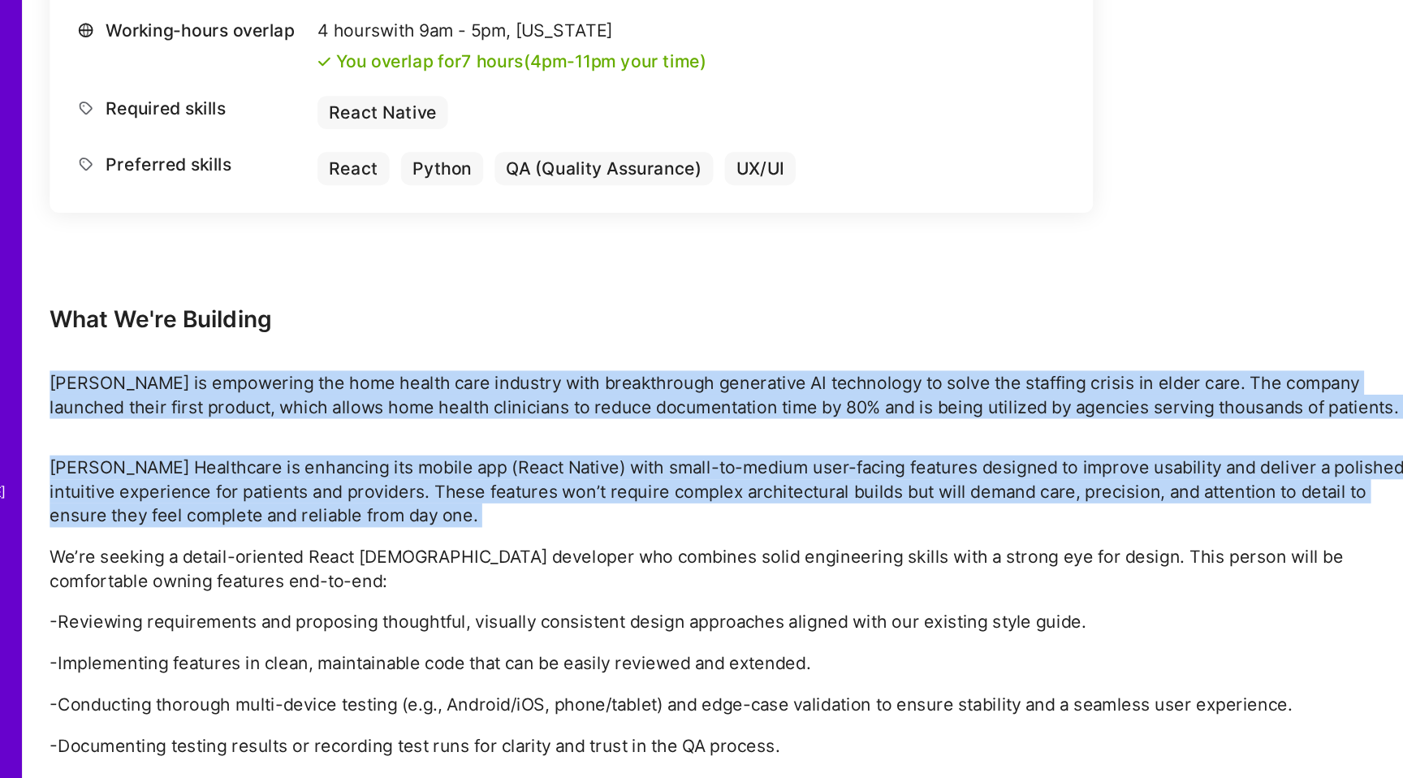
drag, startPoint x: 1018, startPoint y: 516, endPoint x: 1013, endPoint y: 579, distance: 63.5
click at [1013, 579] on div "Earn tokens for inviting a new A.Teamer to this mission Do you know the perfect…" at bounding box center [605, 256] width 974 height 1175
click at [1013, 580] on p "[PERSON_NAME] Healthcare is enhancing its mobile app (React Native) with small-…" at bounding box center [605, 574] width 974 height 51
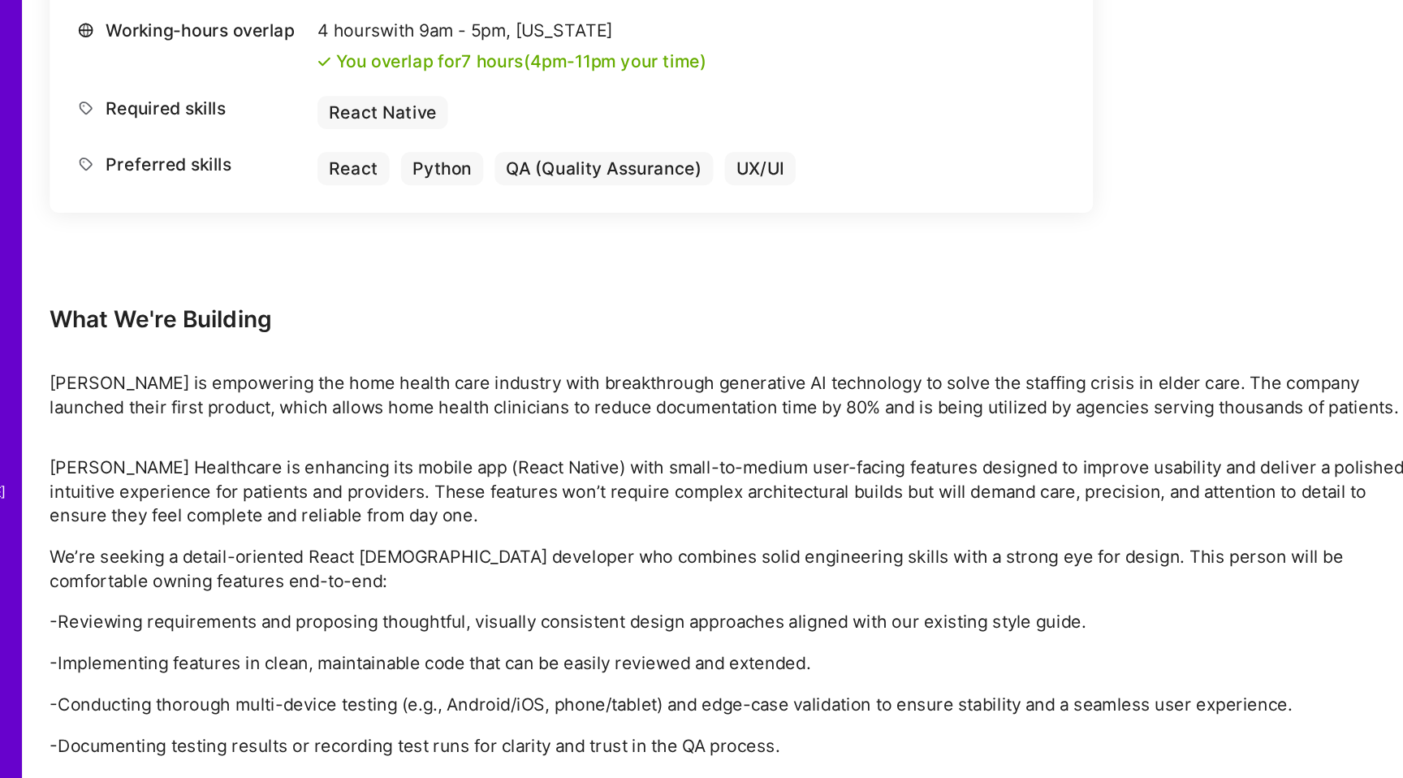
click at [949, 633] on p "We’re seeking a detail-oriented React [DEMOGRAPHIC_DATA] developer who combines…" at bounding box center [605, 629] width 974 height 34
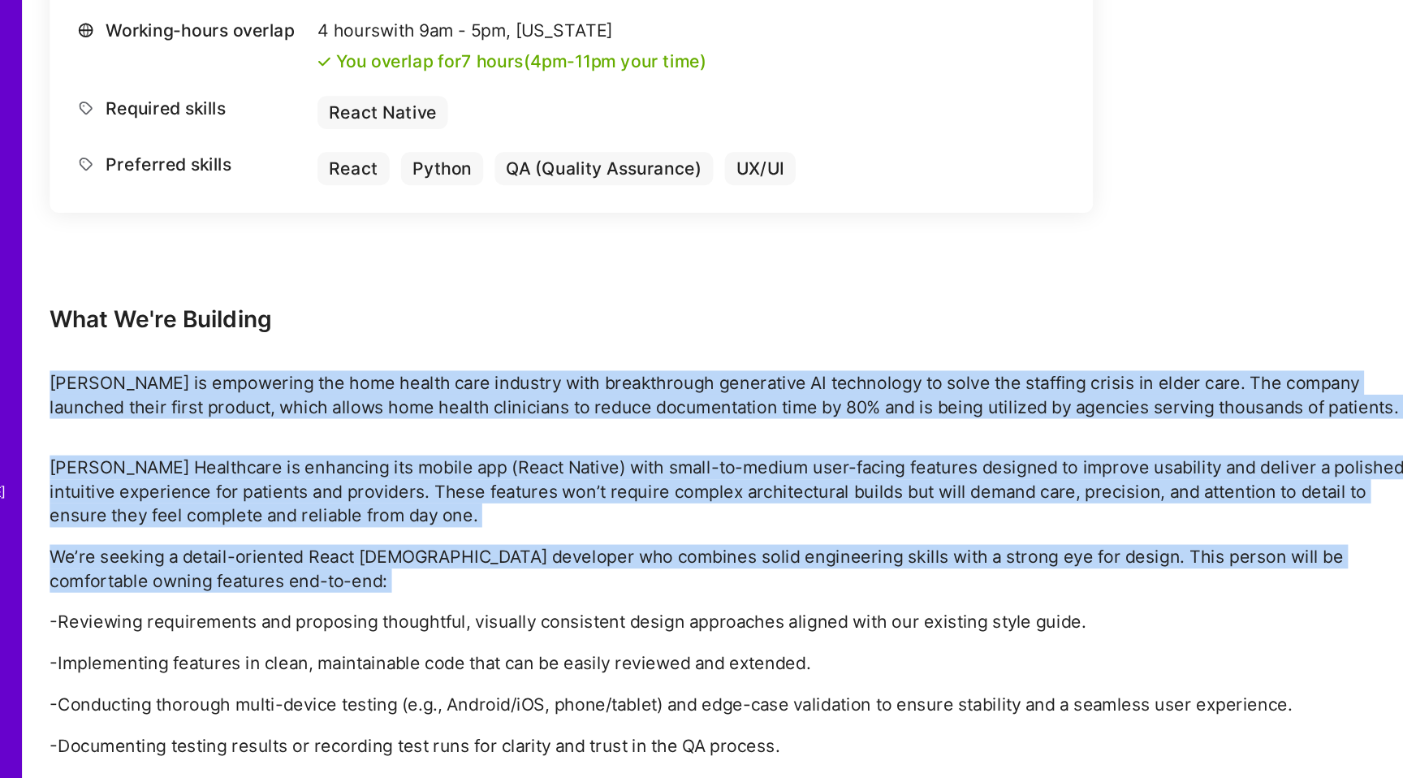
drag, startPoint x: 949, startPoint y: 633, endPoint x: 951, endPoint y: 521, distance: 112.9
click at [951, 521] on div "Earn tokens for inviting a new A.Teamer to this mission Do you know the perfect…" at bounding box center [605, 256] width 974 height 1175
click at [951, 521] on p "[PERSON_NAME] is empowering the home health care industry with breakthrough gen…" at bounding box center [605, 506] width 974 height 34
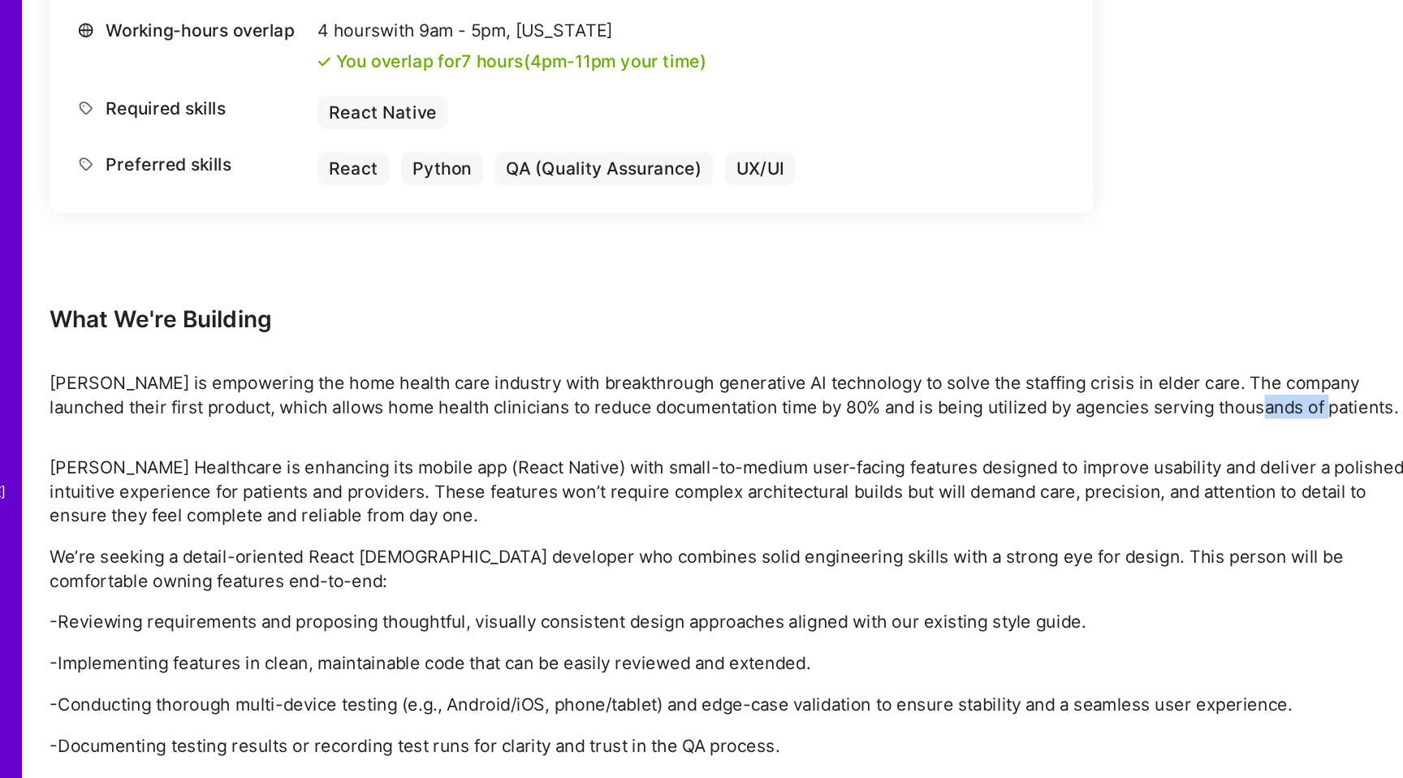
click at [951, 521] on p "[PERSON_NAME] is empowering the home health care industry with breakthrough gen…" at bounding box center [605, 506] width 974 height 34
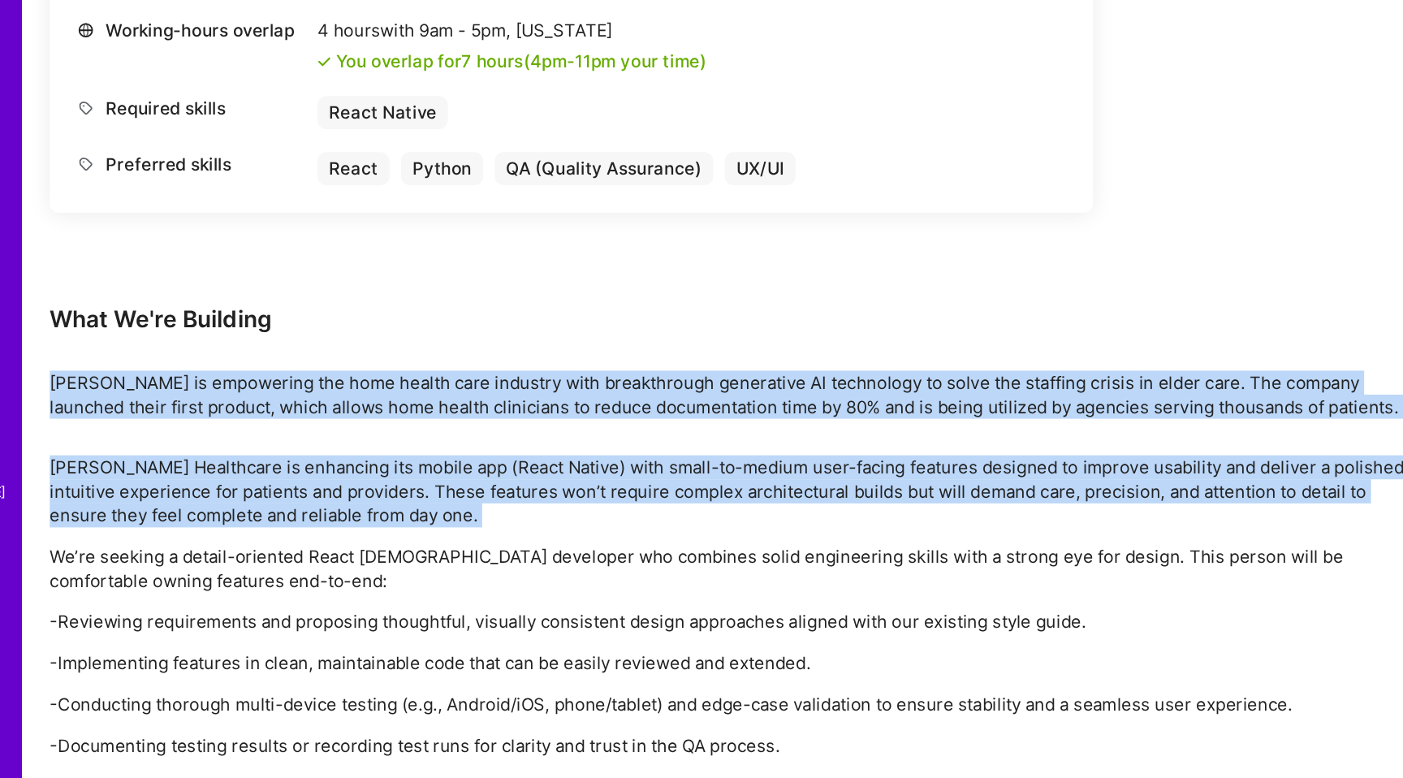
drag, startPoint x: 951, startPoint y: 521, endPoint x: 937, endPoint y: 579, distance: 60.1
click at [937, 579] on div "Earn tokens for inviting a new A.Teamer to this mission Do you know the perfect…" at bounding box center [605, 256] width 974 height 1175
click at [937, 579] on p "[PERSON_NAME] Healthcare is enhancing its mobile app (React Native) with small-…" at bounding box center [605, 574] width 974 height 51
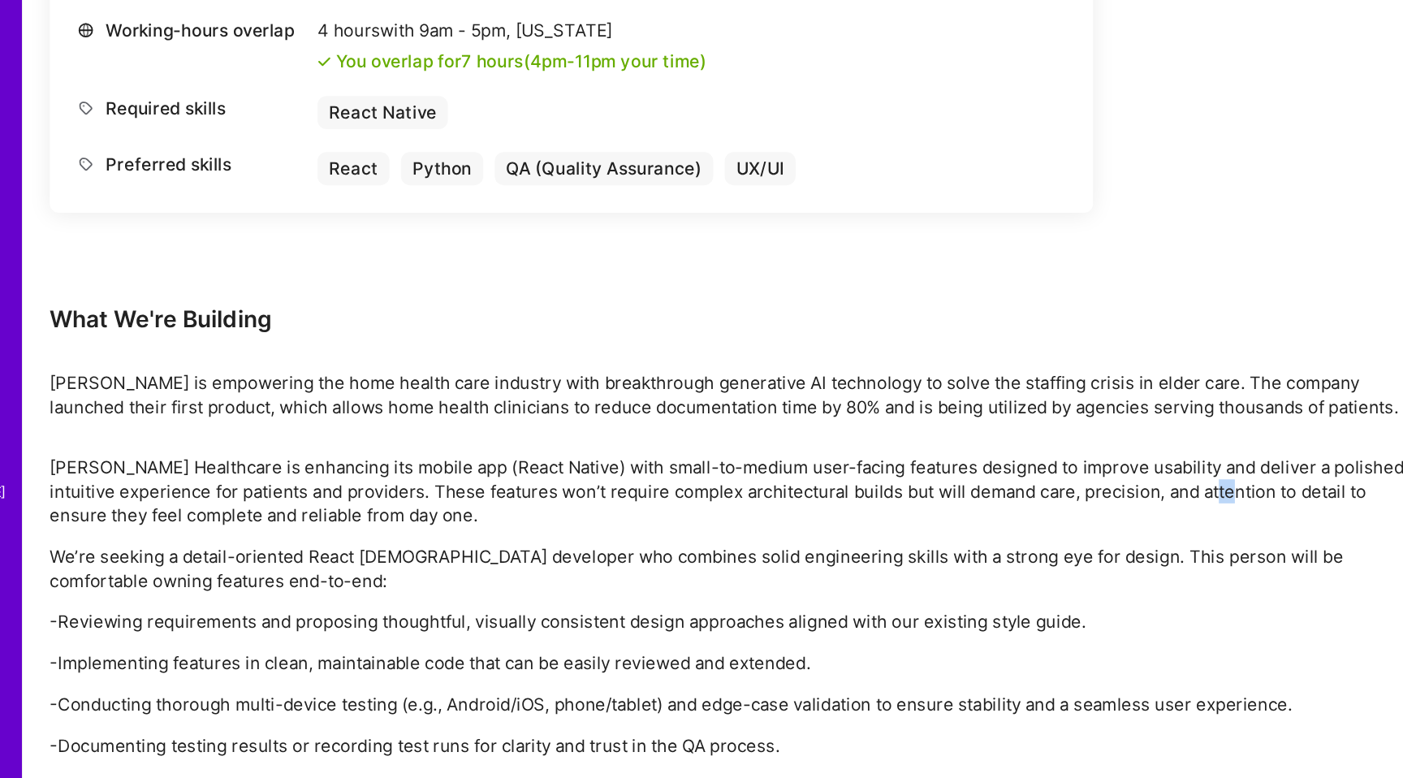
click at [937, 579] on p "[PERSON_NAME] Healthcare is enhancing its mobile app (React Native) with small-…" at bounding box center [605, 574] width 974 height 51
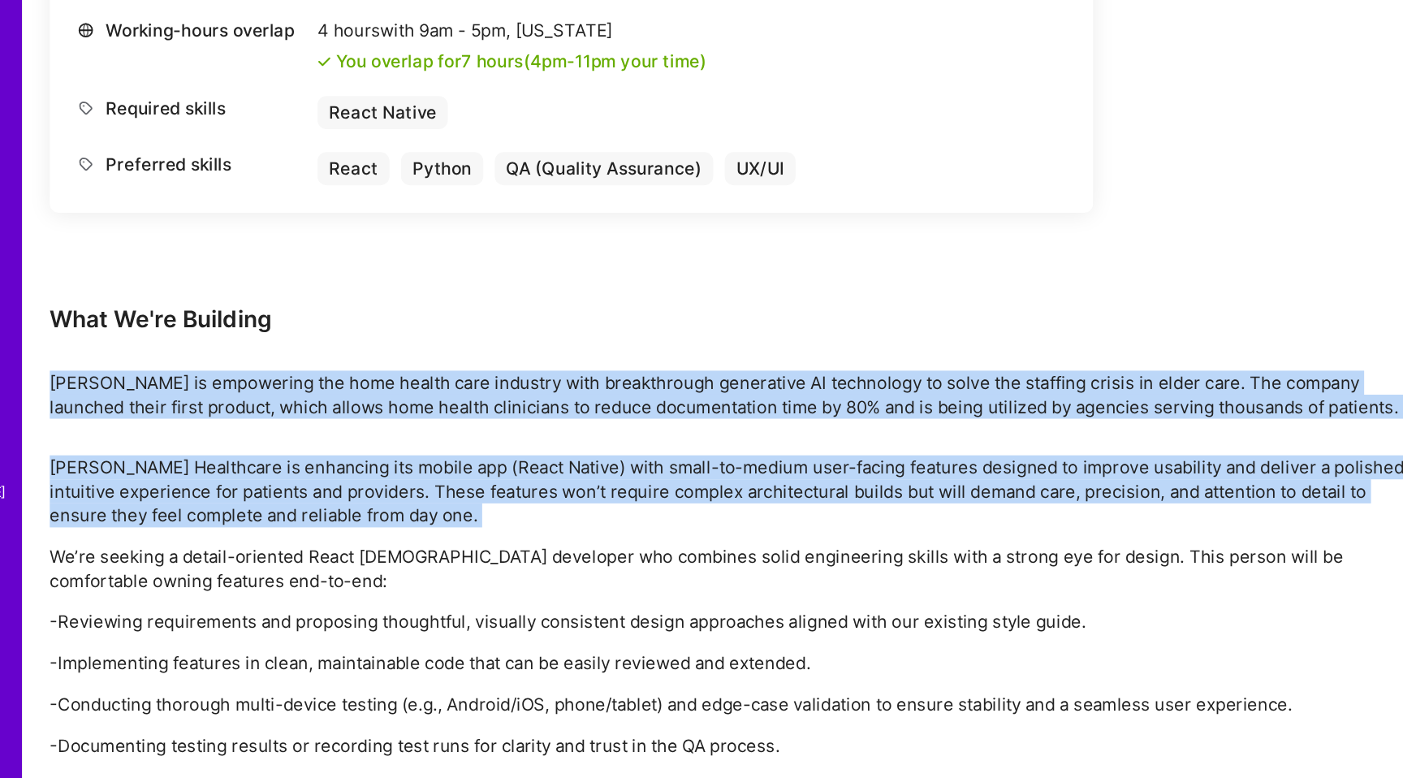
drag, startPoint x: 937, startPoint y: 579, endPoint x: 937, endPoint y: 513, distance: 65.8
click at [937, 513] on div "Earn tokens for inviting a new A.Teamer to this mission Do you know the perfect…" at bounding box center [605, 256] width 974 height 1175
click at [937, 513] on p "[PERSON_NAME] is empowering the home health care industry with breakthrough gen…" at bounding box center [605, 506] width 974 height 34
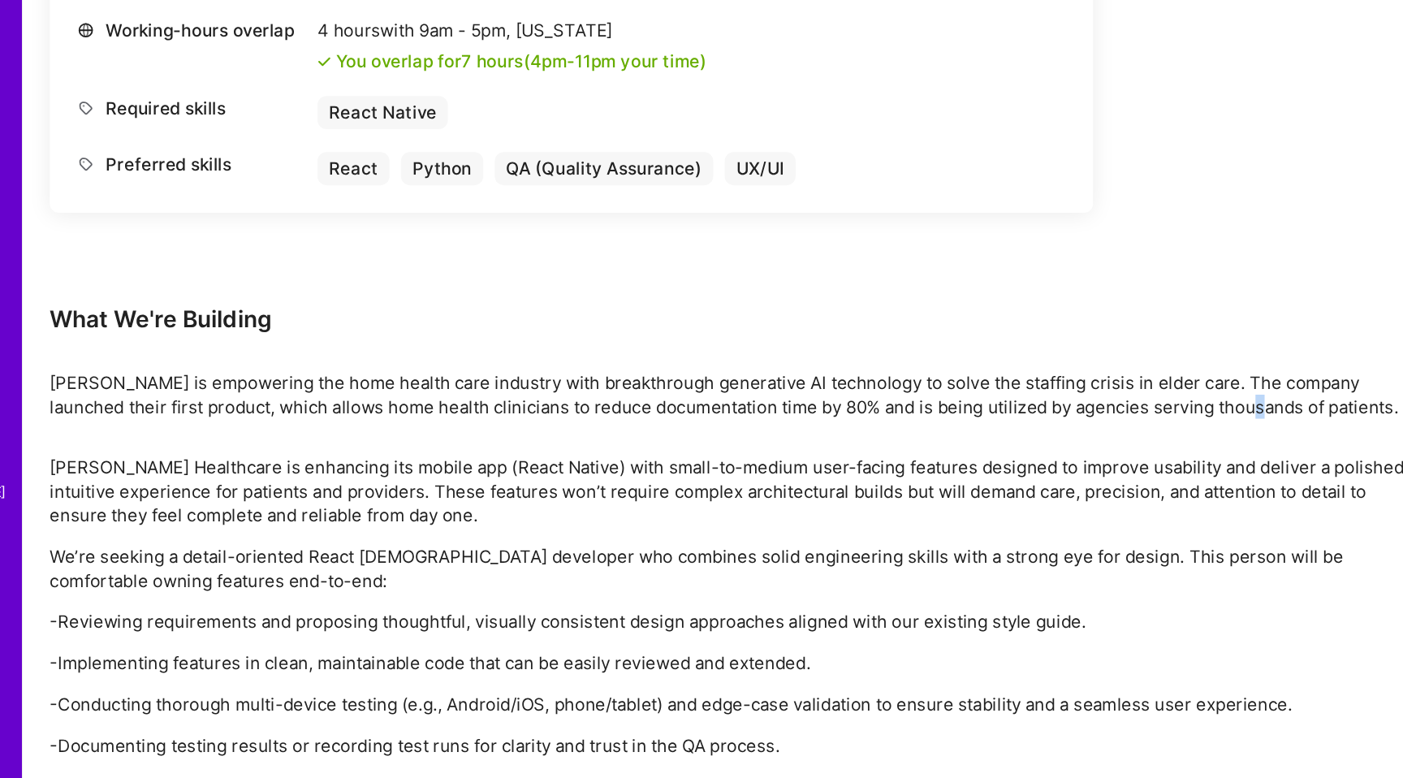
click at [937, 513] on p "[PERSON_NAME] is empowering the home health care industry with breakthrough gen…" at bounding box center [605, 506] width 974 height 34
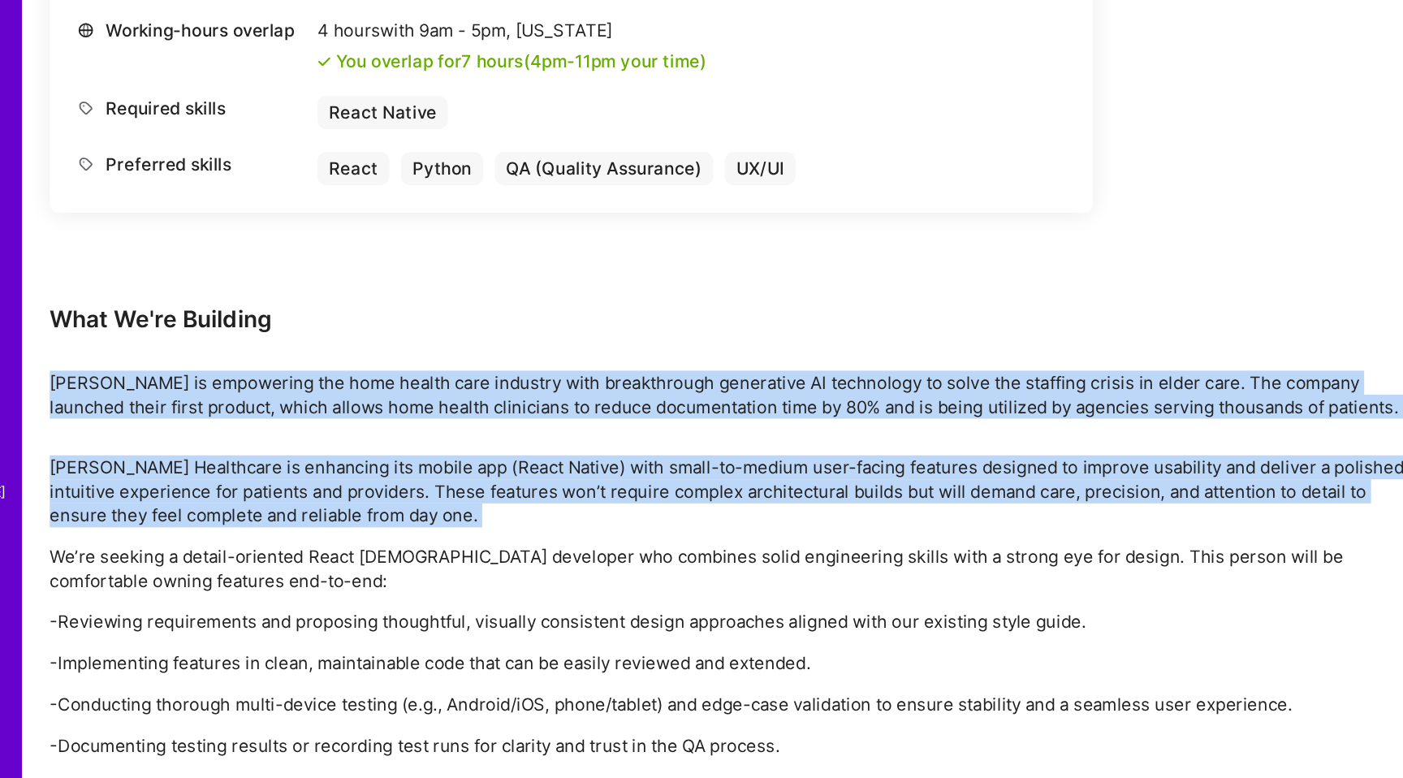
drag, startPoint x: 937, startPoint y: 513, endPoint x: 935, endPoint y: 574, distance: 61.0
click at [935, 574] on div "Earn tokens for inviting a new A.Teamer to this mission Do you know the perfect…" at bounding box center [605, 256] width 974 height 1175
click at [935, 574] on p "[PERSON_NAME] Healthcare is enhancing its mobile app (React Native) with small-…" at bounding box center [605, 574] width 974 height 51
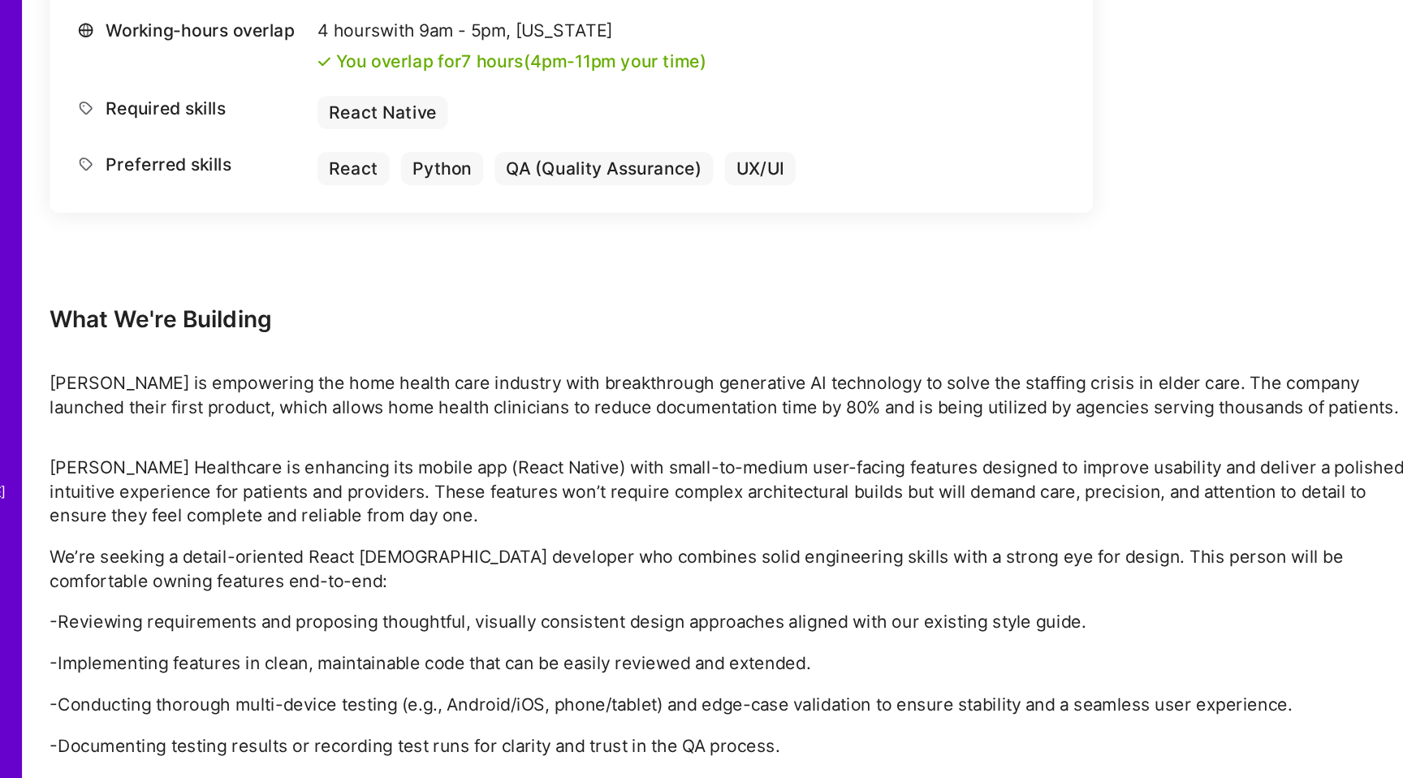
click at [935, 574] on p "[PERSON_NAME] Healthcare is enhancing its mobile app (React Native) with small-…" at bounding box center [605, 574] width 974 height 51
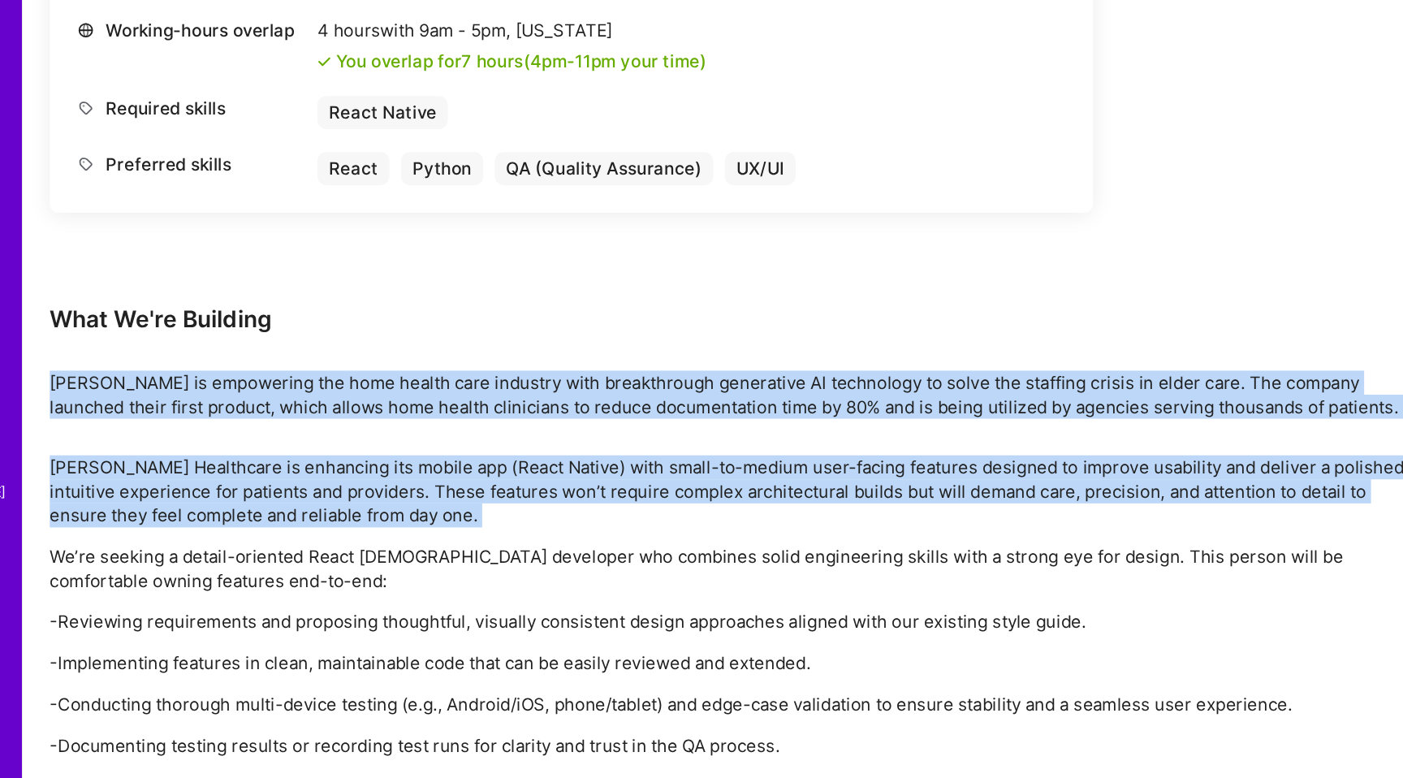
drag, startPoint x: 935, startPoint y: 574, endPoint x: 931, endPoint y: 512, distance: 61.8
click at [931, 512] on div "Earn tokens for inviting a new A.Teamer to this mission Do you know the perfect…" at bounding box center [605, 256] width 974 height 1175
click at [931, 512] on p "[PERSON_NAME] is empowering the home health care industry with breakthrough gen…" at bounding box center [605, 506] width 974 height 34
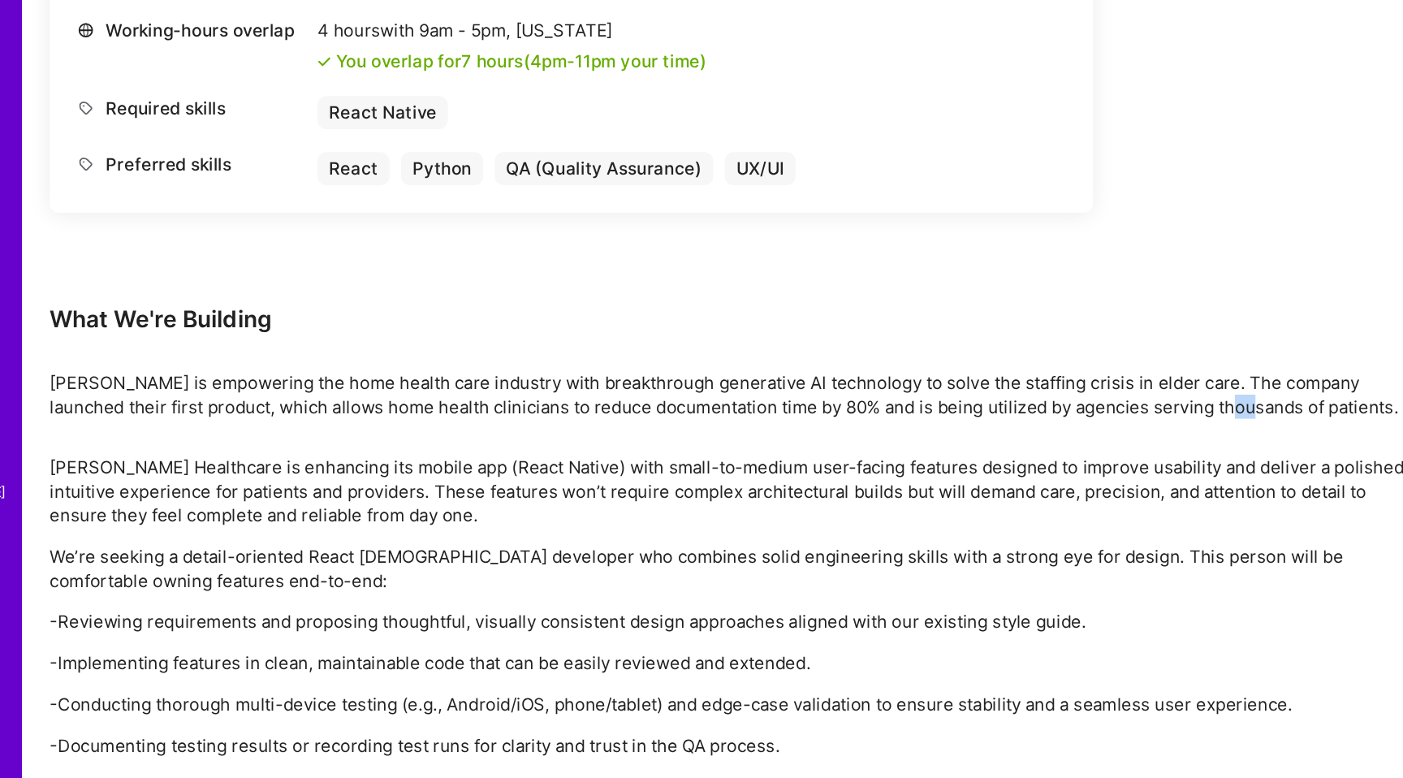
click at [931, 512] on p "[PERSON_NAME] is empowering the home health care industry with breakthrough gen…" at bounding box center [605, 506] width 974 height 34
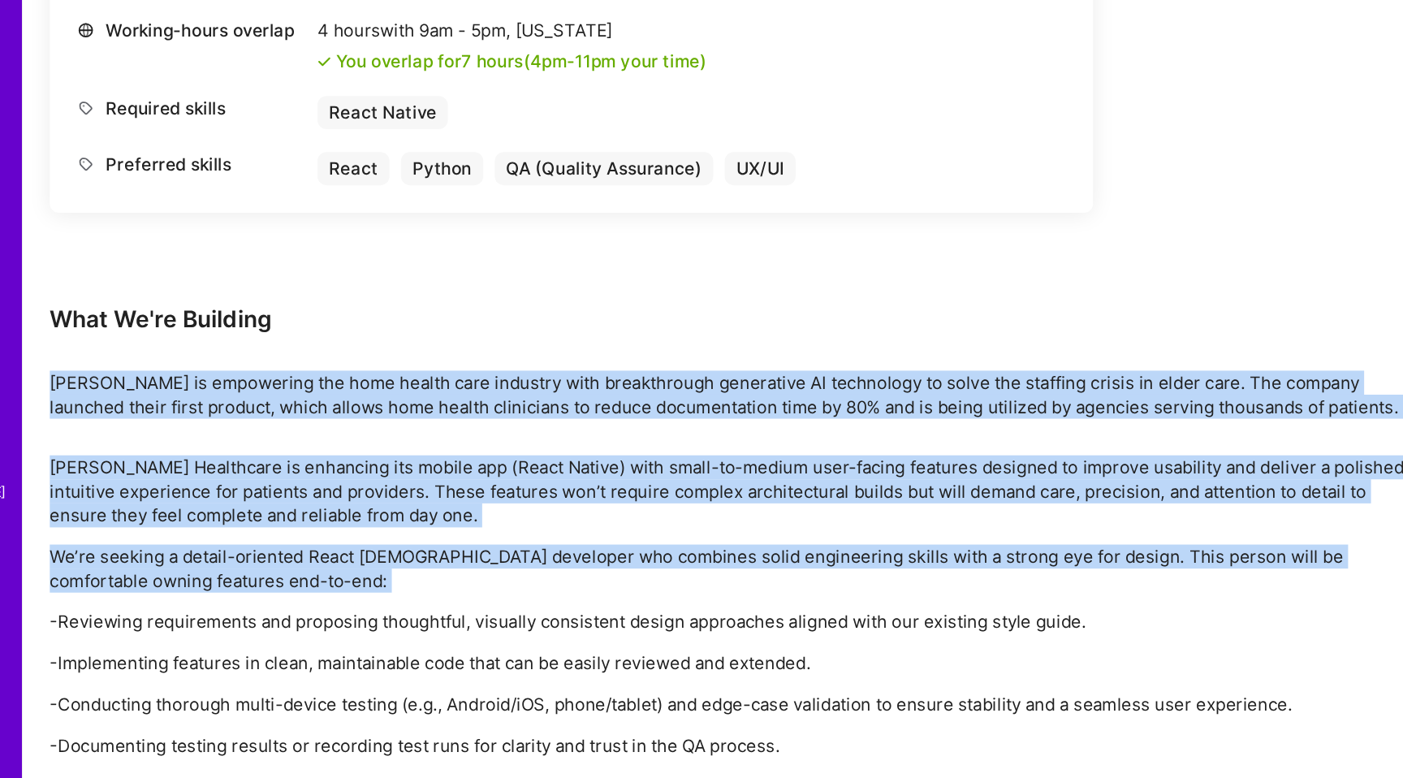
drag, startPoint x: 931, startPoint y: 512, endPoint x: 887, endPoint y: 613, distance: 110.2
click at [887, 613] on div "Earn tokens for inviting a new A.Teamer to this mission Do you know the perfect…" at bounding box center [605, 256] width 974 height 1175
click at [887, 613] on p "We’re seeking a detail-oriented React [DEMOGRAPHIC_DATA] developer who combines…" at bounding box center [605, 629] width 974 height 34
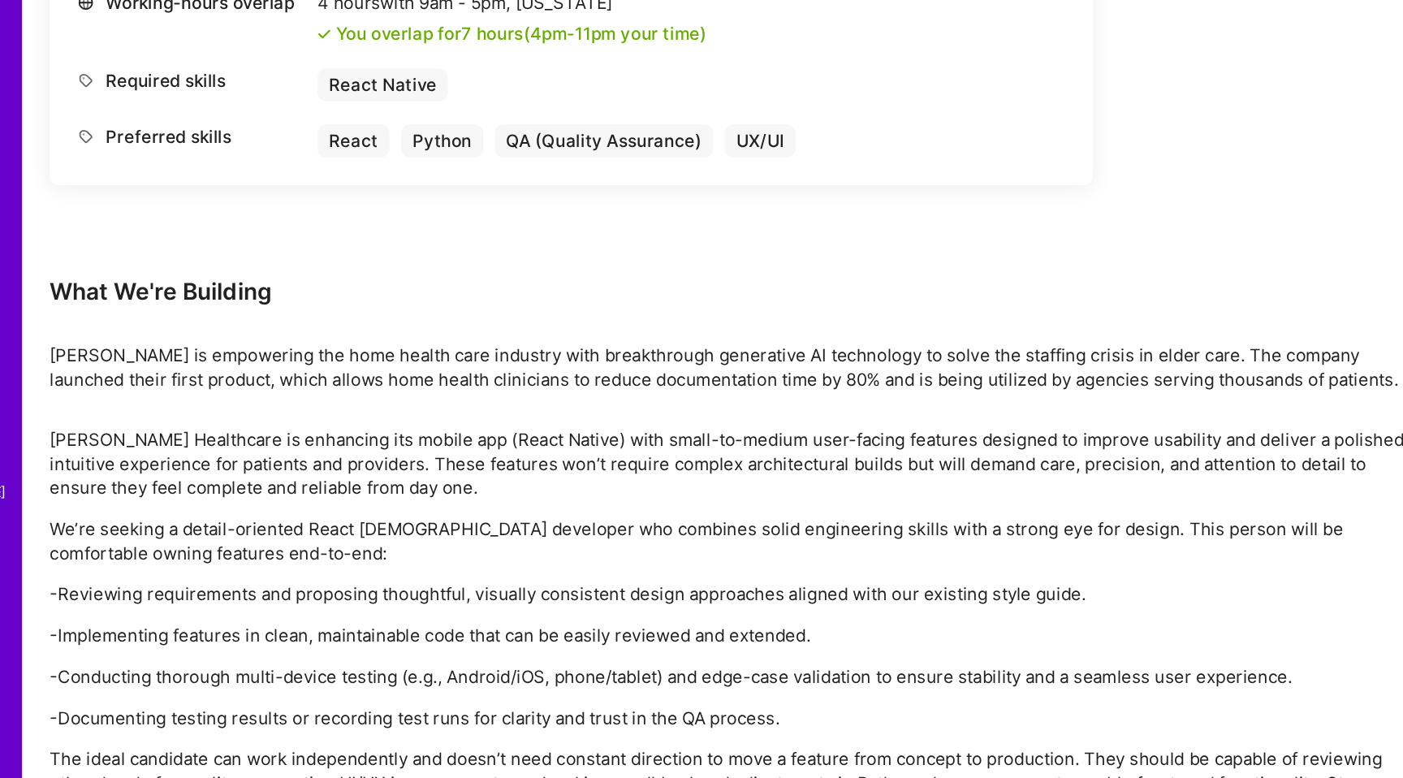
scroll to position [590, 0]
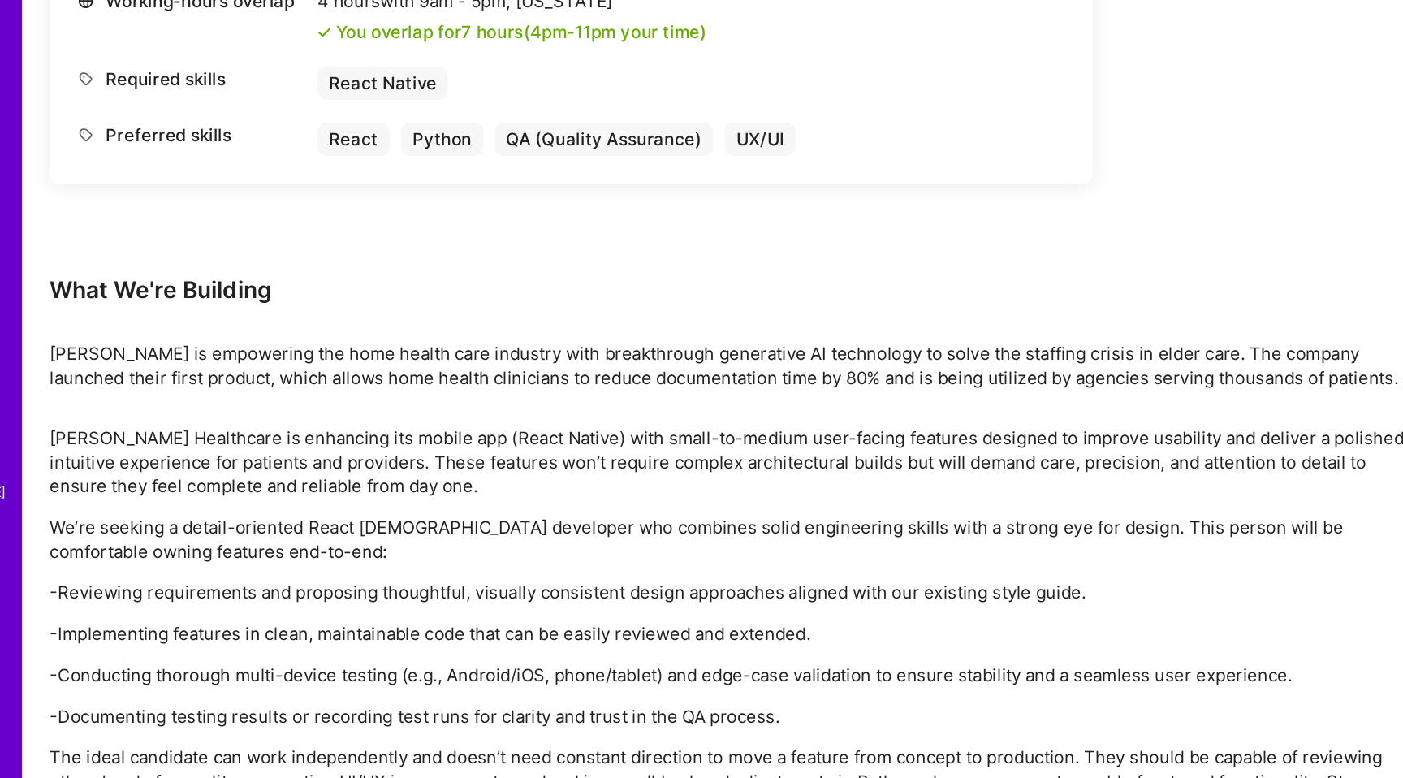
click at [804, 600] on p "We’re seeking a detail-oriented React [DEMOGRAPHIC_DATA] developer who combines…" at bounding box center [605, 608] width 974 height 34
click at [804, 601] on p "We’re seeking a detail-oriented React [DEMOGRAPHIC_DATA] developer who combines…" at bounding box center [605, 608] width 974 height 34
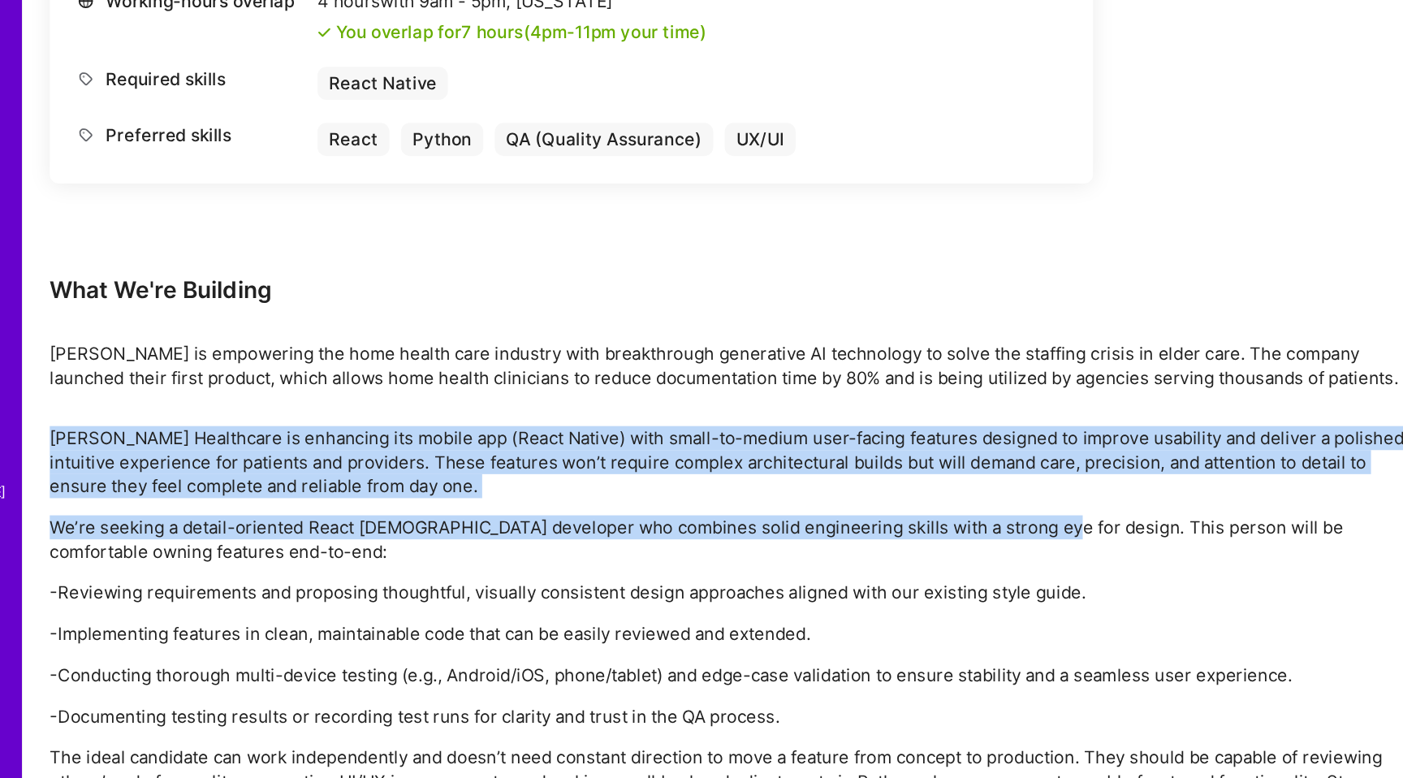
drag, startPoint x: 804, startPoint y: 601, endPoint x: 785, endPoint y: 526, distance: 77.0
click at [785, 526] on div "Earn tokens for inviting a new A.Teamer to this mission Do you know the perfect…" at bounding box center [605, 235] width 974 height 1175
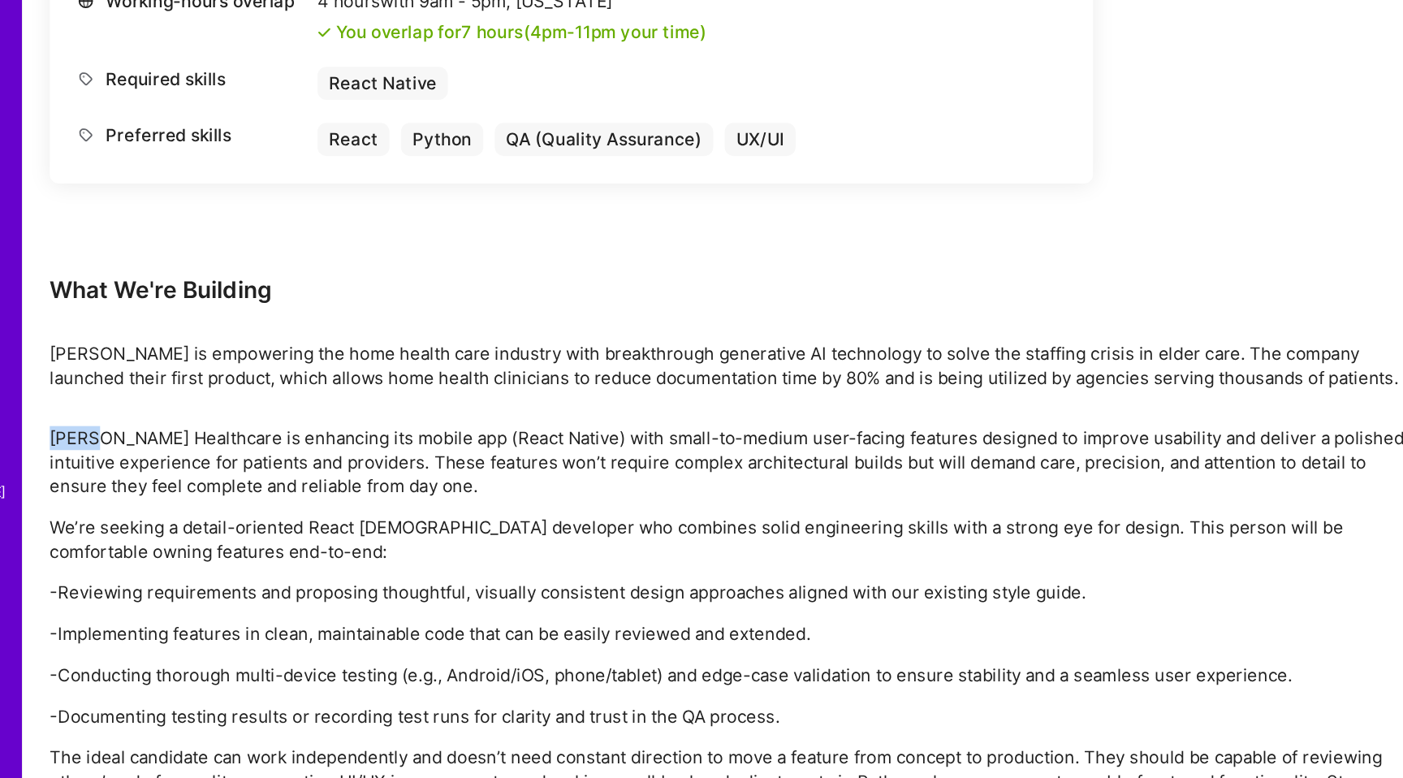
click at [785, 526] on div "Earn tokens for inviting a new A.Teamer to this mission Do you know the perfect…" at bounding box center [605, 235] width 974 height 1175
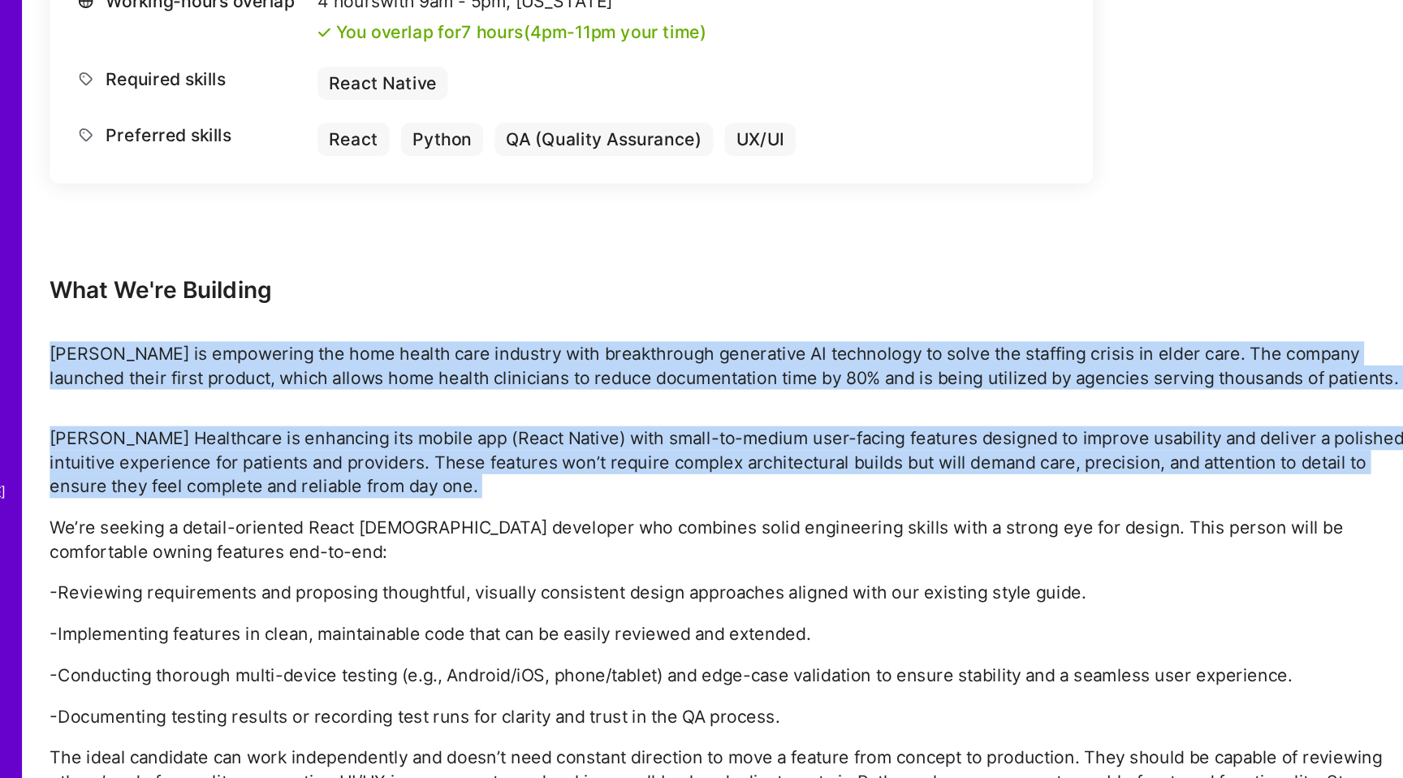
drag, startPoint x: 785, startPoint y: 526, endPoint x: 783, endPoint y: 498, distance: 28.5
click at [783, 498] on div "Earn tokens for inviting a new A.Teamer to this mission Do you know the perfect…" at bounding box center [605, 235] width 974 height 1175
click at [783, 498] on p "[PERSON_NAME] is empowering the home health care industry with breakthrough gen…" at bounding box center [605, 485] width 974 height 34
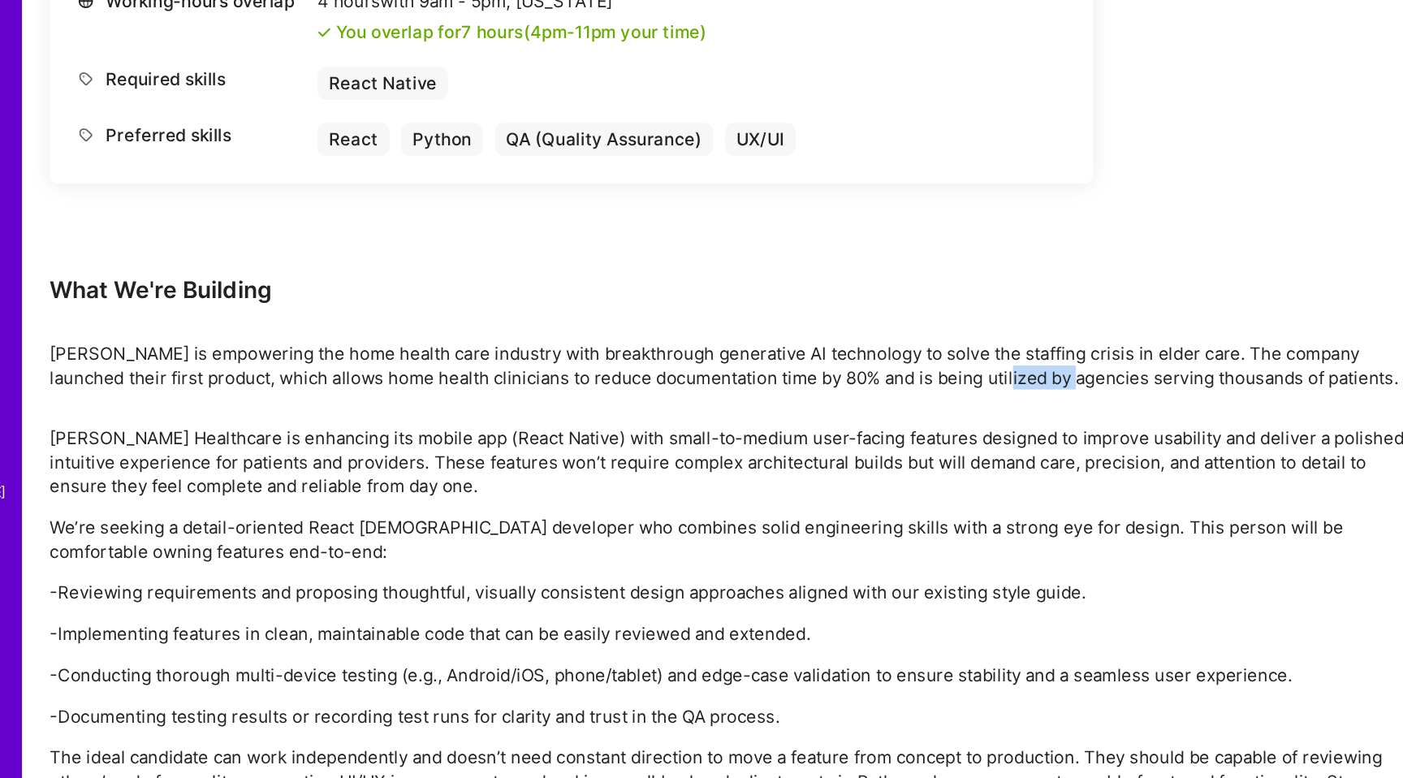
click at [783, 499] on p "[PERSON_NAME] is empowering the home health care industry with breakthrough gen…" at bounding box center [605, 485] width 974 height 34
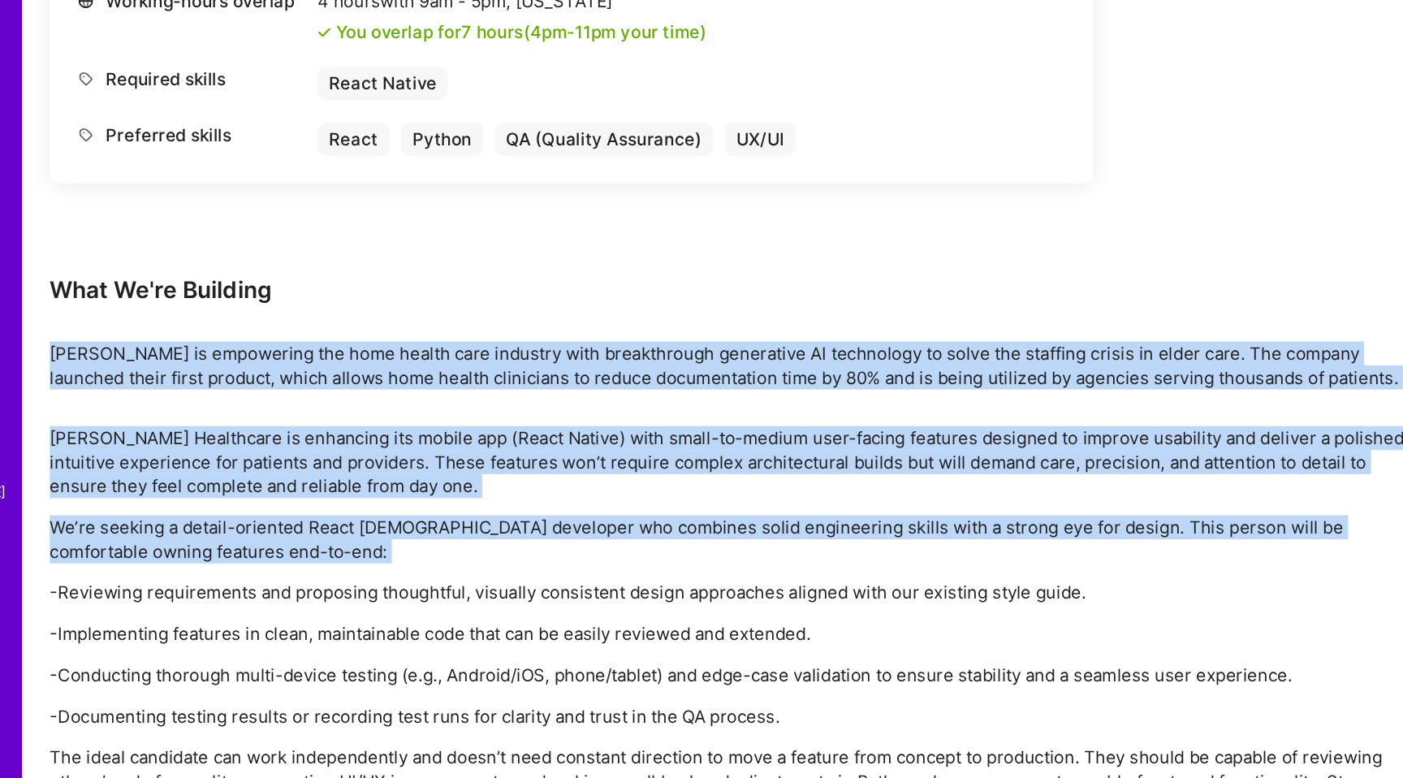
drag, startPoint x: 783, startPoint y: 499, endPoint x: 803, endPoint y: 581, distance: 84.5
click at [803, 581] on div "Earn tokens for inviting a new A.Teamer to this mission Do you know the perfect…" at bounding box center [605, 235] width 974 height 1175
click at [803, 581] on div "[PERSON_NAME] Healthcare is enhancing its mobile app (React Native) with small-…" at bounding box center [605, 675] width 974 height 295
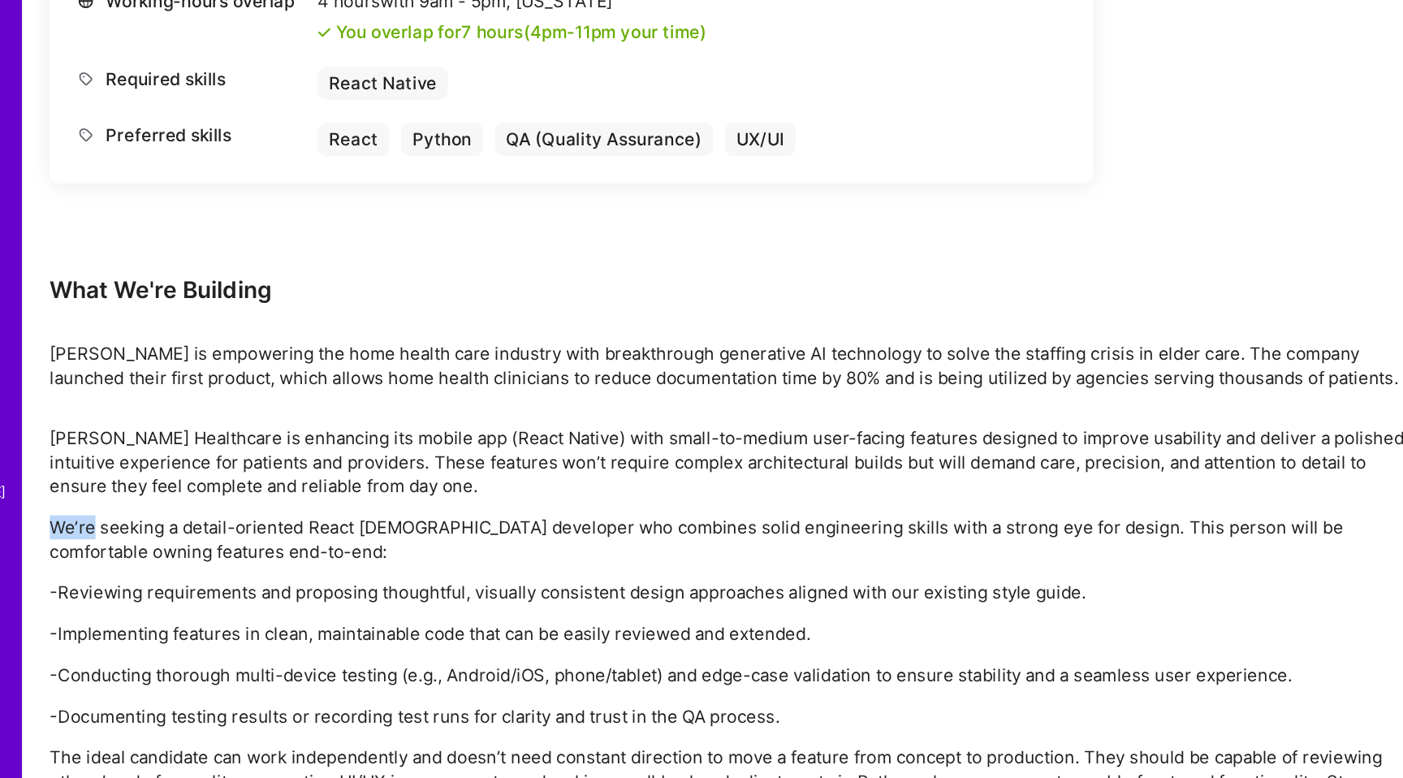
click at [803, 581] on div "[PERSON_NAME] Healthcare is enhancing its mobile app (React Native) with small-…" at bounding box center [605, 675] width 974 height 295
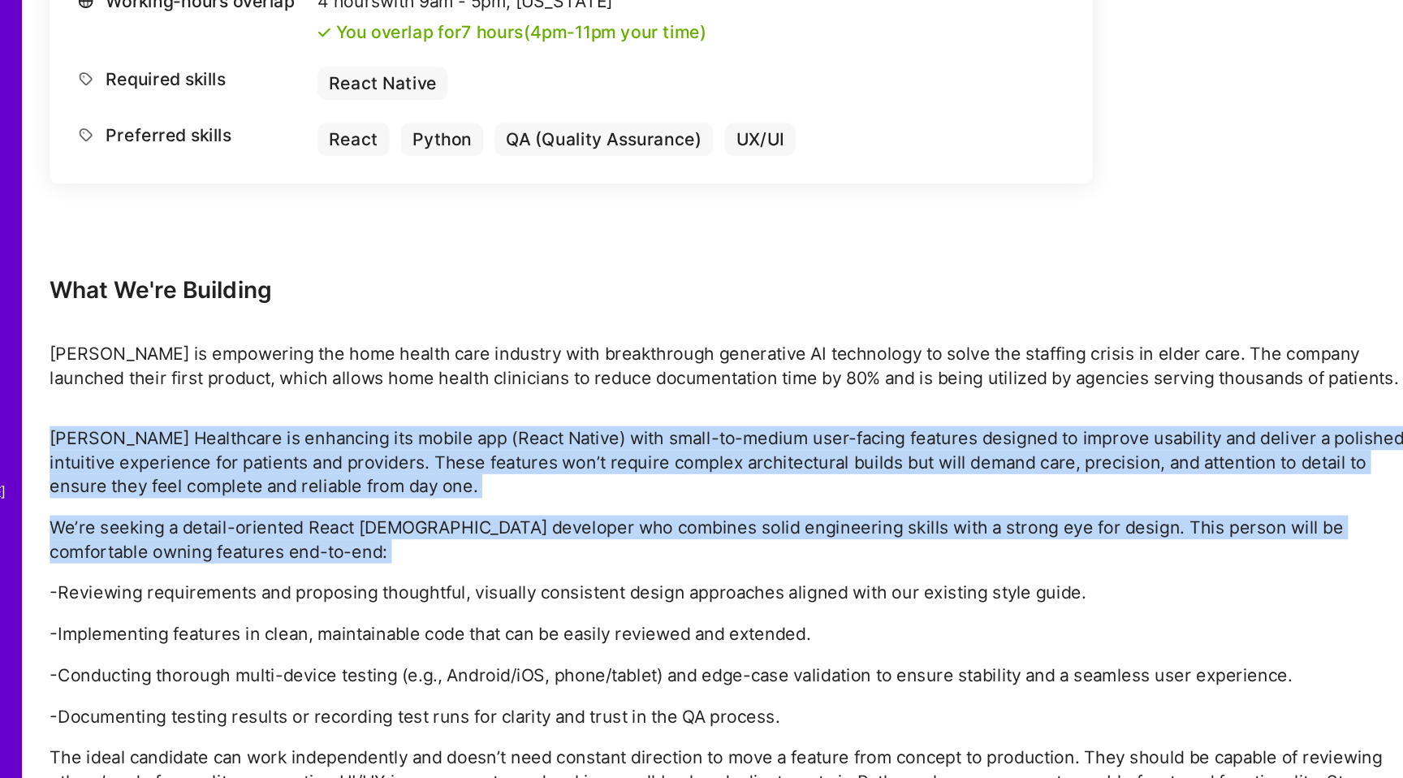
drag, startPoint x: 803, startPoint y: 581, endPoint x: 801, endPoint y: 520, distance: 61.0
click at [801, 520] on div "Earn tokens for inviting a new A.Teamer to this mission Do you know the perfect…" at bounding box center [605, 235] width 974 height 1175
click at [820, 587] on div "[PERSON_NAME] Healthcare is enhancing its mobile app (React Native) with small-…" at bounding box center [605, 675] width 974 height 295
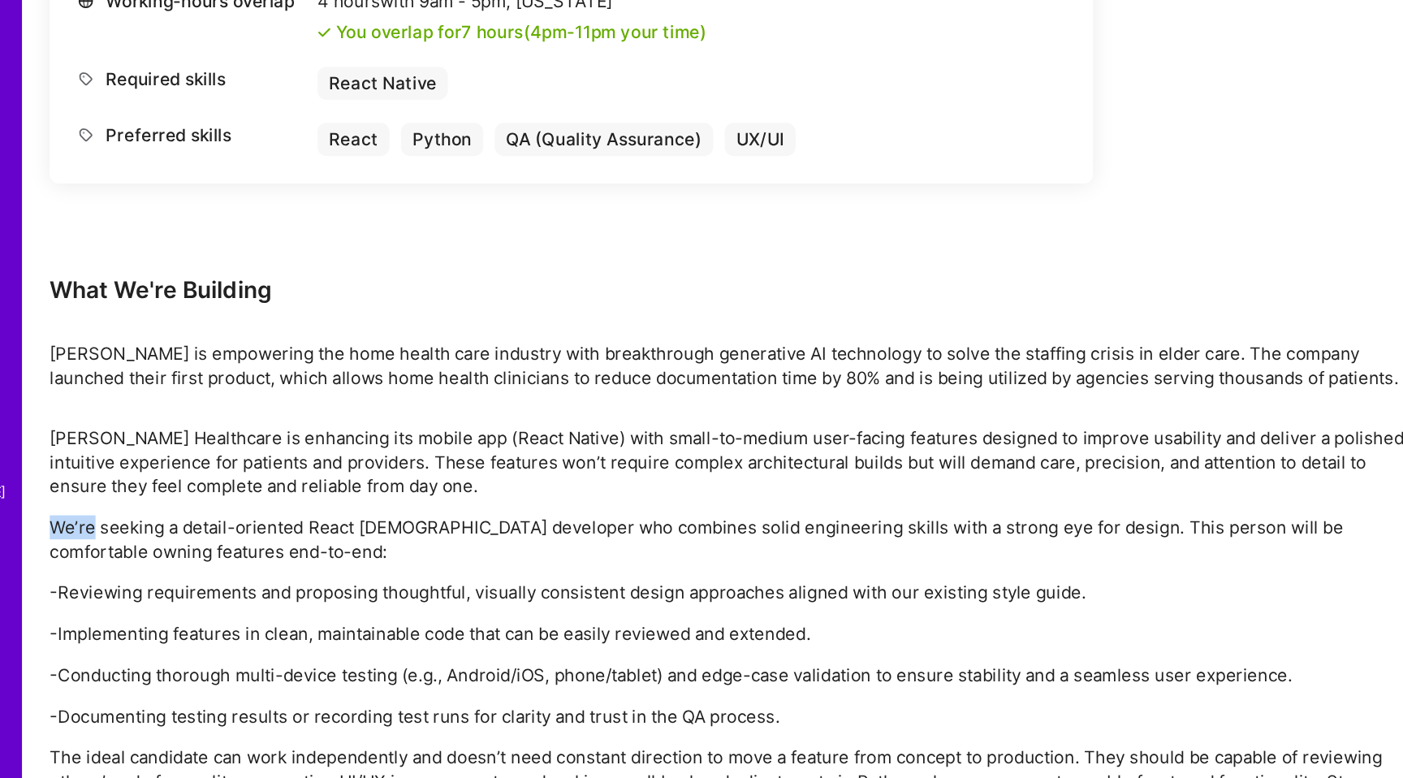
click at [820, 587] on div "[PERSON_NAME] Healthcare is enhancing its mobile app (React Native) with small-…" at bounding box center [605, 675] width 974 height 295
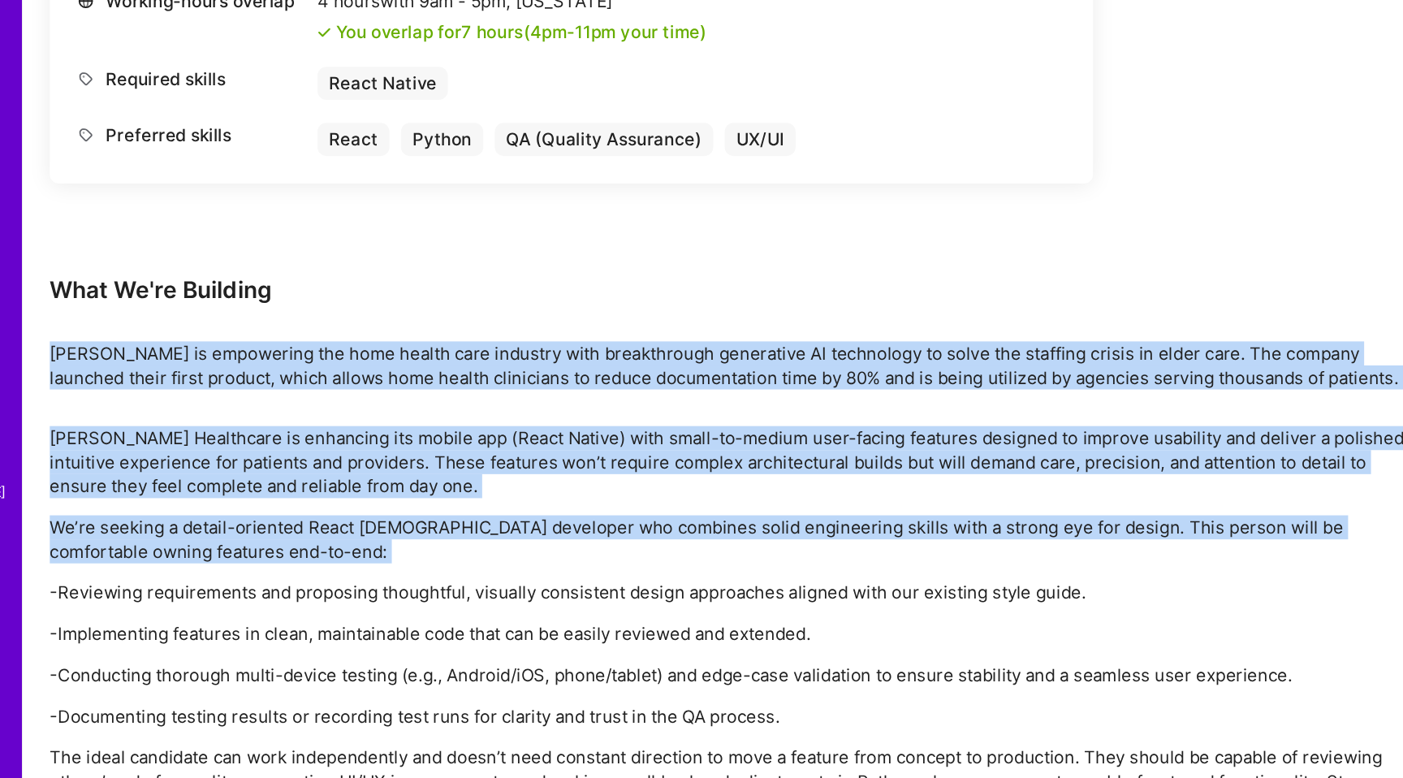
drag, startPoint x: 820, startPoint y: 587, endPoint x: 820, endPoint y: 494, distance: 93.4
click at [819, 494] on div "Earn tokens for inviting a new A.Teamer to this mission Do you know the perfect…" at bounding box center [605, 235] width 974 height 1175
click at [820, 494] on p "[PERSON_NAME] is empowering the home health care industry with breakthrough gen…" at bounding box center [605, 485] width 974 height 34
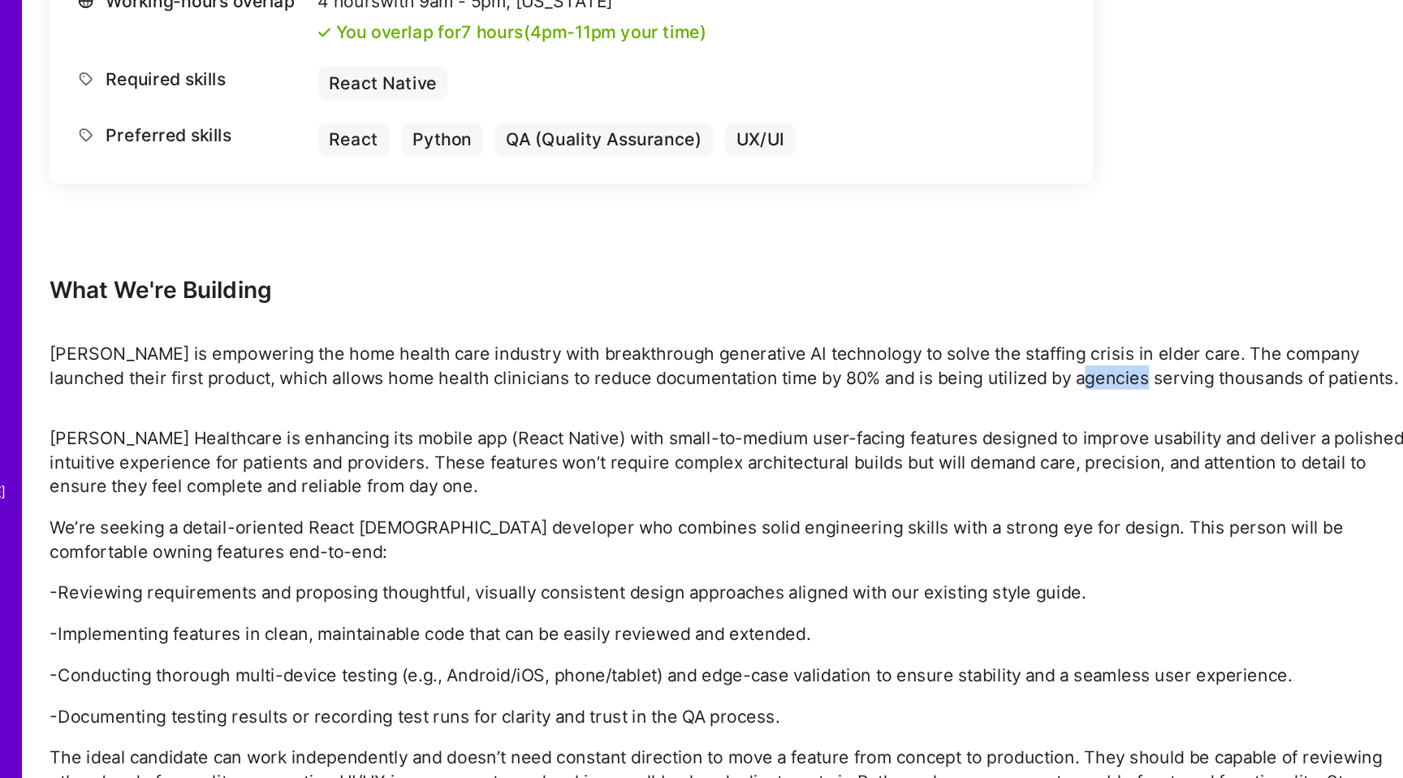
click at [820, 494] on p "[PERSON_NAME] is empowering the home health care industry with breakthrough gen…" at bounding box center [605, 485] width 974 height 34
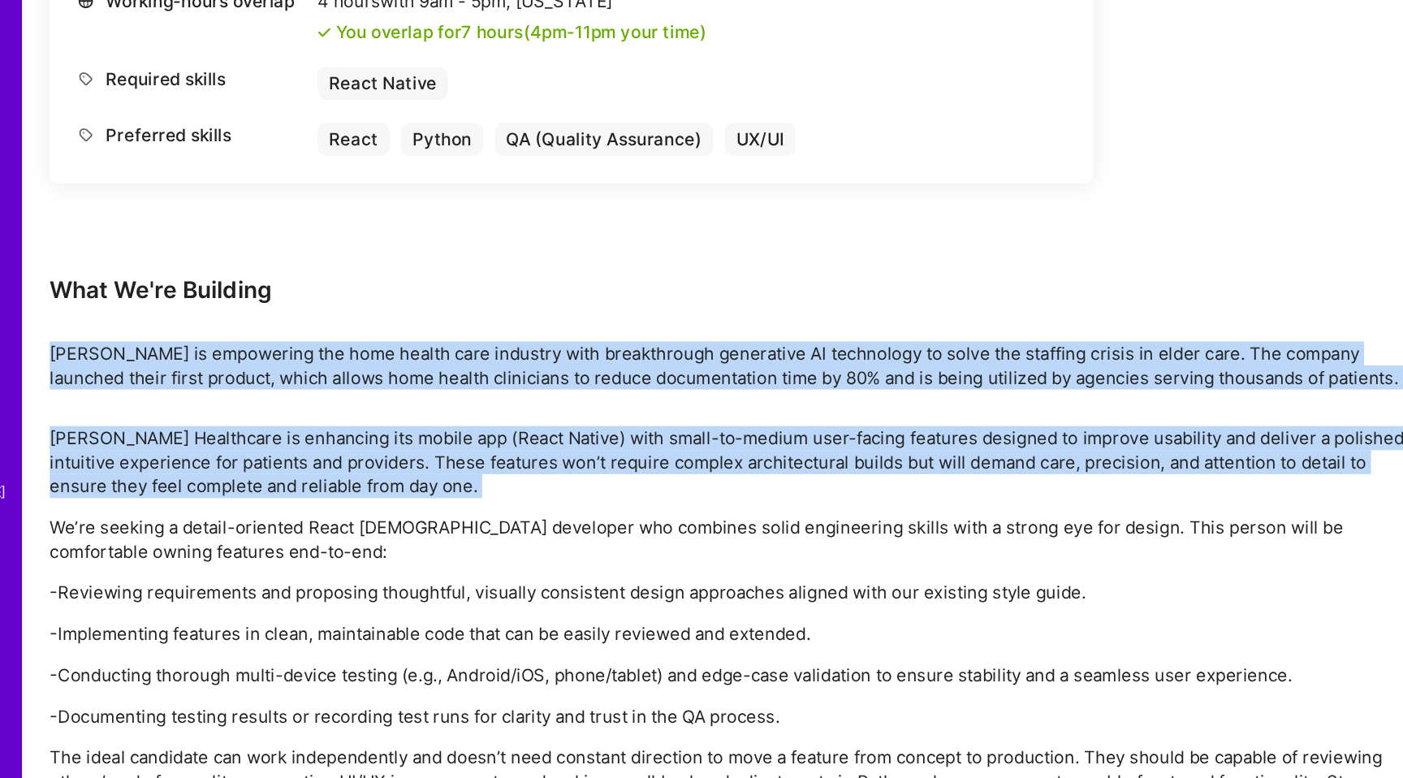
drag, startPoint x: 820, startPoint y: 494, endPoint x: 846, endPoint y: 547, distance: 59.6
click at [845, 543] on div "Earn tokens for inviting a new A.Teamer to this mission Do you know the perfect…" at bounding box center [605, 235] width 974 height 1175
click at [835, 584] on div "[PERSON_NAME] Healthcare is enhancing its mobile app (React Native) with small-…" at bounding box center [605, 675] width 974 height 295
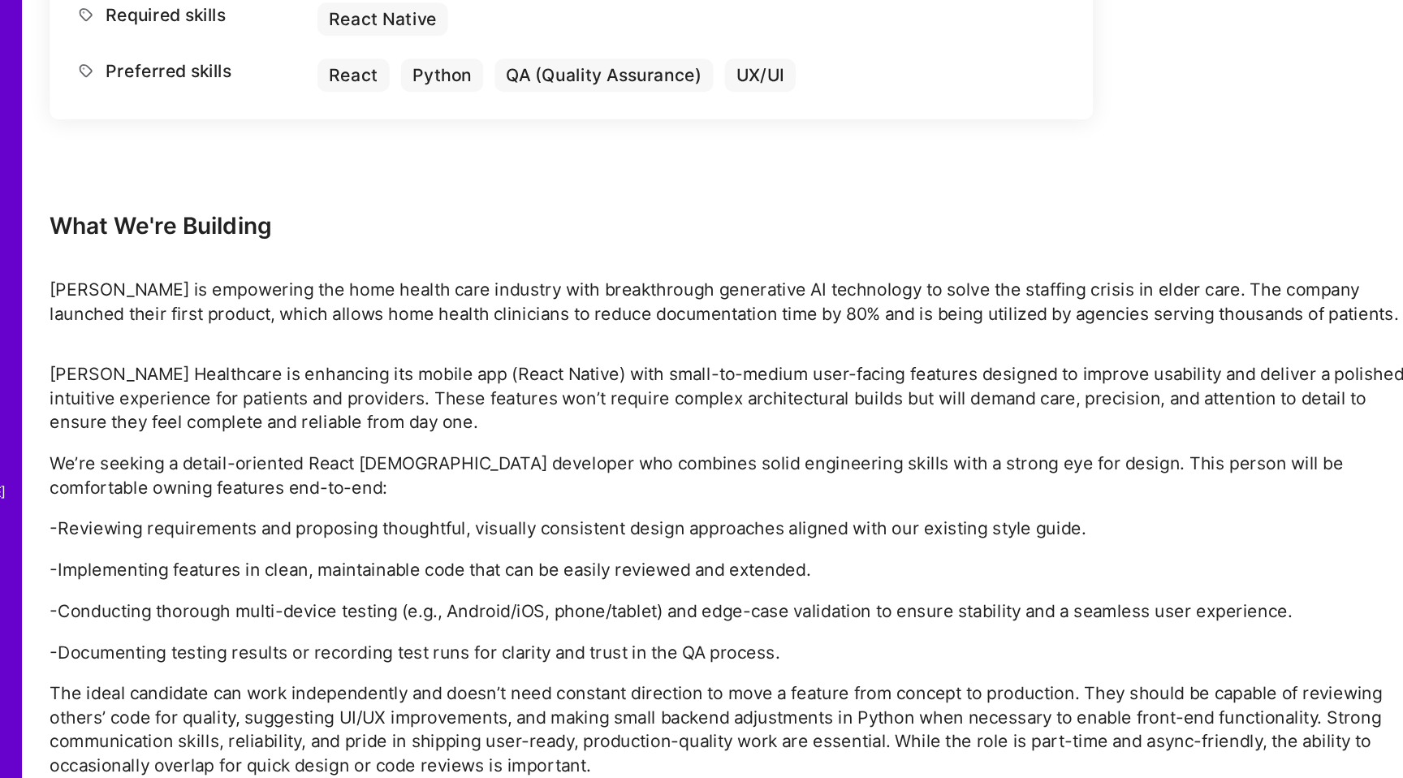
scroll to position [685, 0]
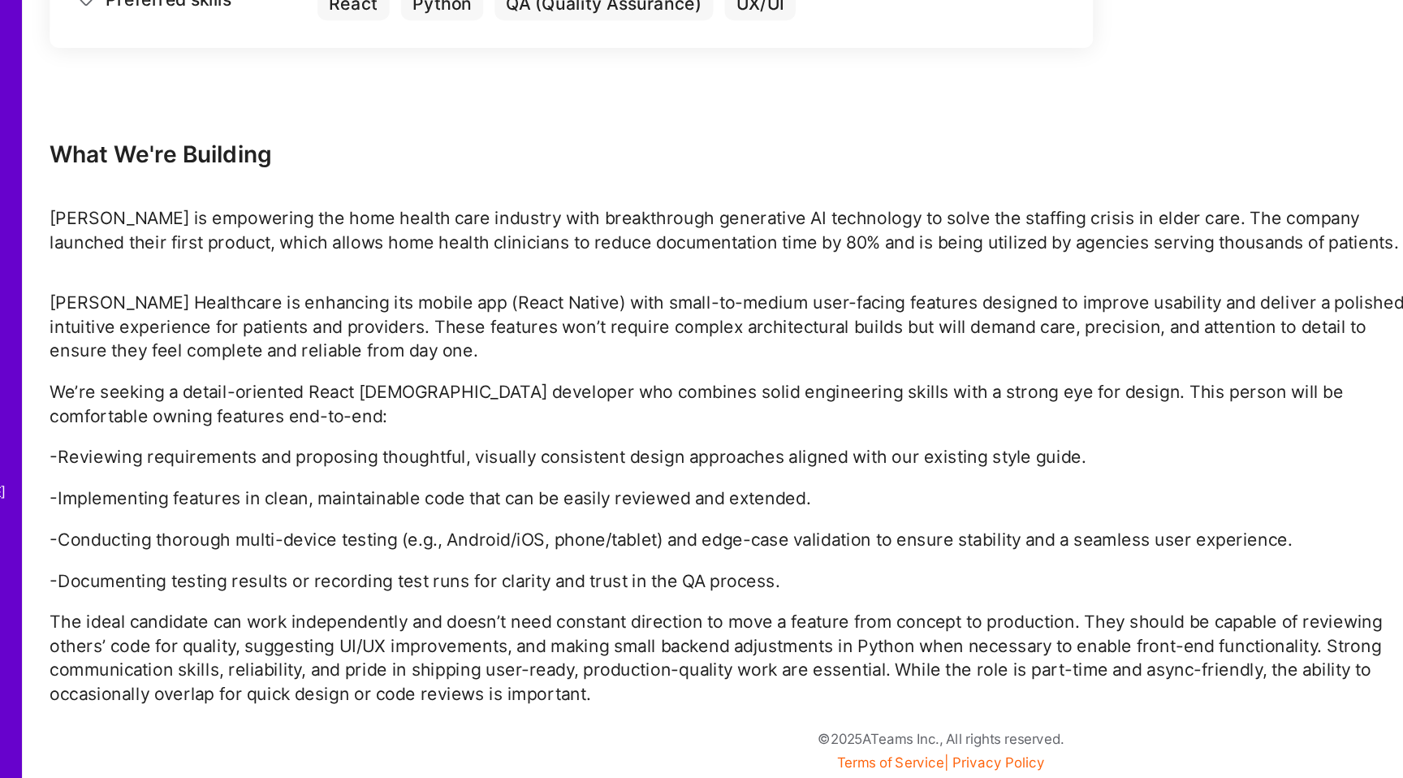
click at [835, 584] on p "-Implementing features in clean, maintainable code that can be easily reviewed …" at bounding box center [605, 579] width 974 height 17
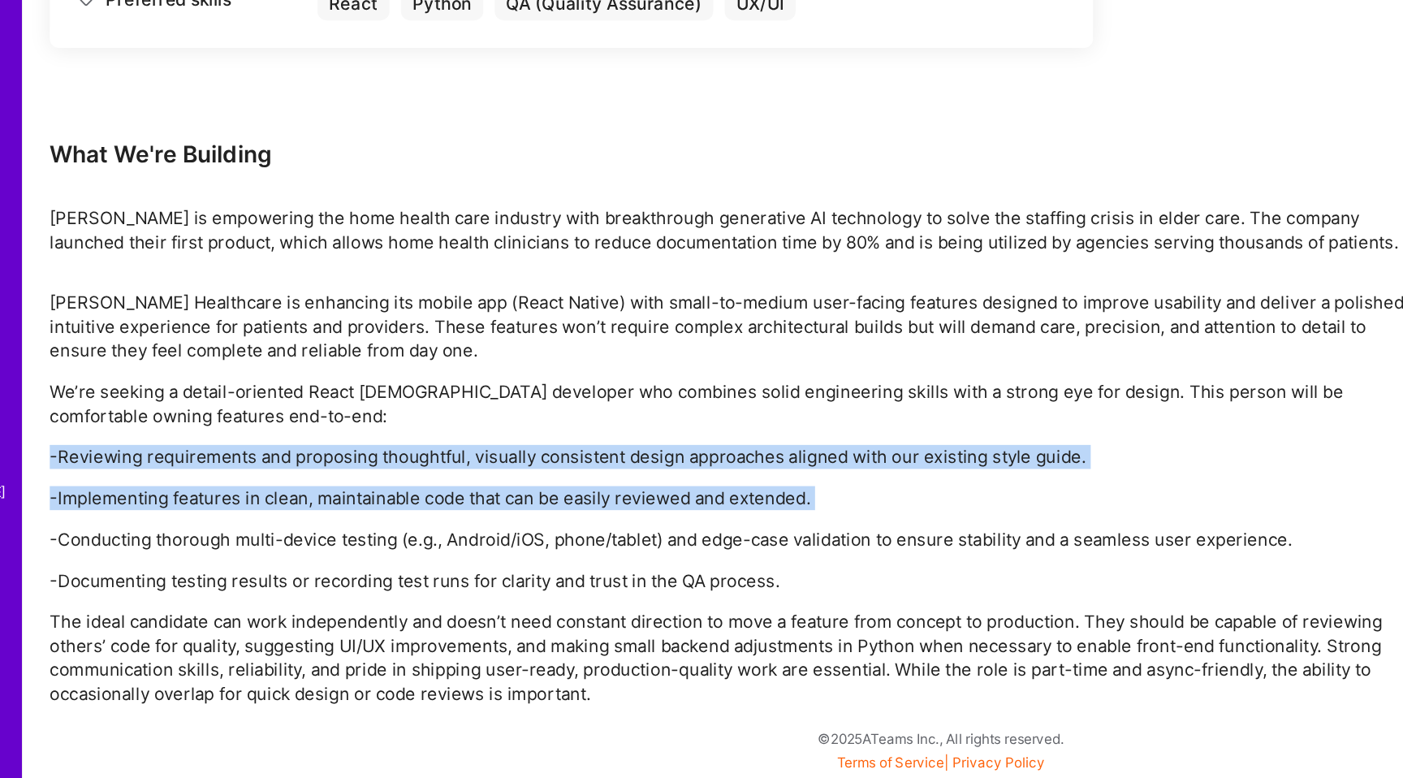
drag, startPoint x: 835, startPoint y: 584, endPoint x: 810, endPoint y: 534, distance: 55.2
click at [810, 534] on div "[PERSON_NAME] Healthcare is enhancing its mobile app (React Native) with small-…" at bounding box center [605, 579] width 974 height 295
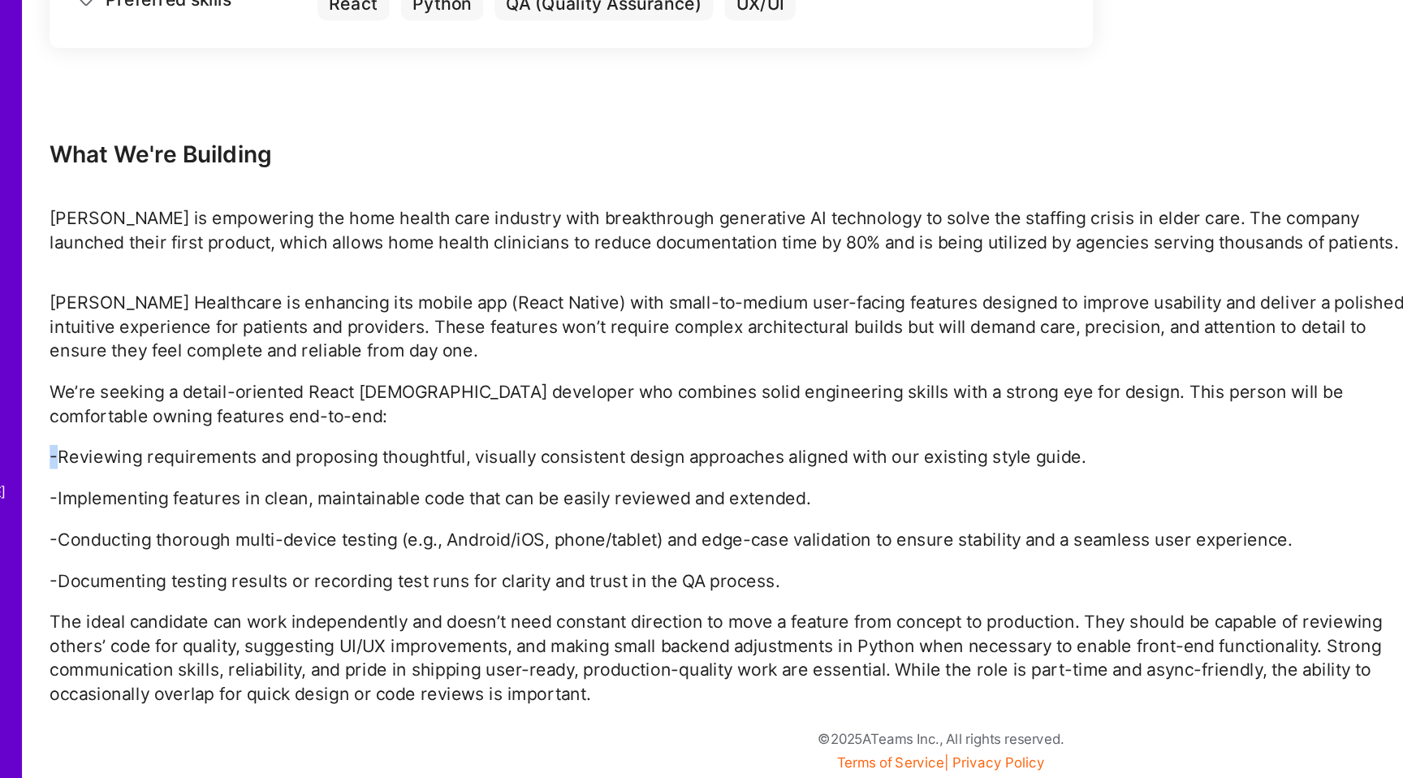
click at [810, 534] on div "[PERSON_NAME] Healthcare is enhancing its mobile app (React Native) with small-…" at bounding box center [605, 579] width 974 height 295
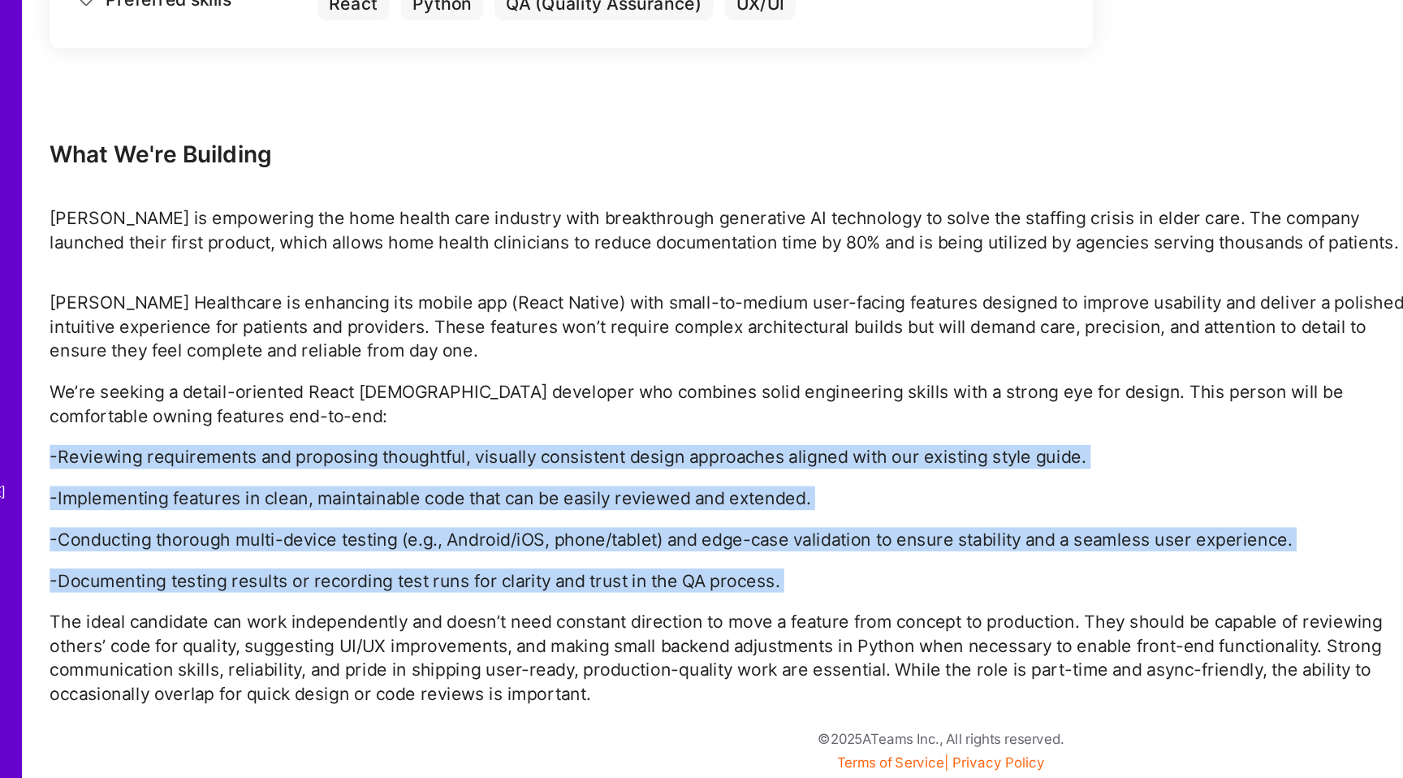
drag, startPoint x: 810, startPoint y: 534, endPoint x: 823, endPoint y: 639, distance: 105.5
click at [822, 639] on div "[PERSON_NAME] Healthcare is enhancing its mobile app (React Native) with small-…" at bounding box center [605, 579] width 974 height 295
click at [823, 639] on p "-Documenting testing results or recording test runs for clarity and trust in th…" at bounding box center [605, 637] width 974 height 17
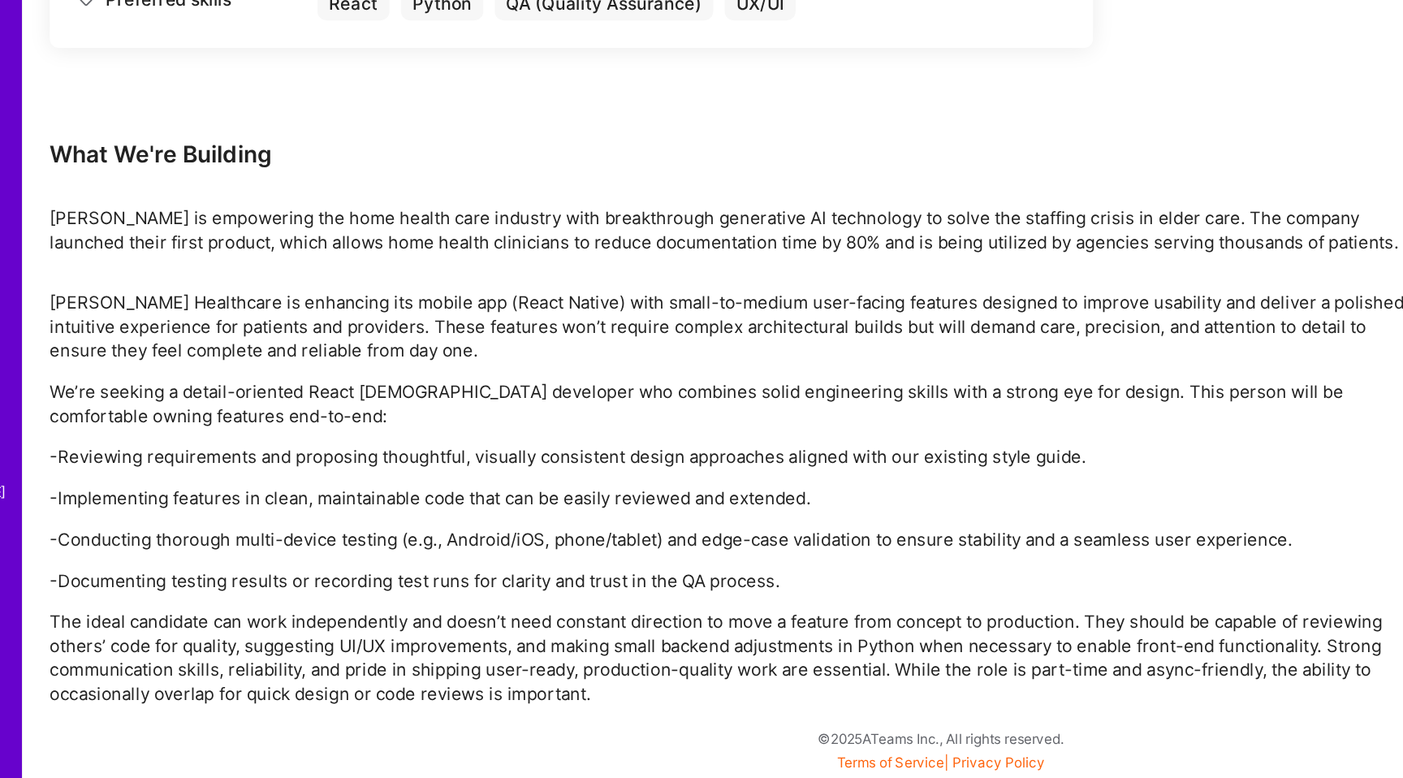
click at [823, 639] on p "-Documenting testing results or recording test runs for clarity and trust in th…" at bounding box center [605, 637] width 974 height 17
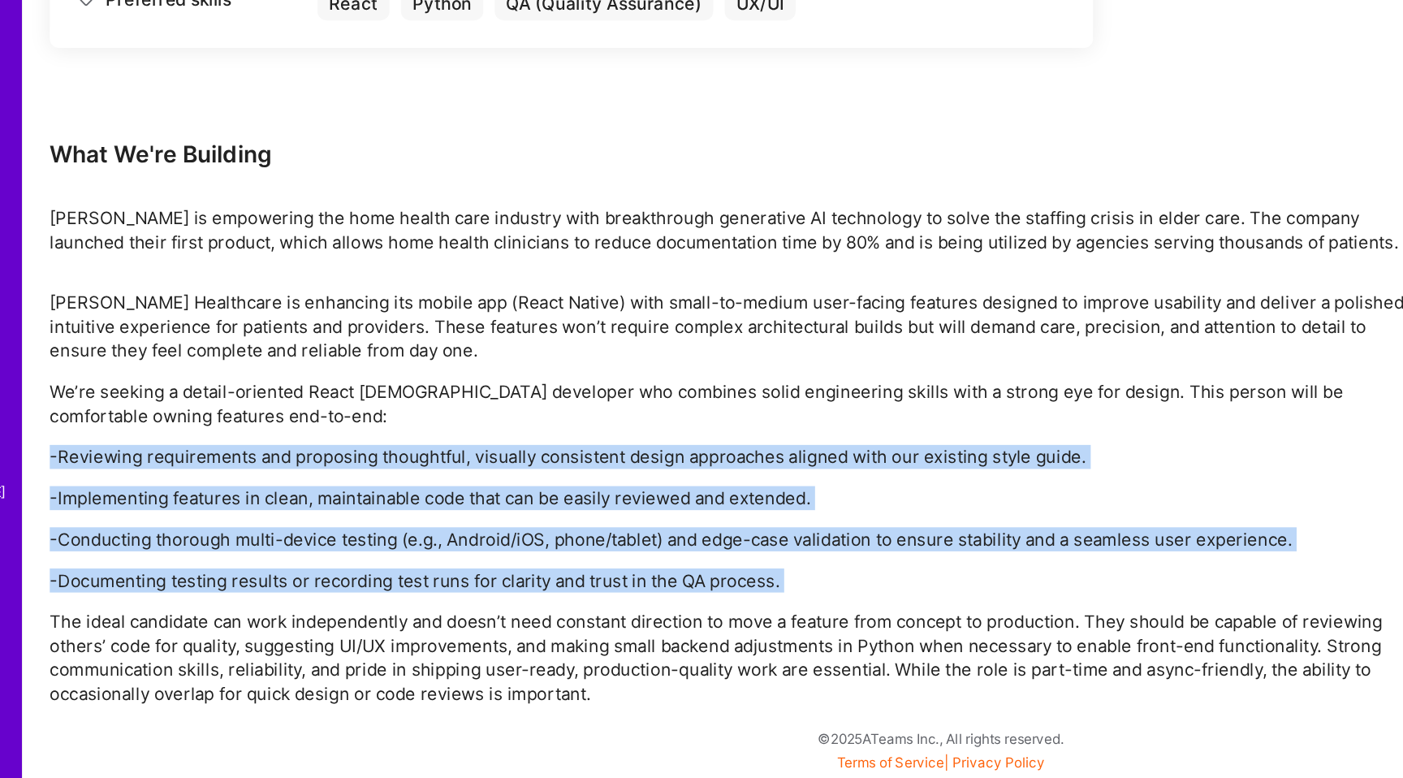
drag, startPoint x: 823, startPoint y: 639, endPoint x: 797, endPoint y: 551, distance: 91.5
click at [797, 551] on div "[PERSON_NAME] Healthcare is enhancing its mobile app (React Native) with small-…" at bounding box center [605, 579] width 974 height 295
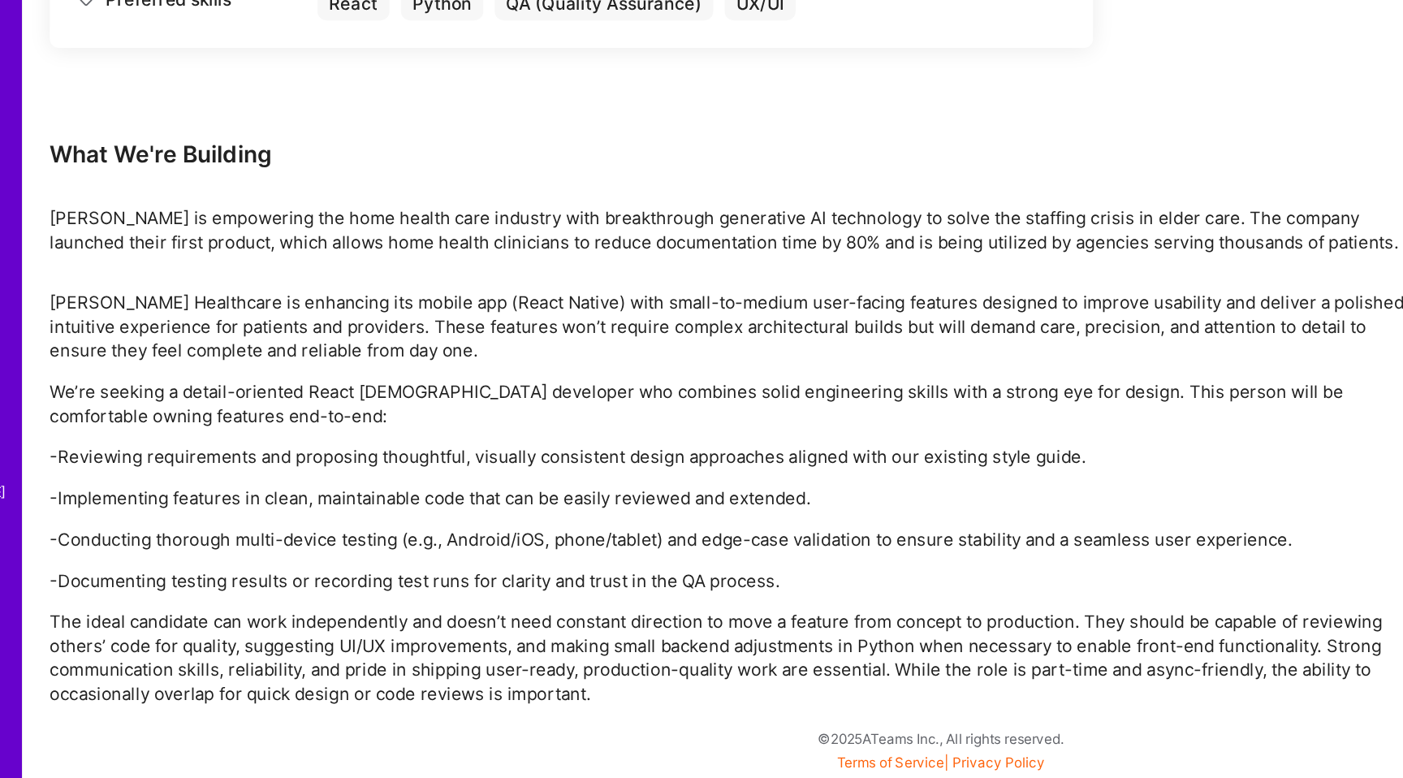
click at [799, 698] on p "The ideal candidate can work independently and doesn’t need constant direction …" at bounding box center [605, 693] width 974 height 68
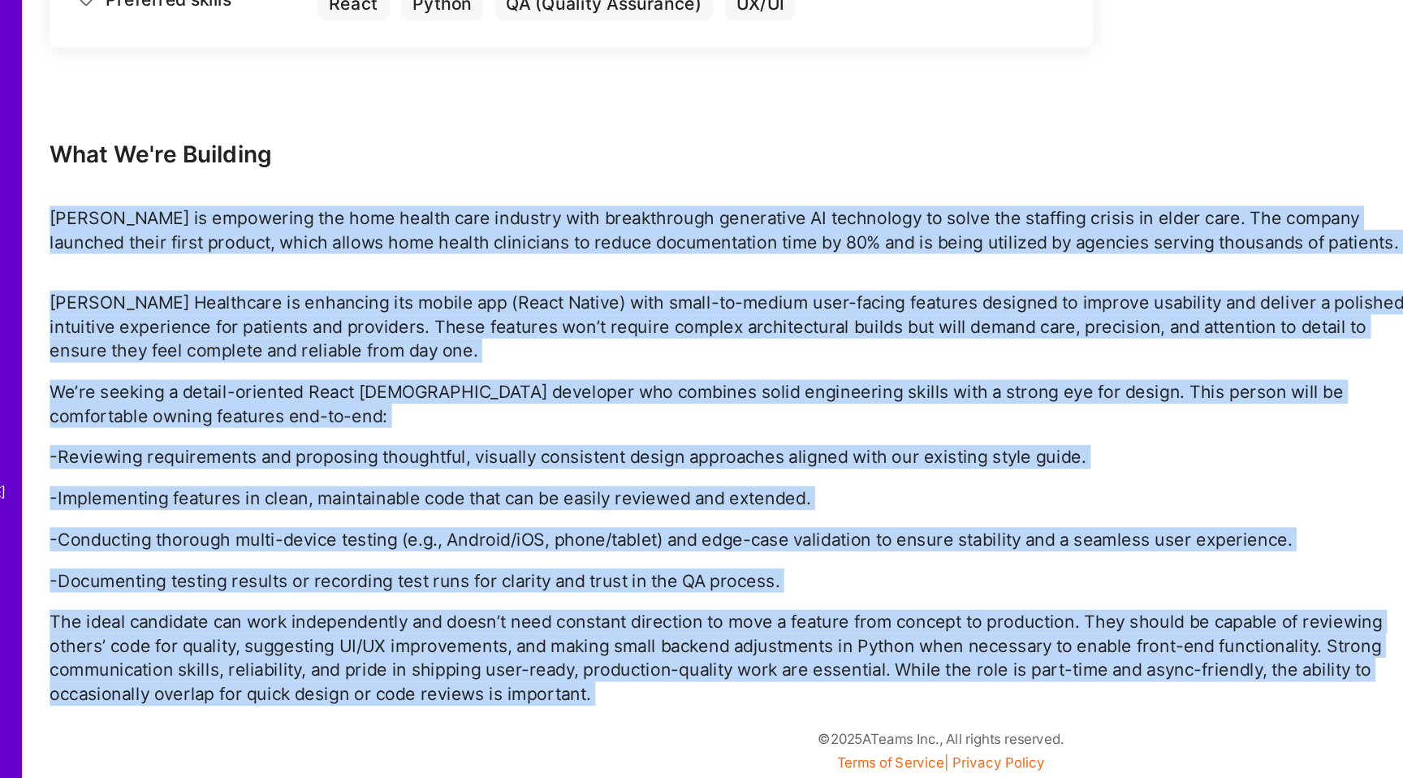
drag, startPoint x: 799, startPoint y: 698, endPoint x: 798, endPoint y: 395, distance: 302.9
click at [798, 395] on div "Earn tokens for inviting a new A.Teamer to this mission Do you know the perfect…" at bounding box center [605, 139] width 974 height 1175
click at [798, 395] on p "[PERSON_NAME] is empowering the home health care industry with breakthrough gen…" at bounding box center [605, 389] width 974 height 34
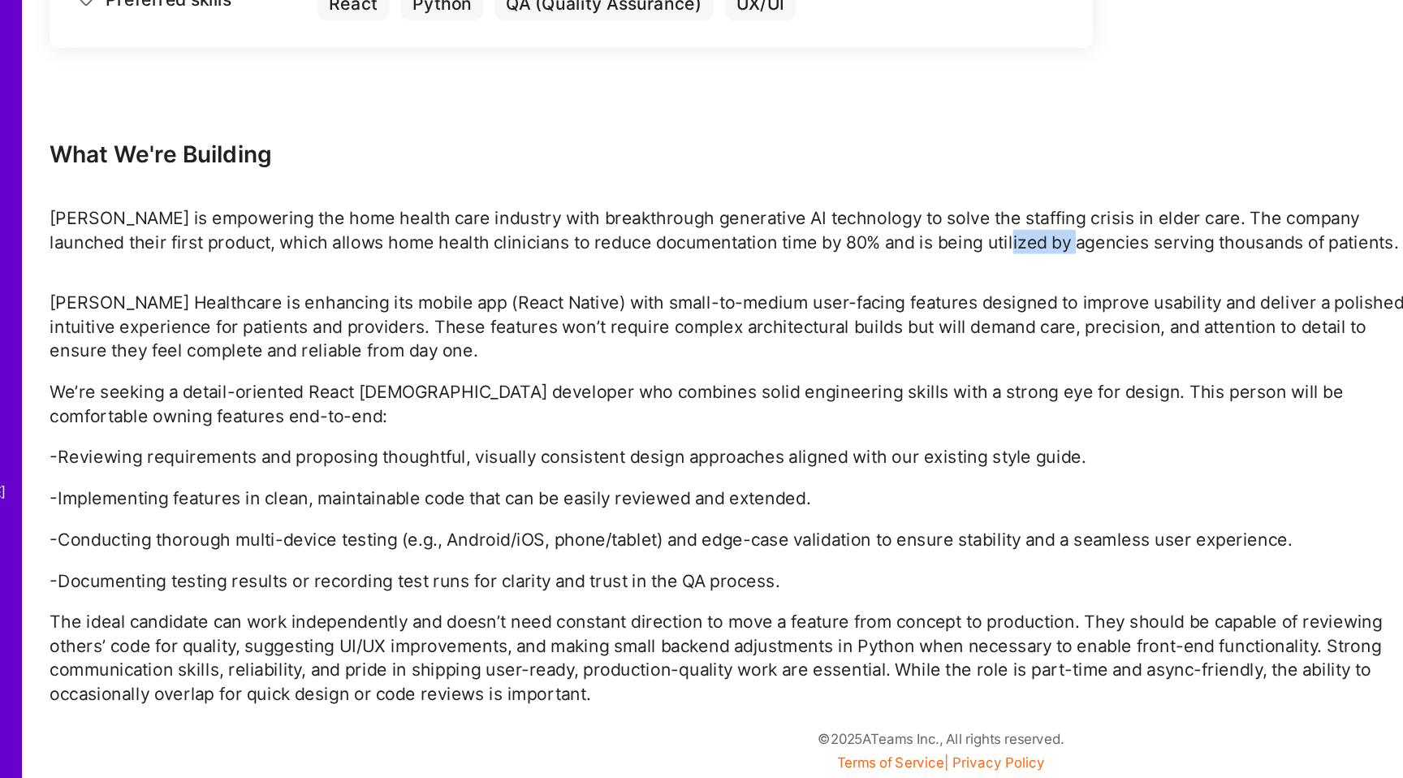
click at [798, 395] on p "[PERSON_NAME] is empowering the home health care industry with breakthrough gen…" at bounding box center [605, 389] width 974 height 34
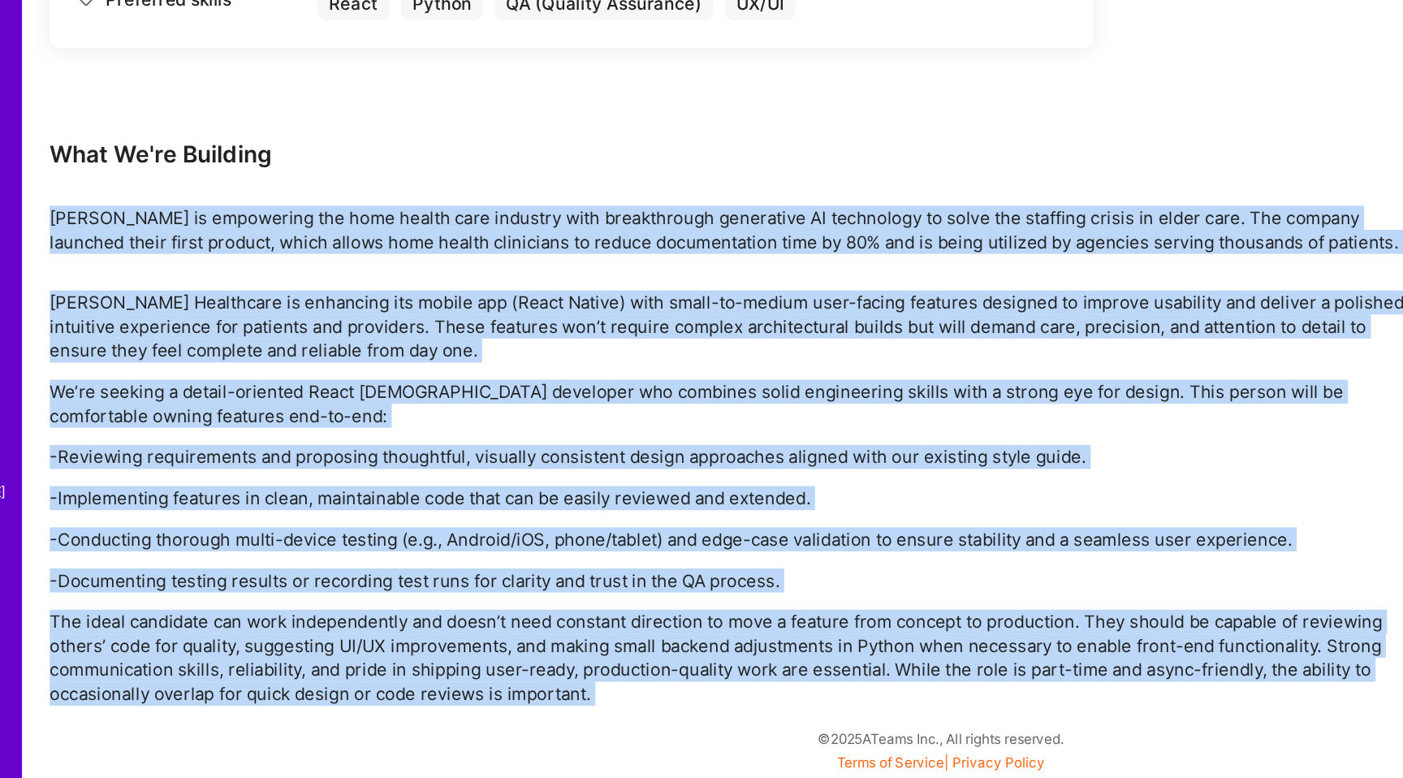
drag, startPoint x: 798, startPoint y: 395, endPoint x: 725, endPoint y: 654, distance: 269.2
click at [725, 654] on div "Earn tokens for inviting a new A.Teamer to this mission Do you know the perfect…" at bounding box center [605, 139] width 974 height 1175
click at [720, 668] on p "The ideal candidate can work independently and doesn’t need constant direction …" at bounding box center [605, 693] width 974 height 68
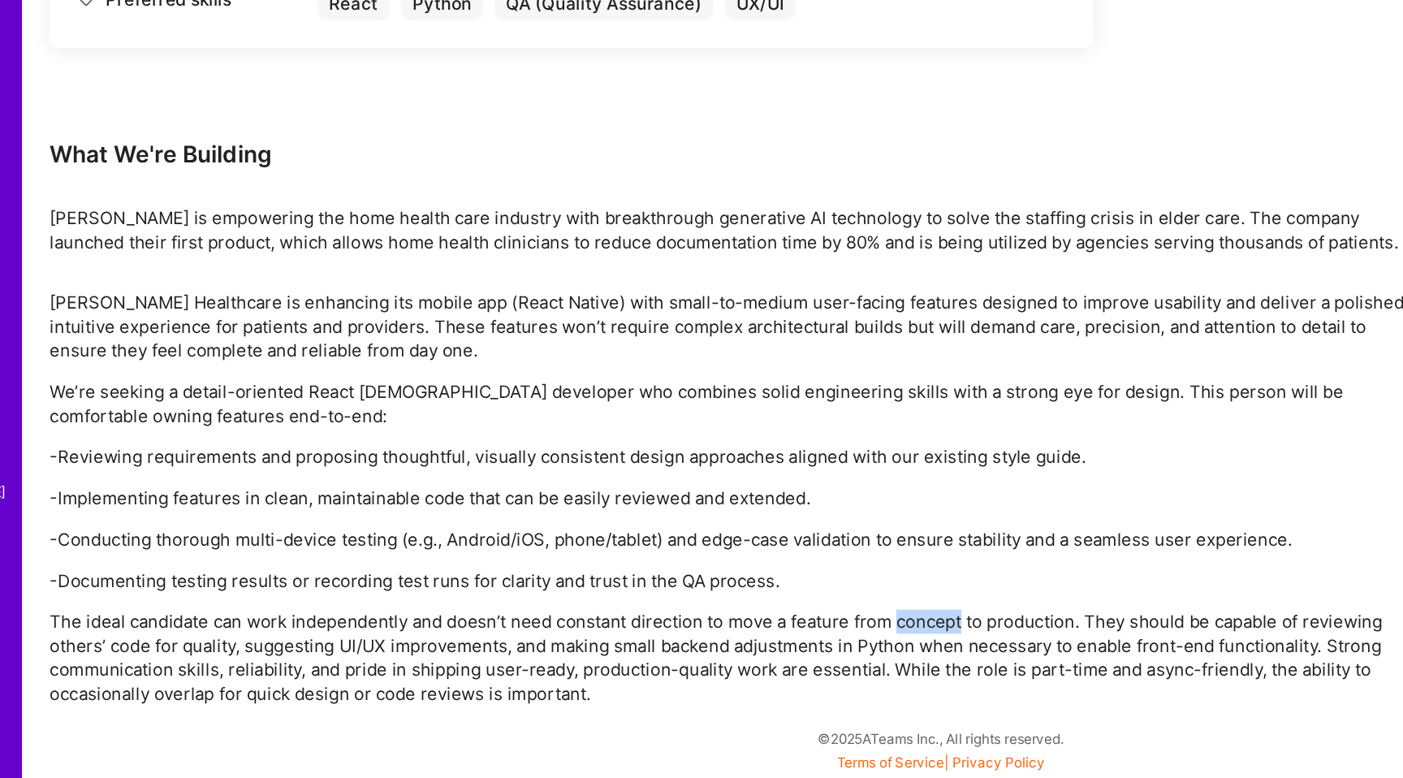
click at [720, 668] on p "The ideal candidate can work independently and doesn’t need constant direction …" at bounding box center [605, 693] width 974 height 68
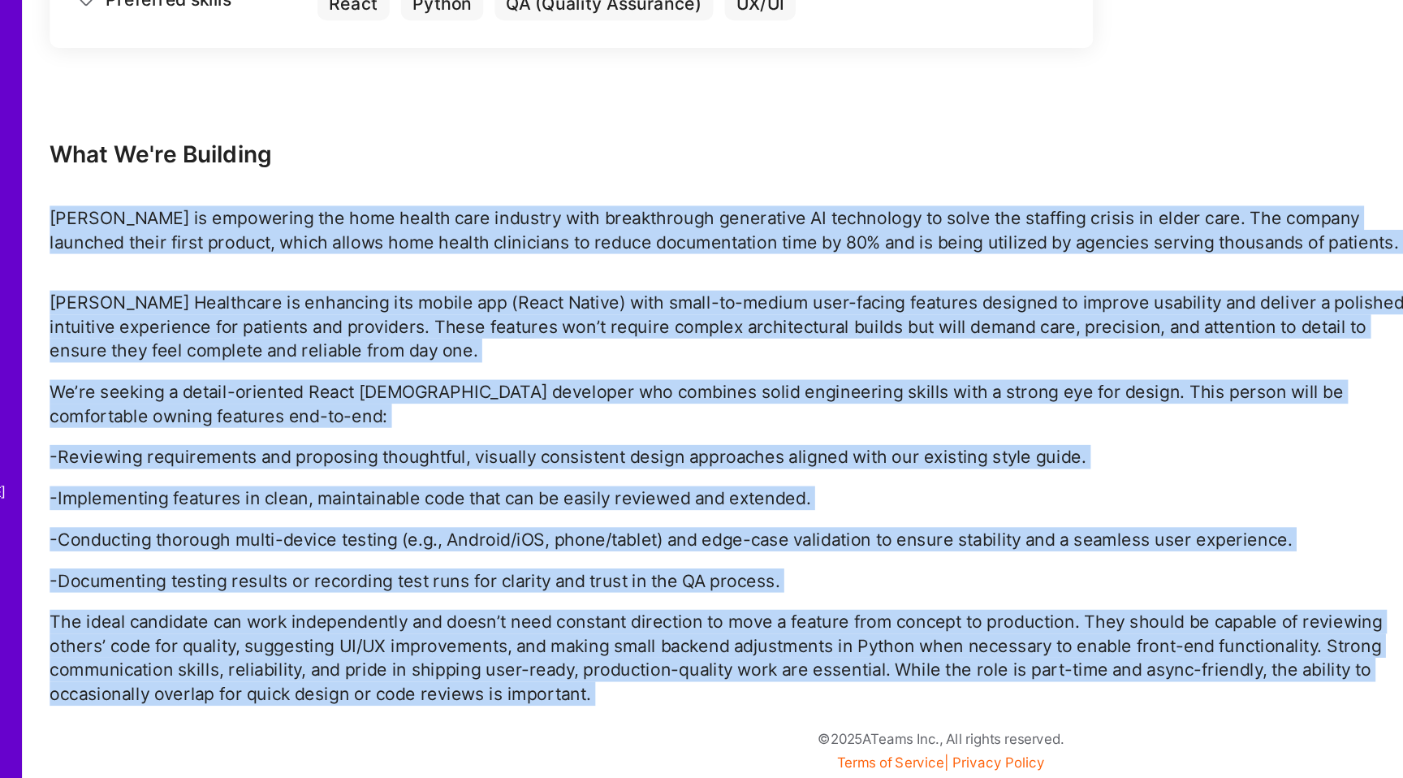
drag, startPoint x: 720, startPoint y: 668, endPoint x: 744, endPoint y: 382, distance: 286.9
click at [744, 383] on div "Earn tokens for inviting a new A.Teamer to this mission Do you know the perfect…" at bounding box center [605, 139] width 974 height 1175
click at [744, 382] on p "[PERSON_NAME] is empowering the home health care industry with breakthrough gen…" at bounding box center [605, 389] width 974 height 34
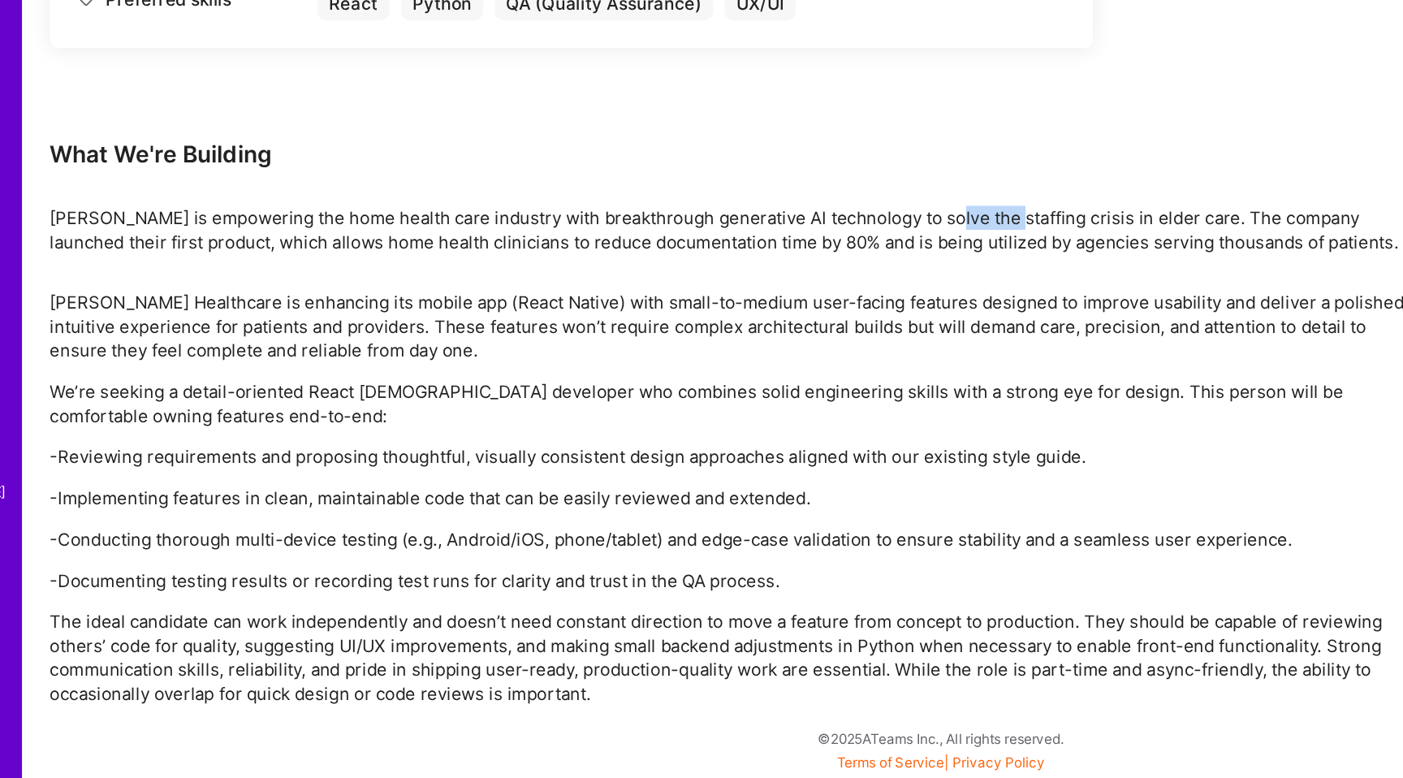
click at [744, 382] on p "[PERSON_NAME] is empowering the home health care industry with breakthrough gen…" at bounding box center [605, 389] width 974 height 34
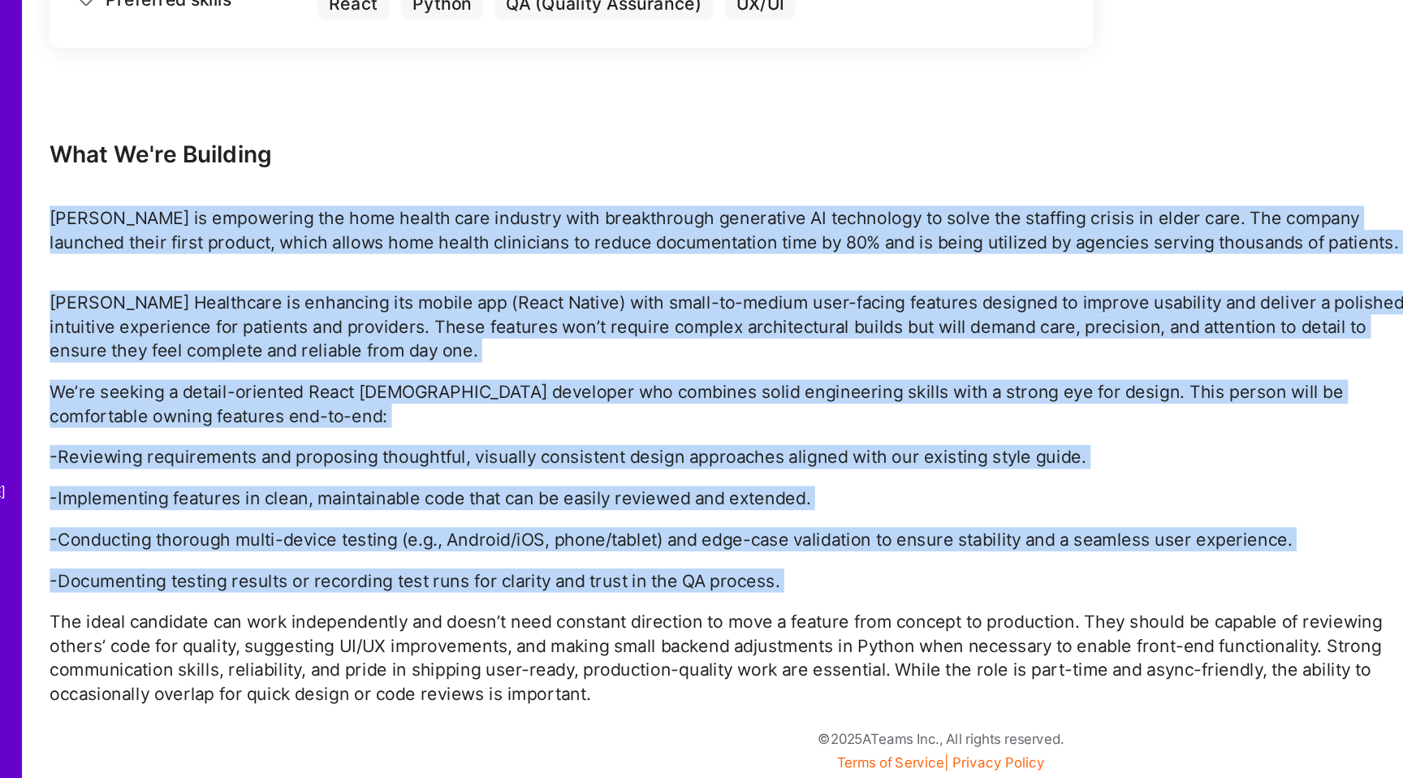
drag, startPoint x: 744, startPoint y: 382, endPoint x: 698, endPoint y: 640, distance: 261.6
click at [698, 639] on div "Earn tokens for inviting a new A.Teamer to this mission Do you know the perfect…" at bounding box center [605, 139] width 974 height 1175
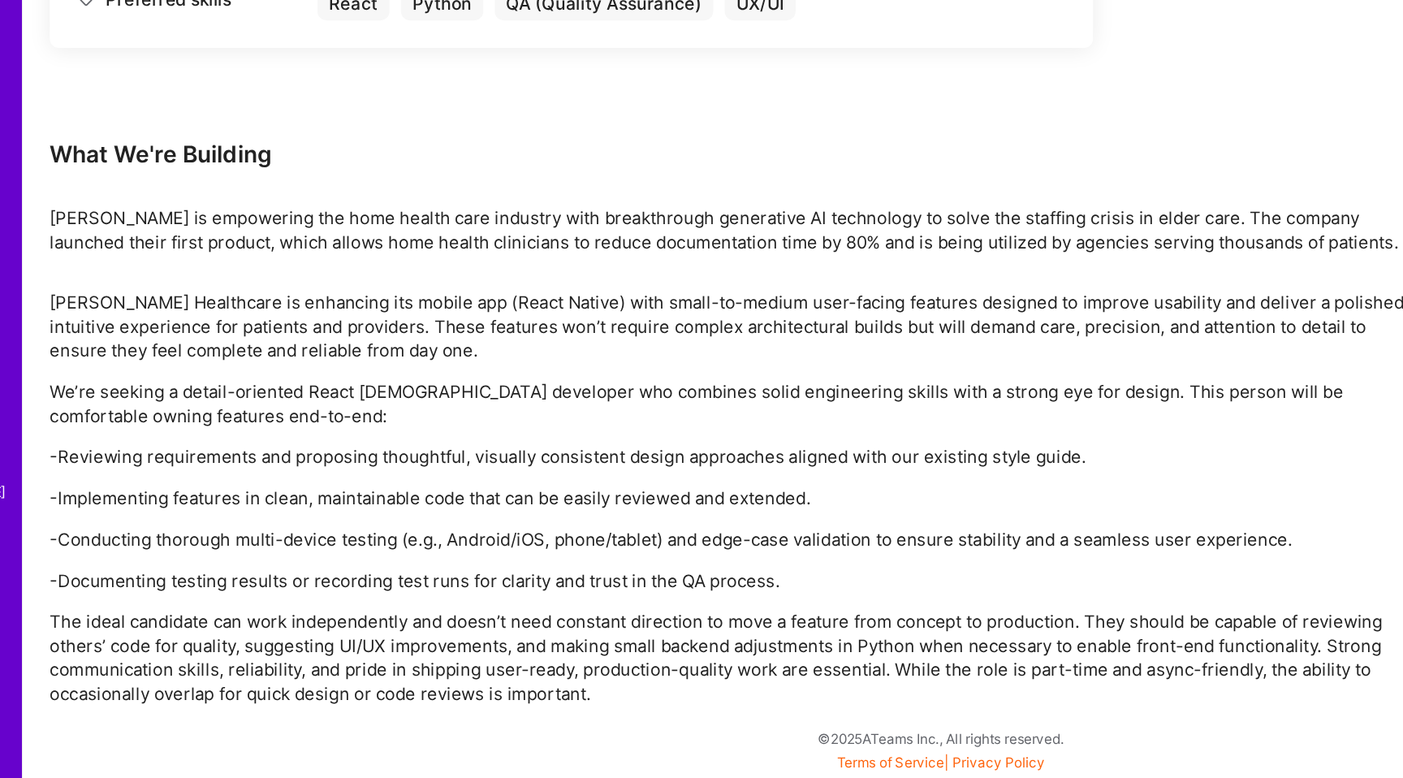
click at [695, 674] on p "The ideal candidate can work independently and doesn’t need constant direction …" at bounding box center [605, 693] width 974 height 68
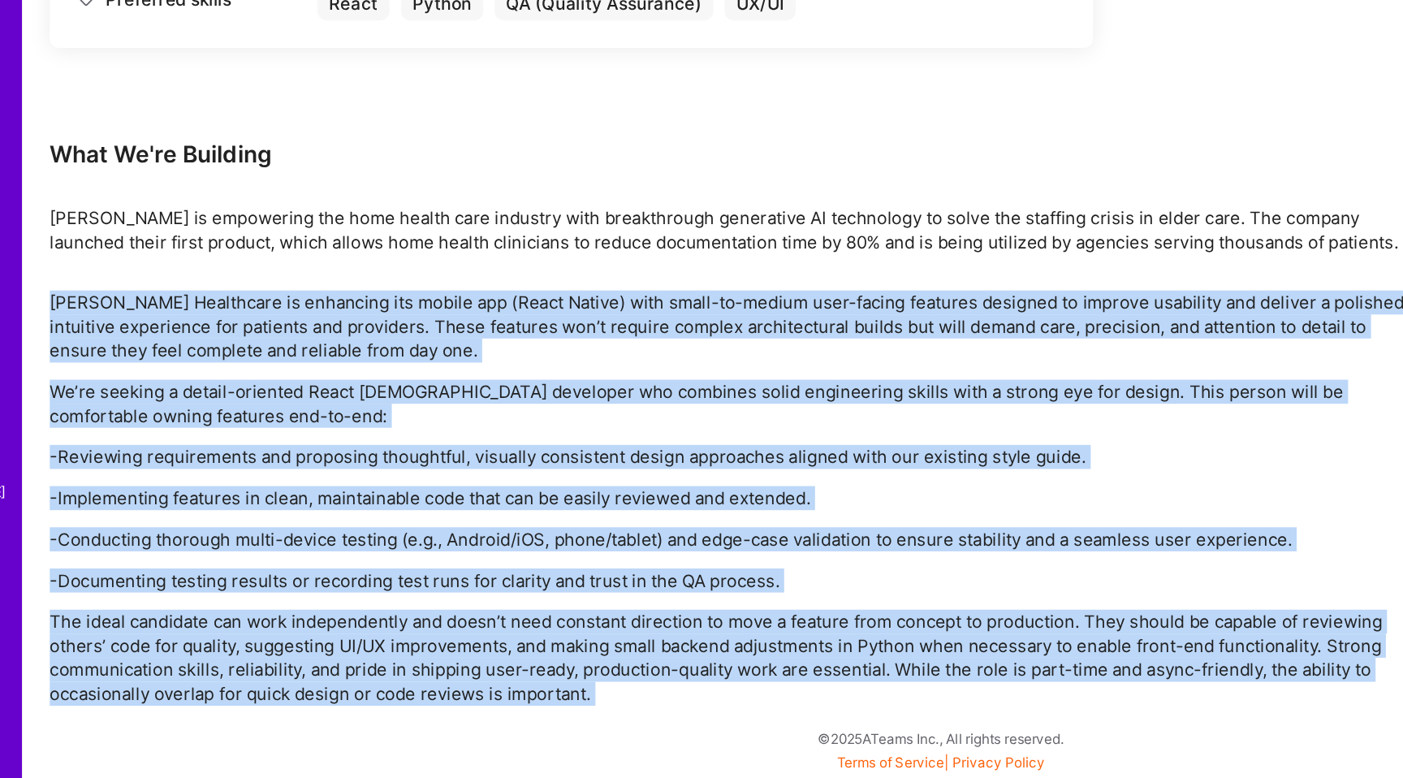
drag, startPoint x: 695, startPoint y: 674, endPoint x: 703, endPoint y: 403, distance: 271.4
click at [703, 407] on div "Earn tokens for inviting a new A.Teamer to this mission Do you know the perfect…" at bounding box center [605, 139] width 974 height 1175
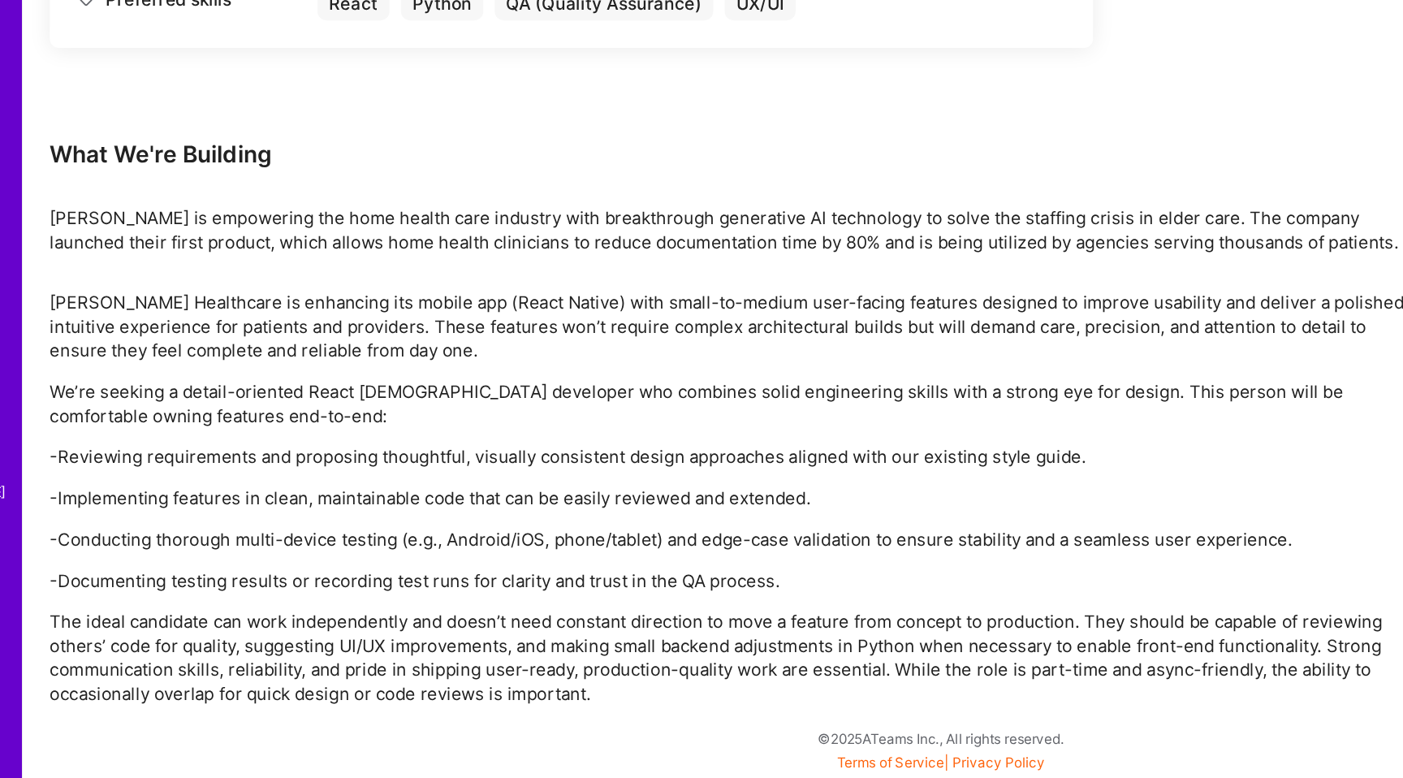
click at [703, 403] on p "[PERSON_NAME] is empowering the home health care industry with breakthrough gen…" at bounding box center [605, 389] width 974 height 34
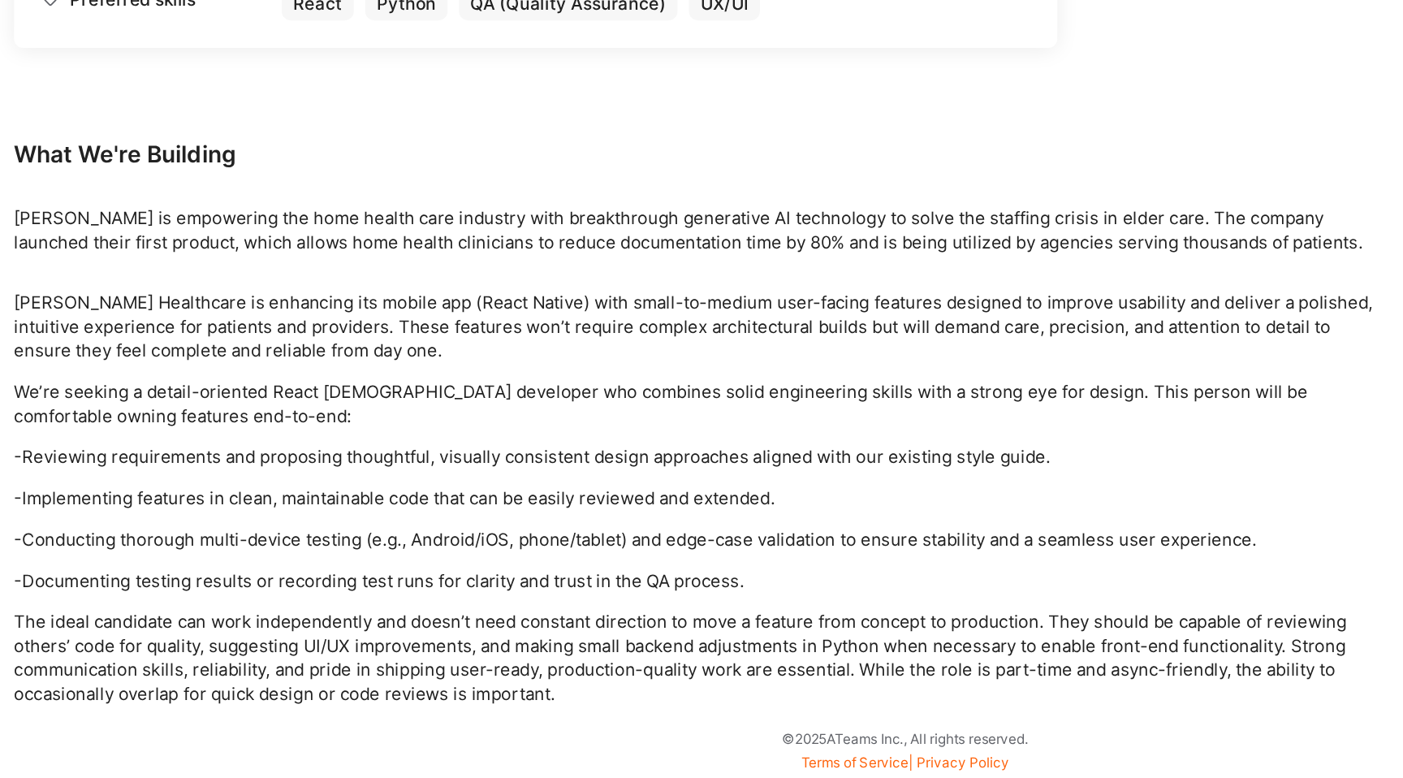
click at [692, 659] on p "The ideal candidate can work independently and doesn’t need constant direction …" at bounding box center [605, 693] width 974 height 68
click at [753, 529] on p "We’re seeking a detail-oriented React [DEMOGRAPHIC_DATA] developer who combines…" at bounding box center [605, 512] width 974 height 34
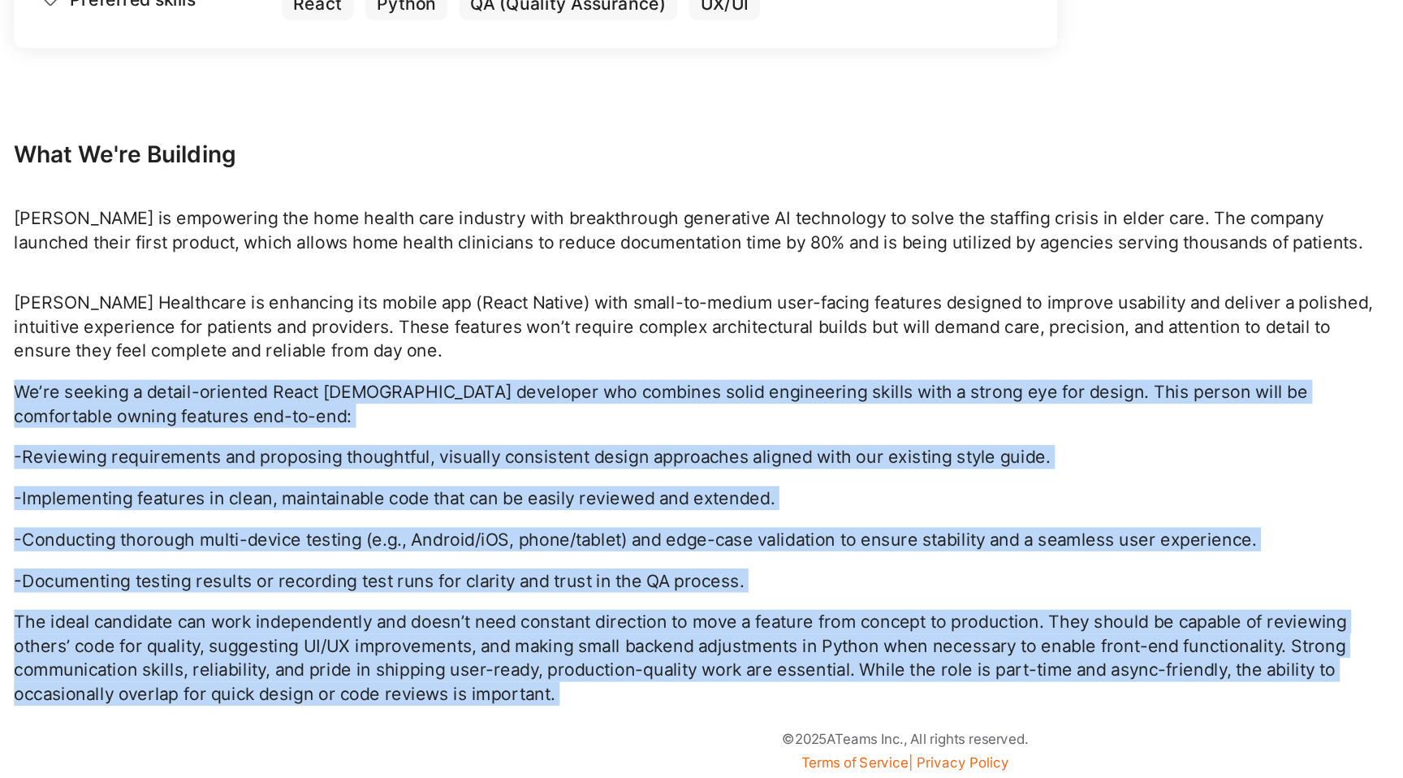
drag, startPoint x: 753, startPoint y: 529, endPoint x: 752, endPoint y: 646, distance: 117.8
click at [752, 646] on div "[PERSON_NAME] Healthcare is enhancing its mobile app (React Native) with small-…" at bounding box center [605, 579] width 974 height 295
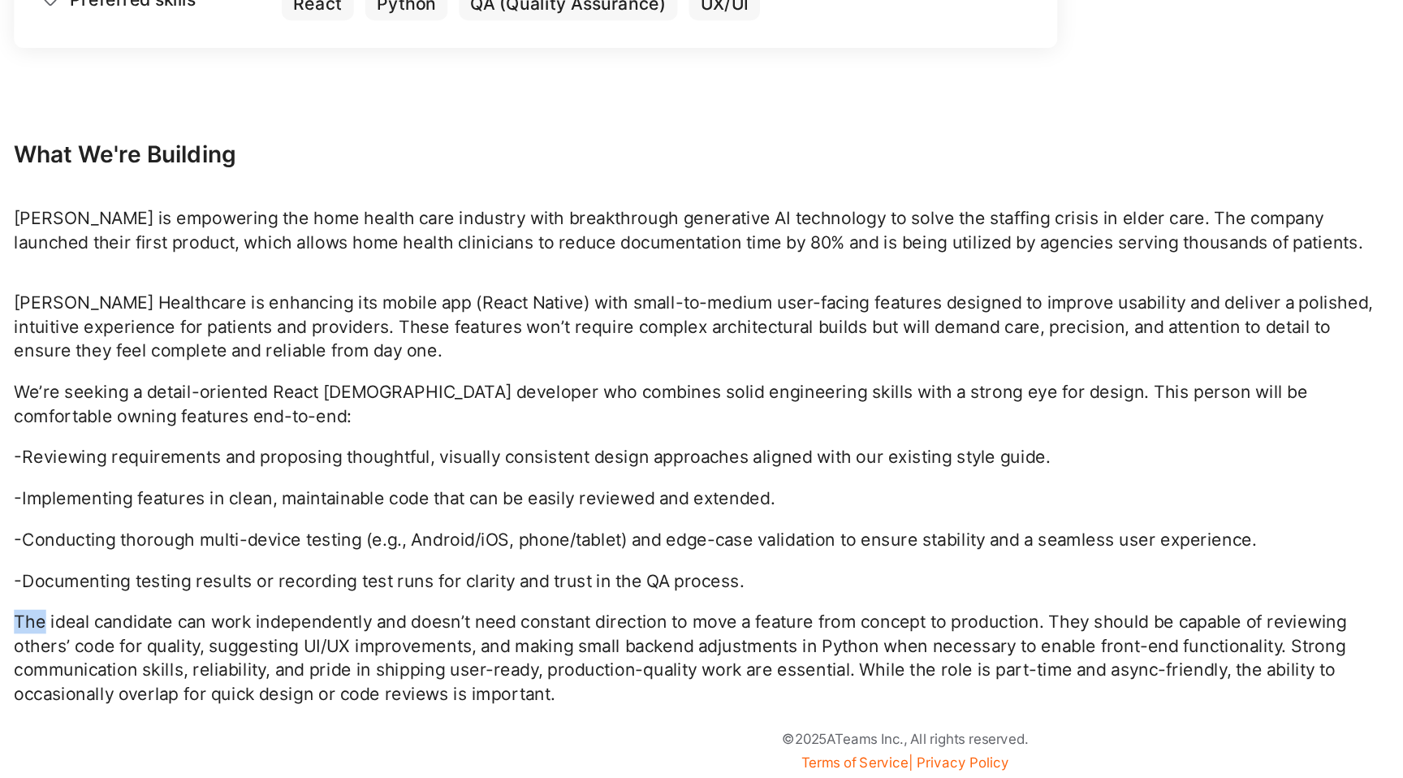
click at [752, 646] on div "[PERSON_NAME] Healthcare is enhancing its mobile app (React Native) with small-…" at bounding box center [605, 579] width 974 height 295
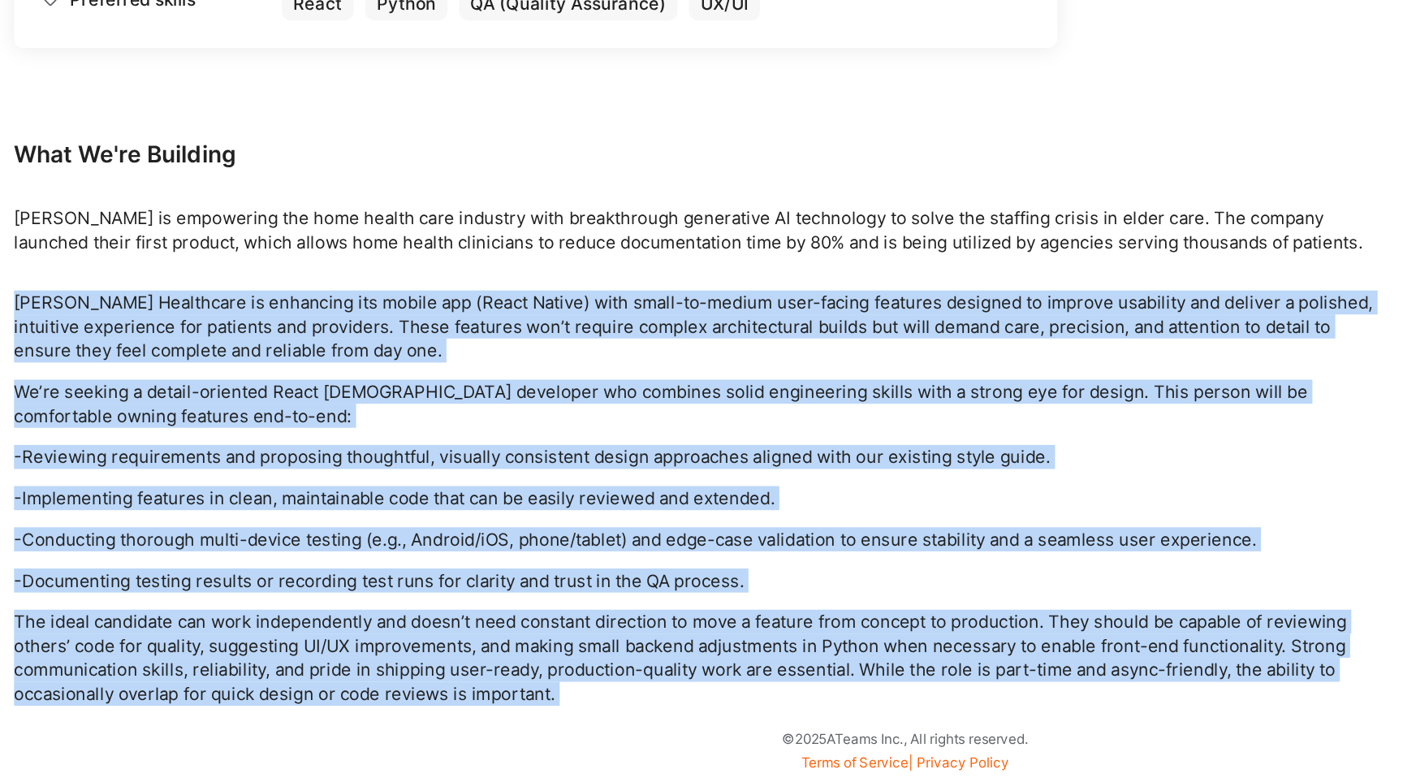
drag, startPoint x: 752, startPoint y: 646, endPoint x: 768, endPoint y: 425, distance: 222.3
click at [768, 425] on div "Earn tokens for inviting a new A.Teamer to this mission Do you know the perfect…" at bounding box center [605, 139] width 974 height 1175
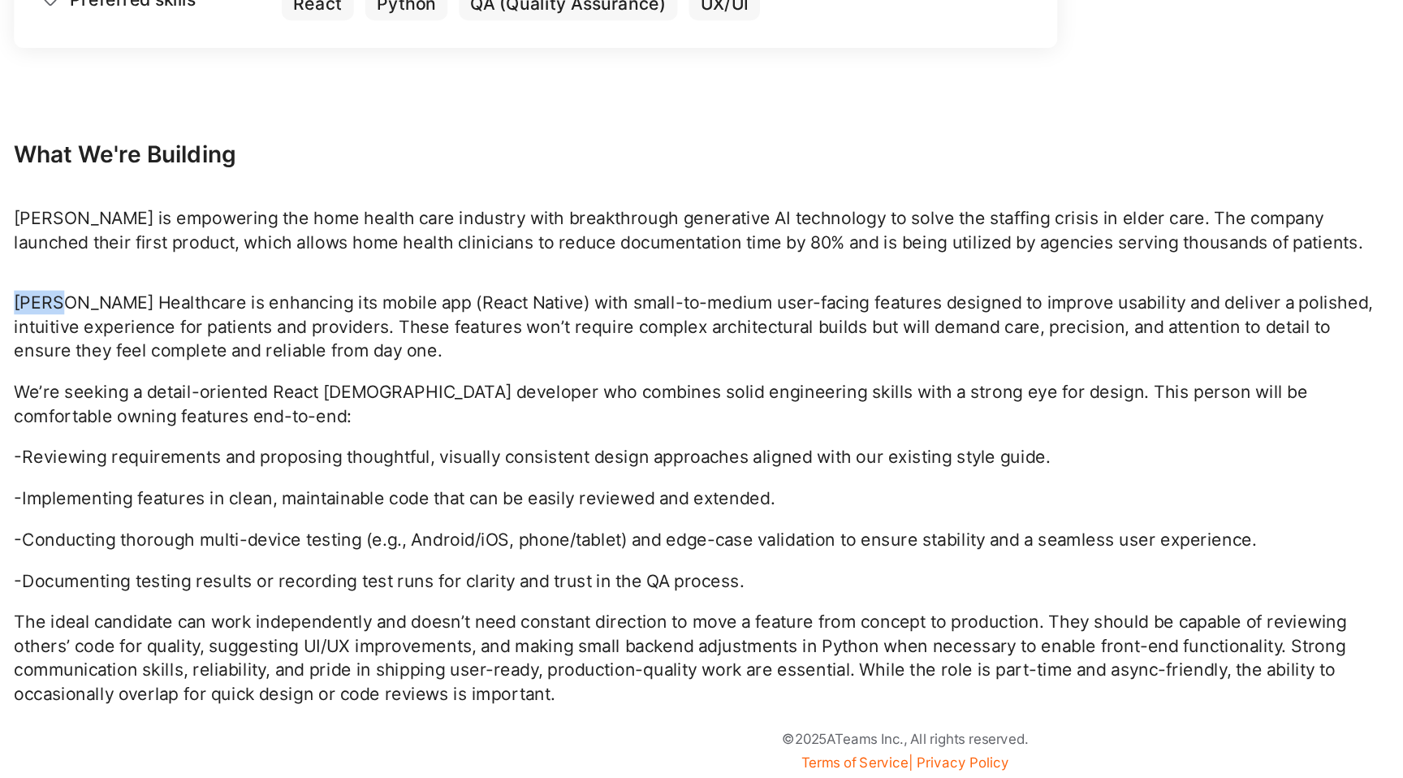
click at [768, 425] on div "Earn tokens for inviting a new A.Teamer to this mission Do you know the perfect…" at bounding box center [605, 139] width 974 height 1175
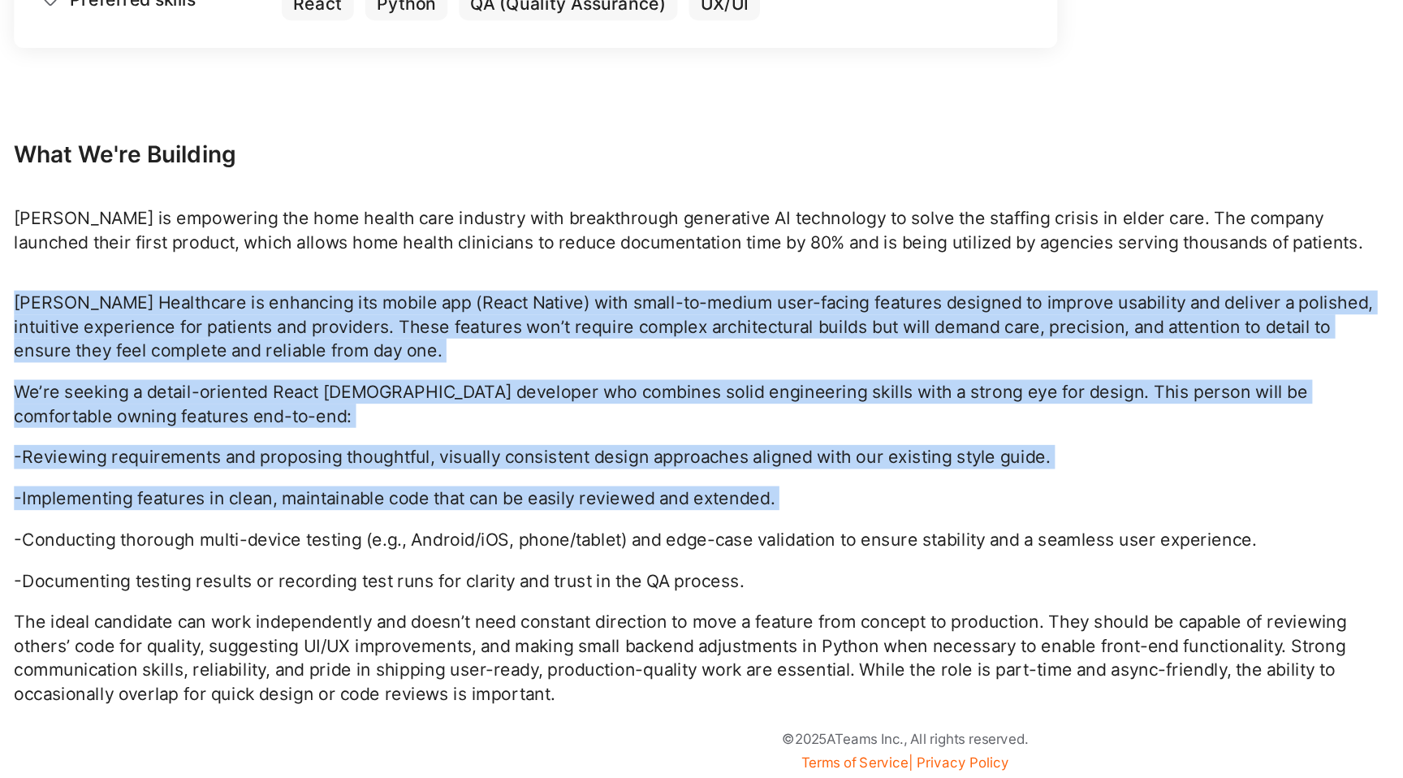
drag, startPoint x: 768, startPoint y: 425, endPoint x: 746, endPoint y: 570, distance: 147.0
click at [746, 570] on div "Earn tokens for inviting a new A.Teamer to this mission Do you know the perfect…" at bounding box center [605, 139] width 974 height 1175
click at [746, 572] on p "-Implementing features in clean, maintainable code that can be easily reviewed …" at bounding box center [605, 579] width 974 height 17
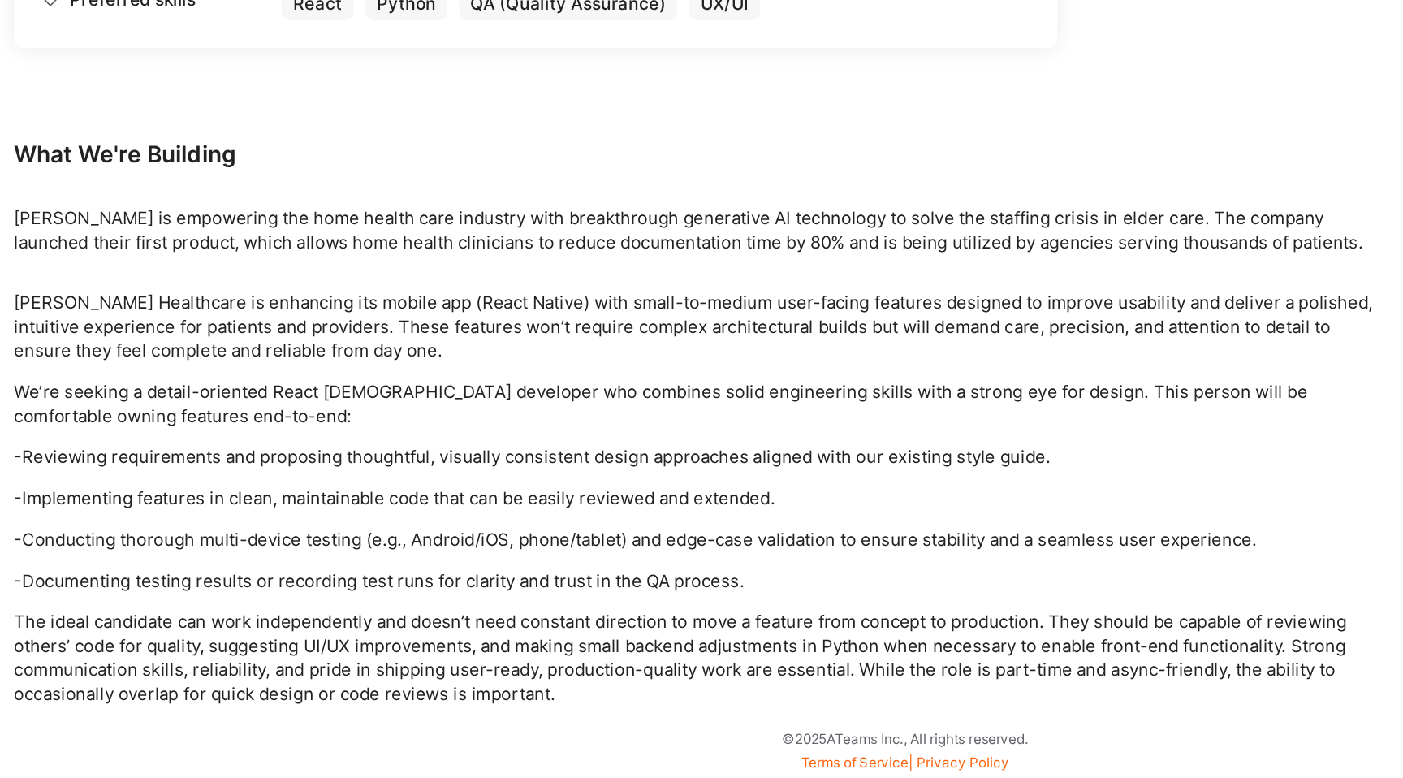
click at [766, 400] on p "[PERSON_NAME] is empowering the home health care industry with breakthrough gen…" at bounding box center [605, 389] width 974 height 34
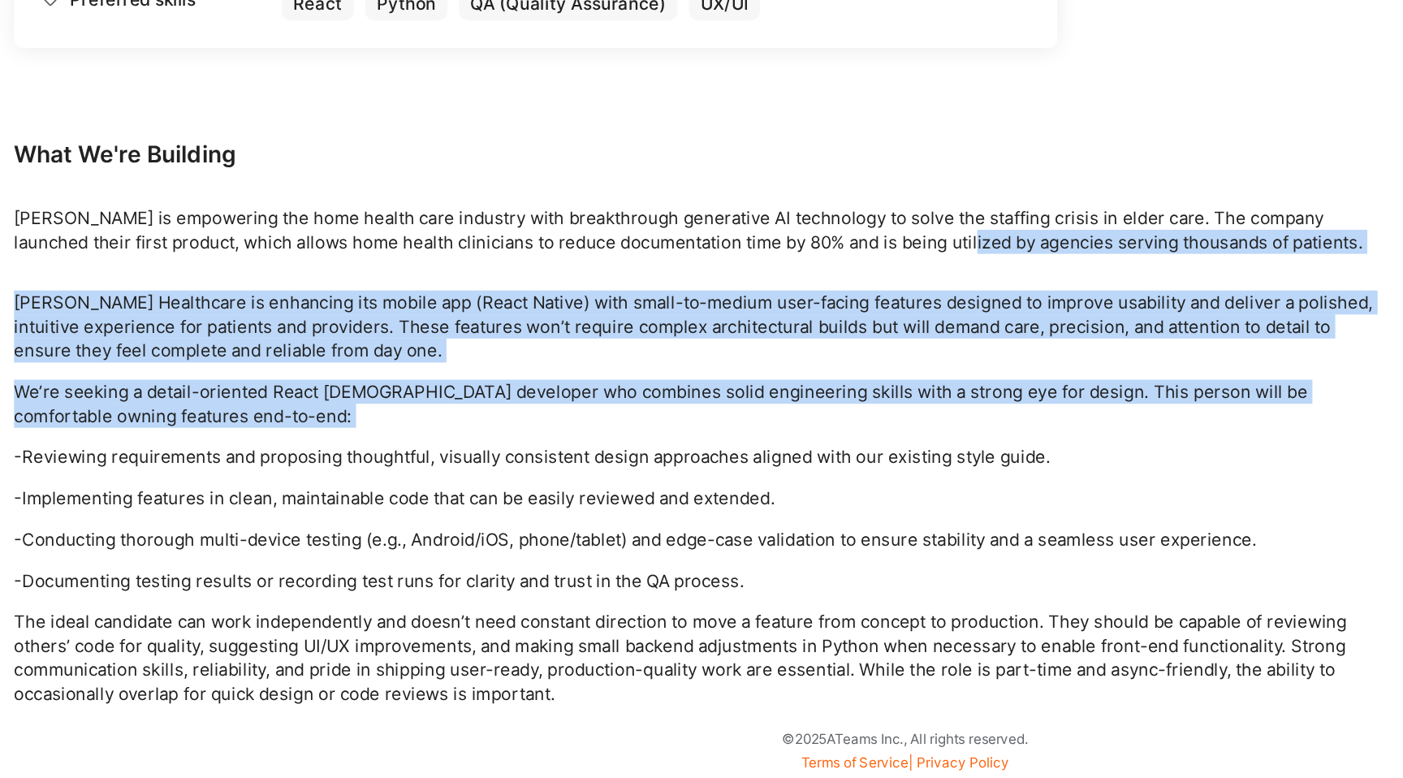
drag, startPoint x: 766, startPoint y: 400, endPoint x: 759, endPoint y: 537, distance: 136.6
click at [760, 534] on div "Earn tokens for inviting a new A.Teamer to this mission Do you know the perfect…" at bounding box center [605, 139] width 974 height 1175
click at [759, 537] on div "[PERSON_NAME] Healthcare is enhancing its mobile app (React Native) with small-…" at bounding box center [605, 579] width 974 height 295
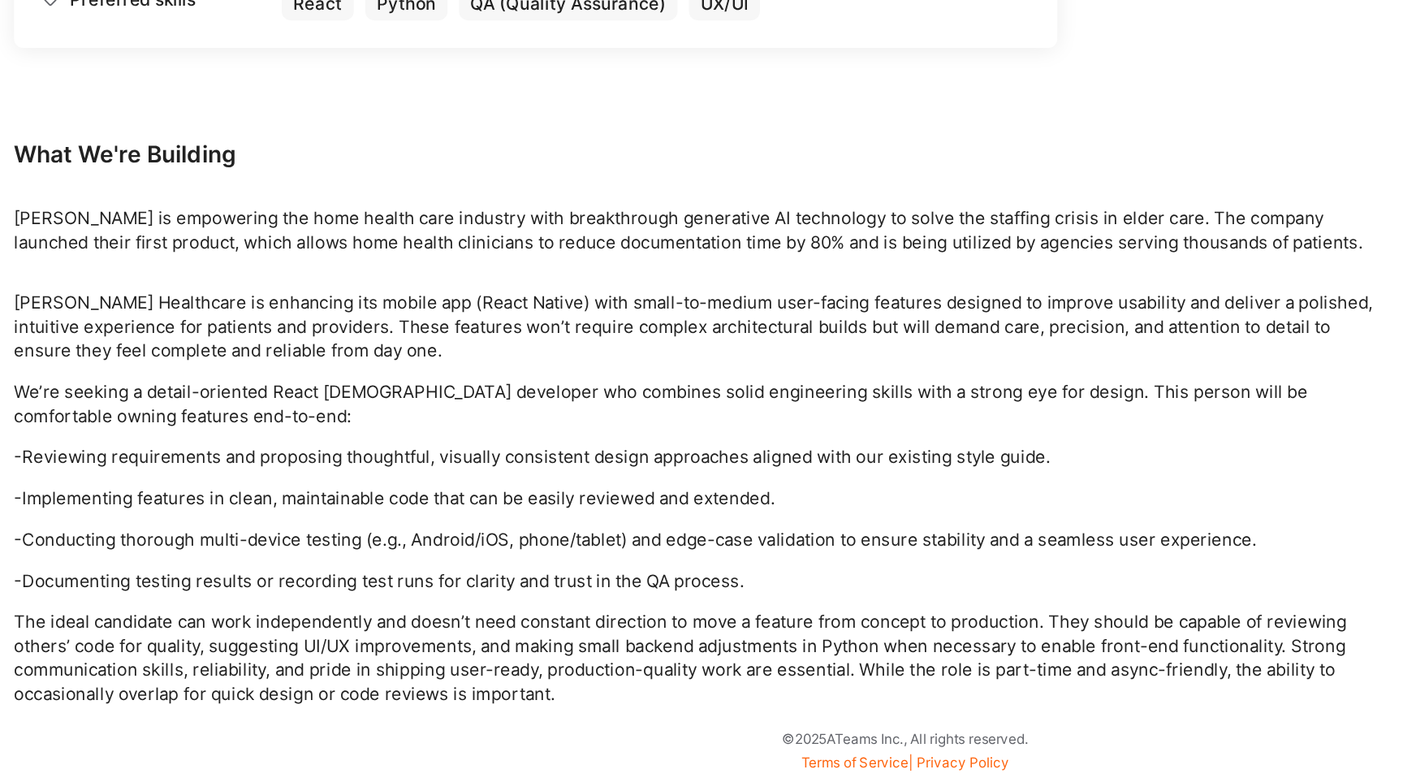
click at [617, 404] on p "[PERSON_NAME] is empowering the home health care industry with breakthrough gen…" at bounding box center [605, 389] width 974 height 34
